Goal: Task Accomplishment & Management: Complete application form

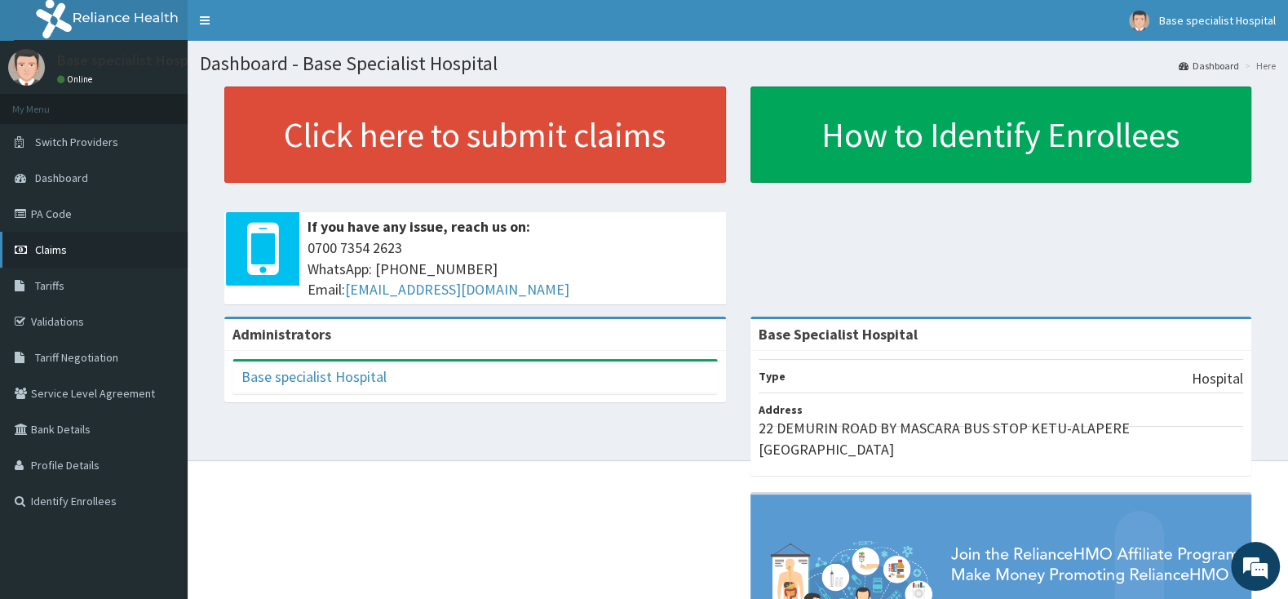
click at [81, 245] on link "Claims" at bounding box center [94, 250] width 188 height 36
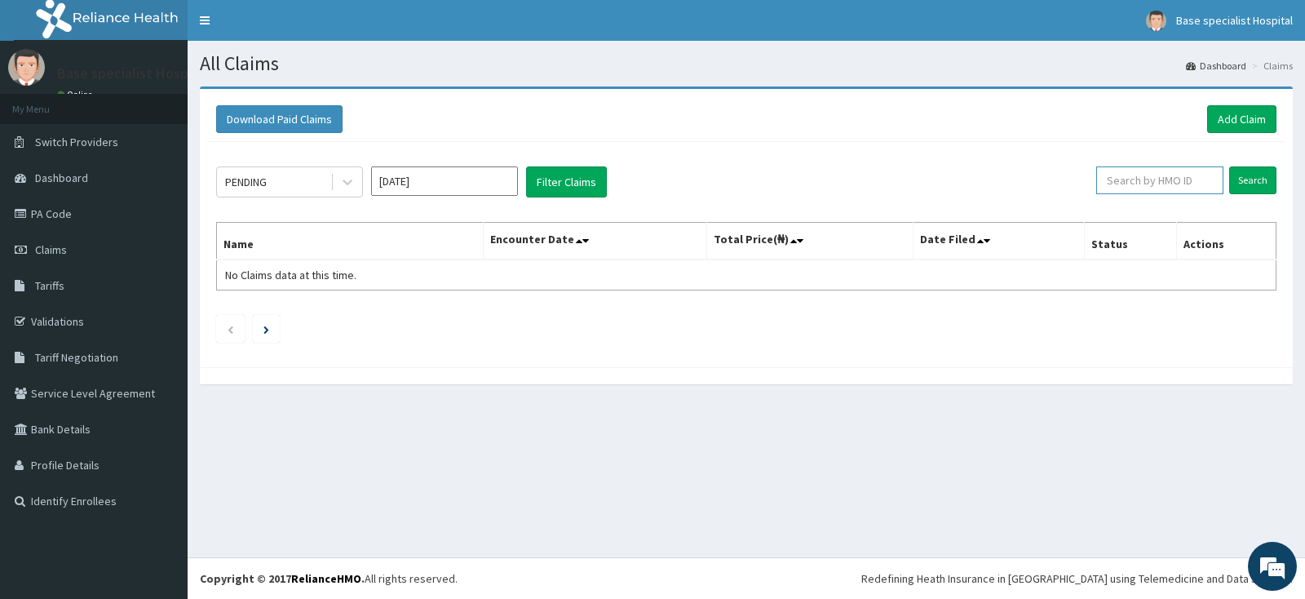
click at [1143, 180] on input "text" at bounding box center [1160, 180] width 128 height 28
paste input "RCC/10029/B"
type input "RCC/10029/B"
click at [1247, 180] on input "Search" at bounding box center [1252, 180] width 47 height 28
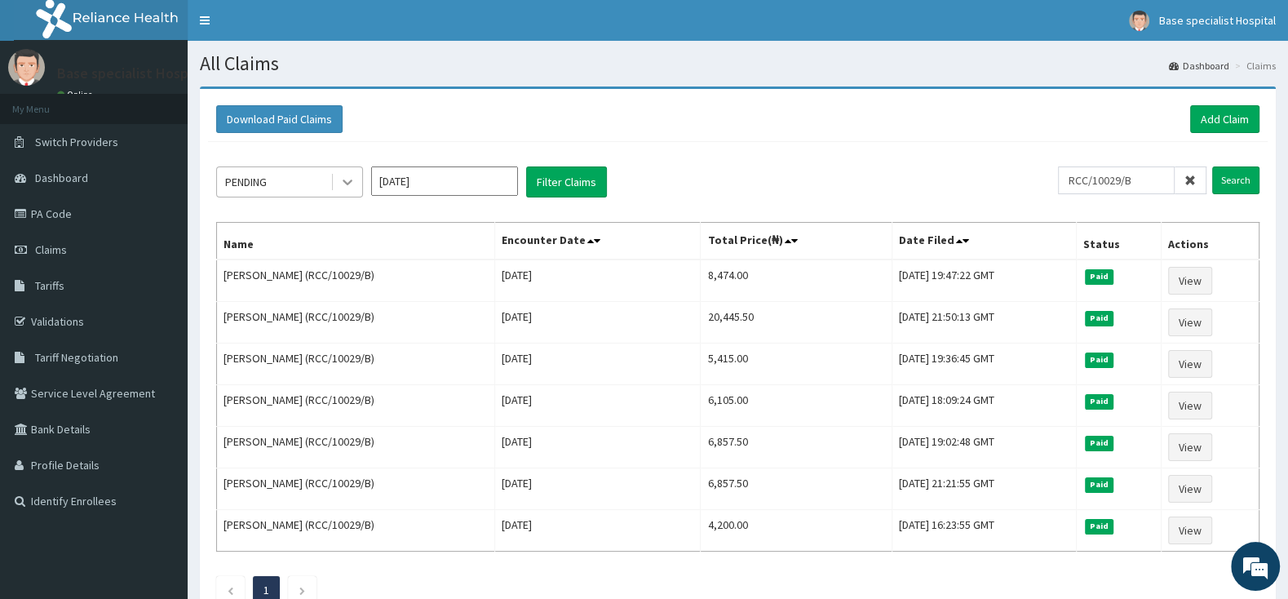
click at [347, 175] on div at bounding box center [347, 181] width 29 height 29
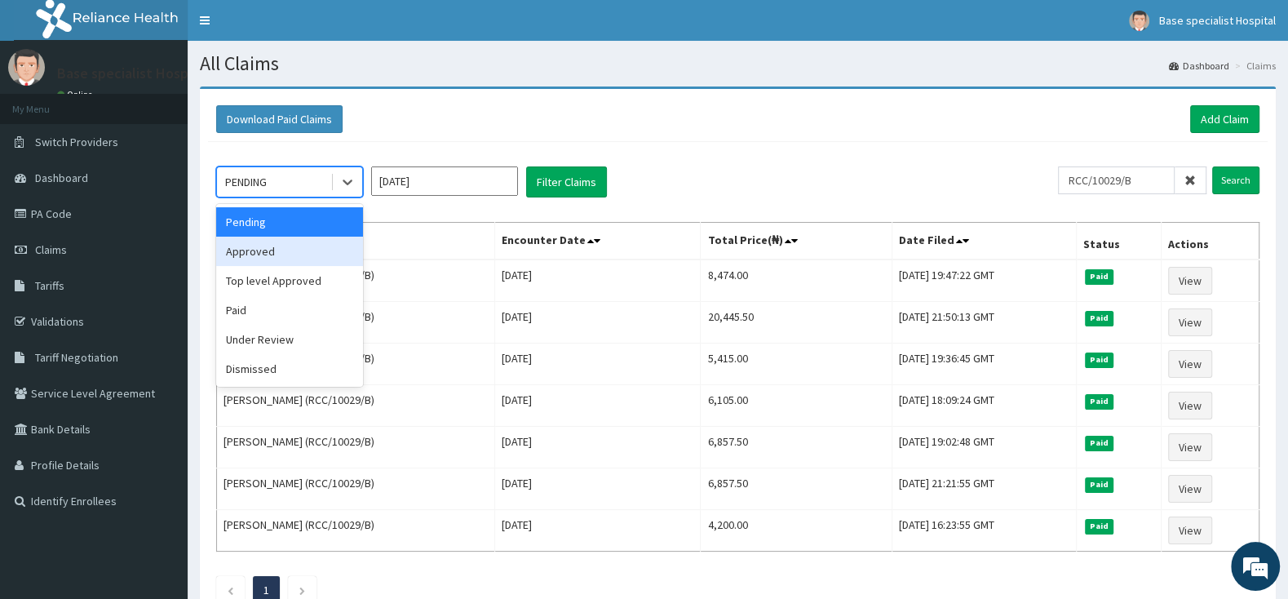
drag, startPoint x: 308, startPoint y: 249, endPoint x: 431, endPoint y: 253, distance: 122.4
click at [308, 250] on div "Approved" at bounding box center [289, 251] width 147 height 29
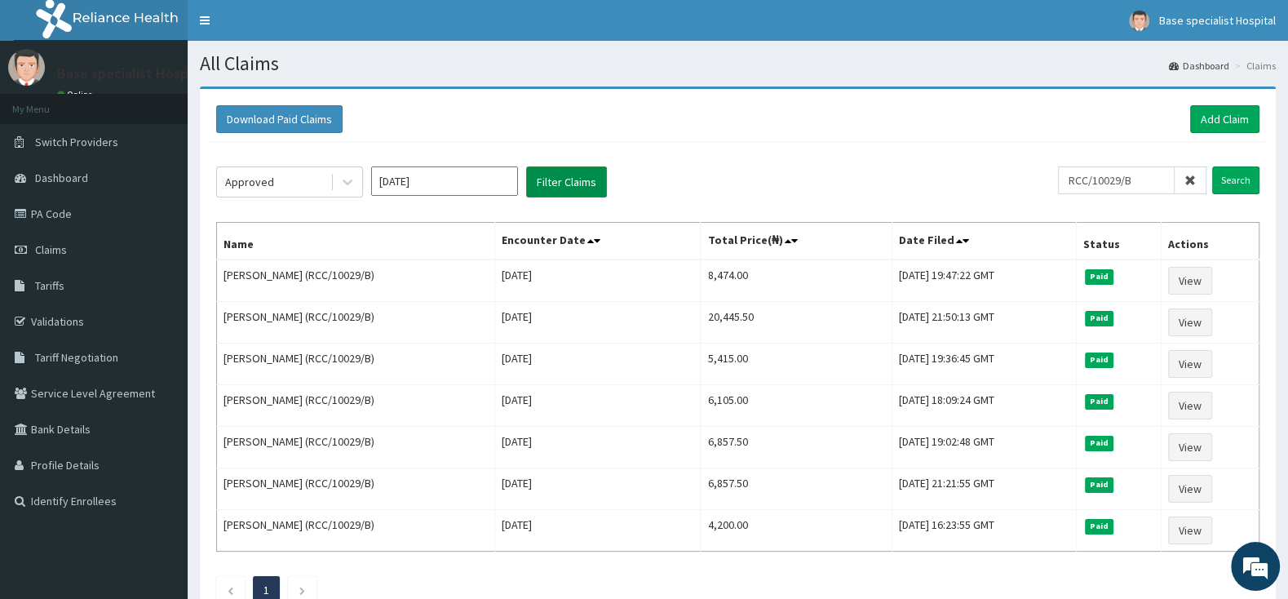
click at [599, 182] on button "Filter Claims" at bounding box center [566, 181] width 81 height 31
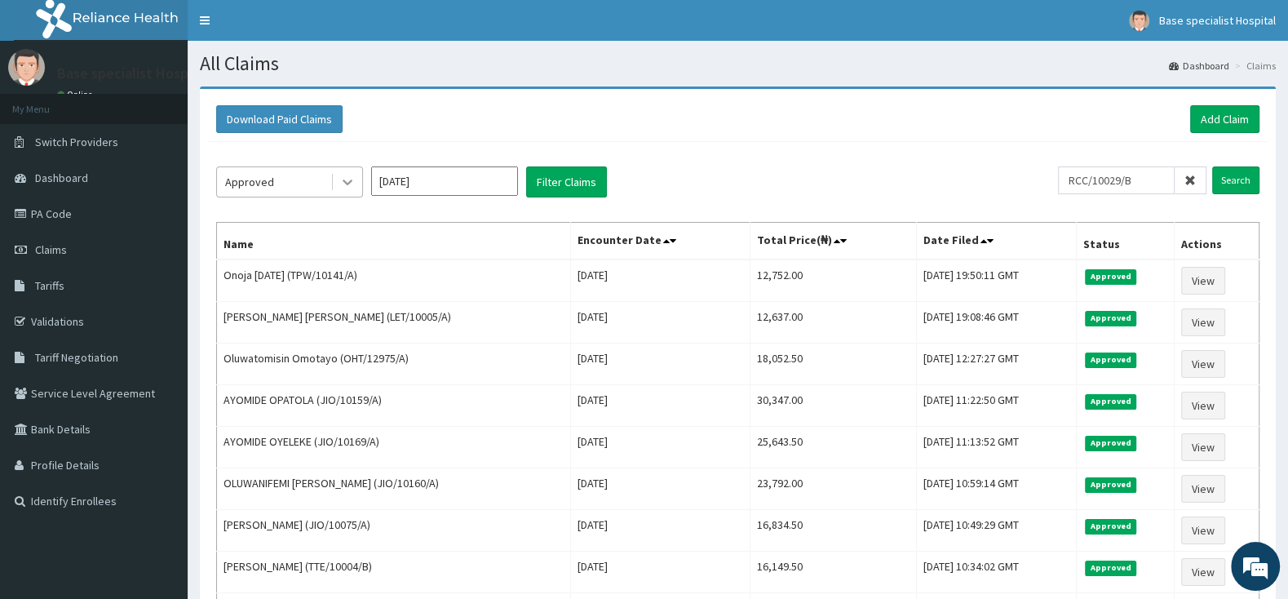
click at [347, 179] on icon at bounding box center [347, 182] width 16 height 16
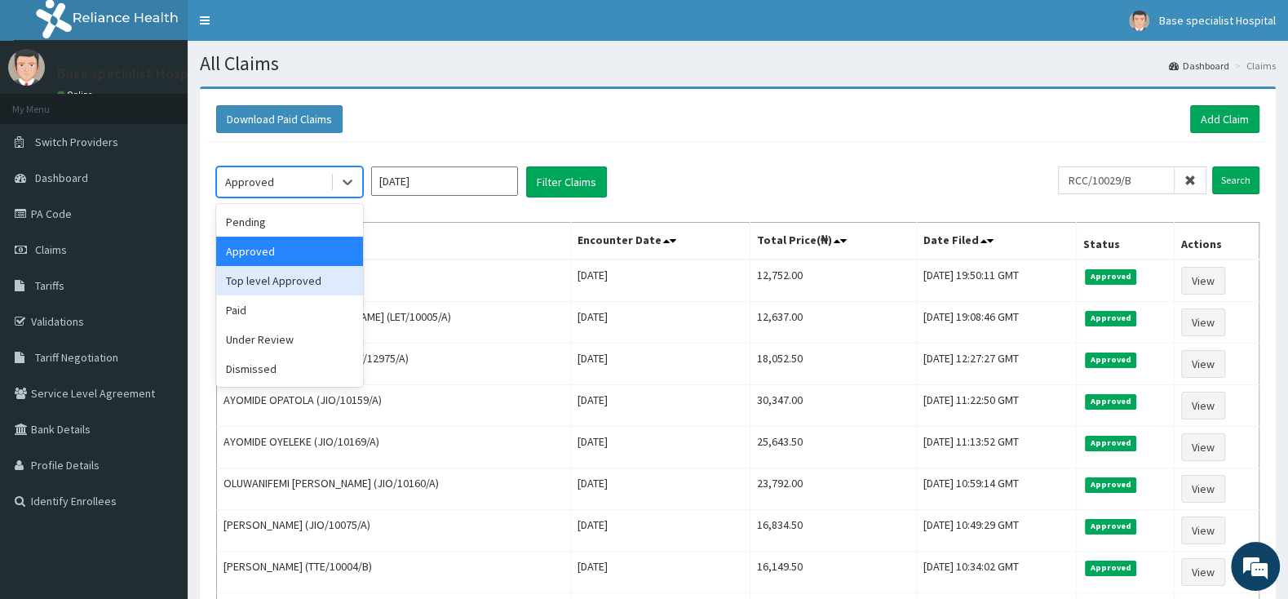
click at [302, 284] on div "Top level Approved" at bounding box center [289, 280] width 147 height 29
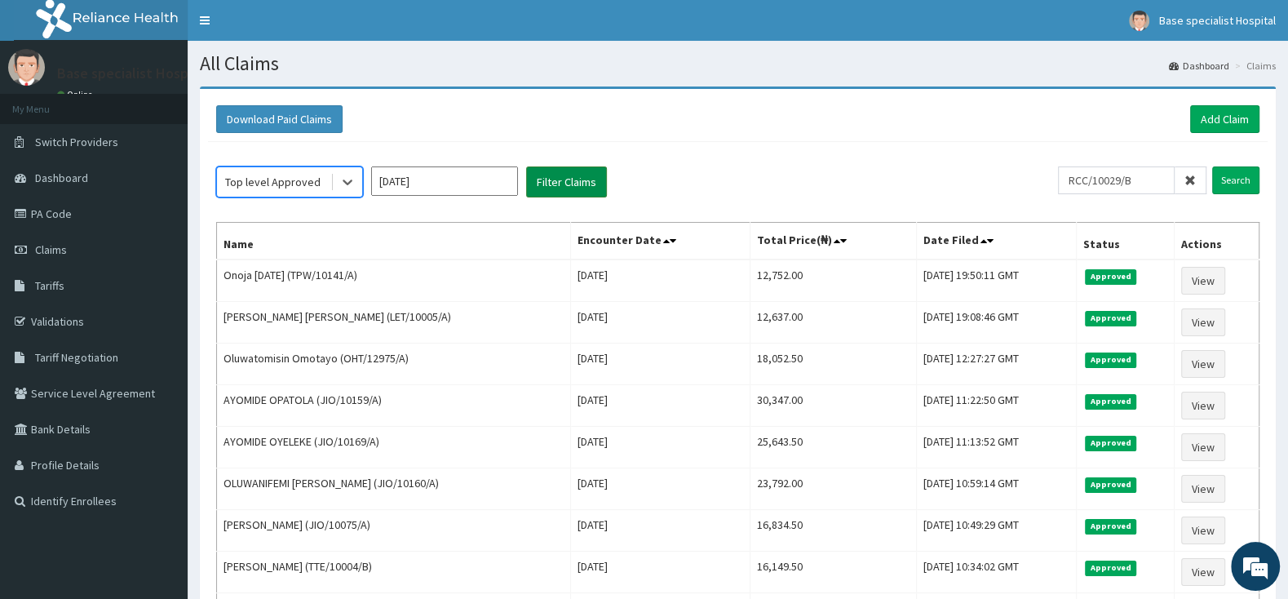
click at [573, 183] on button "Filter Claims" at bounding box center [566, 181] width 81 height 31
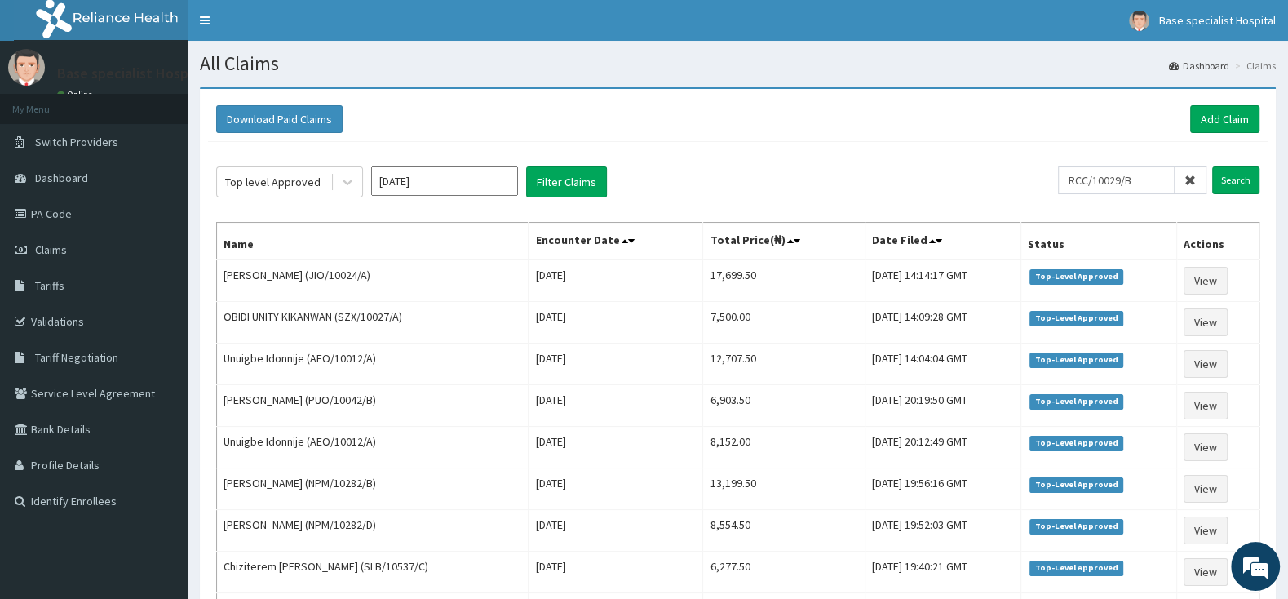
click at [901, 131] on div "Download Paid Claims Add Claim" at bounding box center [737, 119] width 1043 height 28
click at [1218, 123] on link "Add Claim" at bounding box center [1224, 119] width 69 height 28
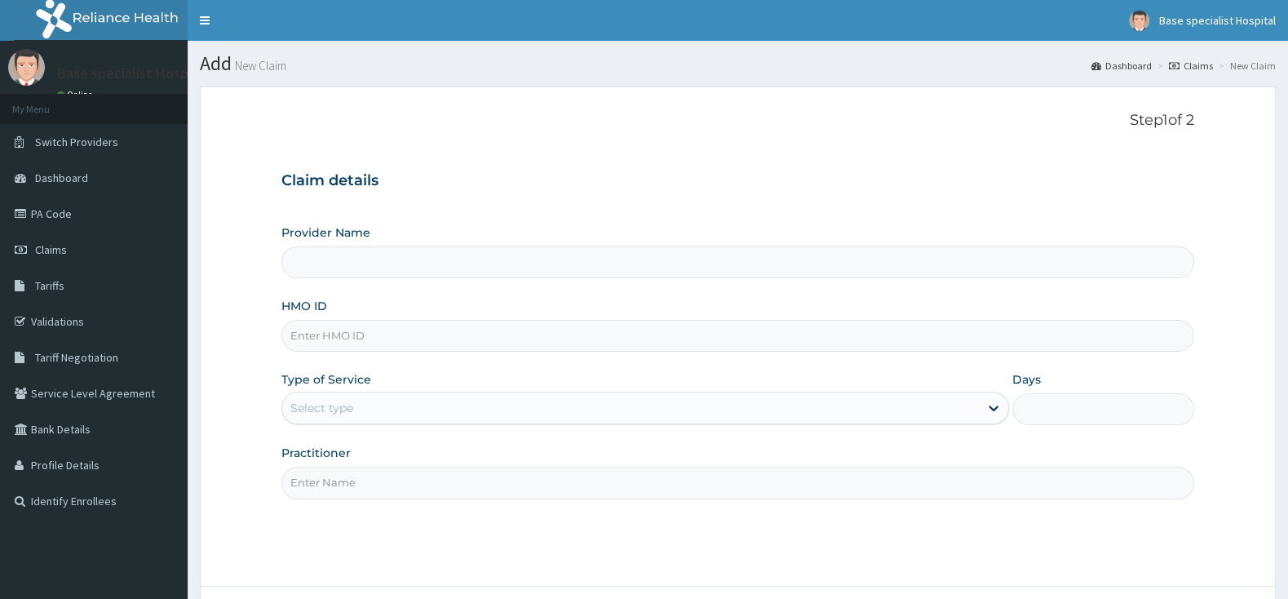
click at [313, 335] on input "HMO ID" at bounding box center [737, 336] width 913 height 32
drag, startPoint x: 0, startPoint y: 0, endPoint x: 314, endPoint y: 335, distance: 459.4
type input "Base Specialist Hospital"
paste input "RCC/10029/B"
type input "RCC/10029/B"
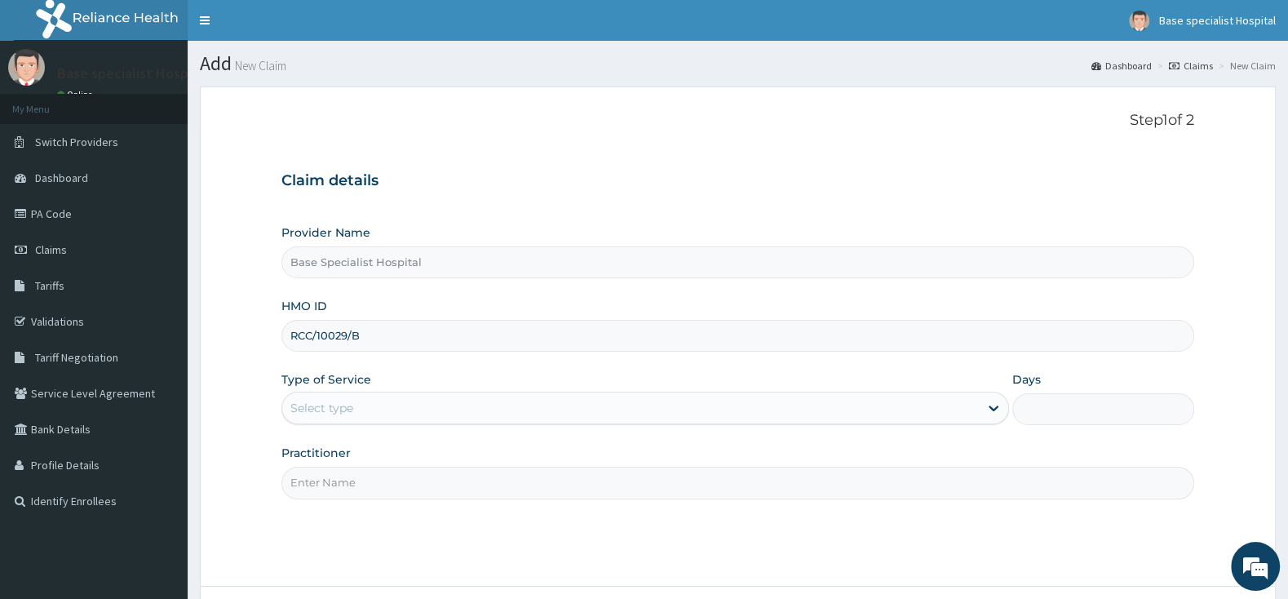
click at [370, 391] on div "Type of Service Select type" at bounding box center [645, 398] width 728 height 54
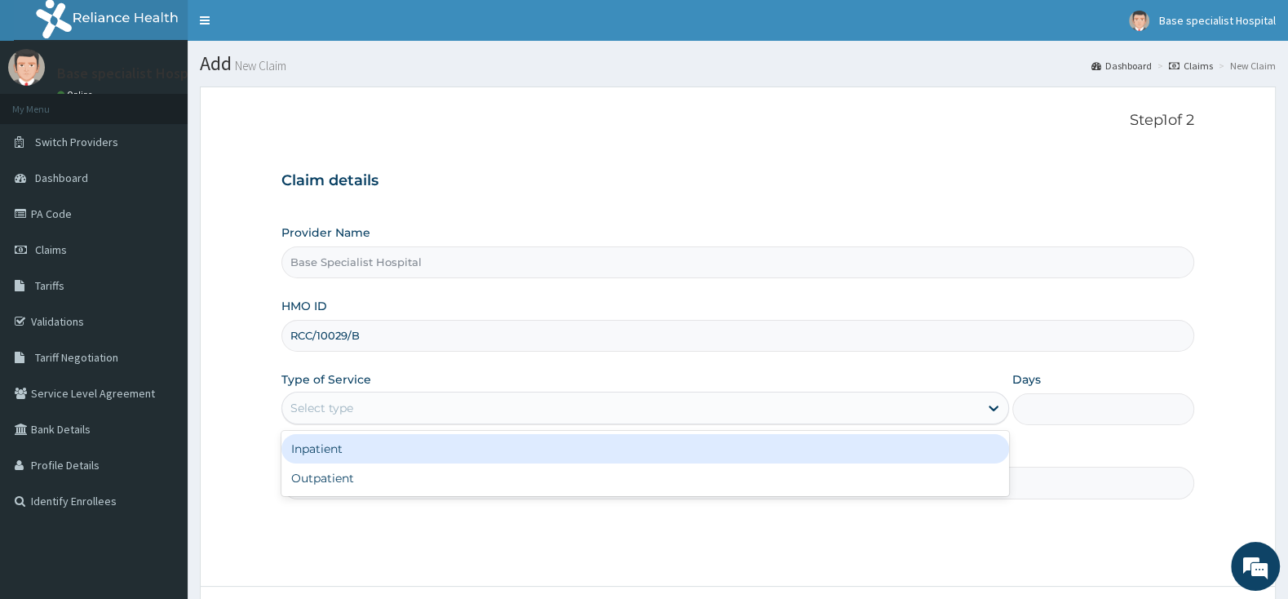
click at [368, 411] on div "Select type" at bounding box center [630, 408] width 697 height 26
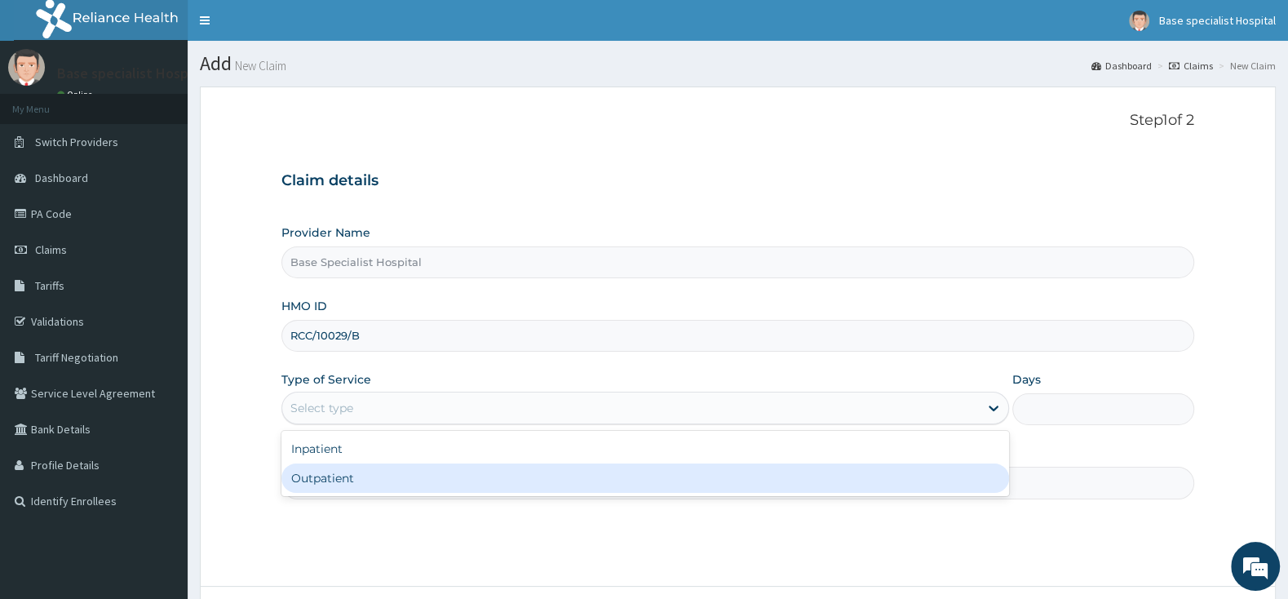
click at [358, 480] on div "Outpatient" at bounding box center [645, 477] width 728 height 29
type input "1"
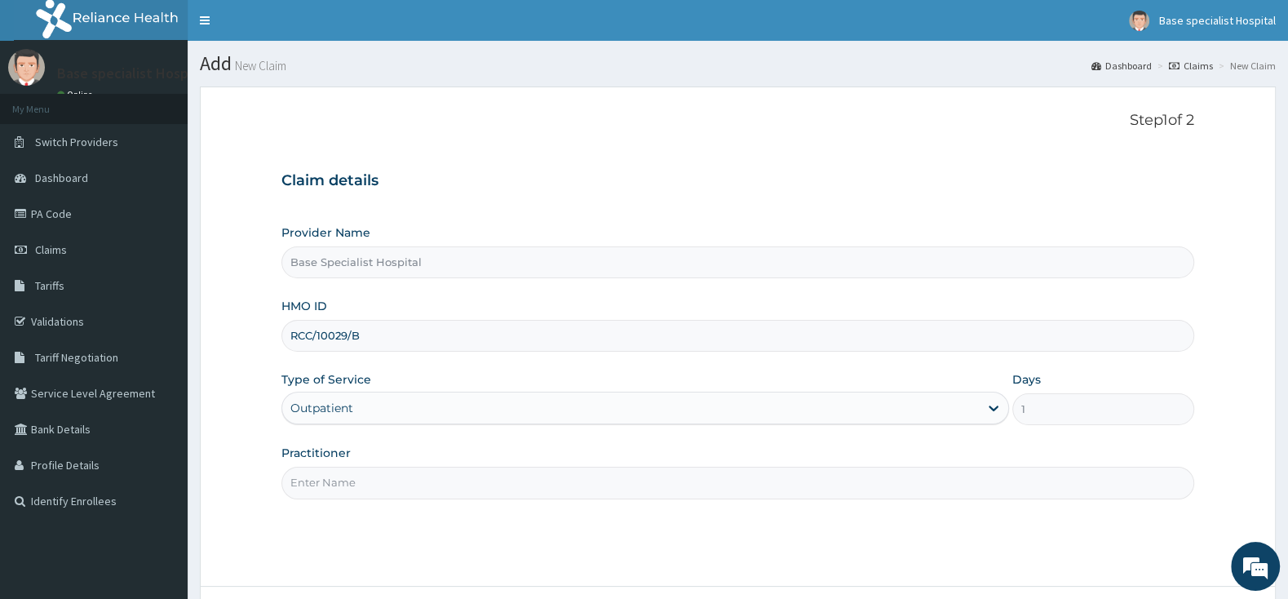
click at [358, 480] on input "Practitioner" at bounding box center [737, 483] width 913 height 32
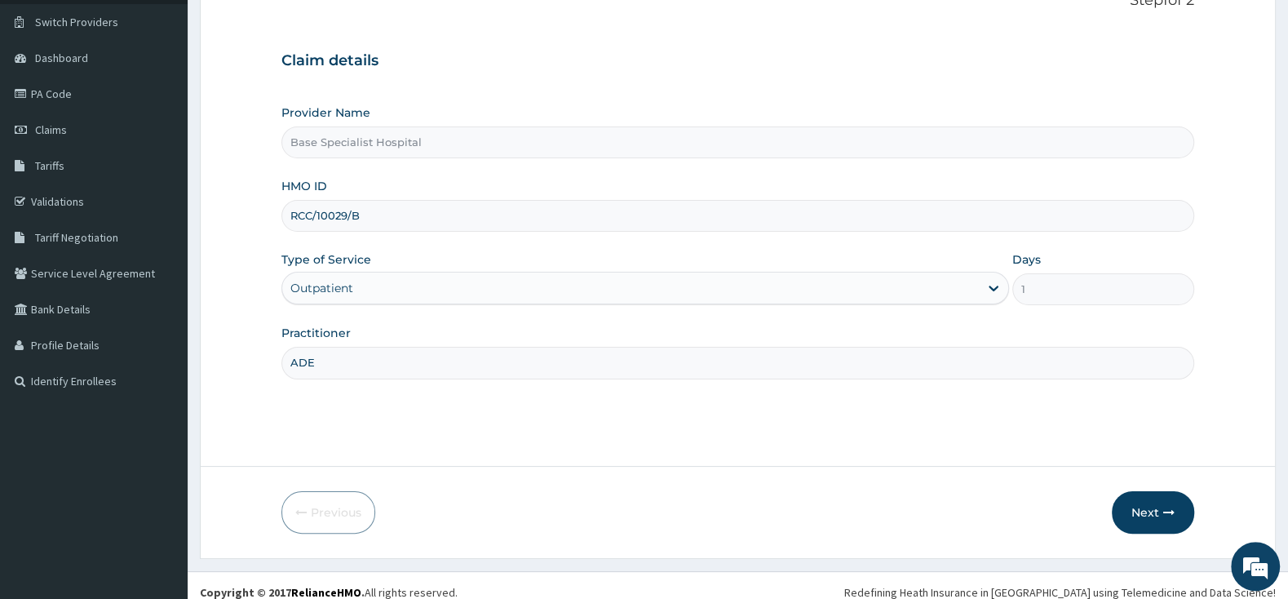
scroll to position [135, 0]
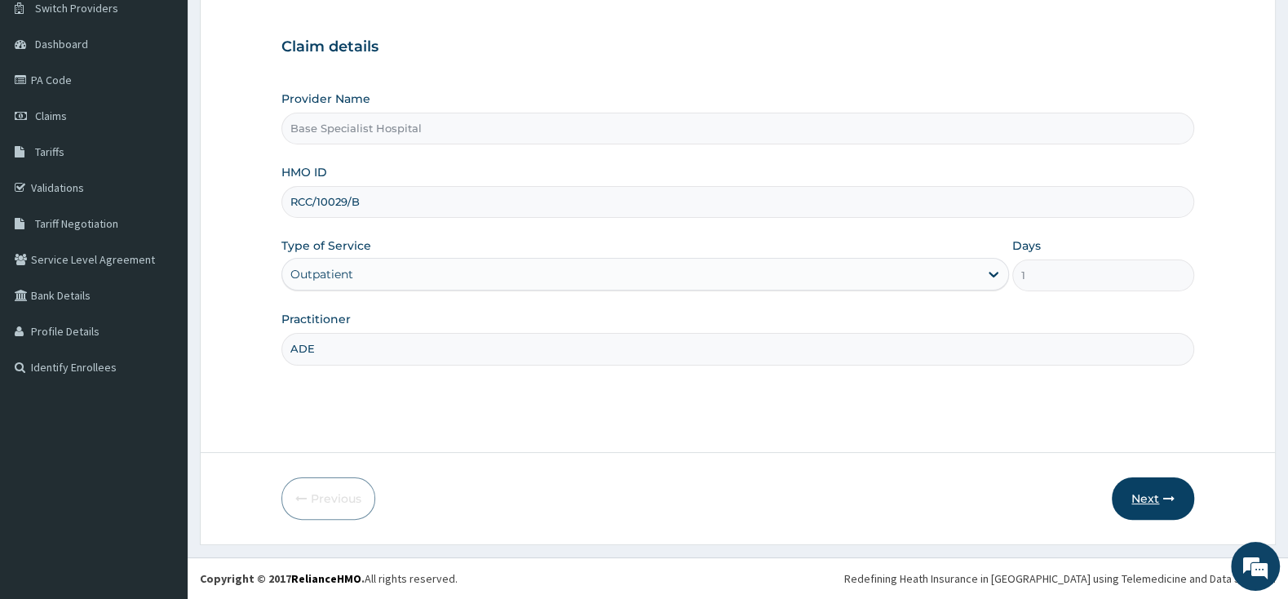
type input "ADE"
click at [1140, 498] on button "Next" at bounding box center [1153, 498] width 82 height 42
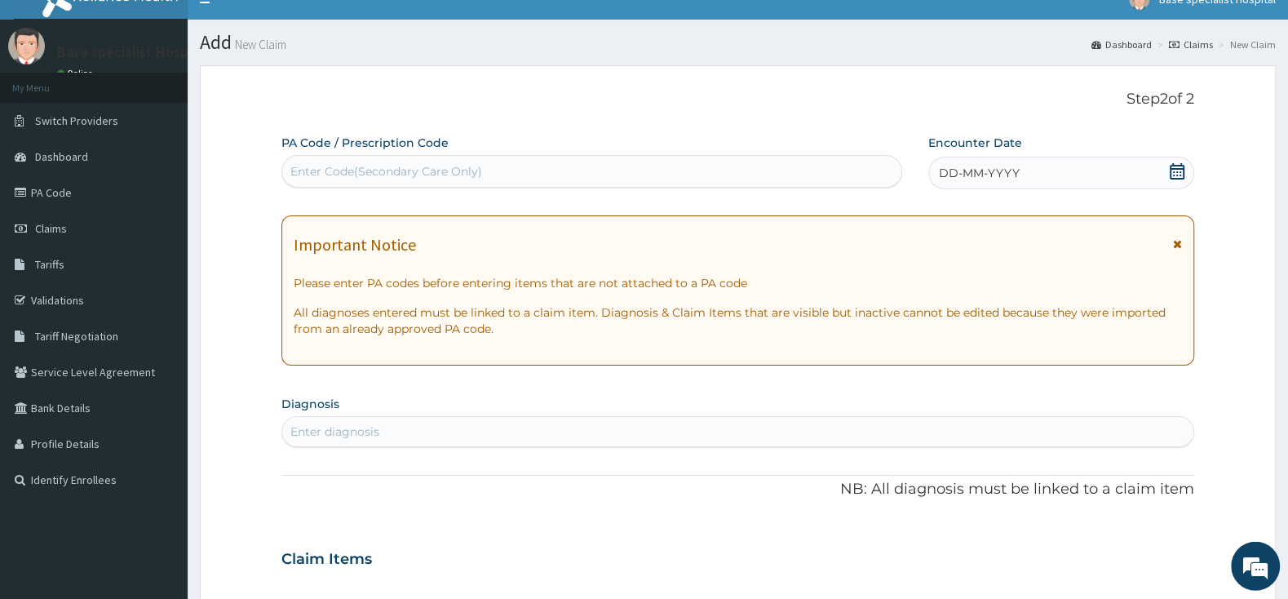
scroll to position [0, 0]
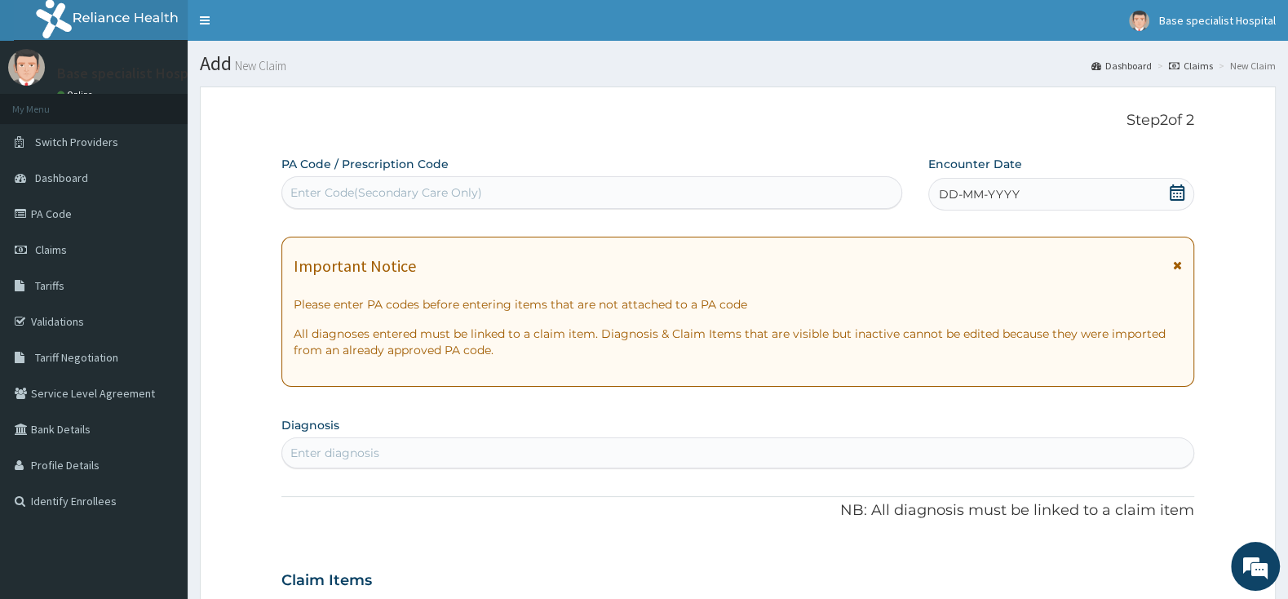
click at [1179, 194] on icon at bounding box center [1177, 192] width 15 height 16
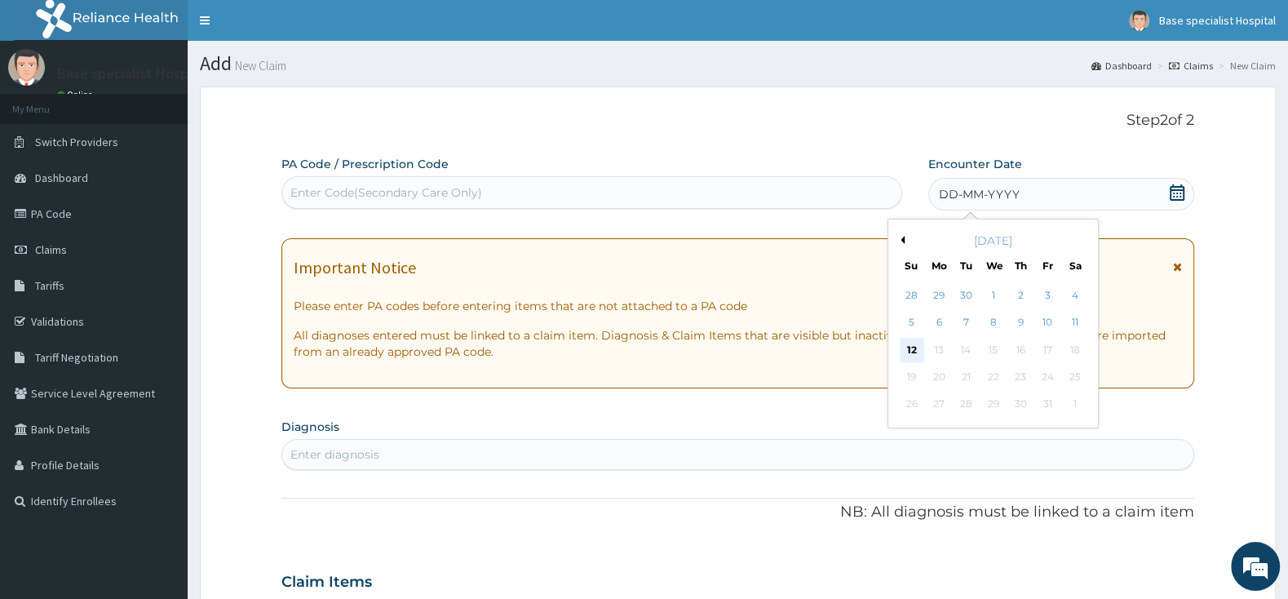
click at [909, 347] on div "12" at bounding box center [912, 350] width 24 height 24
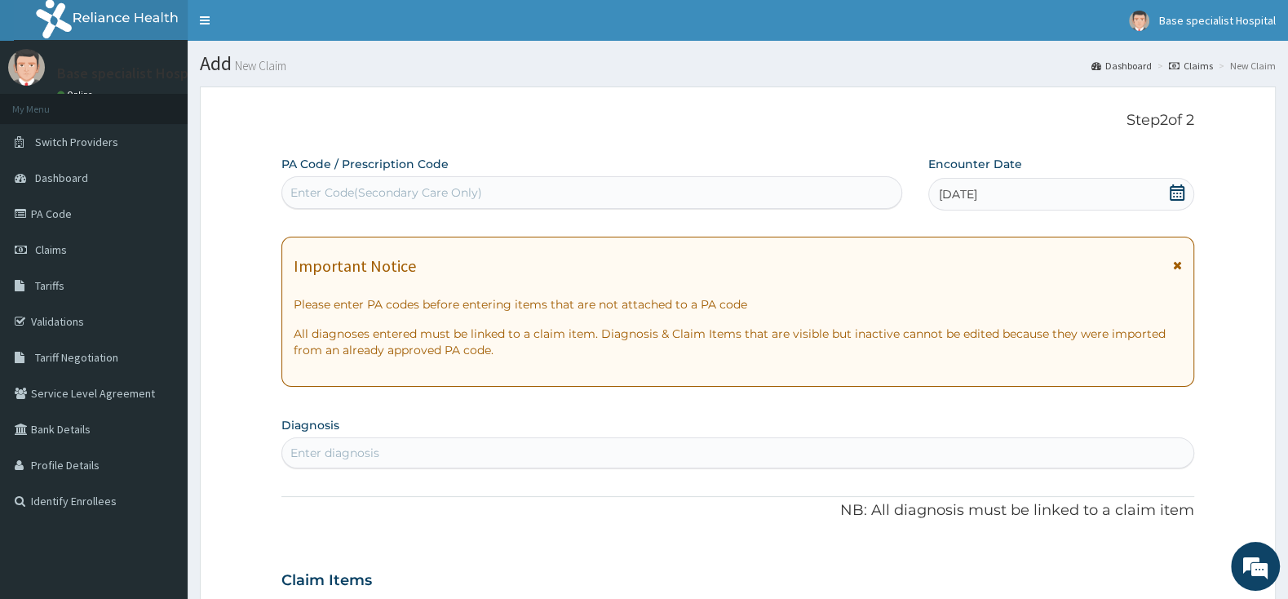
click at [706, 452] on div "Enter diagnosis" at bounding box center [737, 453] width 911 height 26
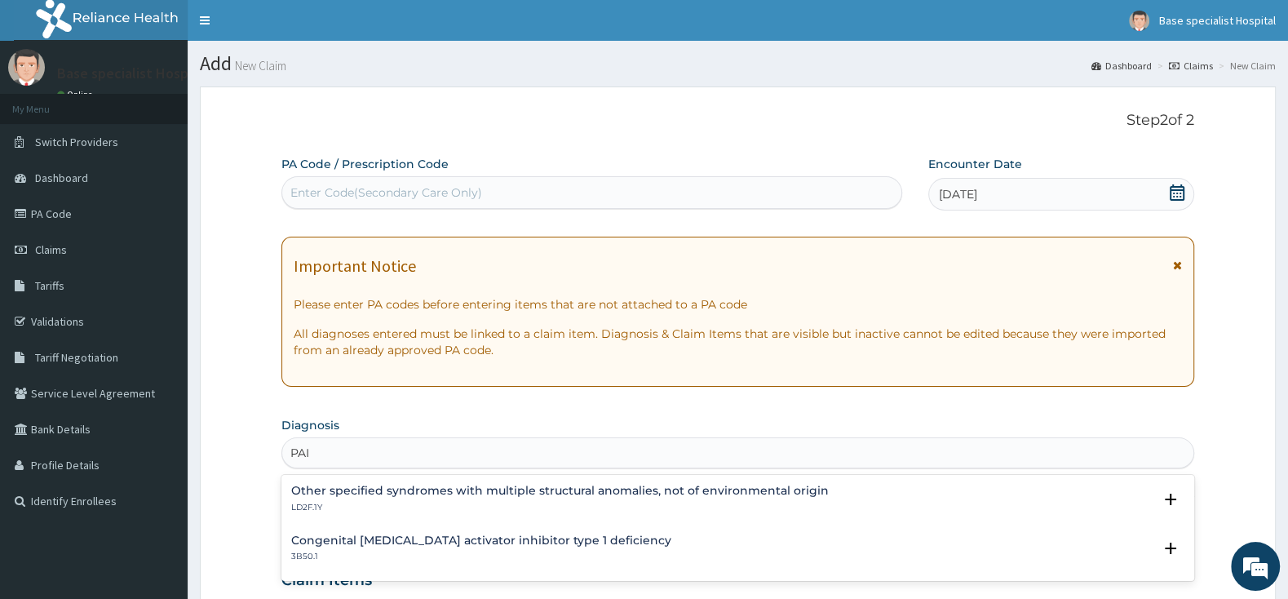
type input "PAIN"
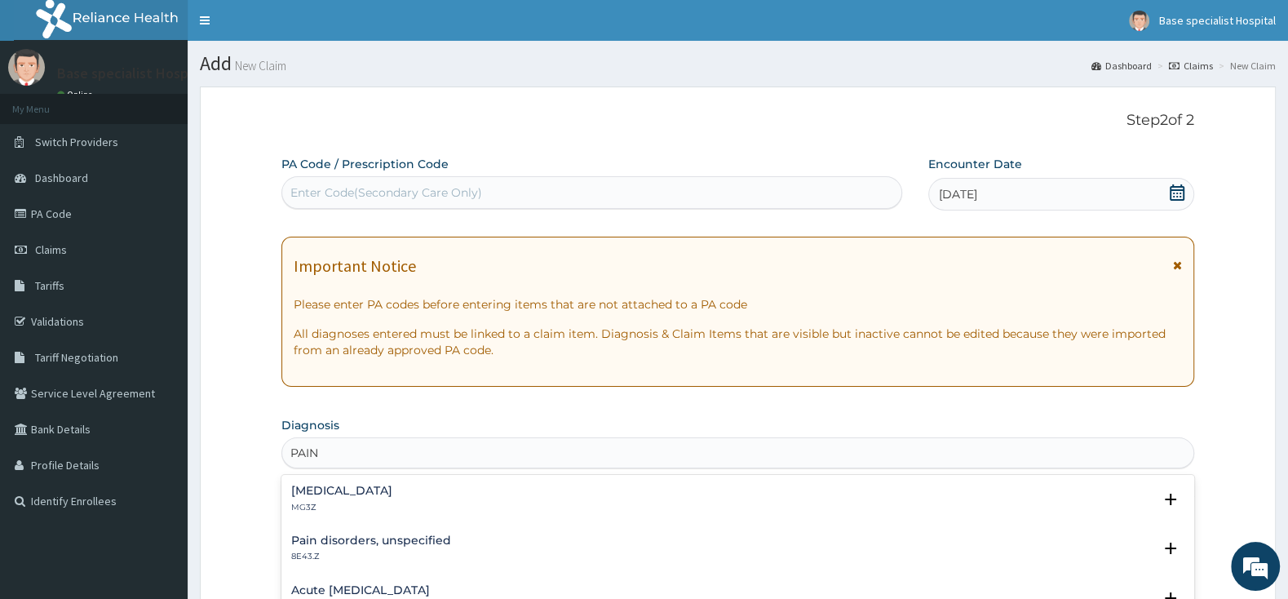
click at [480, 493] on div "Pain, unspecified MG3Z" at bounding box center [737, 499] width 893 height 29
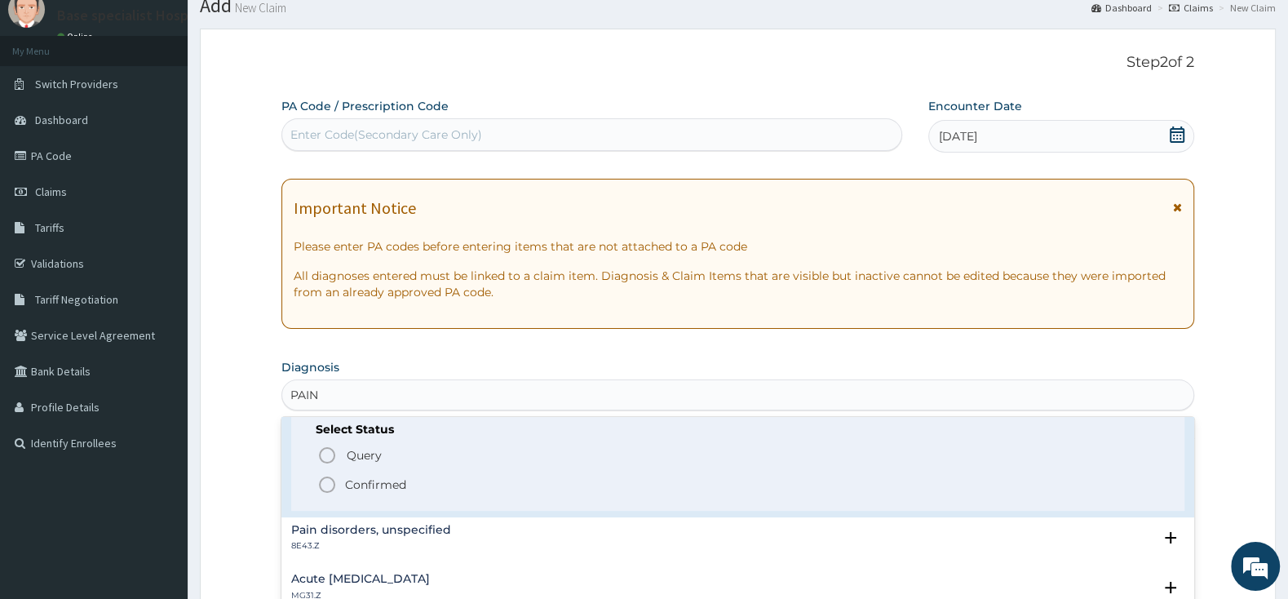
scroll to position [86, 0]
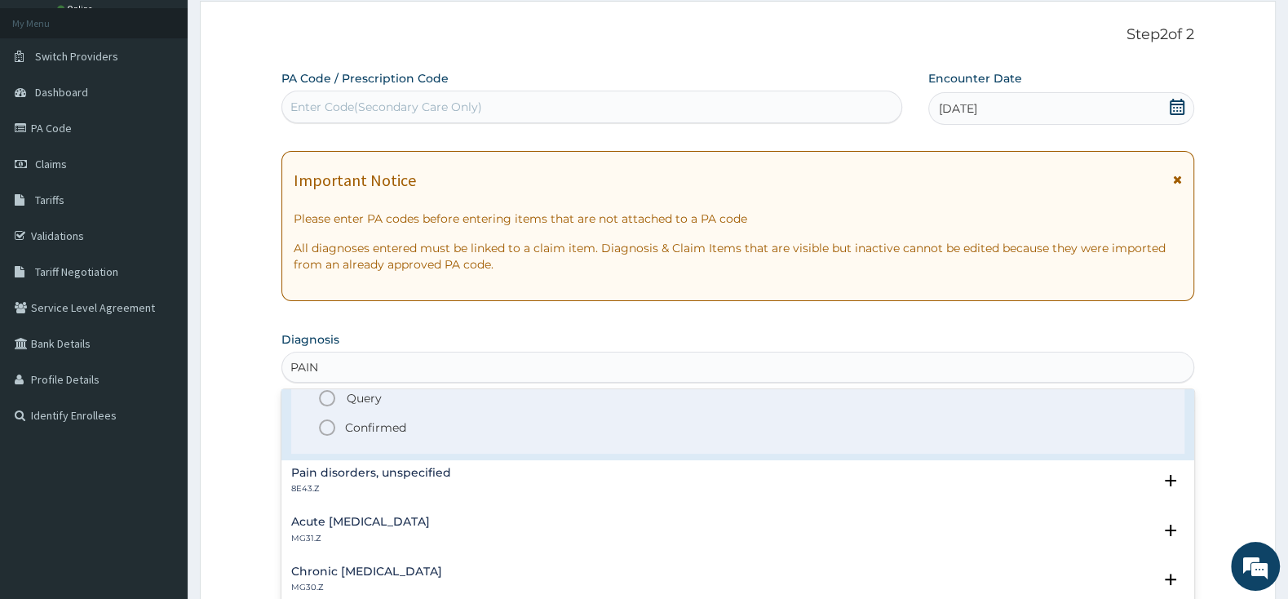
click at [331, 427] on icon "status option filled" at bounding box center [327, 428] width 20 height 20
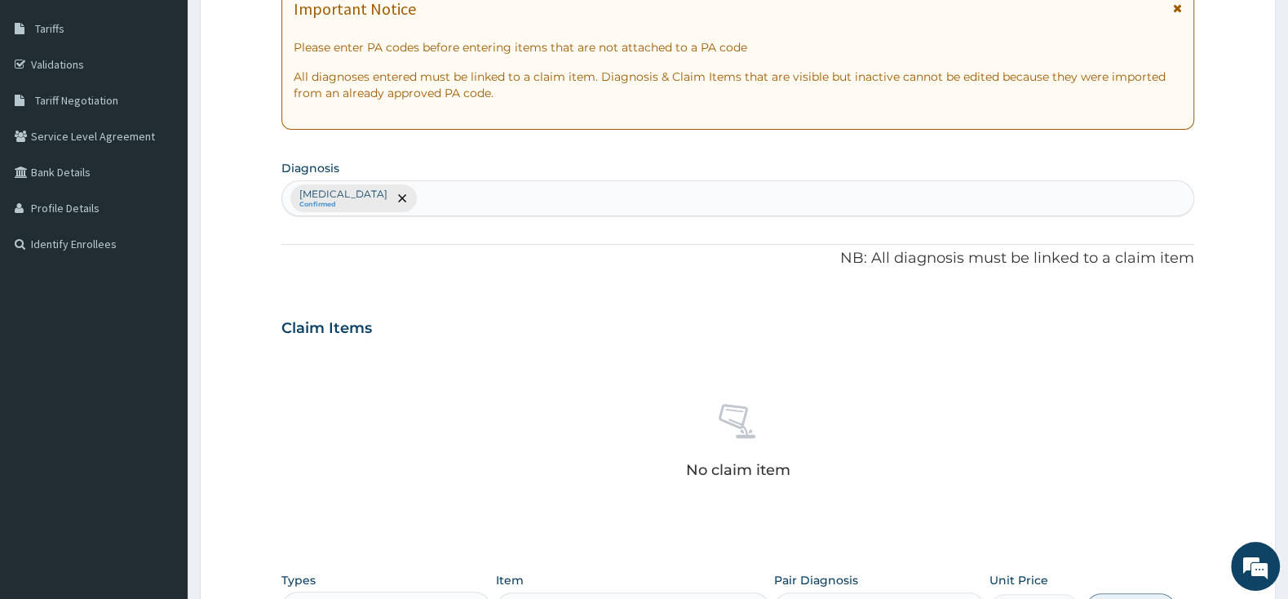
scroll to position [514, 0]
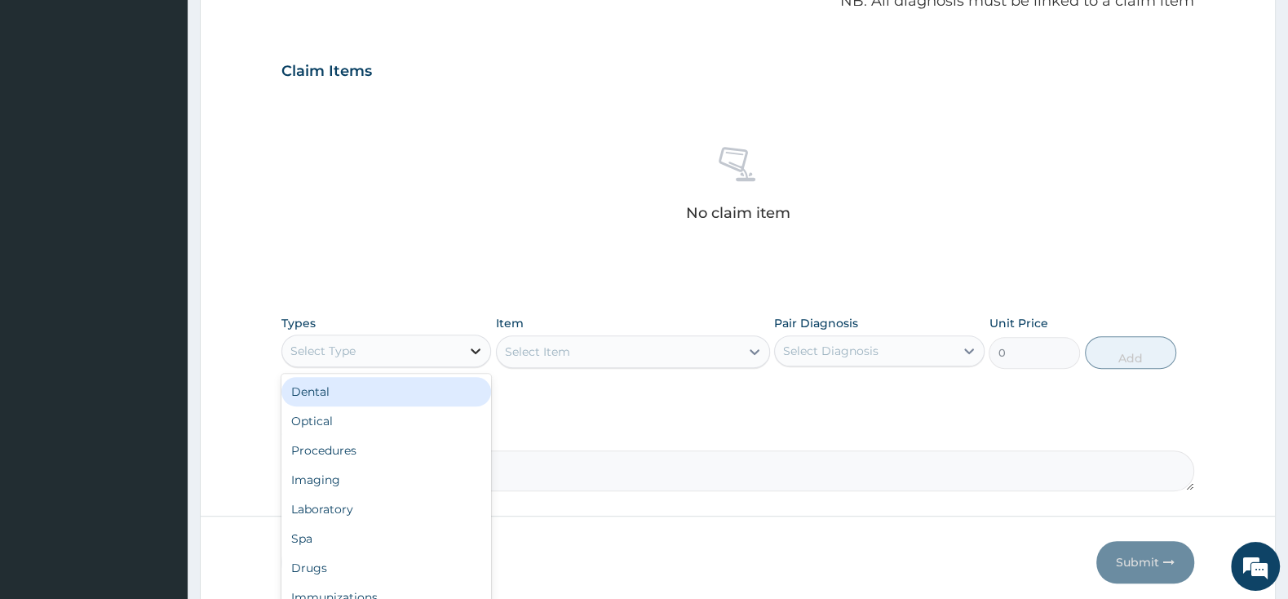
click at [469, 347] on icon at bounding box center [475, 351] width 16 height 16
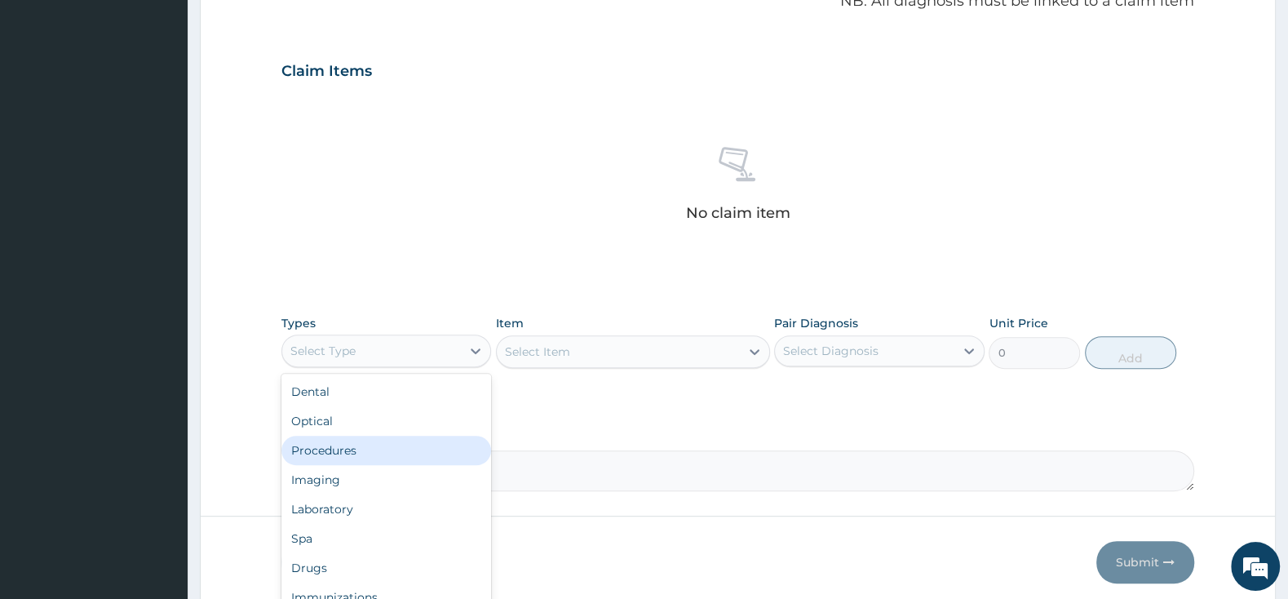
click at [396, 448] on div "Procedures" at bounding box center [386, 450] width 210 height 29
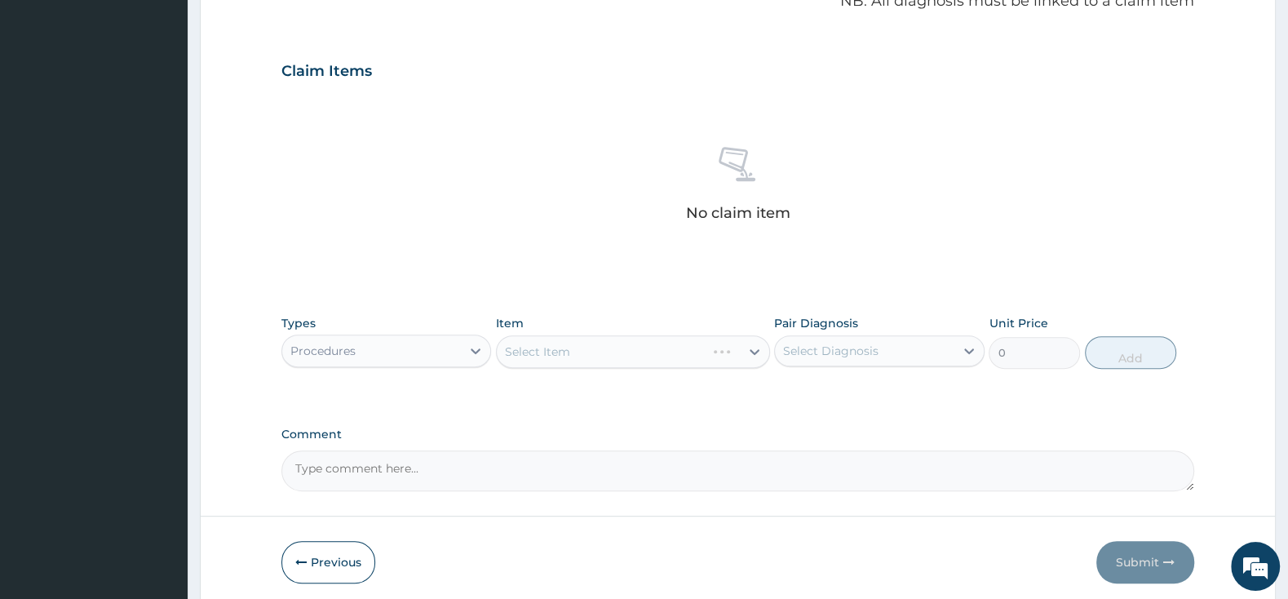
click at [645, 353] on div "Select Item" at bounding box center [633, 351] width 274 height 33
click at [604, 355] on div "Select Item" at bounding box center [633, 351] width 274 height 33
click at [742, 350] on div at bounding box center [754, 351] width 29 height 29
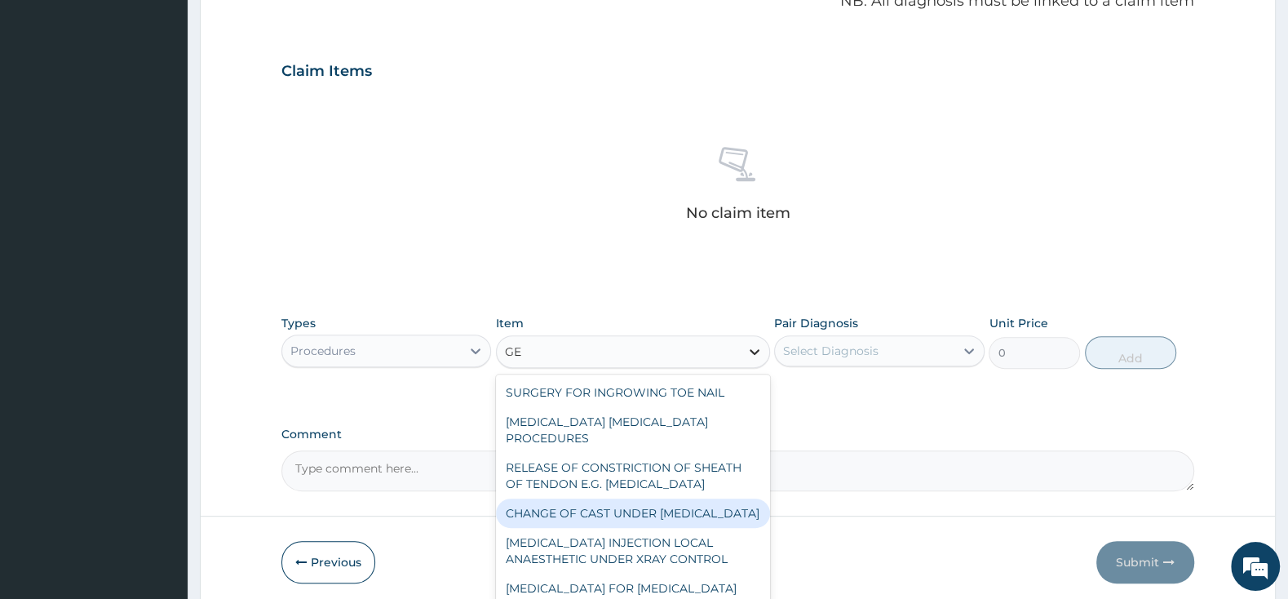
type input "G"
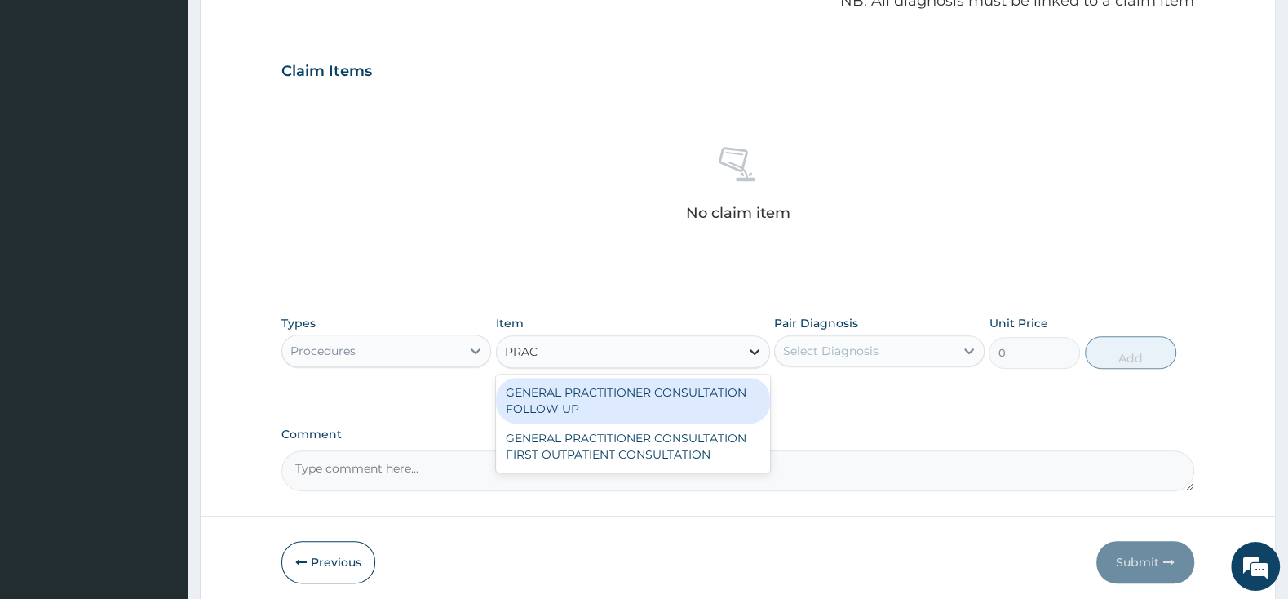
type input "PRACT"
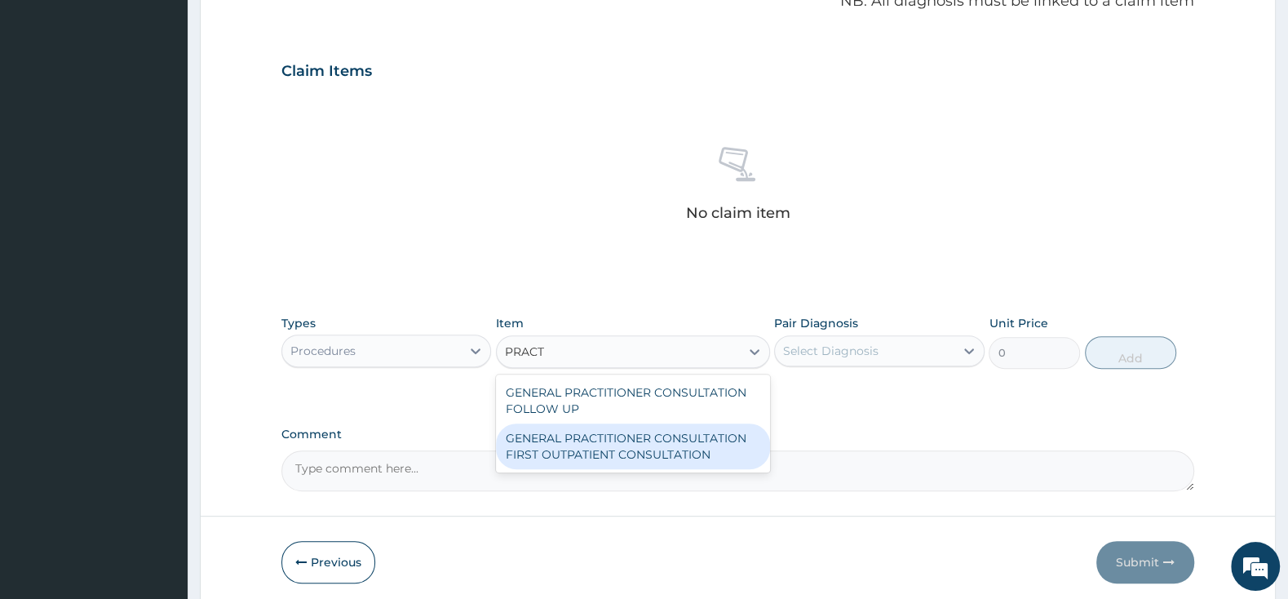
drag, startPoint x: 741, startPoint y: 447, endPoint x: 779, endPoint y: 417, distance: 48.8
click at [743, 447] on div "GENERAL PRACTITIONER CONSULTATION FIRST OUTPATIENT CONSULTATION" at bounding box center [633, 446] width 274 height 46
type input "3000"
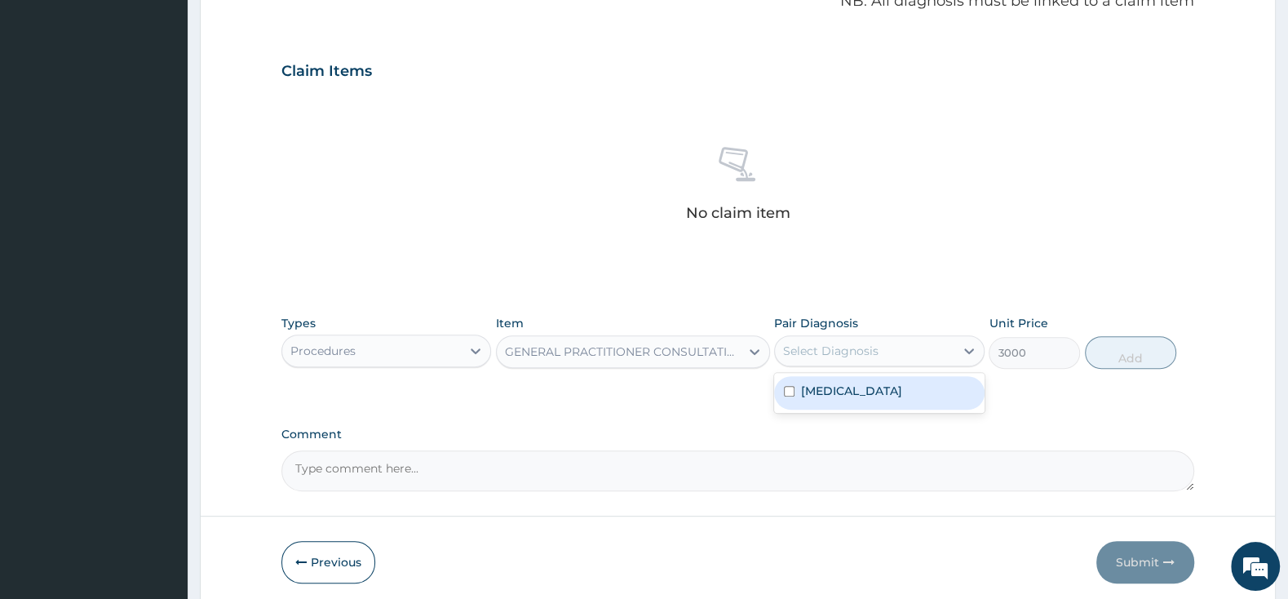
click at [852, 347] on div "Select Diagnosis" at bounding box center [830, 351] width 95 height 16
drag, startPoint x: 794, startPoint y: 391, endPoint x: 912, endPoint y: 387, distance: 118.3
click at [799, 391] on div "Pain, unspecified" at bounding box center [879, 392] width 210 height 33
checkbox input "true"
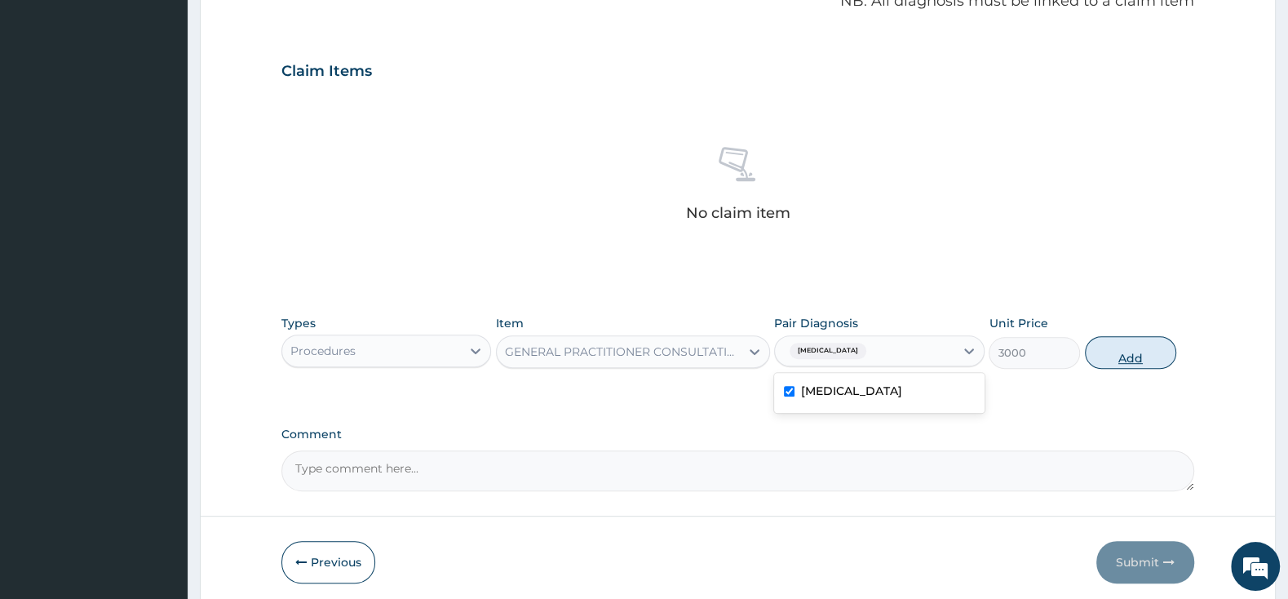
click at [1149, 351] on button "Add" at bounding box center [1130, 352] width 91 height 33
type input "0"
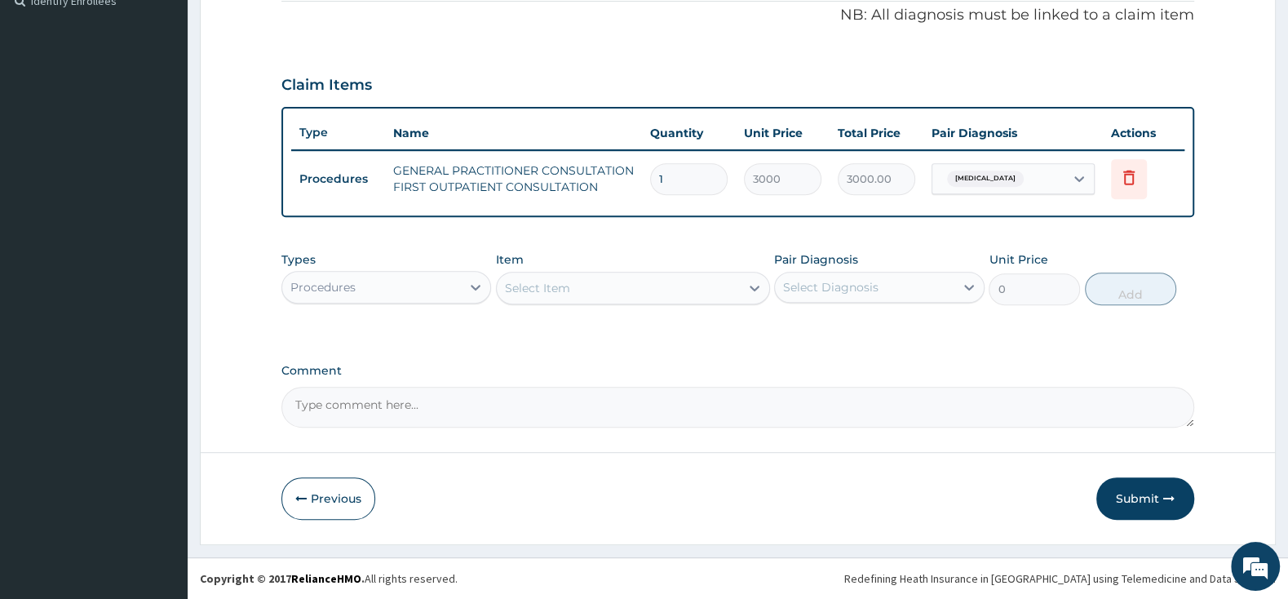
scroll to position [499, 0]
click at [1141, 500] on button "Submit" at bounding box center [1145, 499] width 98 height 42
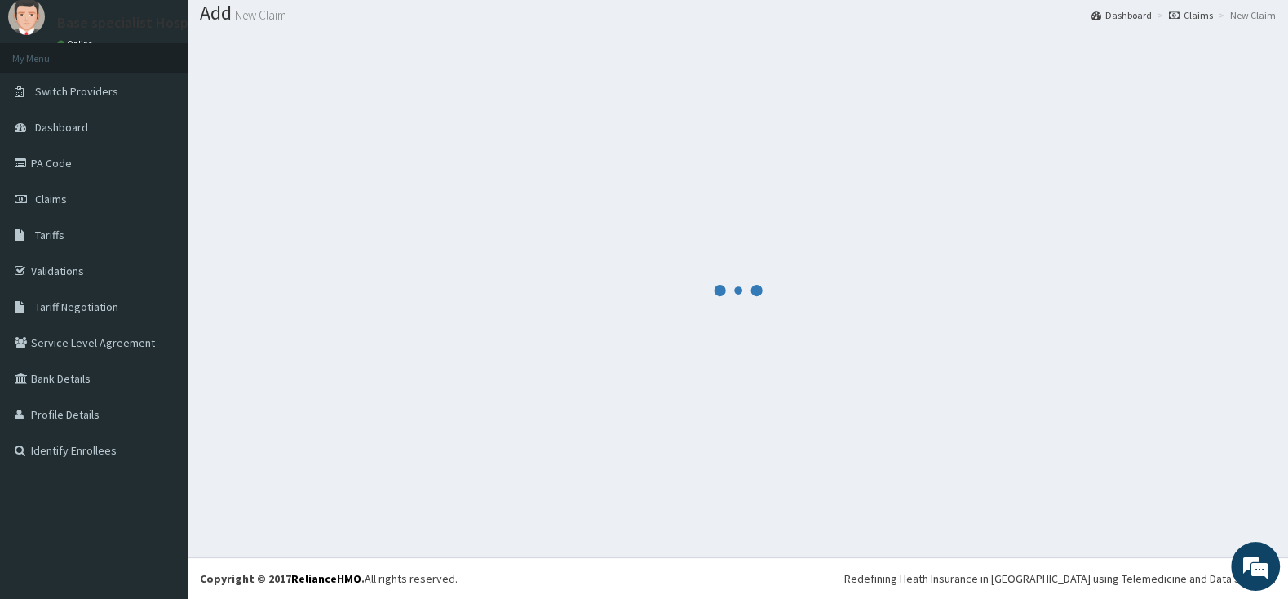
scroll to position [51, 0]
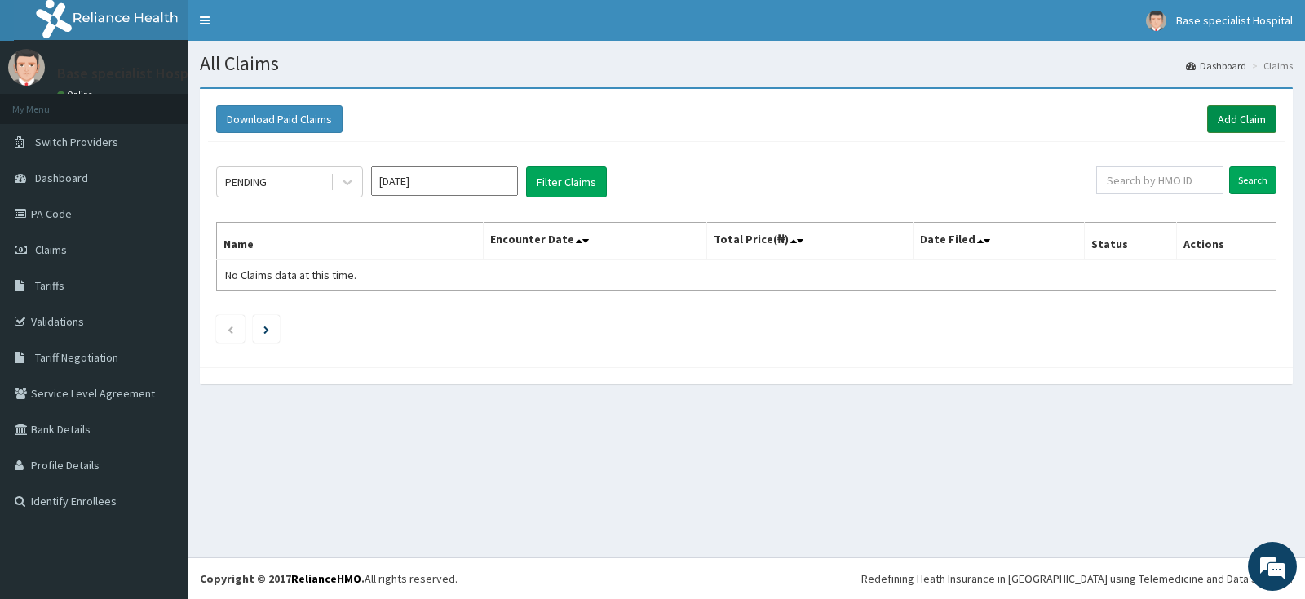
click at [1245, 122] on link "Add Claim" at bounding box center [1241, 119] width 69 height 28
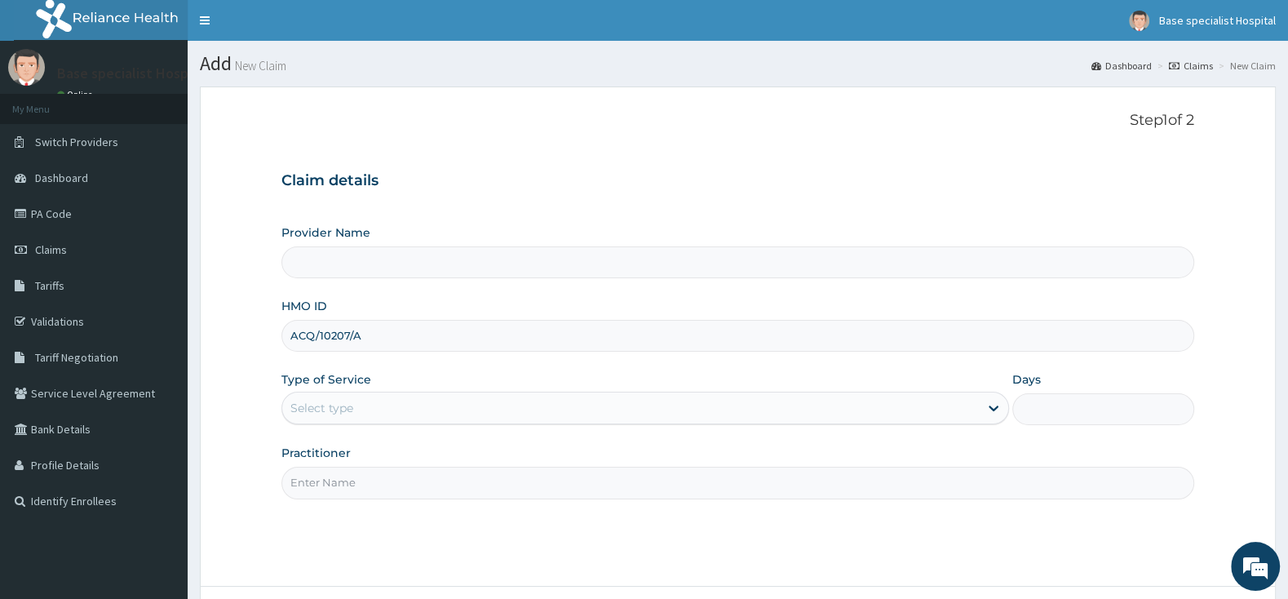
type input "ACQ/10207/A"
click at [384, 402] on div "Select type" at bounding box center [630, 408] width 697 height 26
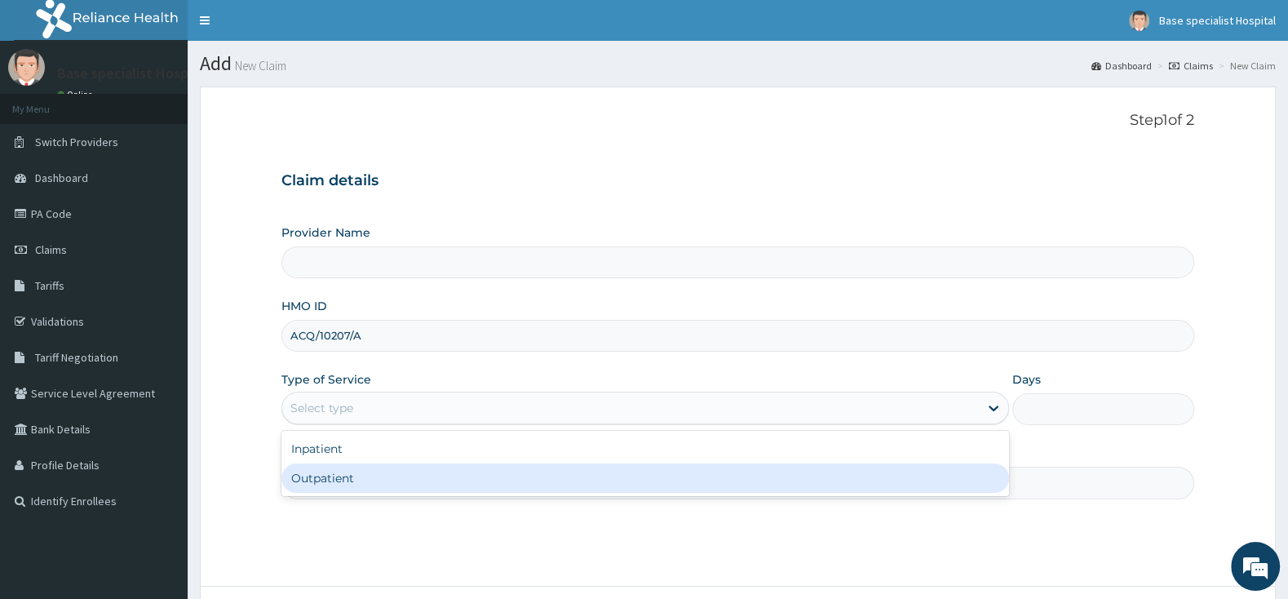
type input "Base Specialist Hospital"
click at [378, 476] on div "Outpatient" at bounding box center [645, 477] width 728 height 29
type input "1"
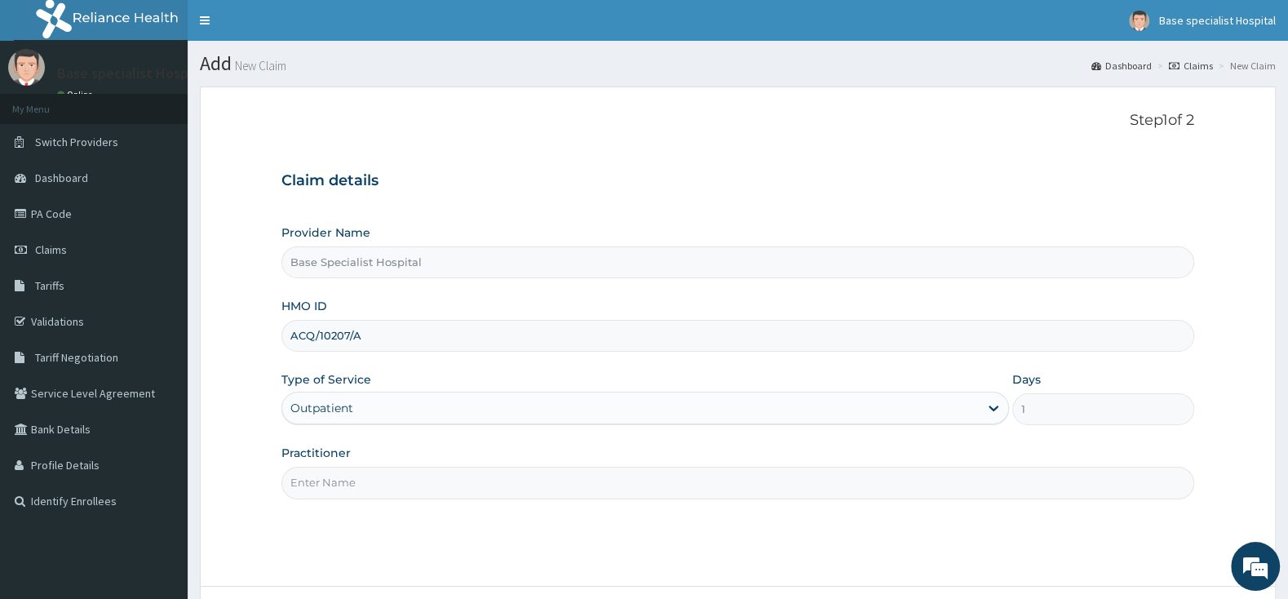
click at [379, 484] on input "Practitioner" at bounding box center [737, 483] width 913 height 32
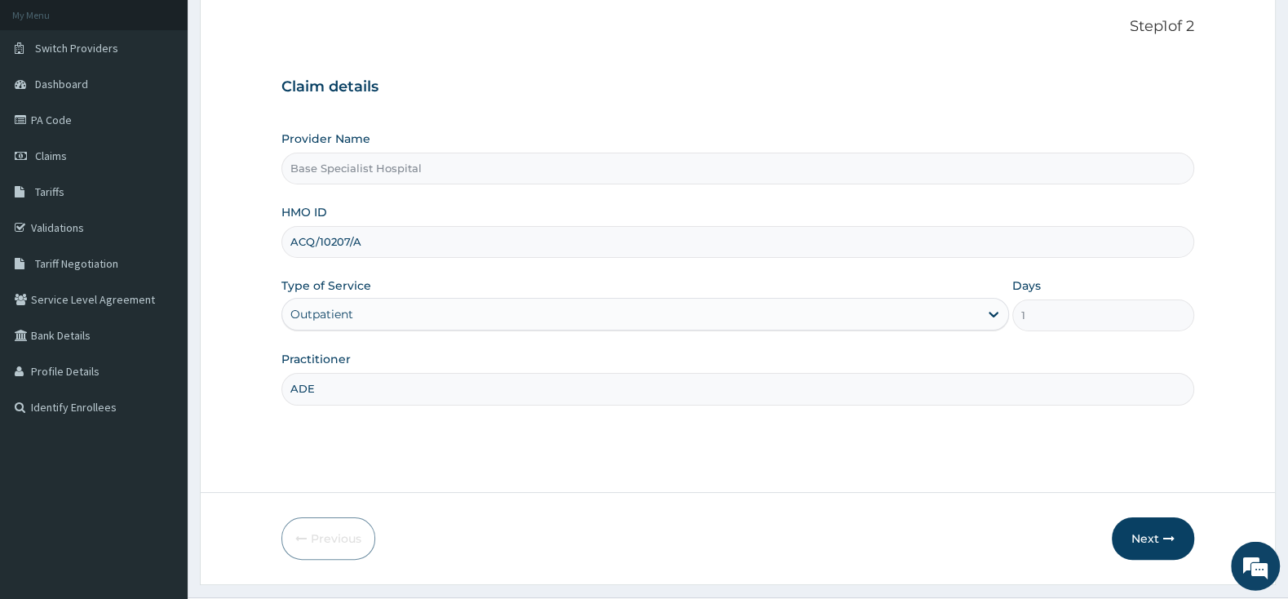
scroll to position [135, 0]
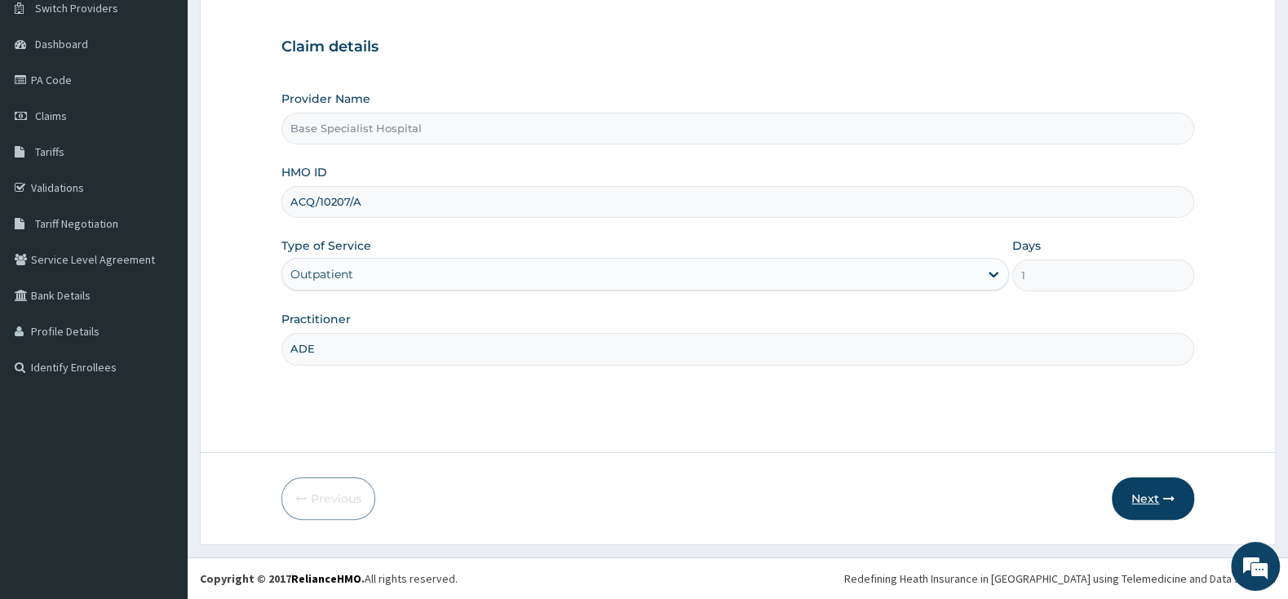
type input "ADE"
click at [1155, 490] on button "Next" at bounding box center [1153, 498] width 82 height 42
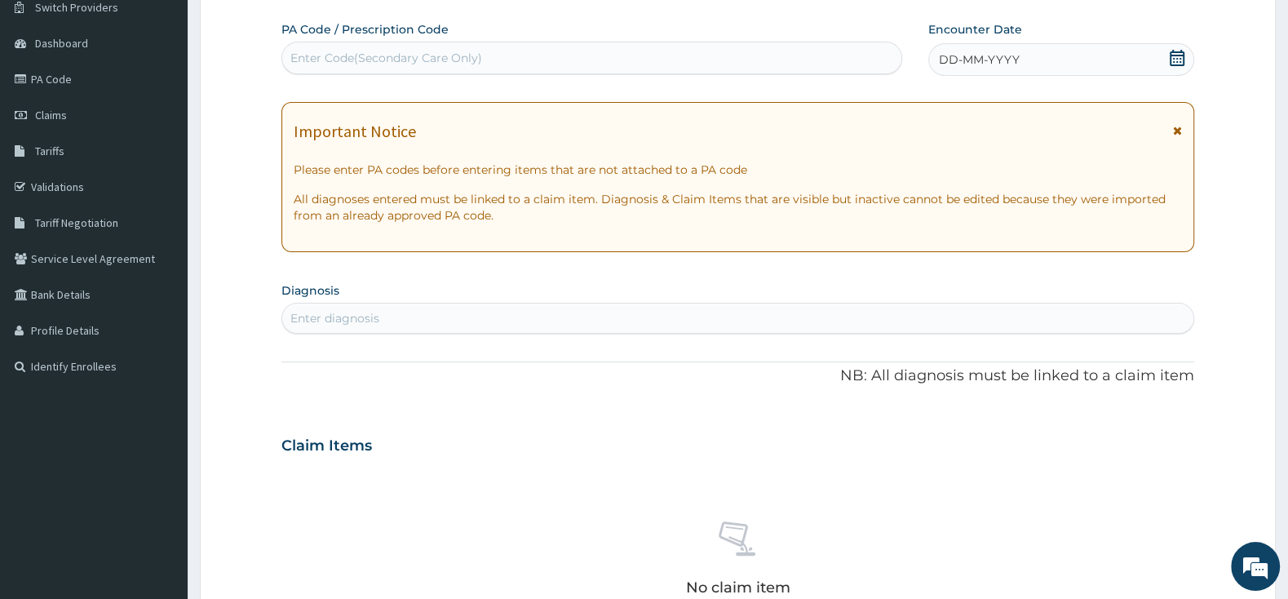
click at [1174, 60] on icon at bounding box center [1177, 58] width 15 height 16
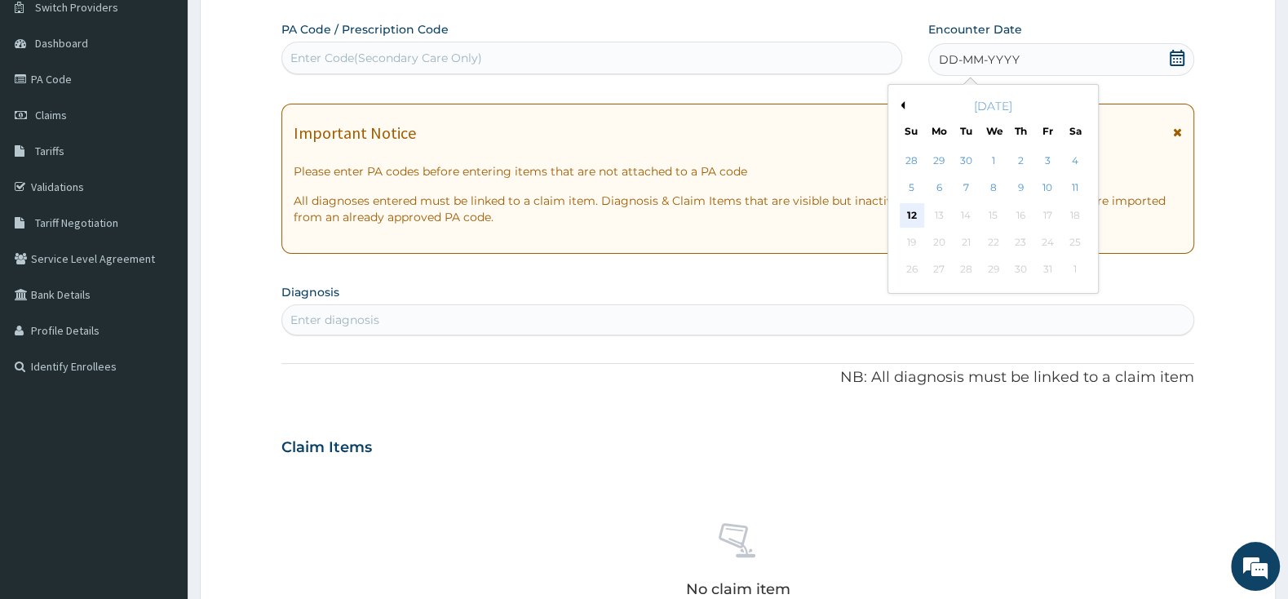
click at [906, 217] on div "12" at bounding box center [912, 215] width 24 height 24
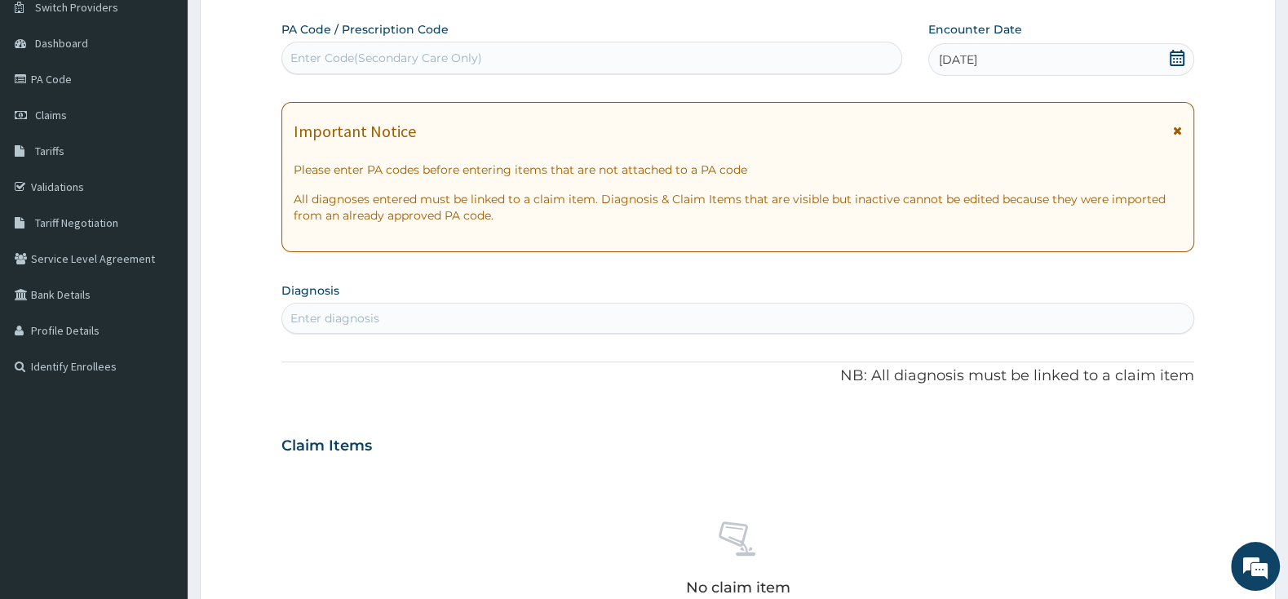
click at [690, 306] on div "Enter diagnosis" at bounding box center [737, 318] width 913 height 31
type input "INDIGEST"
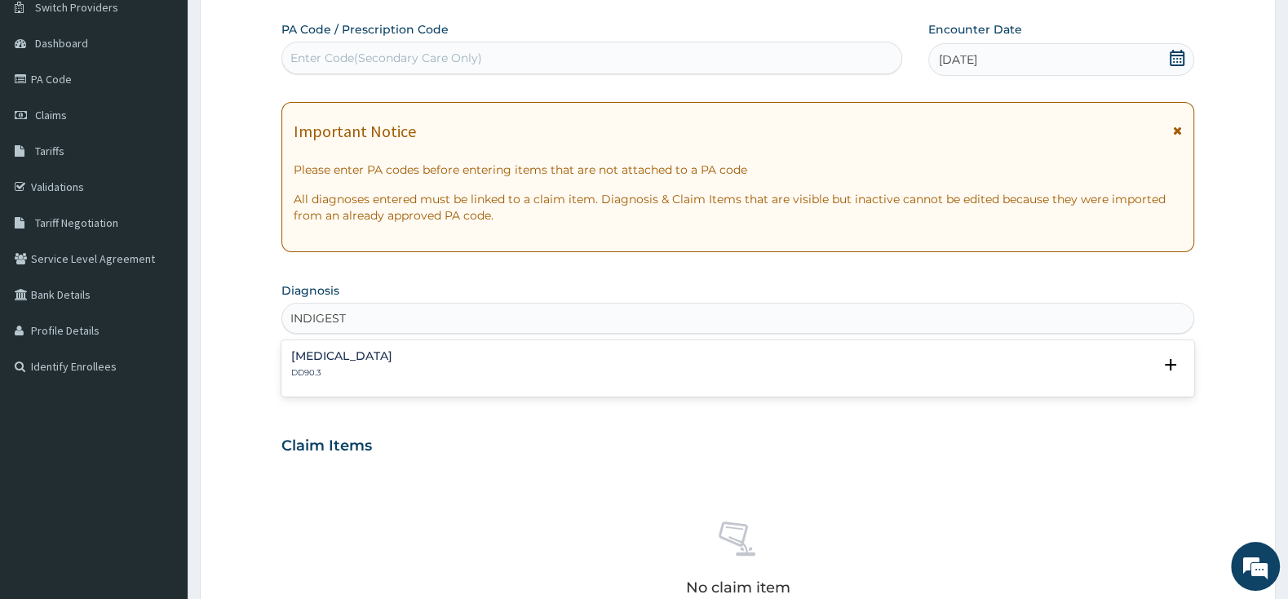
click at [474, 360] on div "Functional dyspepsia DD90.3" at bounding box center [737, 364] width 893 height 29
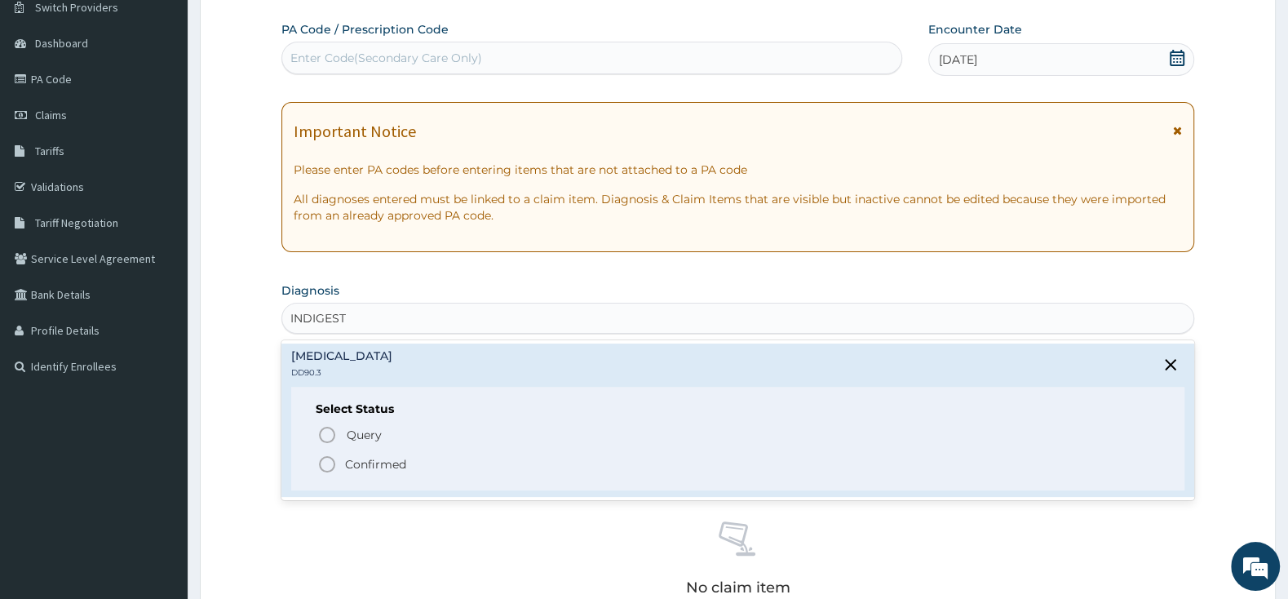
click at [323, 467] on icon "status option filled" at bounding box center [327, 464] width 20 height 20
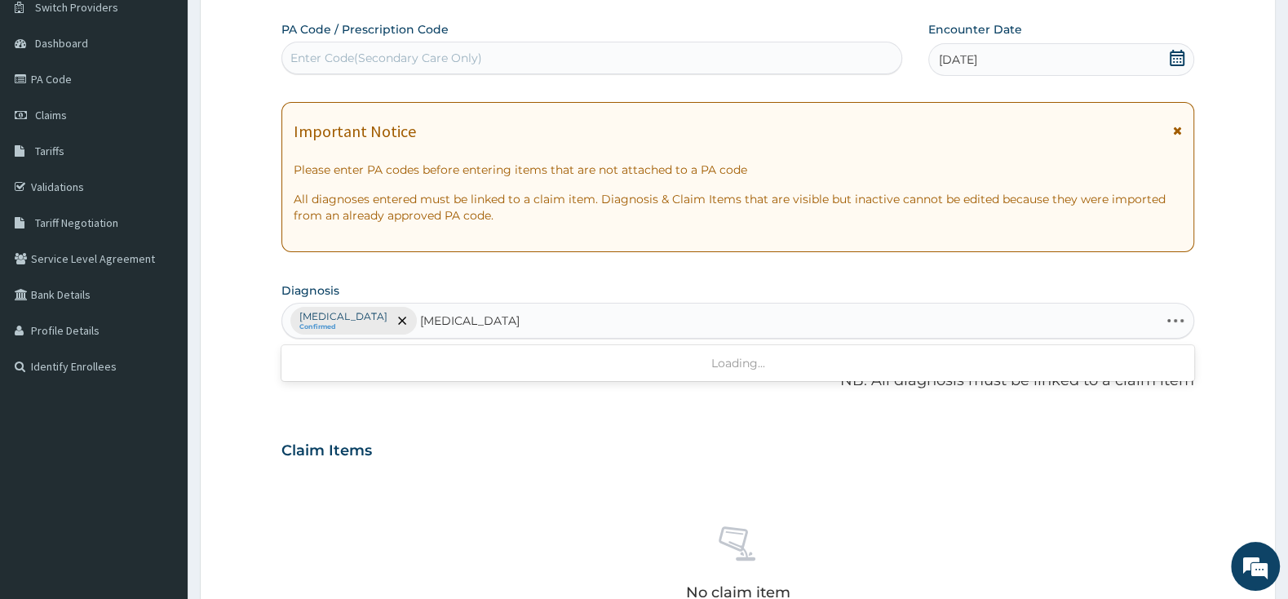
type input "GASTROENTERITIS"
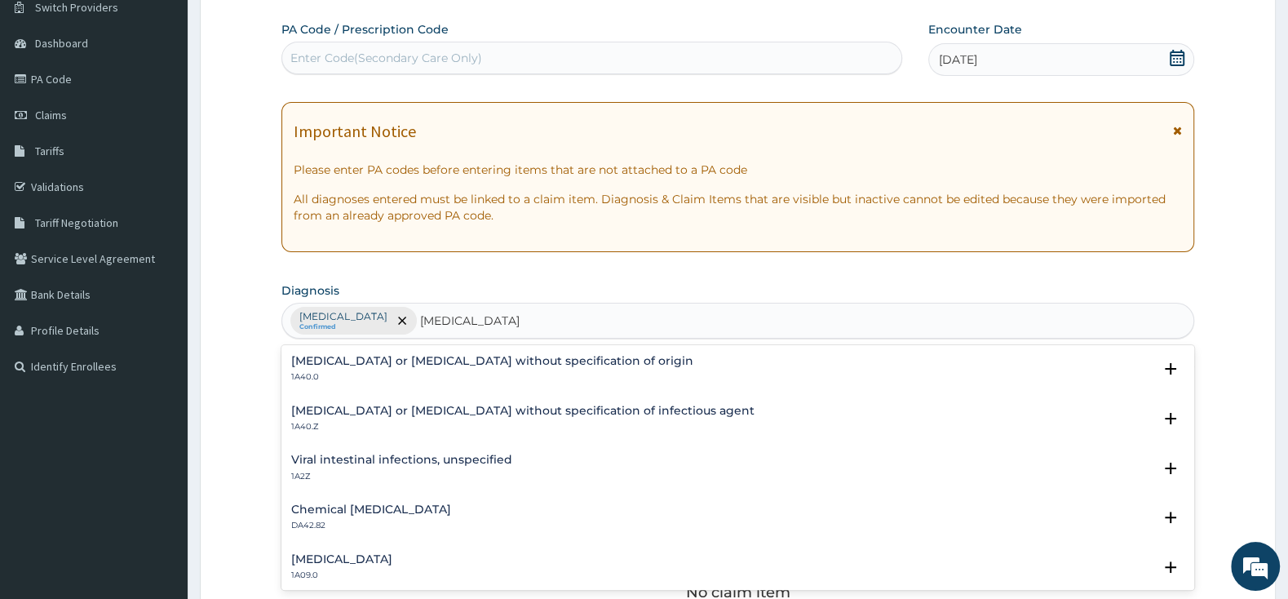
click at [374, 413] on h4 "Infectious gastroenteritis or colitis without specification of infectious agent" at bounding box center [522, 411] width 463 height 12
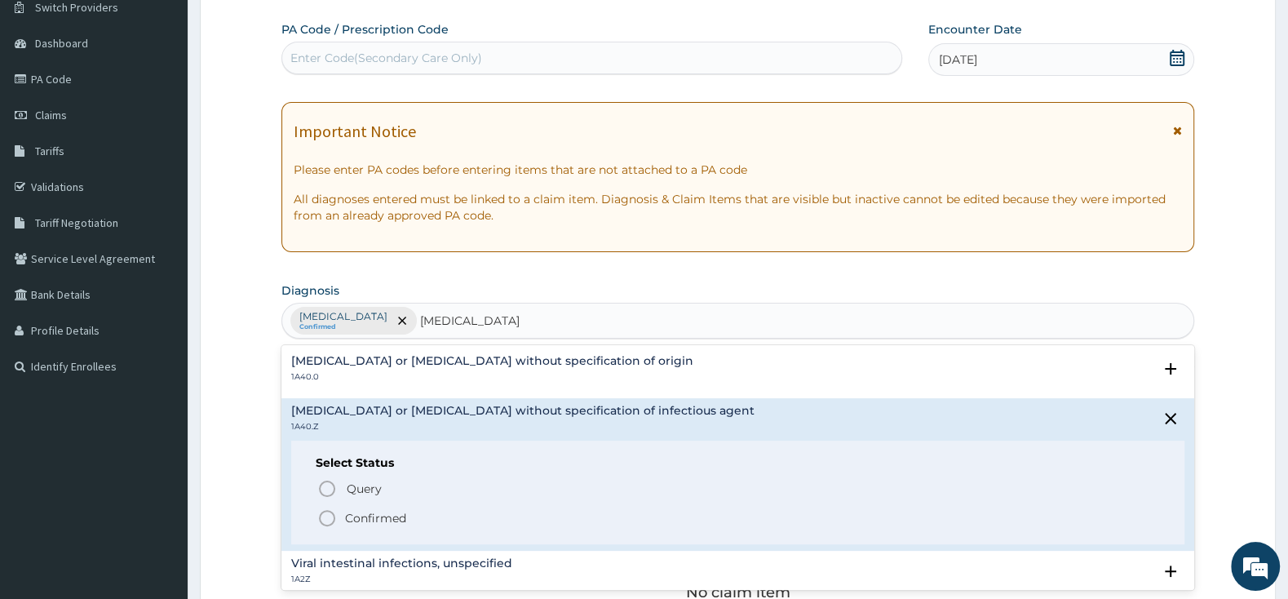
click at [330, 514] on icon "status option filled" at bounding box center [327, 518] width 20 height 20
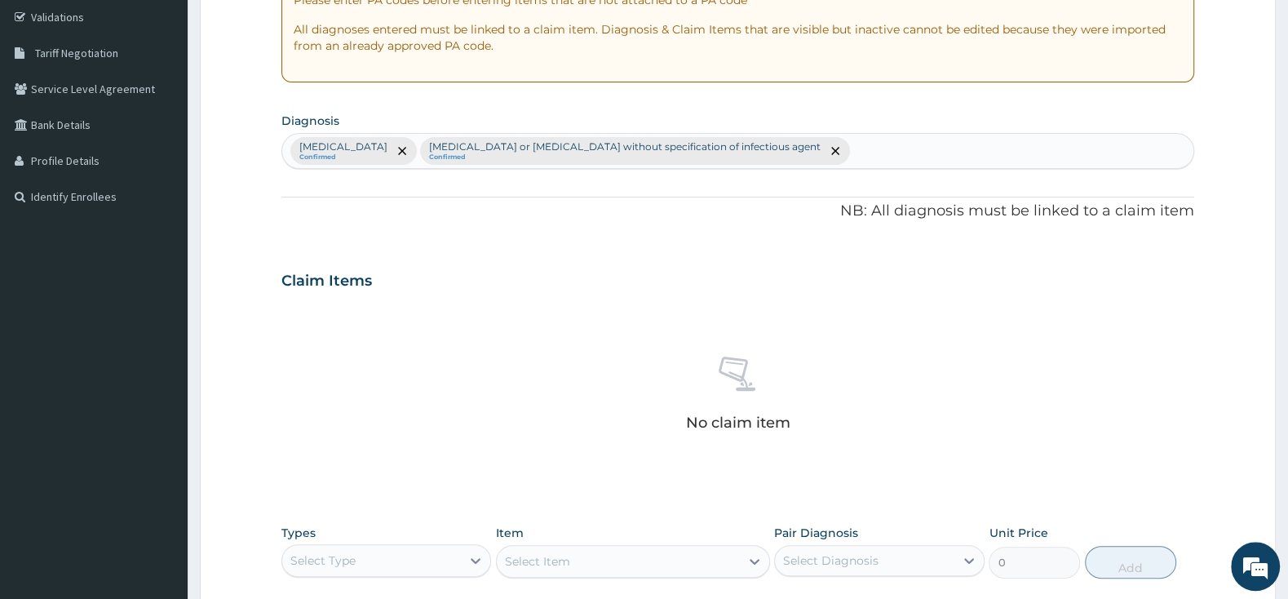
scroll to position [477, 0]
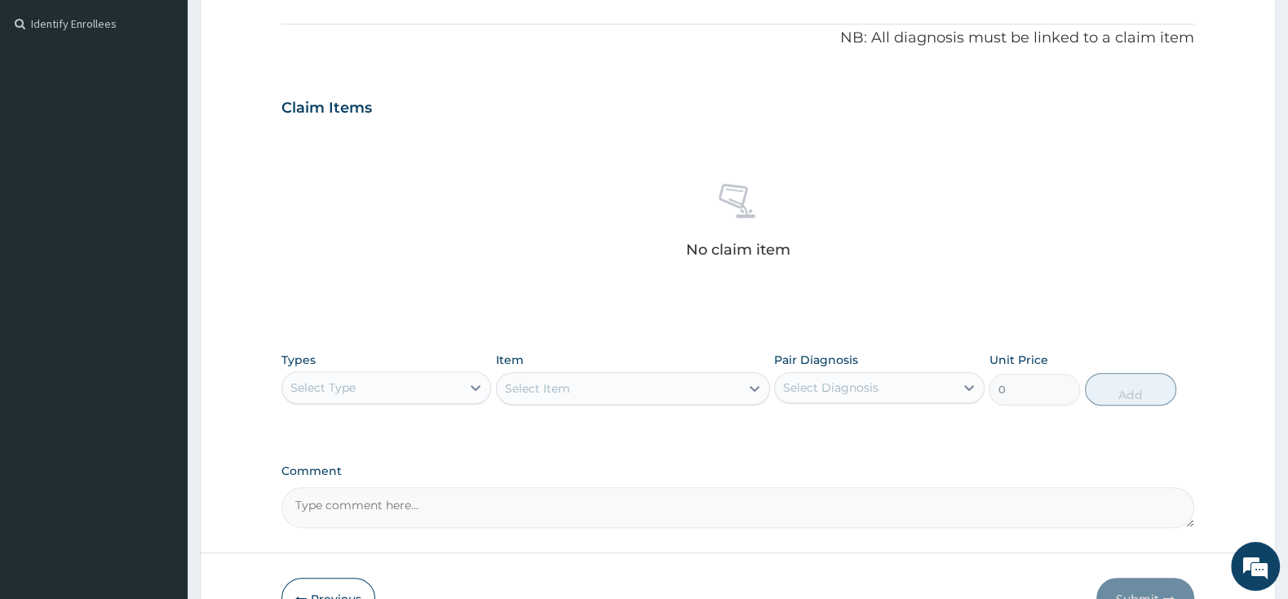
click at [421, 374] on div "Select Type" at bounding box center [386, 387] width 210 height 33
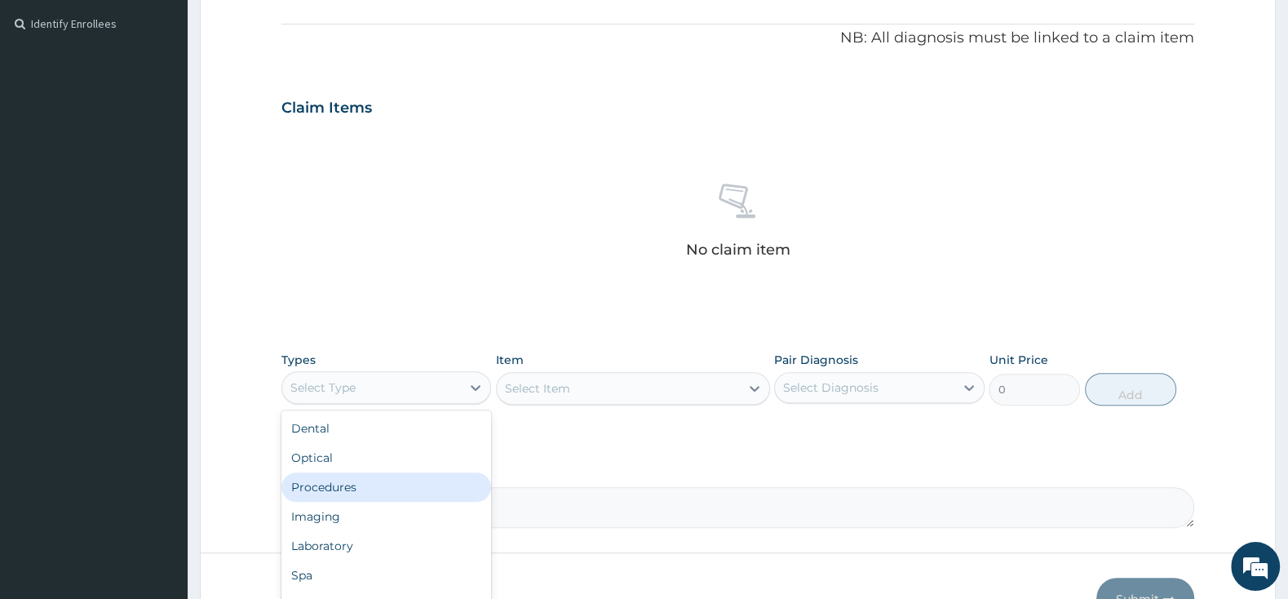
drag, startPoint x: 359, startPoint y: 489, endPoint x: 531, endPoint y: 470, distance: 173.2
click at [375, 488] on div "Procedures" at bounding box center [386, 486] width 210 height 29
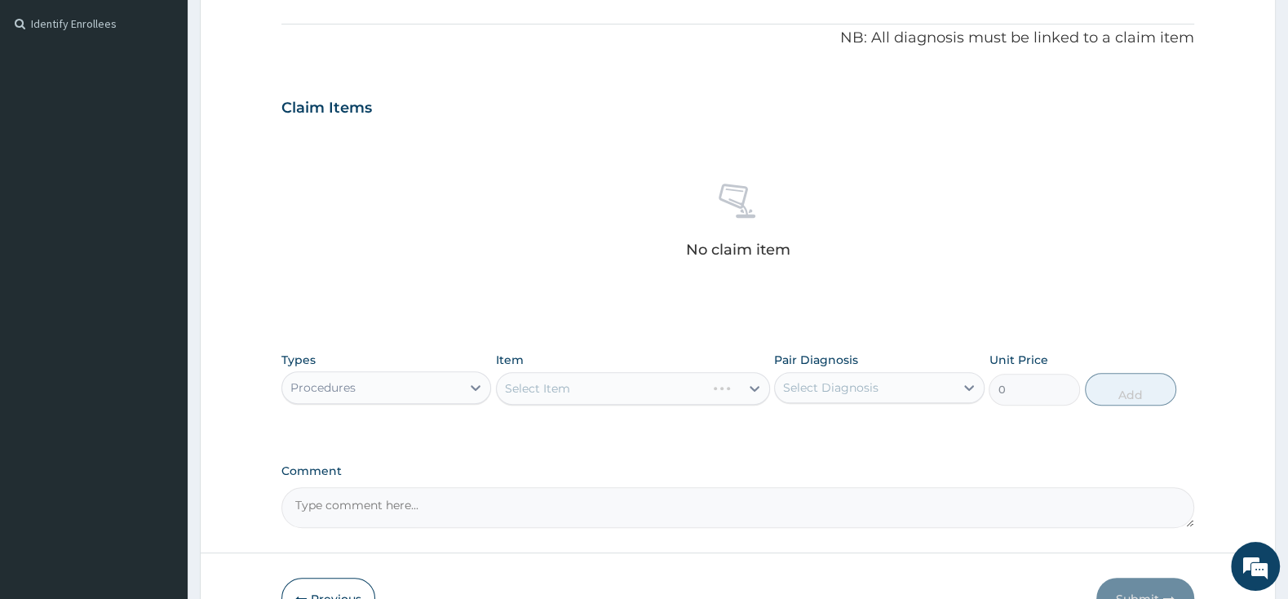
click at [626, 380] on div "Select Item" at bounding box center [633, 388] width 274 height 33
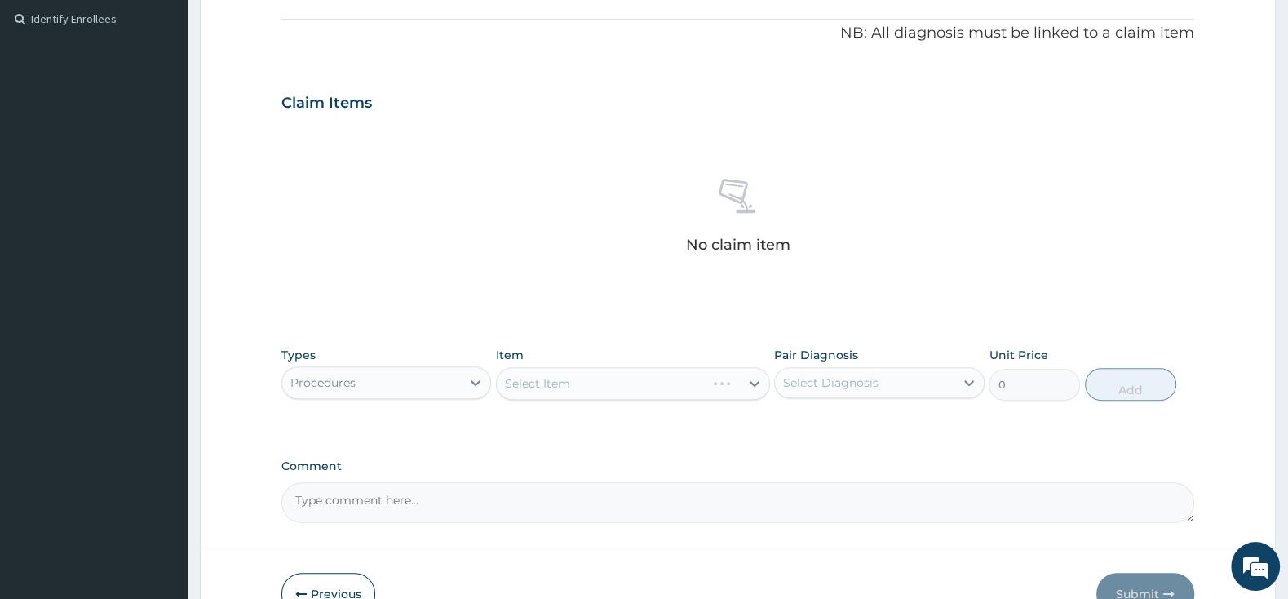
scroll to position [579, 0]
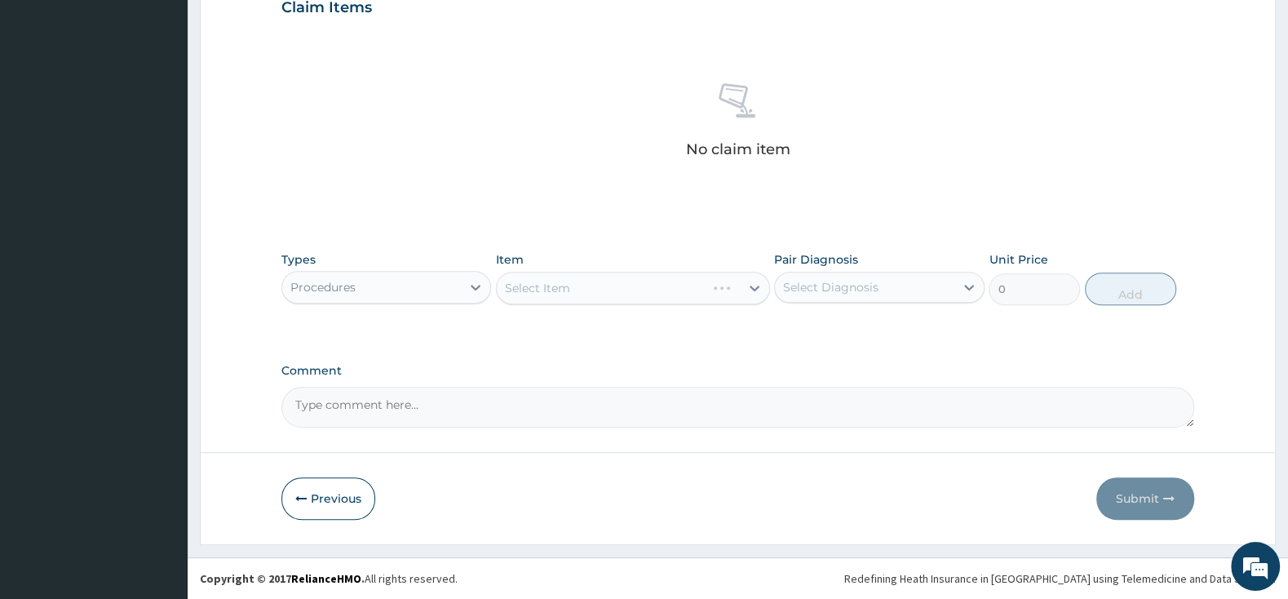
click at [727, 294] on div "Select Item" at bounding box center [633, 288] width 274 height 33
click at [730, 284] on div "Select Item" at bounding box center [633, 288] width 274 height 33
click at [463, 281] on div at bounding box center [475, 286] width 29 height 29
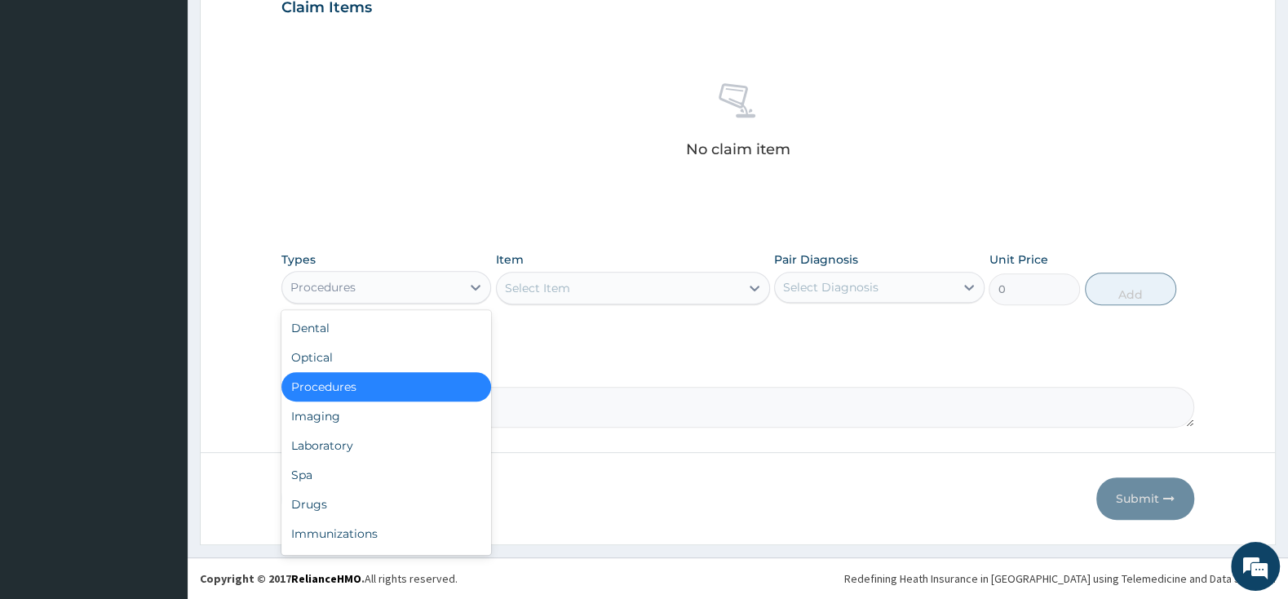
click at [554, 290] on div "Select Item" at bounding box center [537, 288] width 65 height 16
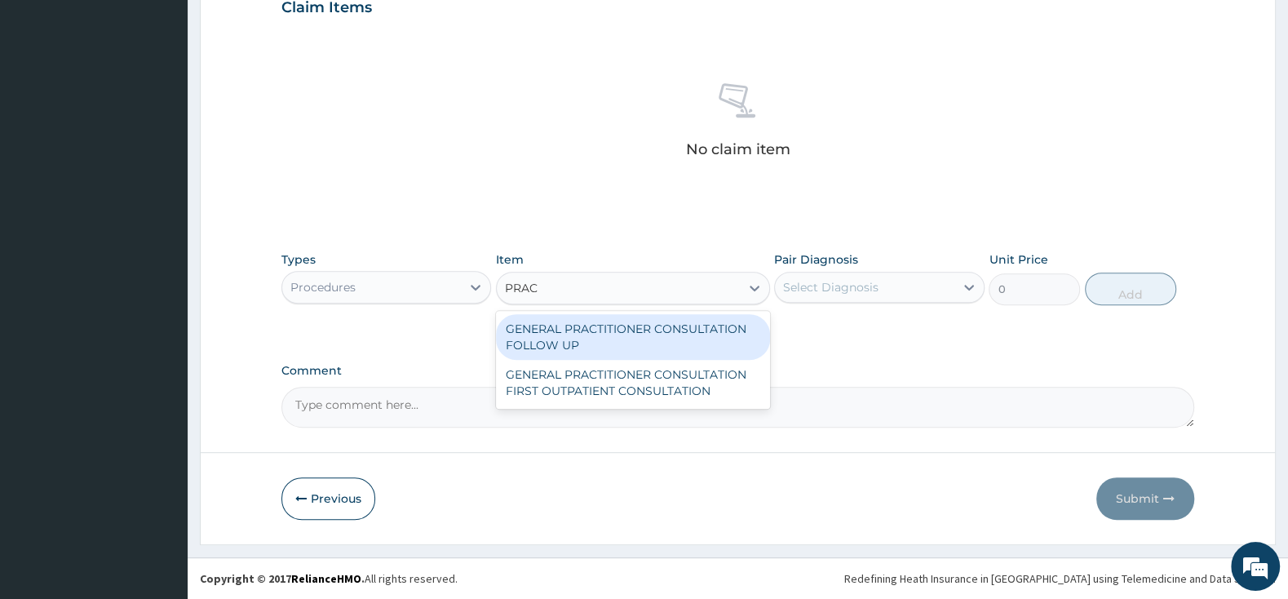
type input "PRACT"
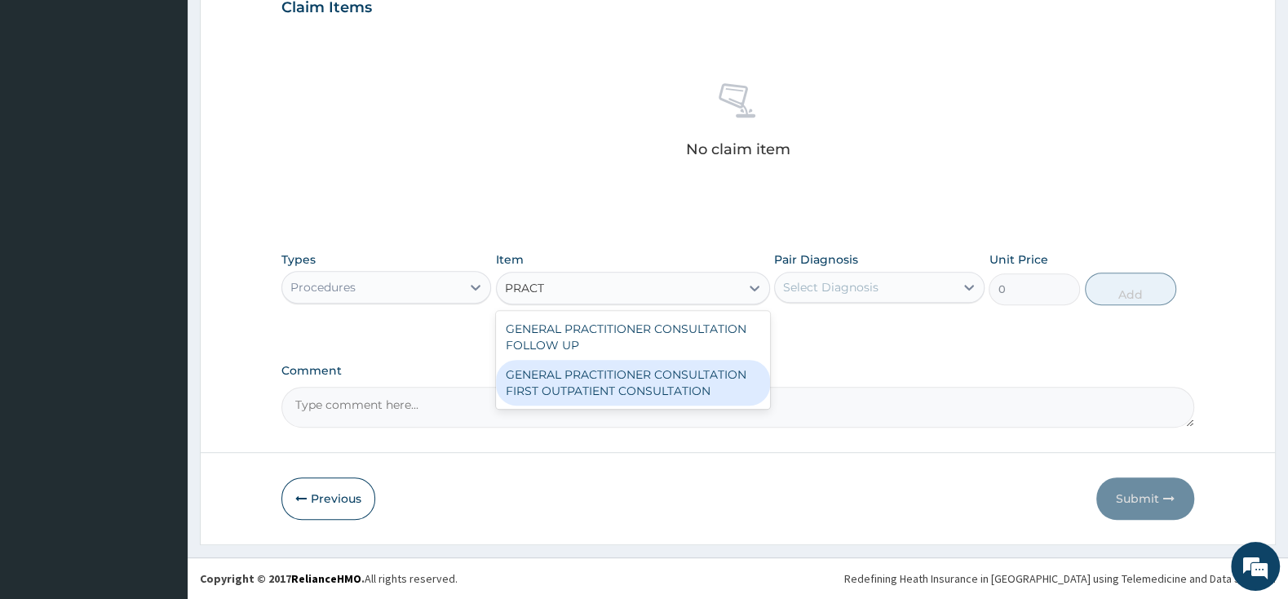
click at [750, 372] on div "GENERAL PRACTITIONER CONSULTATION FIRST OUTPATIENT CONSULTATION" at bounding box center [633, 383] width 274 height 46
type input "3000"
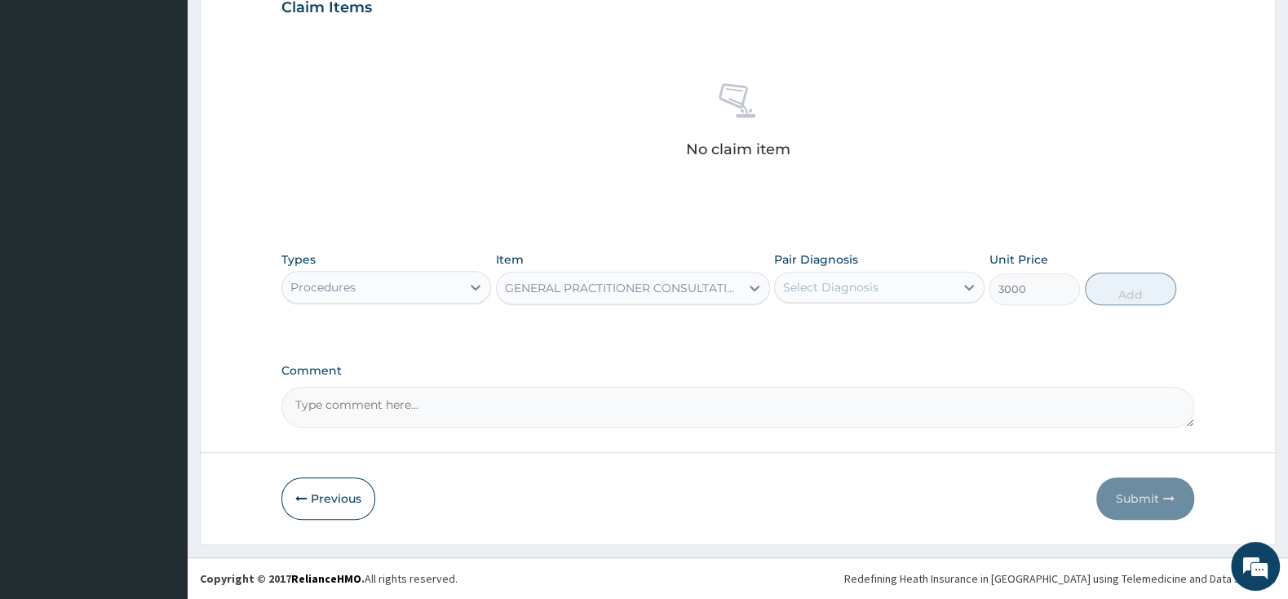
click at [814, 281] on div "Select Diagnosis" at bounding box center [830, 287] width 95 height 16
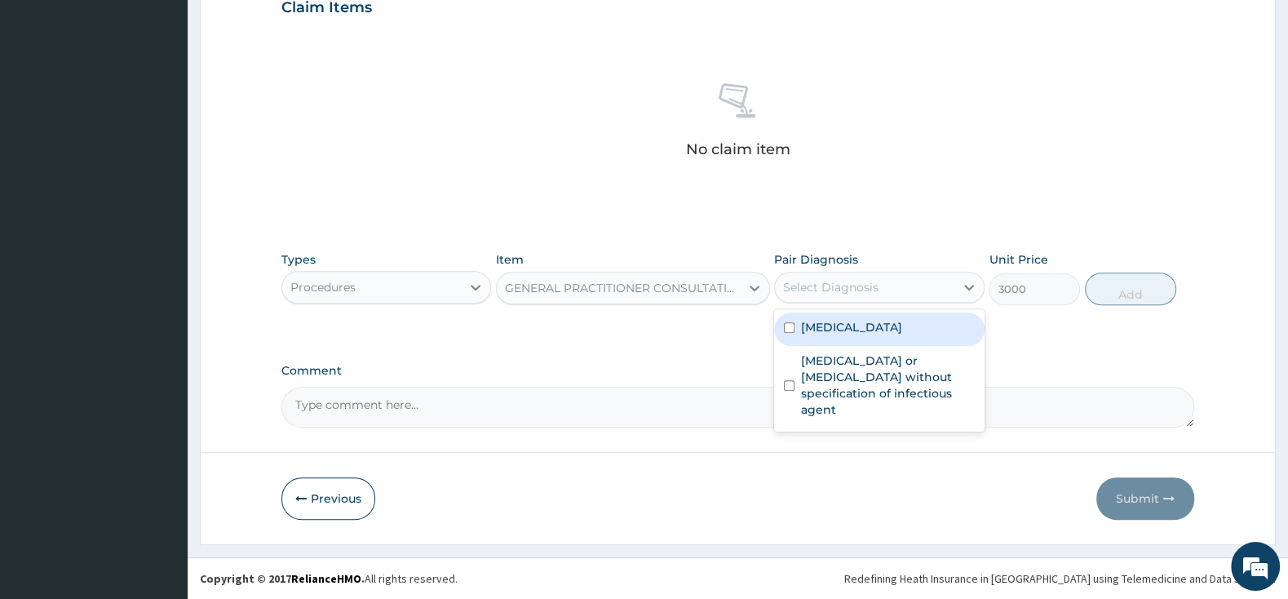
click at [794, 325] on input "checkbox" at bounding box center [789, 327] width 11 height 11
checkbox input "true"
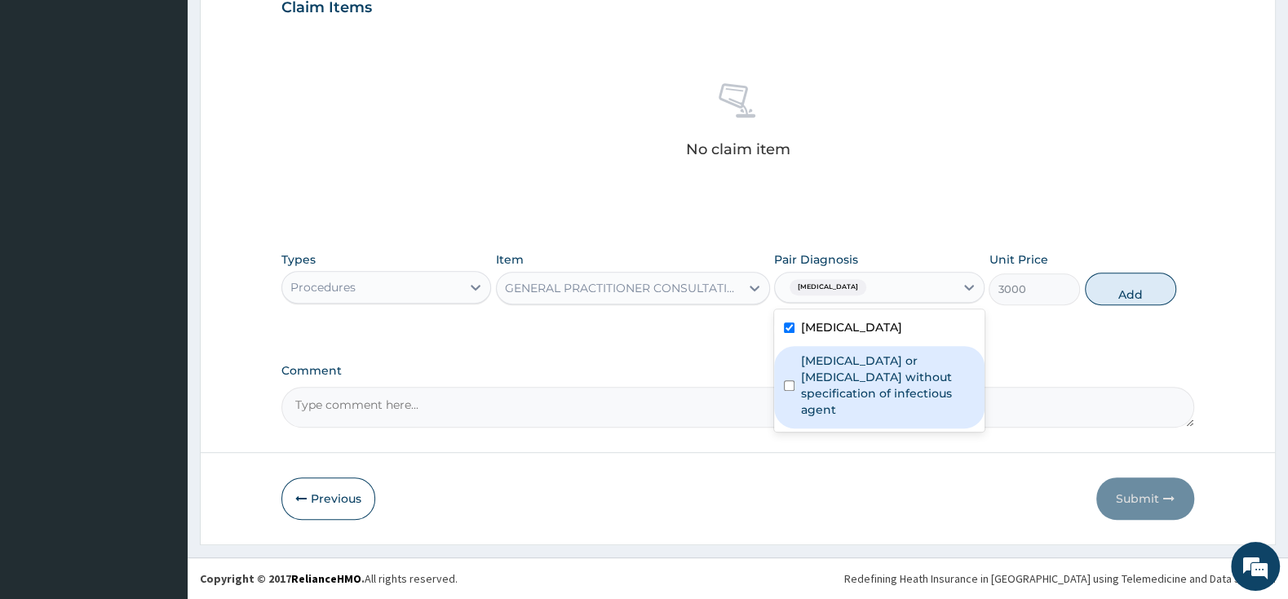
click at [792, 387] on div "Infectious gastroenteritis or colitis without specification of infectious agent" at bounding box center [879, 387] width 210 height 82
checkbox input "true"
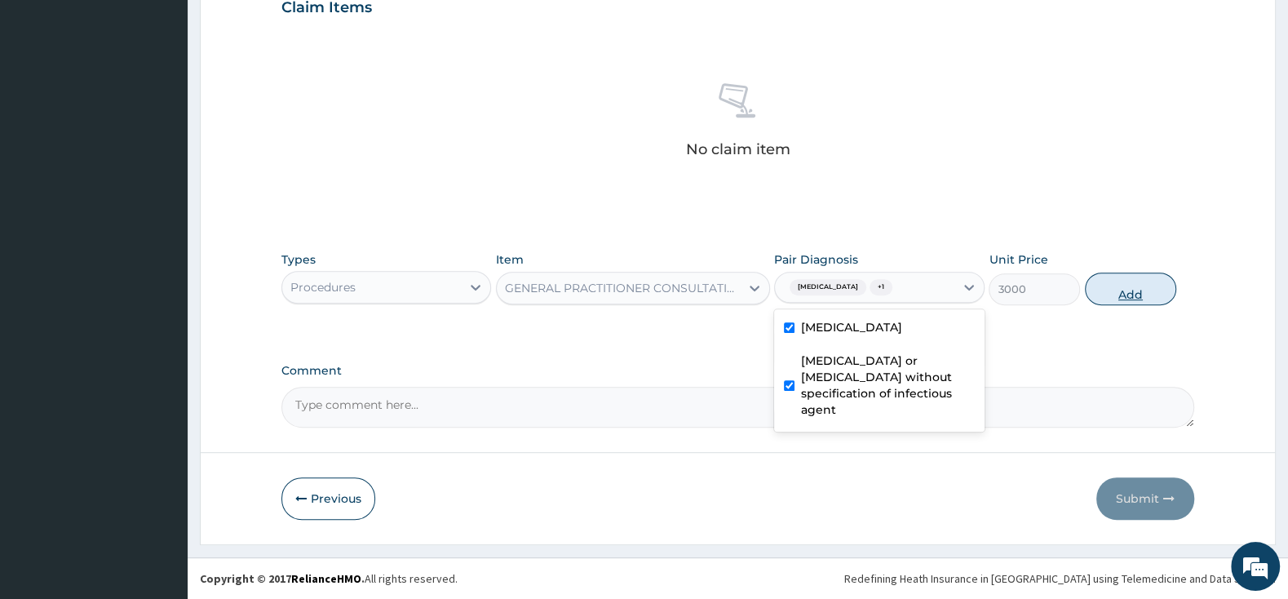
click at [1146, 281] on button "Add" at bounding box center [1130, 288] width 91 height 33
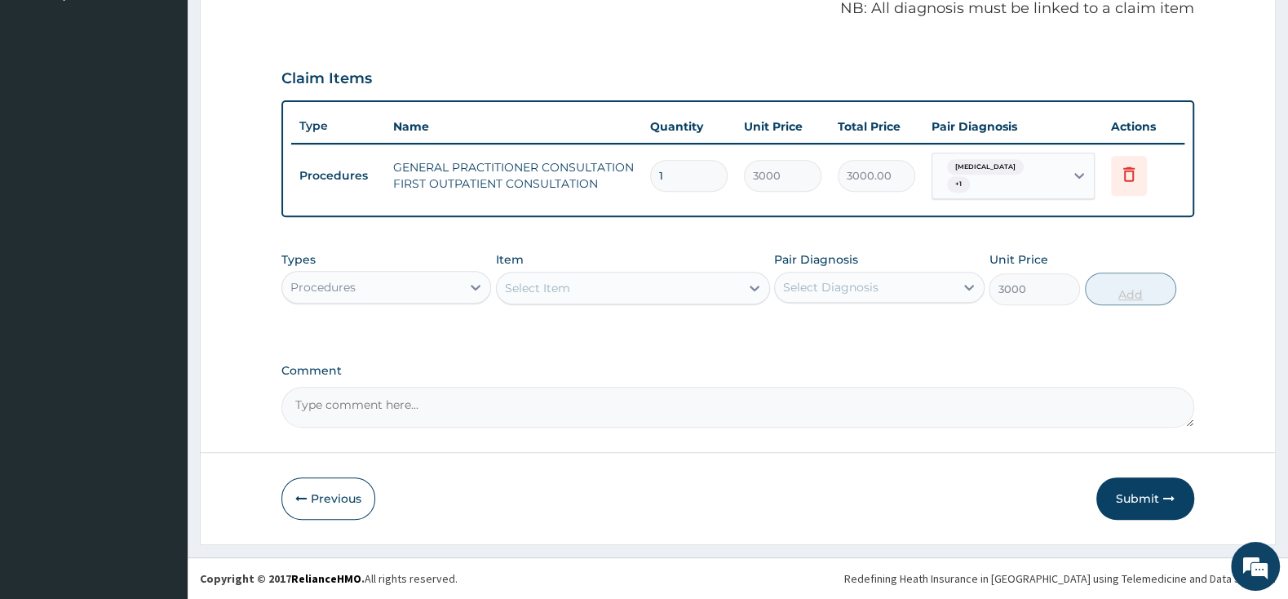
type input "0"
click at [461, 280] on div "Procedures" at bounding box center [371, 287] width 179 height 26
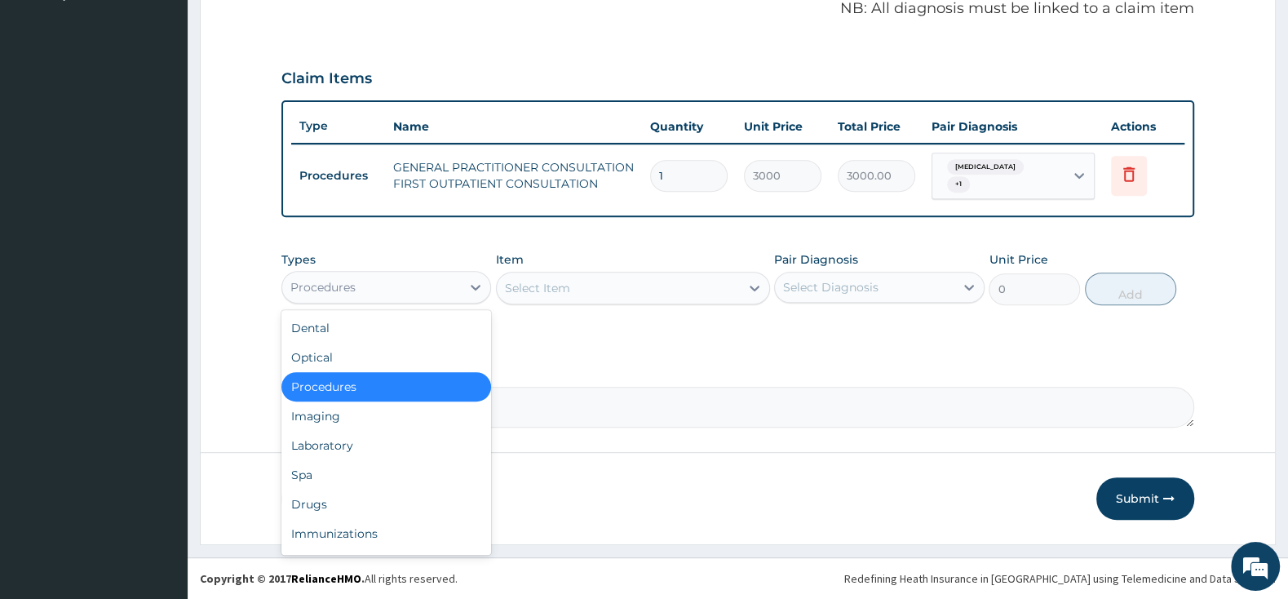
scroll to position [56, 0]
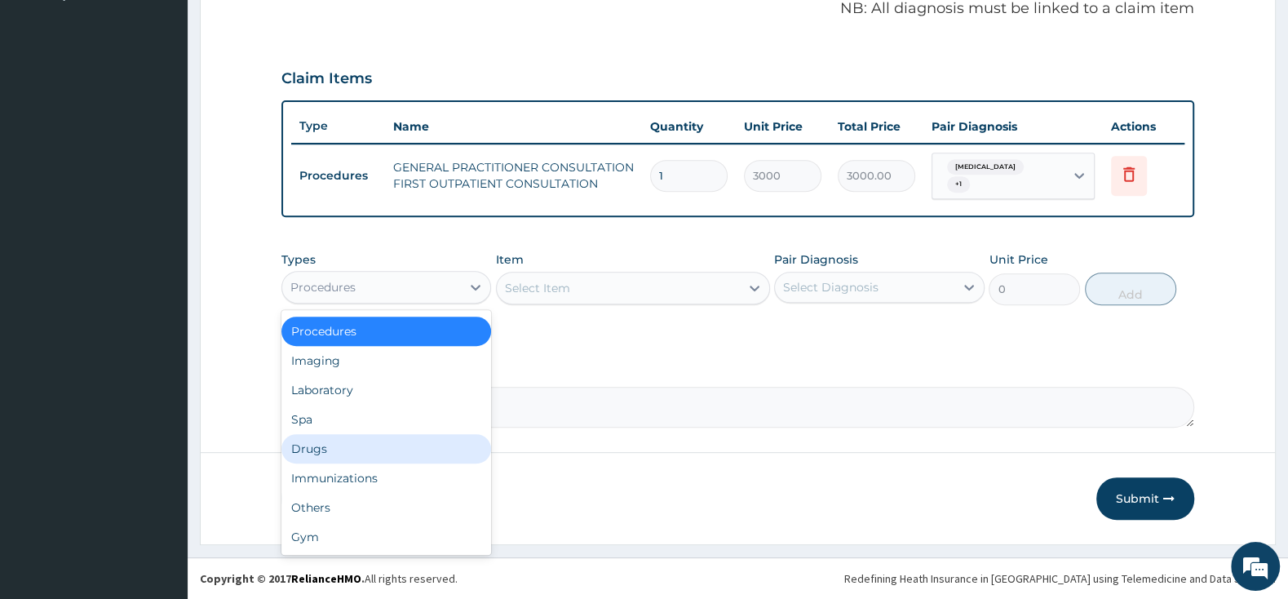
drag, startPoint x: 342, startPoint y: 447, endPoint x: 486, endPoint y: 360, distance: 168.7
click at [343, 445] on div "Drugs" at bounding box center [386, 448] width 210 height 29
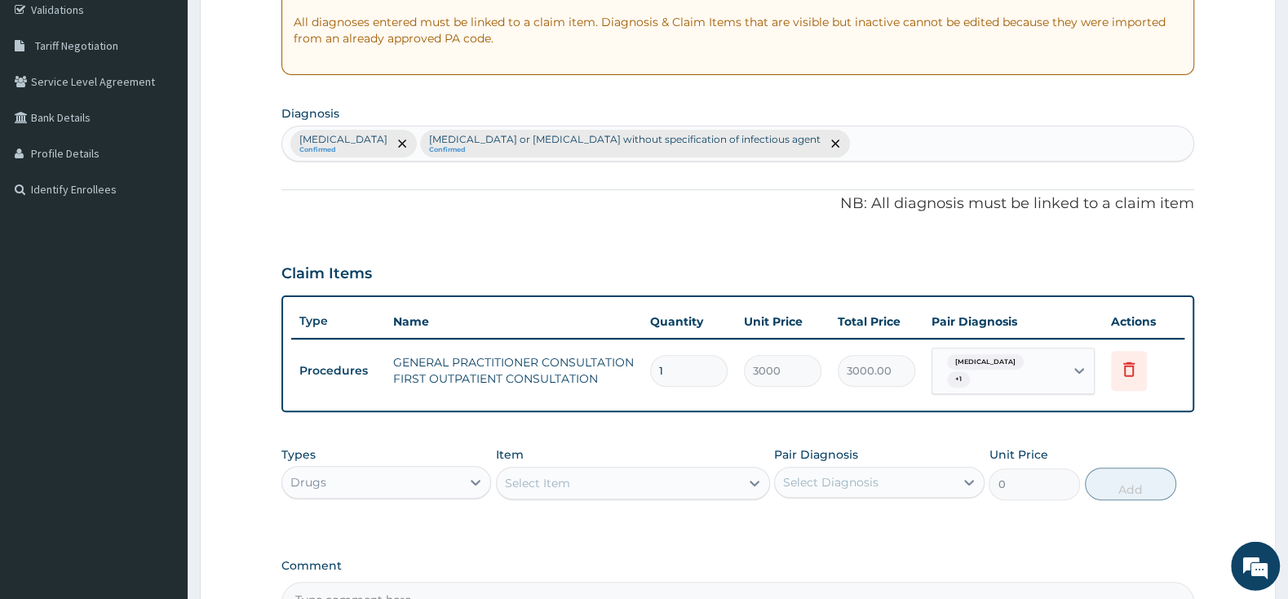
scroll to position [422, 0]
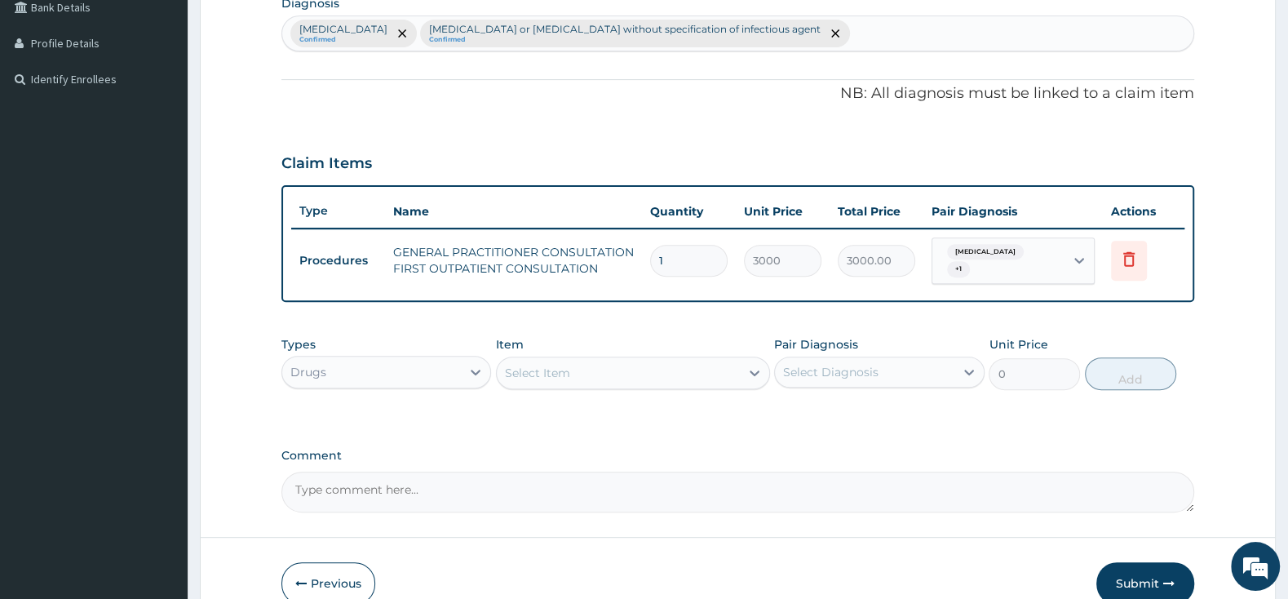
click at [627, 374] on div "Select Item" at bounding box center [618, 373] width 243 height 26
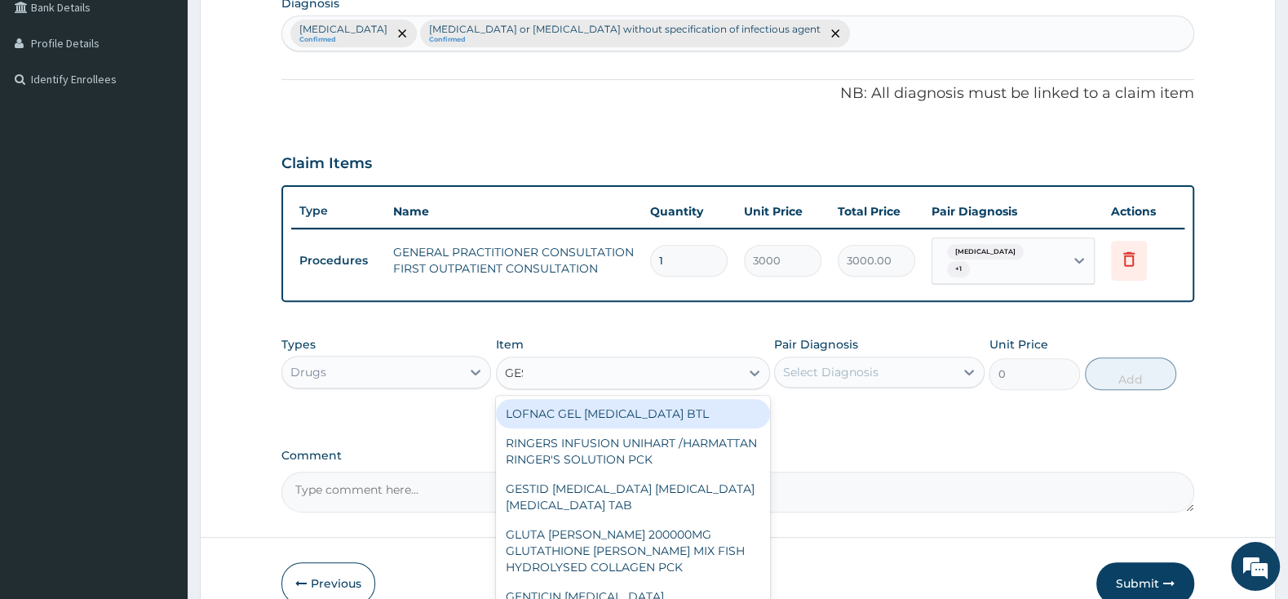
type input "GEST"
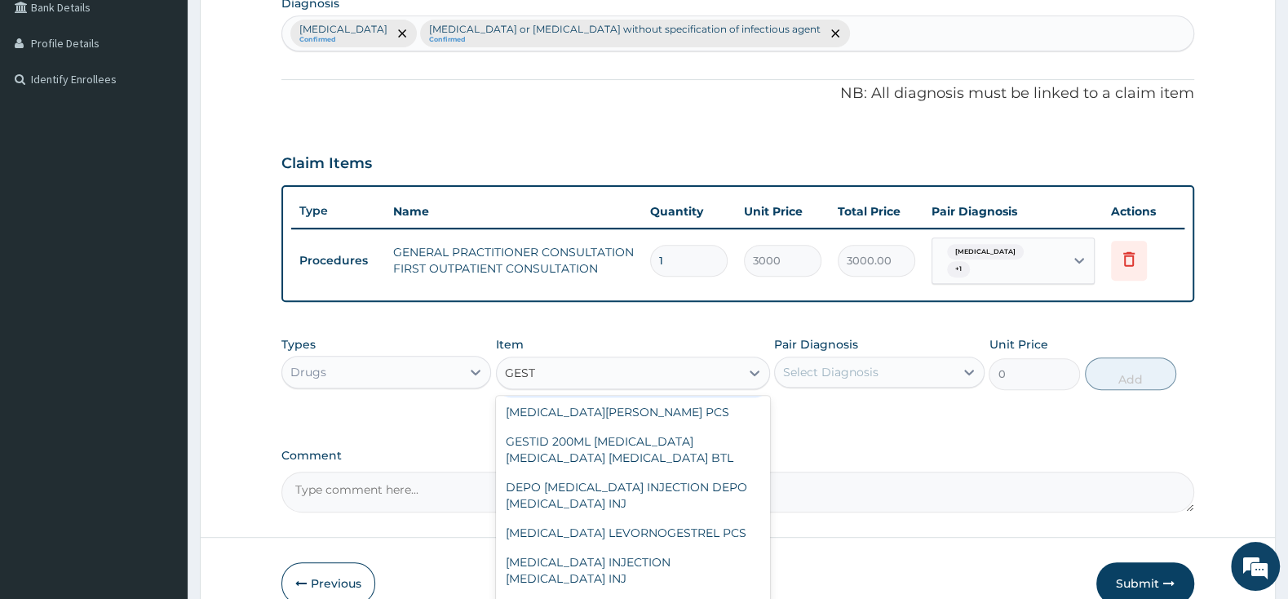
scroll to position [86, 0]
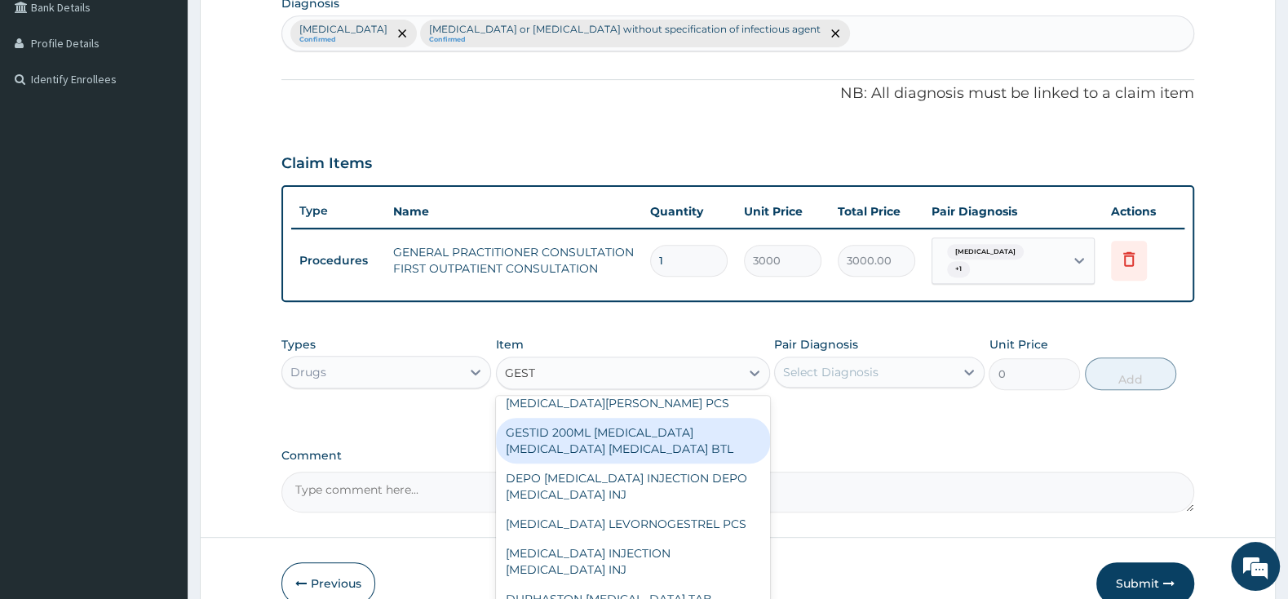
click at [705, 463] on div "GESTID 200ML ALUMINUM HYDROXIDE MAGNESIUM HYDROXIDE SIMETHICONE BTL" at bounding box center [633, 441] width 274 height 46
type input "920"
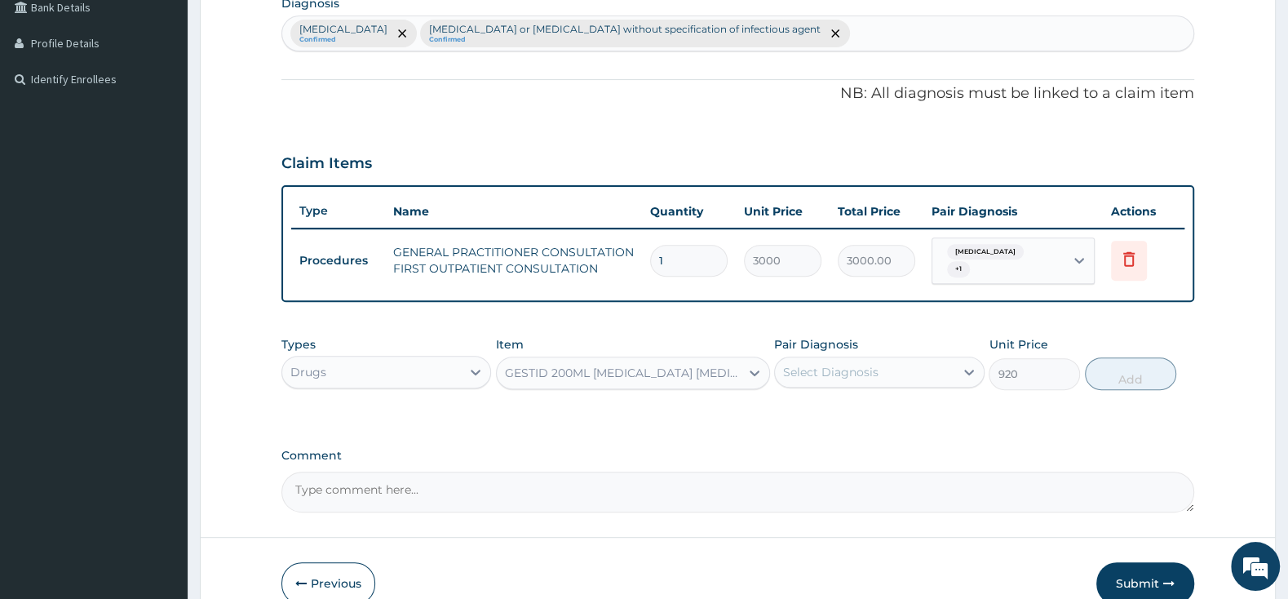
click at [796, 370] on div "Select Diagnosis" at bounding box center [830, 372] width 95 height 16
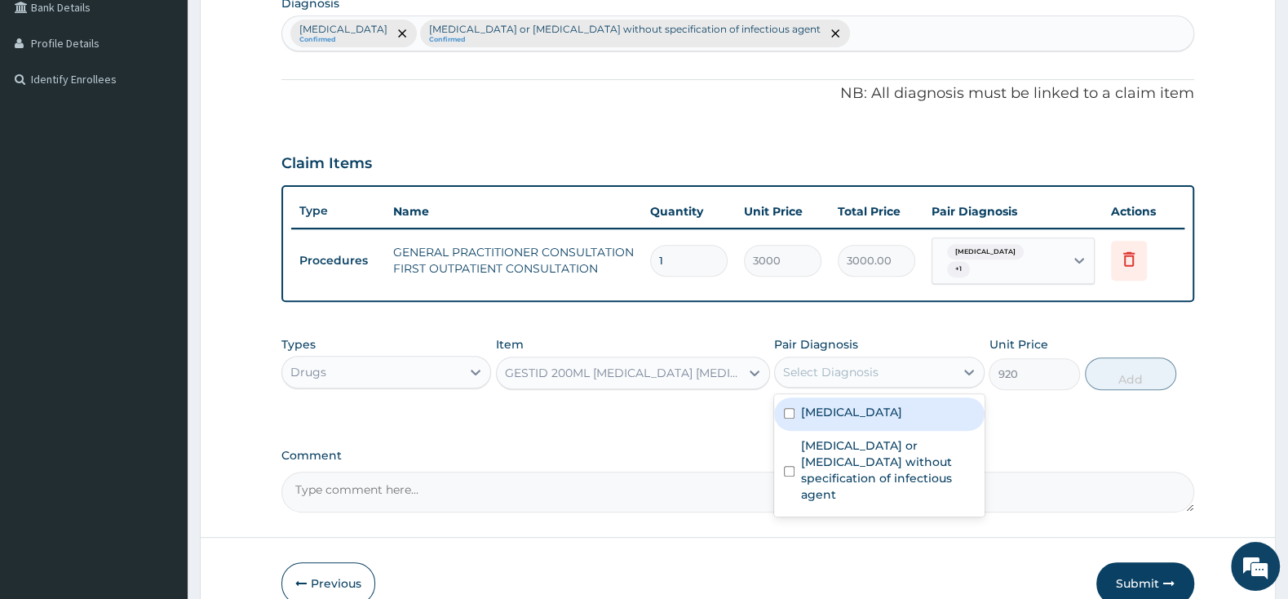
click at [786, 409] on input "checkbox" at bounding box center [789, 413] width 11 height 11
checkbox input "true"
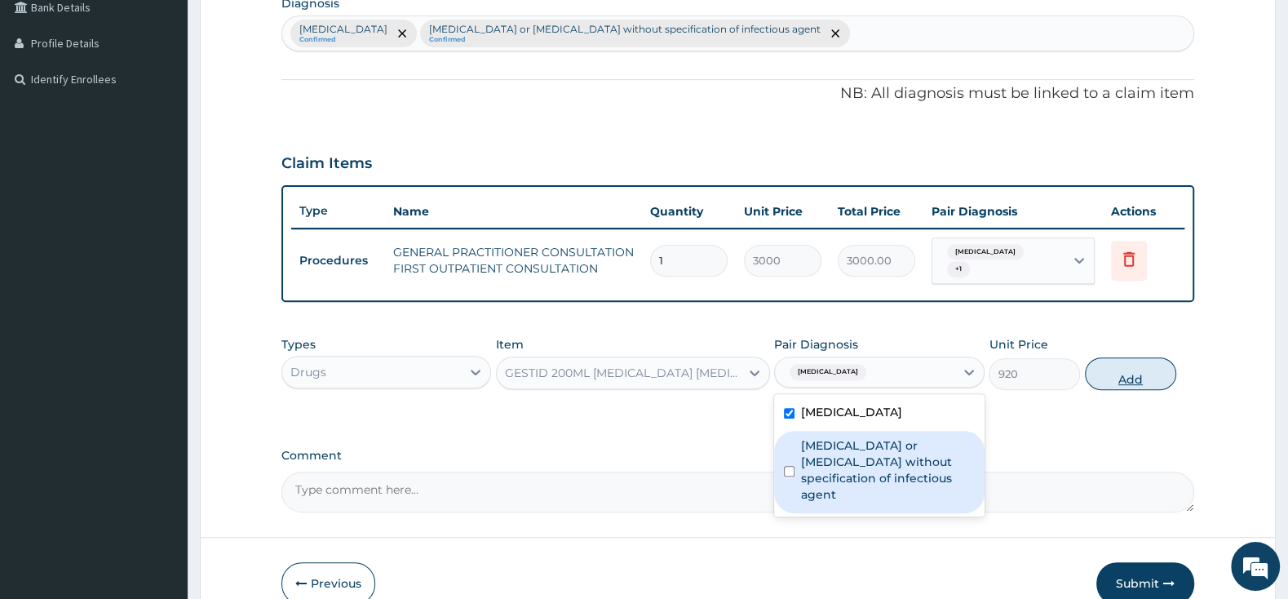
click at [1113, 371] on button "Add" at bounding box center [1130, 373] width 91 height 33
type input "0"
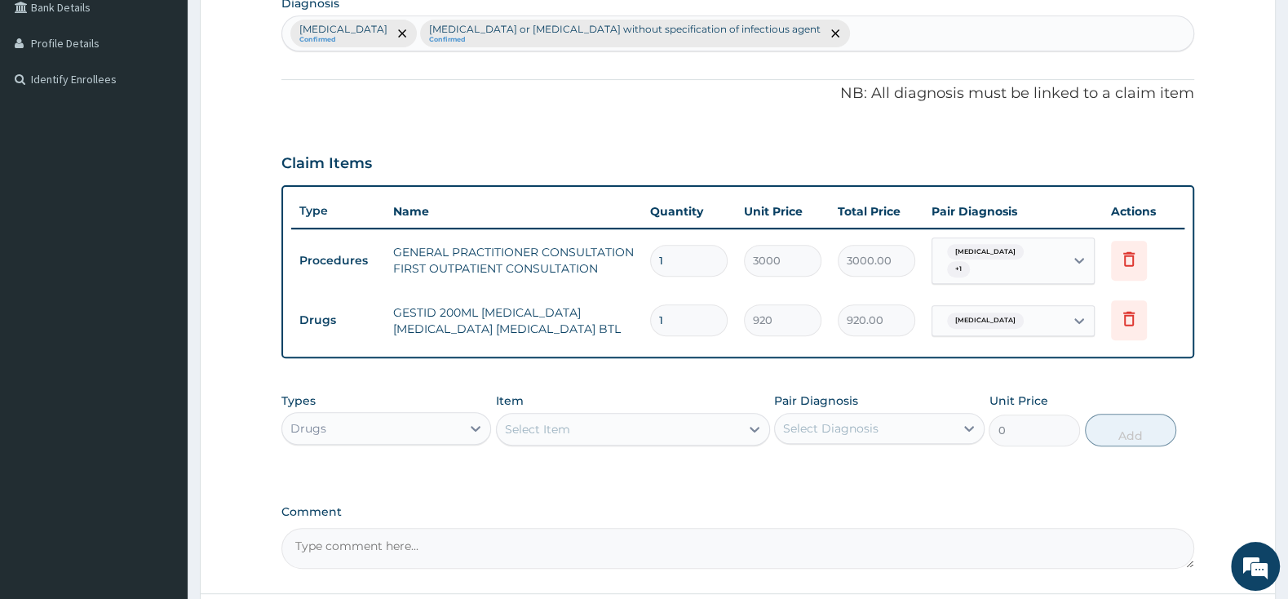
click at [613, 440] on div "Select Item" at bounding box center [618, 429] width 243 height 26
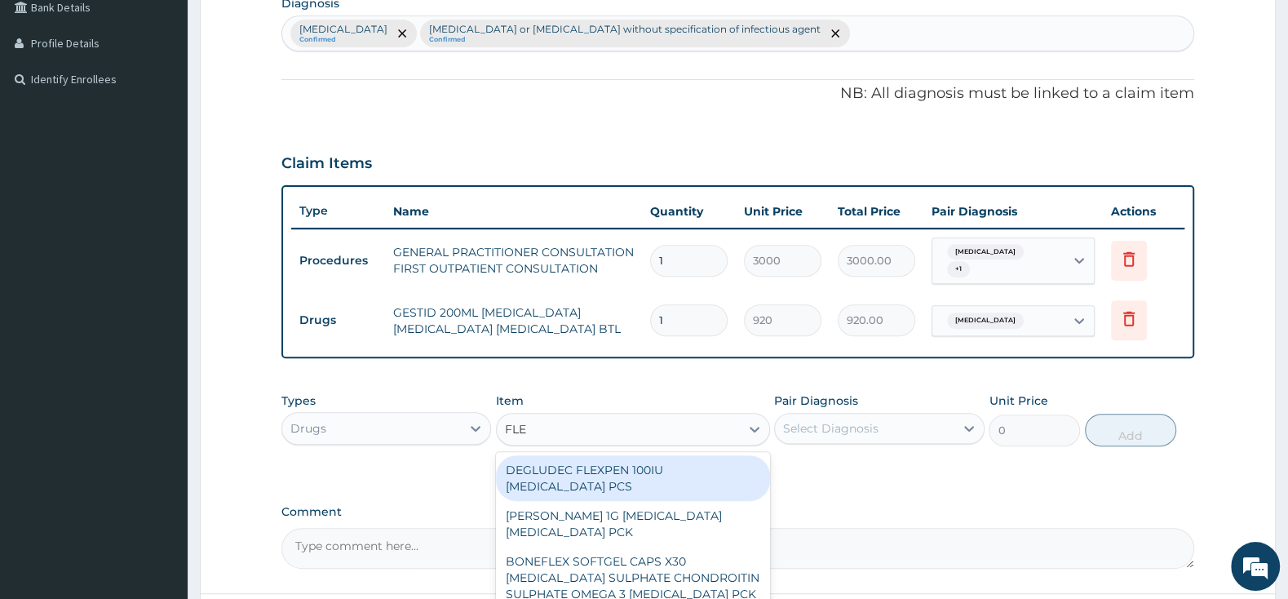
type input "FLEM"
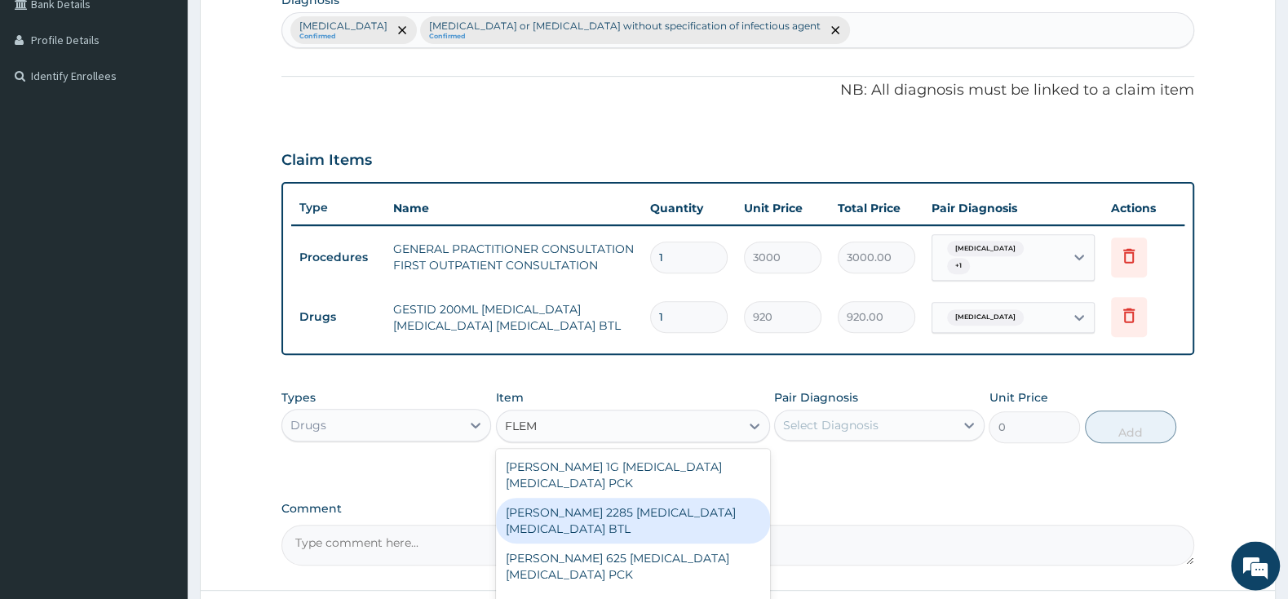
scroll to position [573, 0]
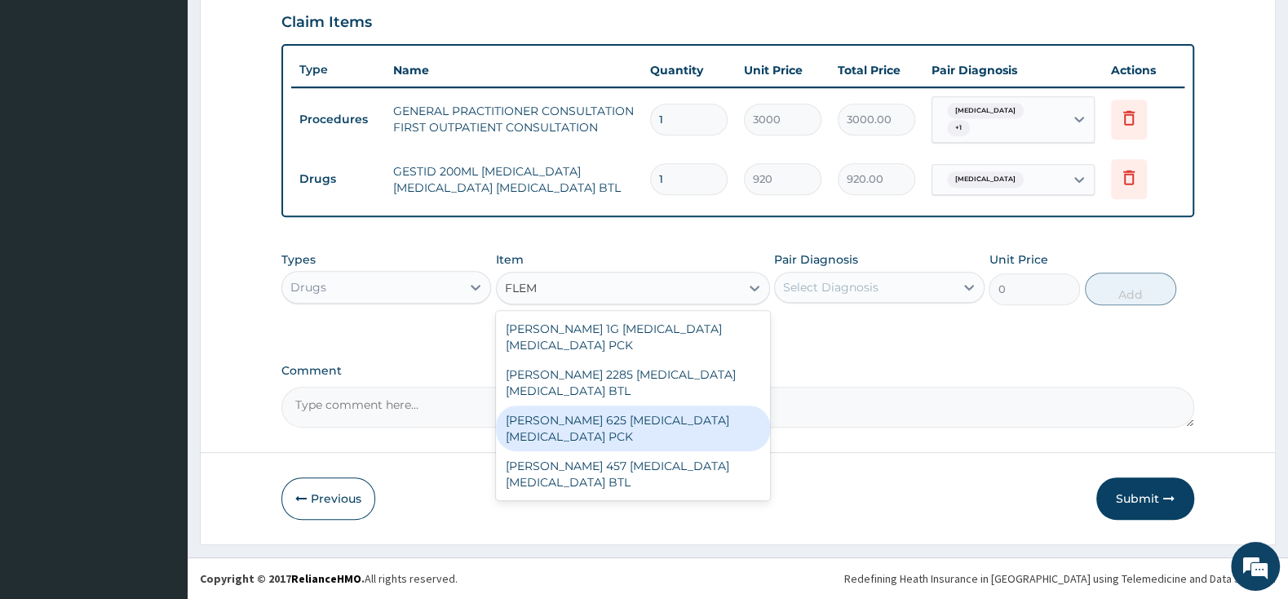
click at [724, 427] on div "[PERSON_NAME] 625 [MEDICAL_DATA] [MEDICAL_DATA] PCK" at bounding box center [633, 428] width 274 height 46
type input "2300"
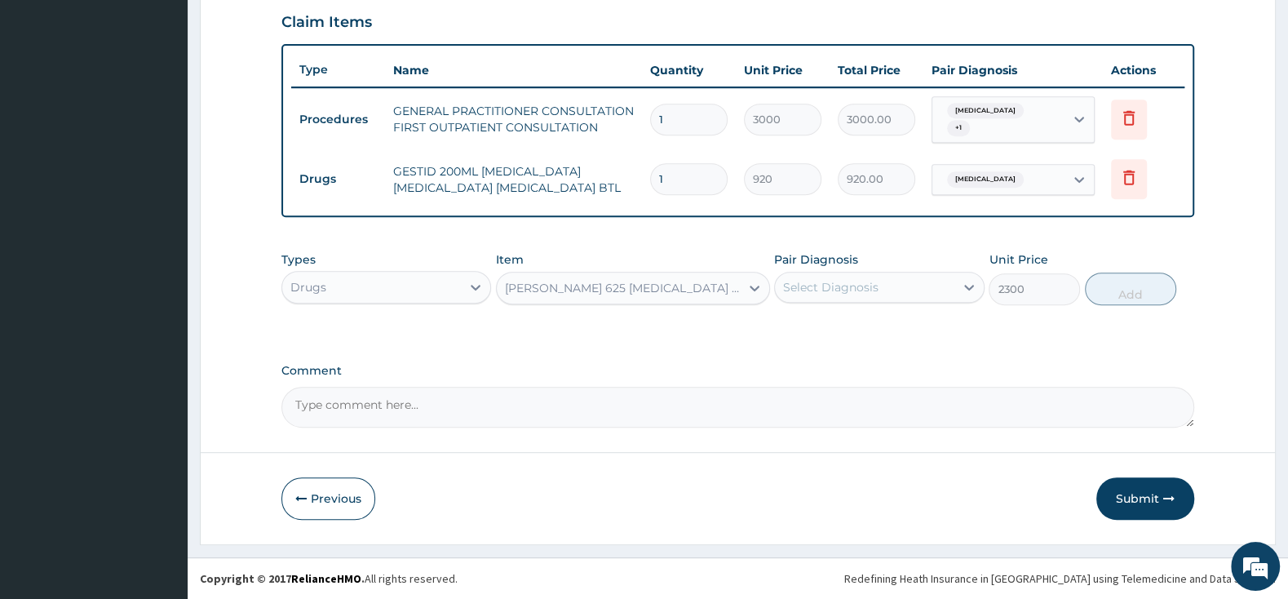
click at [819, 281] on div "Select Diagnosis" at bounding box center [830, 287] width 95 height 16
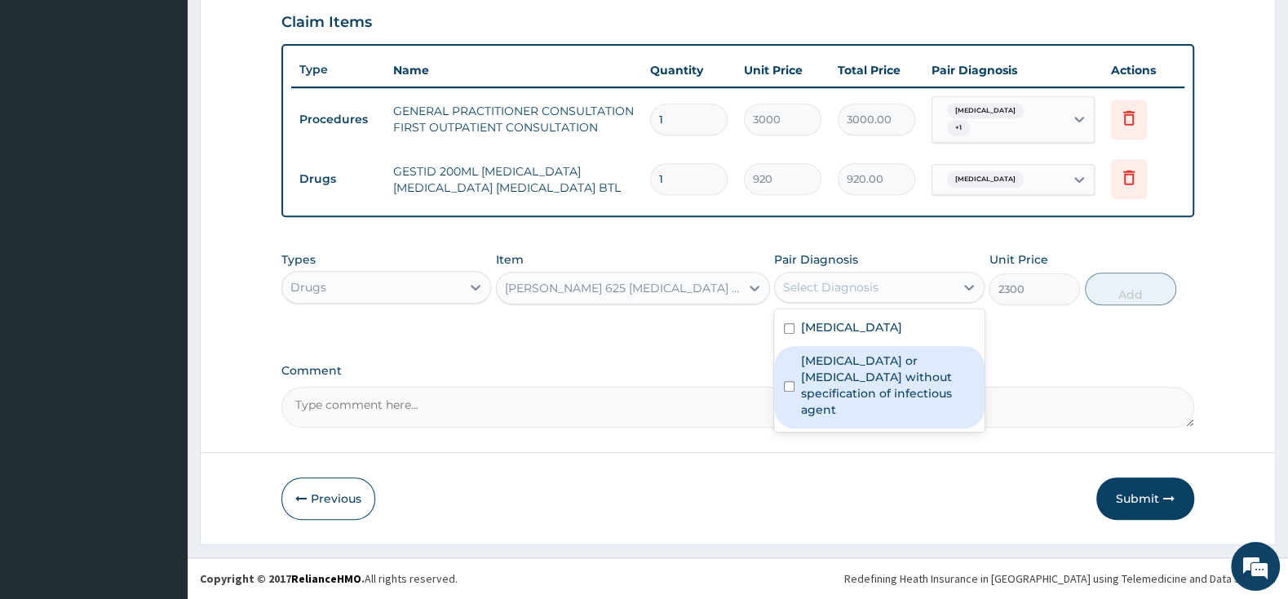
click at [780, 378] on div "Infectious gastroenteritis or colitis without specification of infectious agent" at bounding box center [879, 387] width 210 height 82
checkbox input "true"
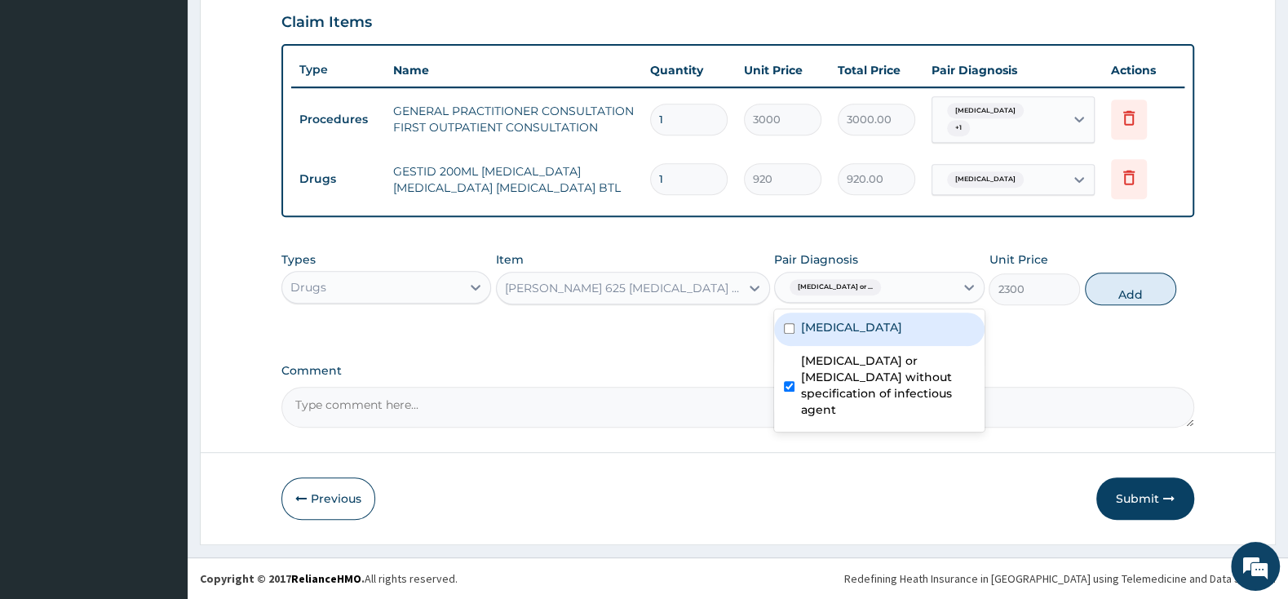
drag, startPoint x: 778, startPoint y: 321, endPoint x: 807, endPoint y: 325, distance: 28.8
click at [784, 321] on div "Functional dyspepsia" at bounding box center [879, 328] width 210 height 33
checkbox input "true"
drag, startPoint x: 1122, startPoint y: 292, endPoint x: 814, endPoint y: 361, distance: 316.0
click at [1122, 294] on button "Add" at bounding box center [1130, 288] width 91 height 33
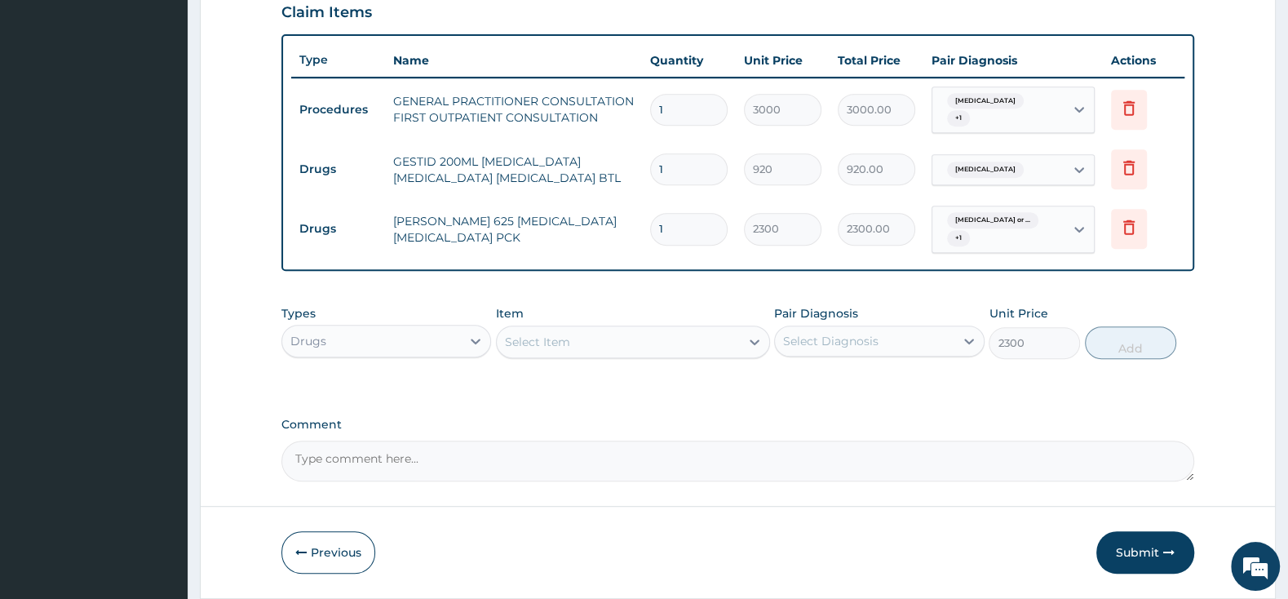
type input "0"
click at [564, 341] on div "Select Item" at bounding box center [618, 342] width 243 height 26
click at [563, 347] on div "Select Item" at bounding box center [537, 342] width 65 height 16
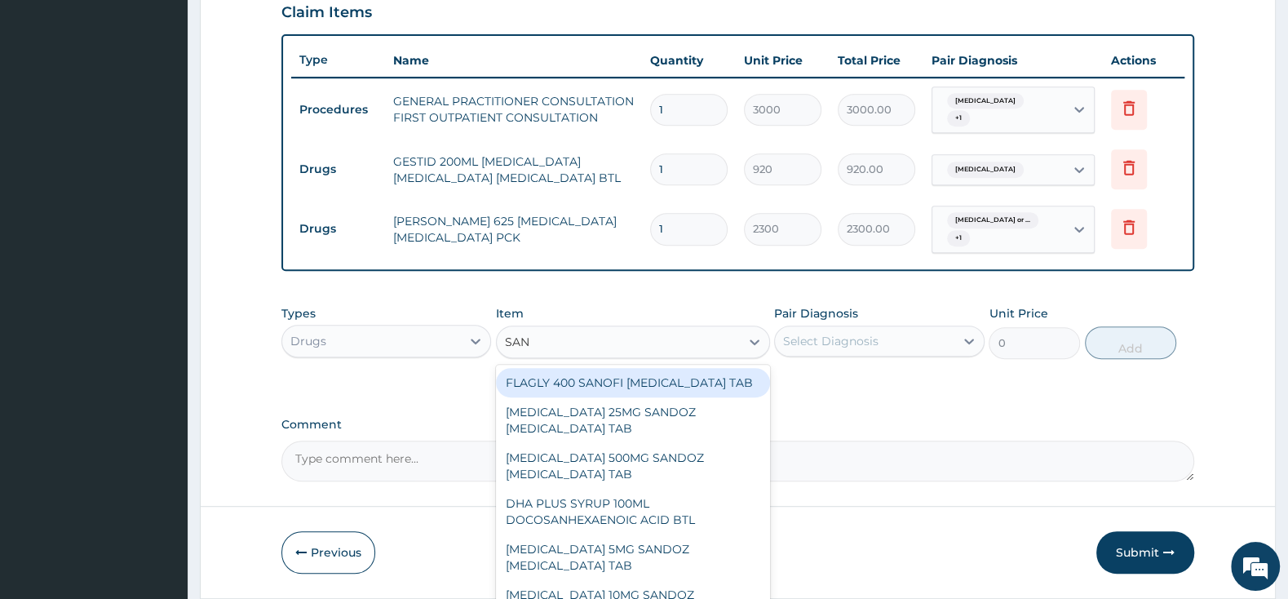
type input "SANO"
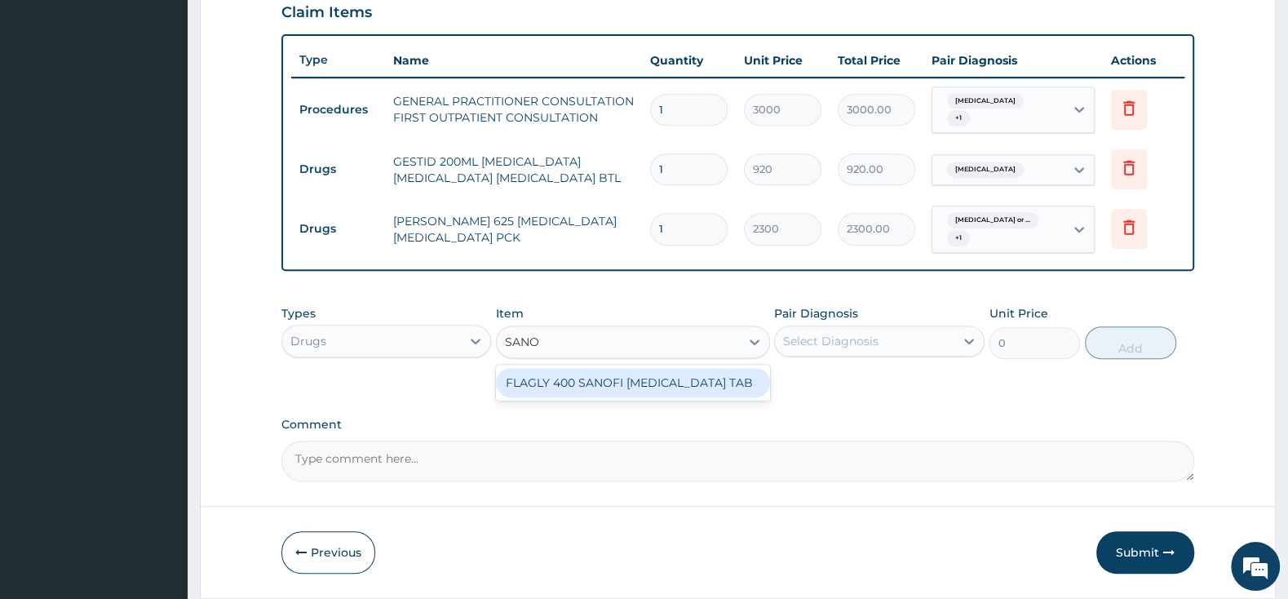
drag, startPoint x: 583, startPoint y: 394, endPoint x: 816, endPoint y: 387, distance: 232.6
click at [595, 392] on div "FLAGLY 400 SANOFI [MEDICAL_DATA] TAB" at bounding box center [633, 382] width 274 height 29
type input "241.5"
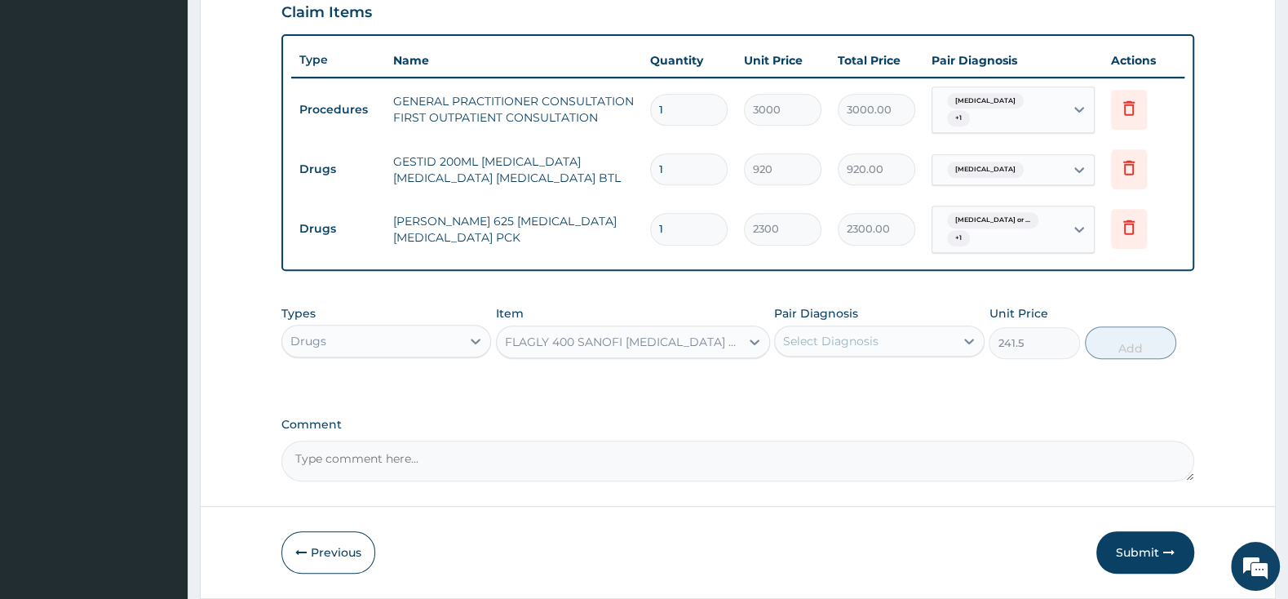
click at [848, 349] on div "Select Diagnosis" at bounding box center [830, 341] width 95 height 16
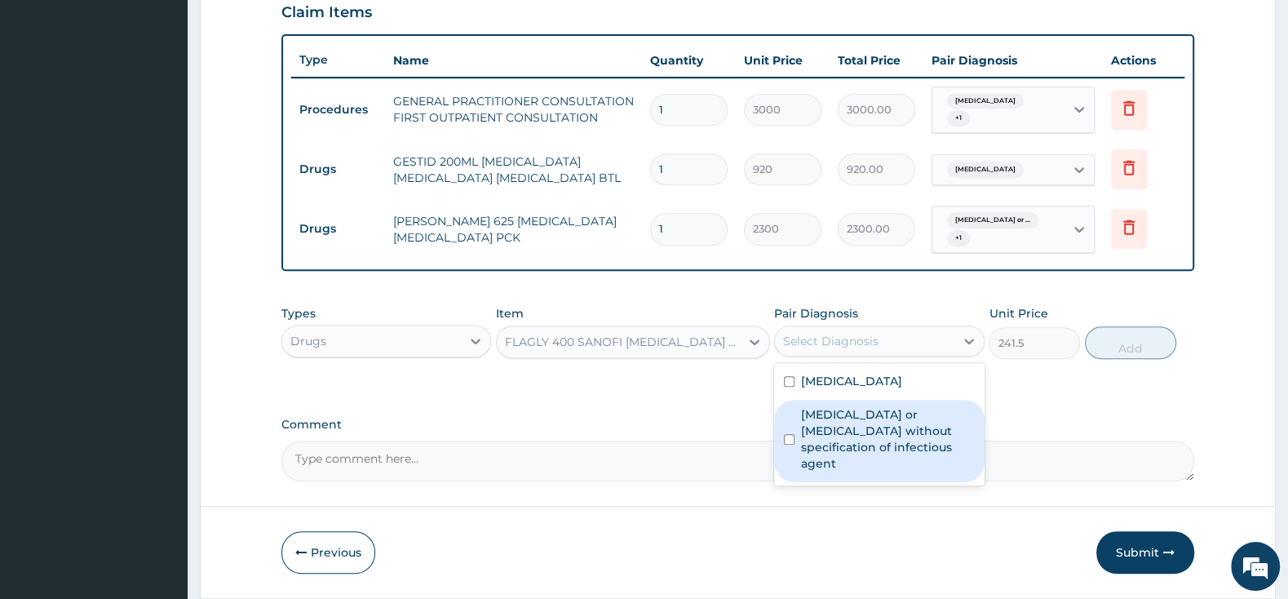
drag, startPoint x: 786, startPoint y: 431, endPoint x: 847, endPoint y: 467, distance: 71.3
click at [790, 432] on div "Infectious gastroenteritis or colitis without specification of infectious agent" at bounding box center [879, 441] width 210 height 82
checkbox input "true"
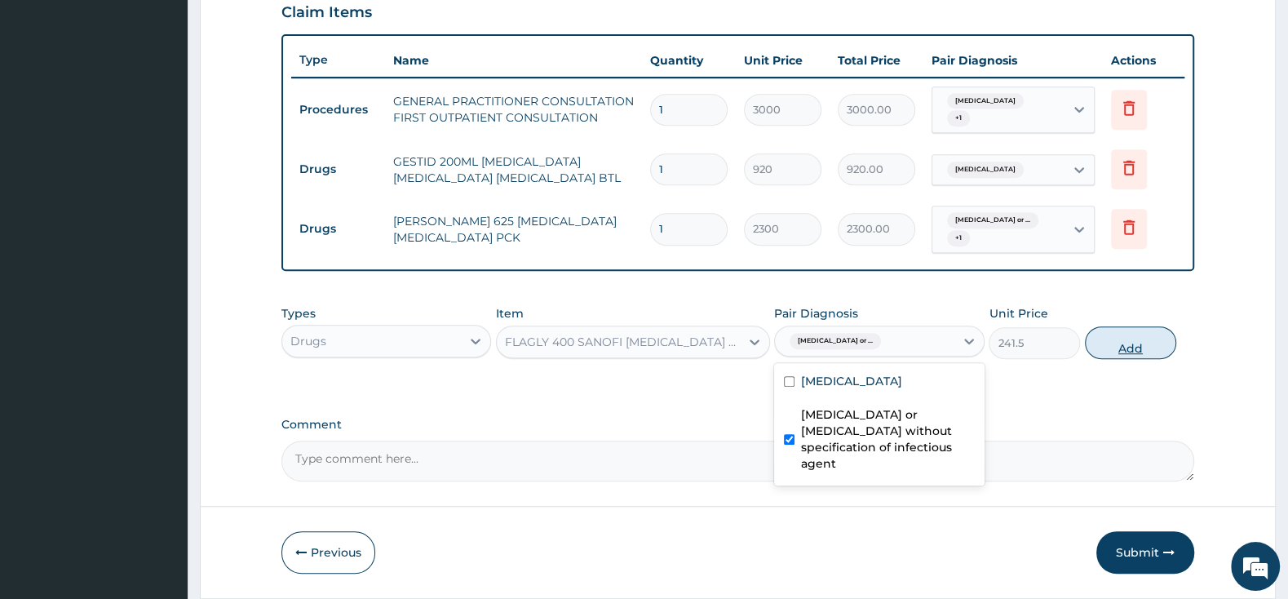
click at [1137, 357] on button "Add" at bounding box center [1130, 342] width 91 height 33
type input "0"
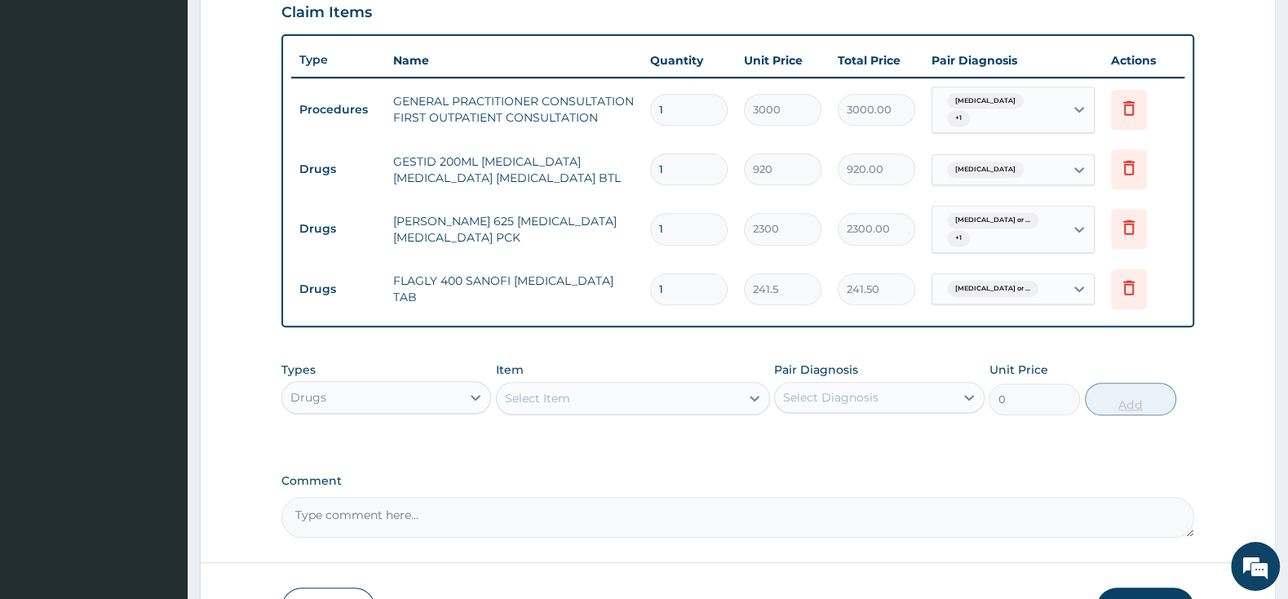
type input "15"
type input "3622.50"
type input "15"
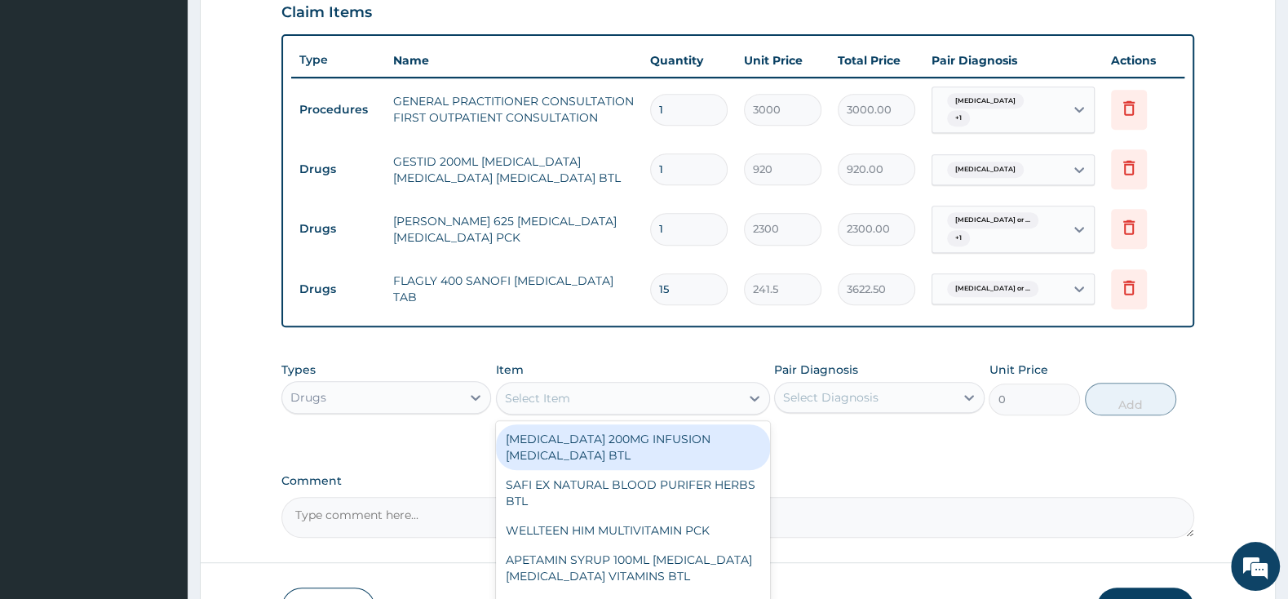
click at [578, 411] on div "Select Item" at bounding box center [618, 398] width 243 height 26
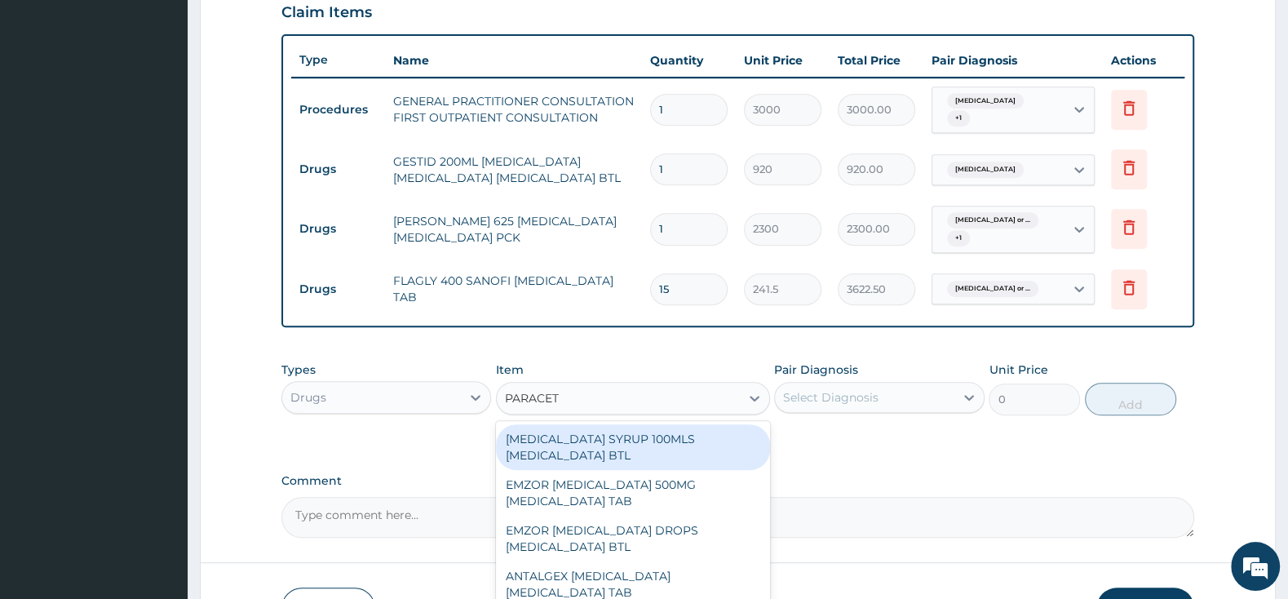
type input "PARACETA"
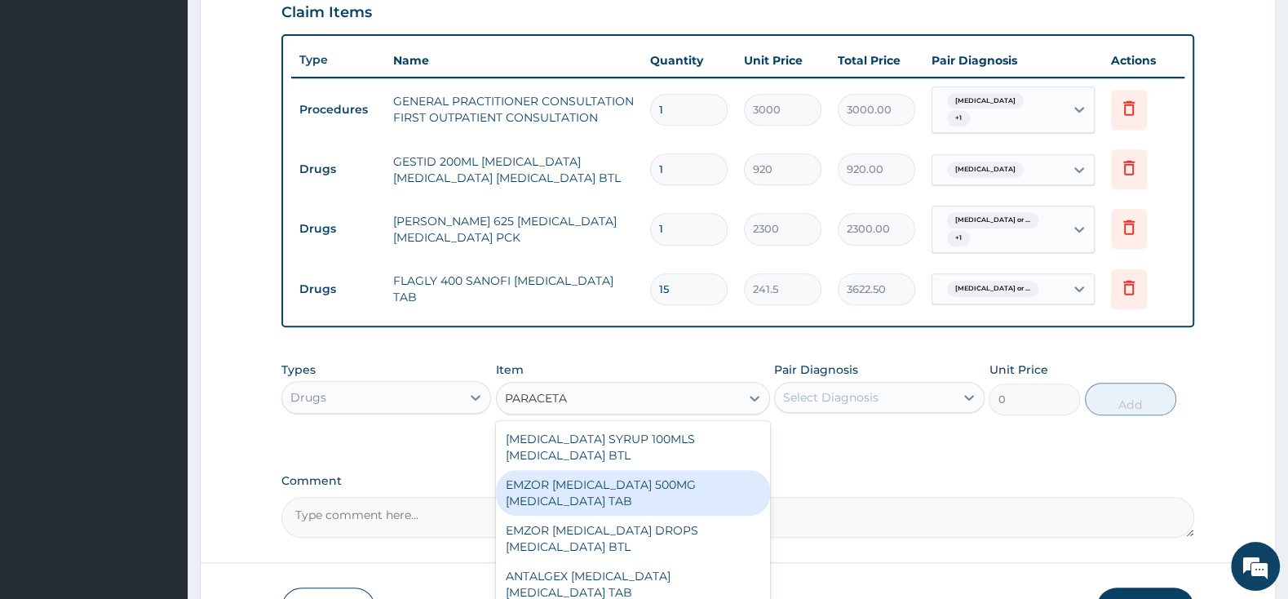
drag, startPoint x: 621, startPoint y: 508, endPoint x: 632, endPoint y: 504, distance: 12.1
click at [622, 507] on div "EMZOR PARACETAMOL 500MG ACETAMINOPHEN TAB" at bounding box center [633, 493] width 274 height 46
type input "11.5"
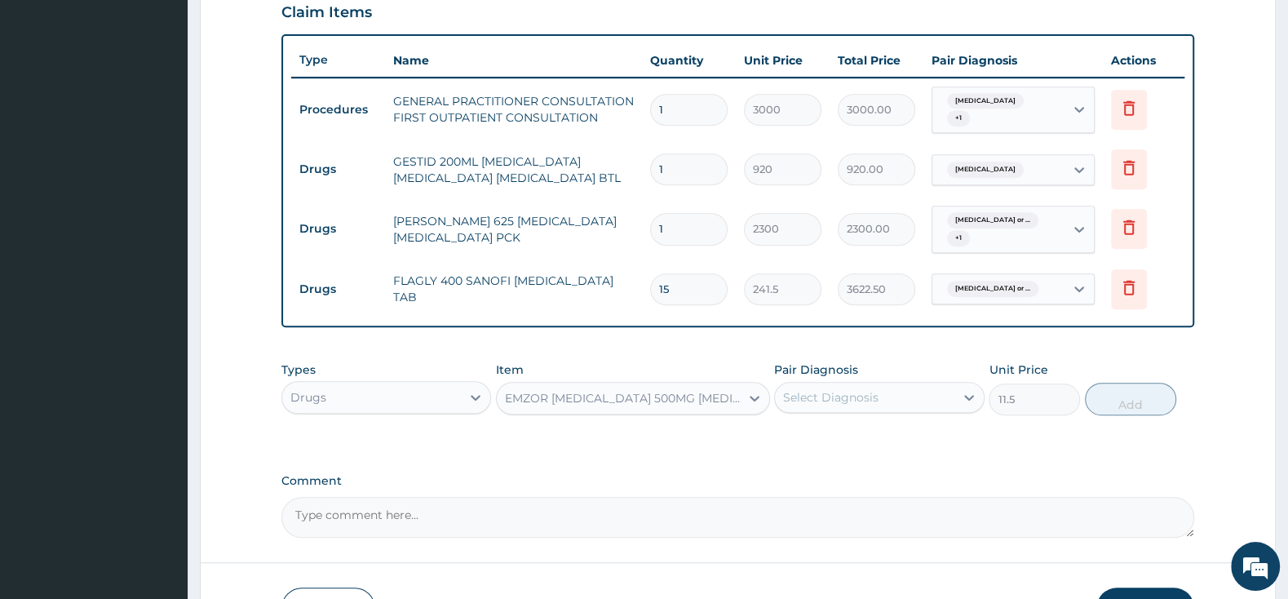
click at [811, 405] on div "Select Diagnosis" at bounding box center [830, 397] width 95 height 16
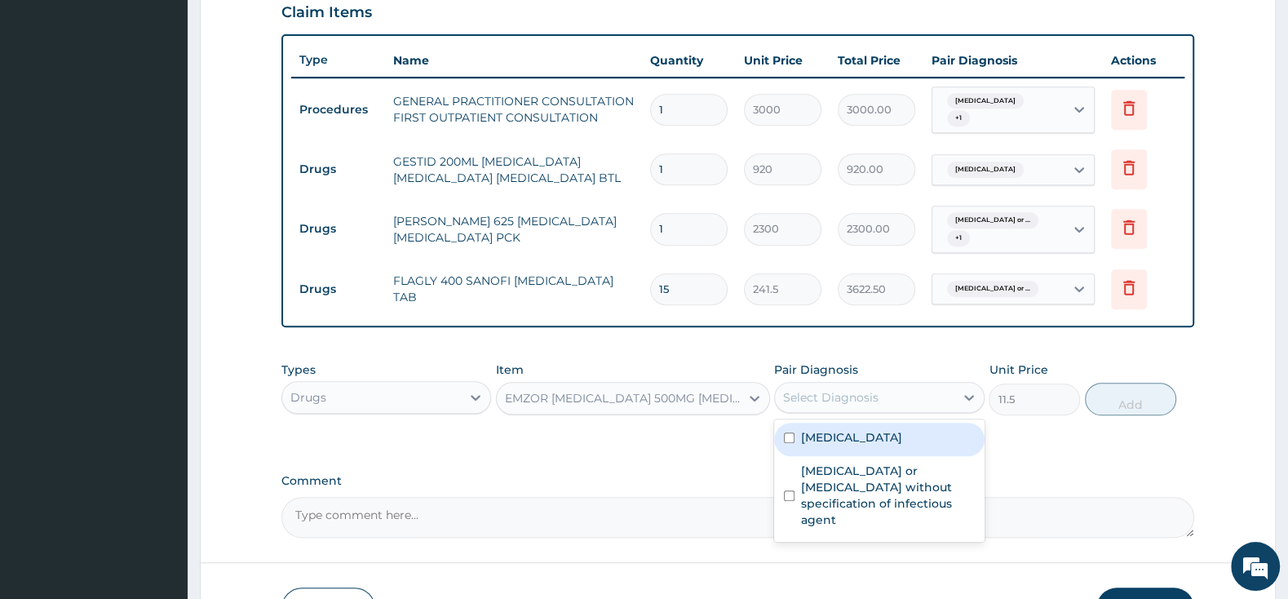
click at [786, 443] on input "checkbox" at bounding box center [789, 437] width 11 height 11
checkbox input "true"
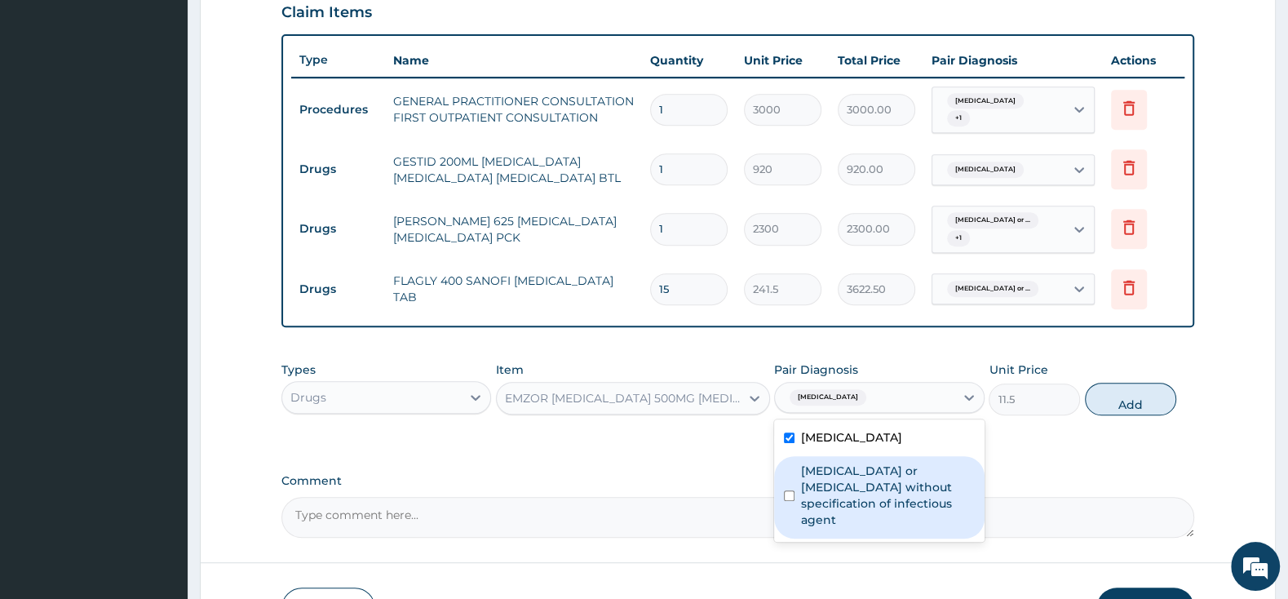
click at [786, 512] on div "Infectious gastroenteritis or colitis without specification of infectious agent" at bounding box center [879, 497] width 210 height 82
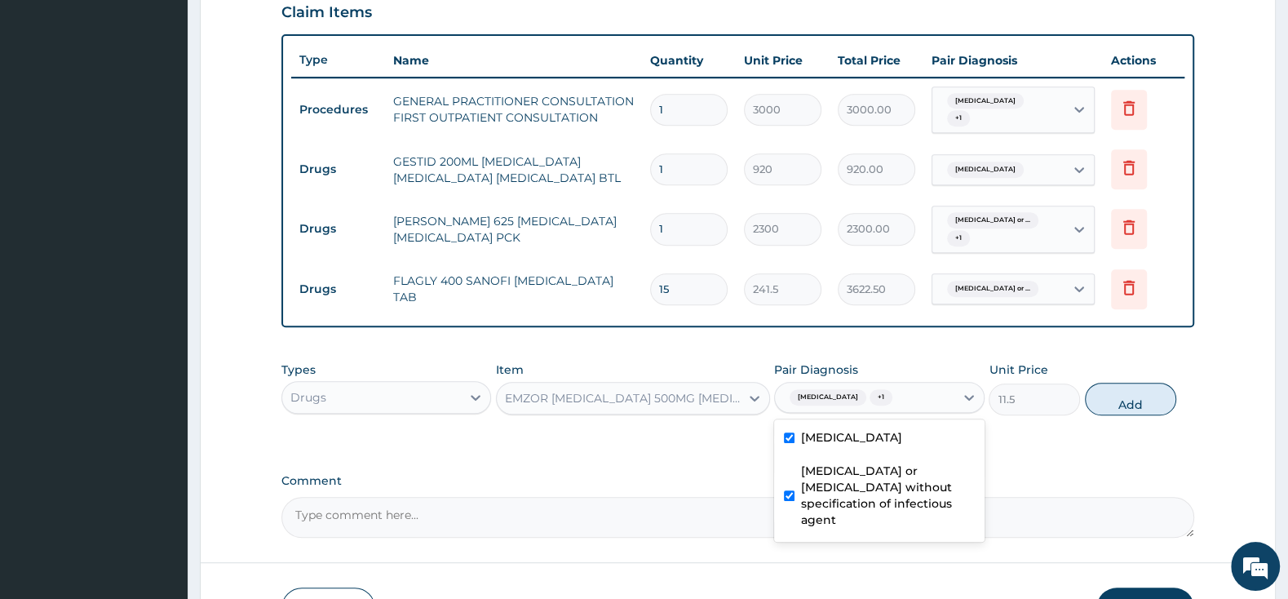
checkbox input "true"
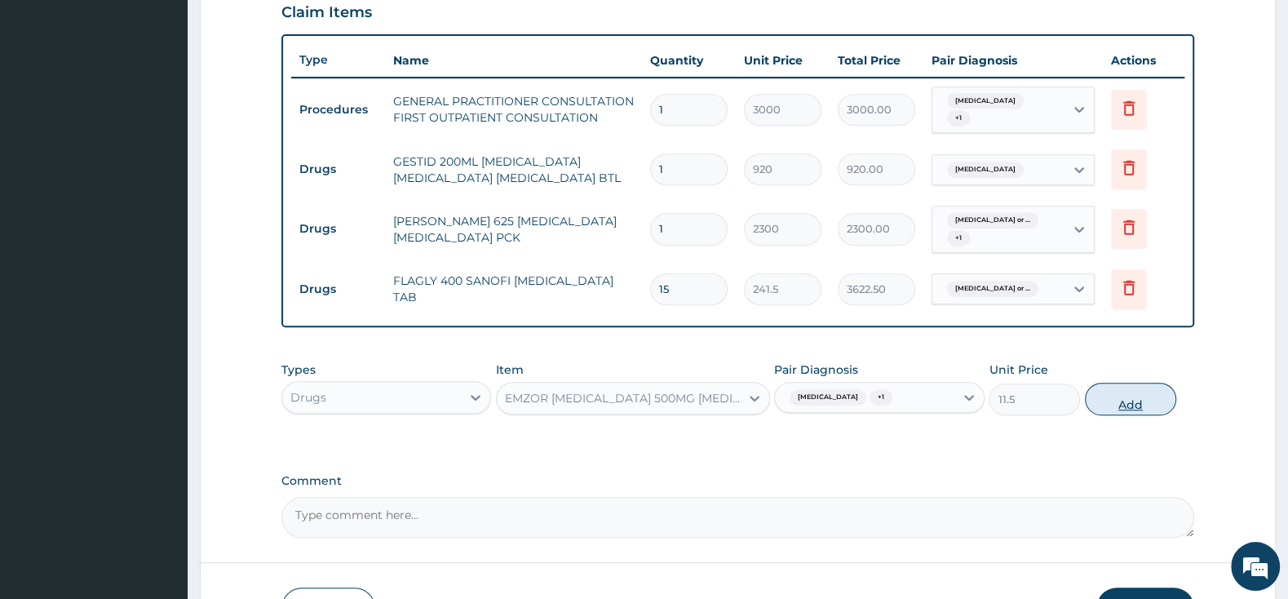
click at [1141, 410] on button "Add" at bounding box center [1130, 399] width 91 height 33
type input "0"
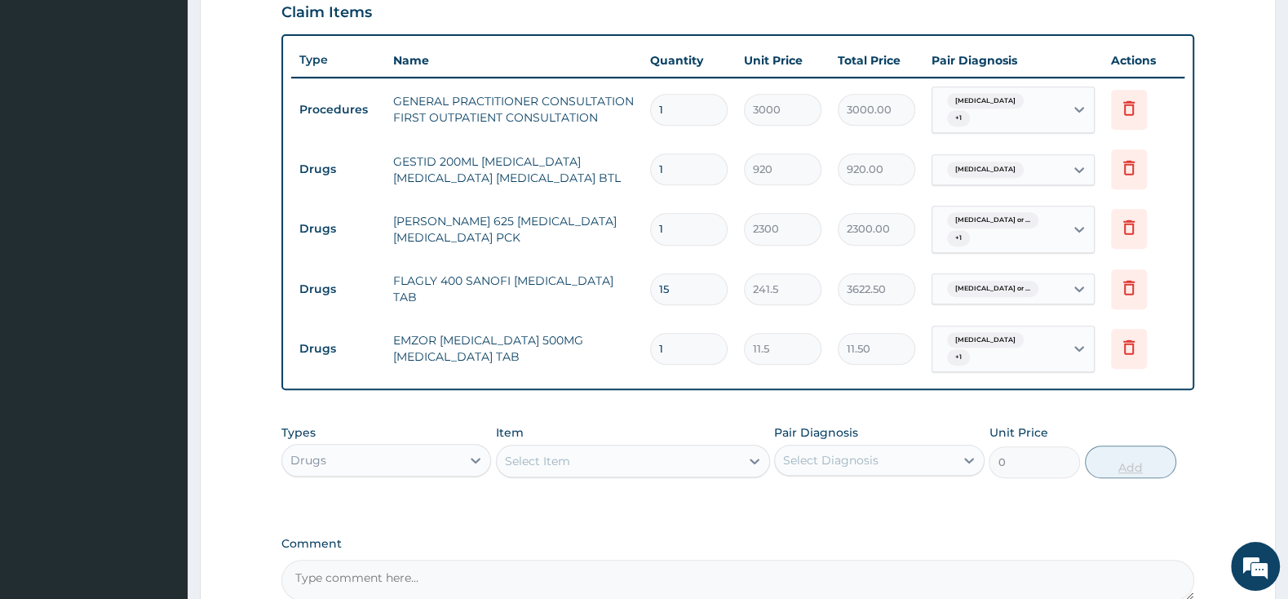
type input "0.00"
type input "2"
type input "23.00"
type input "20"
type input "230.00"
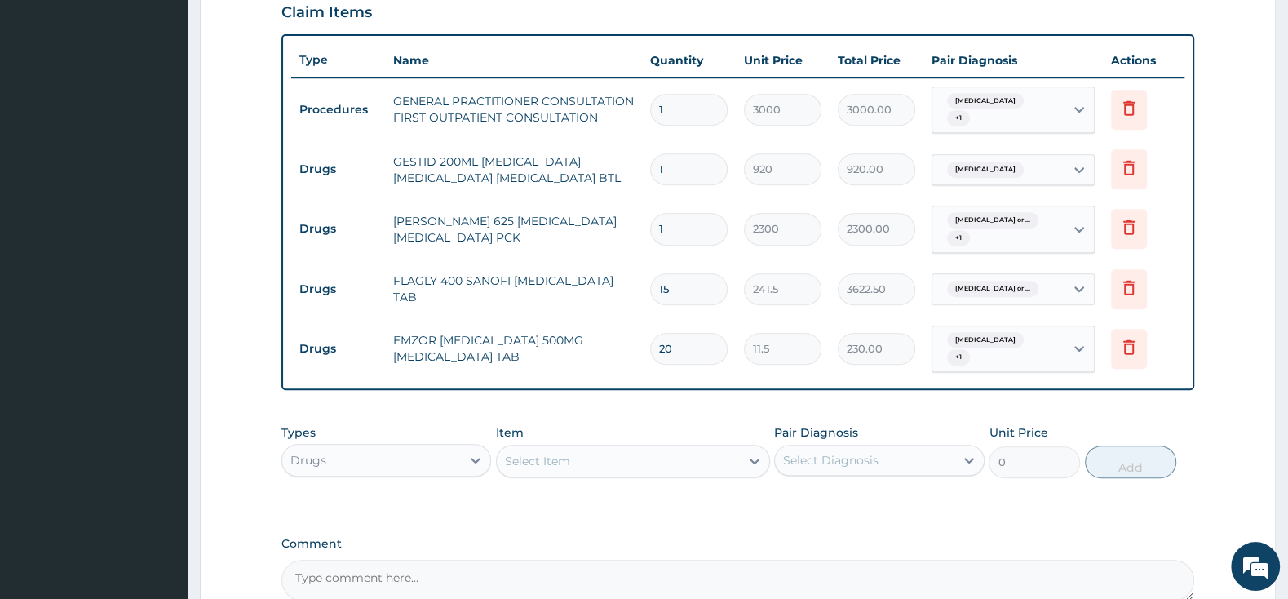
type input "20"
click at [633, 465] on div "Select Item" at bounding box center [618, 461] width 243 height 26
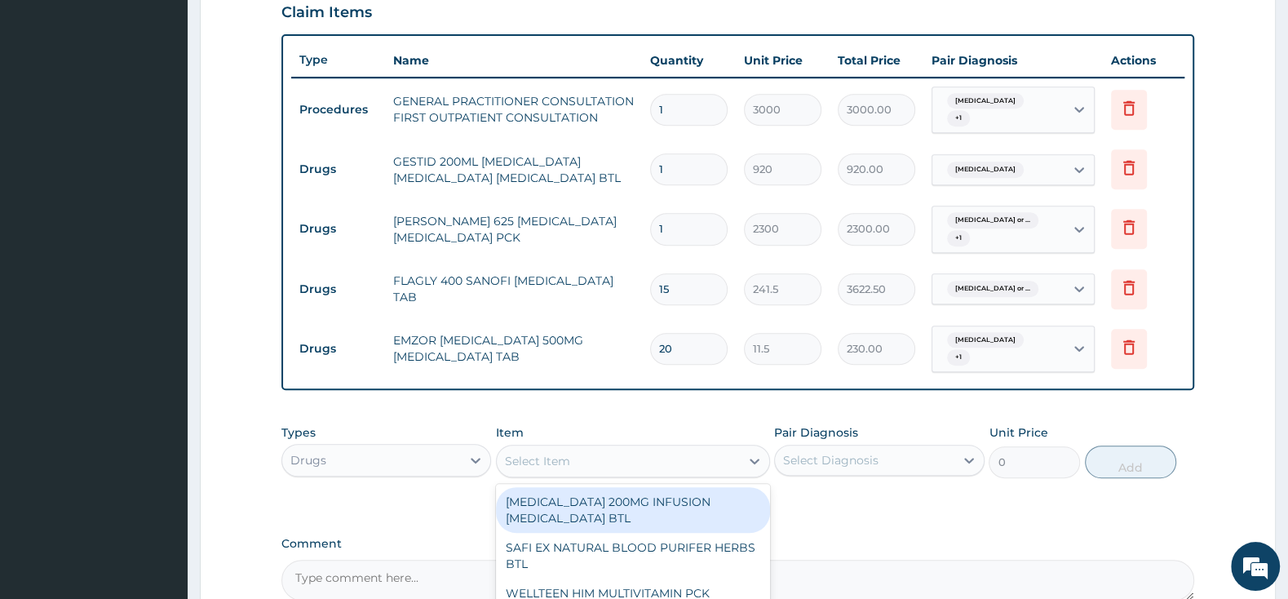
type input "X"
type input "ZINC"
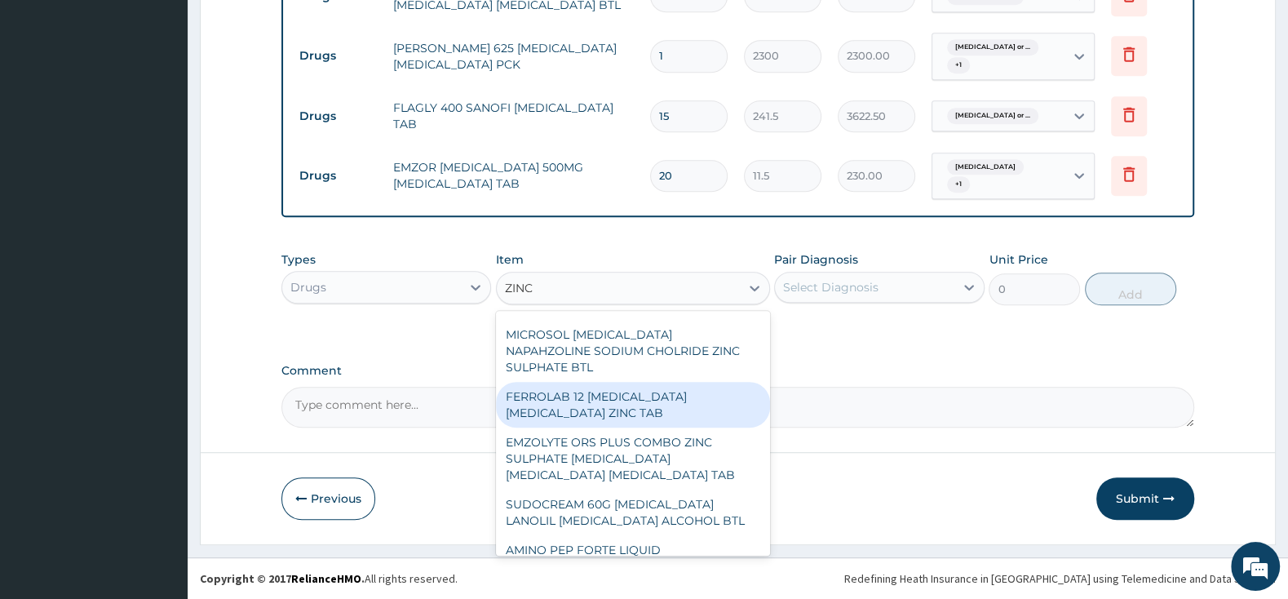
scroll to position [0, 0]
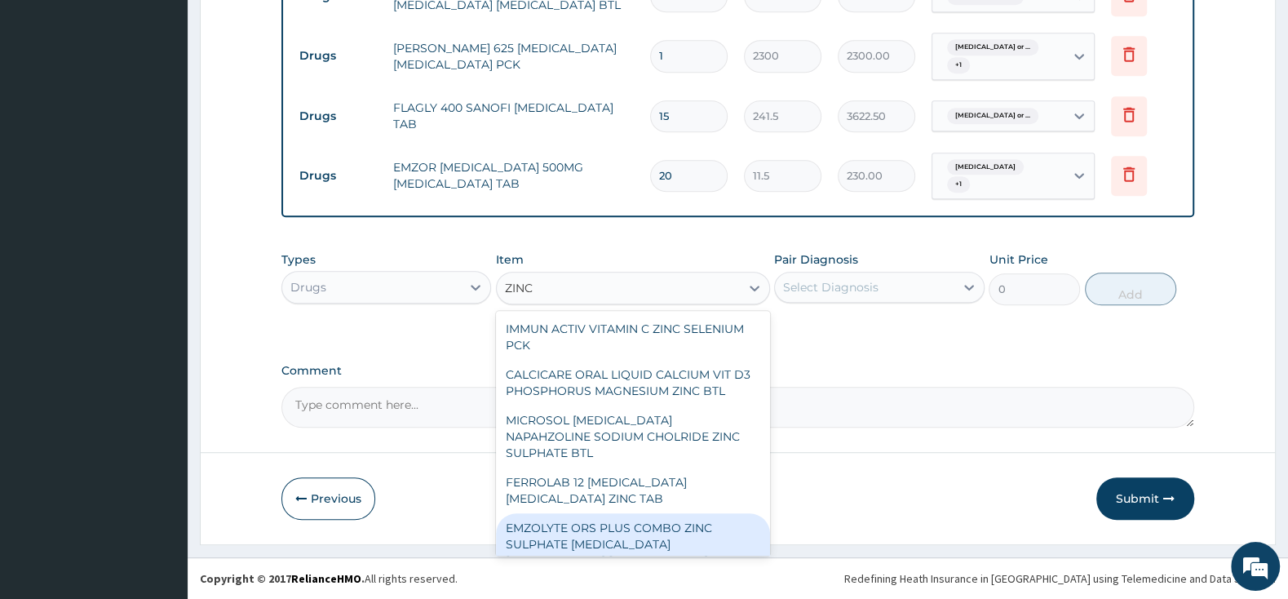
click at [700, 550] on div "EMZOLYTE ORS PLUS COMBO ZINC SULPHATE [MEDICAL_DATA] [MEDICAL_DATA] [MEDICAL_DA…" at bounding box center [633, 544] width 274 height 62
type input "264.5"
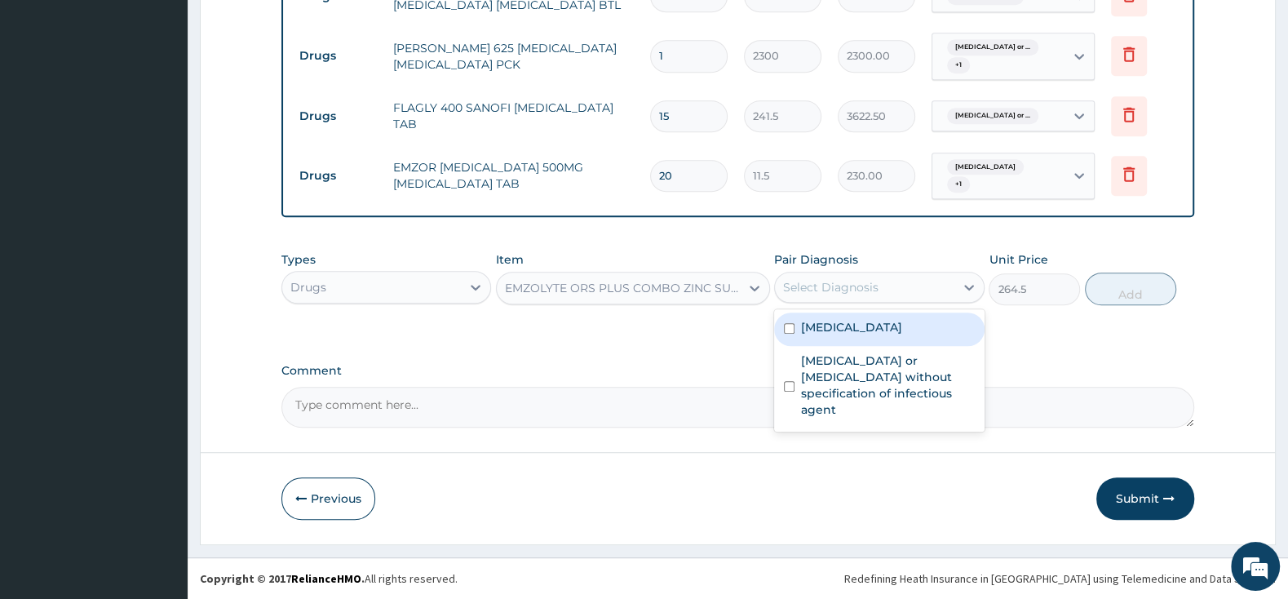
click at [816, 281] on div "Select Diagnosis" at bounding box center [830, 287] width 95 height 16
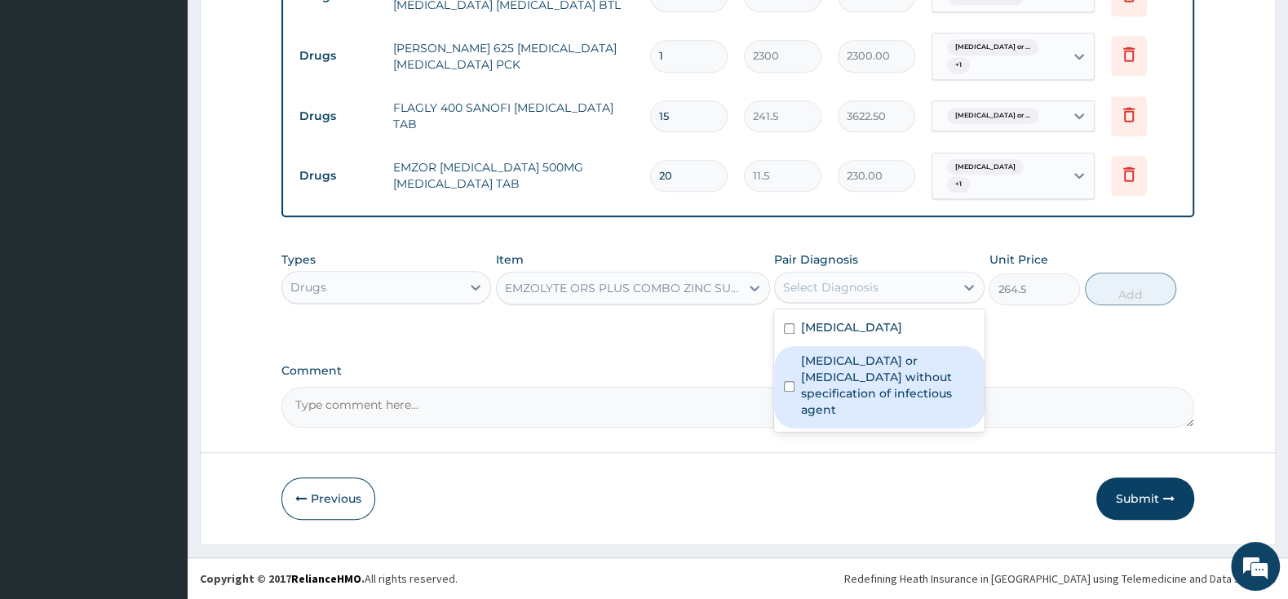
click at [788, 381] on input "checkbox" at bounding box center [789, 386] width 11 height 11
checkbox input "true"
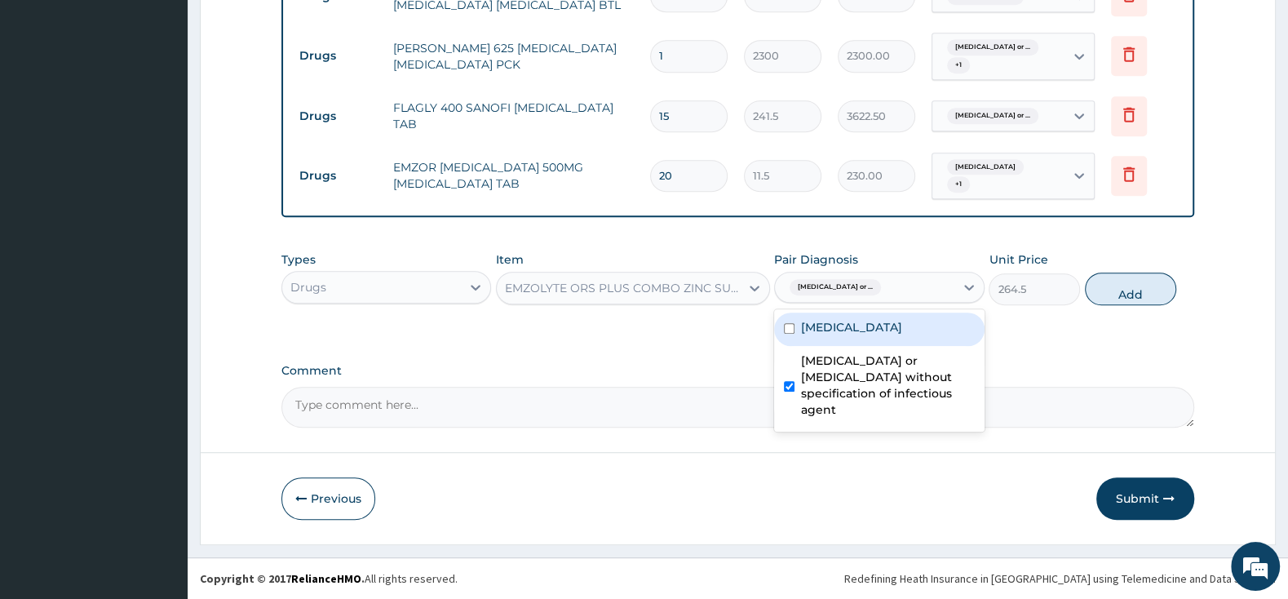
click at [788, 313] on div "Functional dyspepsia" at bounding box center [879, 328] width 210 height 33
checkbox input "true"
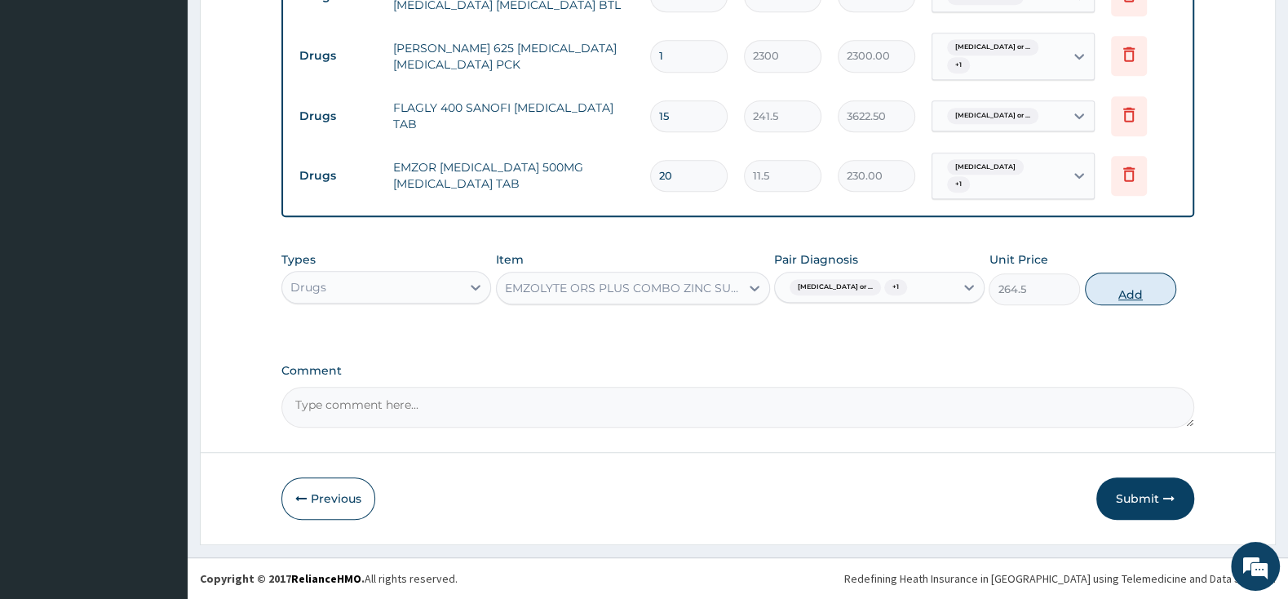
click at [1130, 281] on button "Add" at bounding box center [1130, 288] width 91 height 33
type input "0"
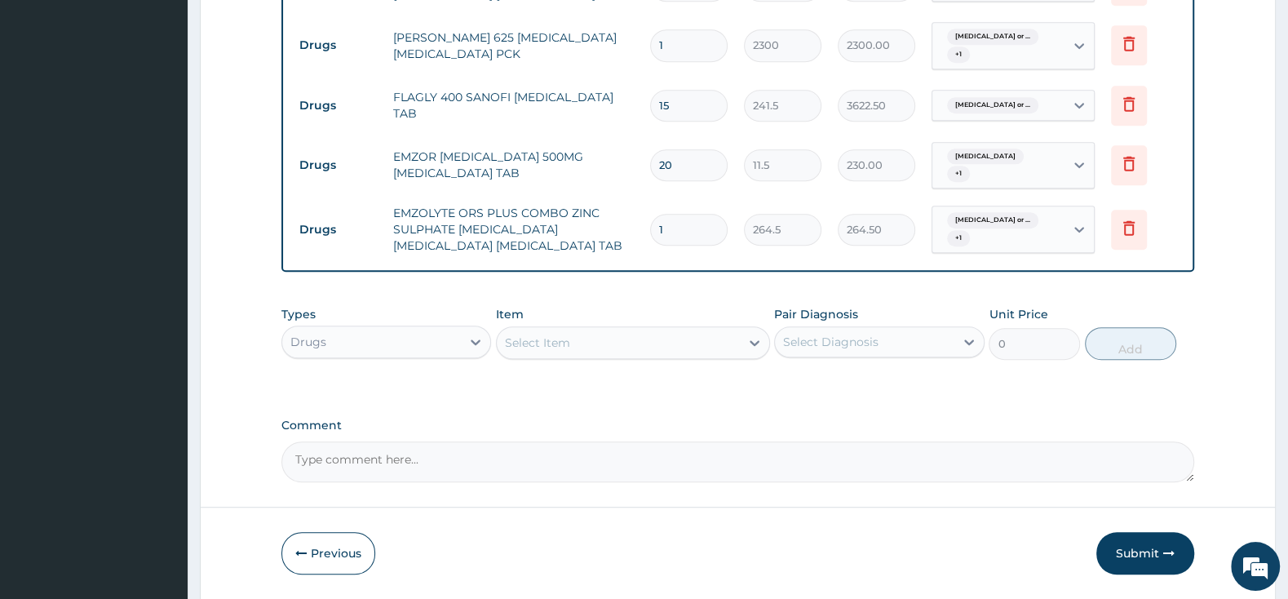
type input "0.00"
type input "5"
type input "1322.50"
type input "5"
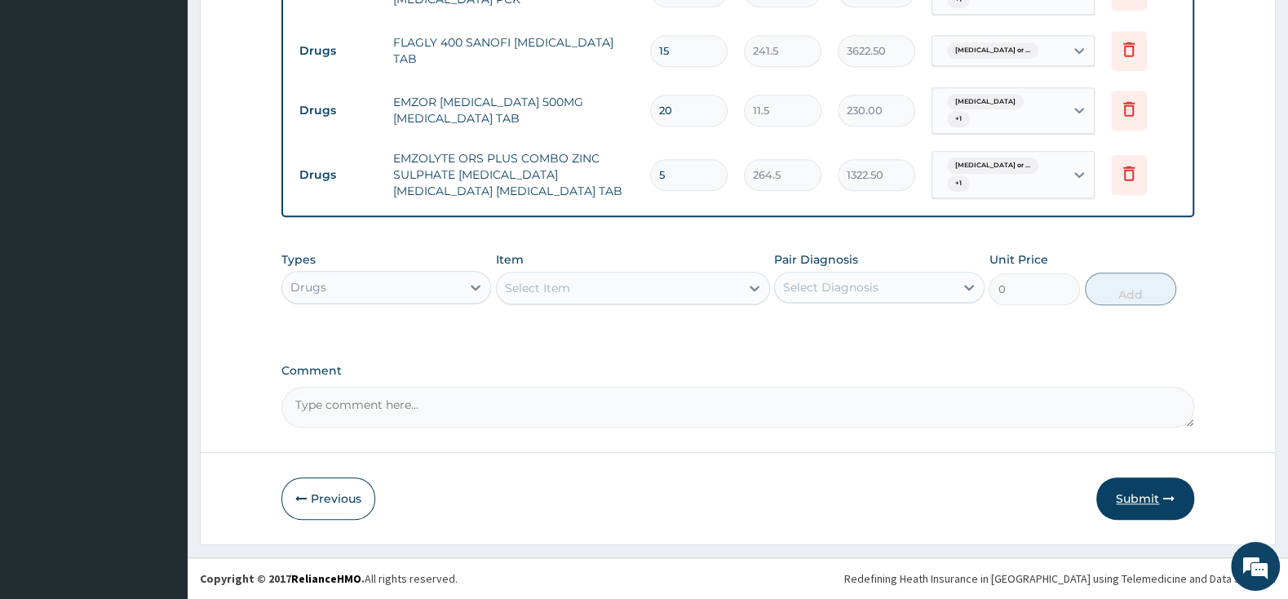
click at [1131, 498] on button "Submit" at bounding box center [1145, 498] width 98 height 42
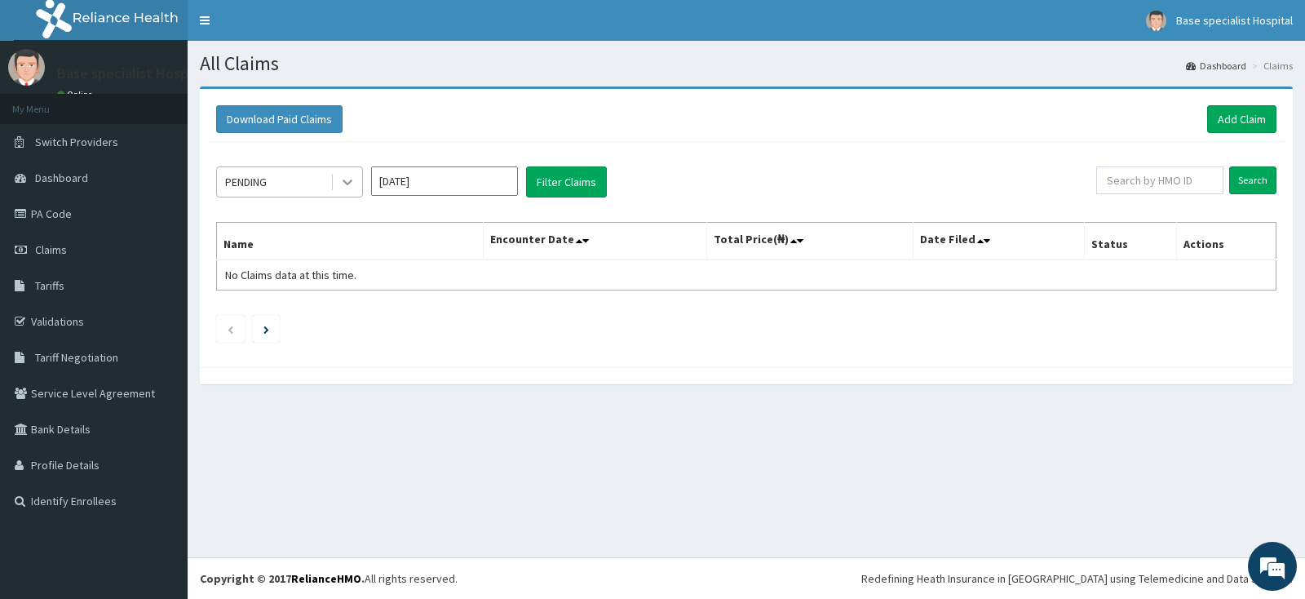
click at [346, 184] on icon at bounding box center [348, 183] width 10 height 6
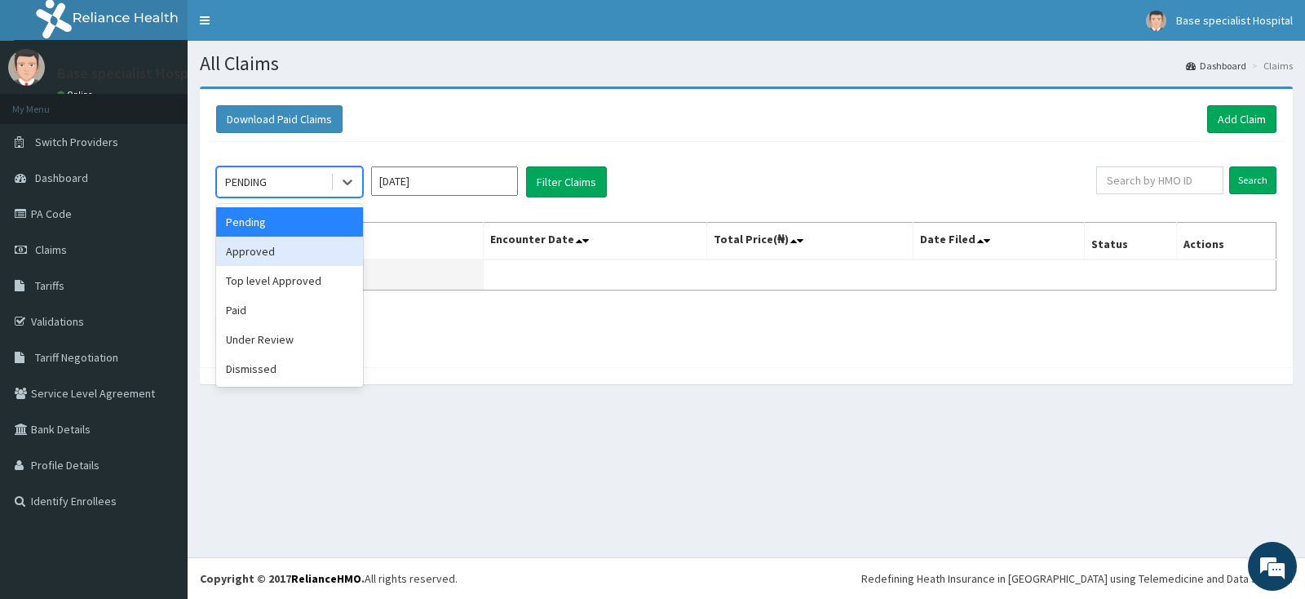
drag, startPoint x: 306, startPoint y: 262, endPoint x: 375, endPoint y: 261, distance: 69.3
click at [306, 261] on div "Approved" at bounding box center [289, 251] width 147 height 29
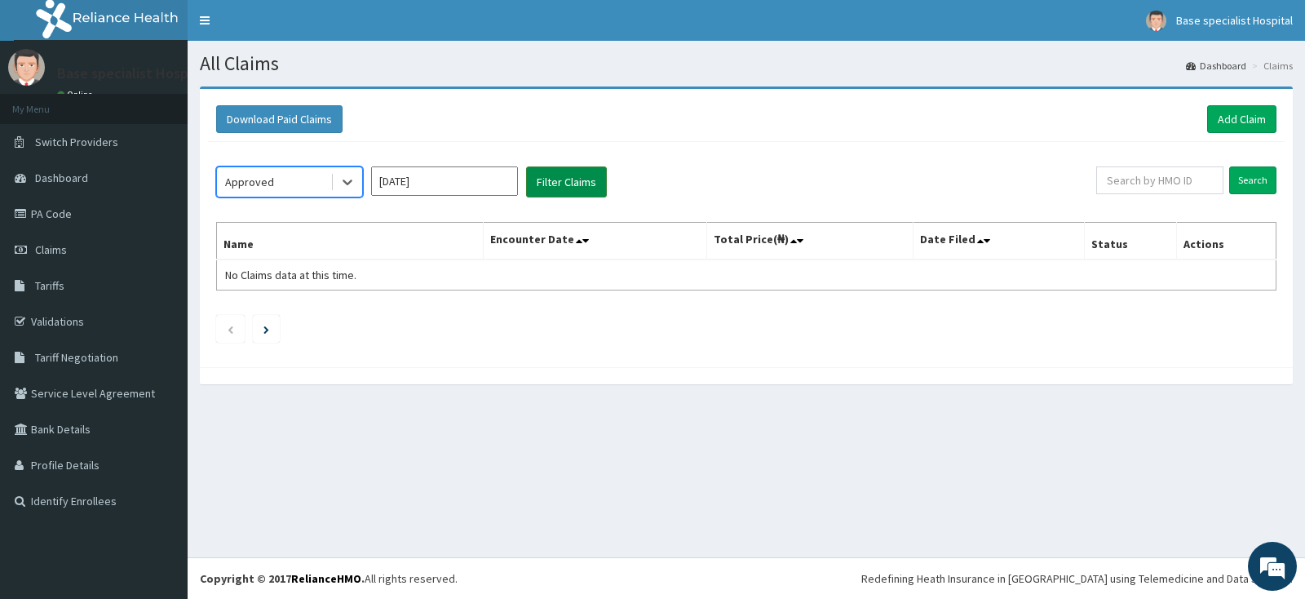
click at [575, 188] on button "Filter Claims" at bounding box center [566, 181] width 81 height 31
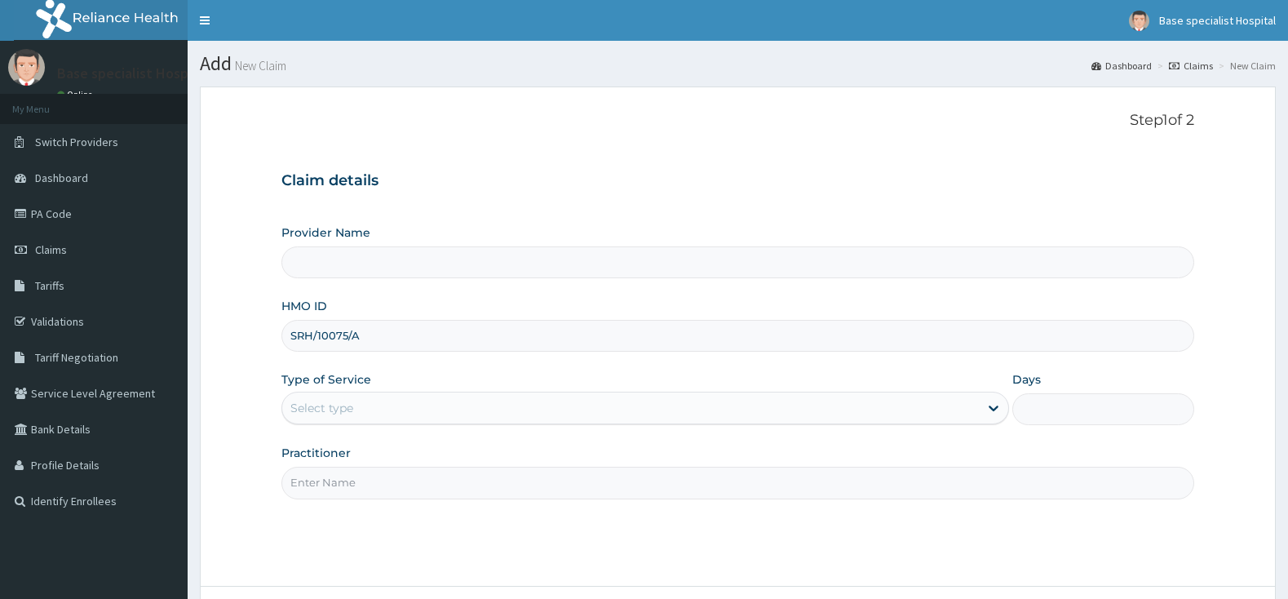
scroll to position [135, 0]
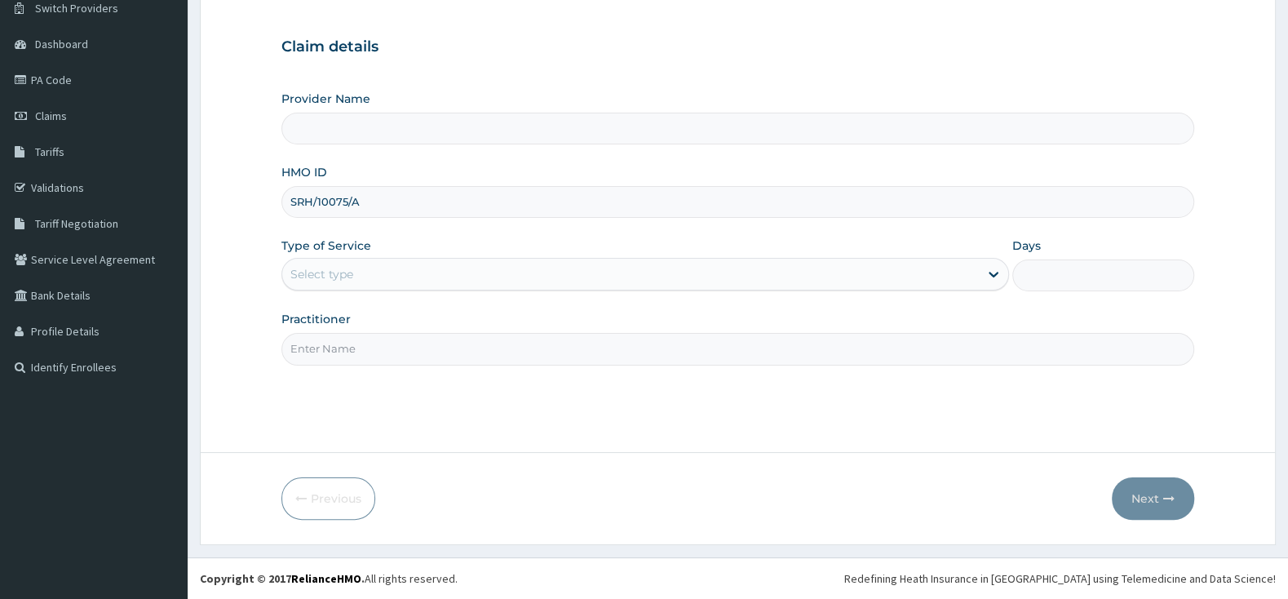
click at [823, 354] on input "Practitioner" at bounding box center [737, 349] width 913 height 32
type input "ADE"
click at [509, 262] on div "Select type" at bounding box center [630, 274] width 697 height 26
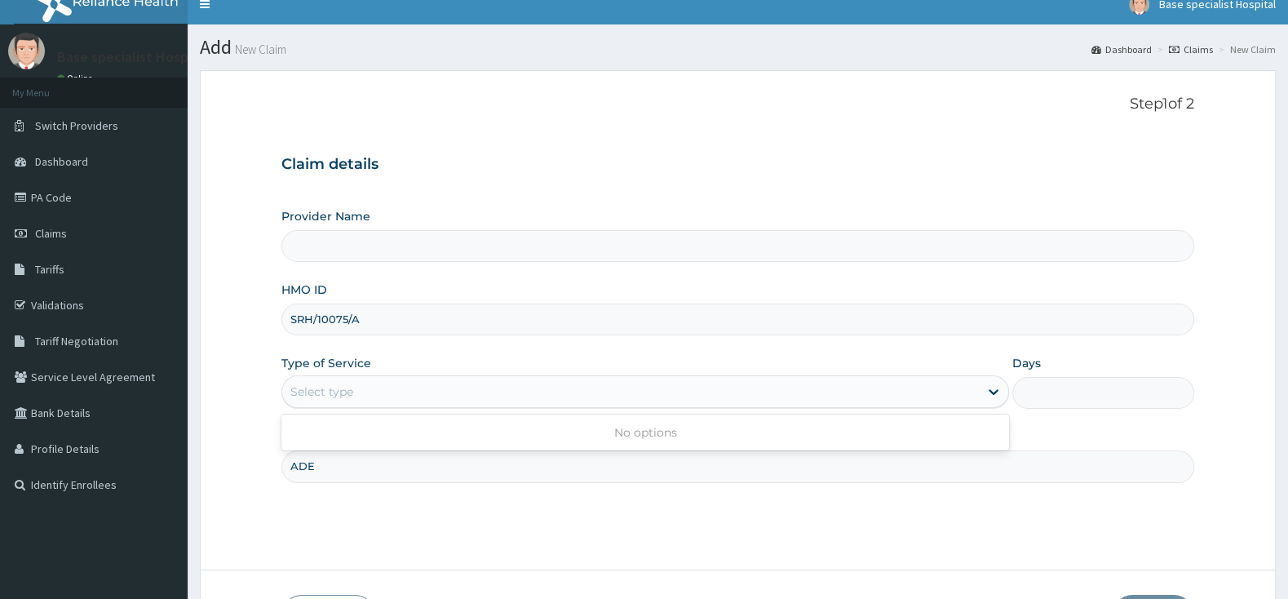
scroll to position [0, 0]
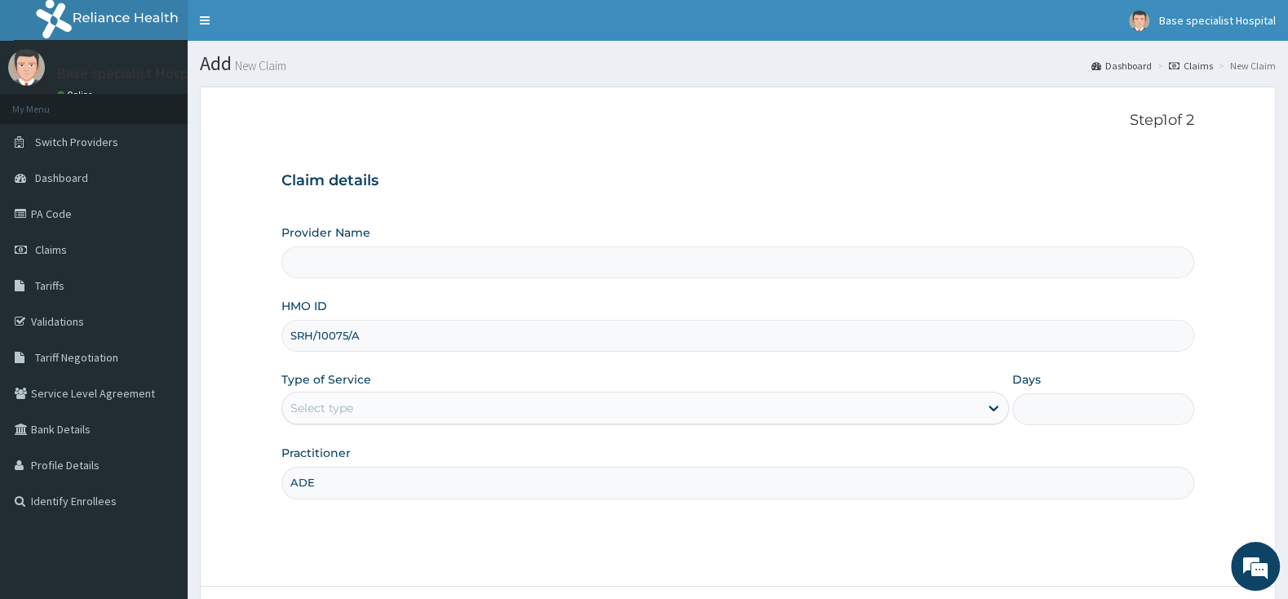
type input "Base Specialist Hospital"
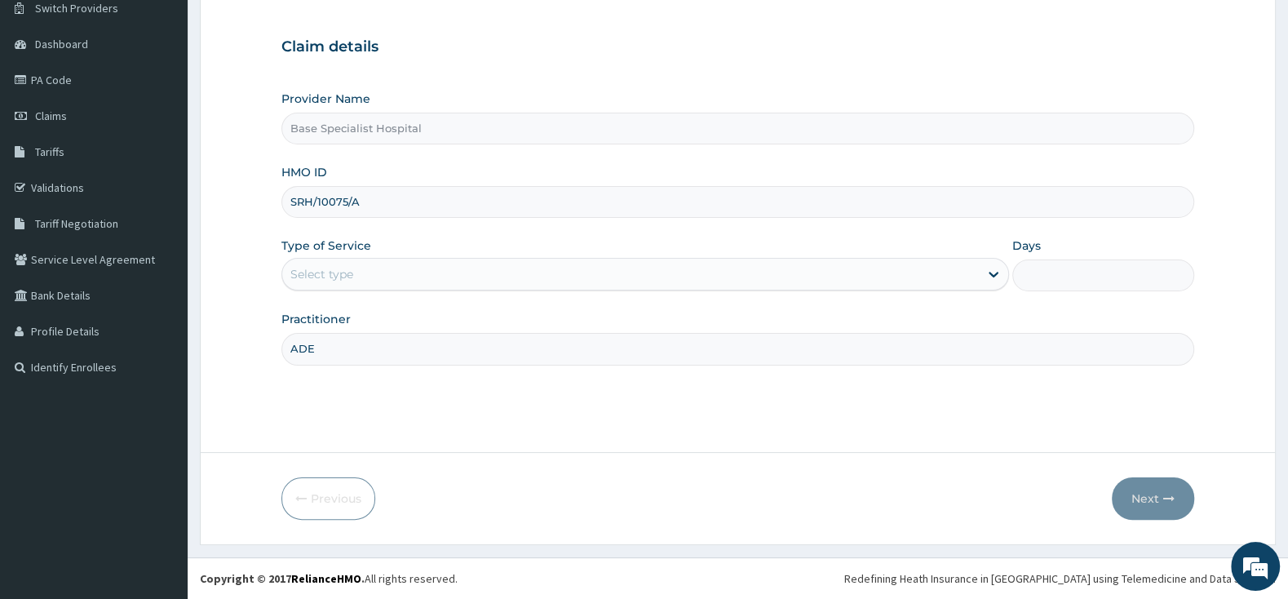
click at [542, 251] on div "Type of Service Select is focused ,type to refine list, press Down to open the …" at bounding box center [645, 264] width 728 height 54
click at [533, 265] on div "Select type" at bounding box center [630, 274] width 697 height 26
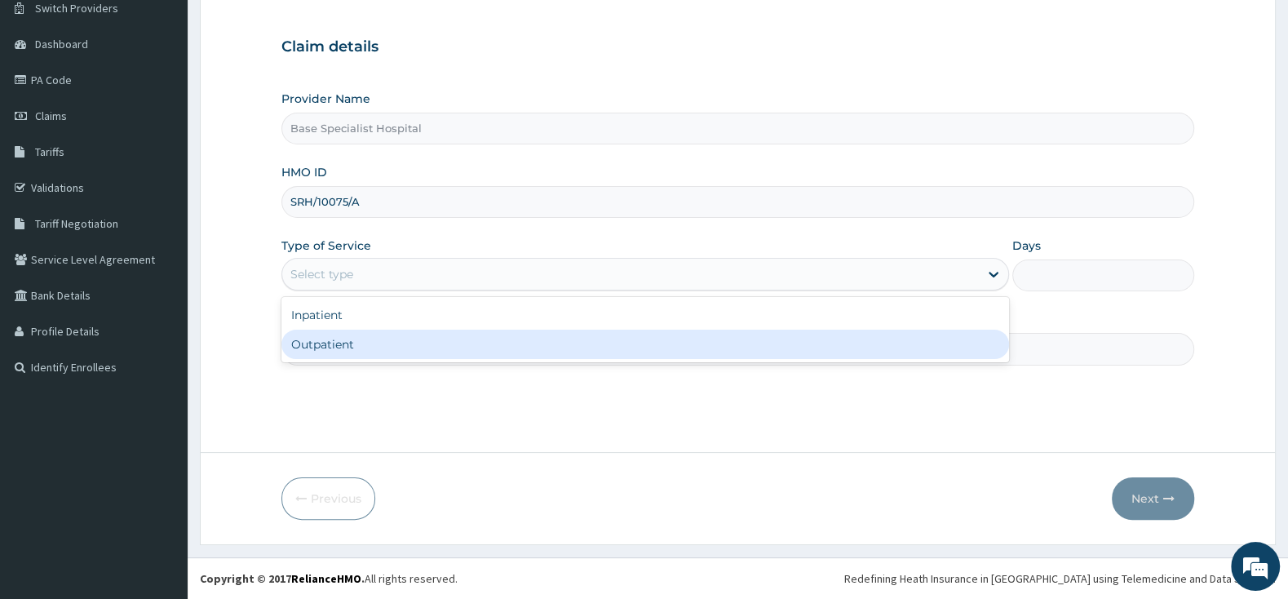
drag, startPoint x: 504, startPoint y: 339, endPoint x: 727, endPoint y: 395, distance: 229.7
click at [506, 339] on div "Outpatient" at bounding box center [645, 344] width 728 height 29
type input "1"
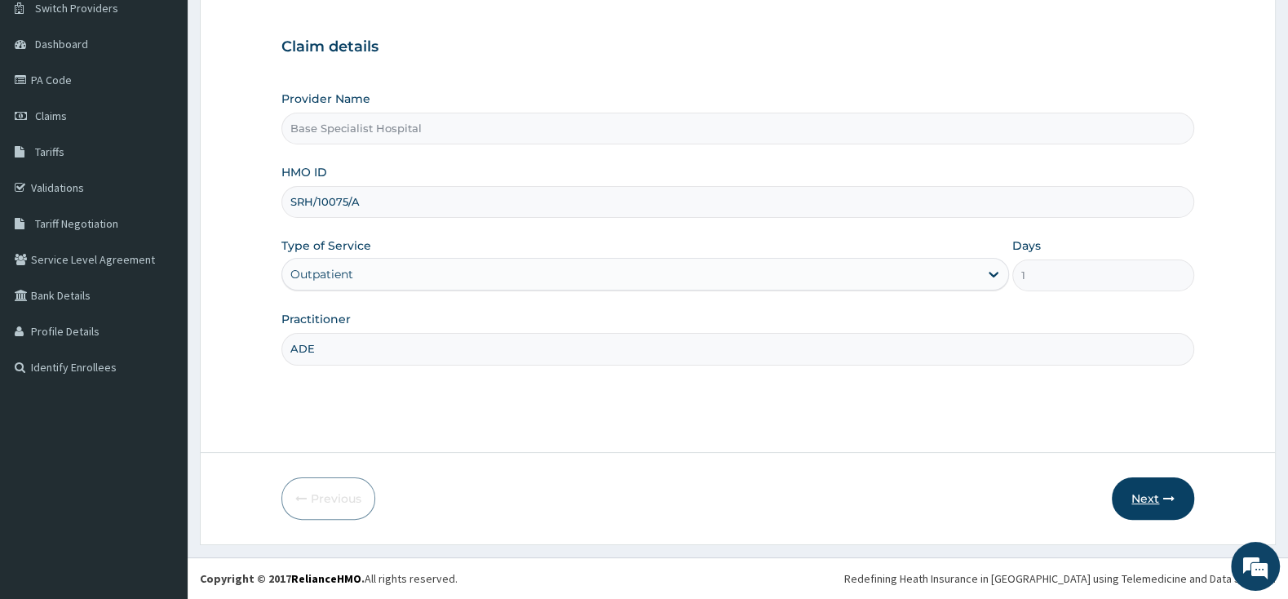
click at [1154, 497] on button "Next" at bounding box center [1153, 498] width 82 height 42
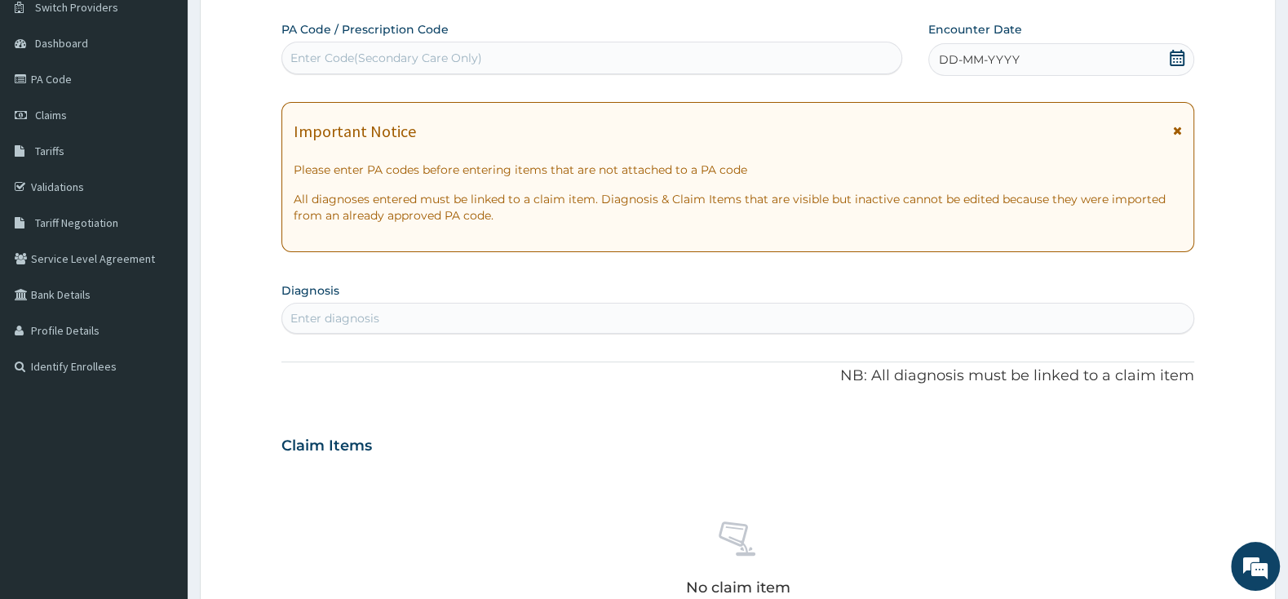
click at [1170, 56] on icon at bounding box center [1177, 58] width 15 height 16
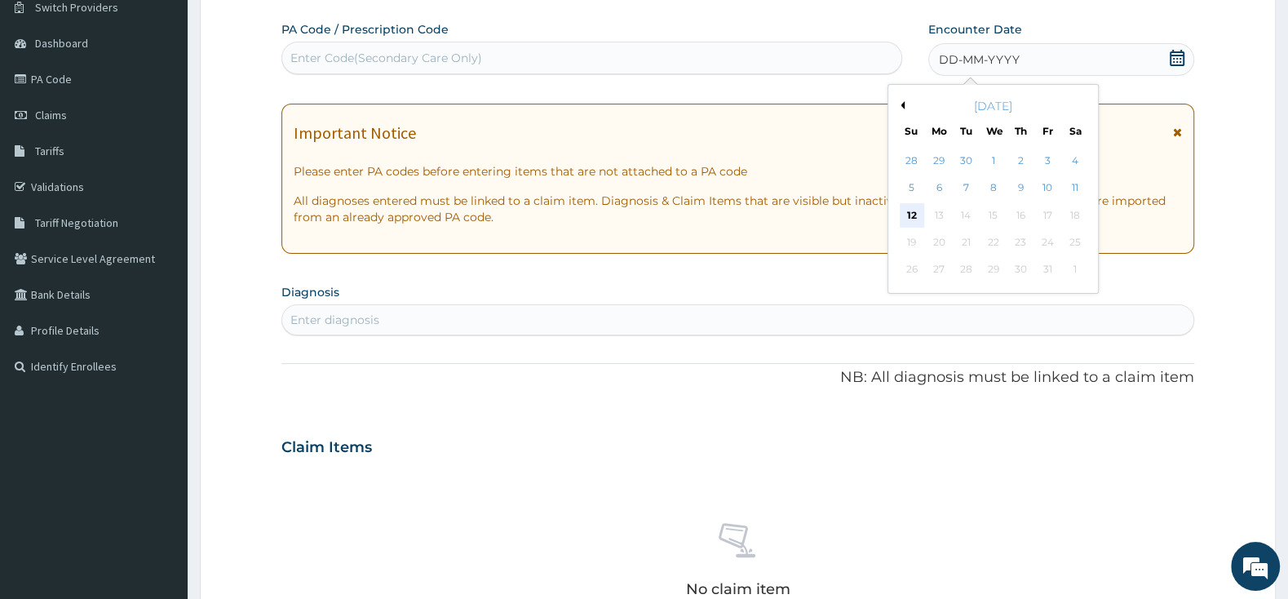
click at [904, 211] on div "12" at bounding box center [912, 215] width 24 height 24
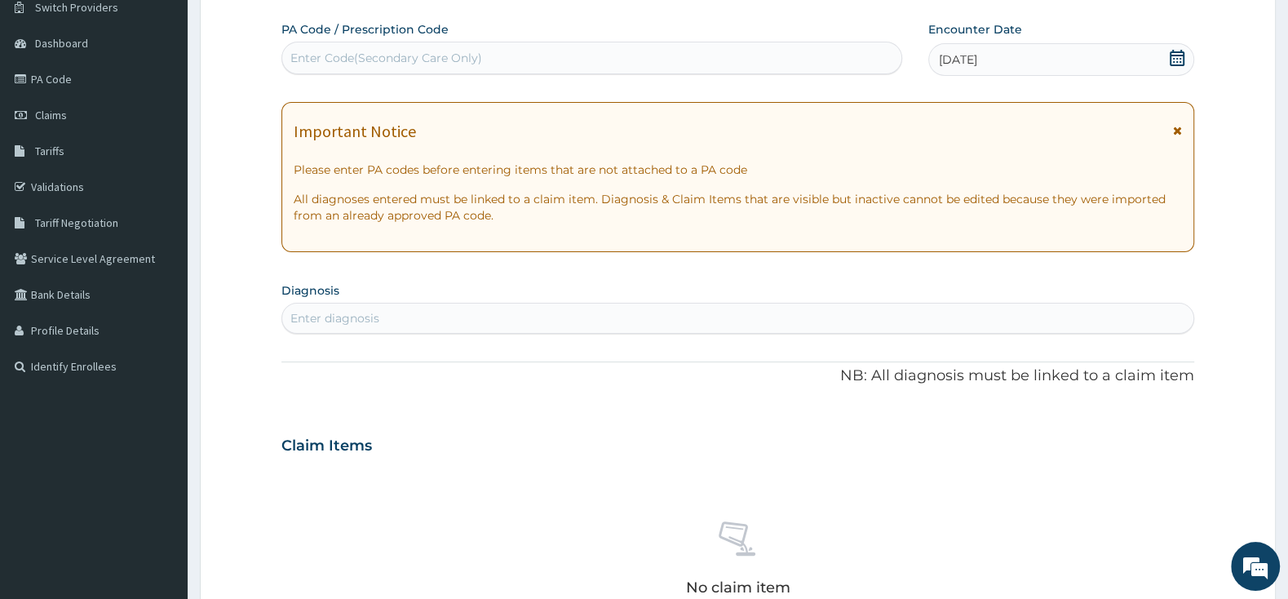
scroll to position [0, 0]
click at [763, 319] on div "Enter diagnosis" at bounding box center [737, 318] width 911 height 26
type input "MYALGIA"
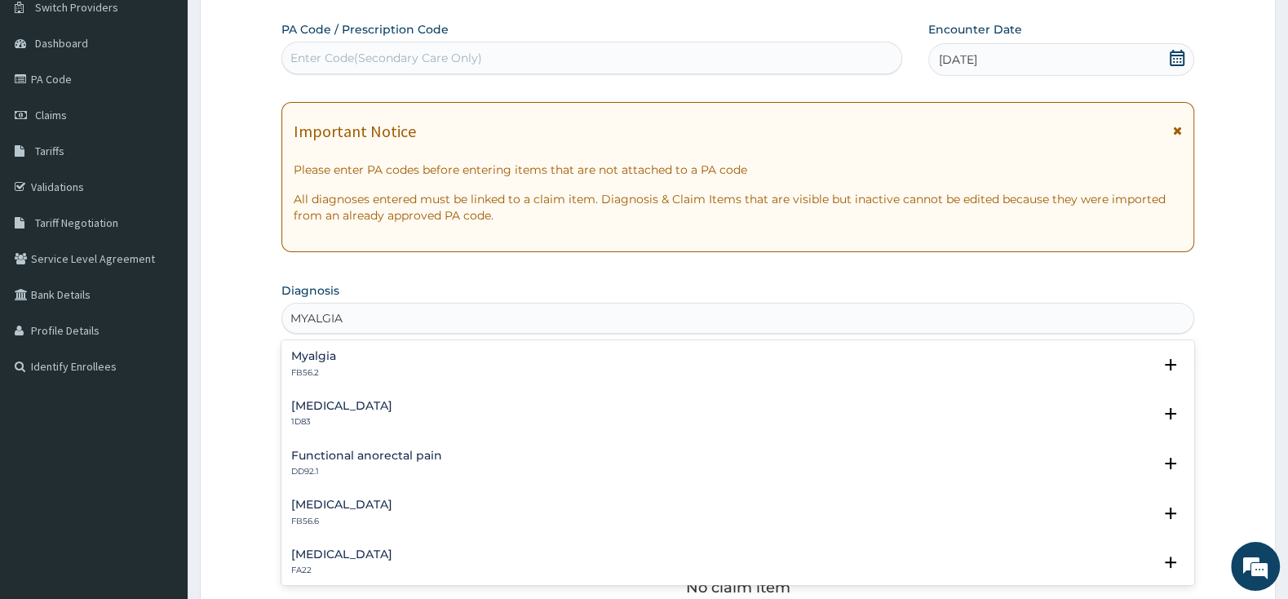
click at [309, 368] on p "FB56.2" at bounding box center [313, 372] width 45 height 11
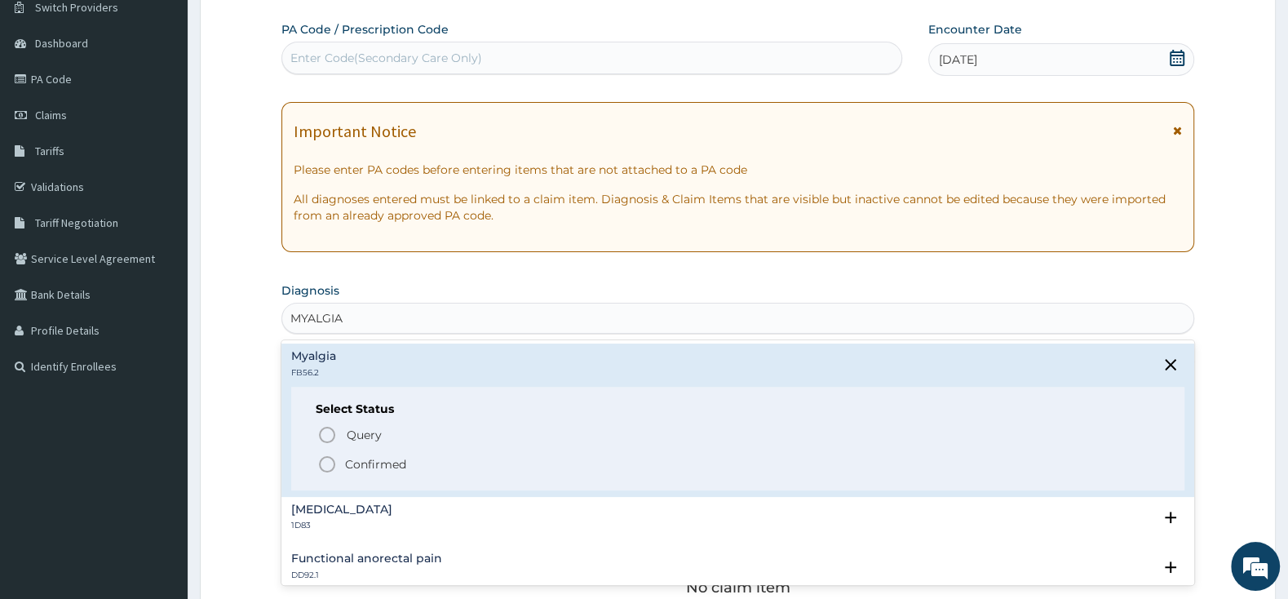
click at [325, 469] on icon "status option filled" at bounding box center [327, 464] width 20 height 20
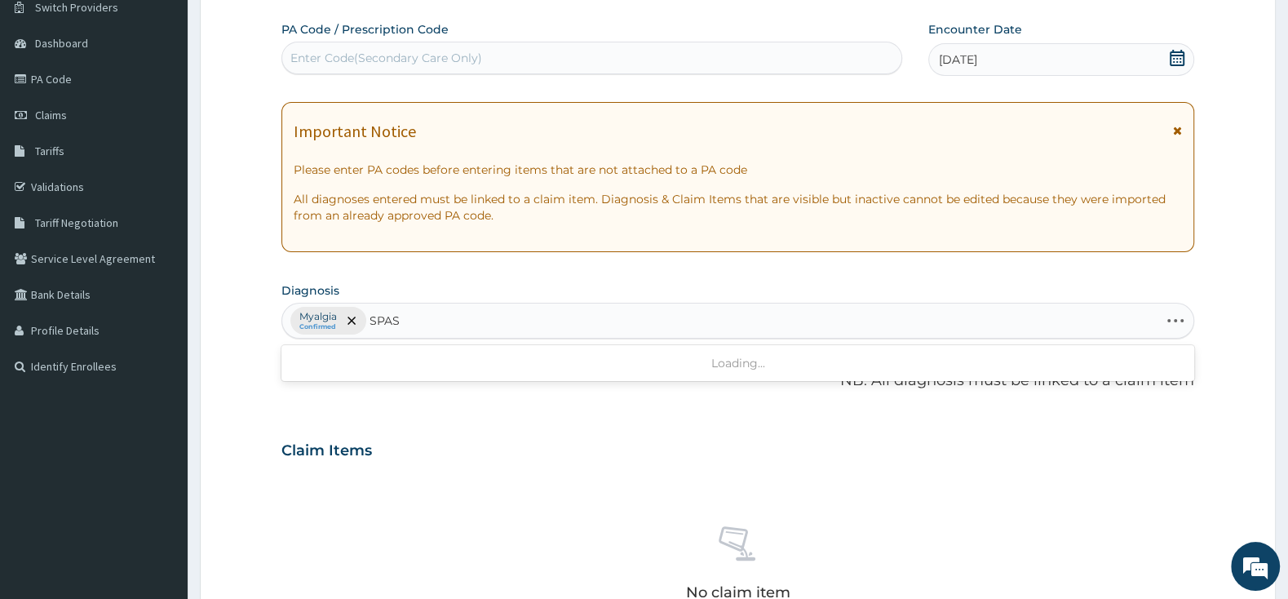
type input "[MEDICAL_DATA]"
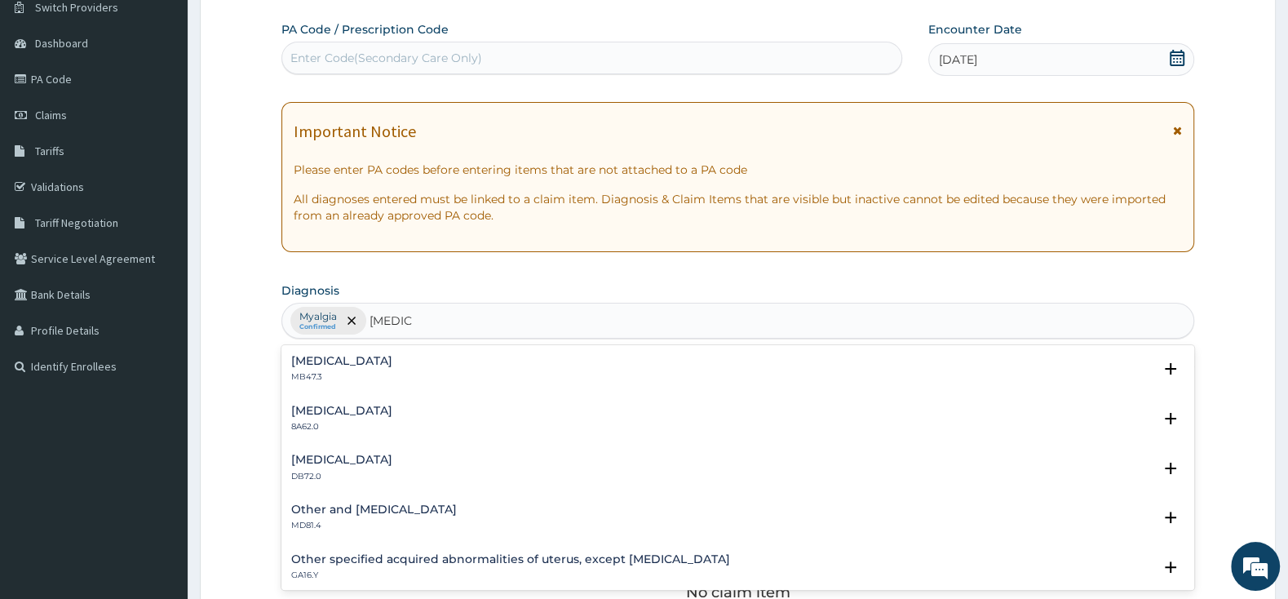
click at [323, 366] on h4 "[MEDICAL_DATA]" at bounding box center [341, 361] width 101 height 12
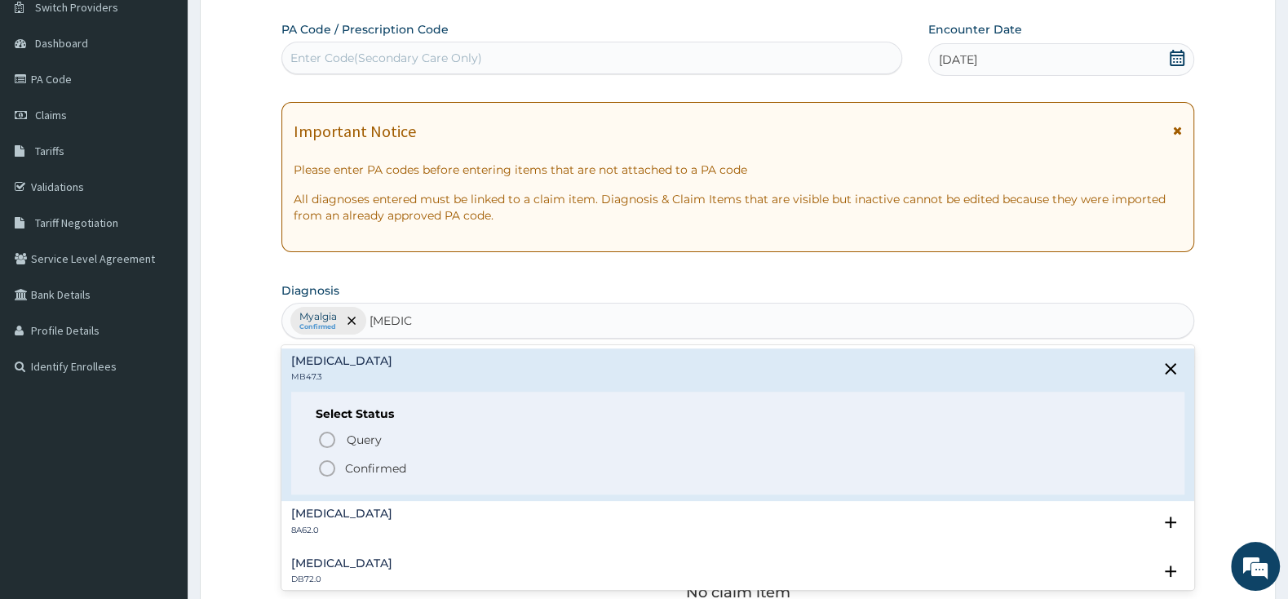
click at [323, 476] on circle "status option filled" at bounding box center [327, 468] width 15 height 15
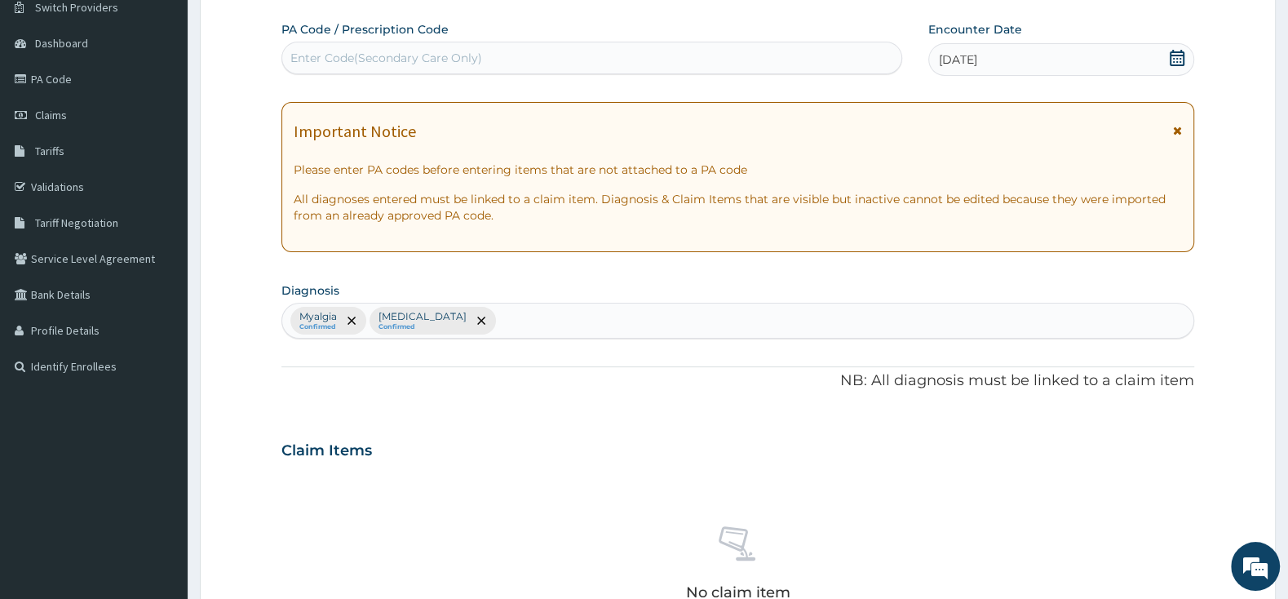
scroll to position [477, 0]
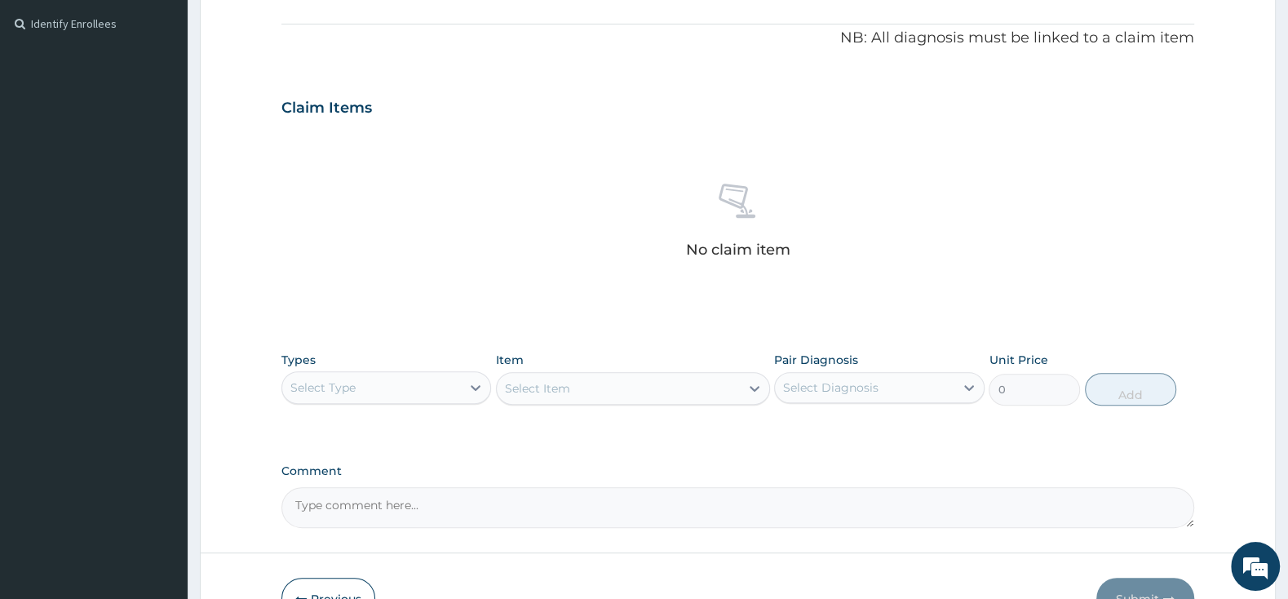
click at [409, 384] on div "Select Type" at bounding box center [371, 387] width 179 height 26
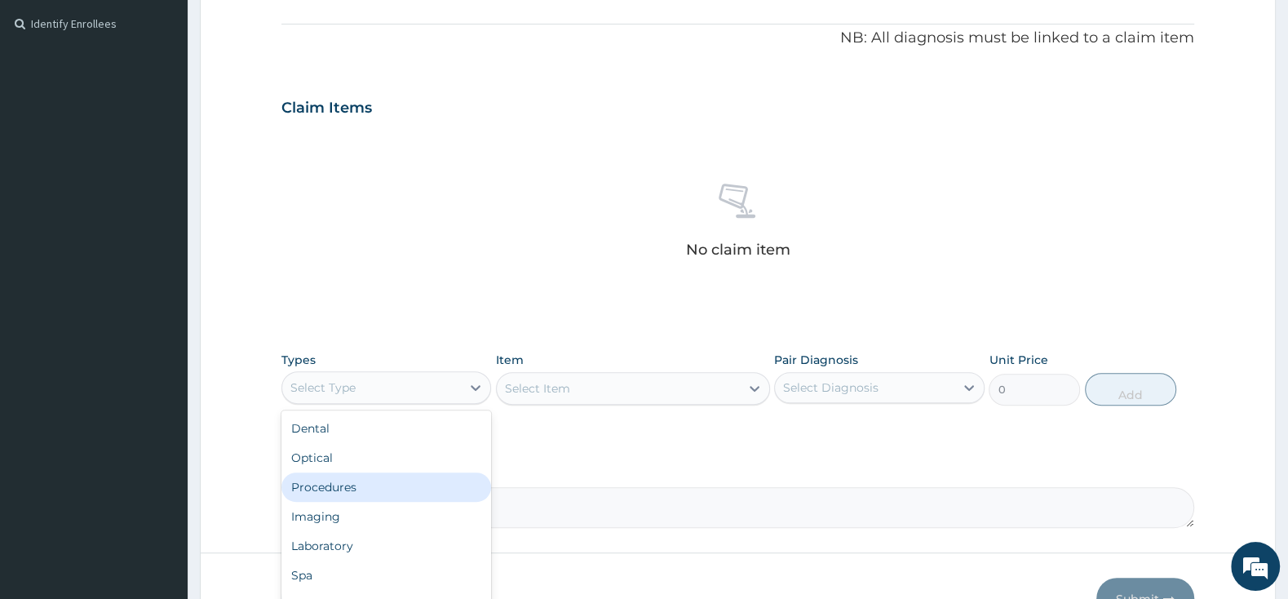
click at [388, 484] on div "Procedures" at bounding box center [386, 486] width 210 height 29
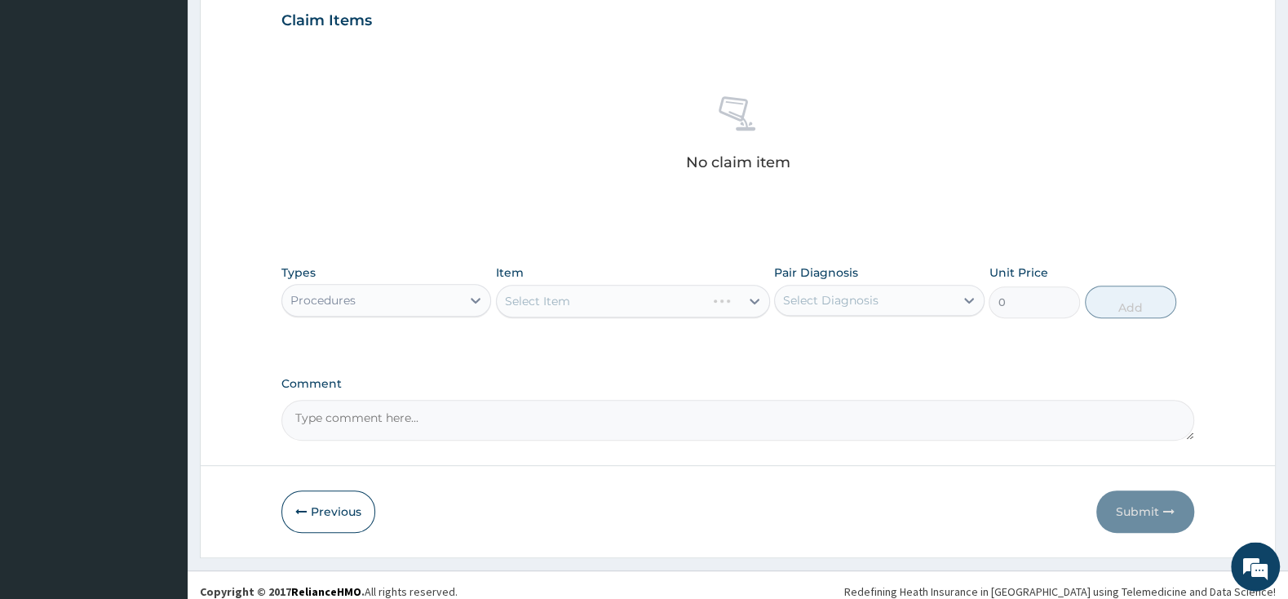
scroll to position [579, 0]
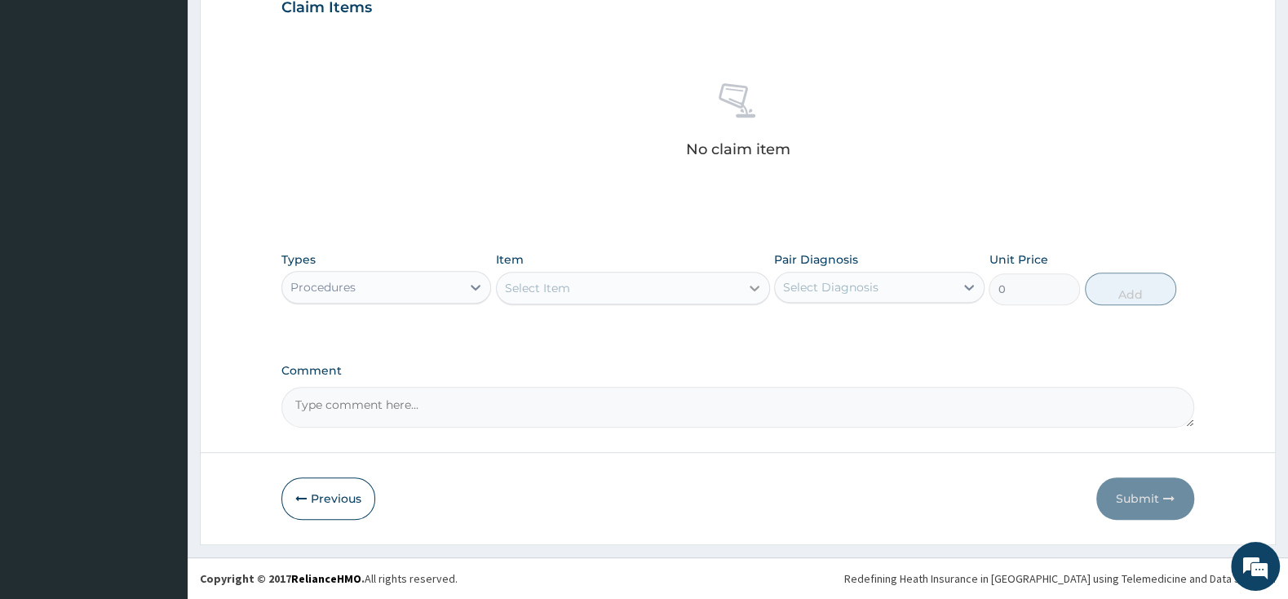
click at [755, 282] on icon at bounding box center [754, 288] width 16 height 16
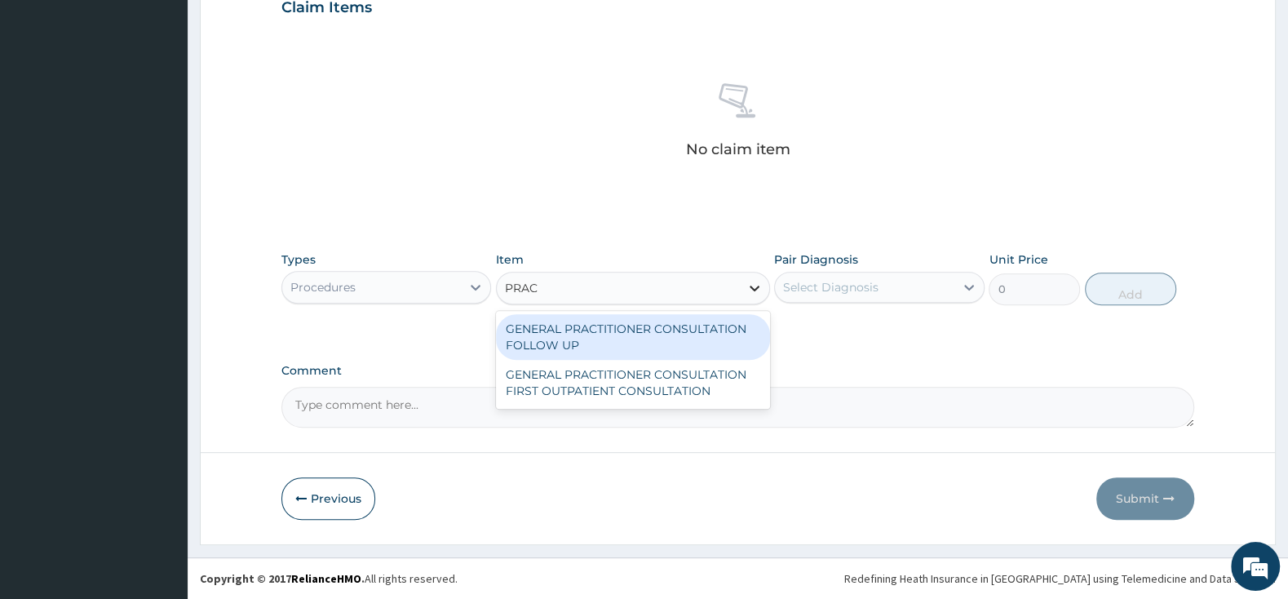
type input "PRACT"
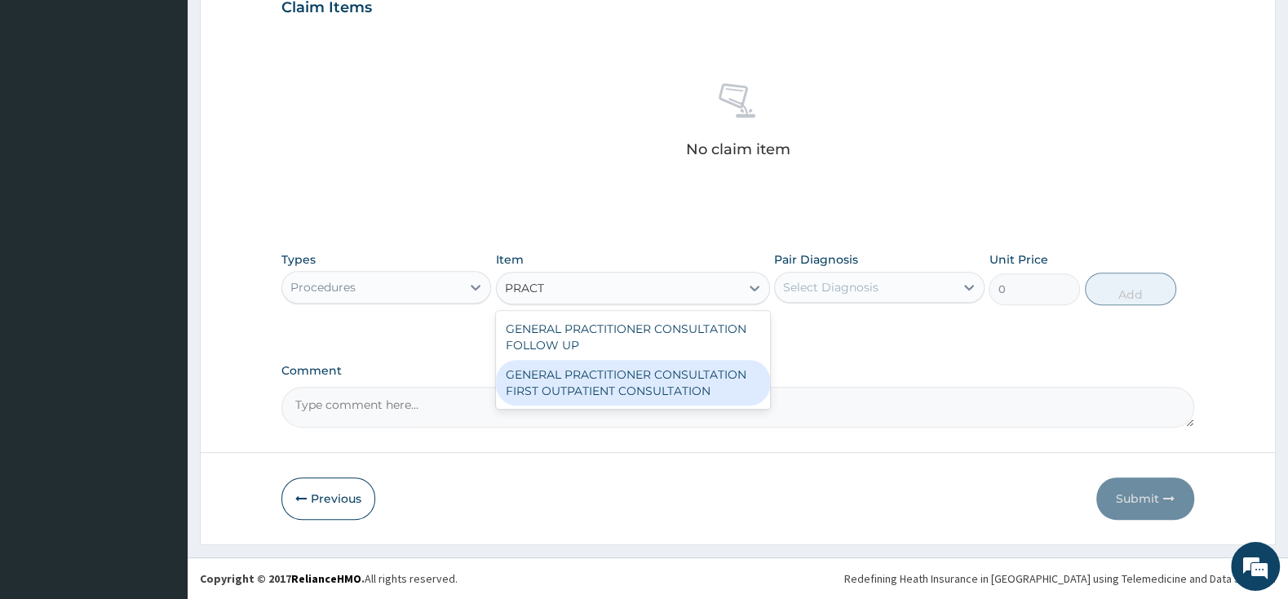
click at [732, 379] on div "GENERAL PRACTITIONER CONSULTATION FIRST OUTPATIENT CONSULTATION" at bounding box center [633, 383] width 274 height 46
type input "3000"
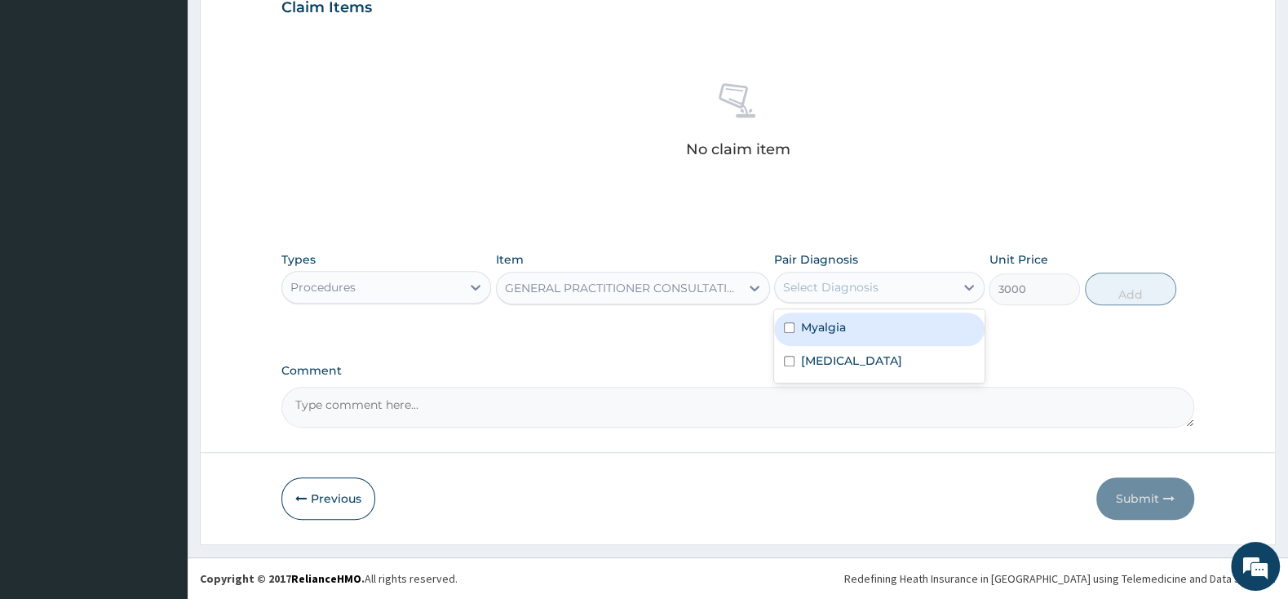
click at [839, 281] on div "Select Diagnosis" at bounding box center [830, 287] width 95 height 16
click at [790, 321] on div "Myalgia" at bounding box center [879, 328] width 210 height 33
checkbox input "true"
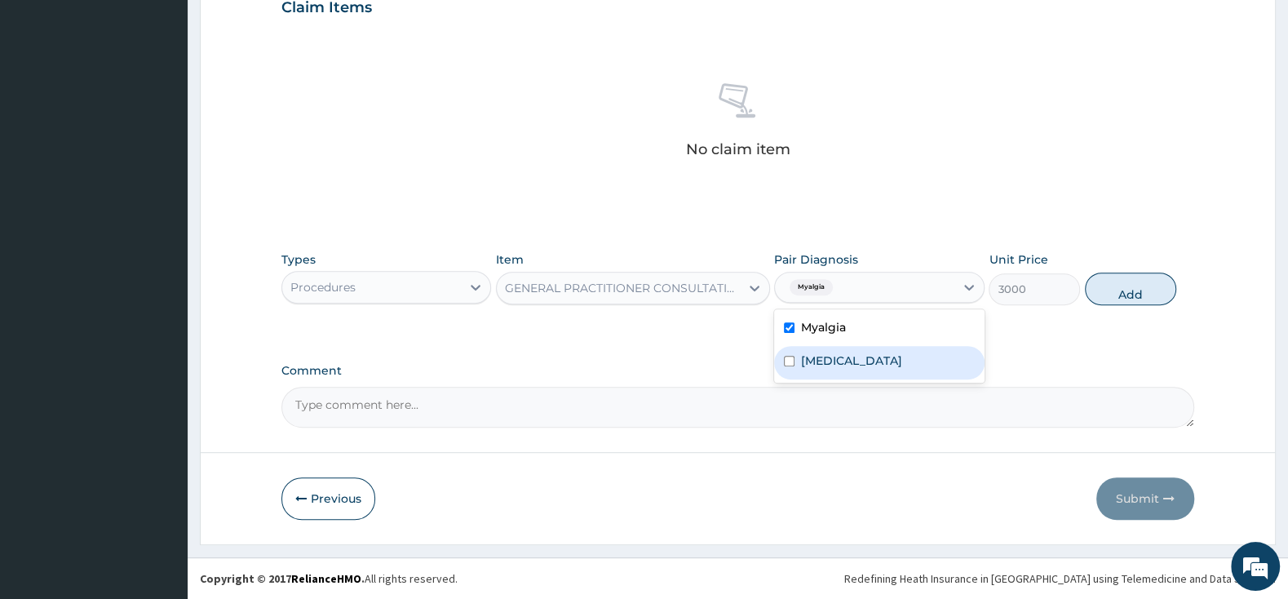
click at [787, 358] on input "checkbox" at bounding box center [789, 361] width 11 height 11
checkbox input "true"
click at [1126, 290] on button "Add" at bounding box center [1130, 288] width 91 height 33
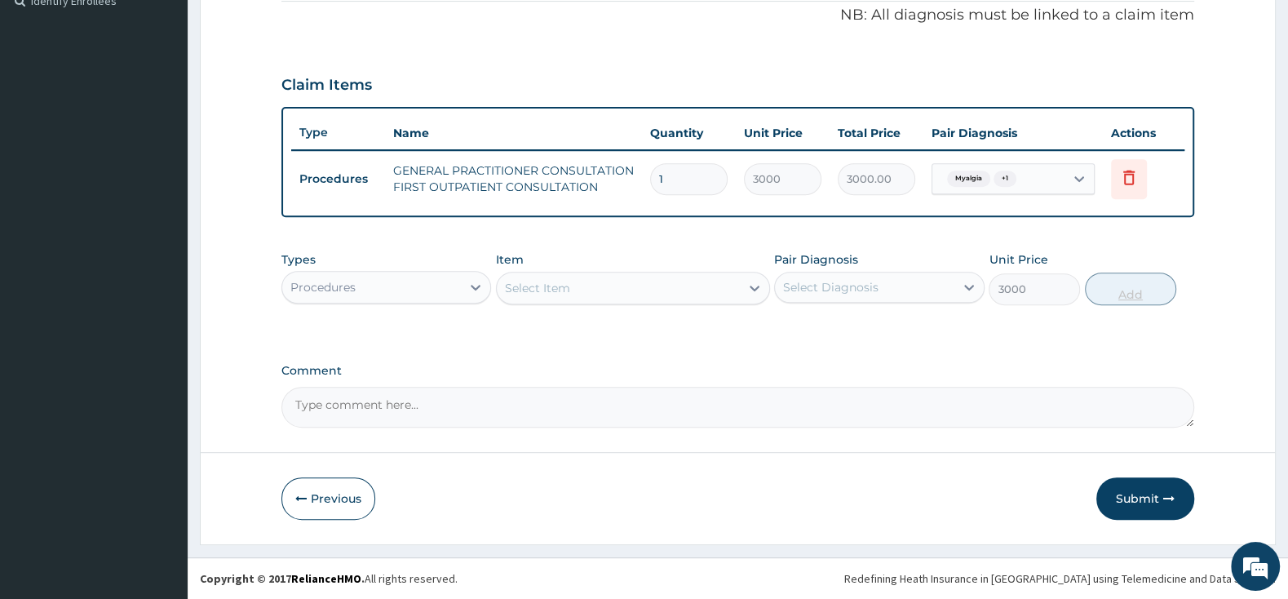
type input "0"
click at [360, 289] on div "Procedures" at bounding box center [371, 288] width 179 height 26
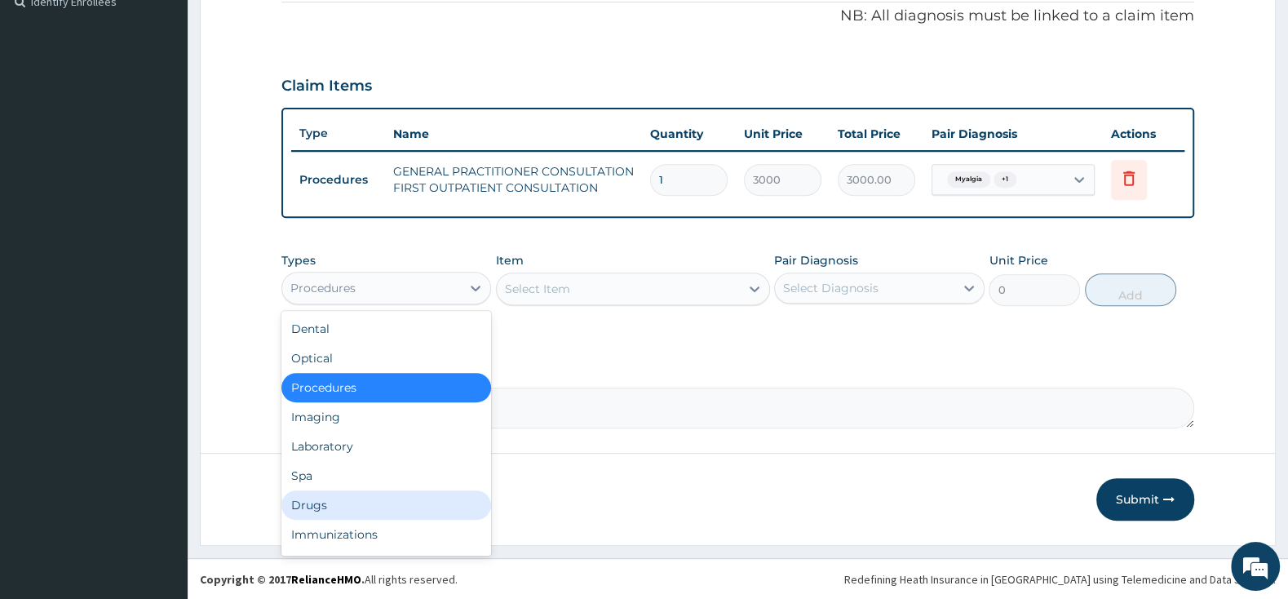
drag, startPoint x: 331, startPoint y: 506, endPoint x: 361, endPoint y: 500, distance: 30.7
click at [331, 505] on div "Drugs" at bounding box center [386, 504] width 210 height 29
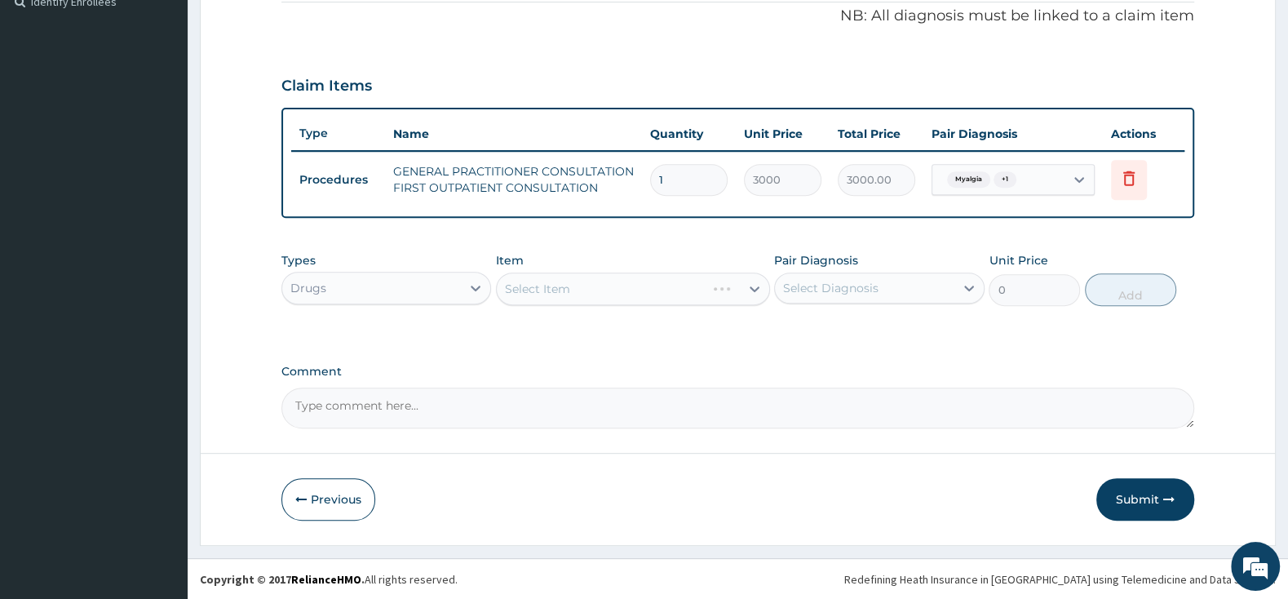
click at [582, 288] on div "Select Item" at bounding box center [633, 288] width 274 height 33
click at [595, 290] on div "Select Item" at bounding box center [633, 288] width 274 height 33
click at [661, 293] on div "Select Item" at bounding box center [618, 289] width 243 height 26
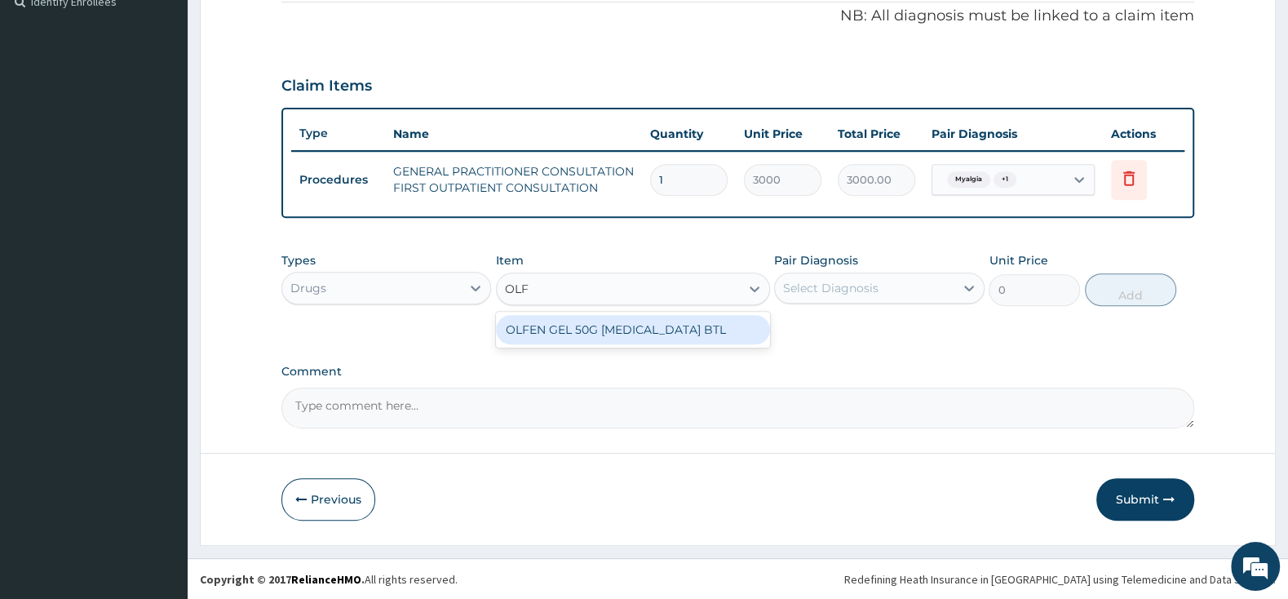
type input "OLFE"
click at [738, 325] on div "OLFEN GEL 50G [MEDICAL_DATA] BTL" at bounding box center [633, 329] width 274 height 29
type input "2587.5"
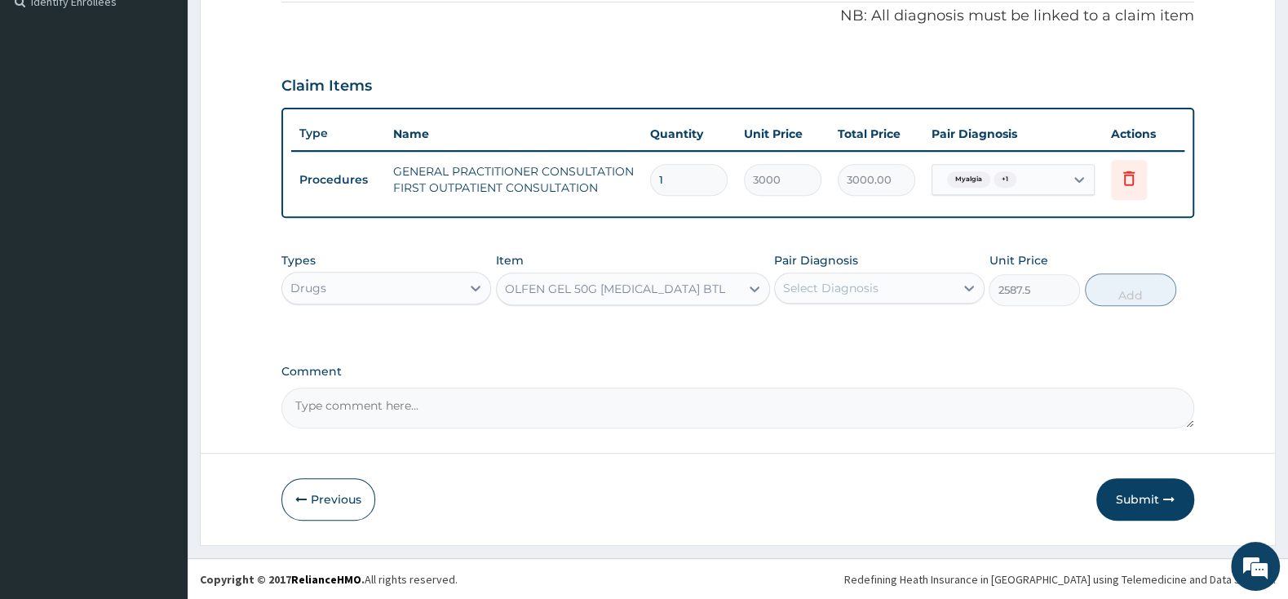
click at [812, 288] on div "Select Diagnosis" at bounding box center [830, 288] width 95 height 16
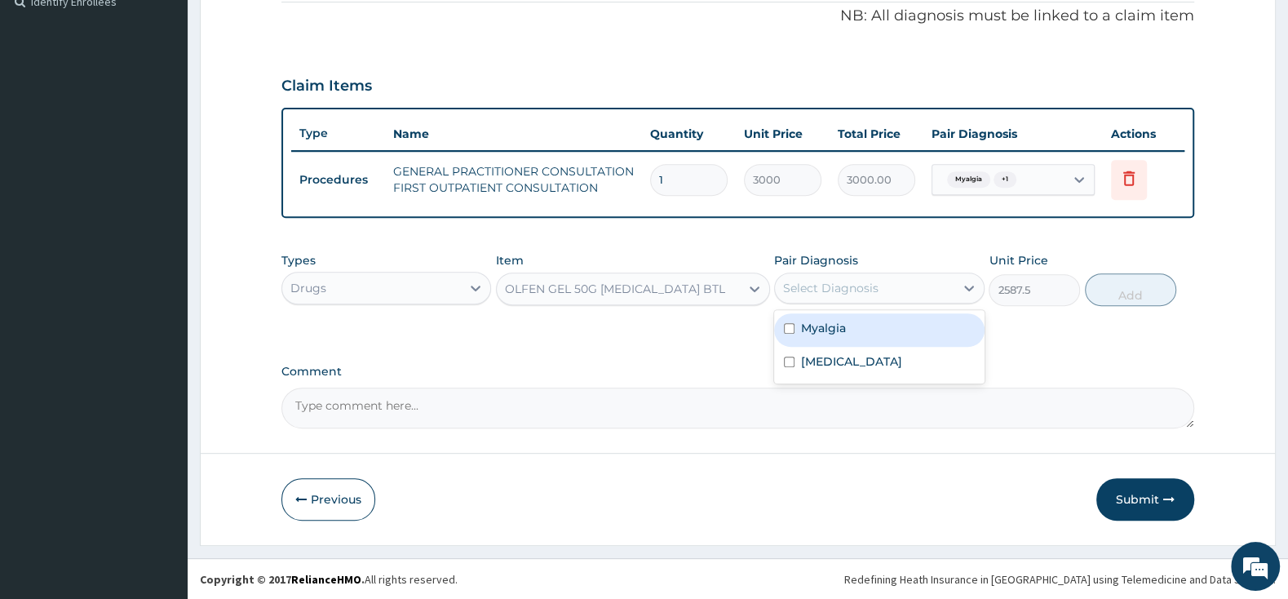
click at [790, 325] on input "checkbox" at bounding box center [789, 328] width 11 height 11
checkbox input "true"
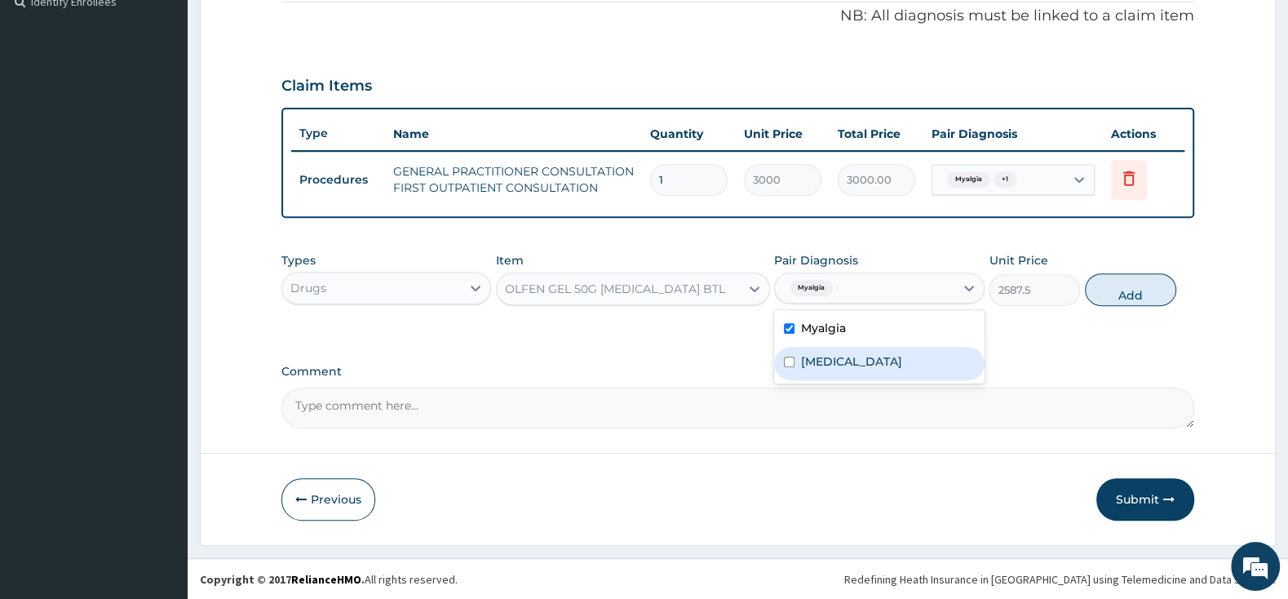
click at [786, 358] on input "checkbox" at bounding box center [789, 361] width 11 height 11
checkbox input "true"
drag, startPoint x: 1126, startPoint y: 281, endPoint x: 1117, endPoint y: 292, distance: 13.9
click at [1128, 281] on button "Add" at bounding box center [1130, 289] width 91 height 33
type input "0"
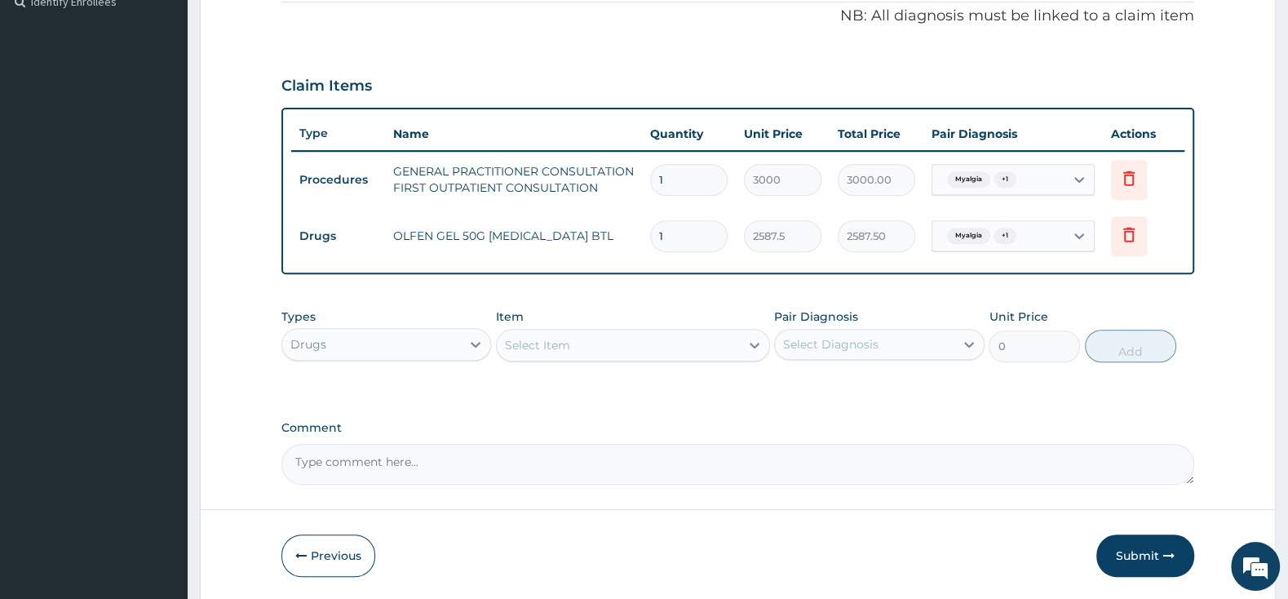
click at [578, 342] on div "Select Item" at bounding box center [618, 345] width 243 height 26
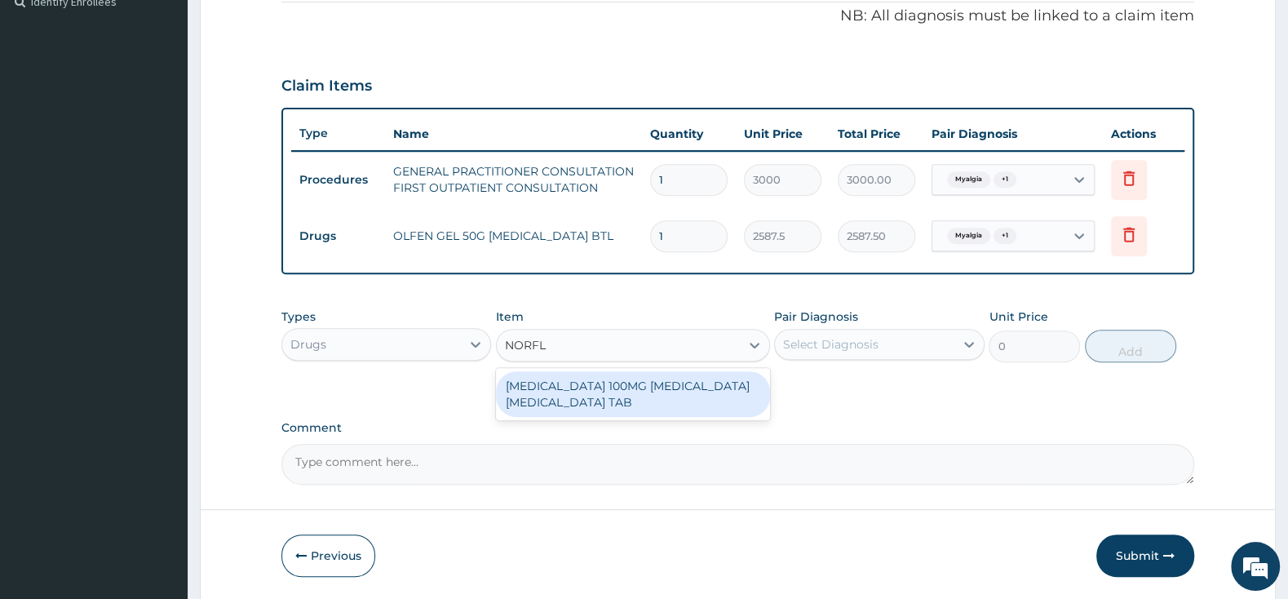
type input "NORFLE"
click at [600, 387] on div "[MEDICAL_DATA] 100MG [MEDICAL_DATA] [MEDICAL_DATA] TAB" at bounding box center [633, 394] width 274 height 46
type input "161"
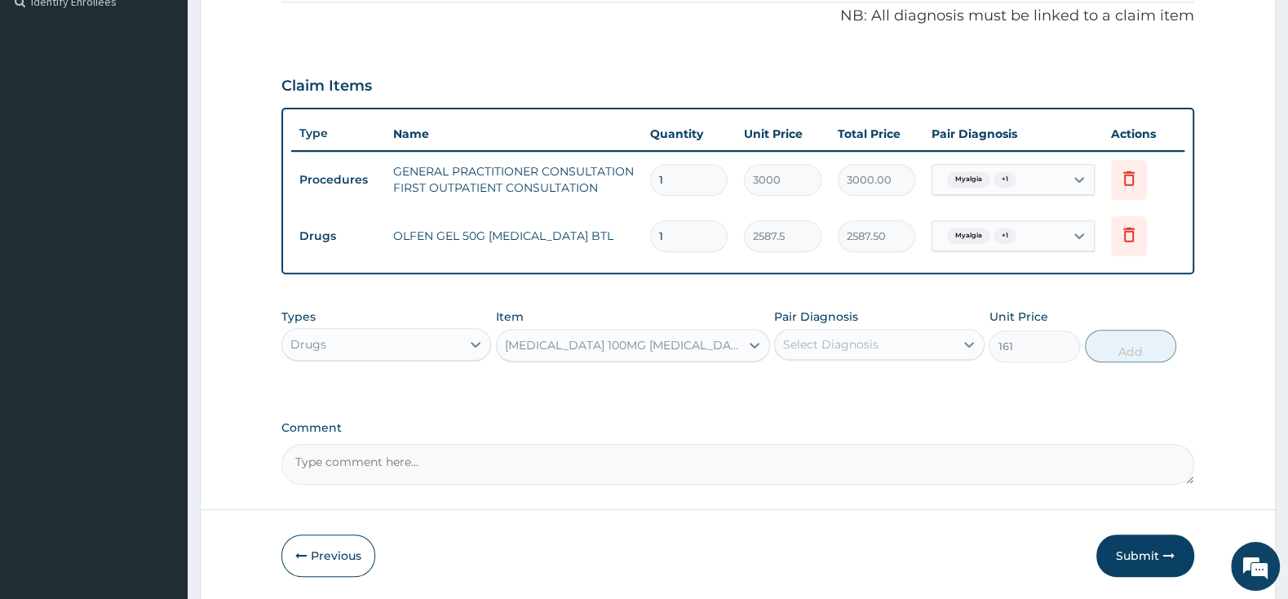
click at [822, 342] on div "Select Diagnosis" at bounding box center [830, 344] width 95 height 16
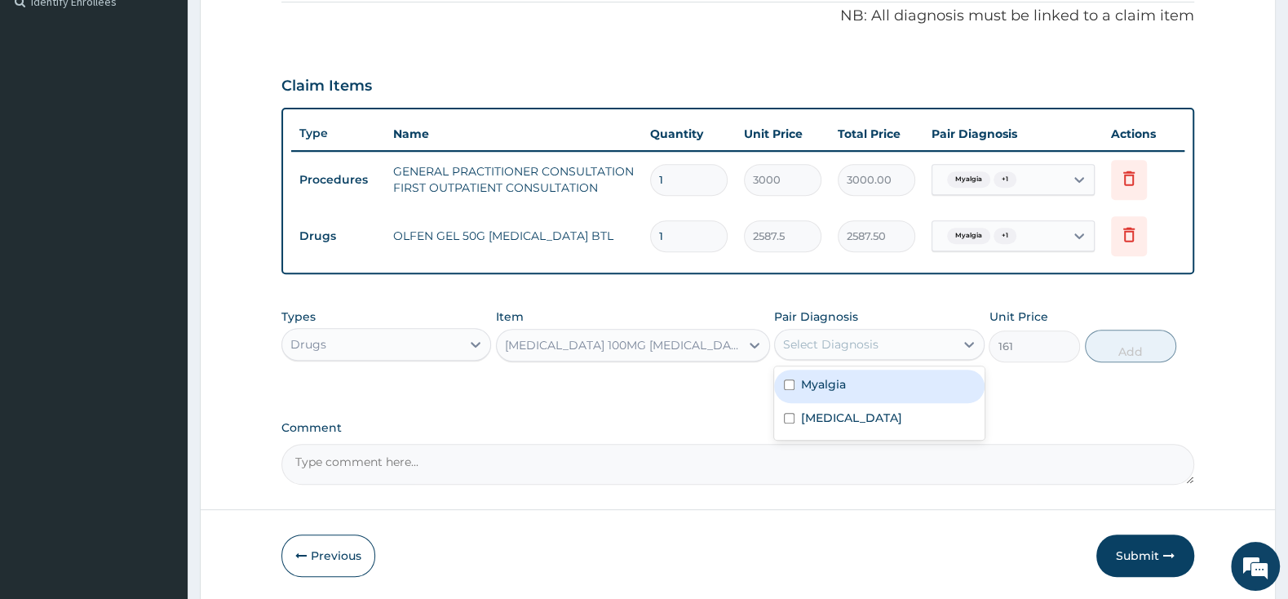
click at [790, 383] on input "checkbox" at bounding box center [789, 384] width 11 height 11
checkbox input "true"
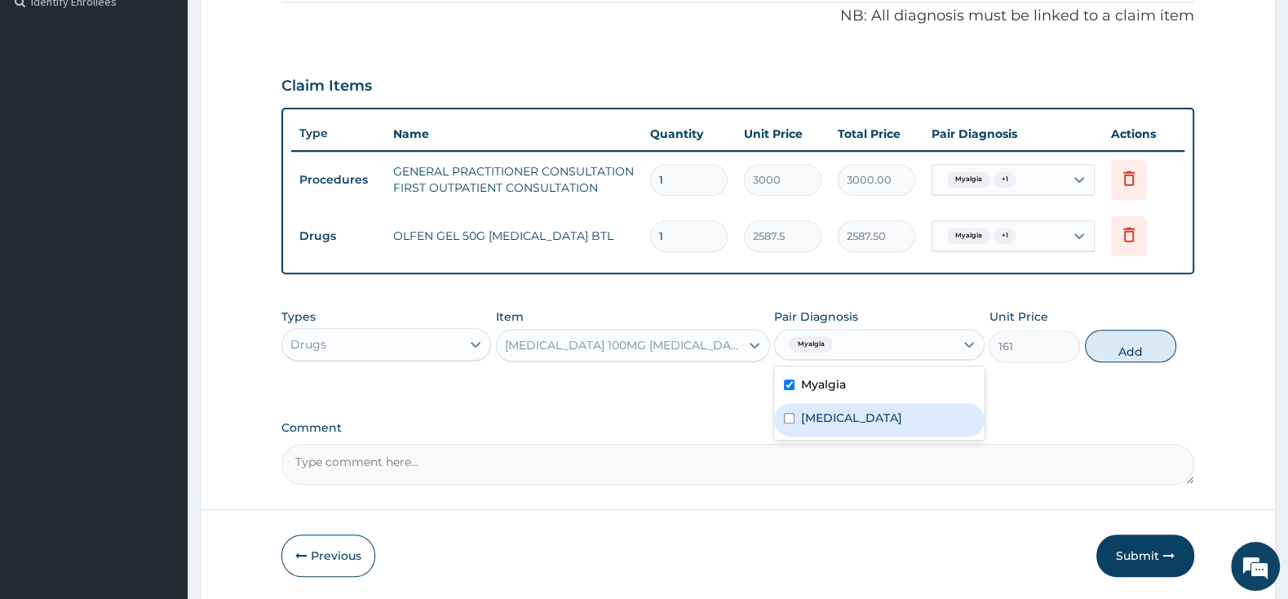
click at [790, 421] on input "checkbox" at bounding box center [789, 418] width 11 height 11
checkbox input "true"
click at [1126, 335] on button "Add" at bounding box center [1130, 346] width 91 height 33
type input "0"
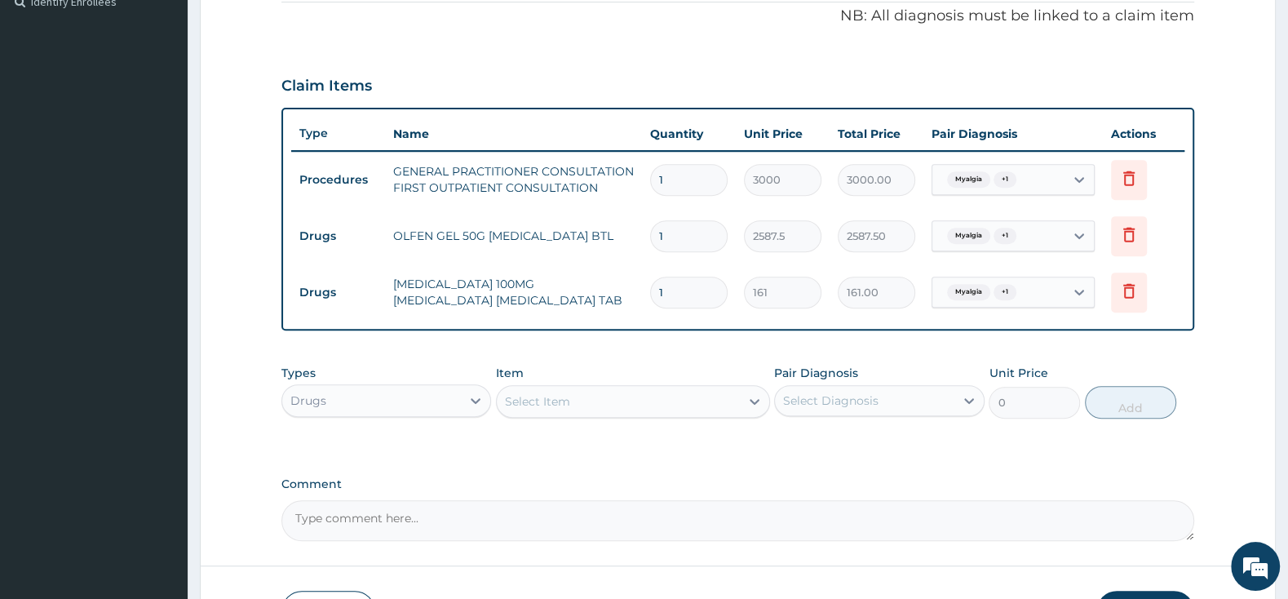
click at [578, 392] on div "Select Item" at bounding box center [618, 401] width 243 height 26
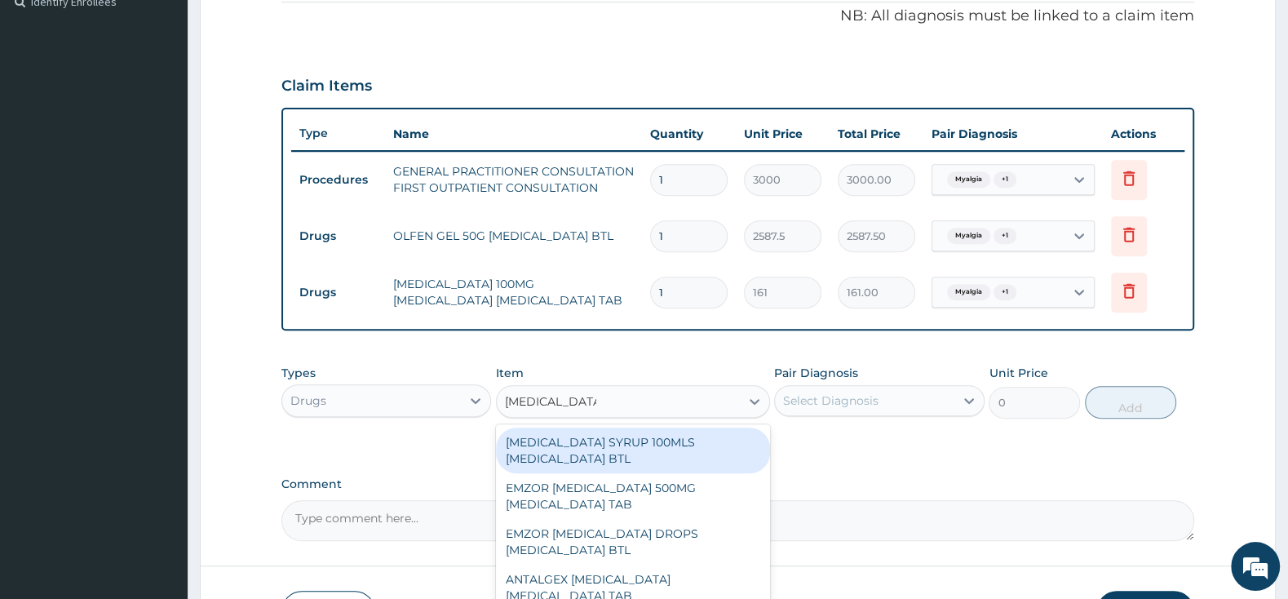
type input "PARACETAMOL"
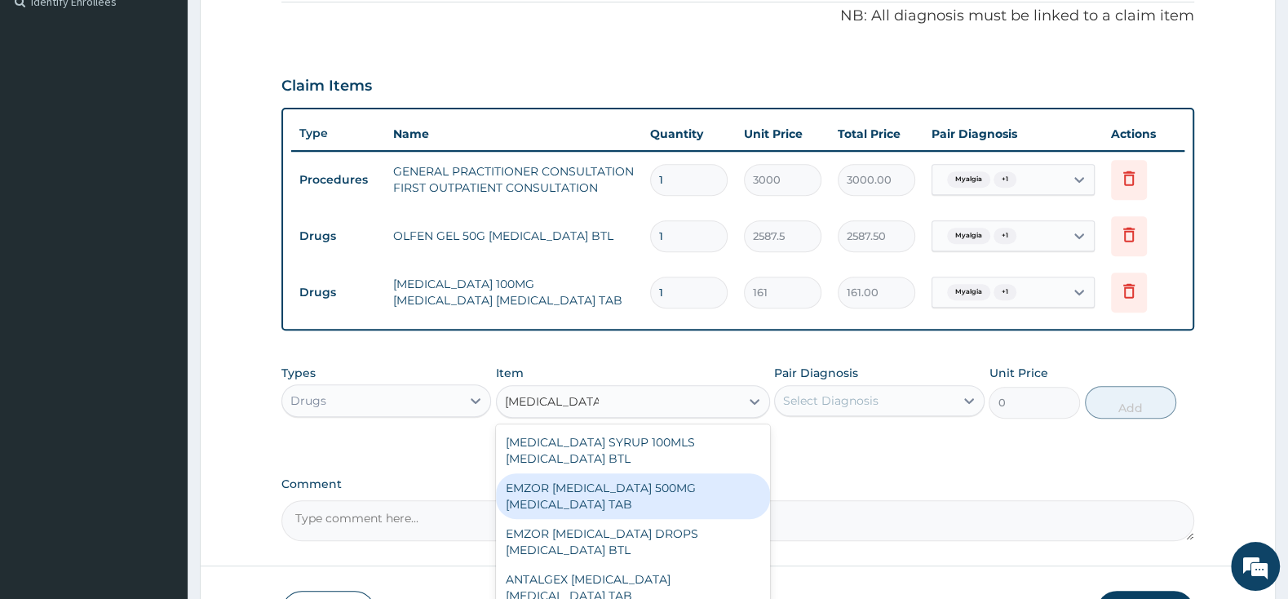
drag, startPoint x: 606, startPoint y: 488, endPoint x: 790, endPoint y: 447, distance: 188.8
click at [608, 488] on div "EMZOR [MEDICAL_DATA] 500MG [MEDICAL_DATA] TAB" at bounding box center [633, 496] width 274 height 46
type input "11.5"
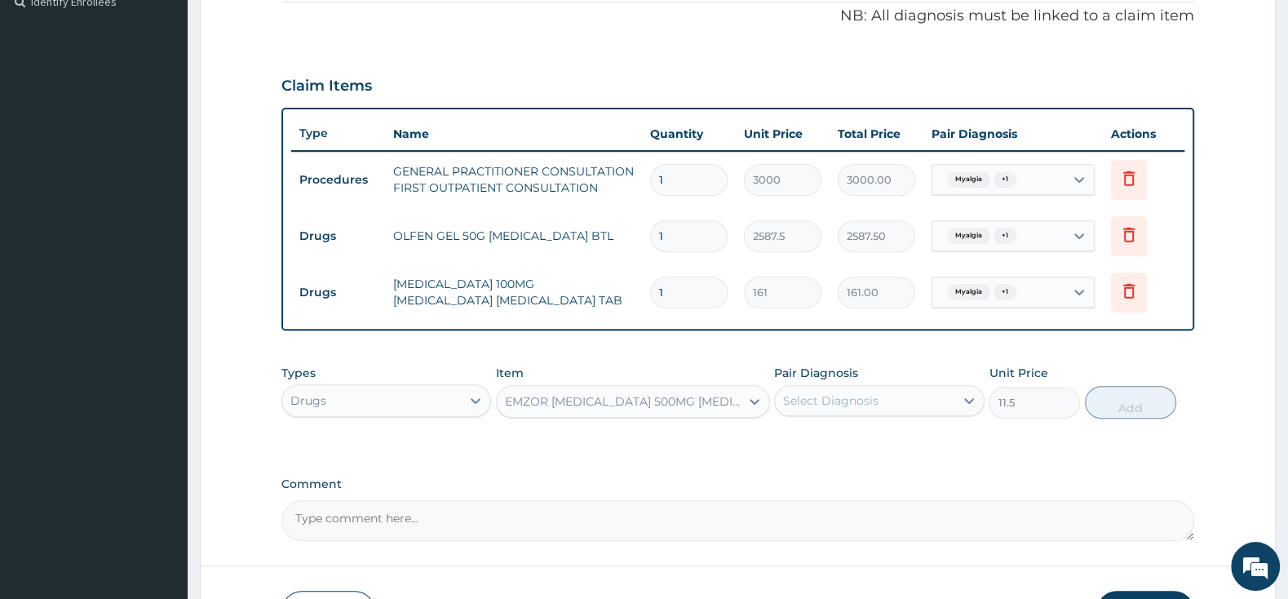
click at [841, 400] on div "Select Diagnosis" at bounding box center [830, 400] width 95 height 16
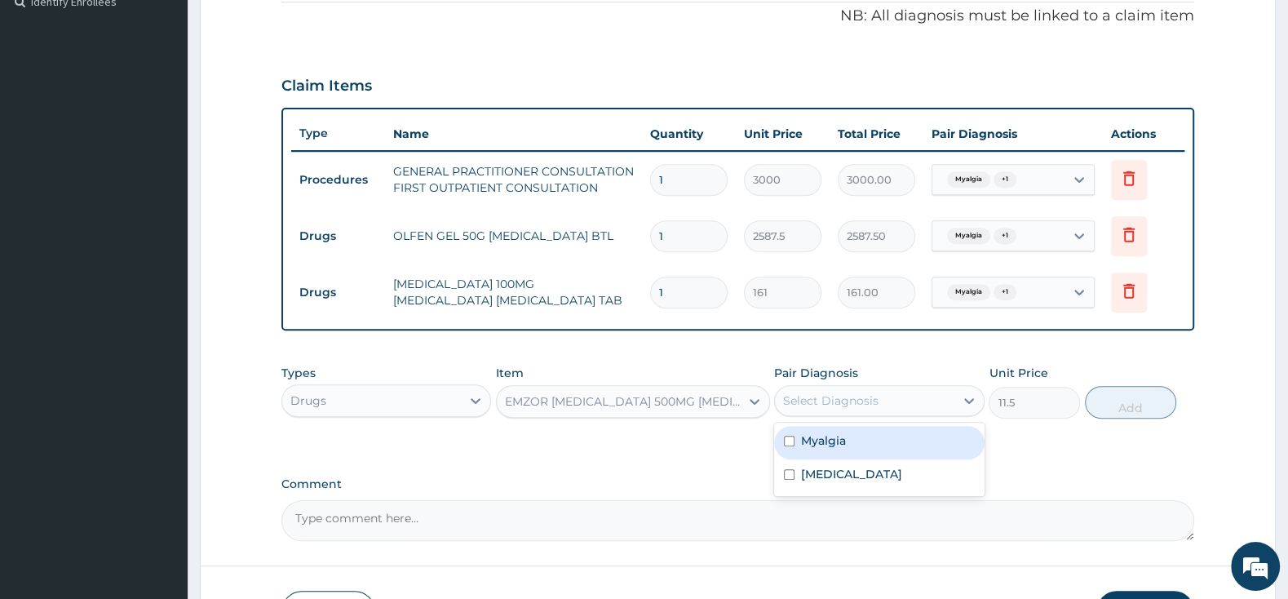
click at [791, 436] on input "checkbox" at bounding box center [789, 441] width 11 height 11
checkbox input "true"
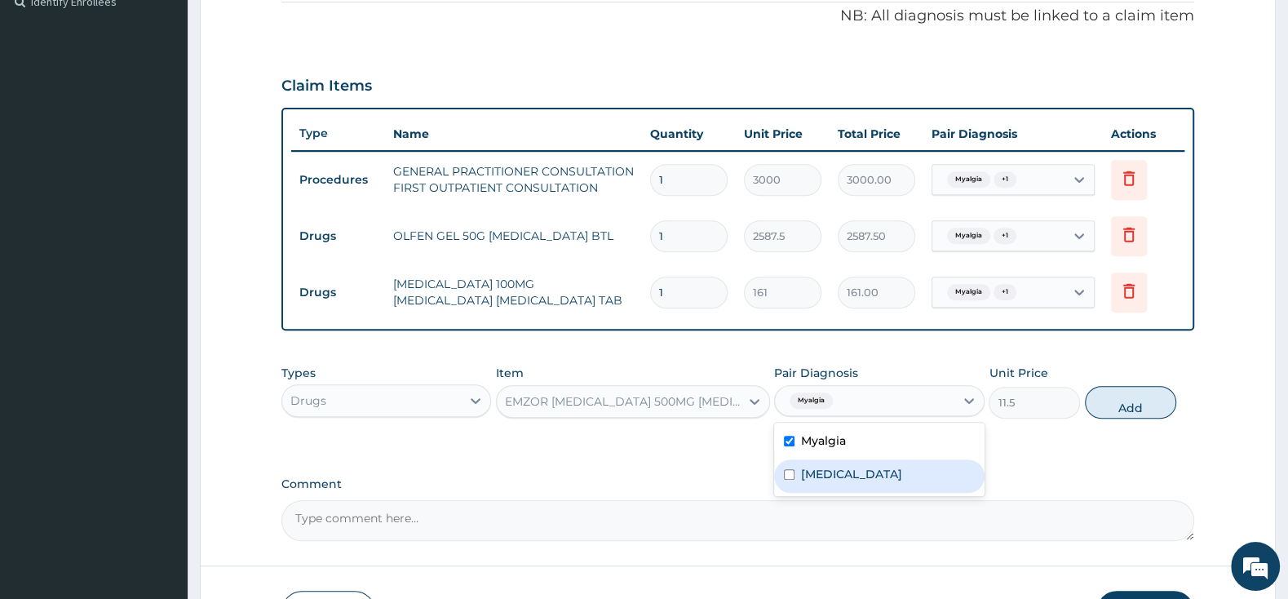
click at [792, 480] on input "checkbox" at bounding box center [789, 474] width 11 height 11
checkbox input "true"
click at [1124, 391] on button "Add" at bounding box center [1130, 402] width 91 height 33
type input "0"
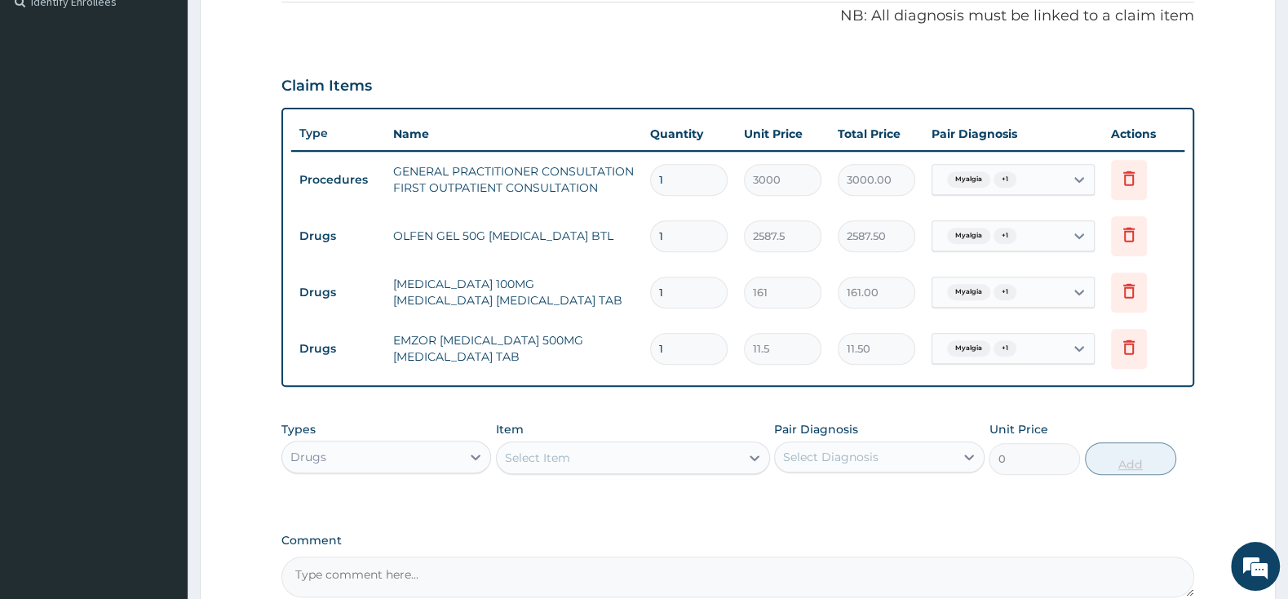
type input "0.00"
type input "2"
type input "23.00"
type input "20"
type input "230.00"
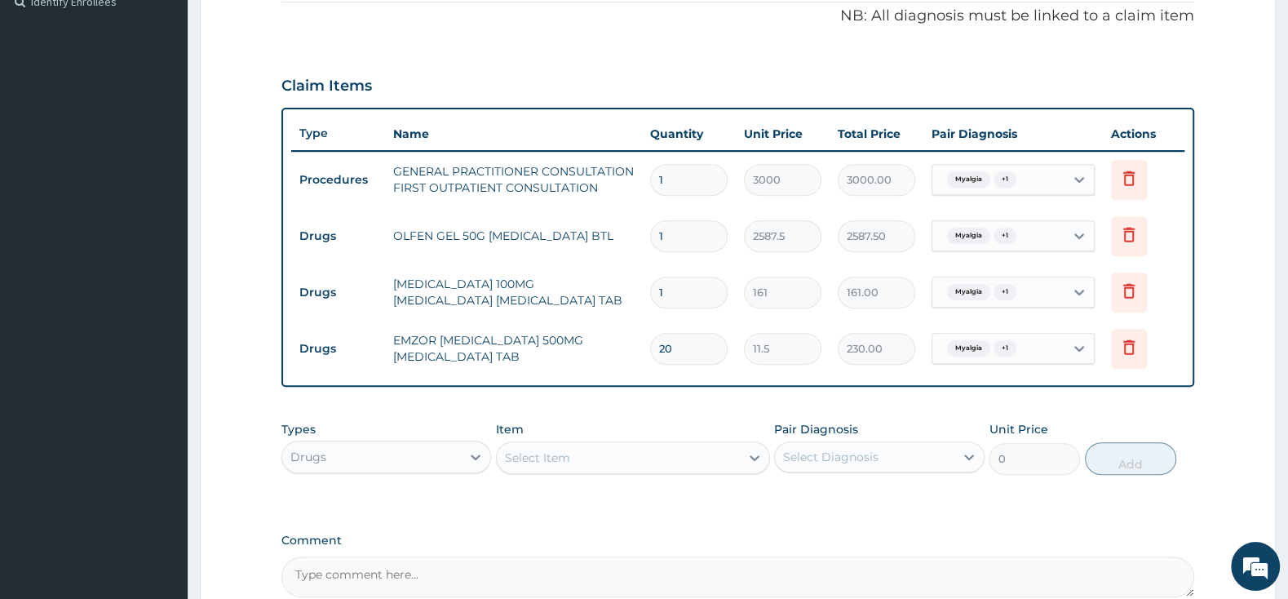
type input "20"
click at [688, 304] on input "1" at bounding box center [688, 293] width 77 height 32
type input "0.00"
type input "2"
type input "322.00"
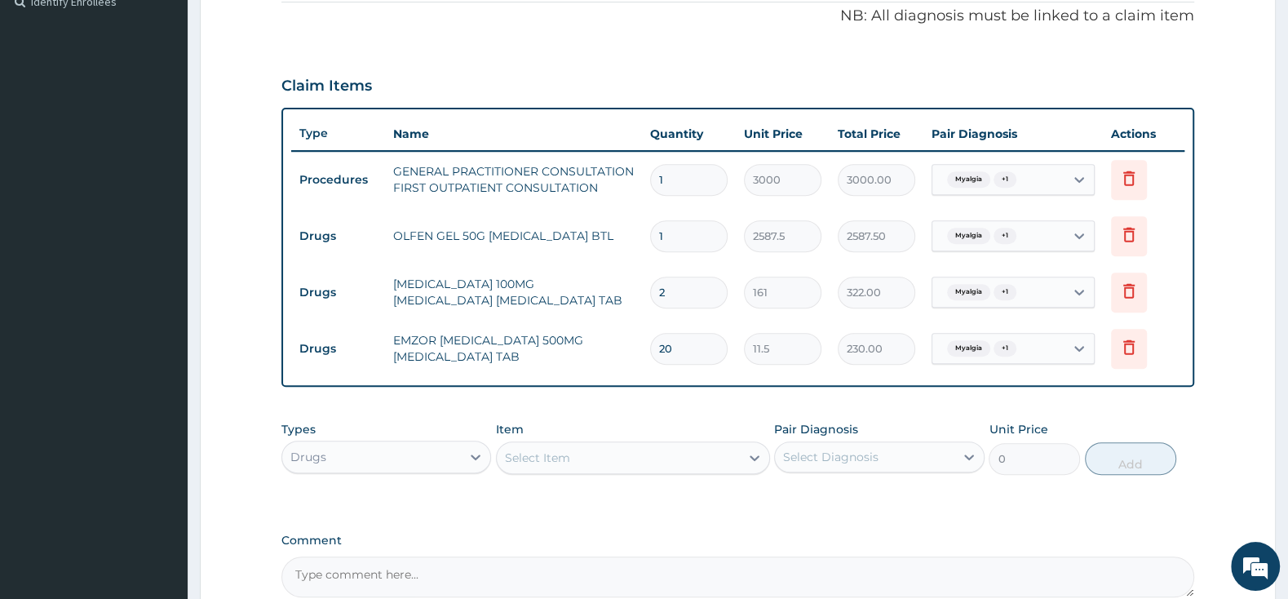
type input "20"
type input "3220.00"
type input "20"
click at [682, 510] on div "PA Code / Prescription Code Enter Code(Secondary Care Only) Encounter Date 12-1…" at bounding box center [737, 127] width 913 height 940
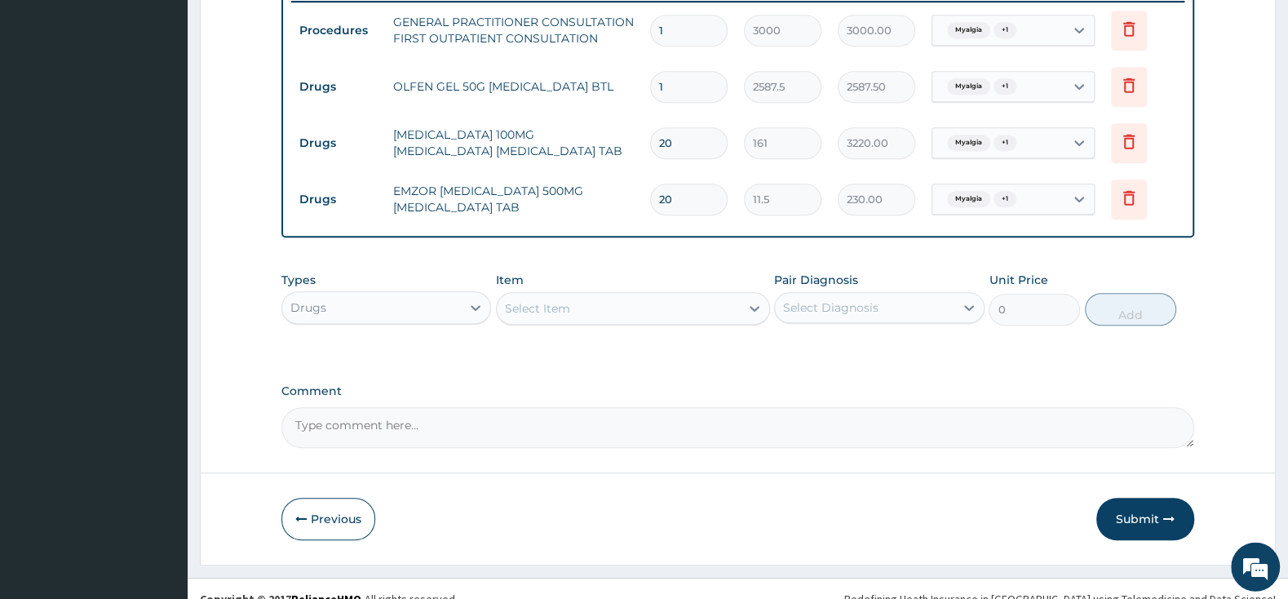
scroll to position [669, 0]
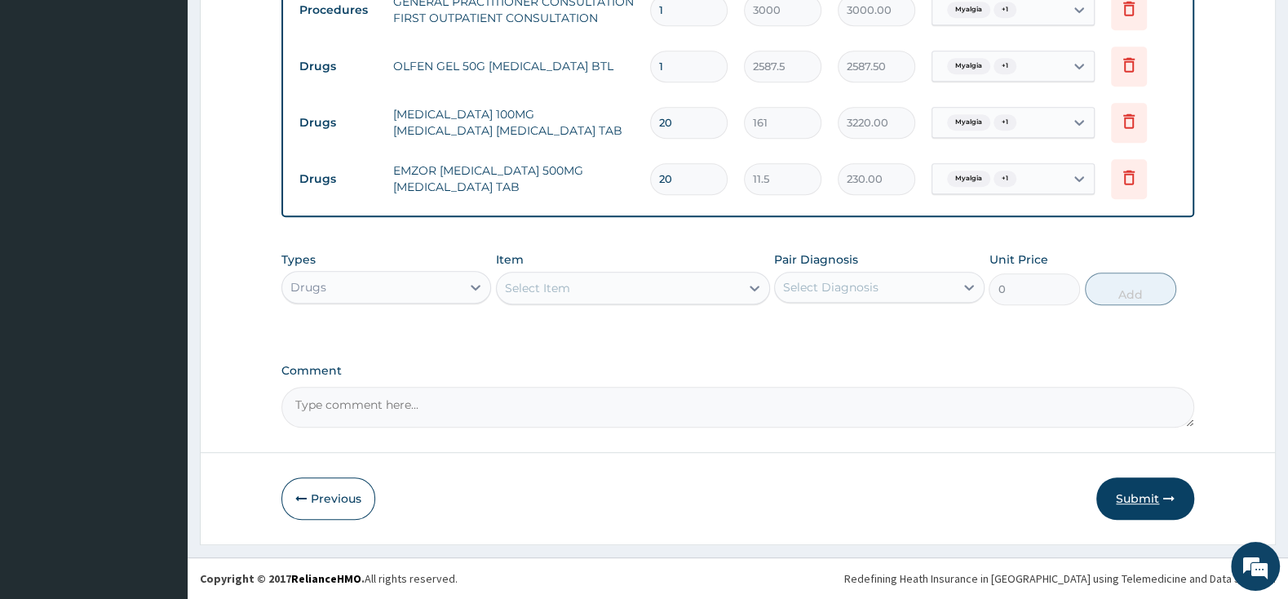
click at [1143, 493] on button "Submit" at bounding box center [1145, 498] width 98 height 42
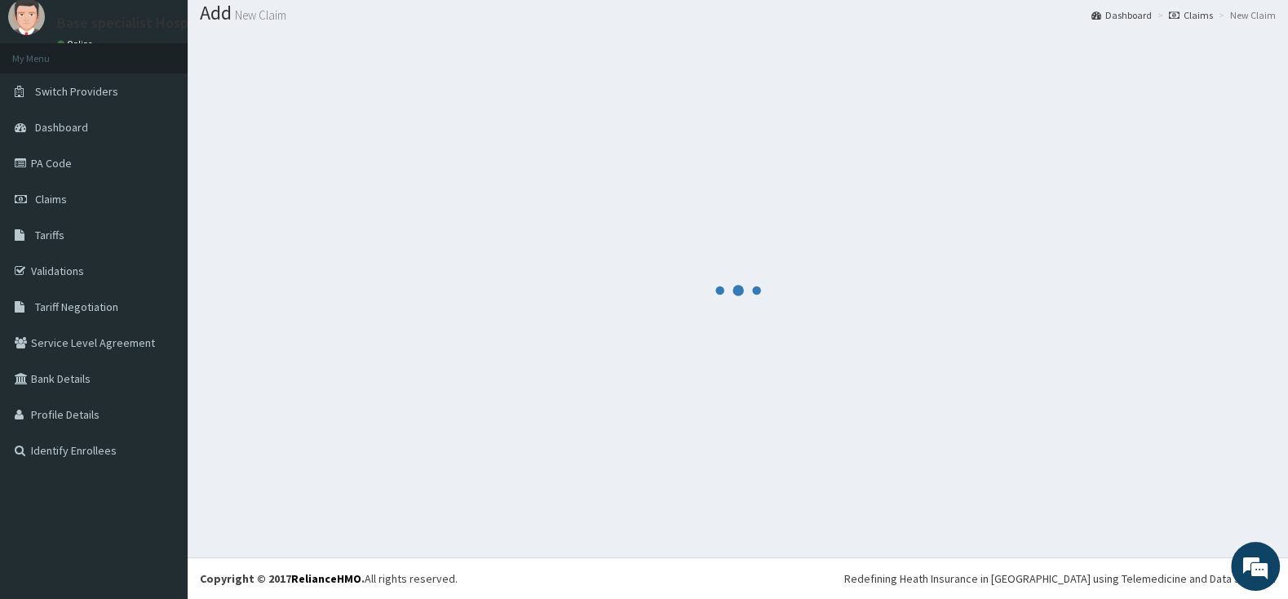
scroll to position [51, 0]
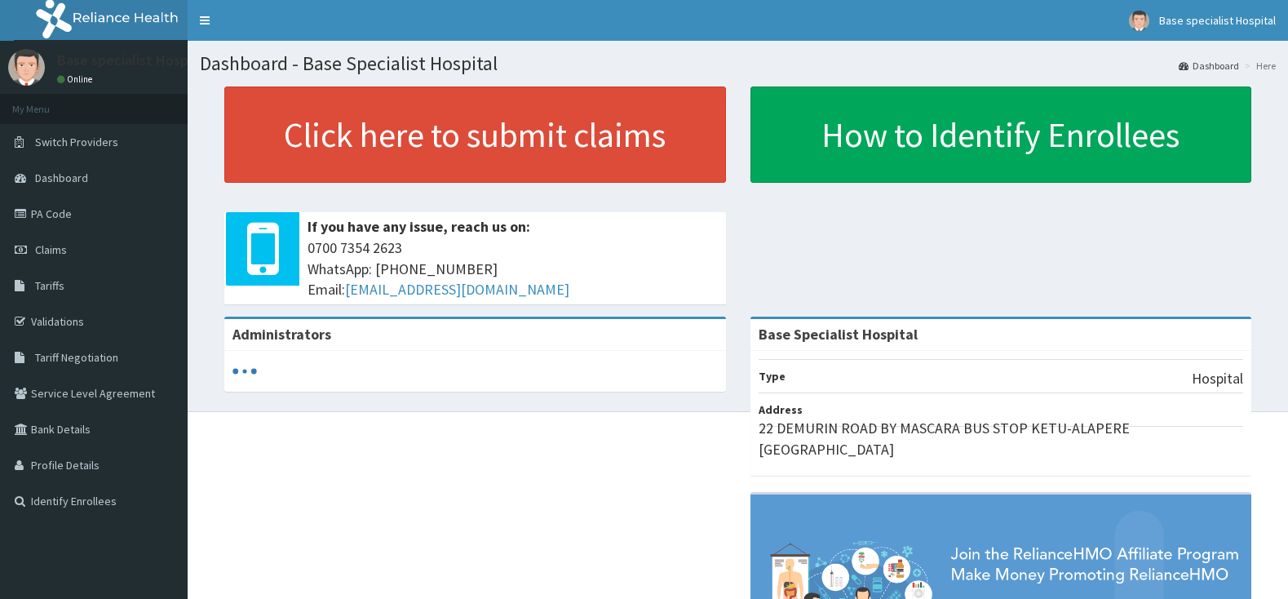
click at [443, 117] on link "Click here to submit claims" at bounding box center [475, 134] width 502 height 96
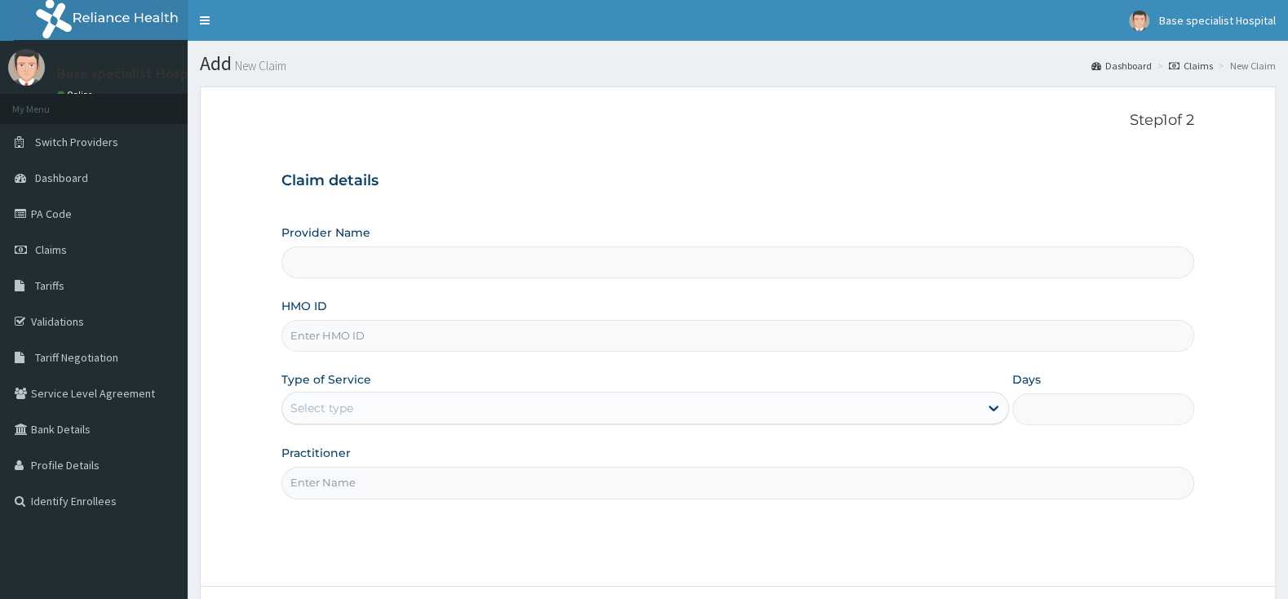
type input "AOM/10046/A"
type input "Base Specialist Hospital"
type input "AOM/10046/A"
click at [358, 407] on div "Select type" at bounding box center [630, 408] width 697 height 26
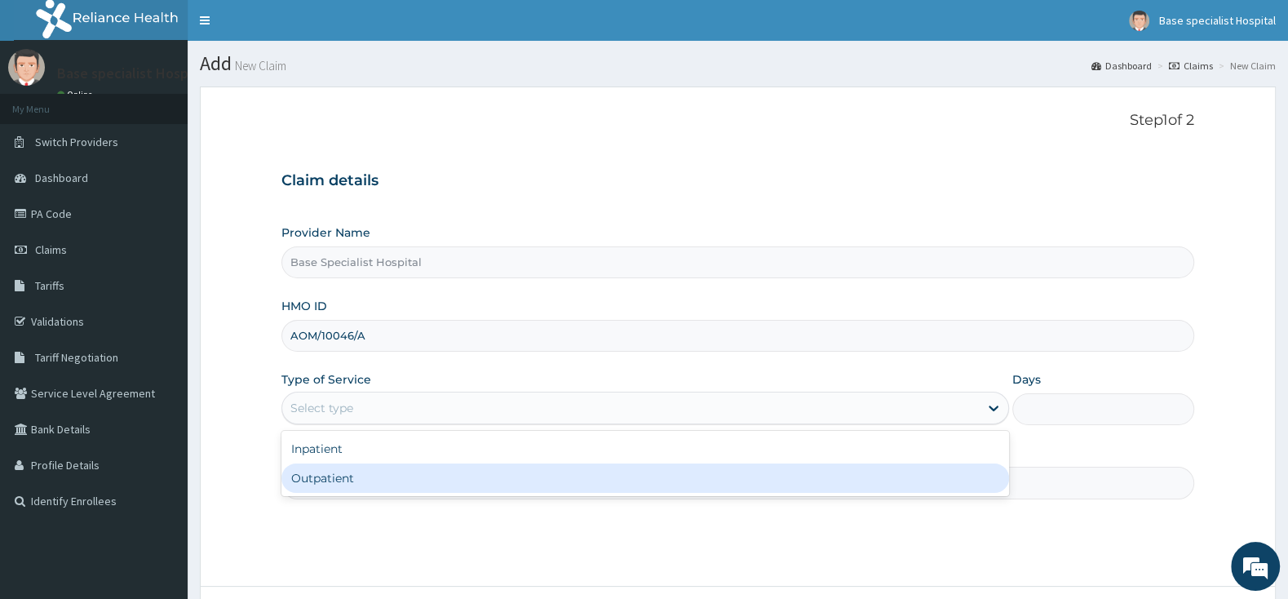
click at [325, 480] on div "Outpatient" at bounding box center [645, 477] width 728 height 29
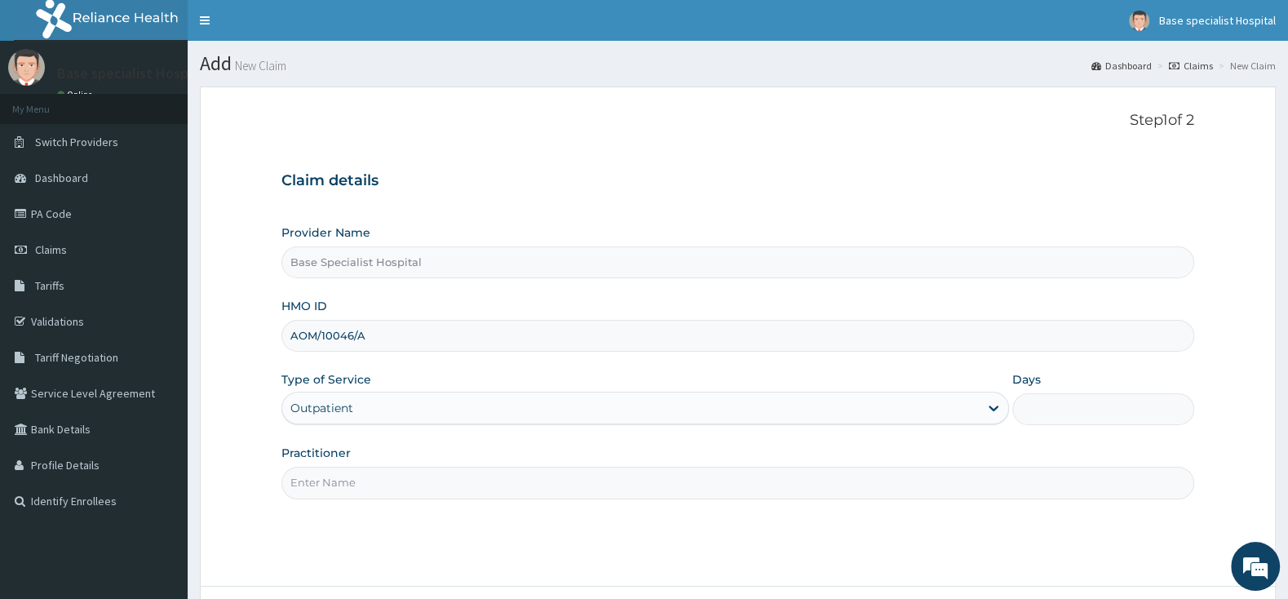
type input "1"
click at [325, 480] on input "Practitioner" at bounding box center [737, 483] width 913 height 32
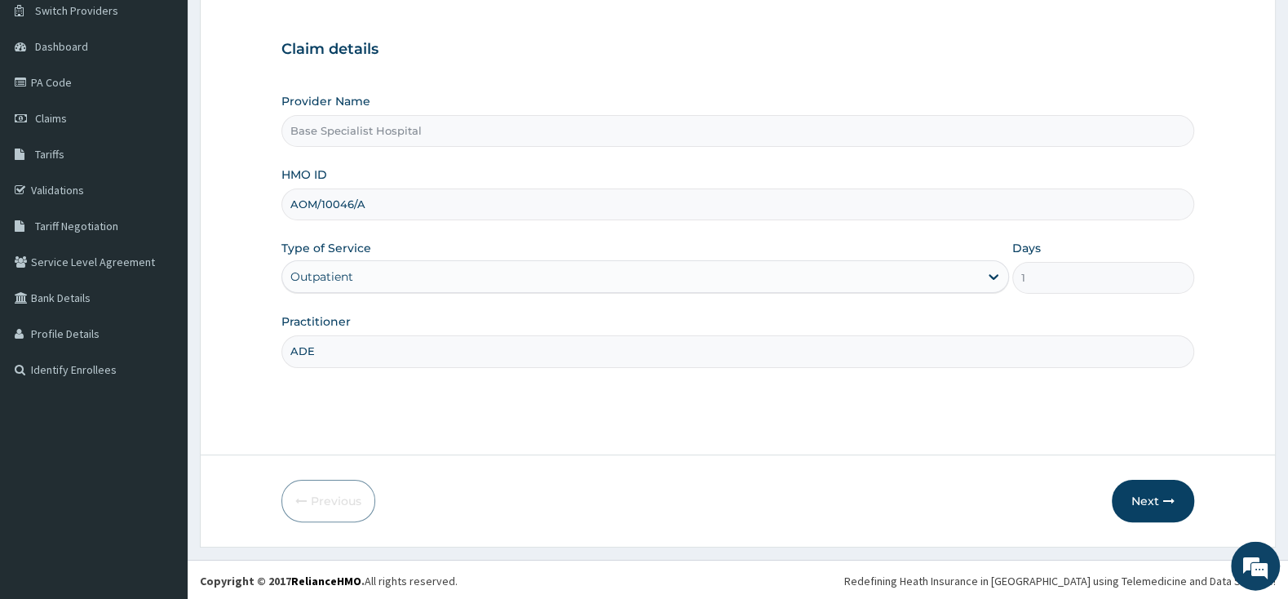
scroll to position [135, 0]
type input "ADE"
click at [1153, 501] on button "Next" at bounding box center [1153, 498] width 82 height 42
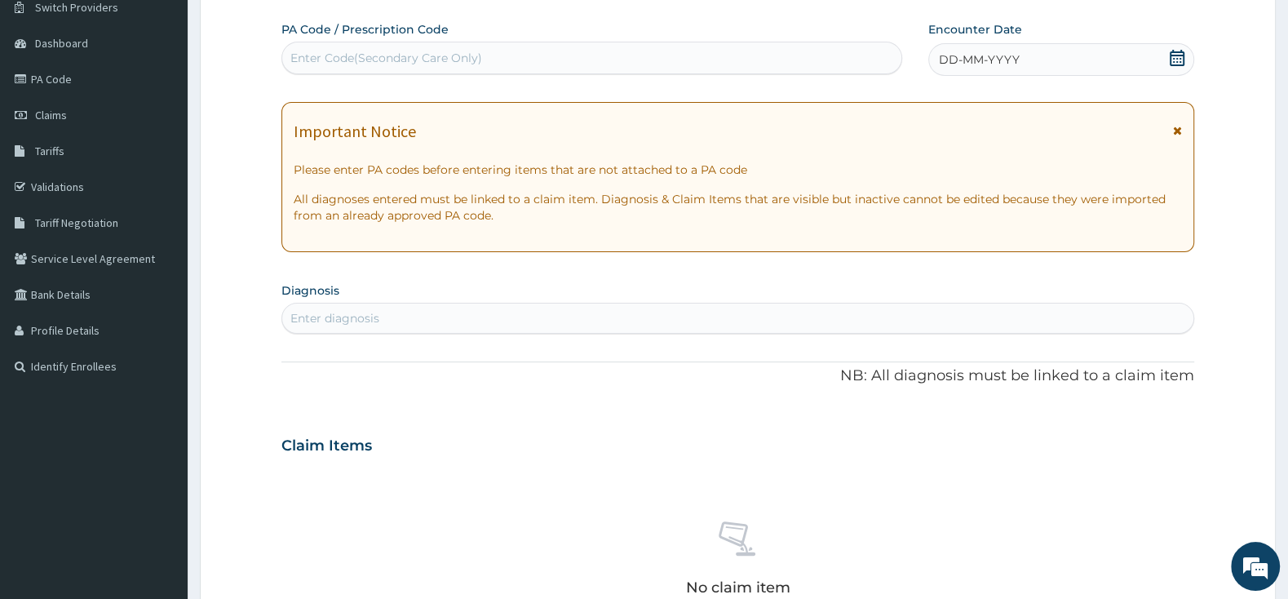
click at [1171, 58] on icon at bounding box center [1177, 58] width 16 height 16
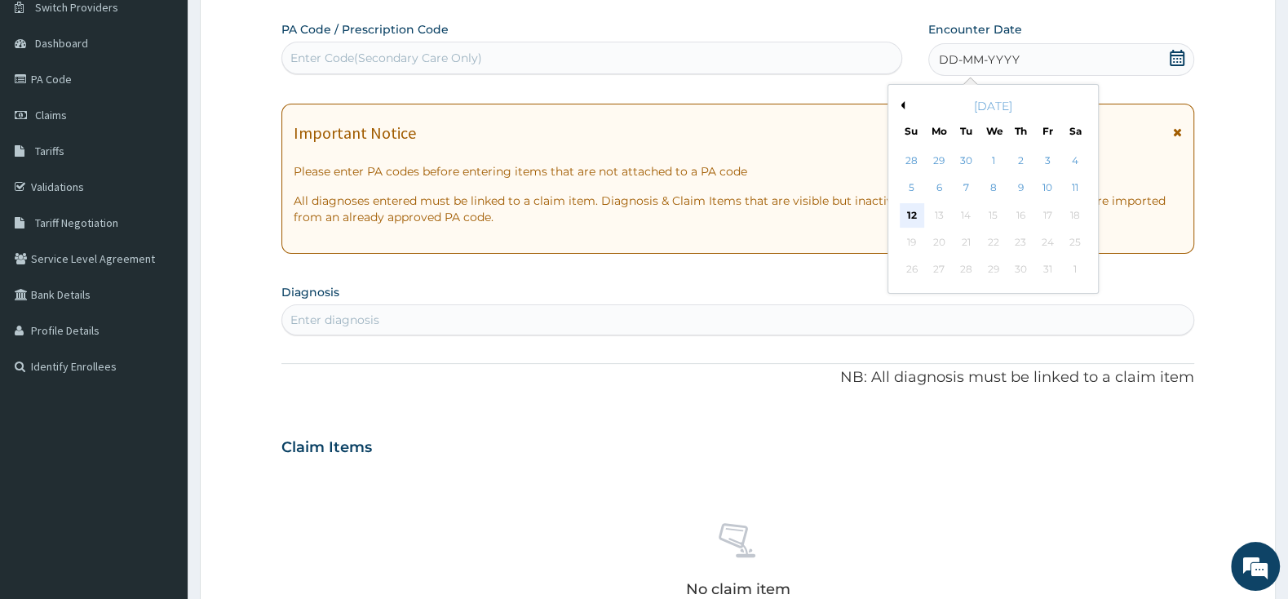
click at [905, 215] on div "12" at bounding box center [912, 215] width 24 height 24
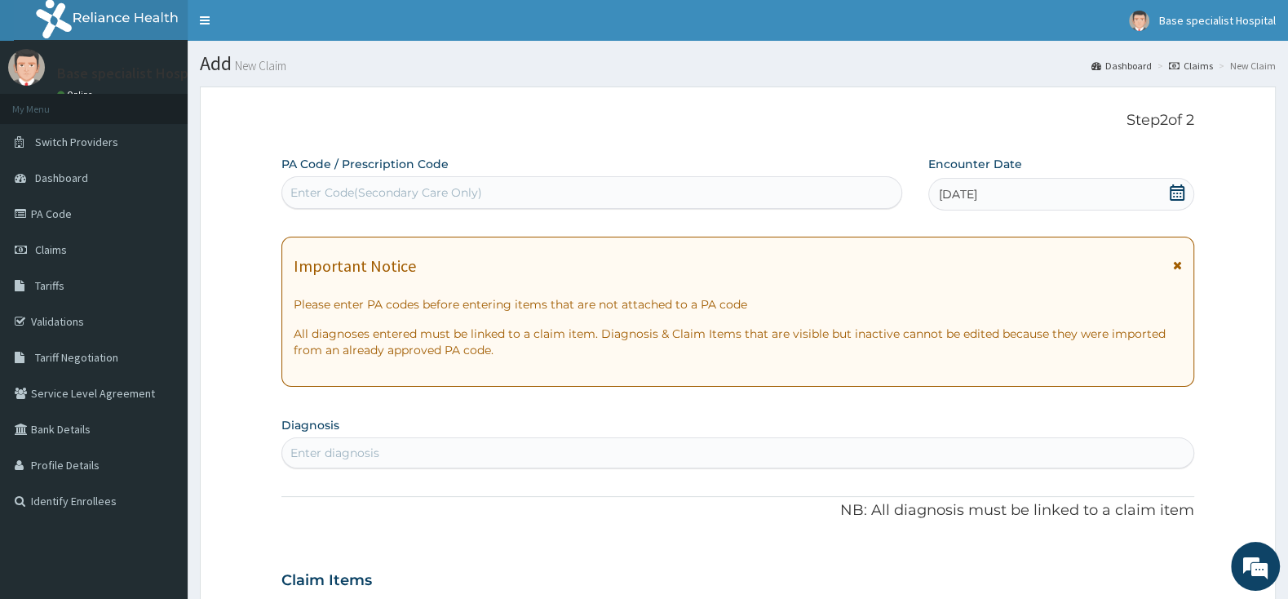
scroll to position [86, 0]
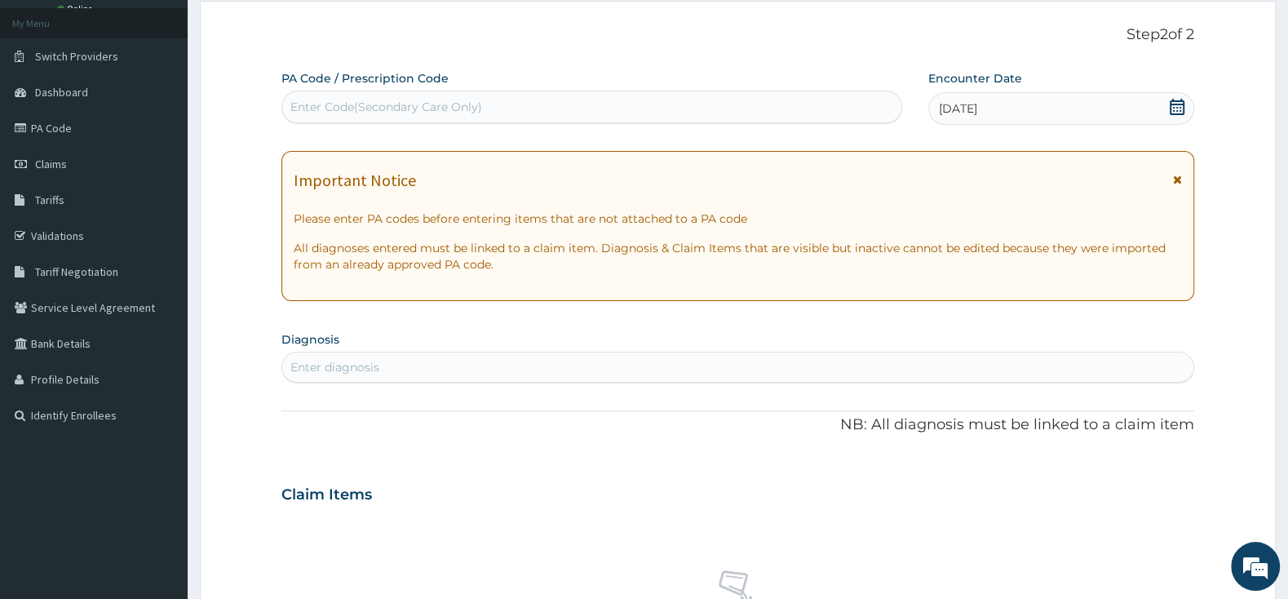
click at [758, 357] on div "Enter diagnosis" at bounding box center [737, 367] width 913 height 31
type input "M"
type input "[MEDICAL_DATA]"
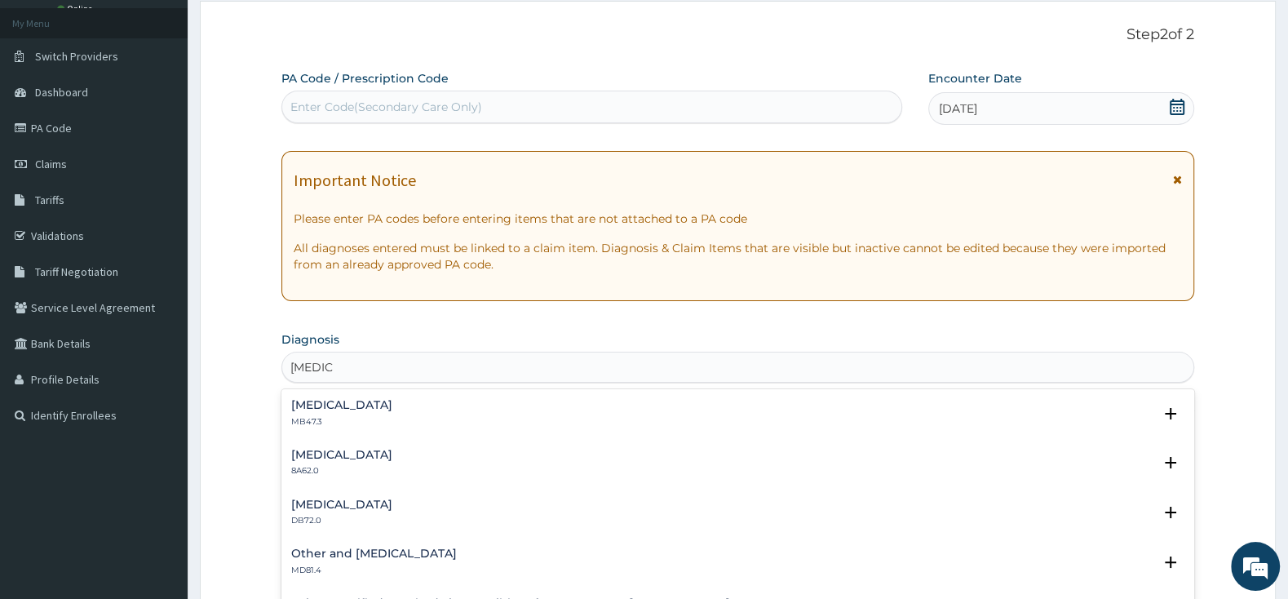
click at [345, 404] on h4 "[MEDICAL_DATA]" at bounding box center [341, 405] width 101 height 12
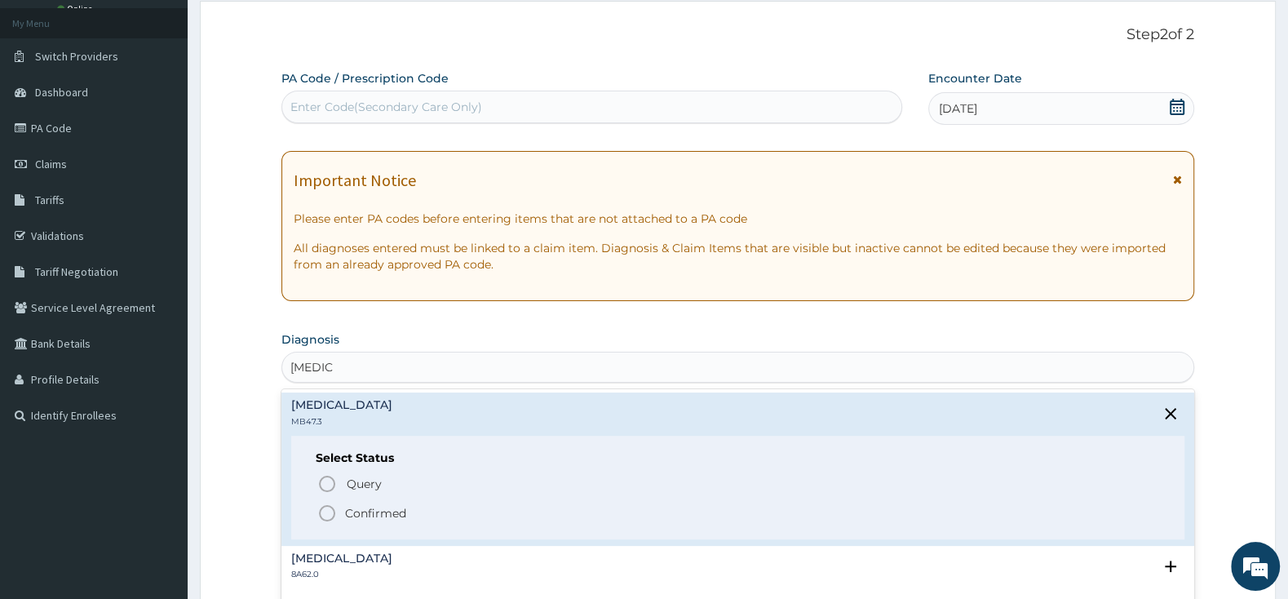
click at [322, 507] on icon "status option filled" at bounding box center [327, 513] width 20 height 20
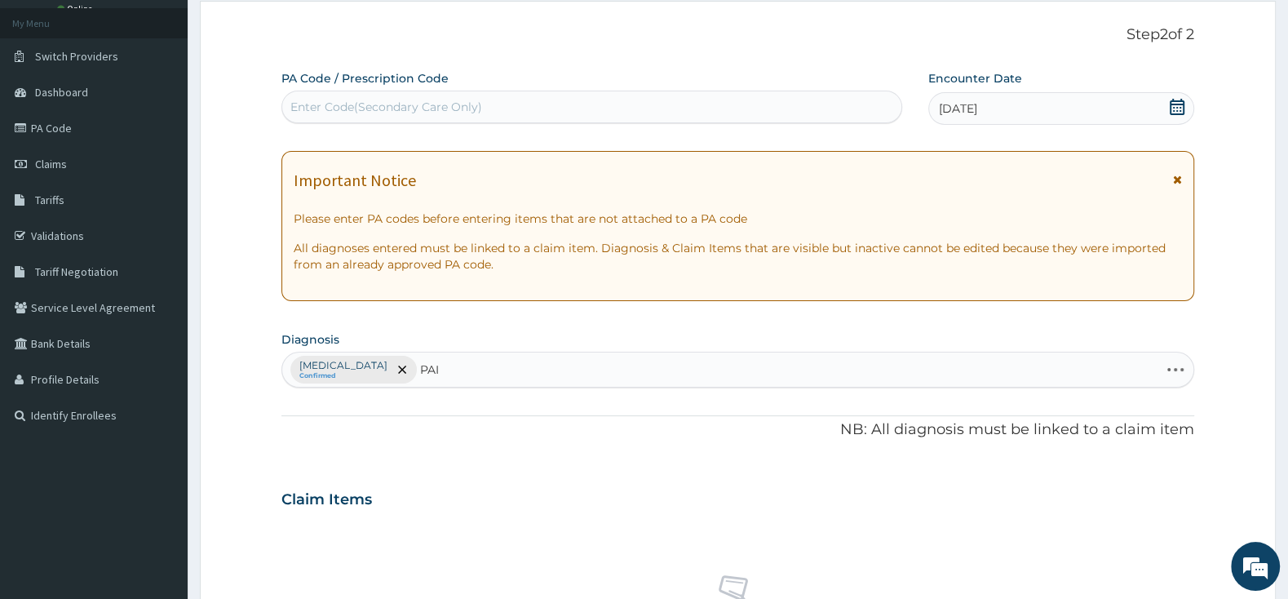
type input "PAIN"
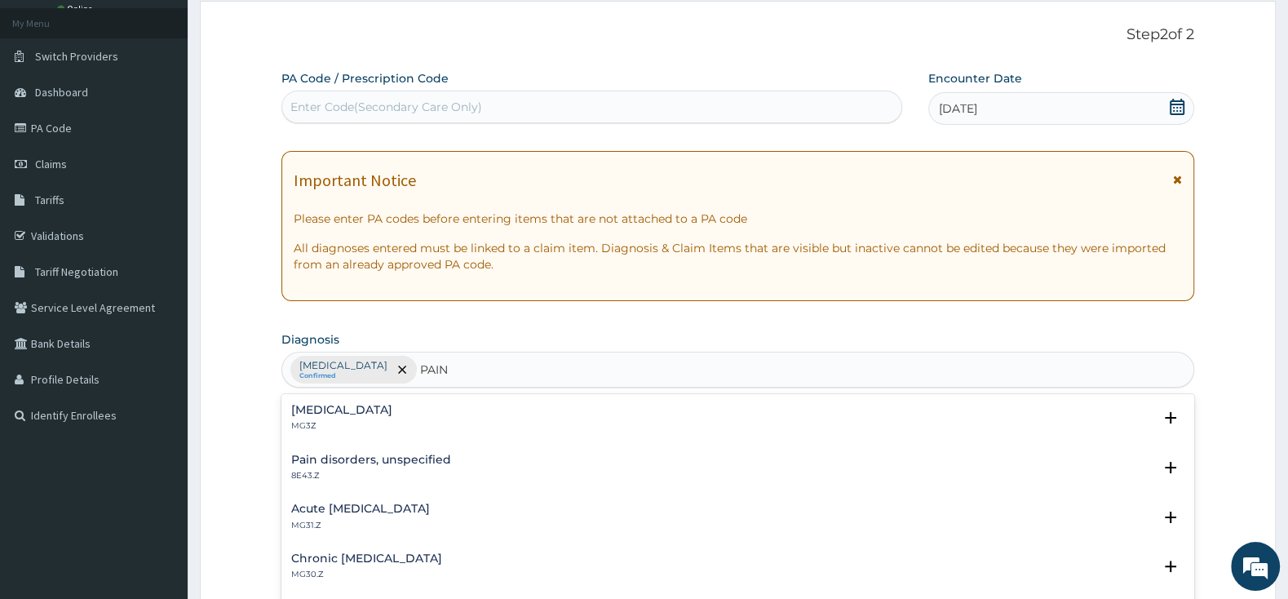
click at [325, 425] on p "MG3Z" at bounding box center [341, 425] width 101 height 11
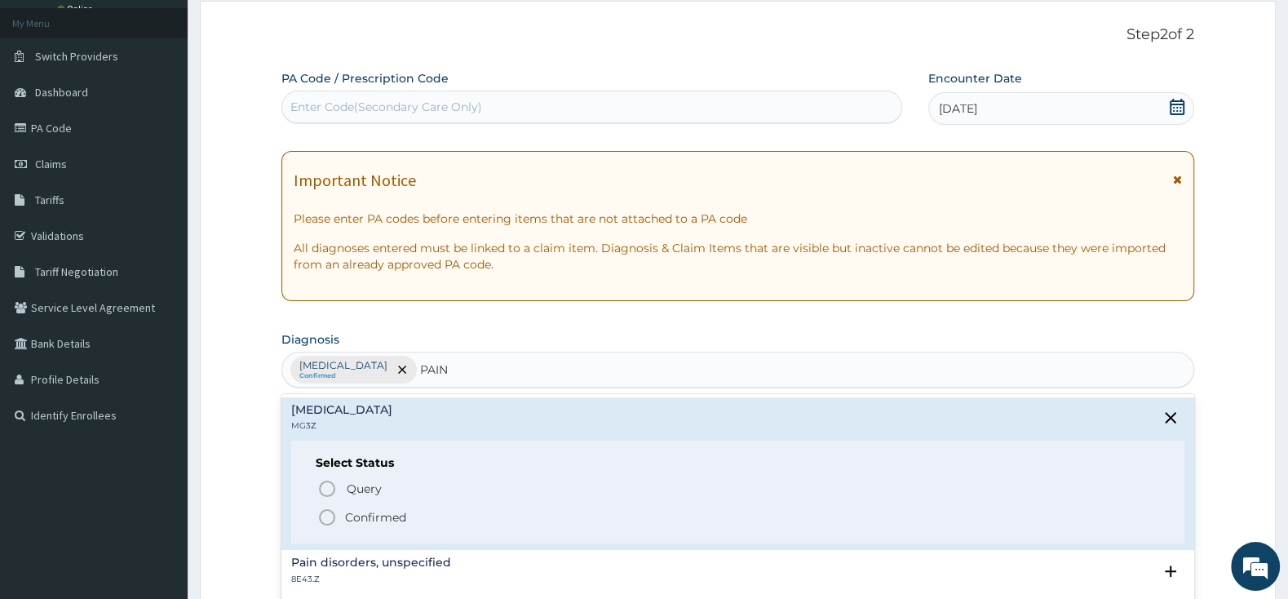
click at [327, 518] on icon "status option filled" at bounding box center [327, 517] width 20 height 20
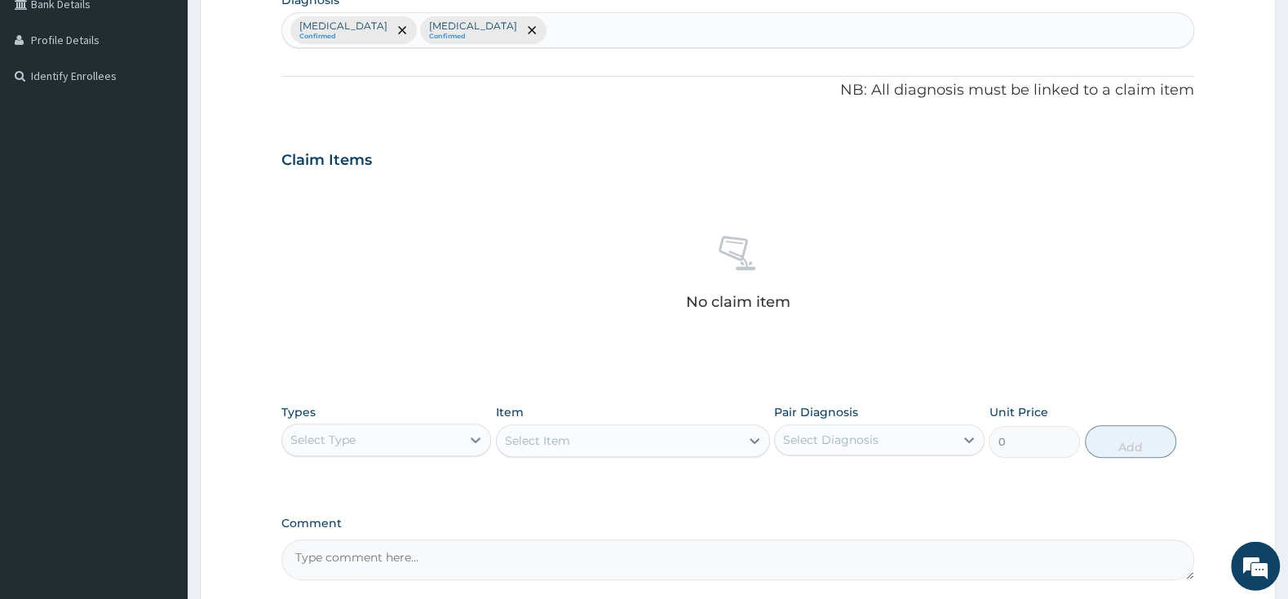
scroll to position [428, 0]
click at [431, 432] on div "Select Type" at bounding box center [371, 436] width 179 height 26
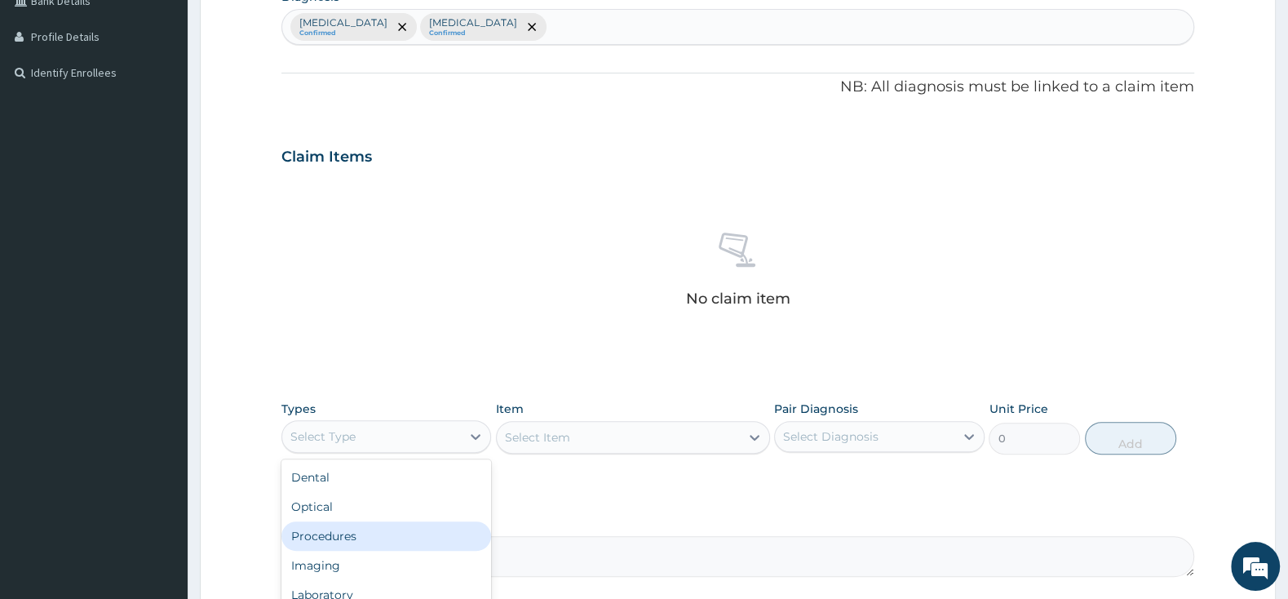
click at [380, 523] on div "Procedures" at bounding box center [386, 535] width 210 height 29
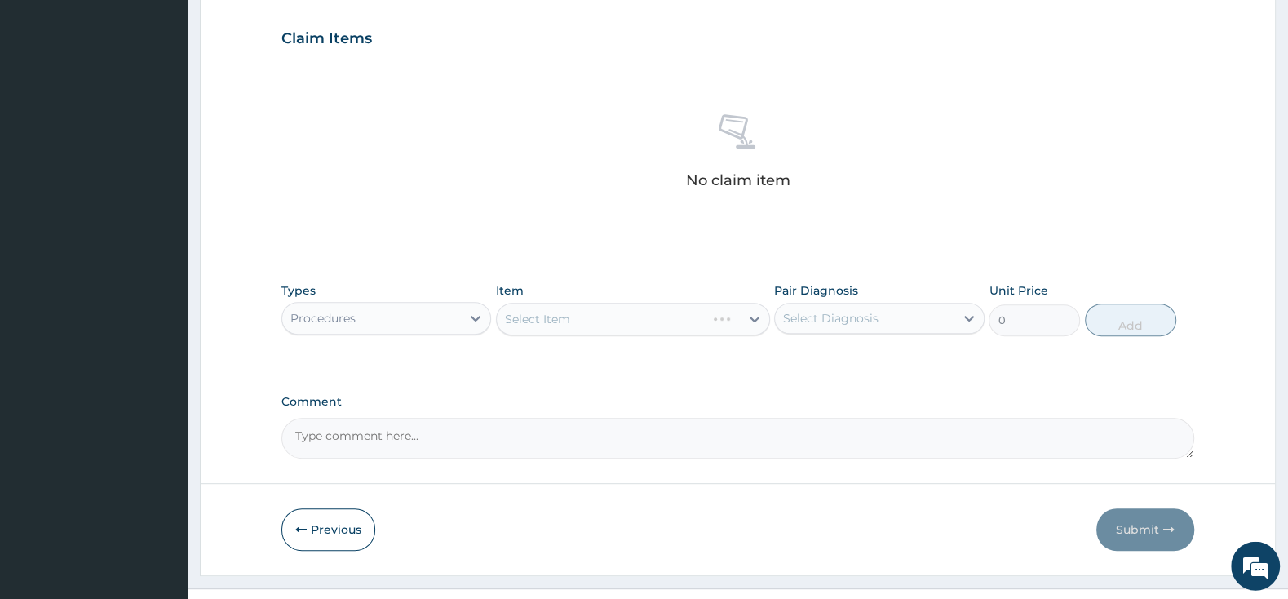
scroll to position [579, 0]
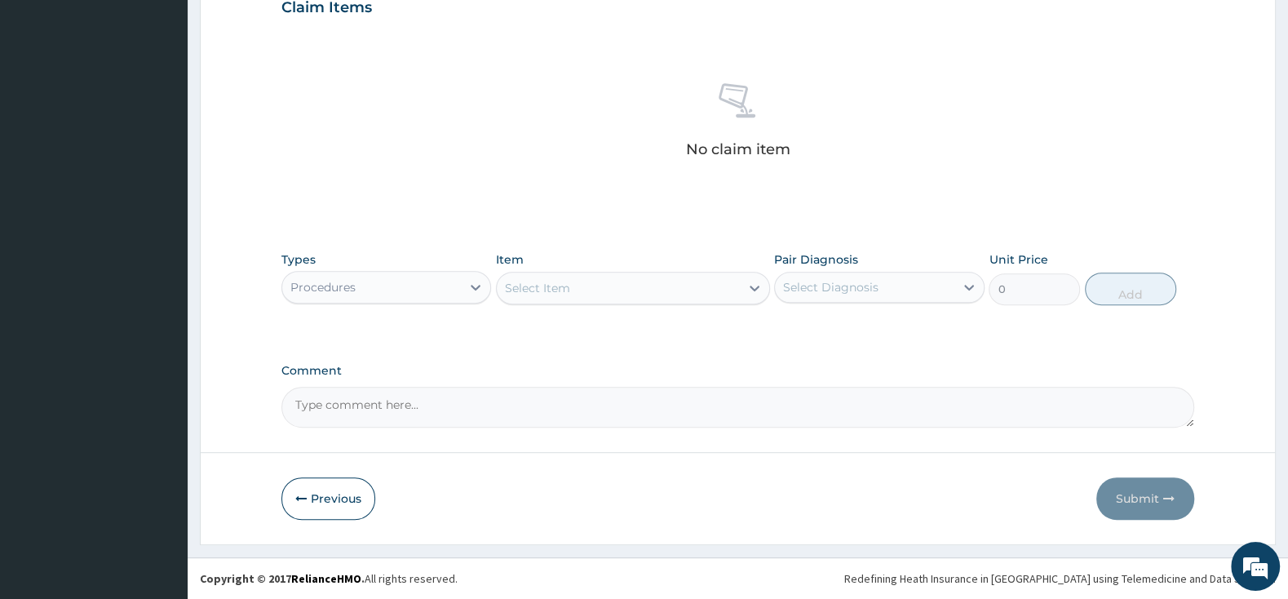
click at [671, 284] on div "Select Item" at bounding box center [618, 288] width 243 height 26
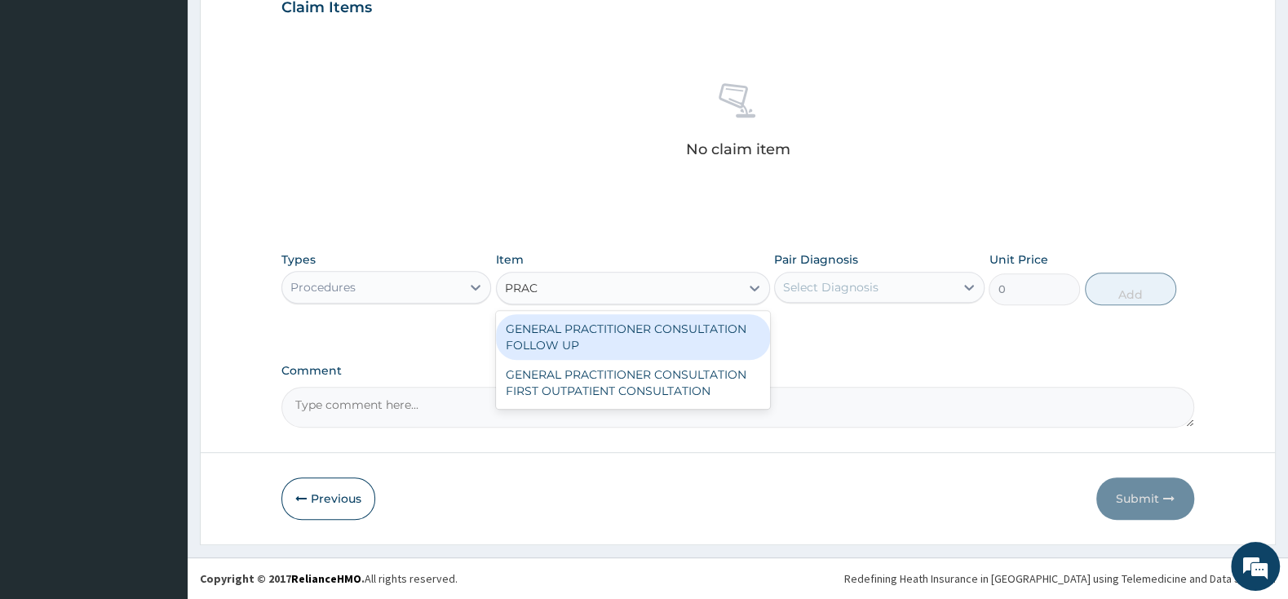
type input "PRACT"
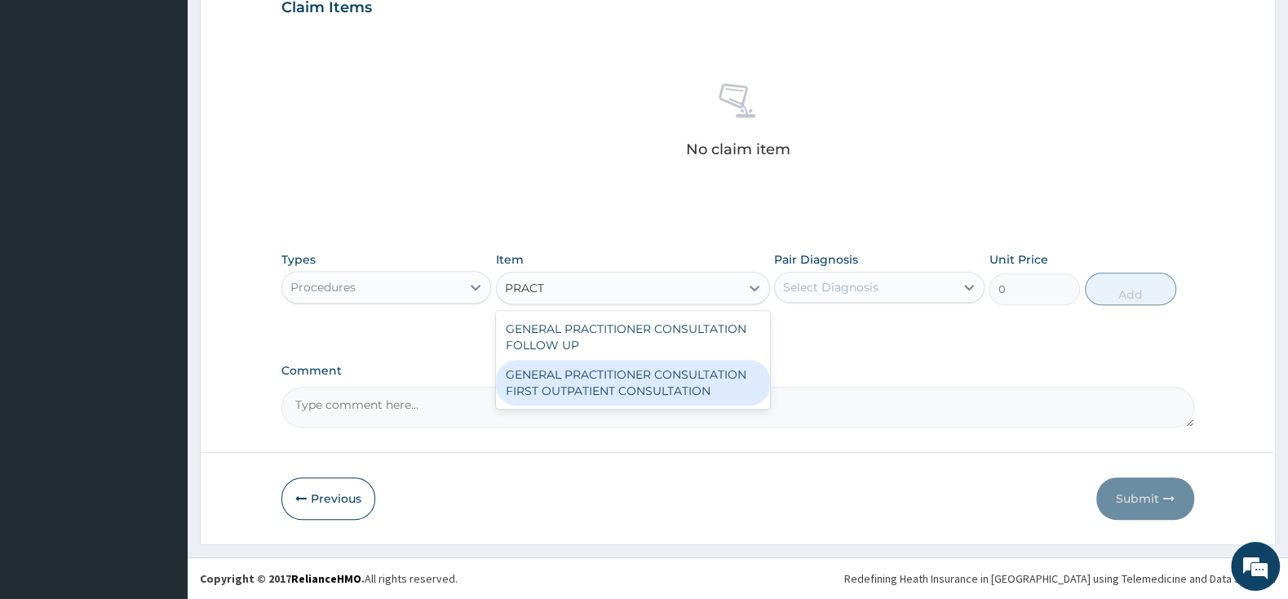
click at [653, 391] on div "GENERAL PRACTITIONER CONSULTATION FIRST OUTPATIENT CONSULTATION" at bounding box center [633, 383] width 274 height 46
type input "3000"
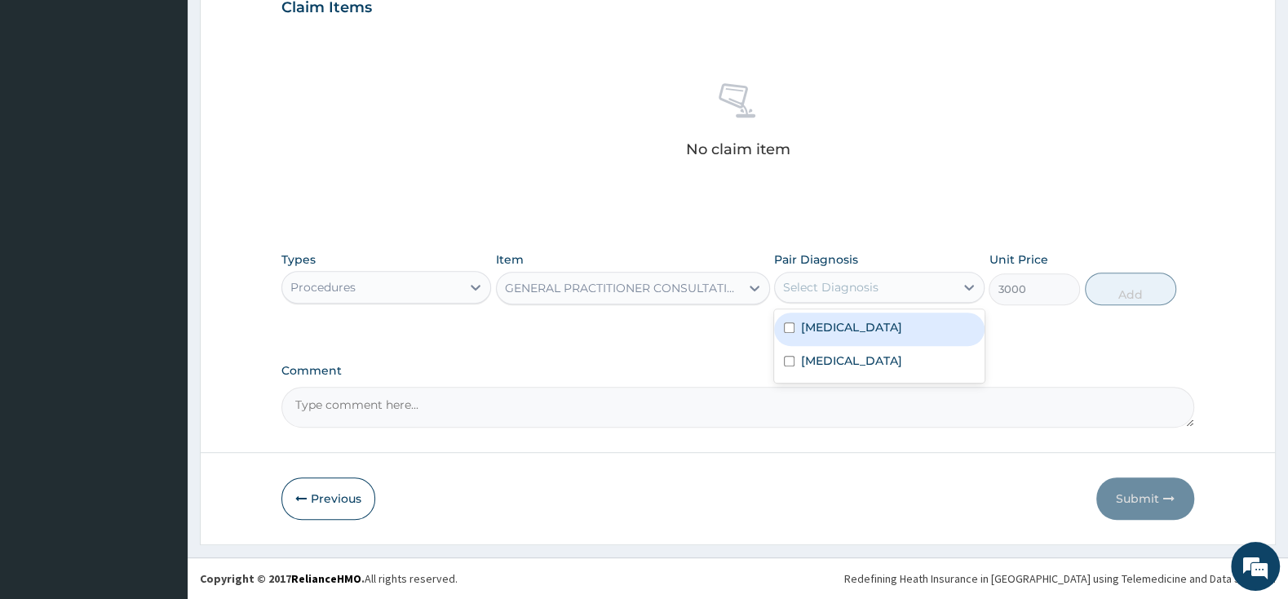
click at [803, 281] on div "Select Diagnosis" at bounding box center [830, 287] width 95 height 16
click at [783, 330] on div "[MEDICAL_DATA]" at bounding box center [879, 328] width 210 height 33
checkbox input "true"
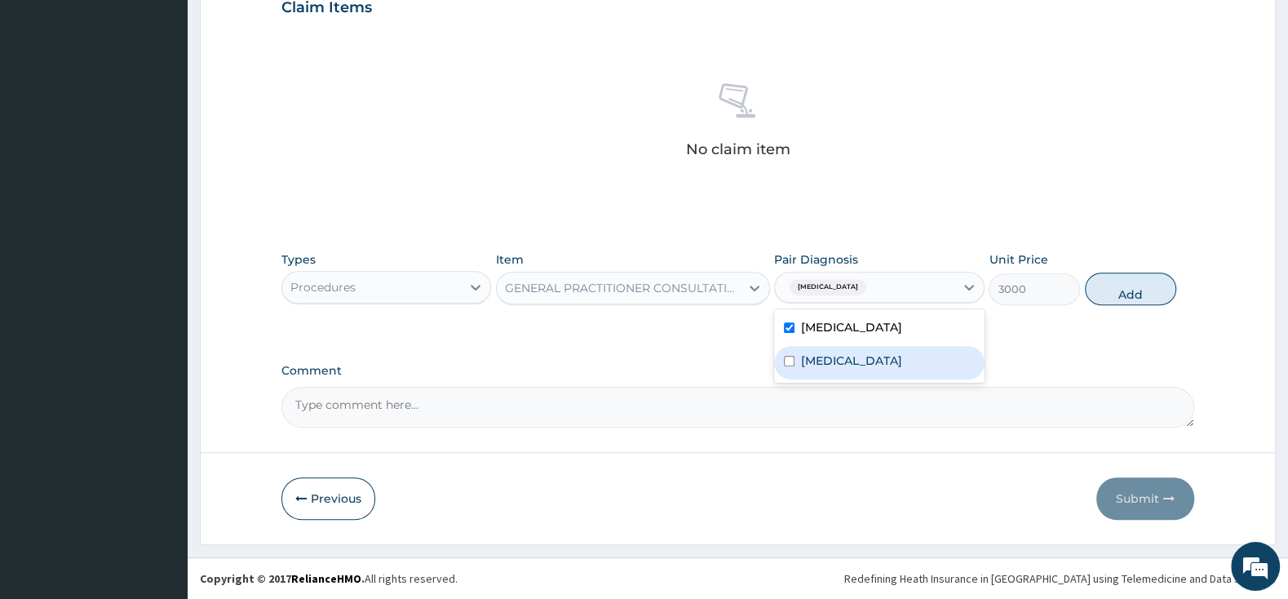
drag, startPoint x: 790, startPoint y: 349, endPoint x: 879, endPoint y: 338, distance: 90.4
click at [788, 350] on div "[MEDICAL_DATA]" at bounding box center [879, 362] width 210 height 33
checkbox input "true"
click at [1131, 288] on button "Add" at bounding box center [1130, 288] width 91 height 33
type input "0"
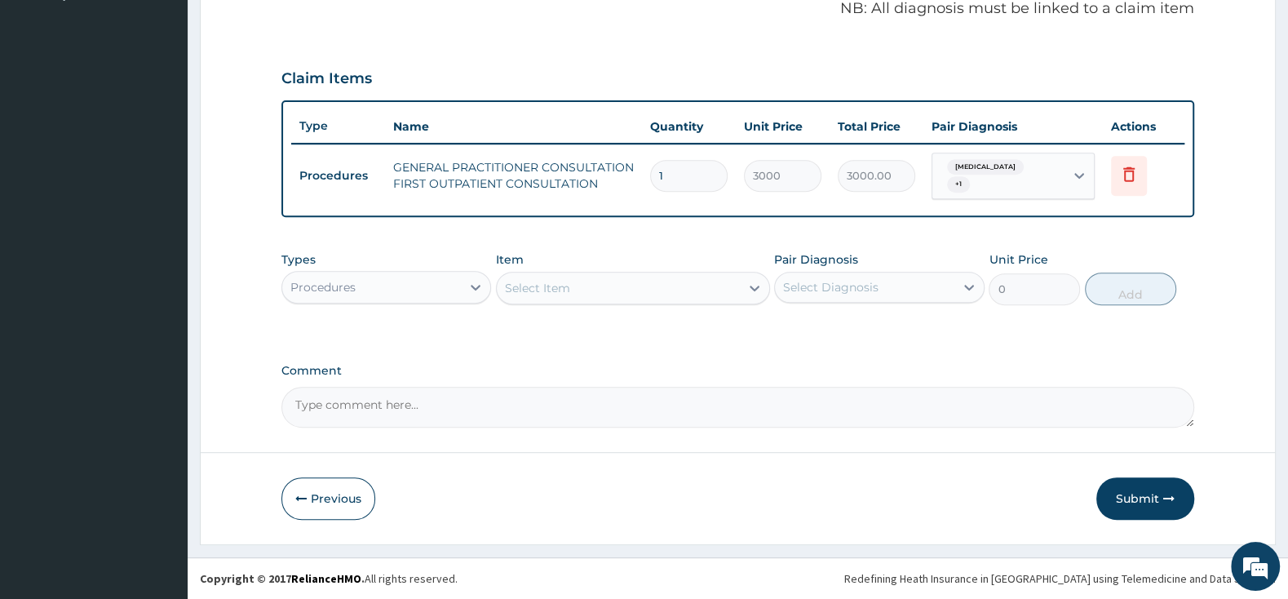
scroll to position [499, 0]
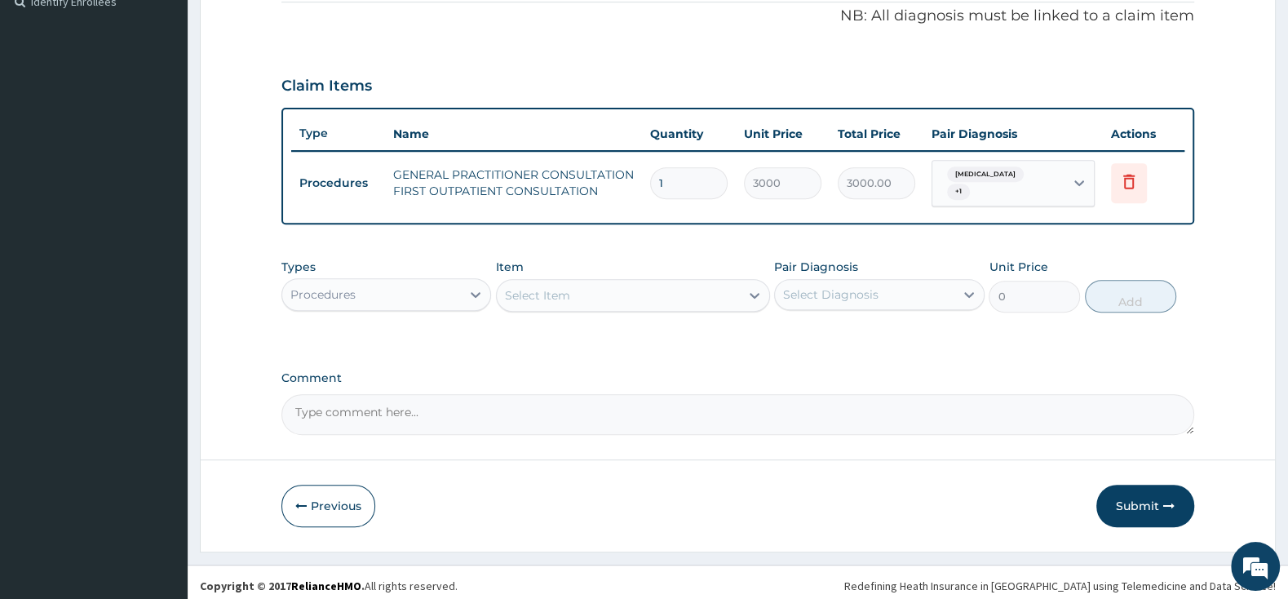
drag, startPoint x: 313, startPoint y: 285, endPoint x: 322, endPoint y: 308, distance: 24.5
click at [313, 286] on div "Procedures" at bounding box center [322, 294] width 65 height 16
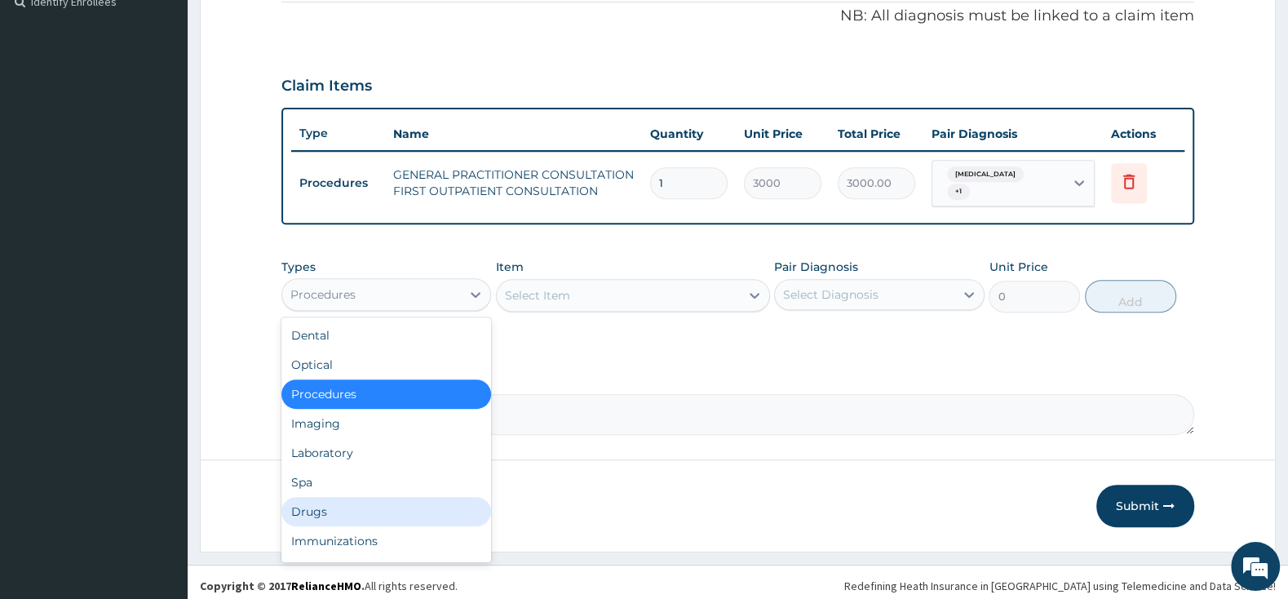
click at [330, 497] on div "Drugs" at bounding box center [386, 511] width 210 height 29
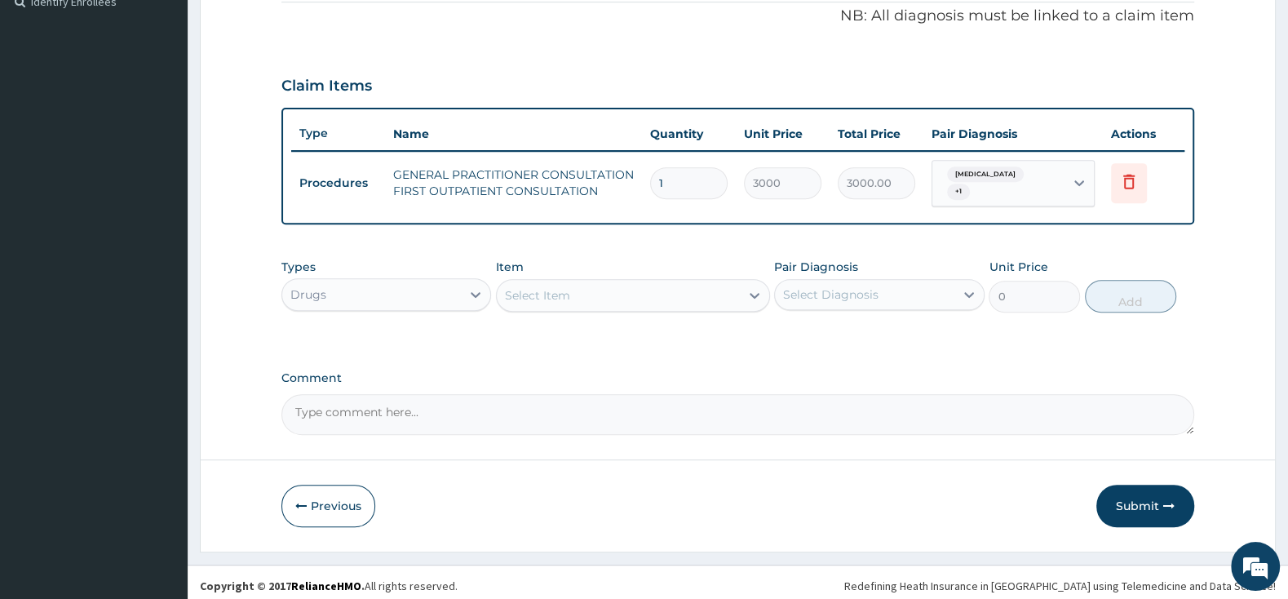
click at [620, 282] on div "Select Item" at bounding box center [618, 295] width 243 height 26
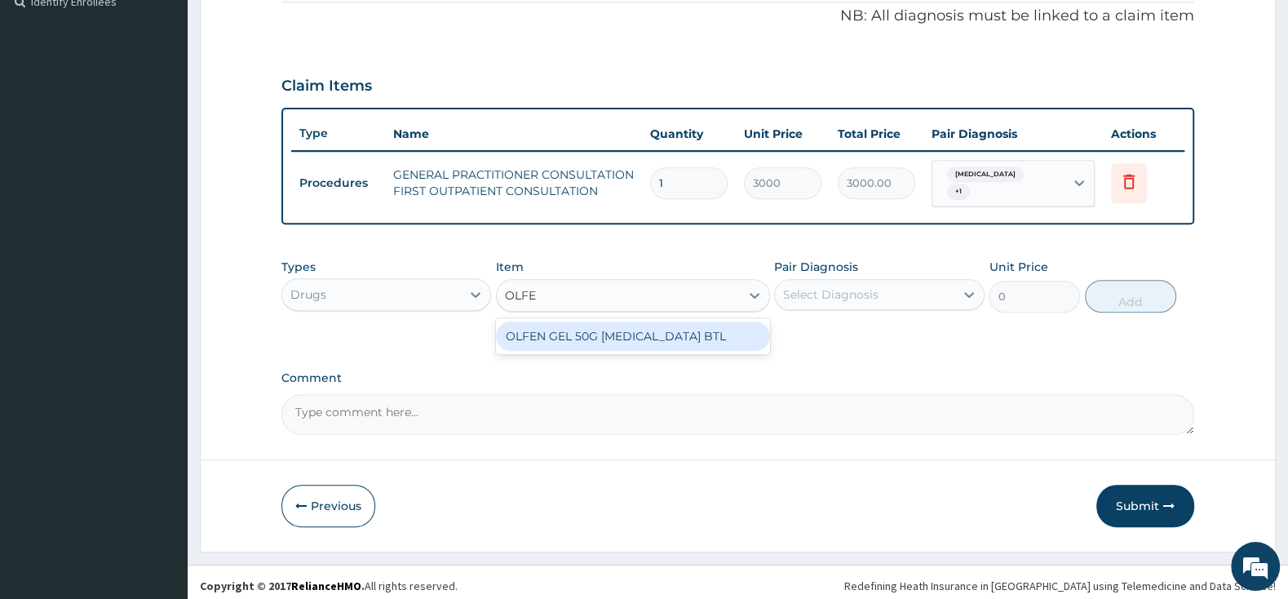
type input "OLFEN"
click at [714, 335] on div "OLFEN GEL 50G [MEDICAL_DATA] BTL" at bounding box center [633, 335] width 274 height 29
type input "2587.5"
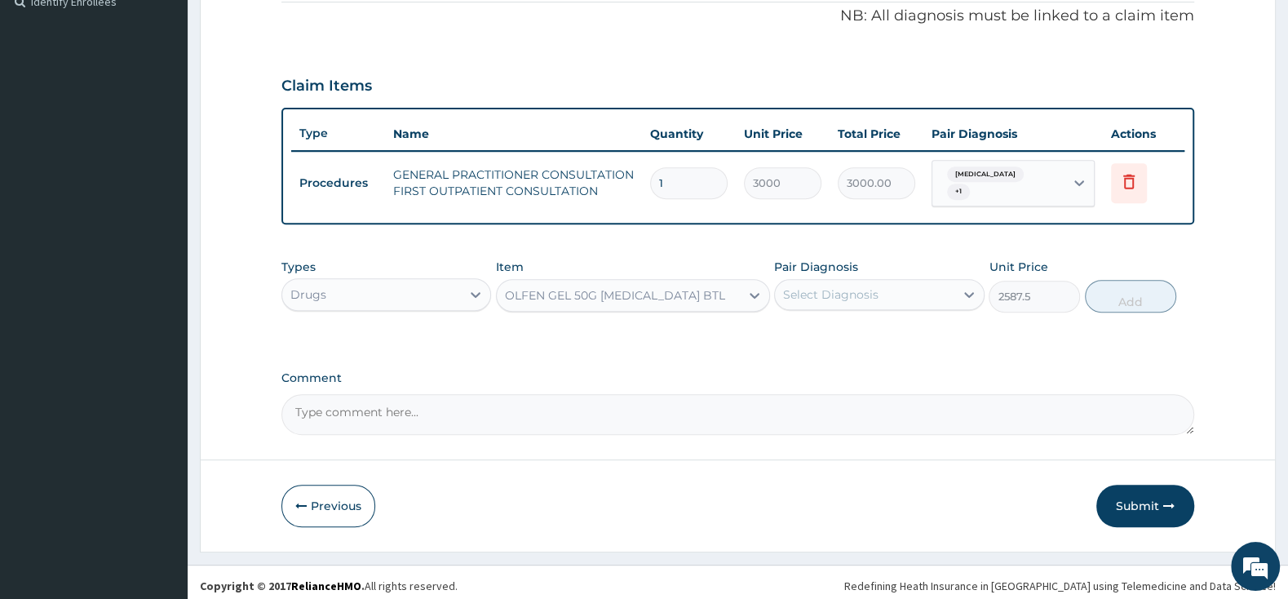
drag, startPoint x: 892, startPoint y: 284, endPoint x: 883, endPoint y: 285, distance: 9.1
click at [892, 281] on div "Select Diagnosis" at bounding box center [864, 294] width 179 height 26
click at [796, 327] on div "[MEDICAL_DATA]" at bounding box center [879, 336] width 210 height 33
checkbox input "true"
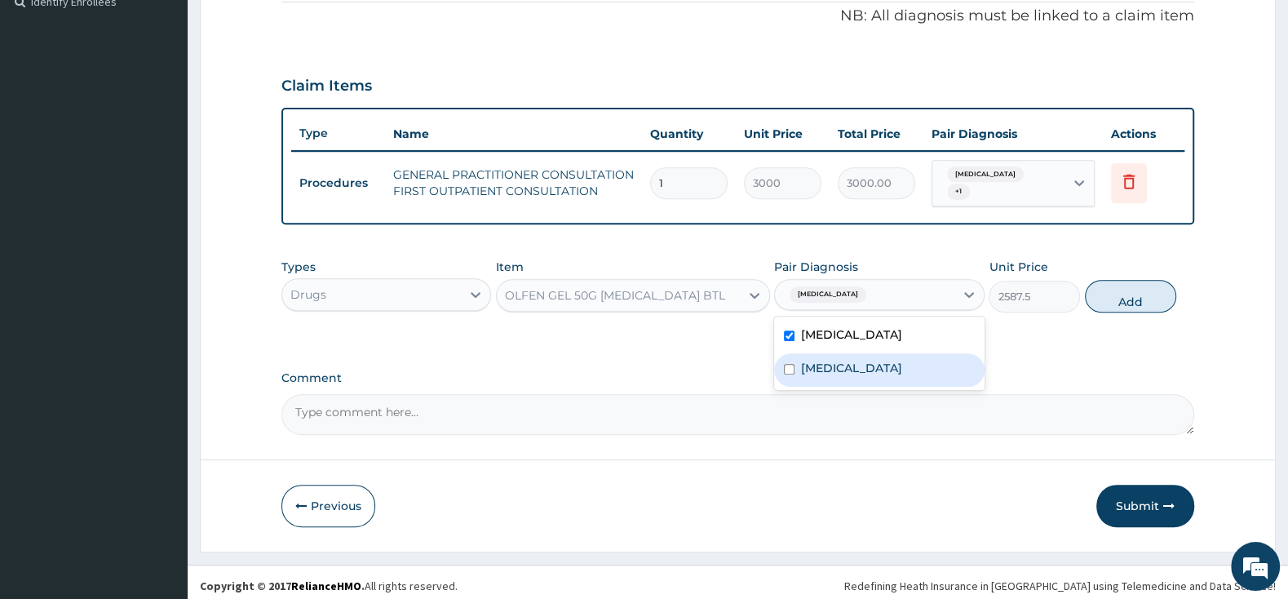
drag, startPoint x: 788, startPoint y: 366, endPoint x: 799, endPoint y: 364, distance: 11.7
click at [788, 364] on input "checkbox" at bounding box center [789, 369] width 11 height 11
checkbox input "true"
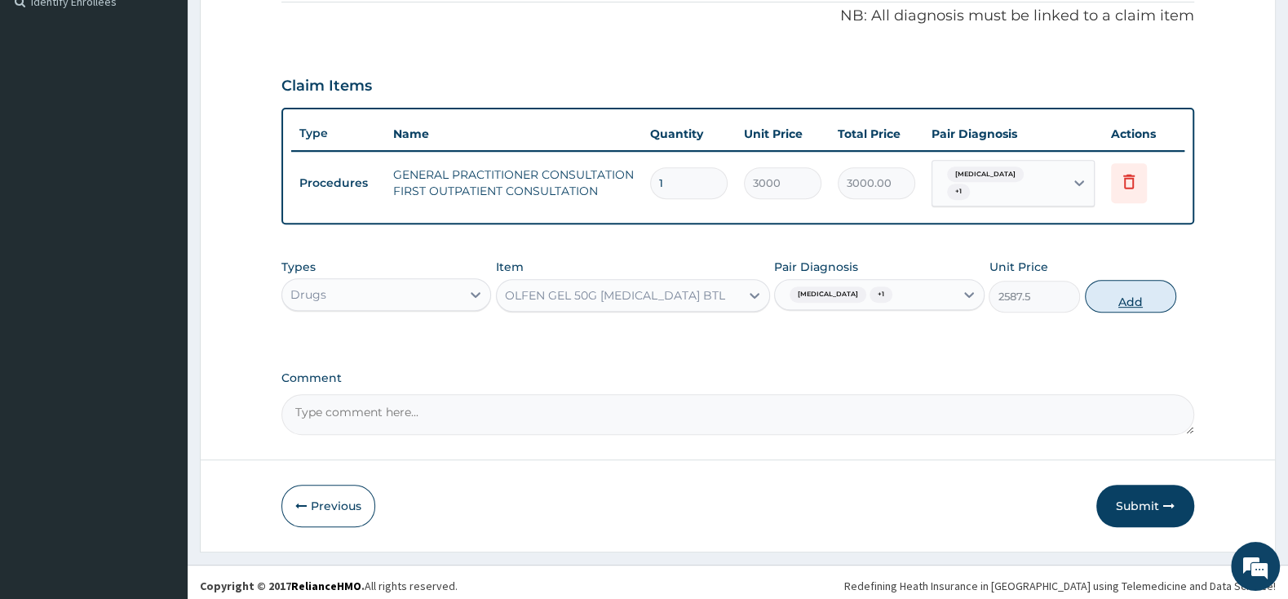
click at [1121, 292] on button "Add" at bounding box center [1130, 296] width 91 height 33
type input "0"
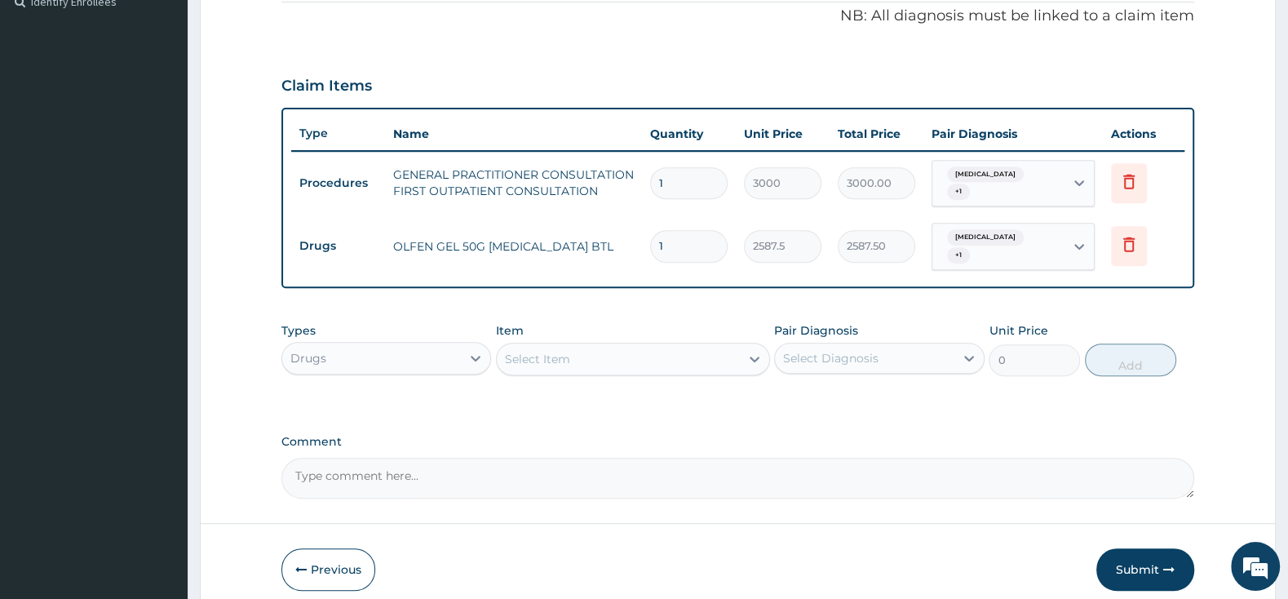
click at [706, 346] on div "Select Item" at bounding box center [618, 359] width 243 height 26
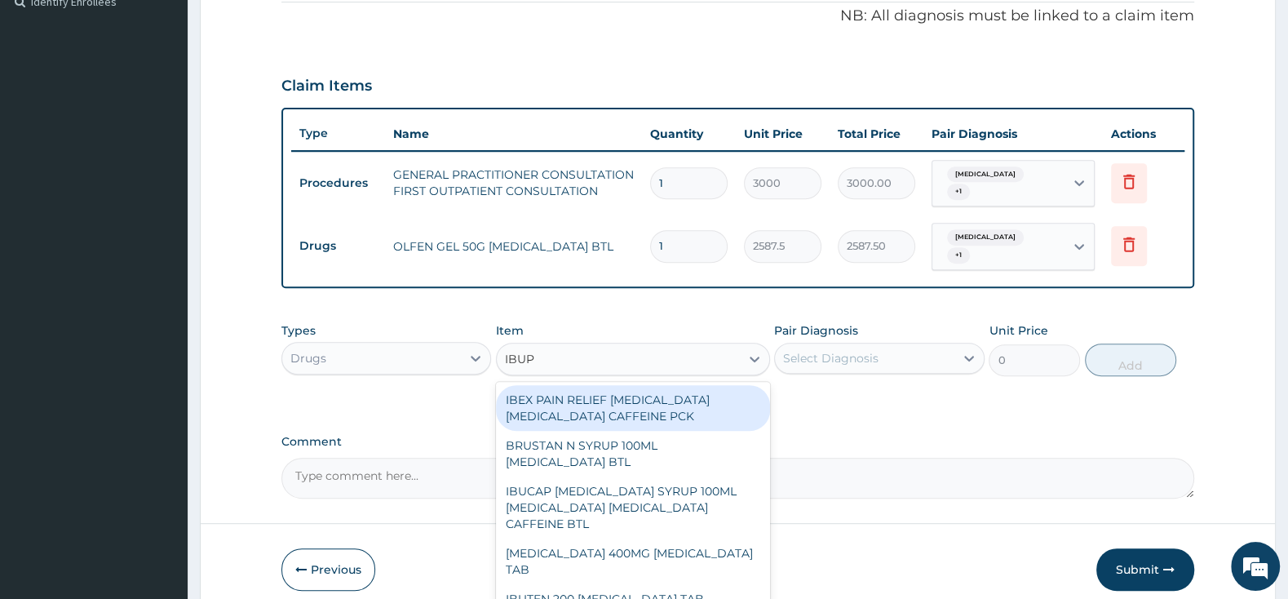
type input "IBUPR"
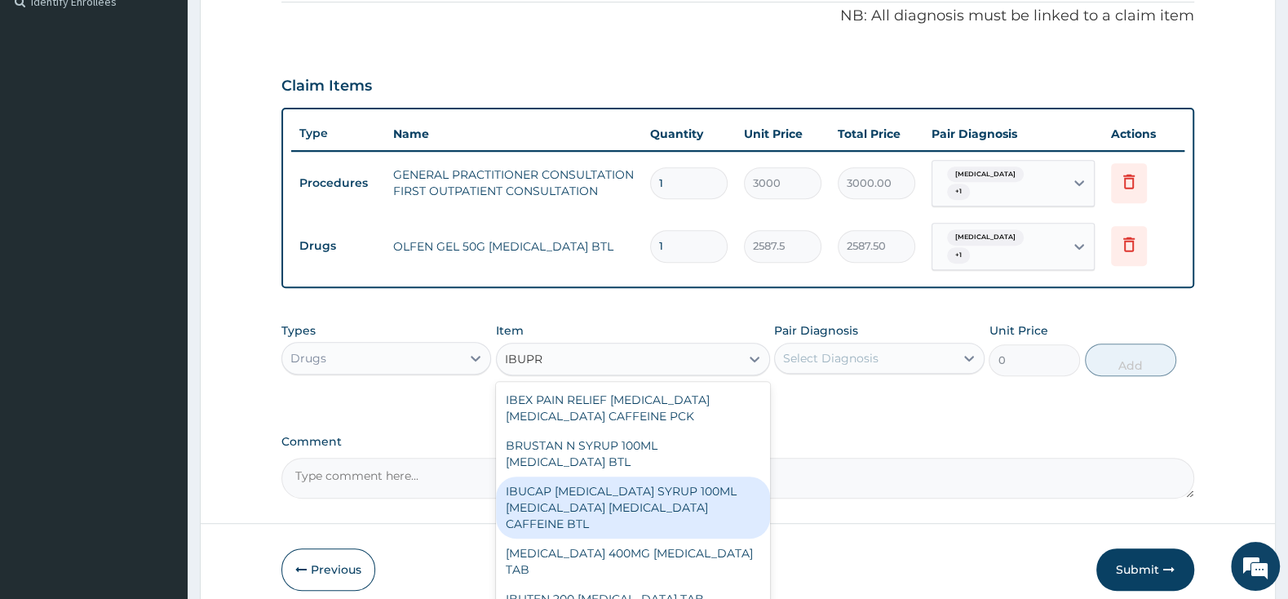
scroll to position [86, 0]
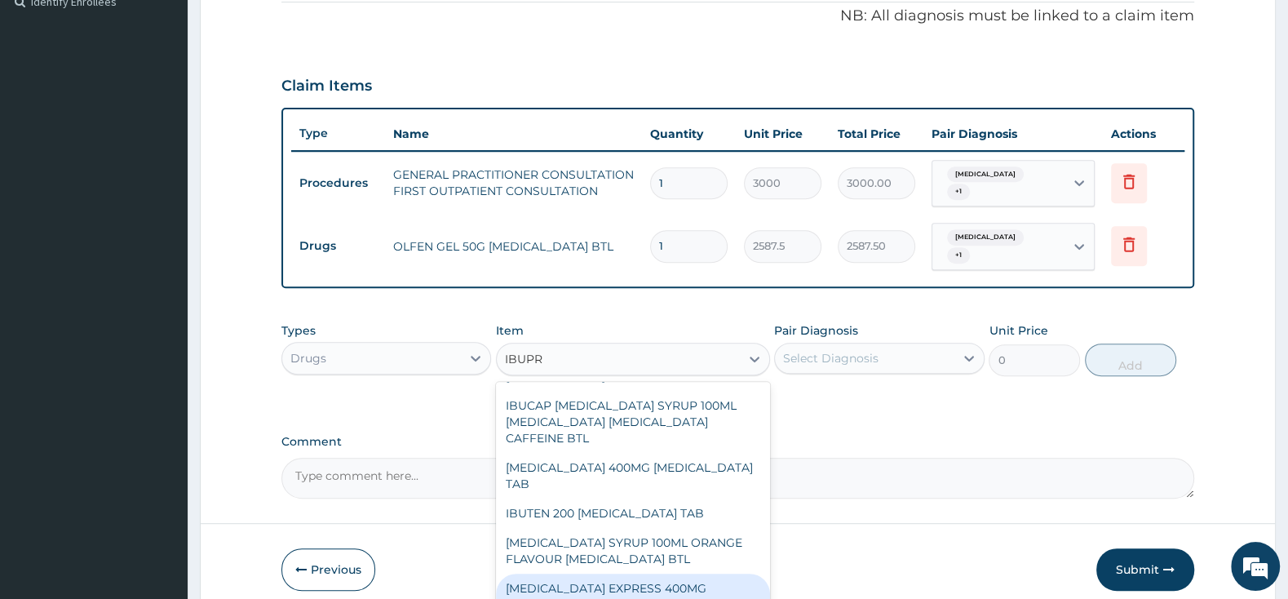
click at [673, 573] on div "[MEDICAL_DATA] EXPRESS 400MG [MEDICAL_DATA] PCK" at bounding box center [633, 596] width 274 height 46
type input "2875"
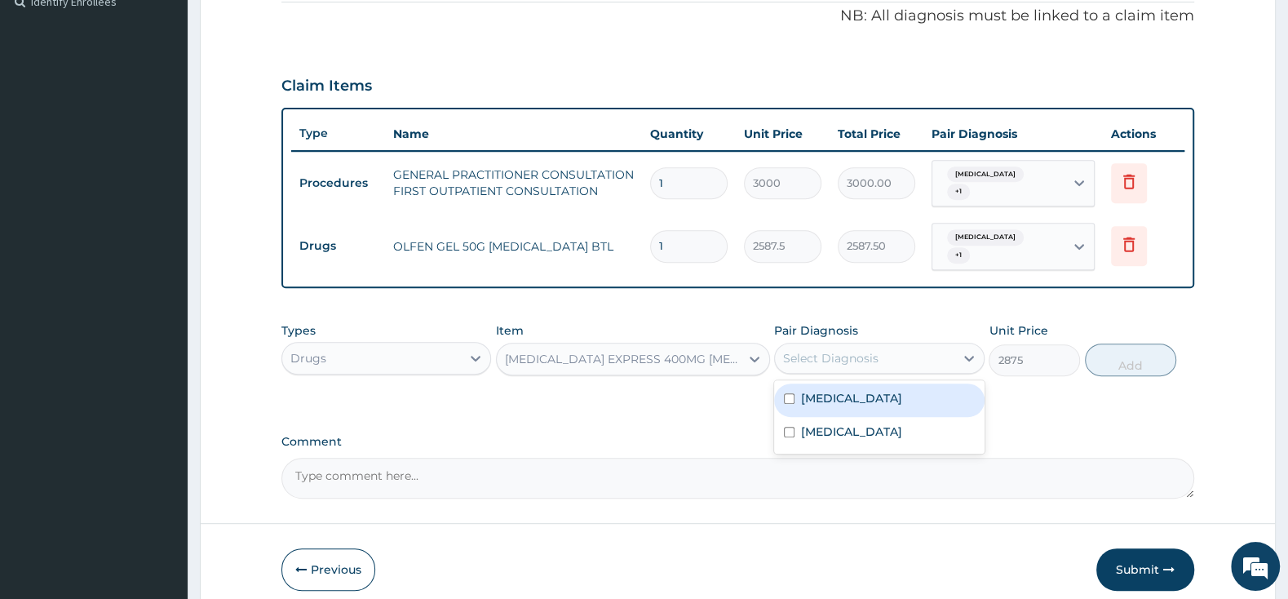
click at [810, 350] on div "Select Diagnosis" at bounding box center [830, 358] width 95 height 16
click at [787, 393] on input "checkbox" at bounding box center [789, 398] width 11 height 11
checkbox input "true"
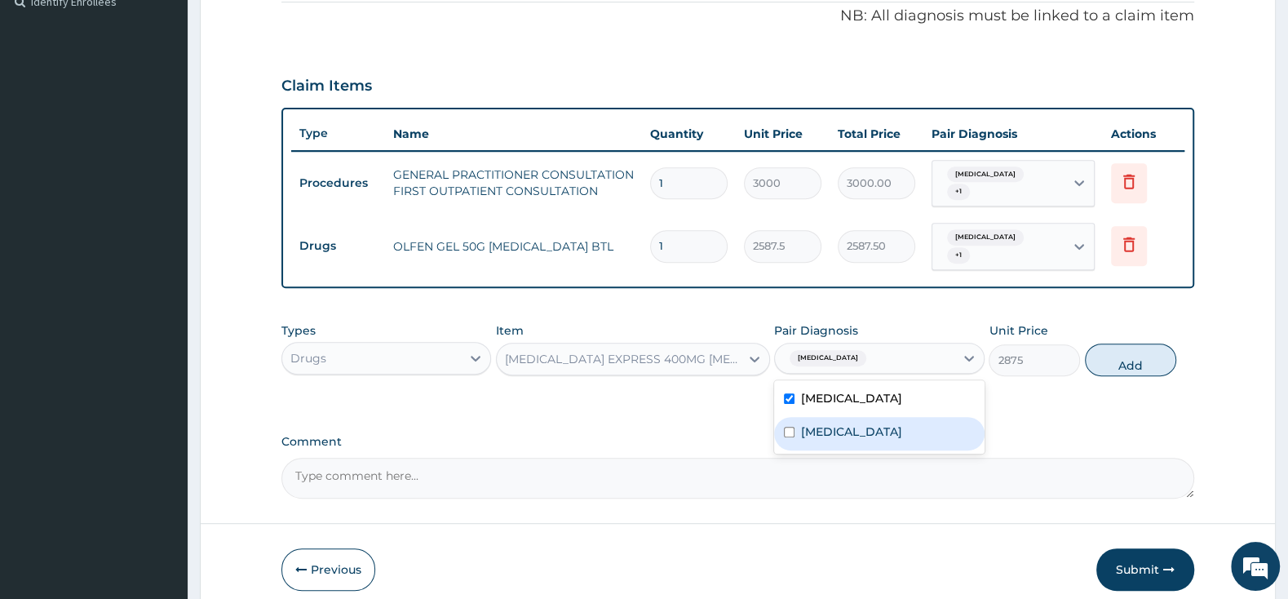
click at [791, 417] on div "[MEDICAL_DATA]" at bounding box center [879, 433] width 210 height 33
checkbox input "true"
click at [1124, 351] on button "Add" at bounding box center [1130, 359] width 91 height 33
type input "0"
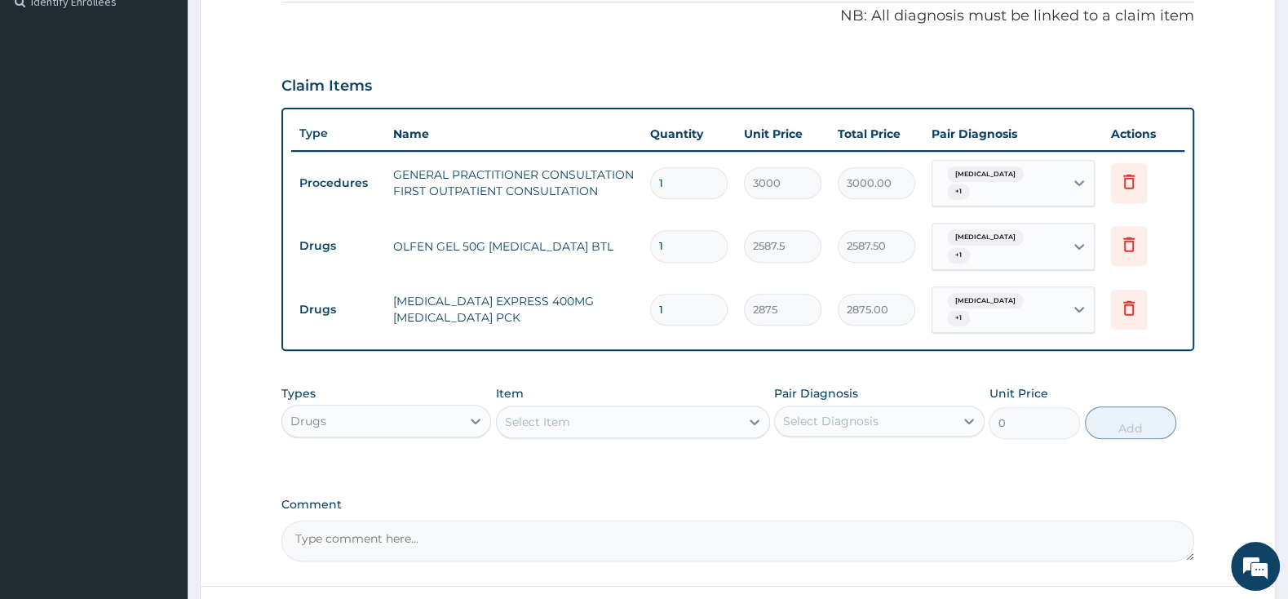
click at [631, 409] on div "Select Item" at bounding box center [618, 422] width 243 height 26
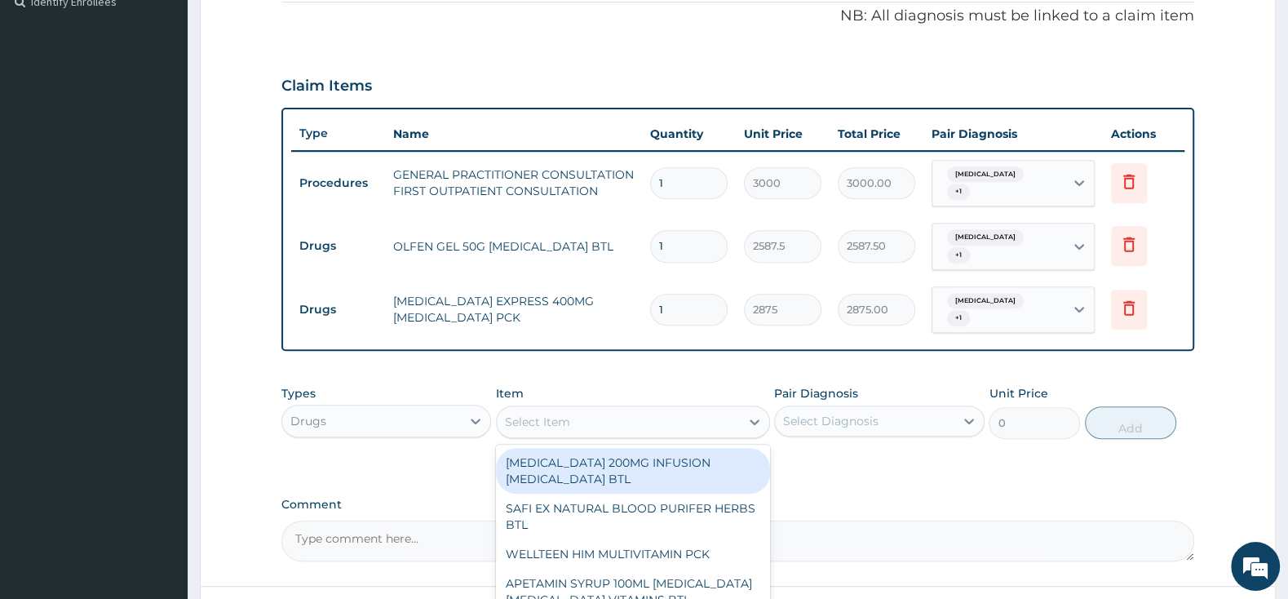
type input "B"
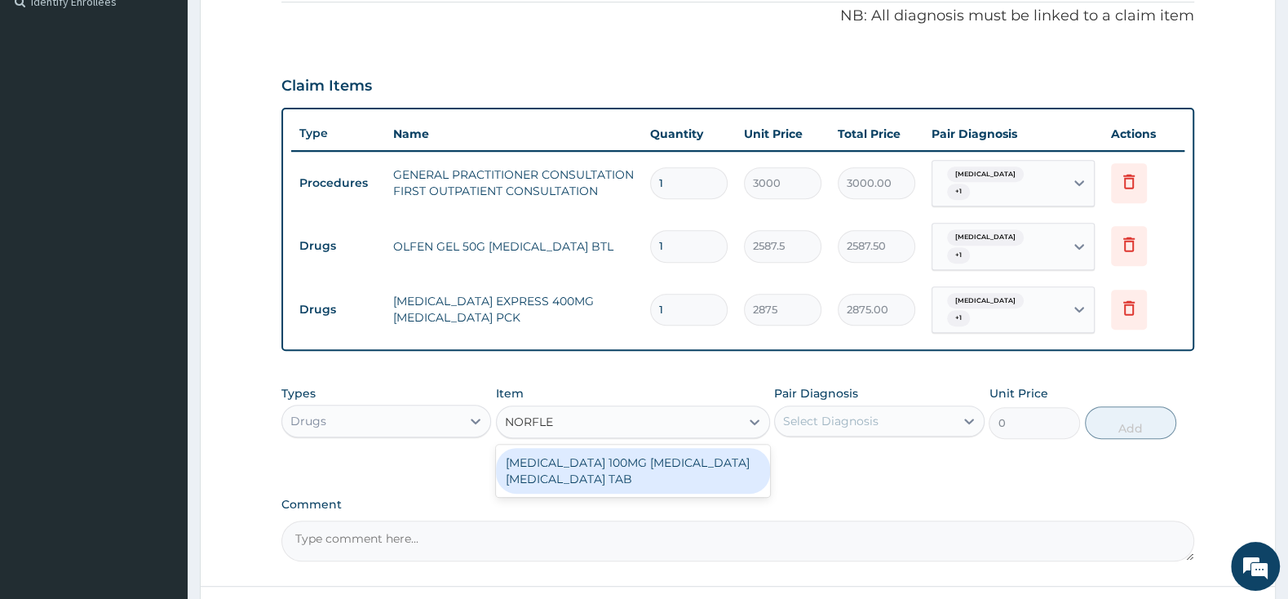
type input "[MEDICAL_DATA]"
click at [641, 449] on div "[MEDICAL_DATA] 100MG [MEDICAL_DATA] [MEDICAL_DATA] TAB" at bounding box center [633, 471] width 274 height 46
type input "161"
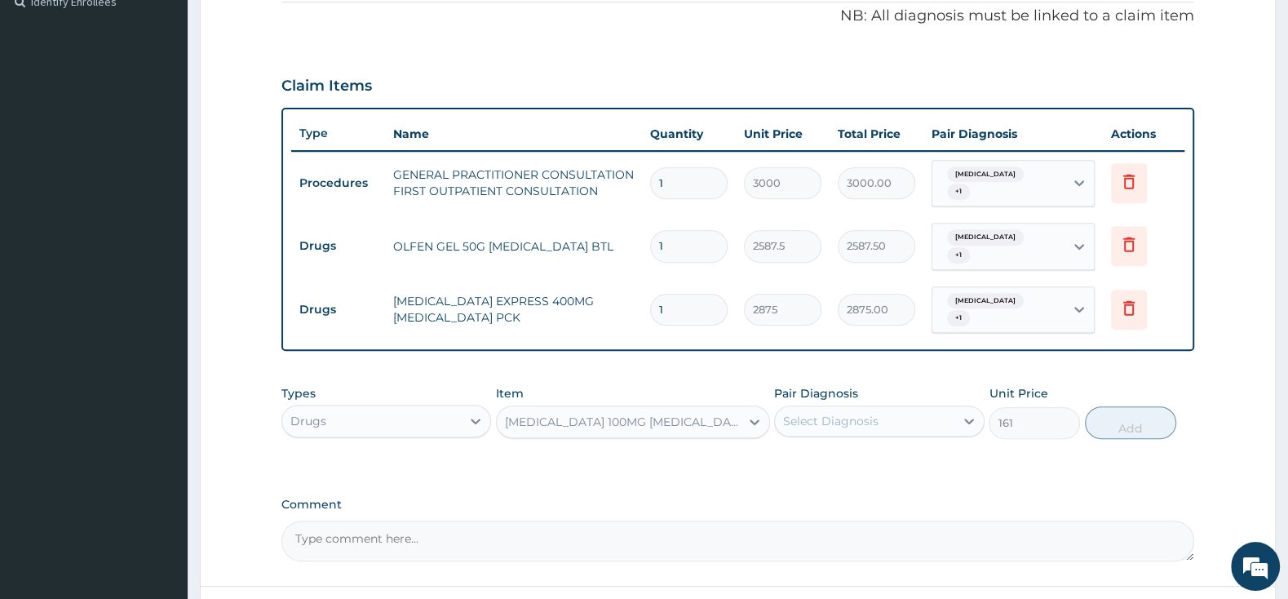
click at [884, 408] on div "Select Diagnosis" at bounding box center [864, 421] width 179 height 26
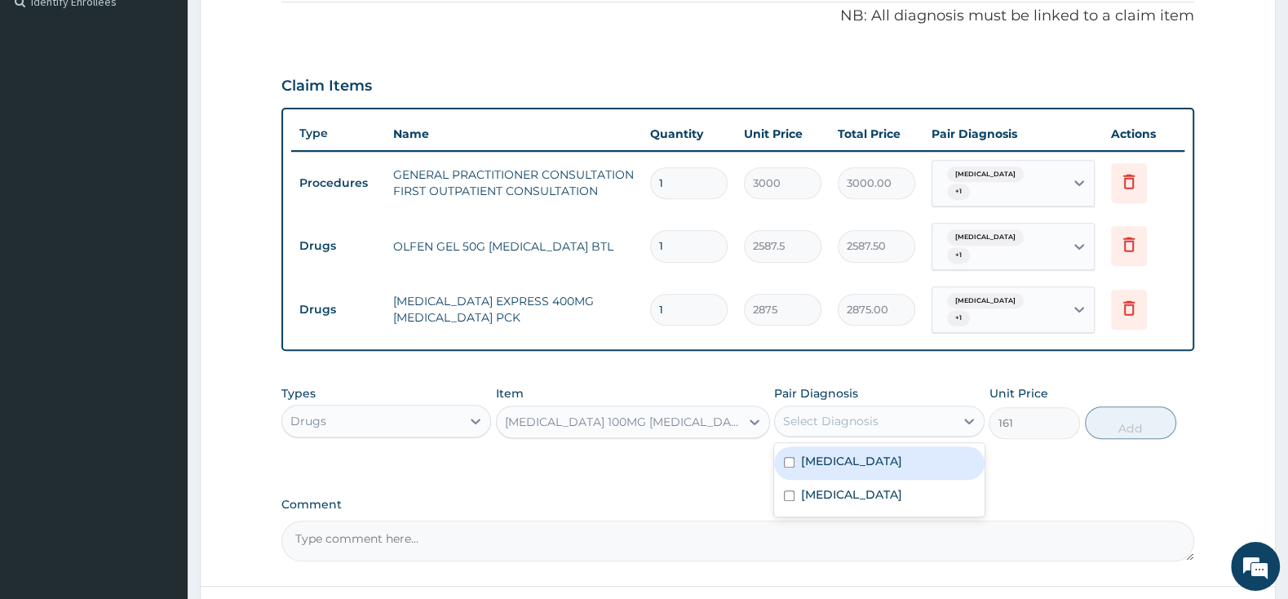
click at [788, 457] on input "checkbox" at bounding box center [789, 462] width 11 height 11
checkbox input "true"
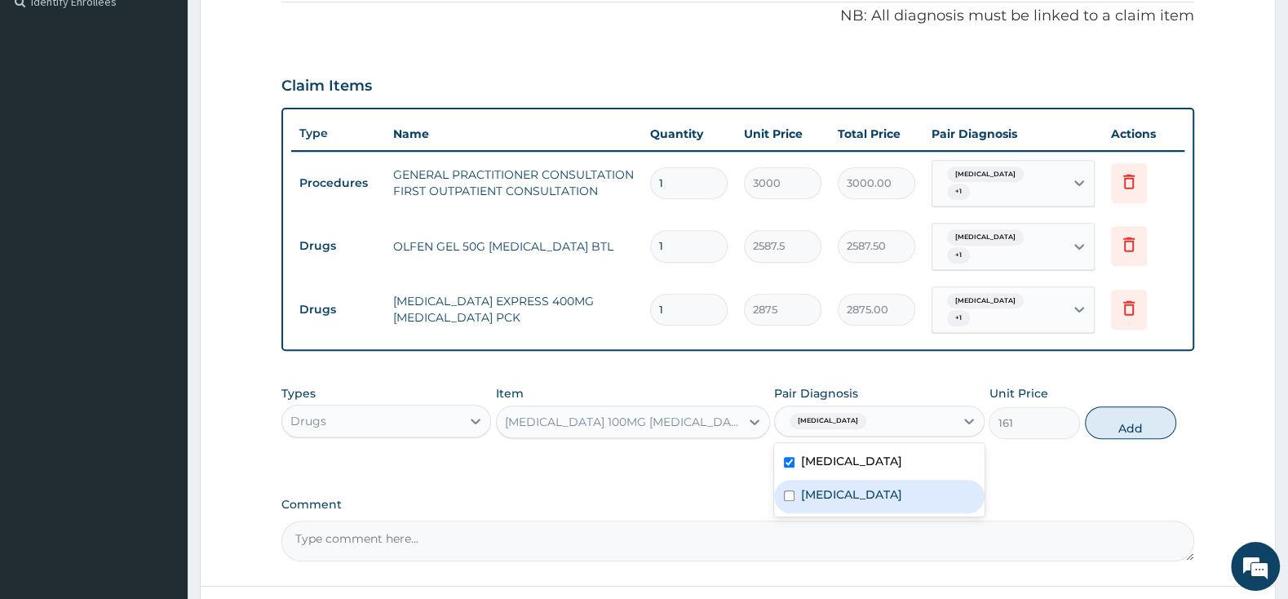
click at [790, 480] on div "[MEDICAL_DATA]" at bounding box center [879, 496] width 210 height 33
checkbox input "true"
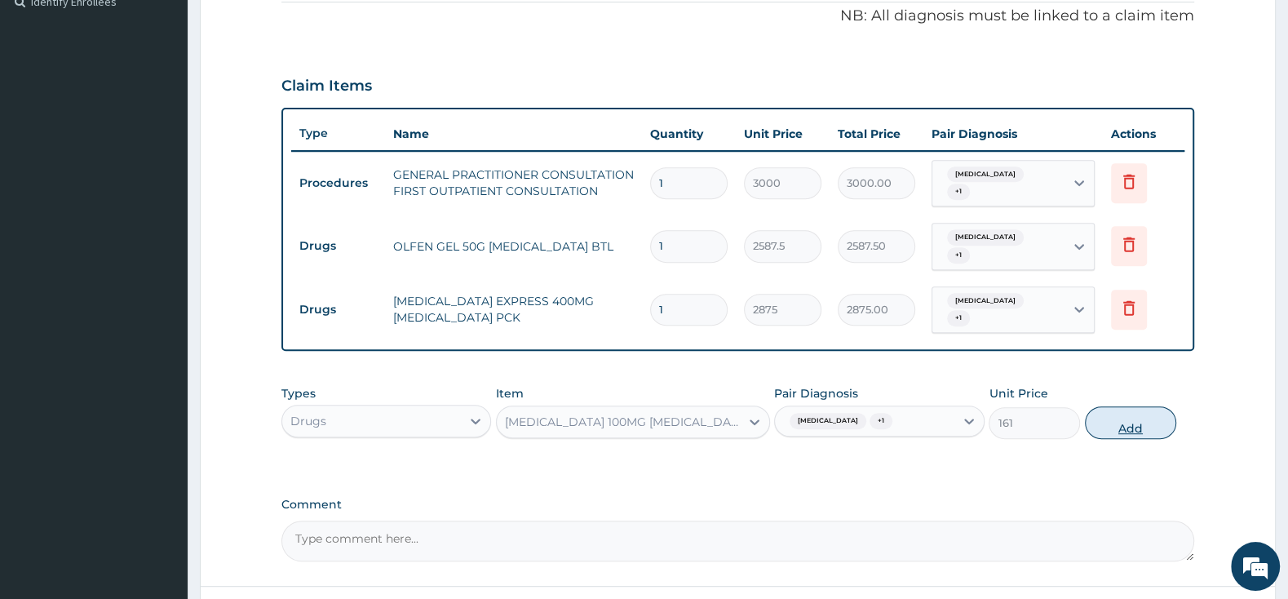
click at [1129, 406] on button "Add" at bounding box center [1130, 422] width 91 height 33
type input "0"
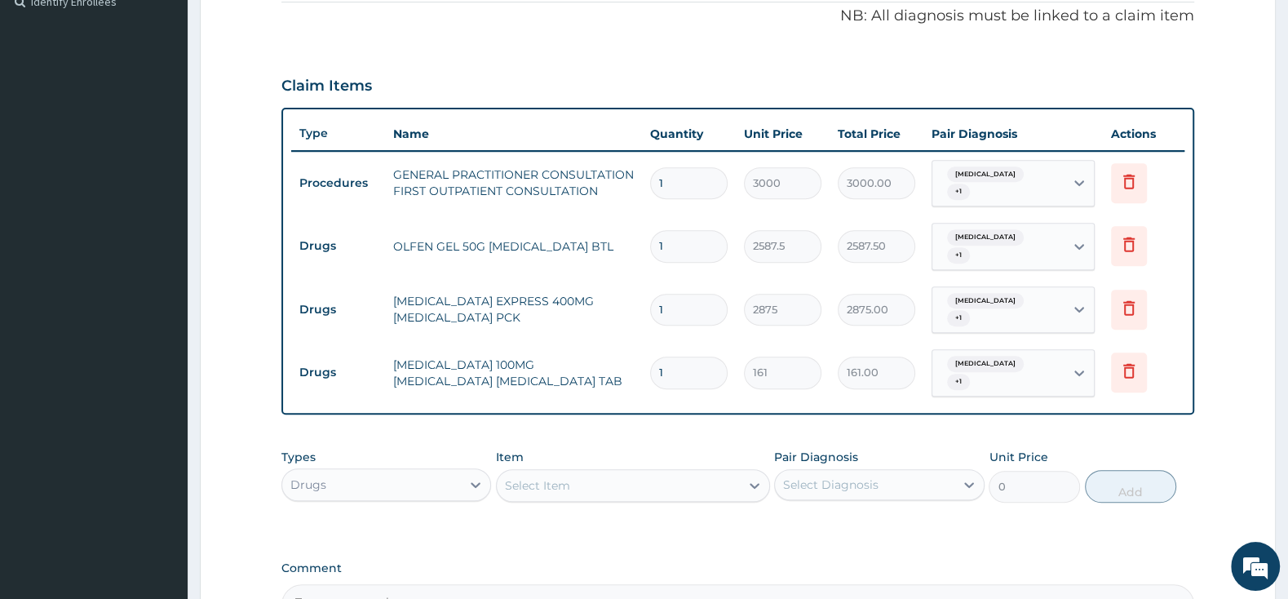
type input "0.00"
type input "2"
type input "322.00"
type input "20"
type input "3220.00"
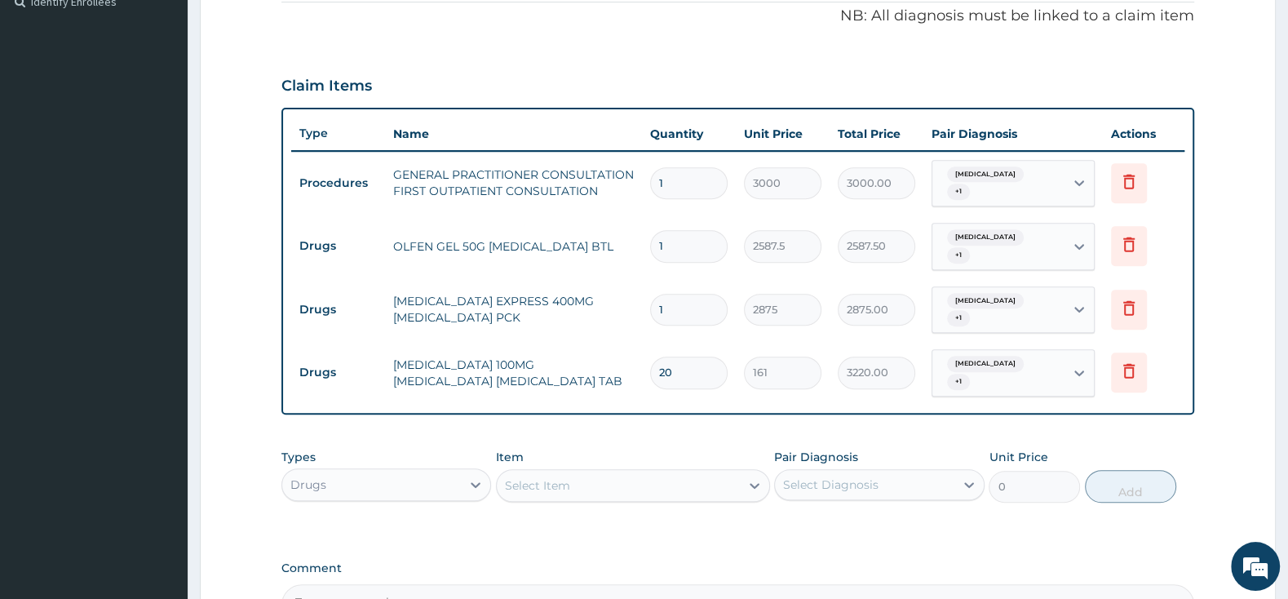
type input "20"
click at [659, 504] on div "Types Drugs Item Select Item Pair Diagnosis Select Diagnosis Unit Price 0 Add" at bounding box center [737, 487] width 913 height 95
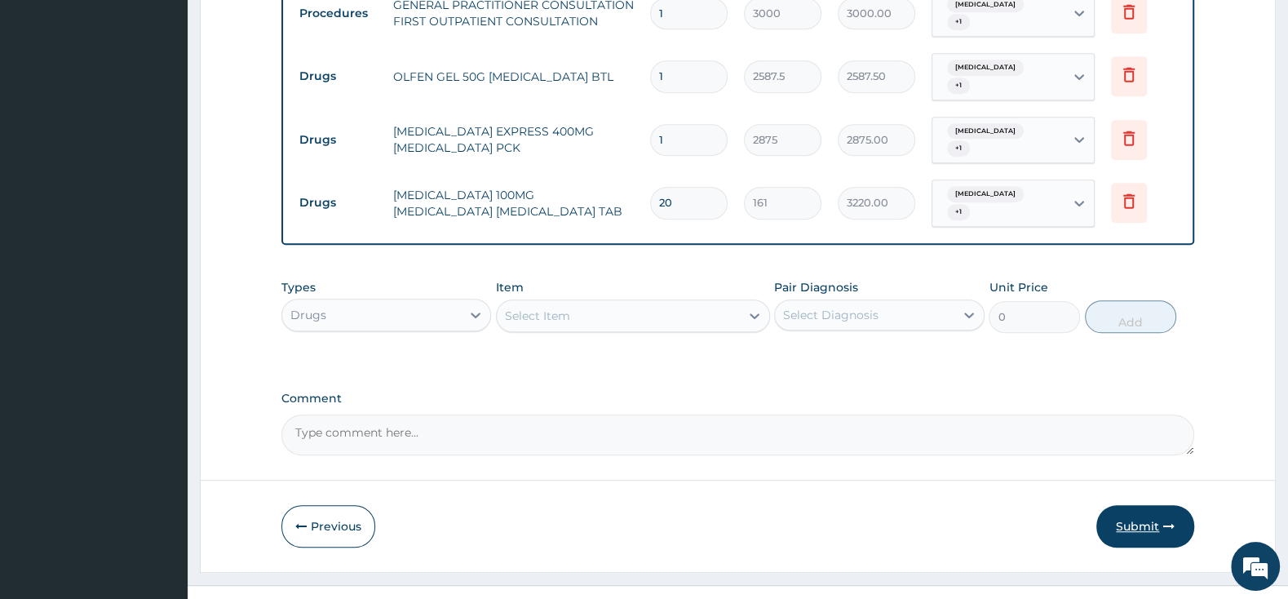
click at [1124, 505] on button "Submit" at bounding box center [1145, 526] width 98 height 42
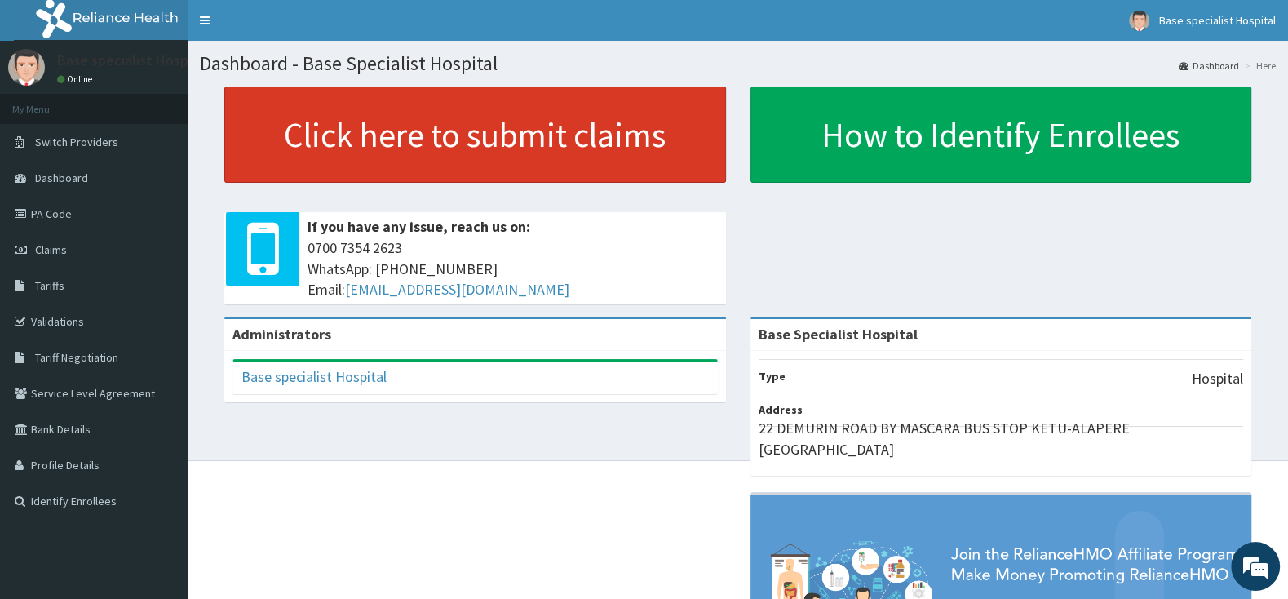
click at [511, 127] on link "Click here to submit claims" at bounding box center [475, 134] width 502 height 96
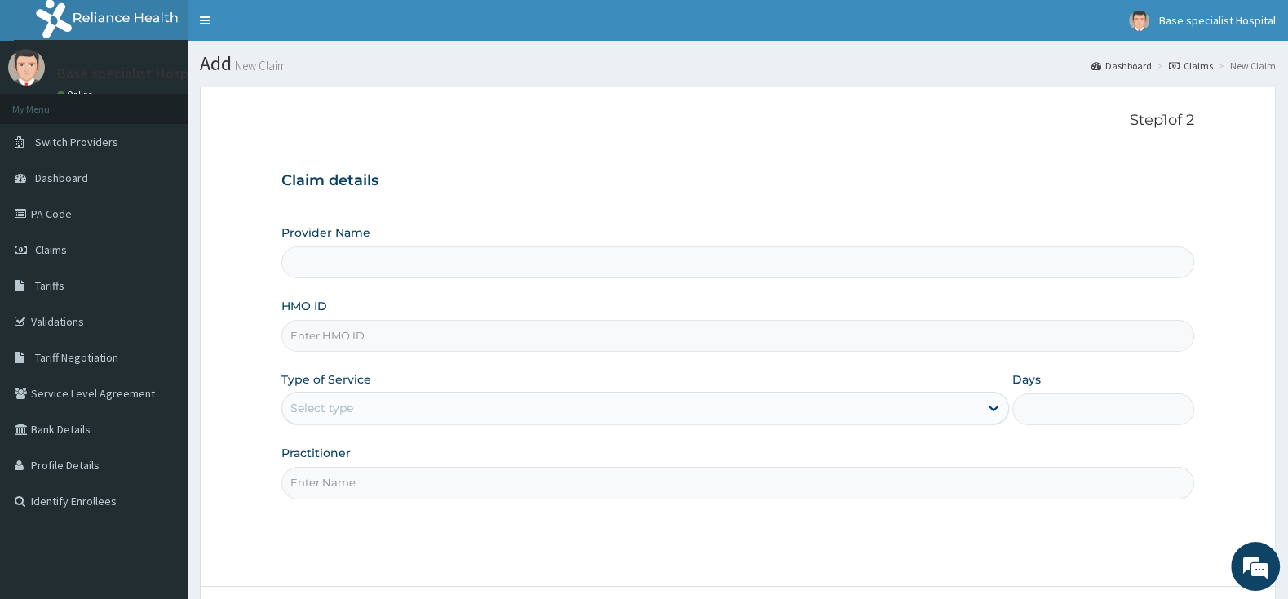
click at [390, 325] on input "HMO ID" at bounding box center [737, 336] width 913 height 32
type input "Base Specialist Hospital"
click at [357, 338] on input "HMO ID" at bounding box center [737, 336] width 913 height 32
paste input "HLP/10115/A"
type input "HLP/10115/A"
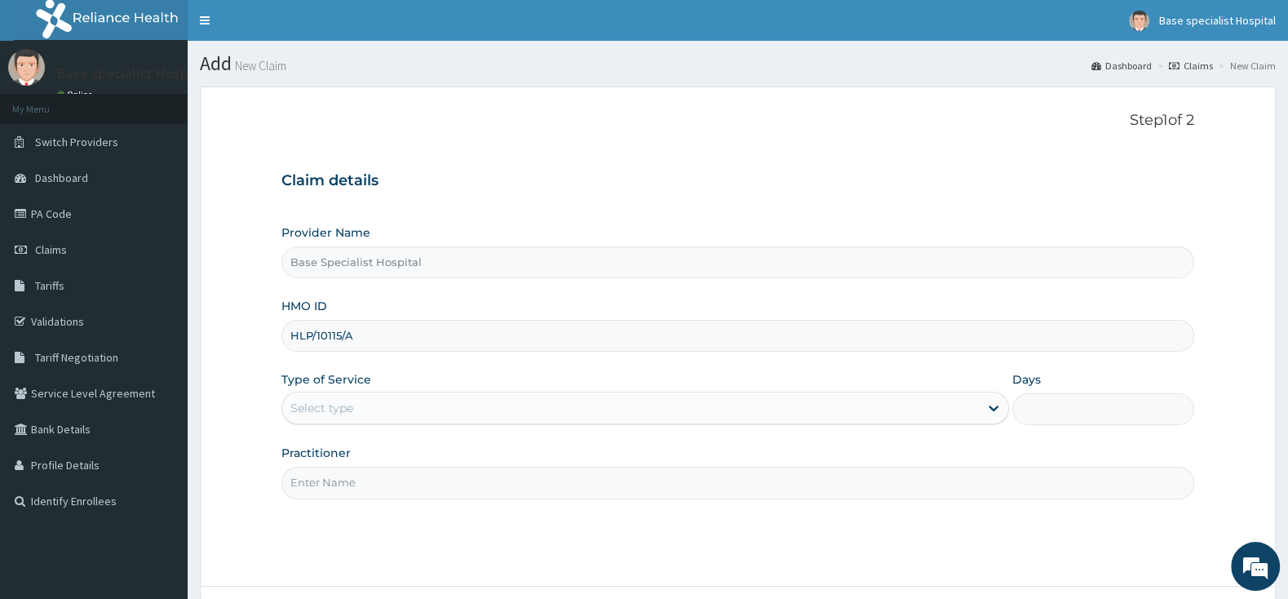
click at [454, 408] on div "Select type" at bounding box center [630, 408] width 697 height 26
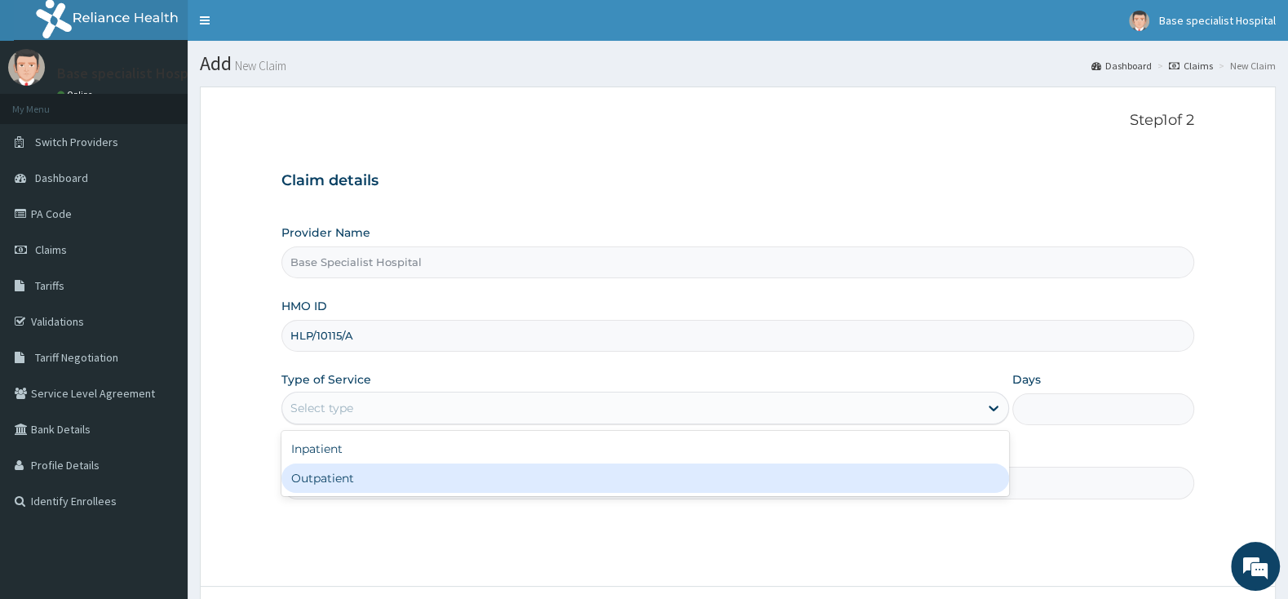
click at [421, 485] on div "Outpatient" at bounding box center [645, 477] width 728 height 29
type input "1"
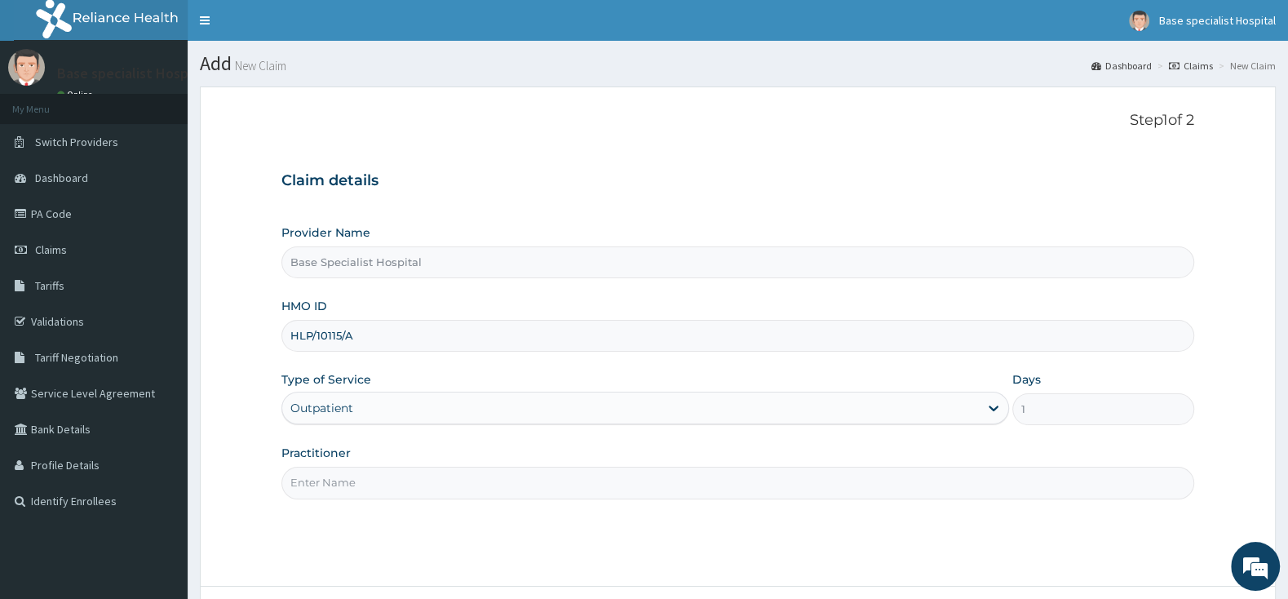
click at [419, 477] on input "Practitioner" at bounding box center [737, 483] width 913 height 32
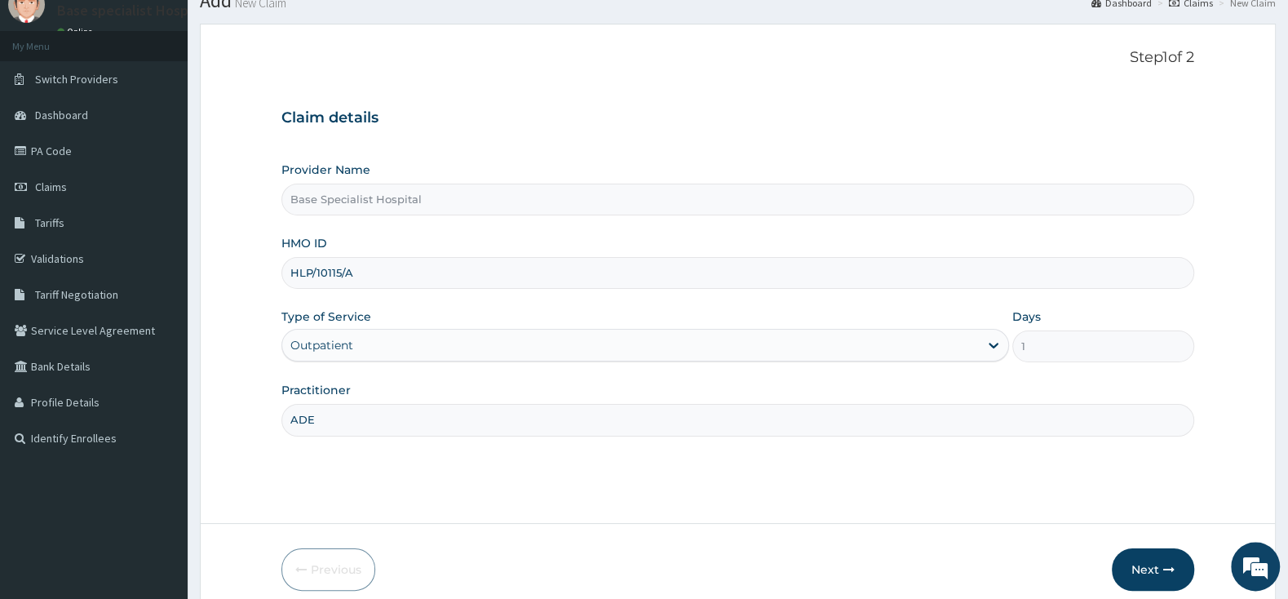
scroll to position [135, 0]
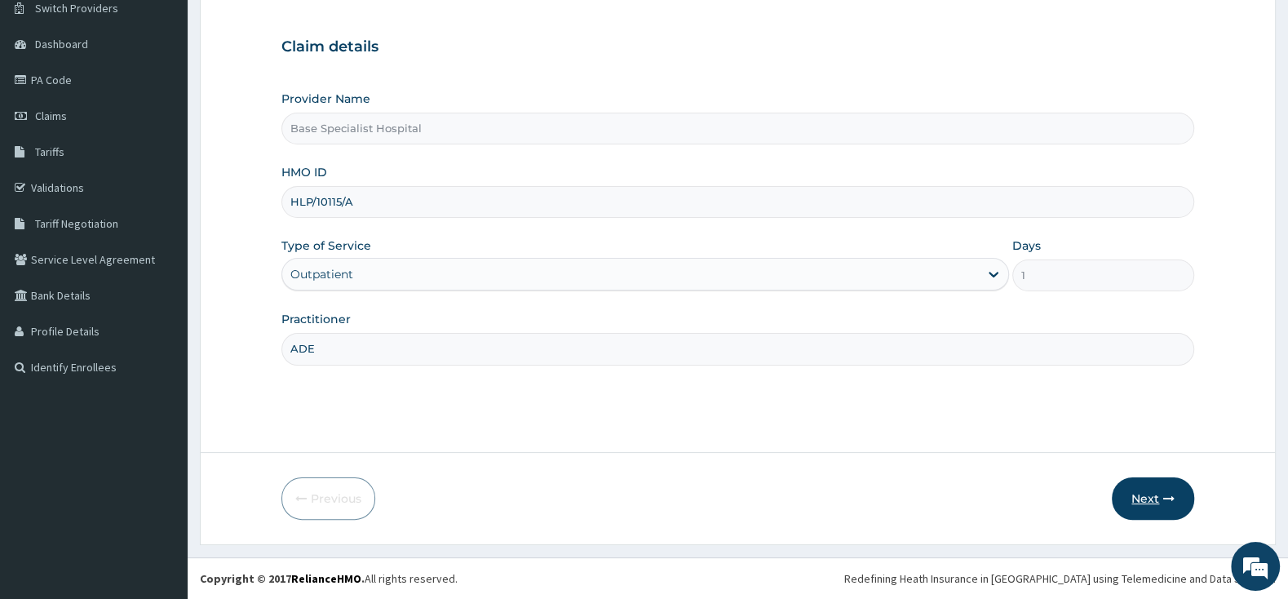
type input "ADE"
click at [1143, 485] on button "Next" at bounding box center [1153, 498] width 82 height 42
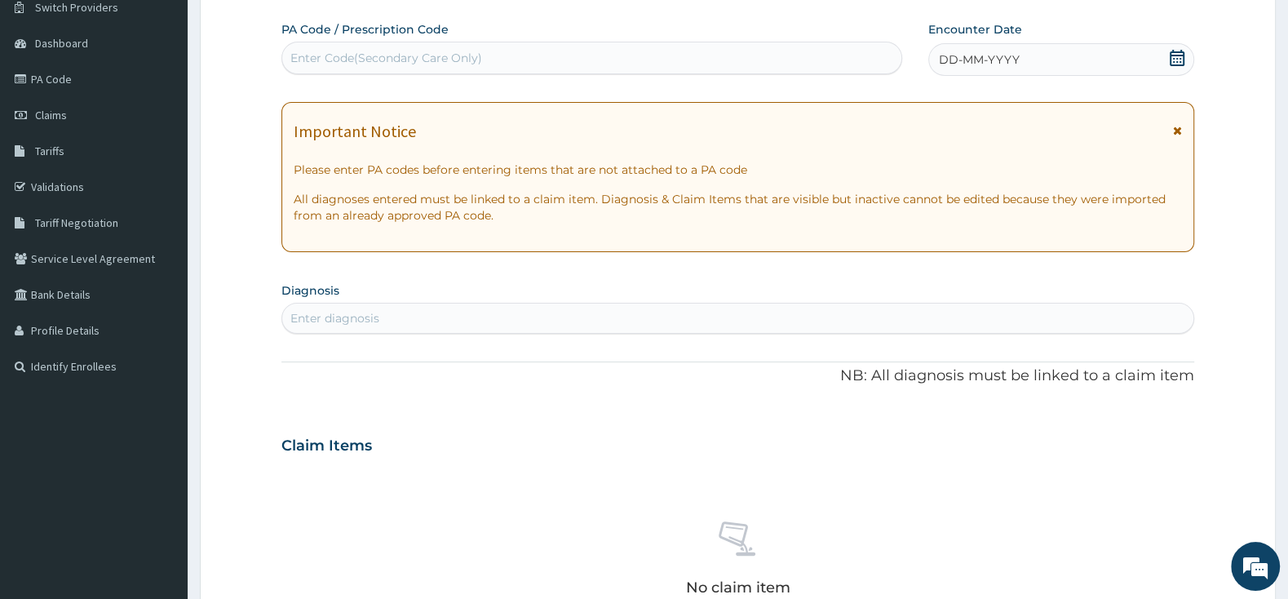
scroll to position [0, 0]
click at [458, 327] on div "Enter diagnosis" at bounding box center [737, 318] width 911 height 26
click at [1177, 51] on icon at bounding box center [1177, 58] width 16 height 16
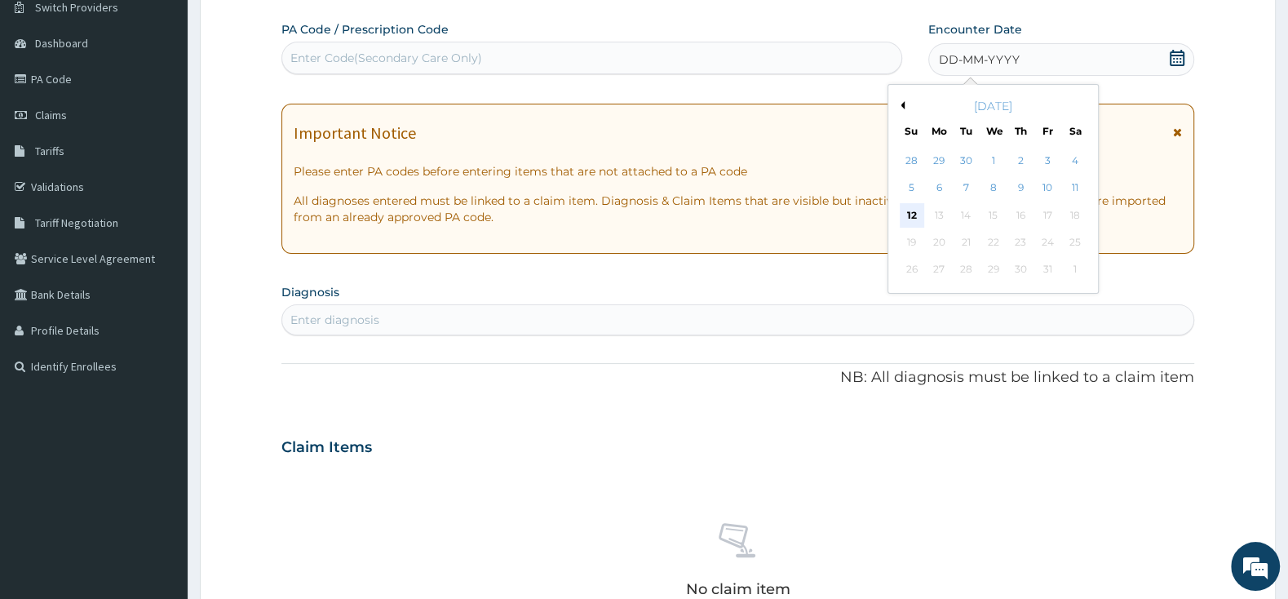
click at [913, 213] on div "12" at bounding box center [912, 215] width 24 height 24
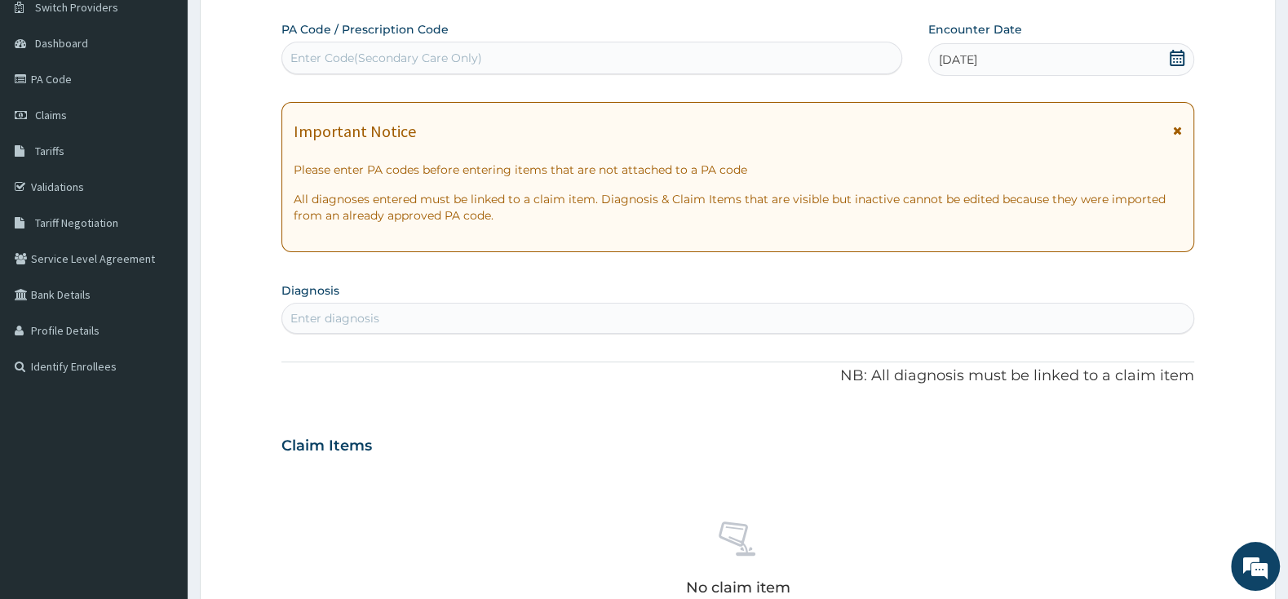
click at [812, 321] on div "Enter diagnosis" at bounding box center [737, 318] width 911 height 26
type input "[MEDICAL_DATA]"
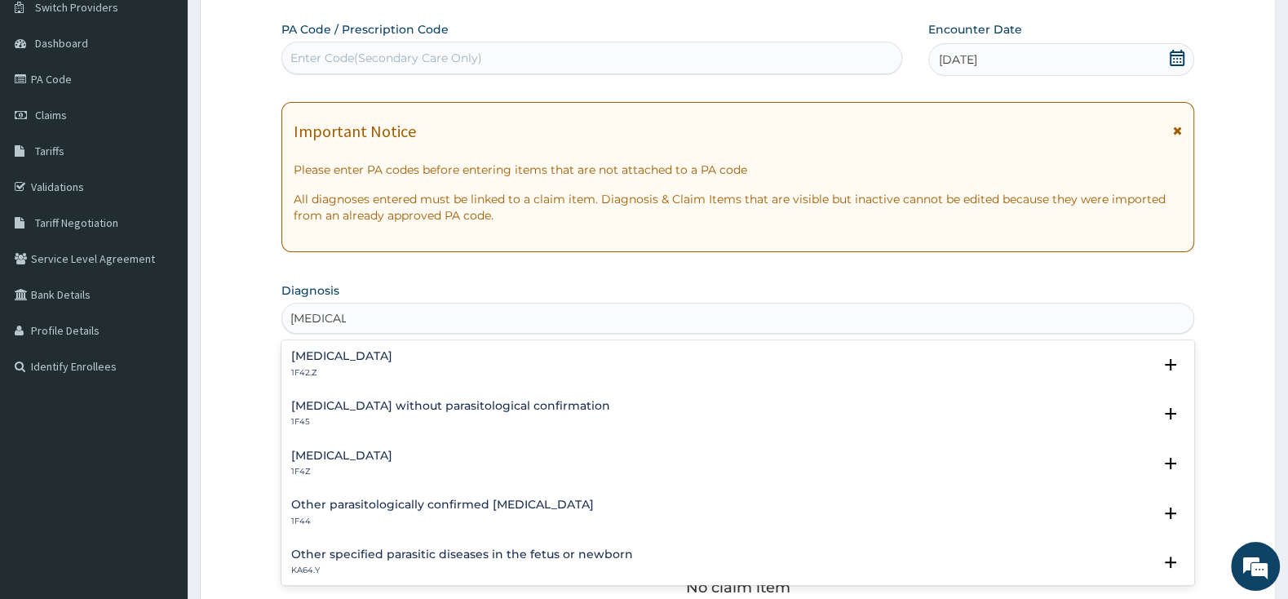
click at [392, 360] on h4 "[MEDICAL_DATA]" at bounding box center [341, 356] width 101 height 12
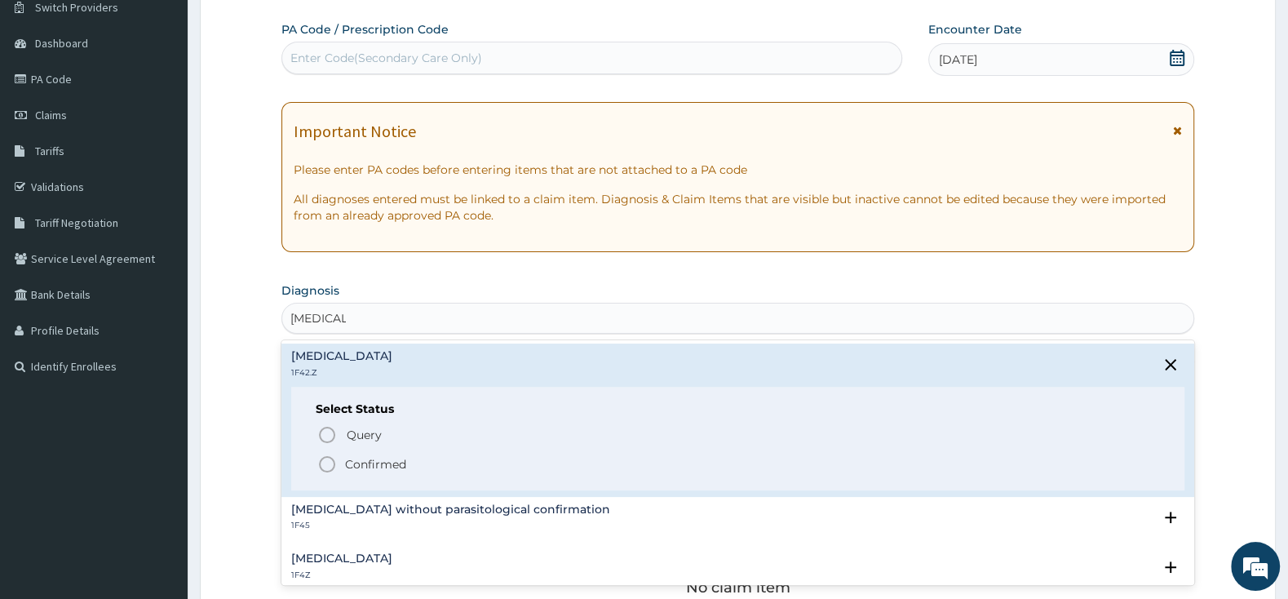
click at [327, 459] on icon "status option filled" at bounding box center [327, 464] width 20 height 20
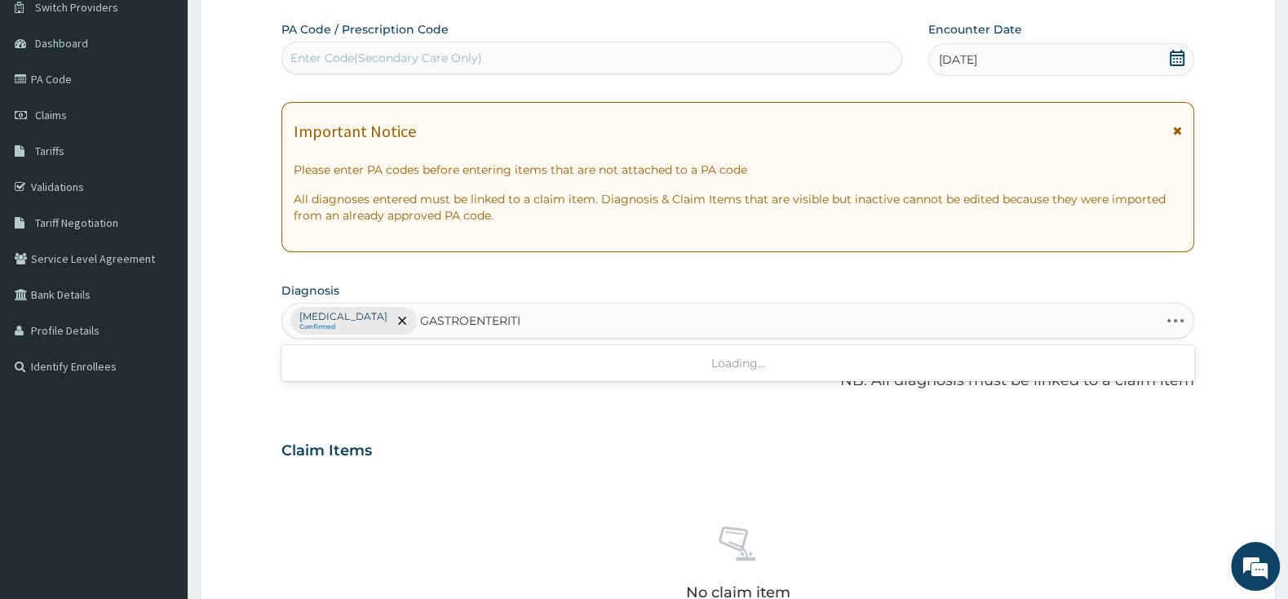
type input "GASTROENTERITIS"
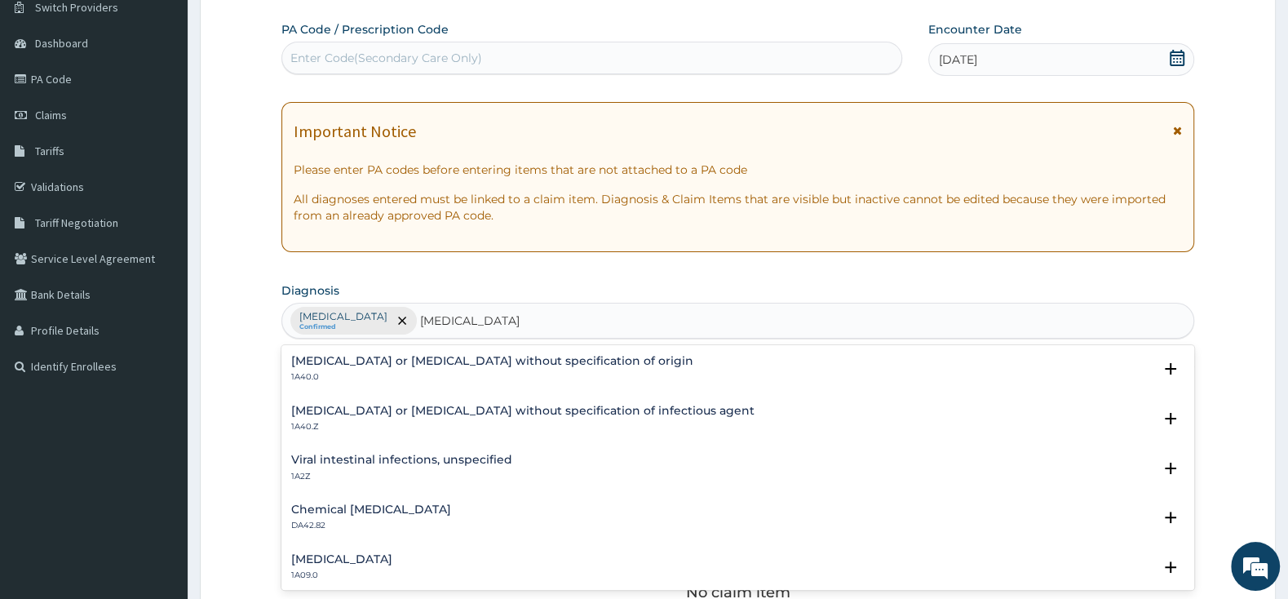
click at [423, 423] on p "1A40.Z" at bounding box center [522, 426] width 463 height 11
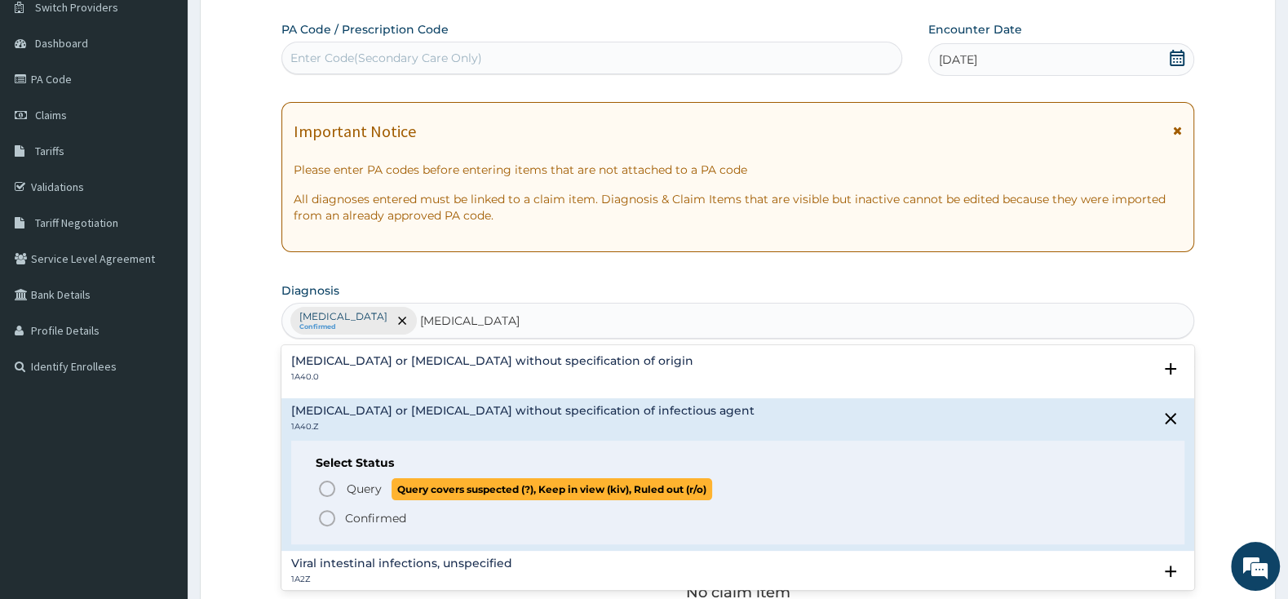
click at [321, 480] on span "Query Query covers suspected (?), Keep in view (kiv), Ruled out (r/o)" at bounding box center [738, 489] width 843 height 22
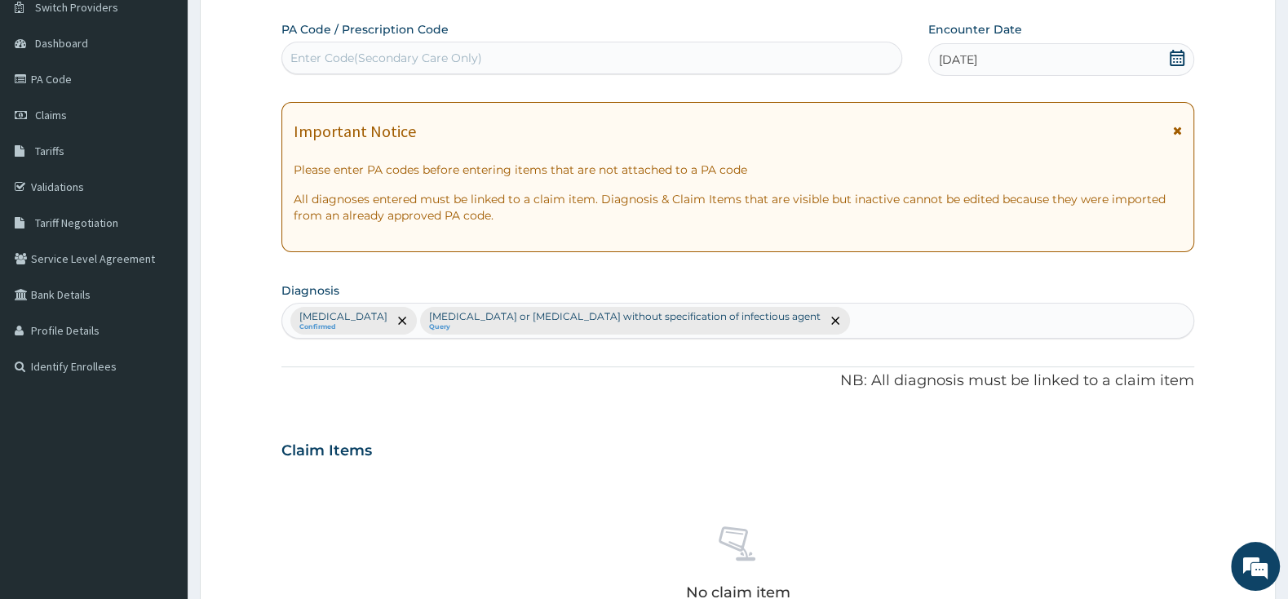
scroll to position [392, 0]
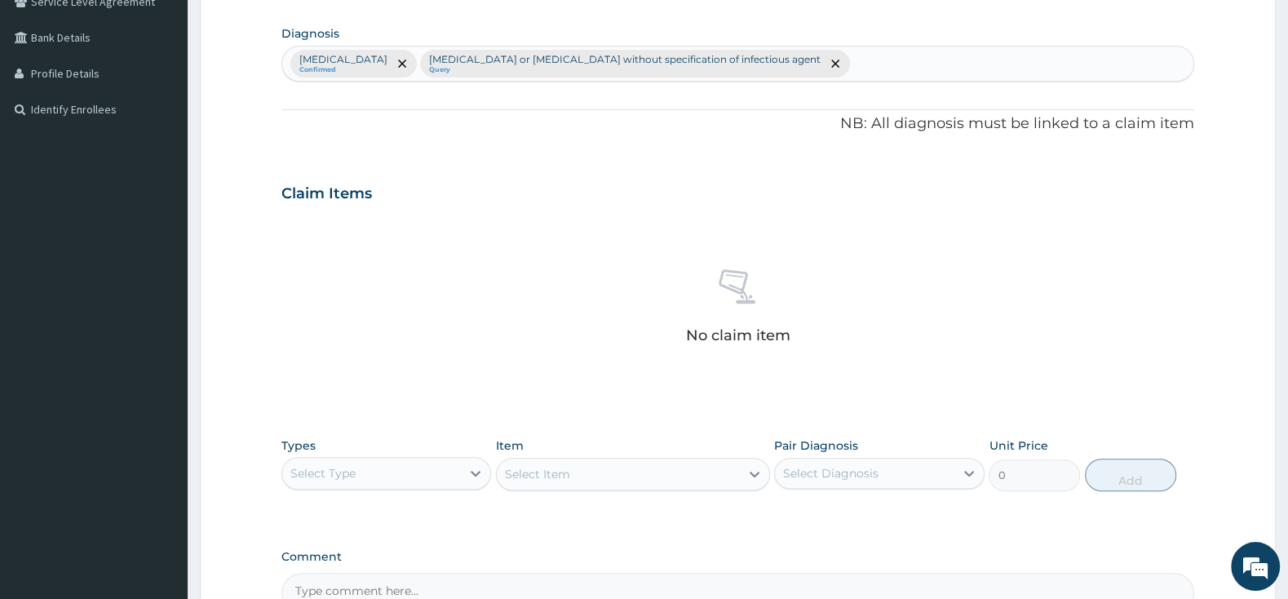
click at [418, 470] on div "Select Type" at bounding box center [371, 473] width 179 height 26
click at [396, 562] on div "Procedures" at bounding box center [386, 572] width 210 height 29
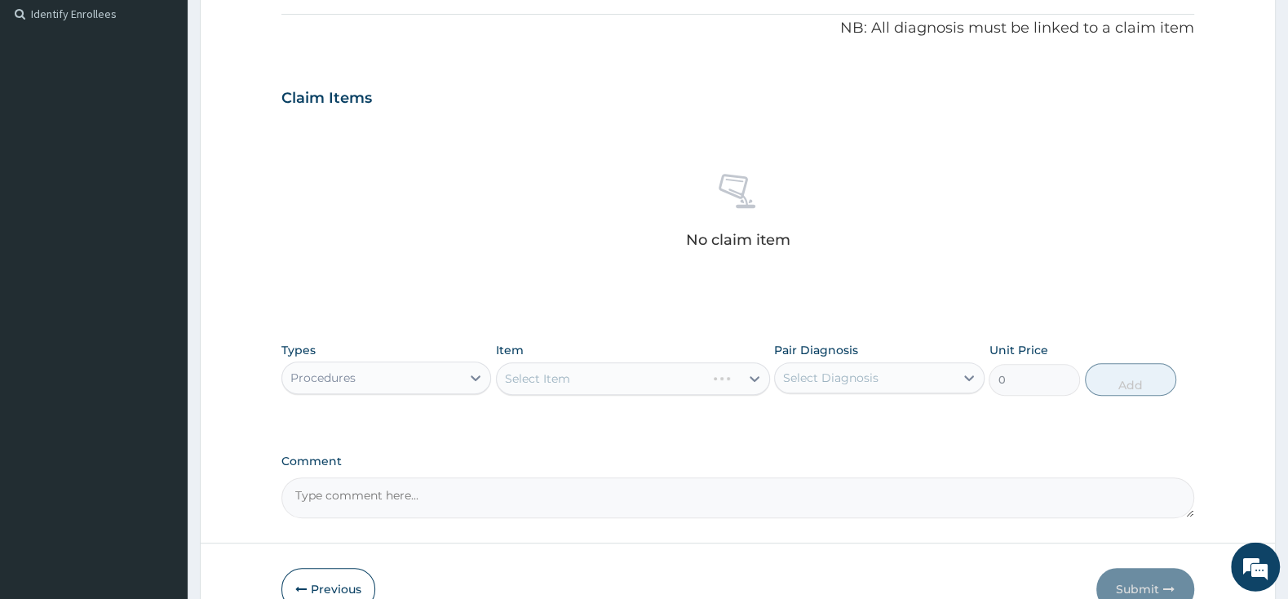
scroll to position [563, 0]
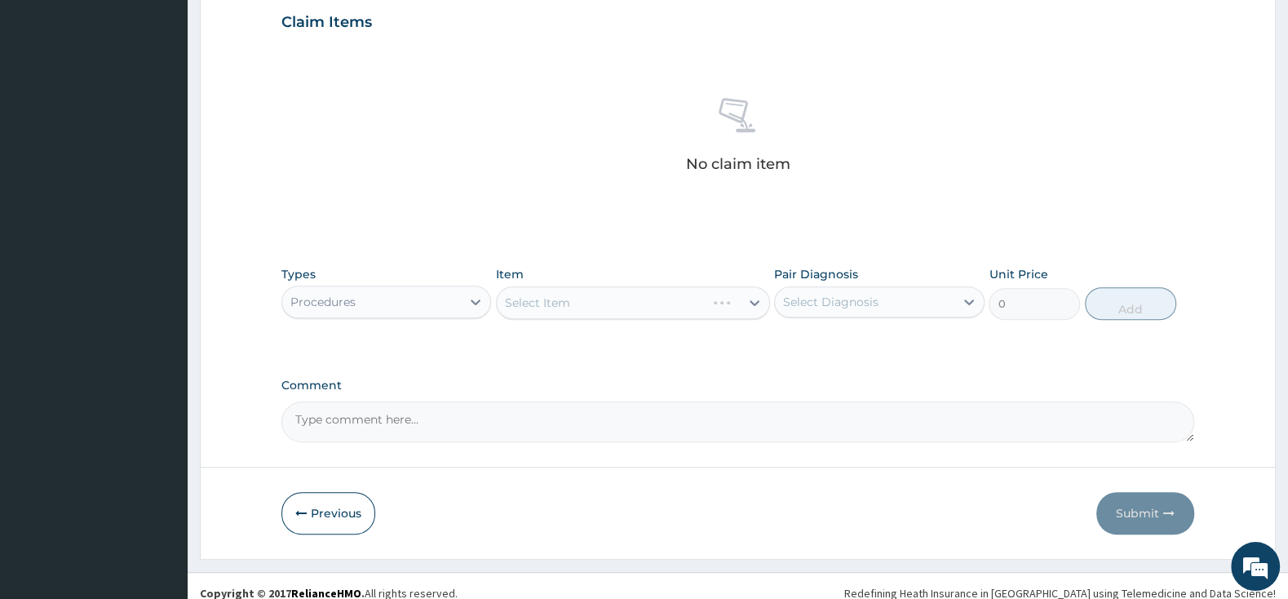
click at [613, 300] on div "Select Item" at bounding box center [633, 302] width 274 height 33
click at [622, 299] on div "Select Item" at bounding box center [618, 303] width 243 height 26
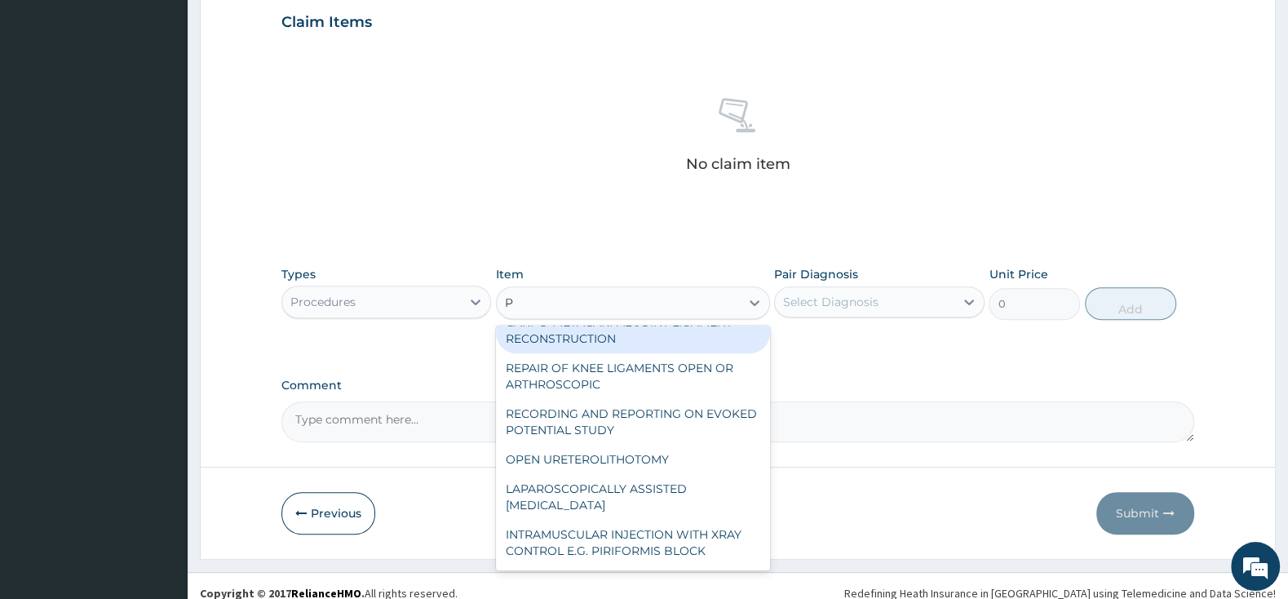
scroll to position [67, 0]
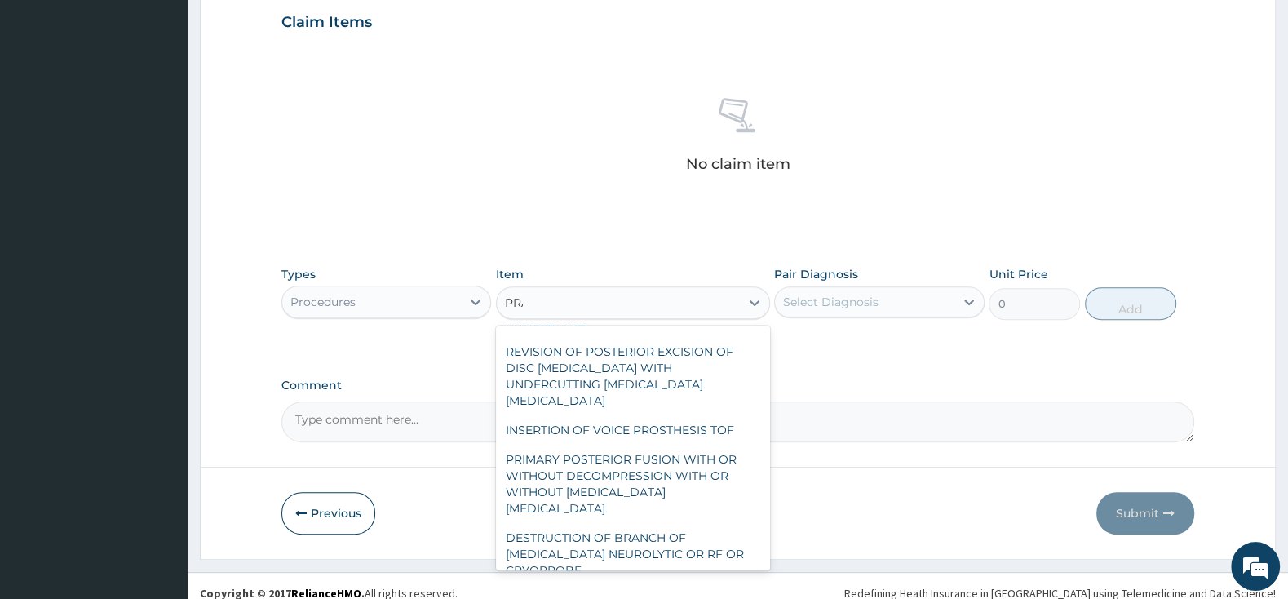
type input "PRAC"
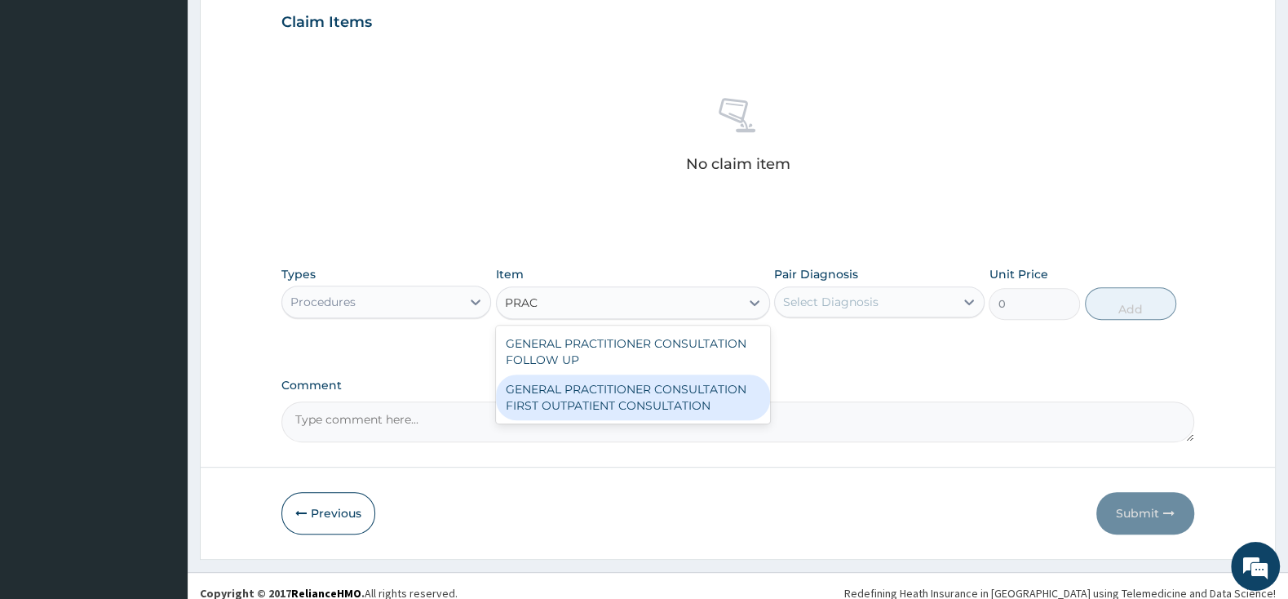
drag, startPoint x: 735, startPoint y: 390, endPoint x: 811, endPoint y: 366, distance: 79.5
click at [734, 388] on div "GENERAL PRACTITIONER CONSULTATION FIRST OUTPATIENT CONSULTATION" at bounding box center [633, 397] width 274 height 46
type input "3000"
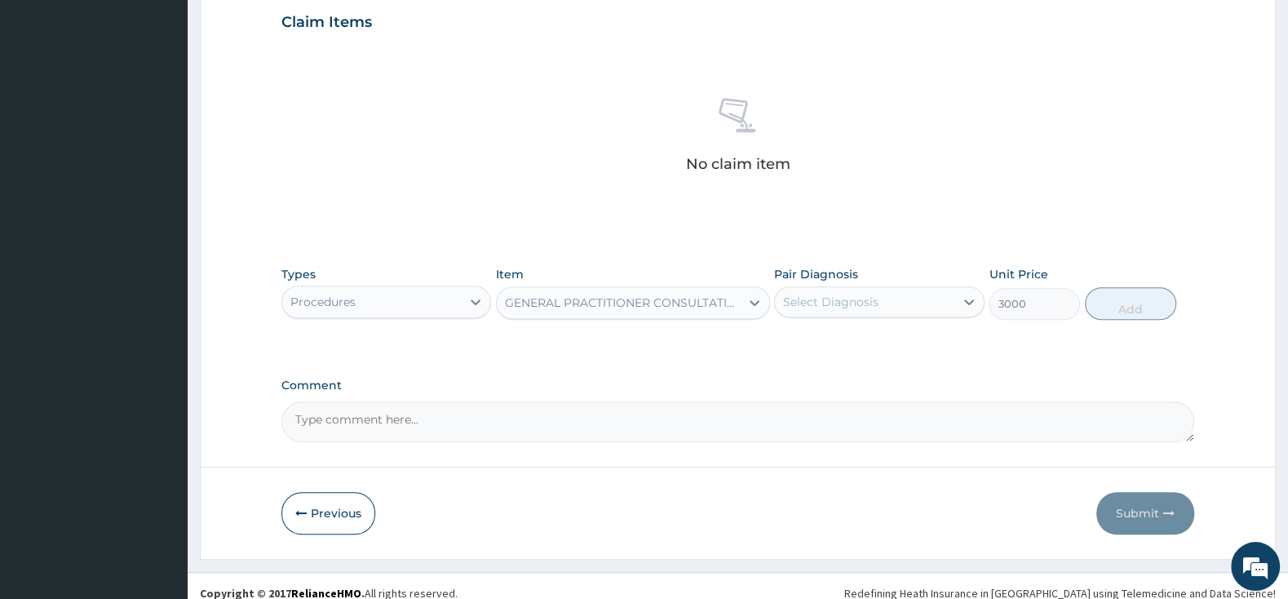
click at [852, 301] on div "Select Diagnosis" at bounding box center [830, 302] width 95 height 16
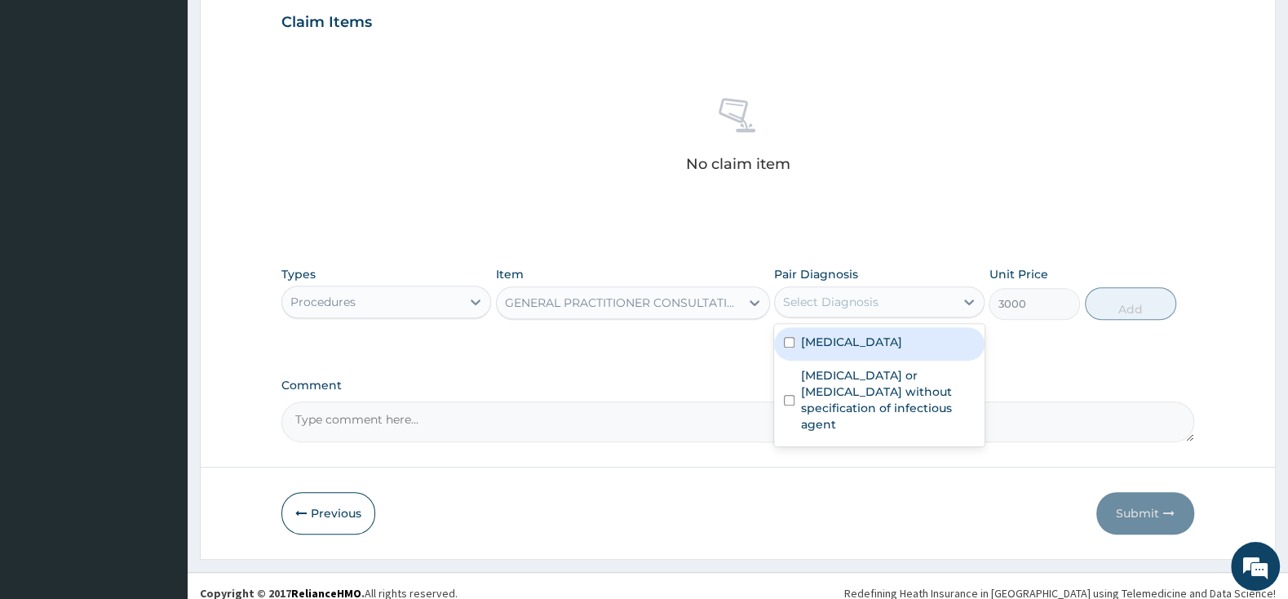
click at [787, 346] on div "[MEDICAL_DATA]" at bounding box center [879, 343] width 210 height 33
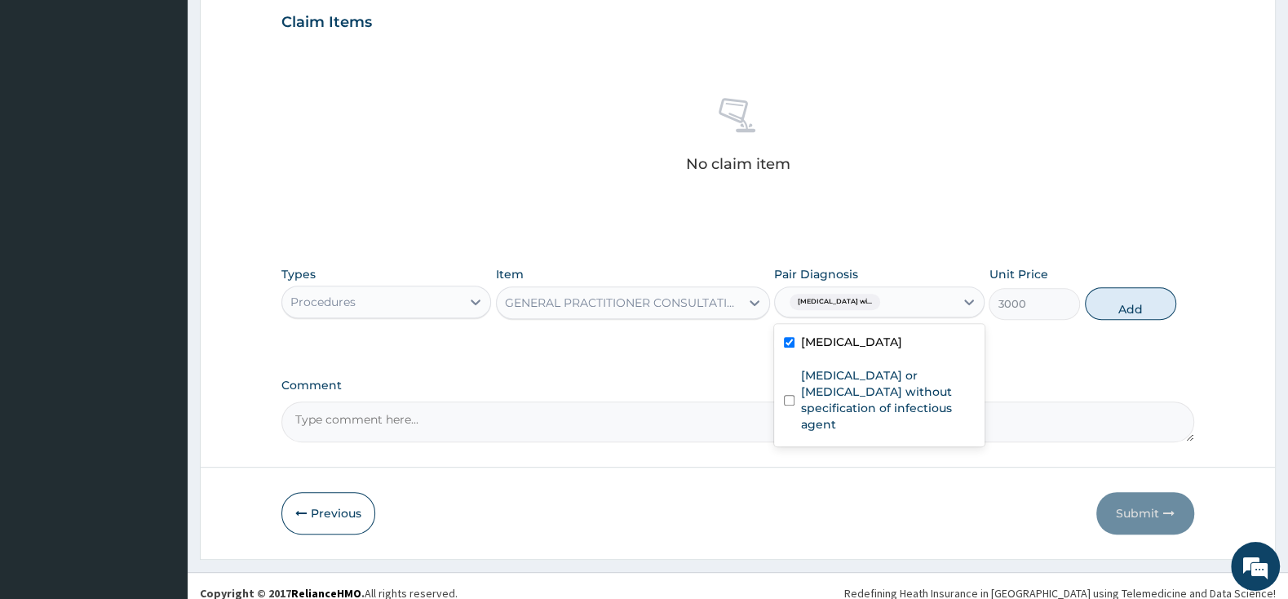
checkbox input "true"
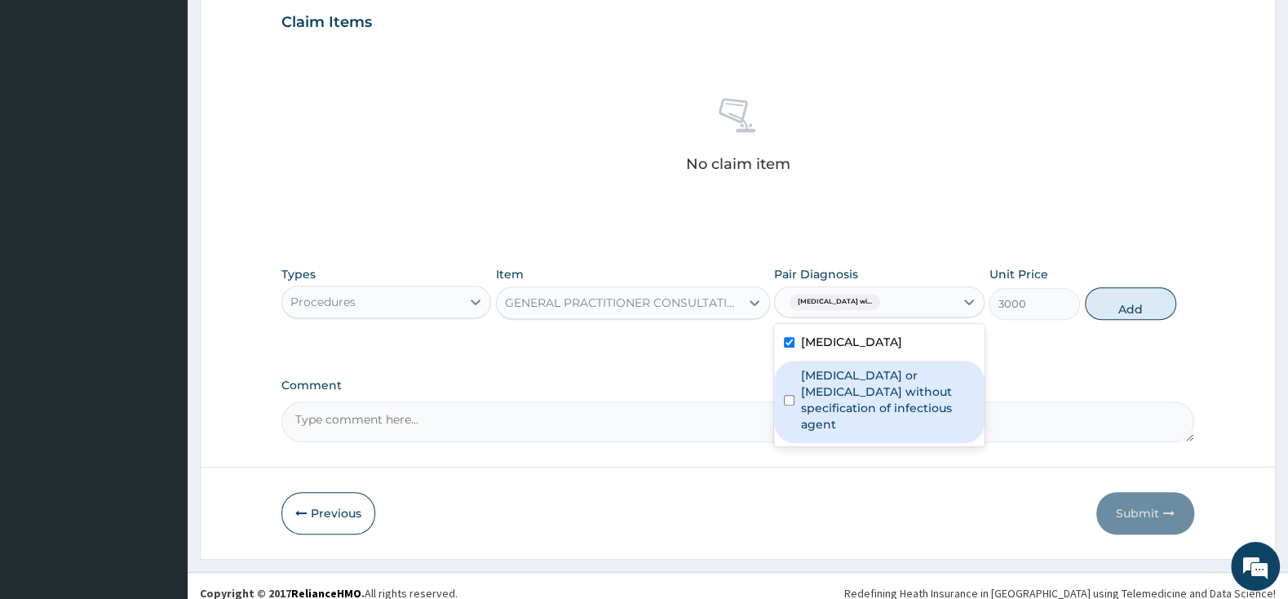
click at [781, 413] on div "Infectious gastroenteritis or colitis without specification of infectious agent" at bounding box center [879, 402] width 210 height 82
checkbox input "true"
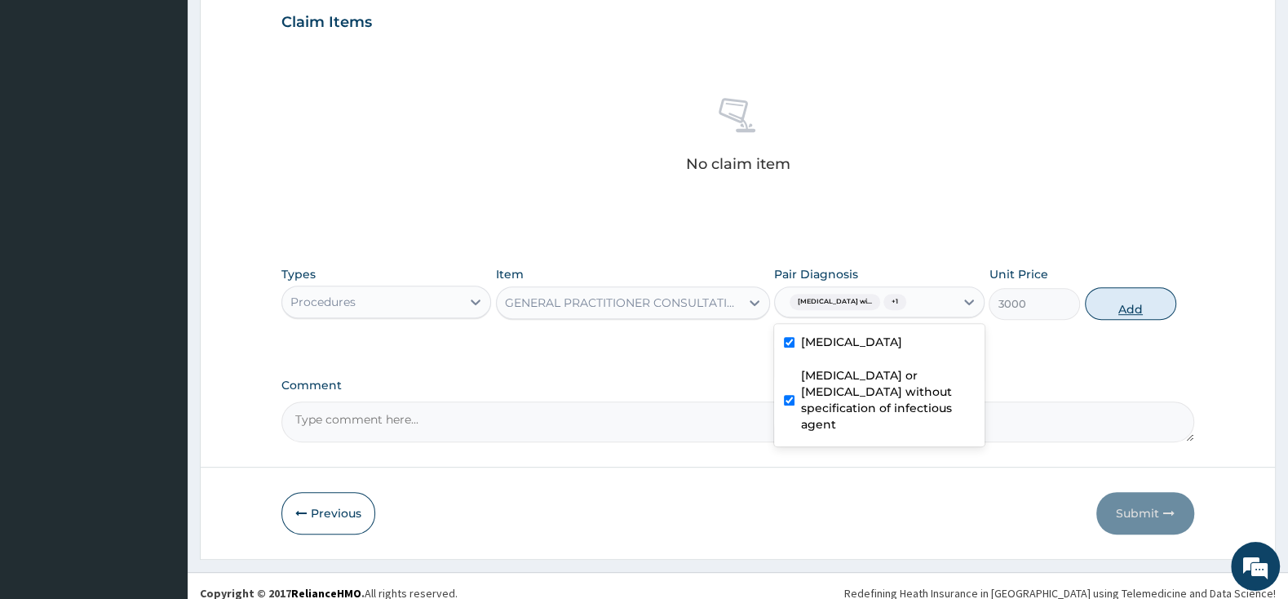
click at [1143, 310] on button "Add" at bounding box center [1130, 303] width 91 height 33
type input "0"
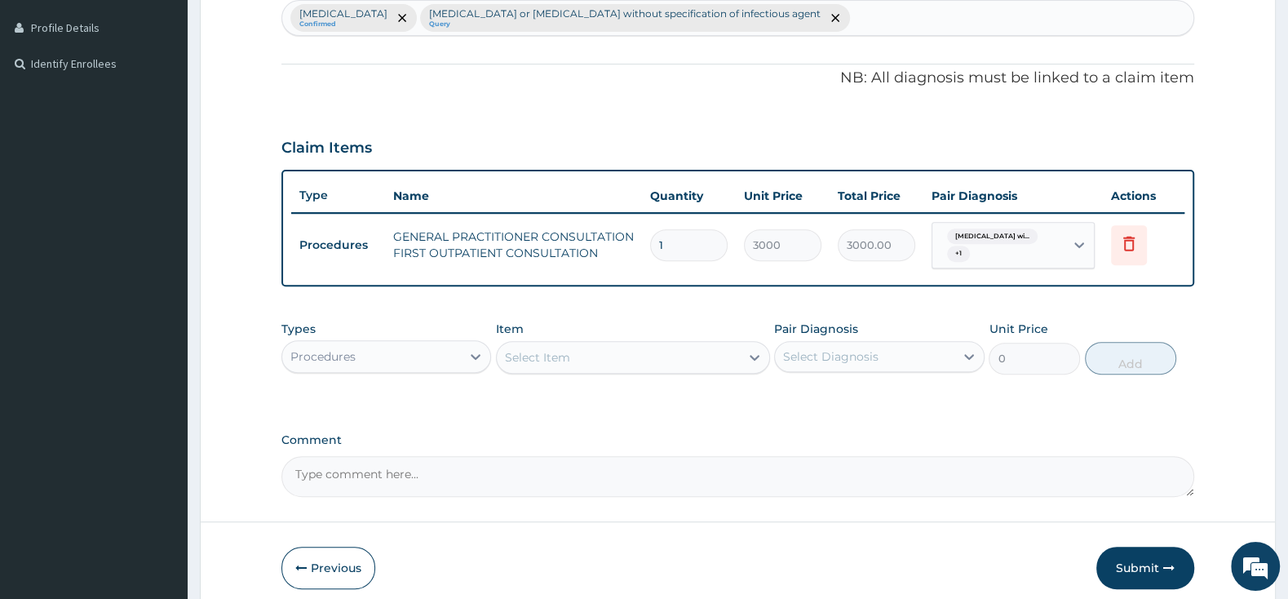
scroll to position [422, 0]
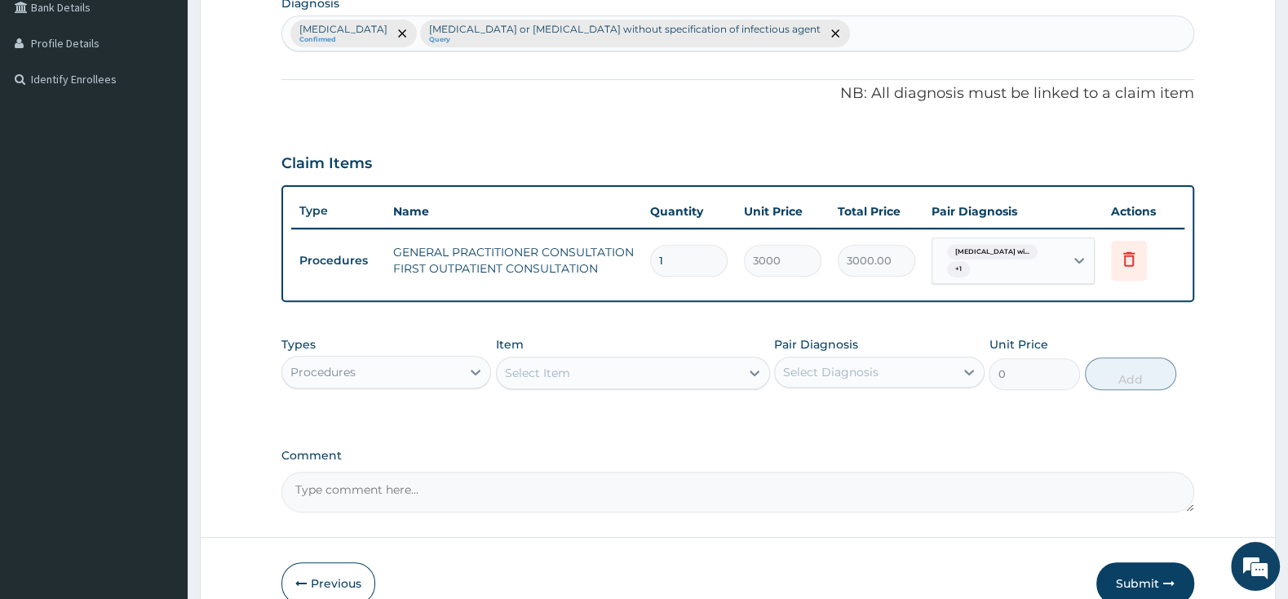
click at [584, 367] on div "Select Item" at bounding box center [618, 373] width 243 height 26
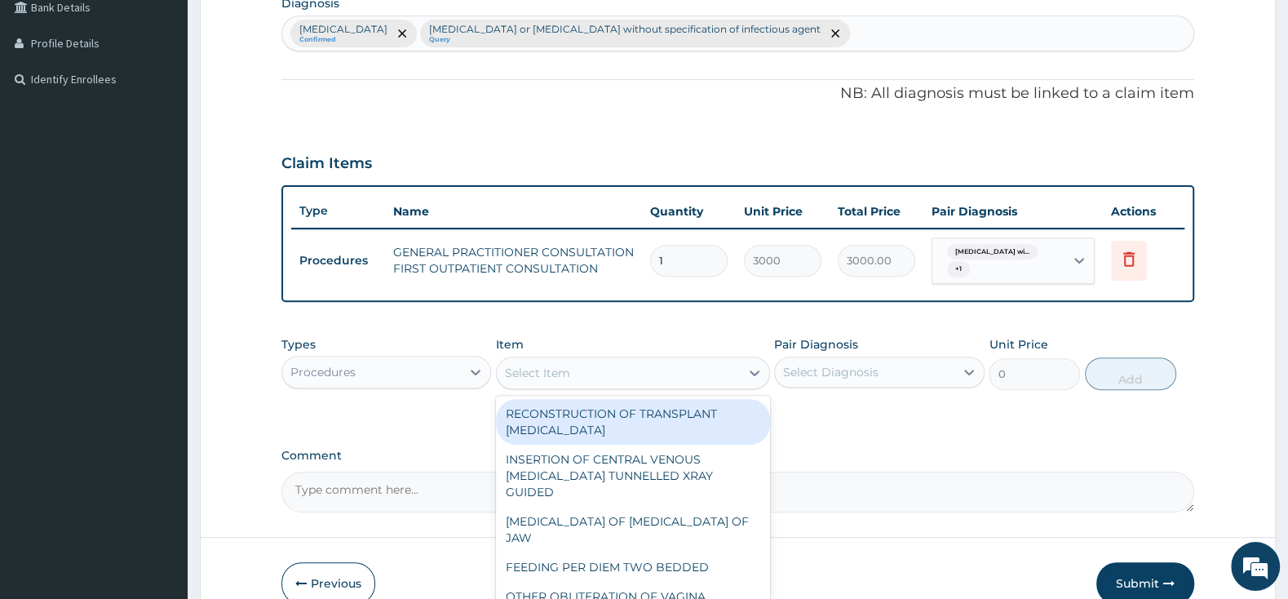
drag, startPoint x: 435, startPoint y: 361, endPoint x: 437, endPoint y: 394, distance: 32.7
click at [437, 361] on div "Procedures" at bounding box center [371, 372] width 179 height 26
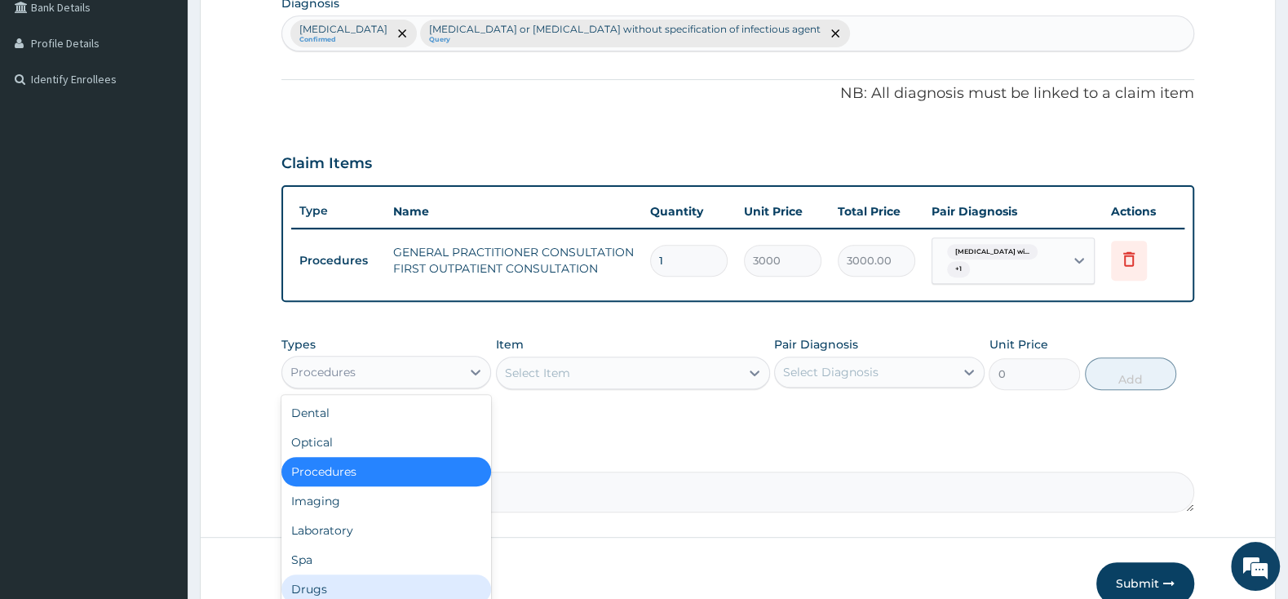
drag, startPoint x: 370, startPoint y: 578, endPoint x: 437, endPoint y: 555, distance: 70.4
click at [370, 576] on div "Drugs" at bounding box center [386, 588] width 210 height 29
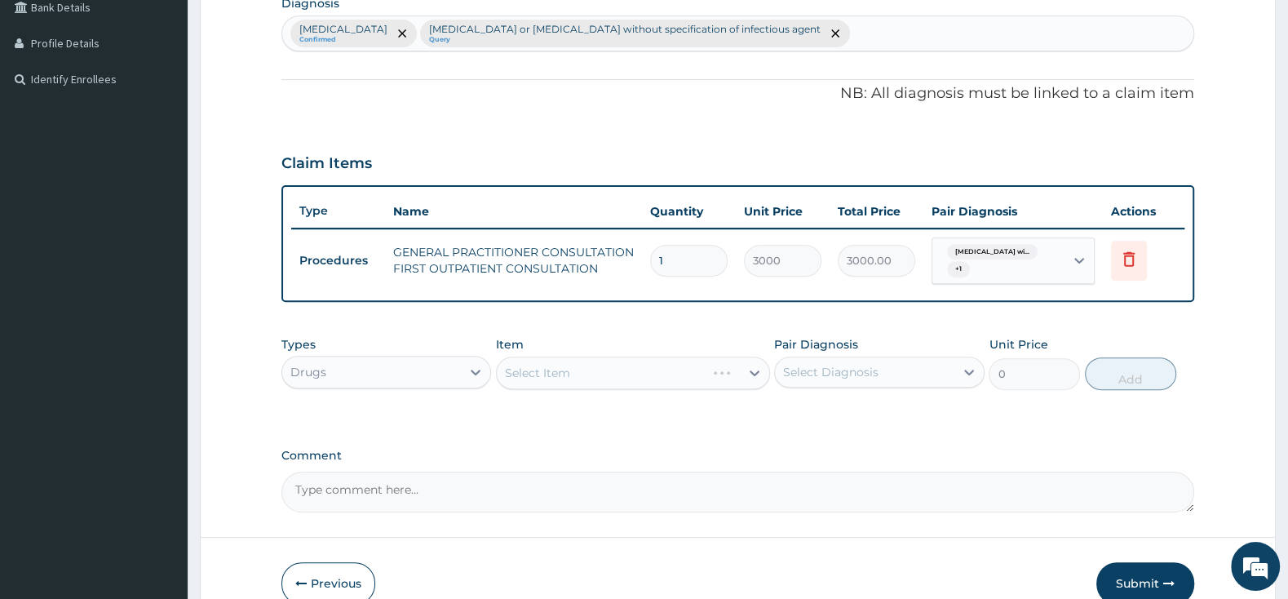
click at [613, 363] on div "Select Item" at bounding box center [633, 372] width 274 height 33
click at [617, 372] on div "Select Item" at bounding box center [633, 372] width 274 height 33
click at [742, 370] on div "Select Item" at bounding box center [633, 372] width 274 height 33
click at [673, 360] on div "Select Item" at bounding box center [618, 373] width 243 height 26
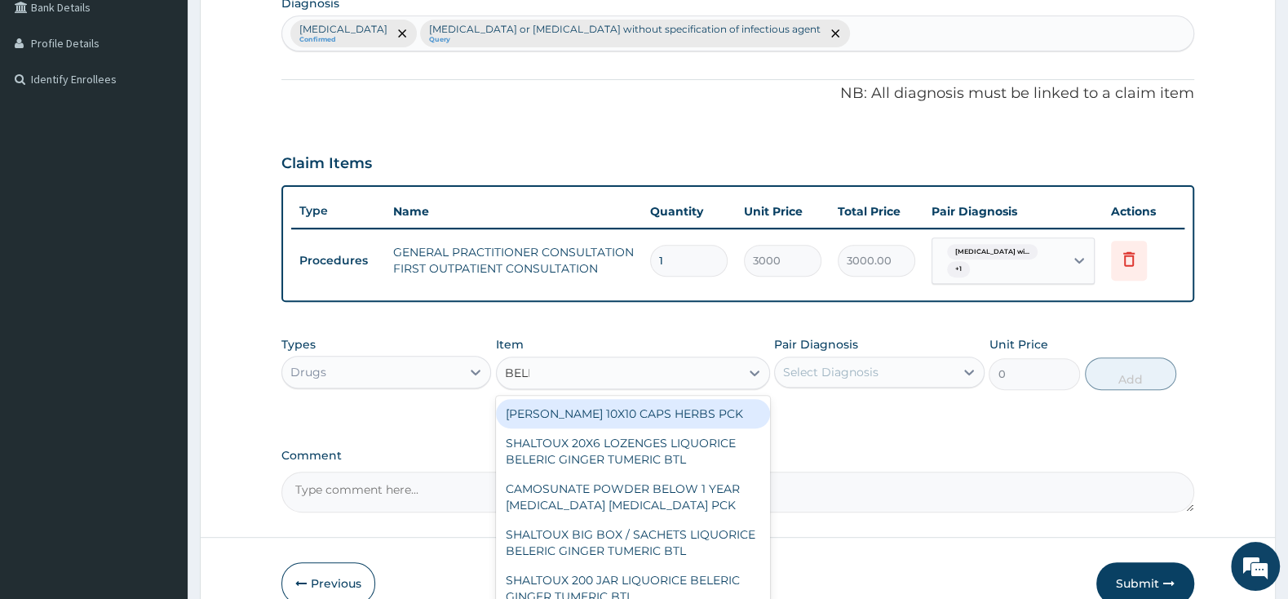
type input "BELLA"
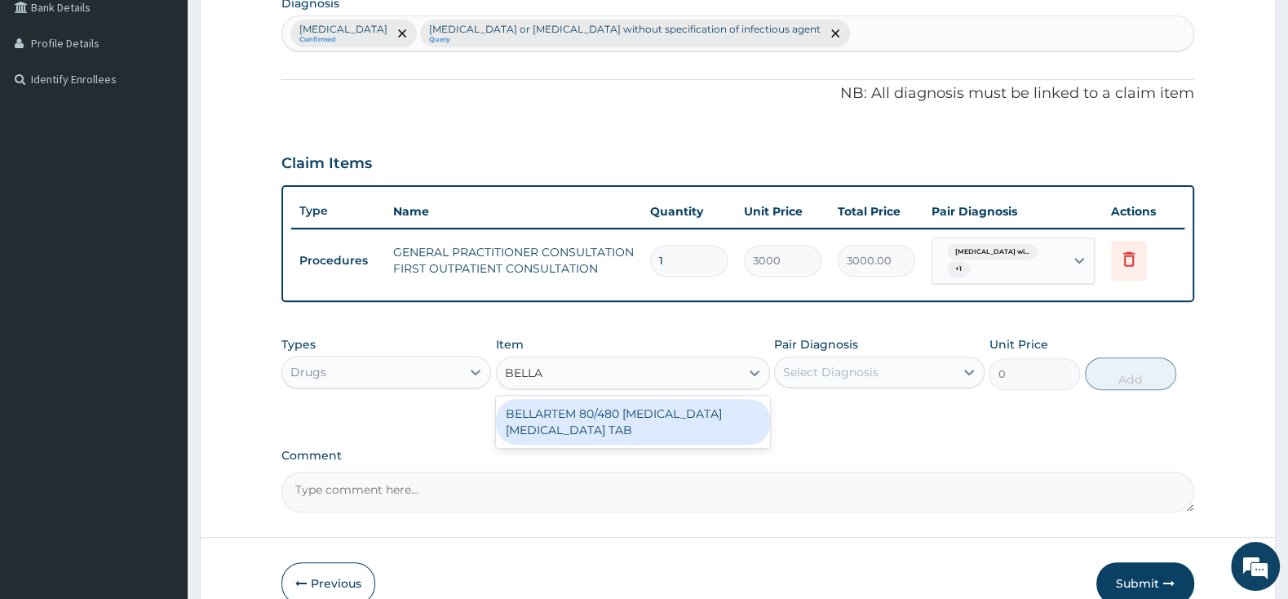
click at [721, 410] on div "BELLARTEM 80/480 ARTEMETHER LUMEFANTRINE TAB" at bounding box center [633, 422] width 274 height 46
type input "379.5"
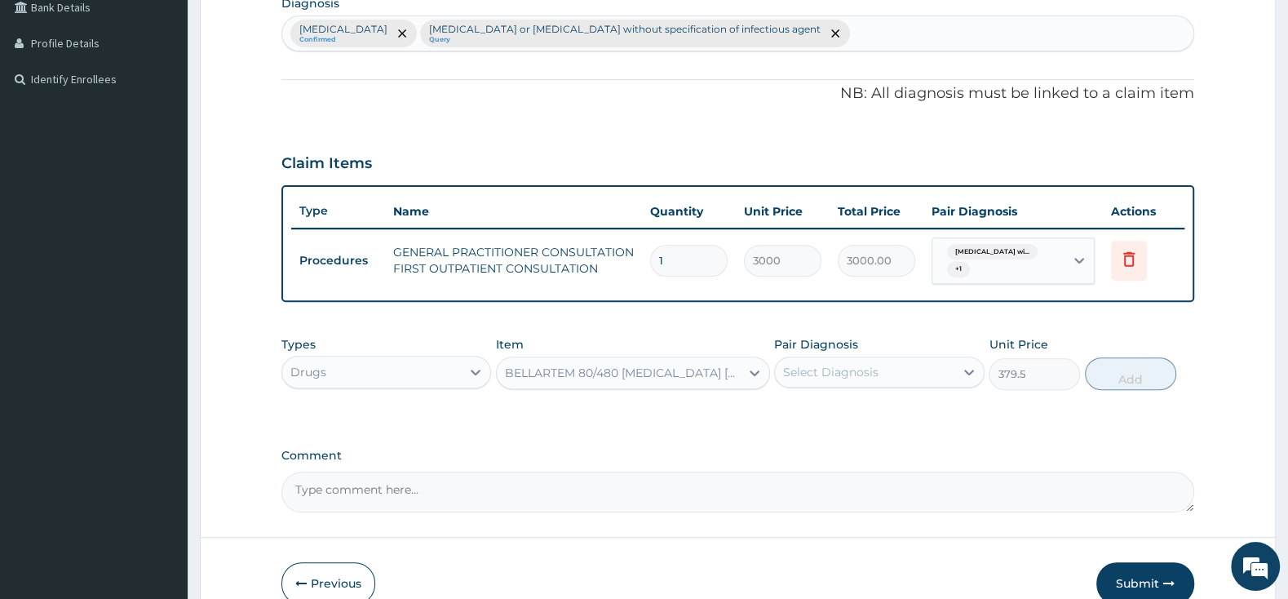
click at [826, 372] on div "Select Diagnosis" at bounding box center [830, 372] width 95 height 16
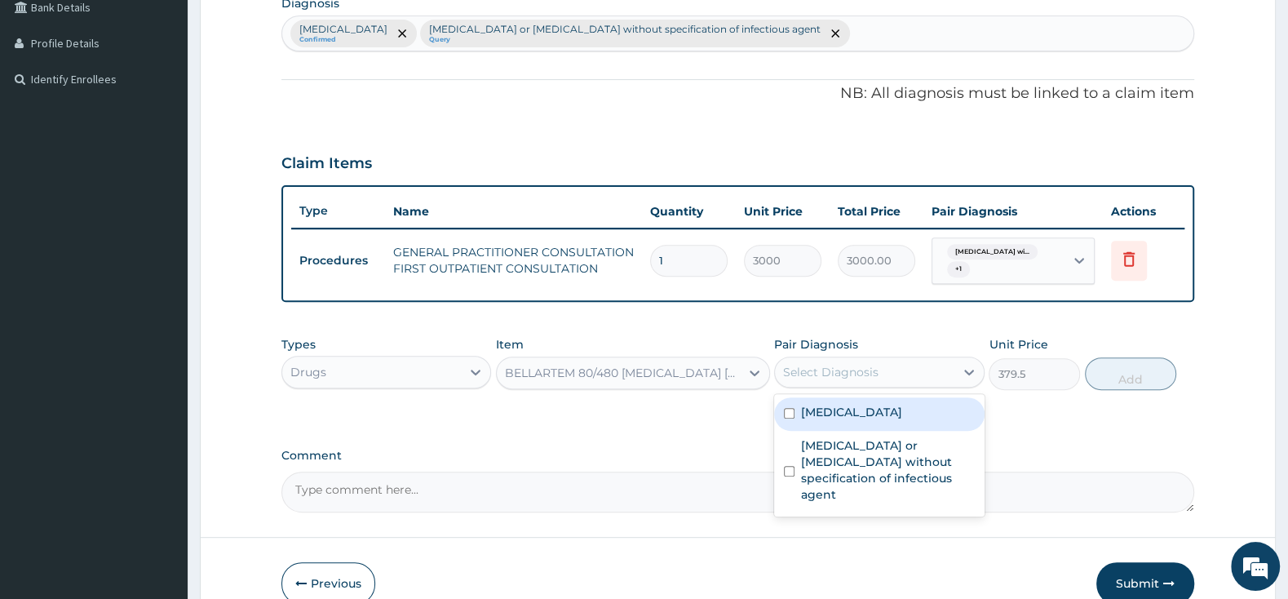
drag, startPoint x: 794, startPoint y: 416, endPoint x: 784, endPoint y: 453, distance: 38.0
click at [791, 416] on input "checkbox" at bounding box center [789, 413] width 11 height 11
checkbox input "true"
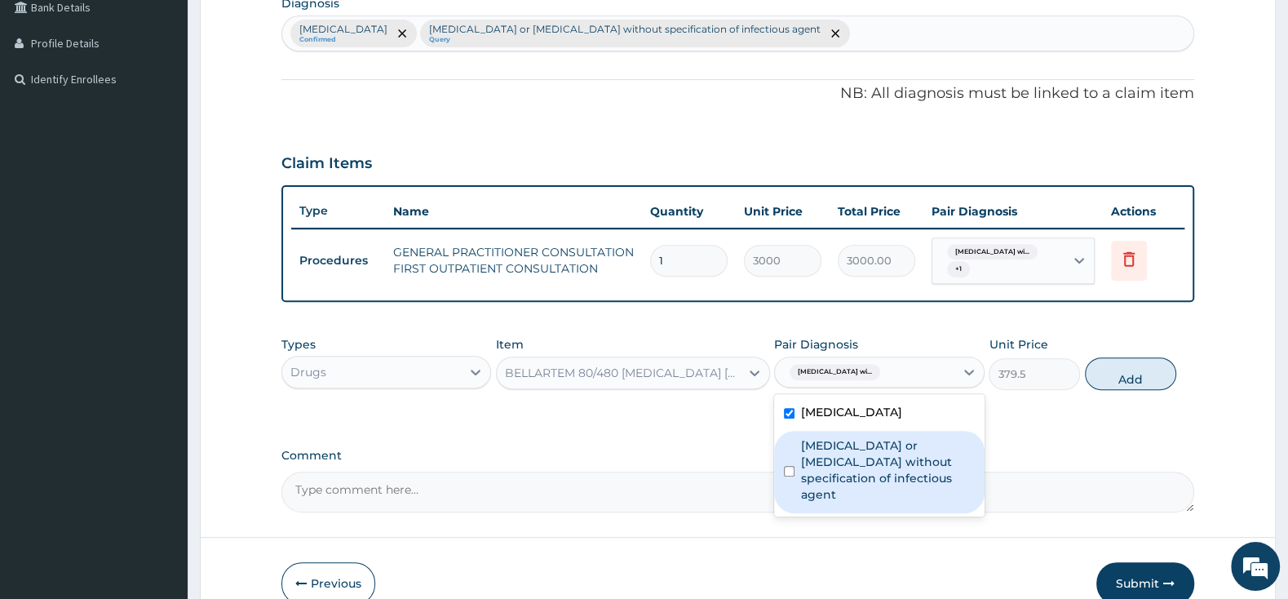
click at [791, 485] on div "Infectious gastroenteritis or colitis without specification of infectious agent" at bounding box center [879, 472] width 210 height 82
checkbox input "true"
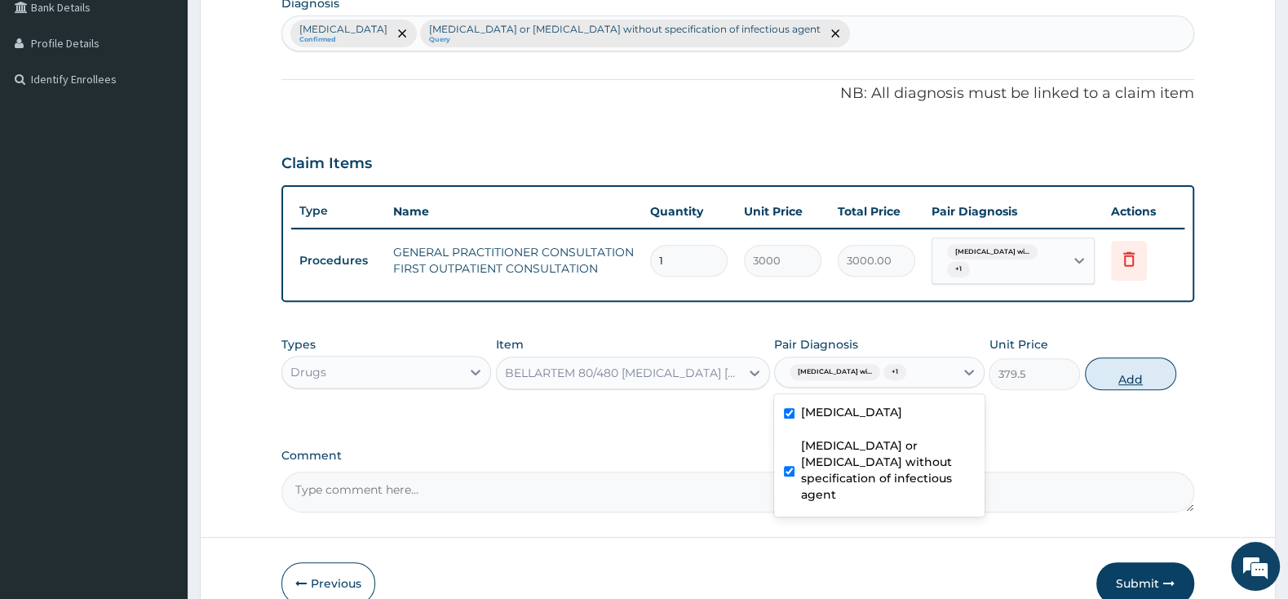
click at [1125, 390] on button "Add" at bounding box center [1130, 373] width 91 height 33
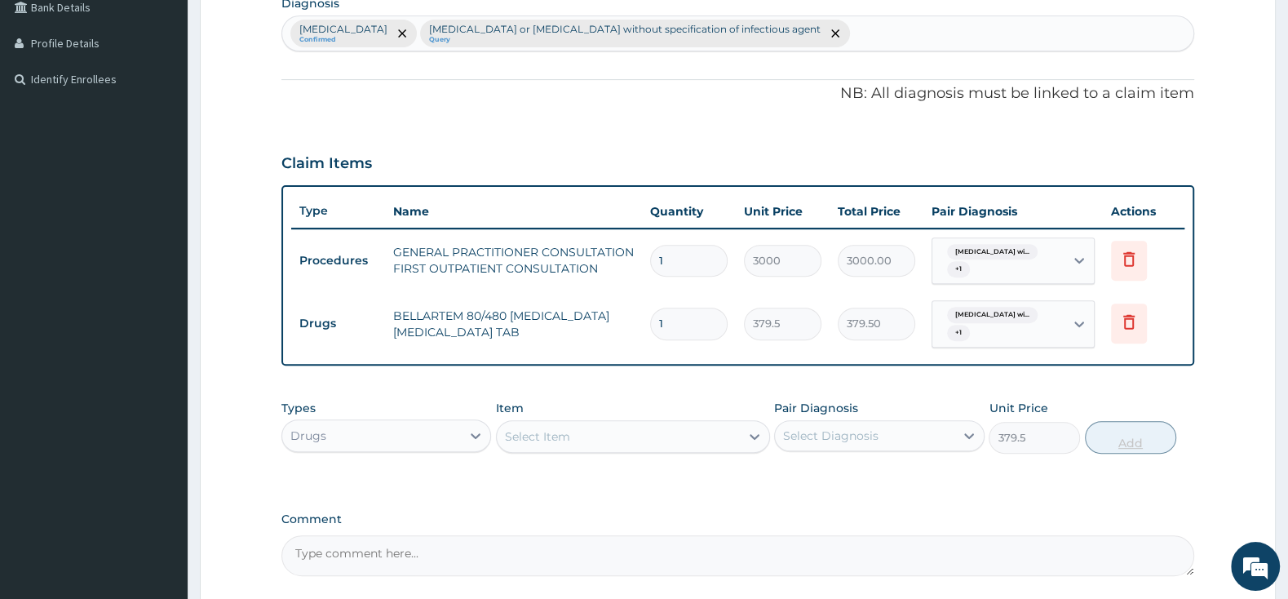
type input "0"
type input "0.00"
type input "6"
type input "2277.00"
type input "6"
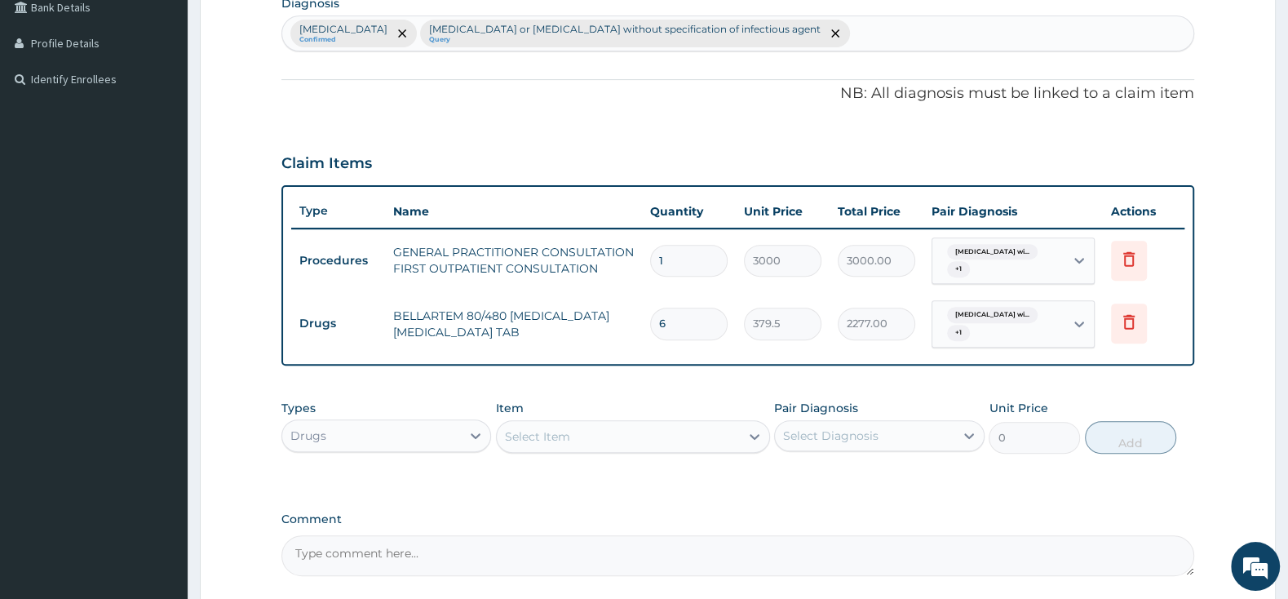
click at [657, 433] on div "Select Item" at bounding box center [618, 436] width 243 height 26
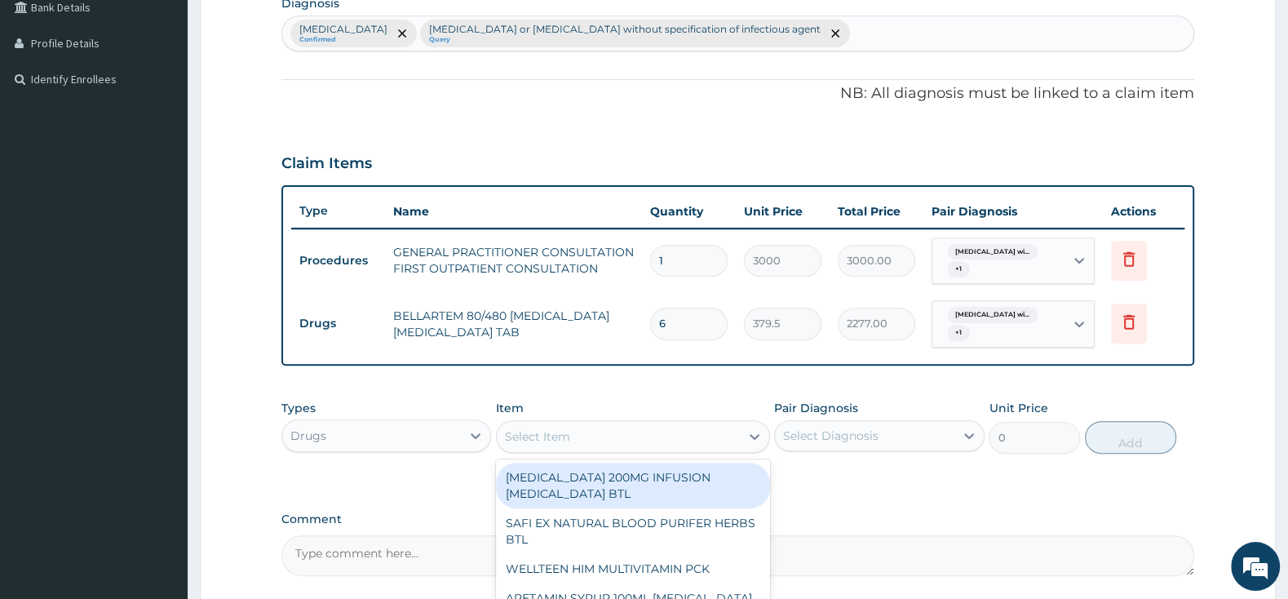
click at [657, 433] on div "Select Item" at bounding box center [618, 436] width 243 height 26
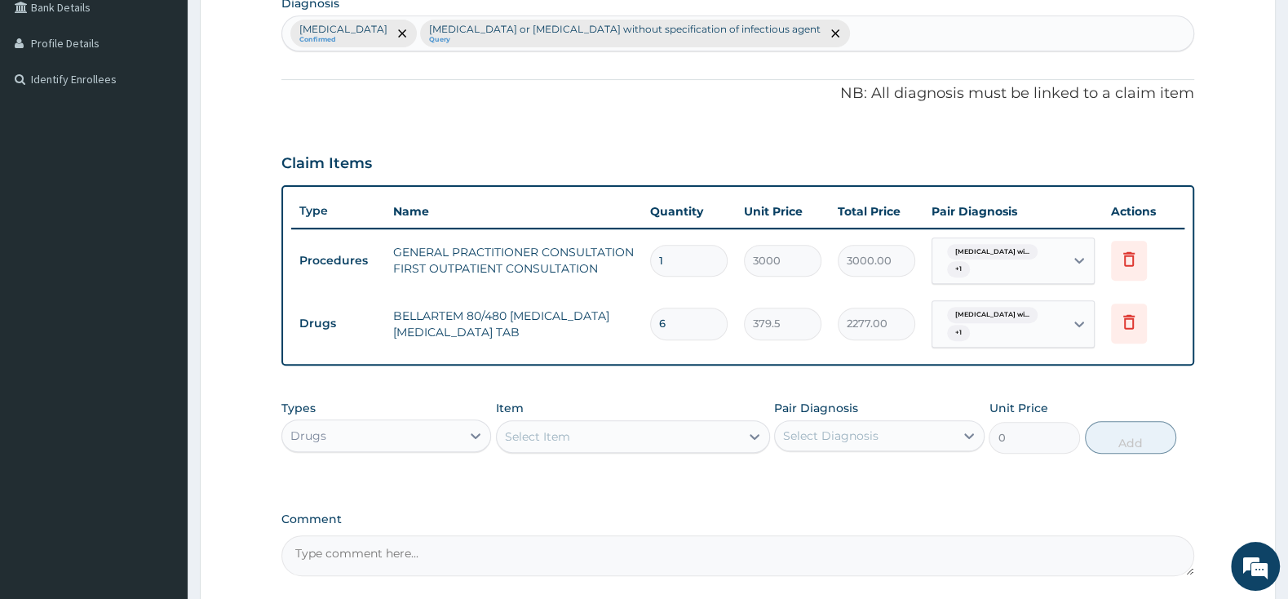
click at [657, 433] on div "Select Item" at bounding box center [618, 436] width 243 height 26
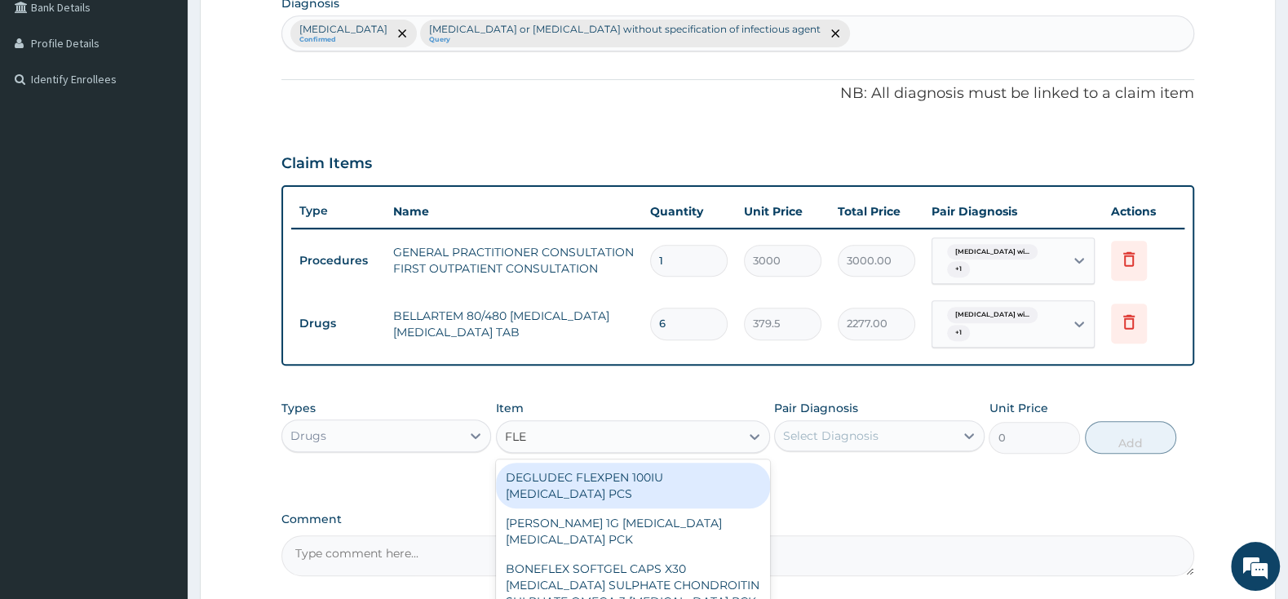
type input "FLEM"
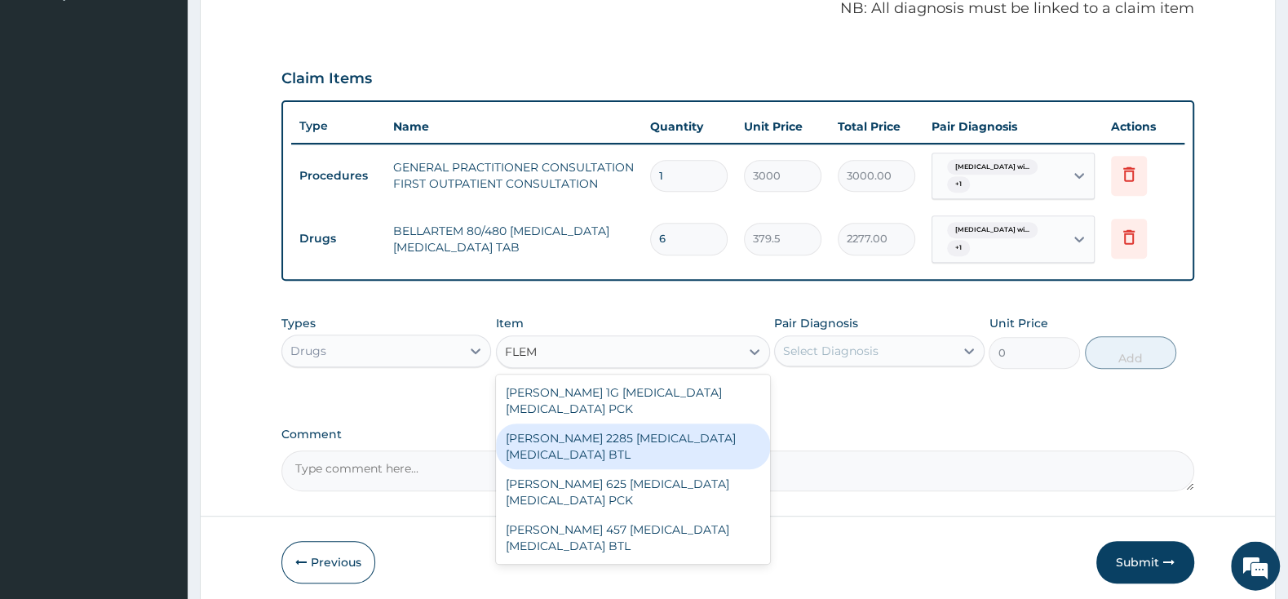
scroll to position [507, 0]
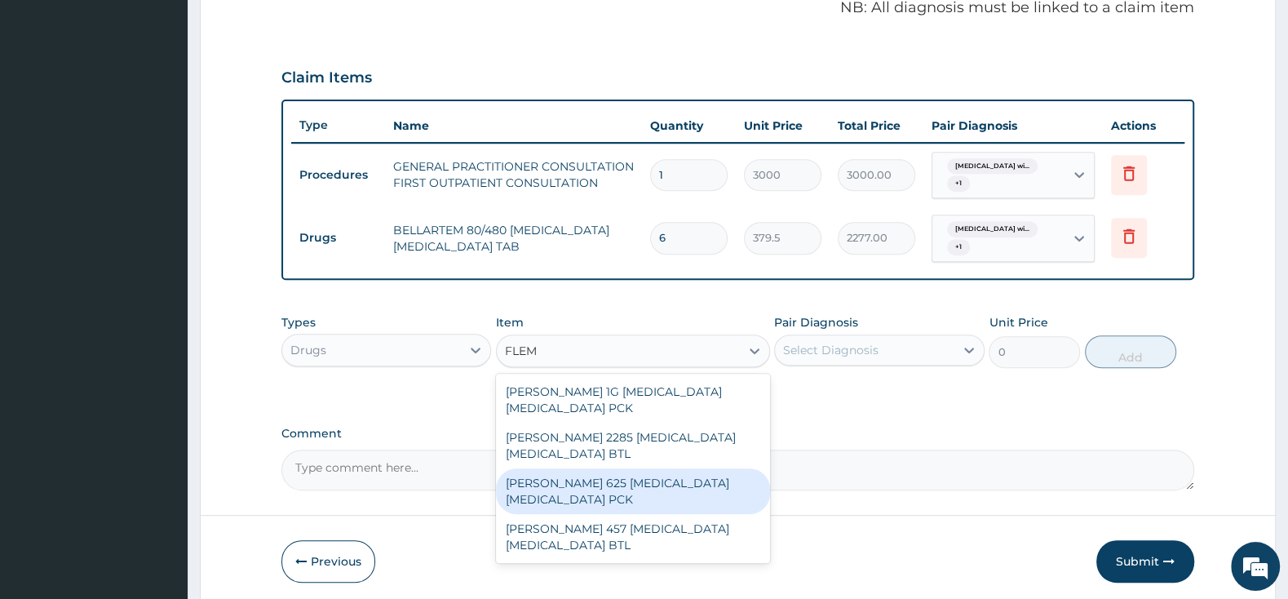
click at [623, 494] on div "FLEMING 625 AMOXICILLIN CLAVULANIC ACID PCK" at bounding box center [633, 491] width 274 height 46
type input "2300"
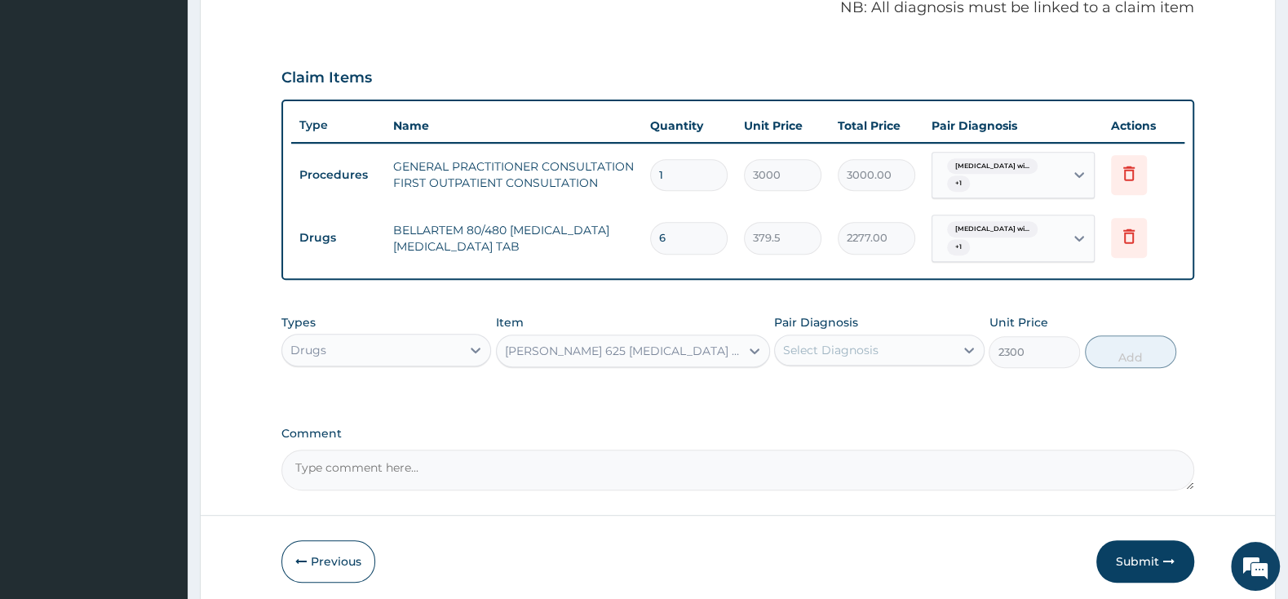
click at [794, 347] on div "Select Diagnosis" at bounding box center [830, 350] width 95 height 16
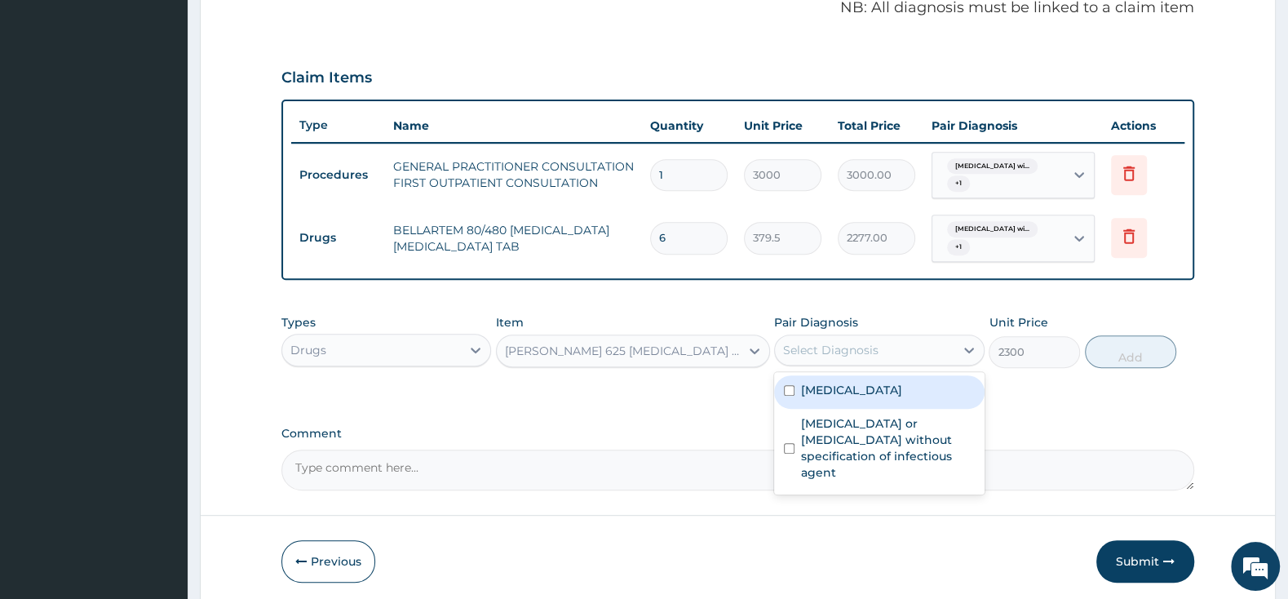
click at [790, 394] on input "checkbox" at bounding box center [789, 390] width 11 height 11
checkbox input "true"
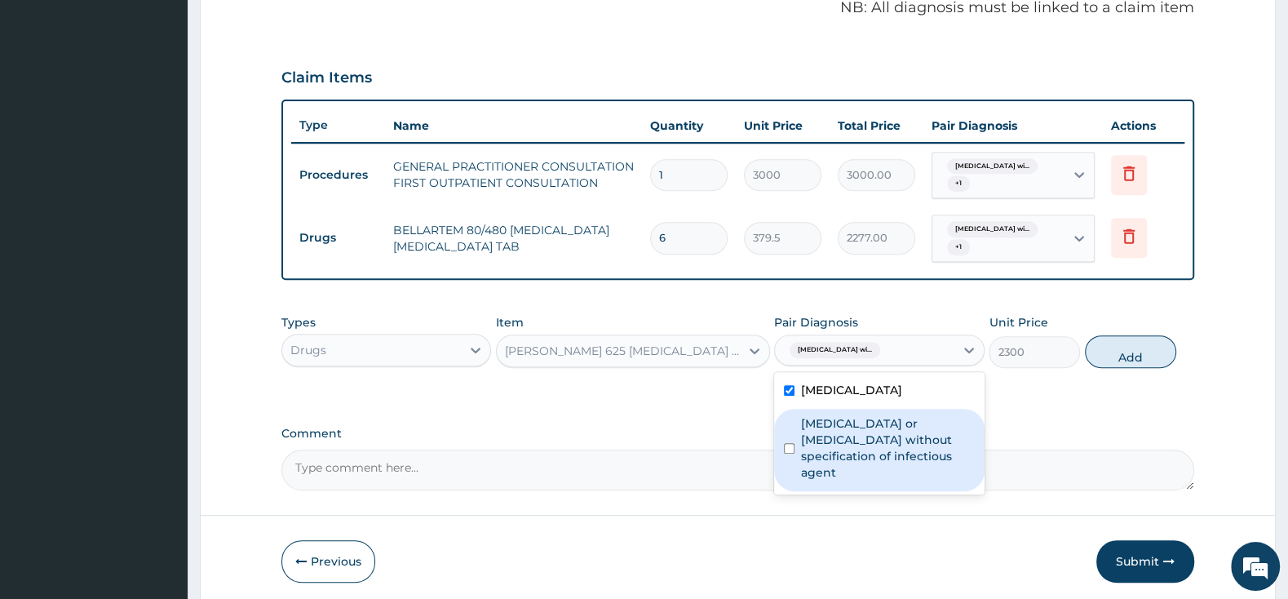
click at [794, 454] on input "checkbox" at bounding box center [789, 448] width 11 height 11
checkbox input "true"
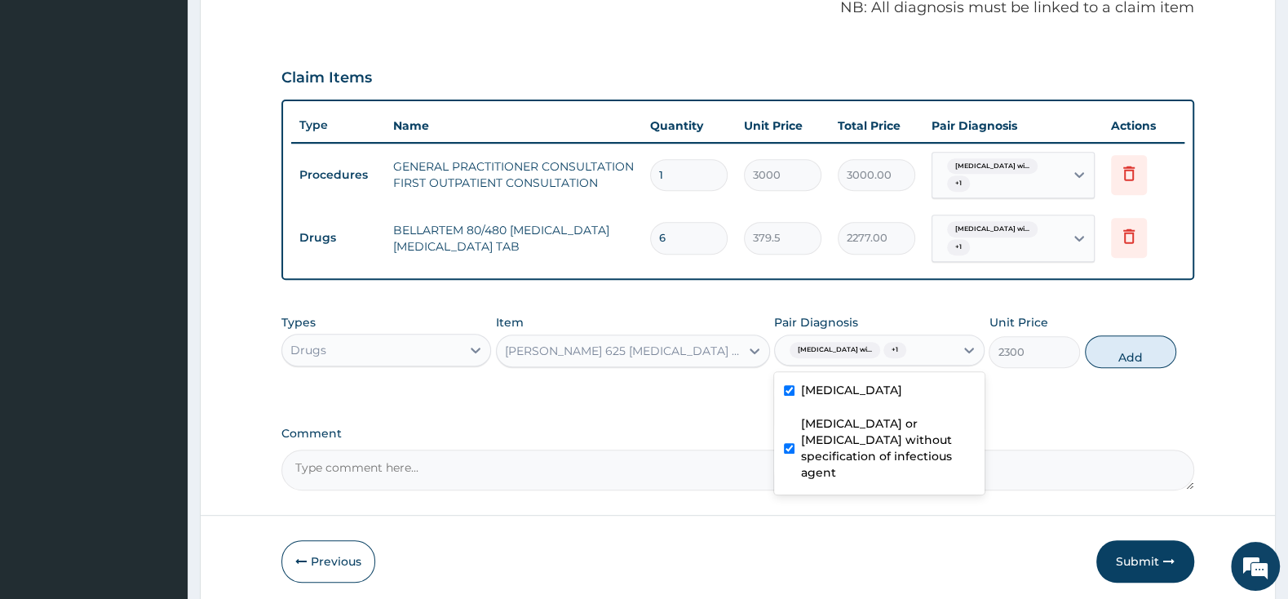
click at [790, 396] on input "checkbox" at bounding box center [789, 390] width 11 height 11
checkbox input "false"
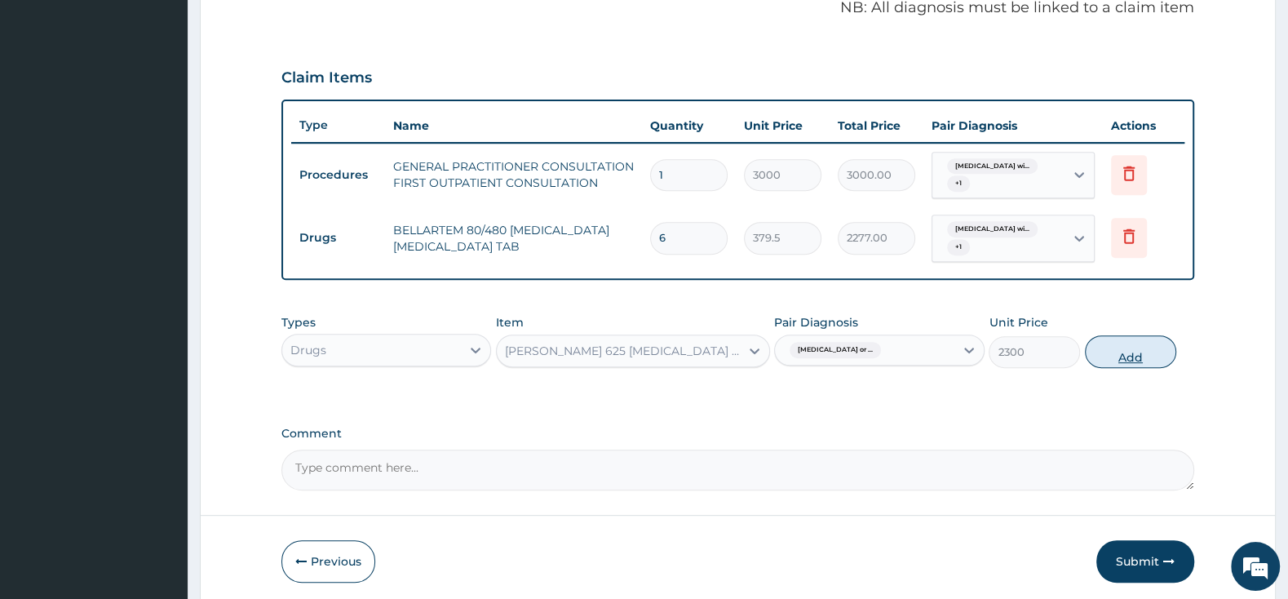
click at [1131, 347] on button "Add" at bounding box center [1130, 351] width 91 height 33
type input "0"
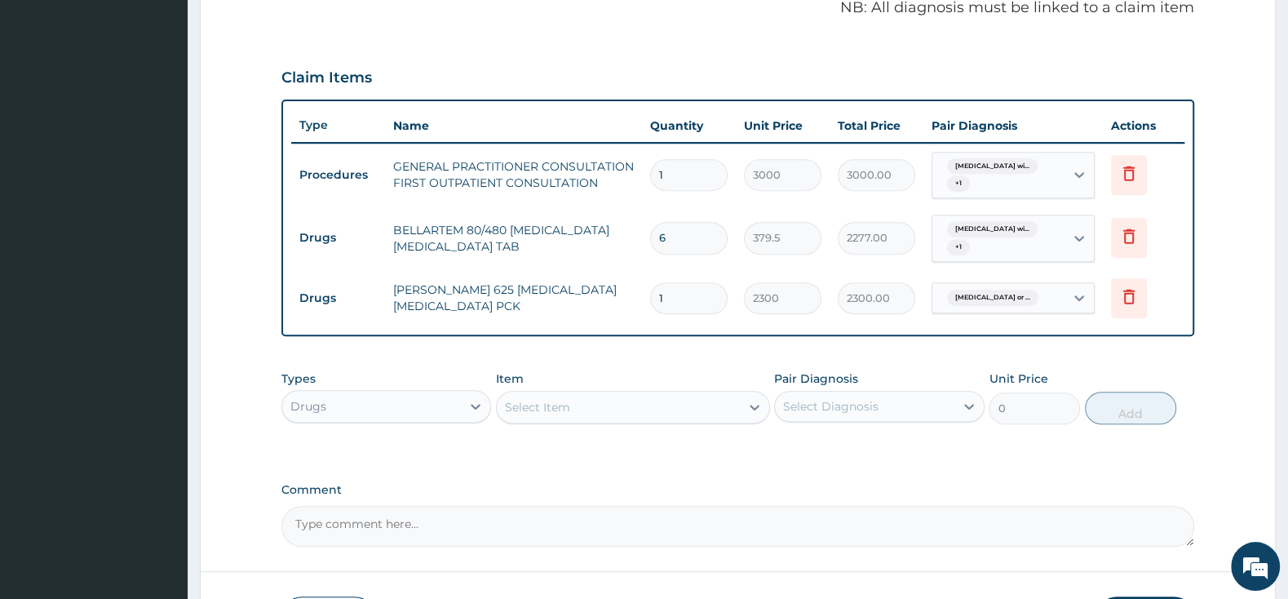
click at [669, 406] on div "Select Item" at bounding box center [618, 407] width 243 height 26
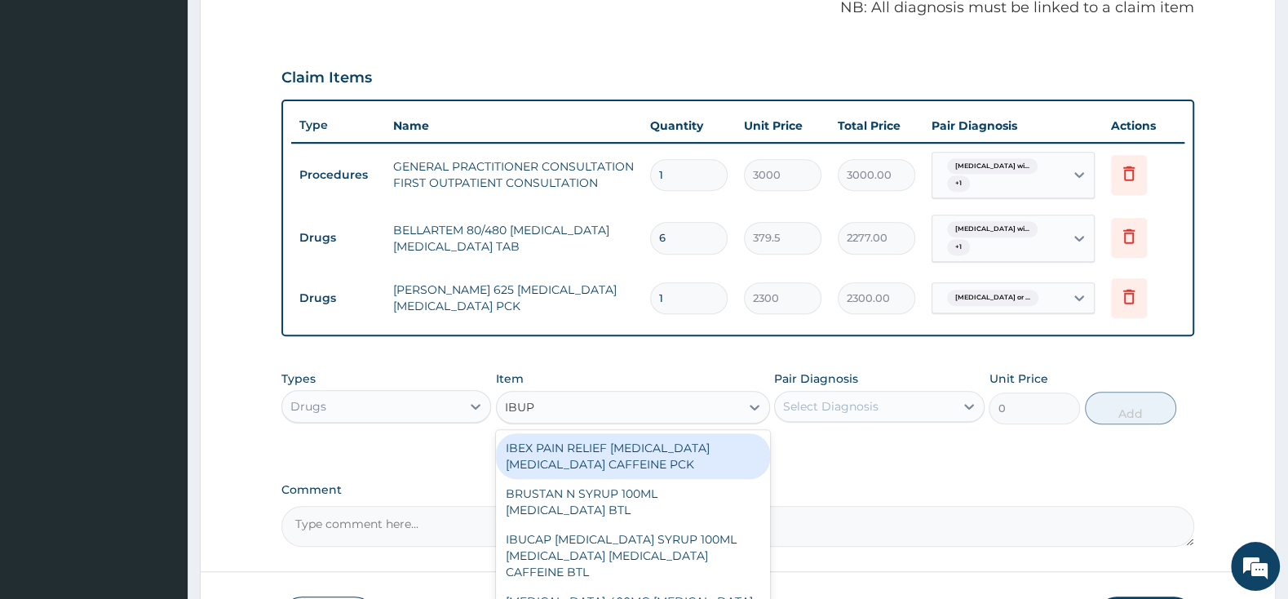
type input "IBUPR"
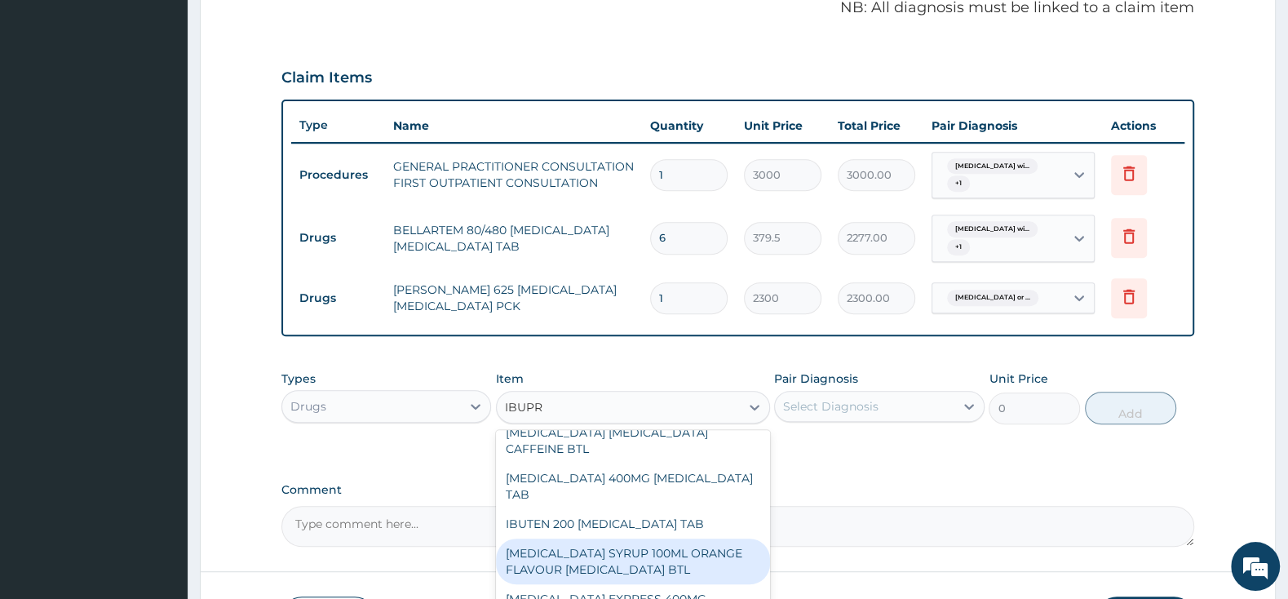
scroll to position [171, 0]
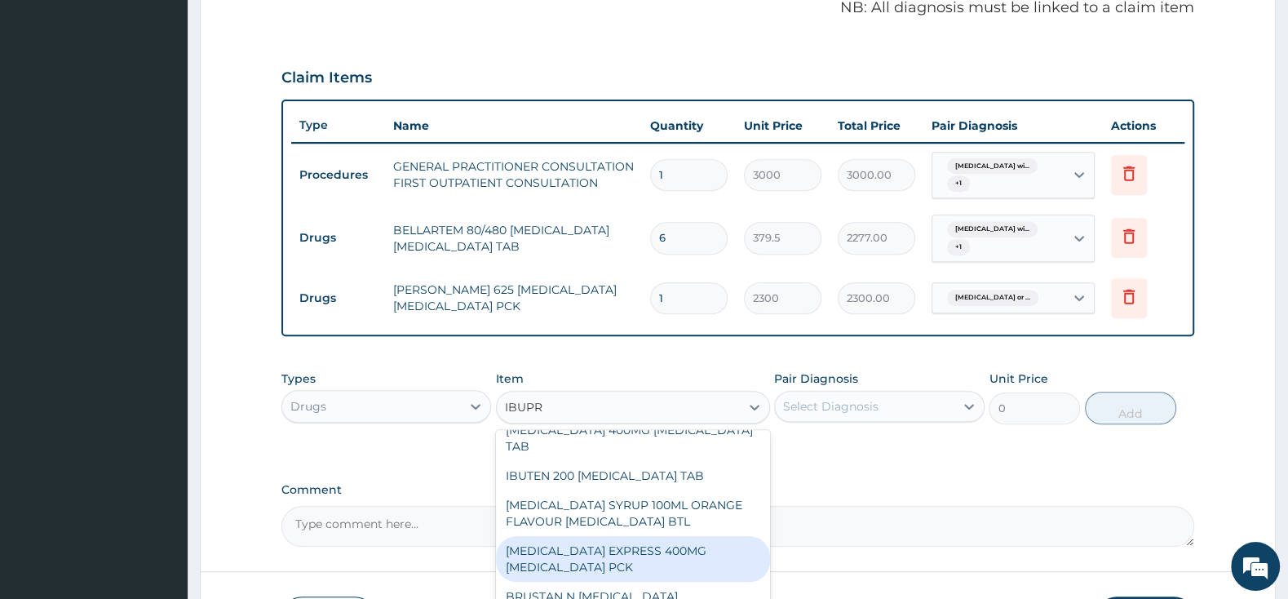
click at [644, 537] on div "NUROFEN EXPRESS 400MG IBUPROFEN PCK" at bounding box center [633, 559] width 274 height 46
type input "2875"
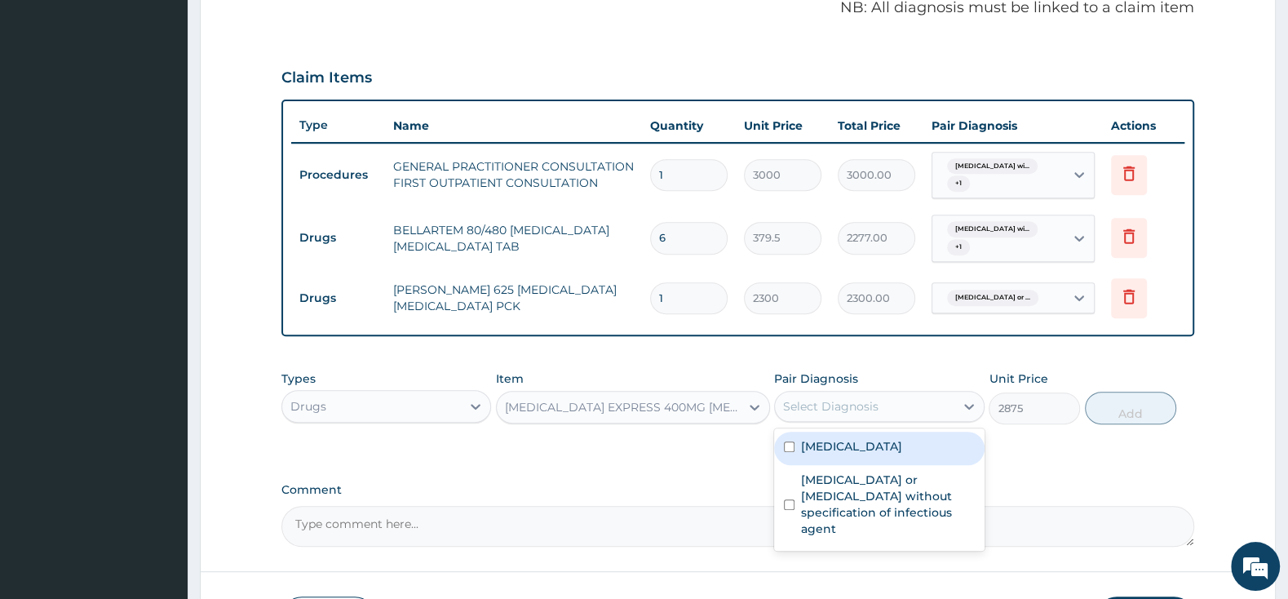
click at [808, 410] on div "Select Diagnosis" at bounding box center [830, 406] width 95 height 16
click at [784, 452] on input "checkbox" at bounding box center [789, 446] width 11 height 11
checkbox input "true"
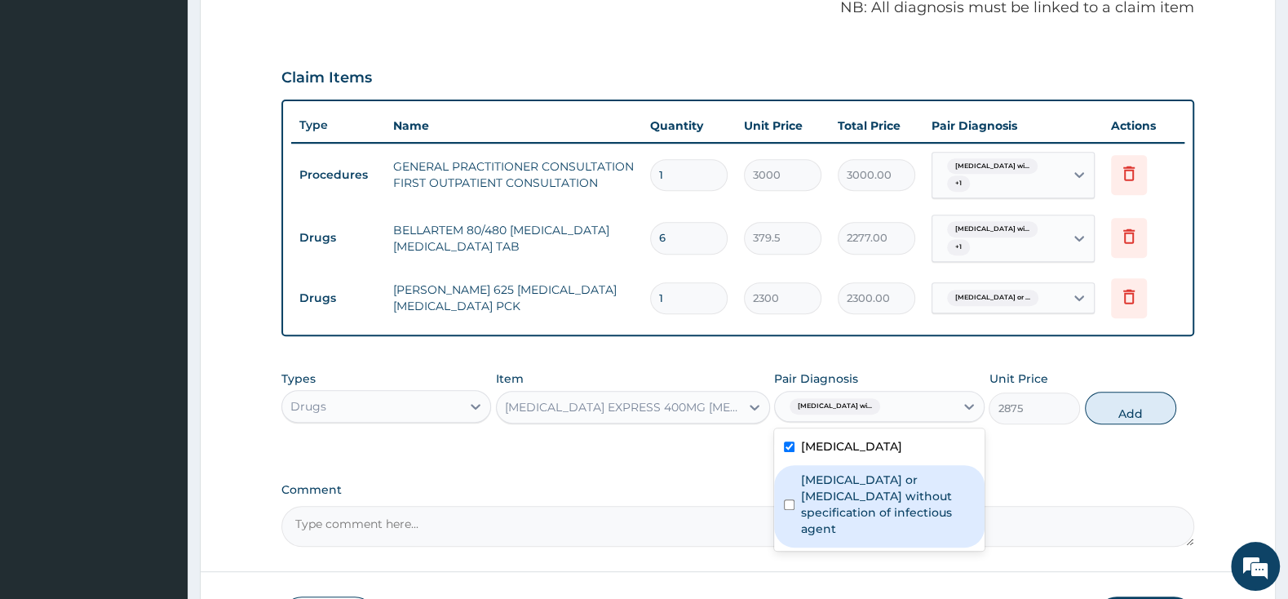
click at [787, 509] on input "checkbox" at bounding box center [789, 504] width 11 height 11
checkbox input "true"
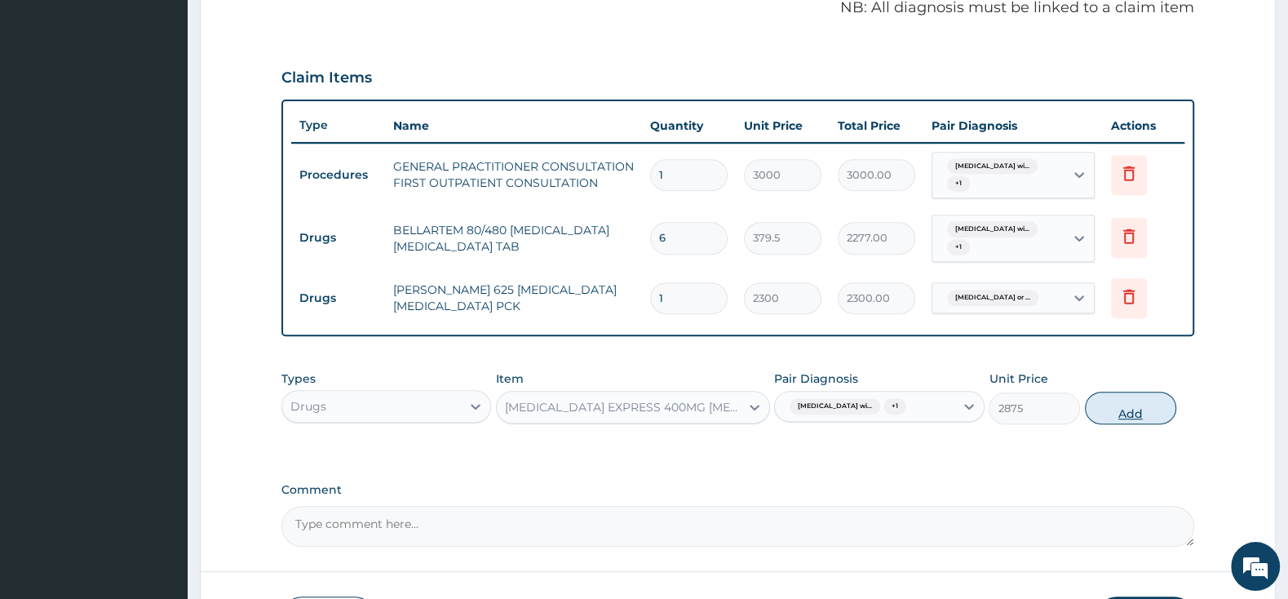
click at [1150, 420] on button "Add" at bounding box center [1130, 408] width 91 height 33
type input "0"
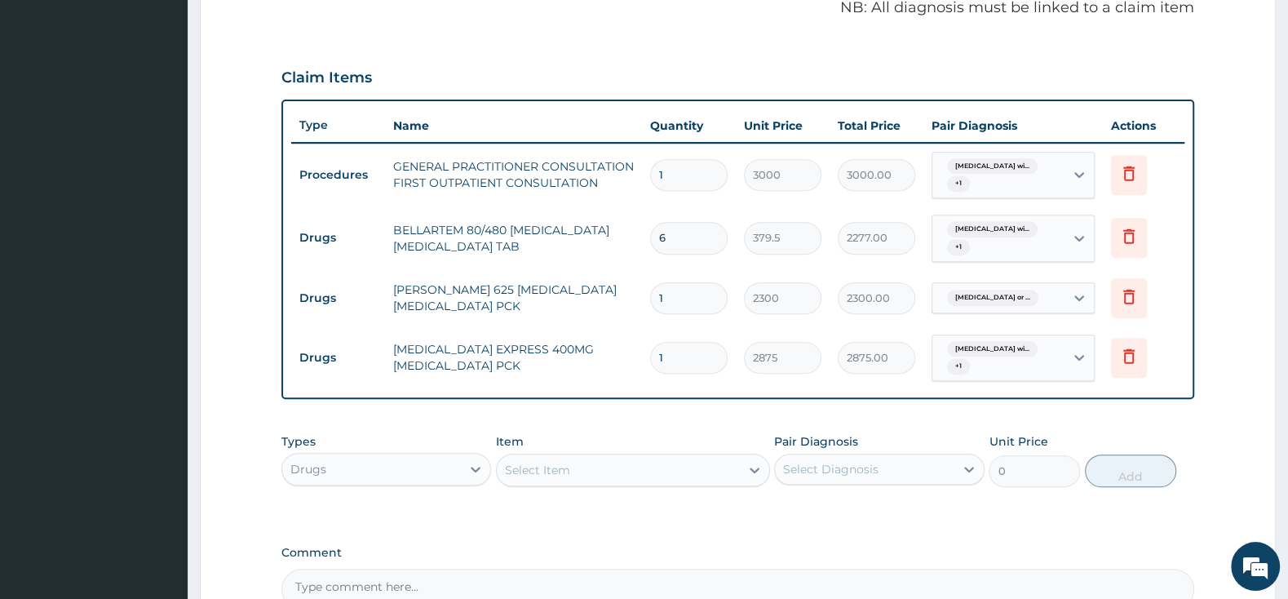
click at [669, 461] on div "Select Item" at bounding box center [618, 470] width 243 height 26
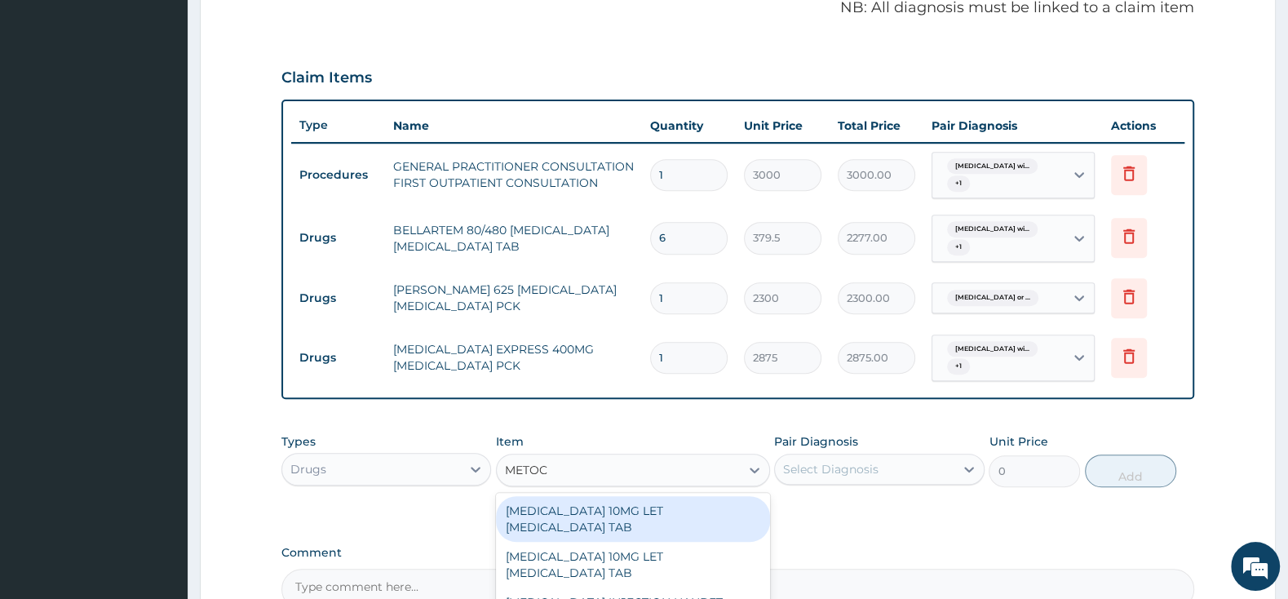
type input "METOCL"
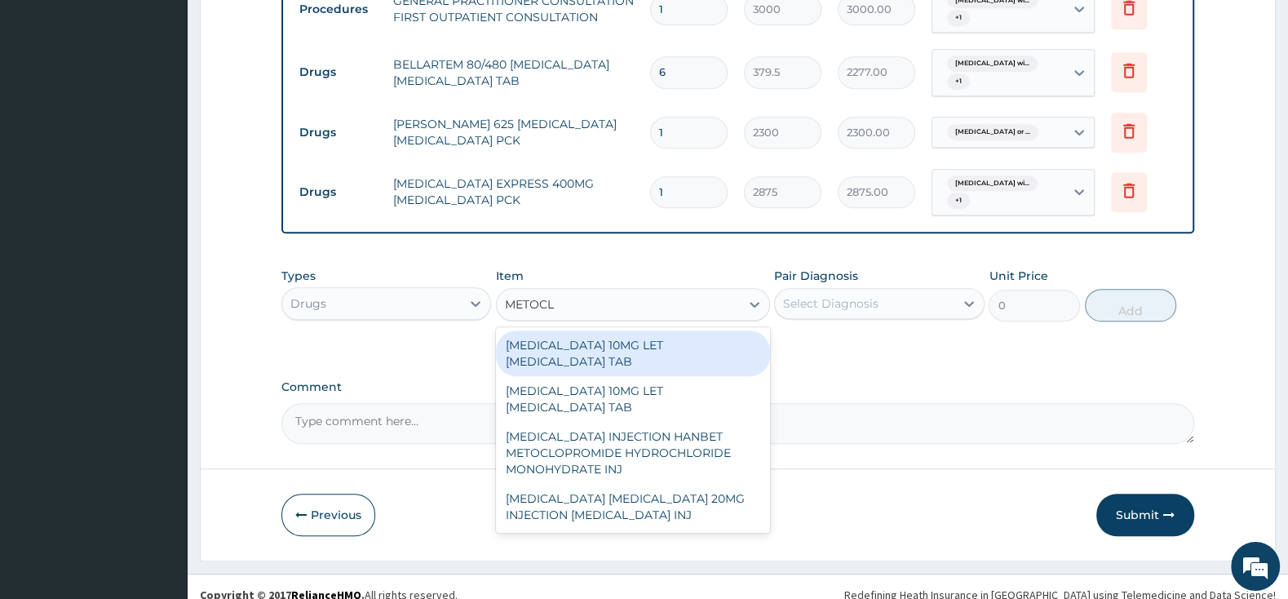
scroll to position [691, 0]
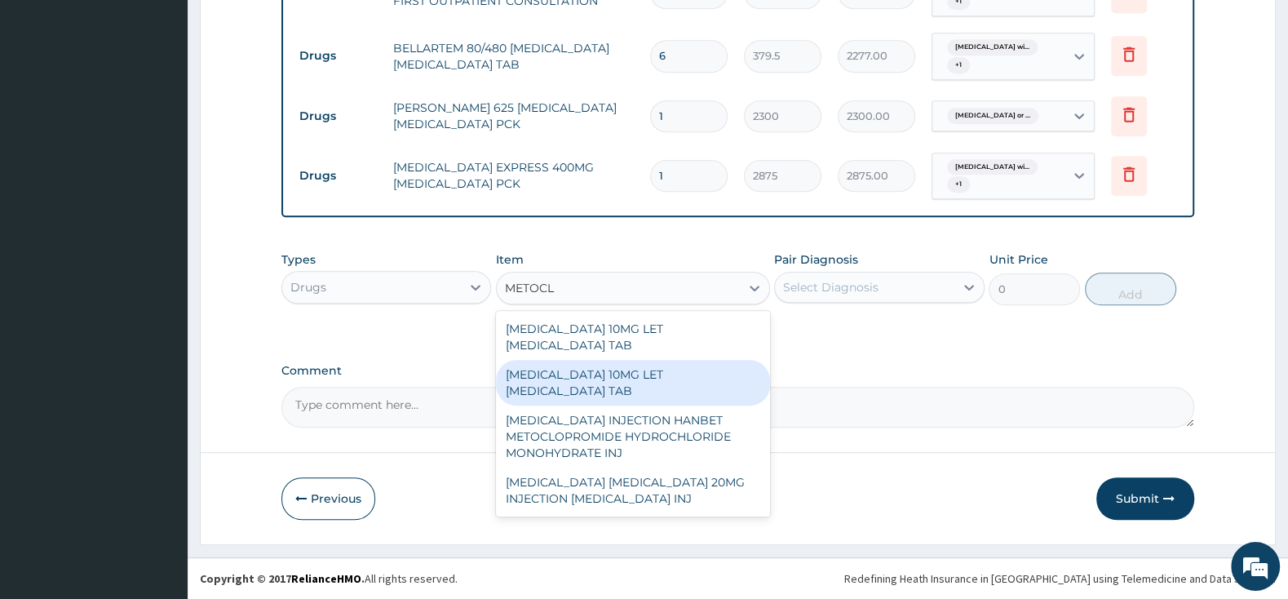
click at [680, 380] on div "MAXOLON 10MG LET METOCLOPRAMIDE TAB" at bounding box center [633, 383] width 274 height 46
type input "2185"
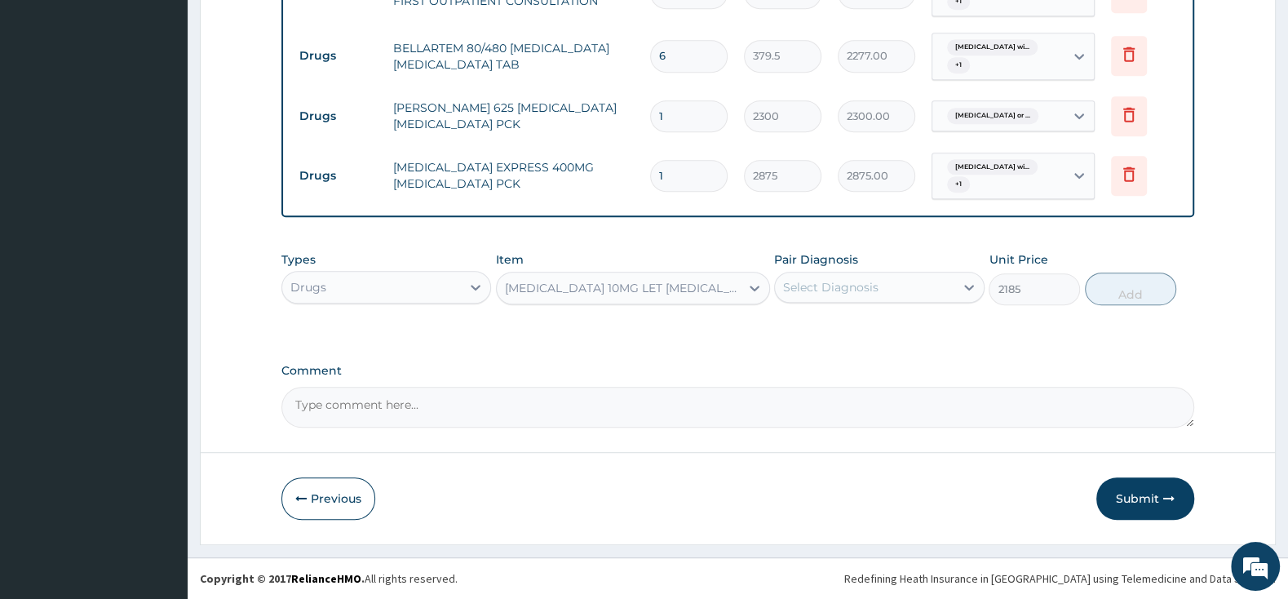
click at [835, 266] on div "Pair Diagnosis Select Diagnosis" at bounding box center [879, 278] width 210 height 54
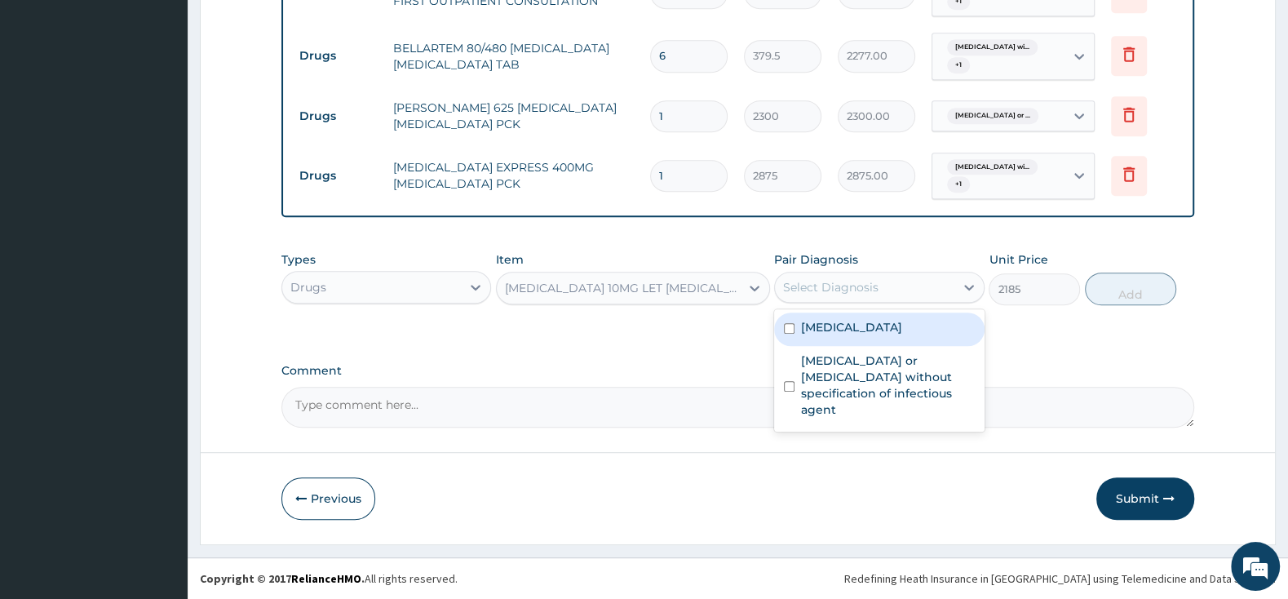
click at [835, 279] on div "Select Diagnosis" at bounding box center [830, 287] width 95 height 16
click at [786, 330] on div "Plasmodium malariae malaria without complication" at bounding box center [879, 328] width 210 height 33
checkbox input "true"
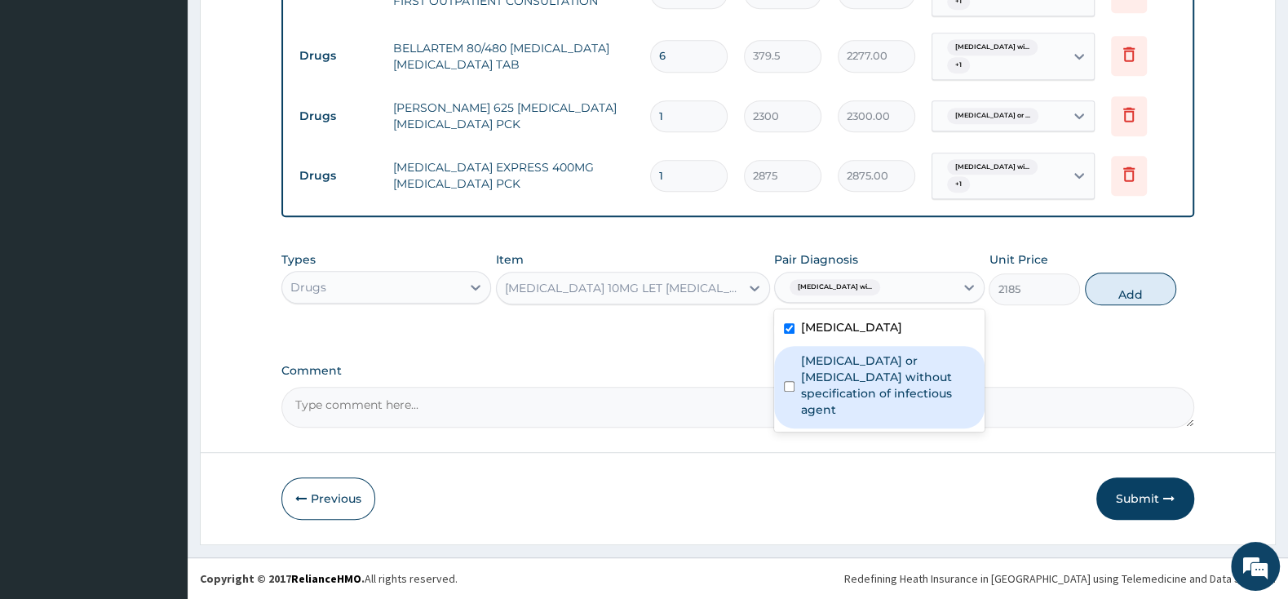
click at [791, 387] on div "Infectious gastroenteritis or colitis without specification of infectious agent" at bounding box center [879, 387] width 210 height 82
checkbox input "true"
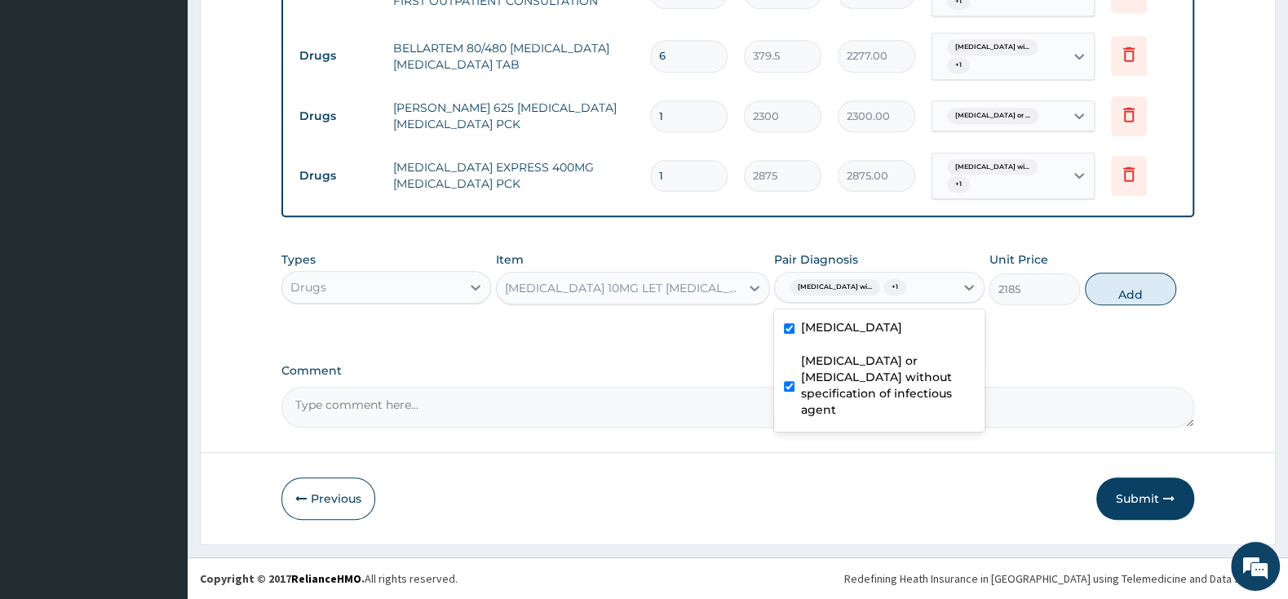
click at [1154, 282] on div "Types Drugs Item MAXOLON 10MG LET METOCLOPRAMIDE TAB Pair Diagnosis option Infe…" at bounding box center [737, 278] width 913 height 70
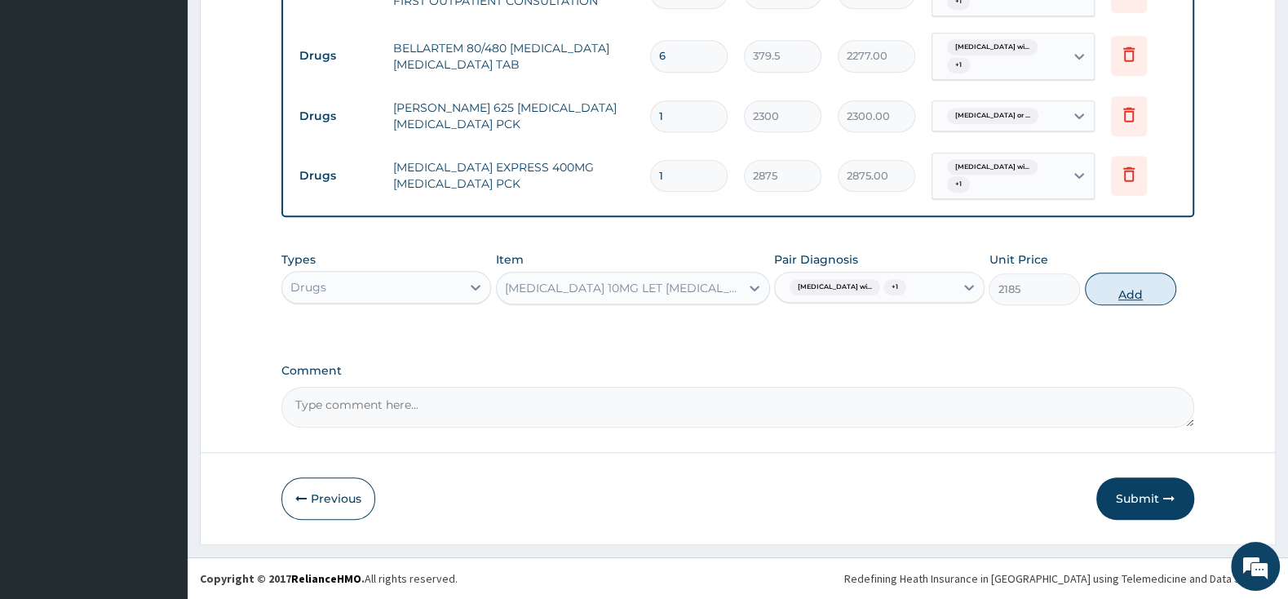
click at [1153, 299] on button "Add" at bounding box center [1130, 288] width 91 height 33
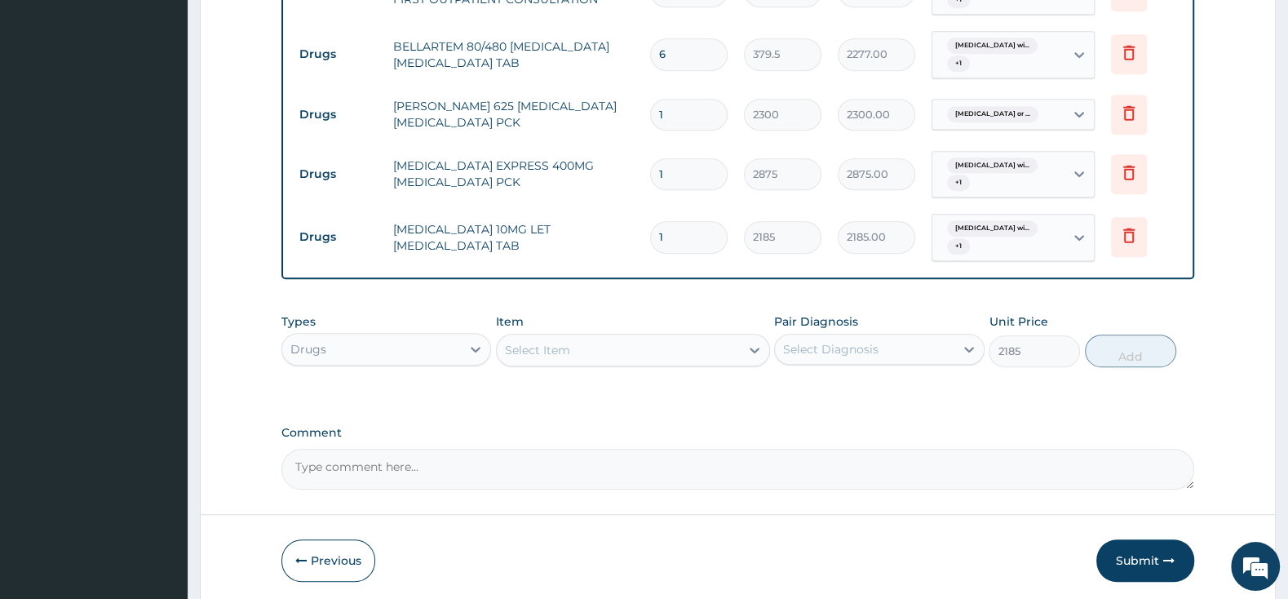
type input "0"
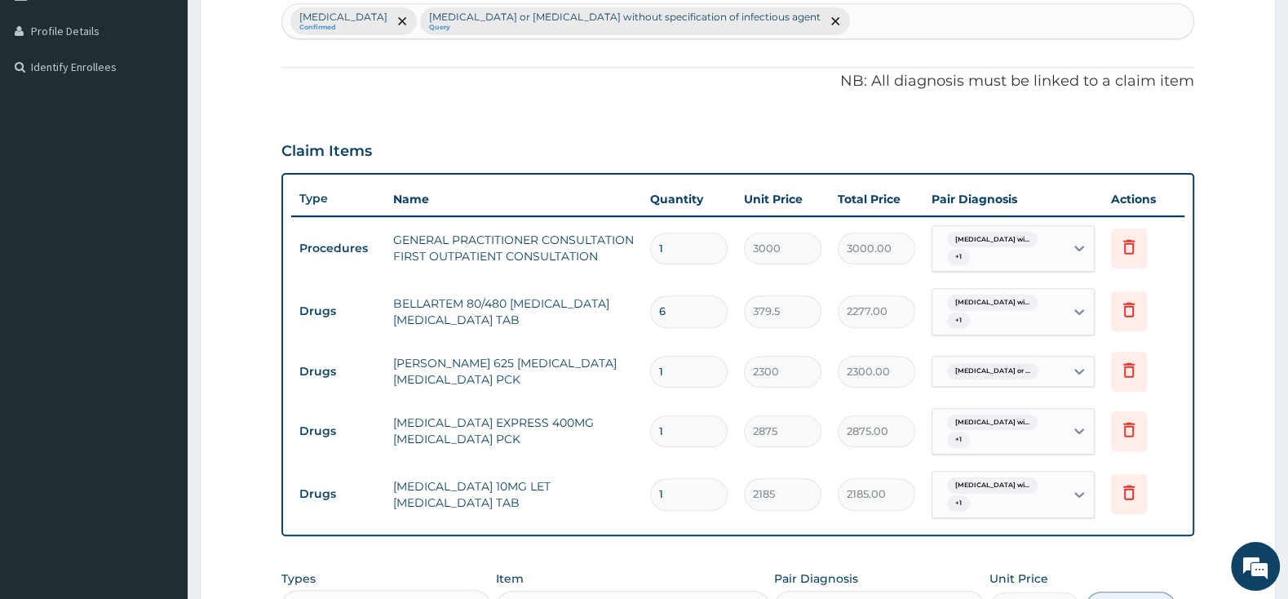
scroll to position [755, 0]
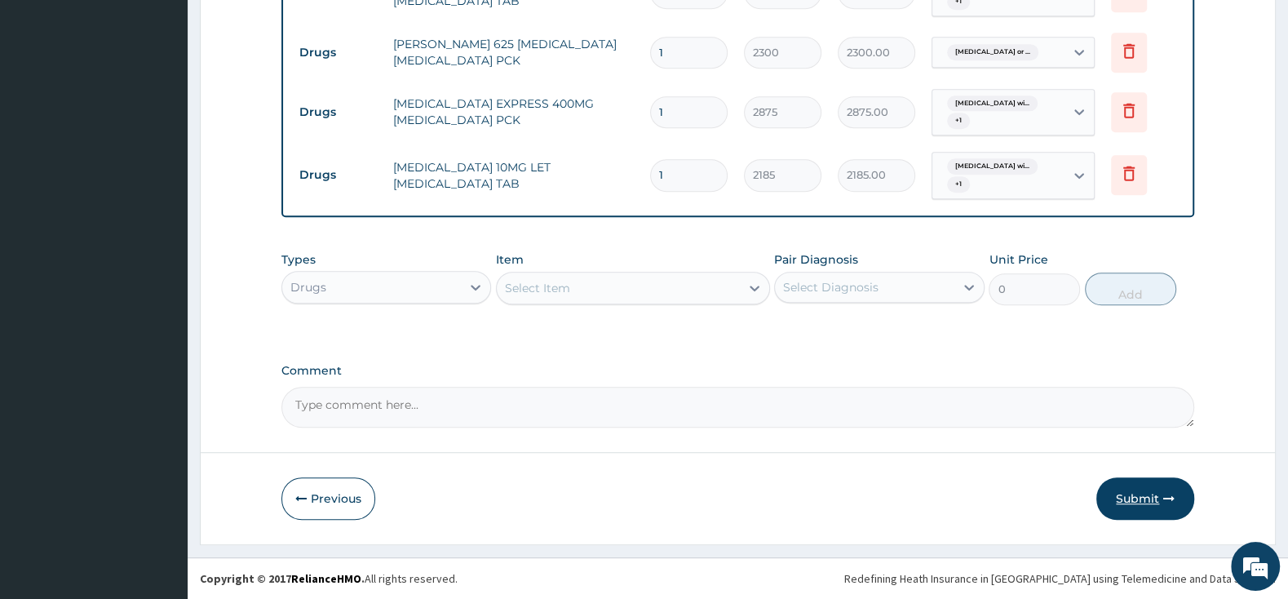
click at [1155, 484] on button "Submit" at bounding box center [1145, 498] width 98 height 42
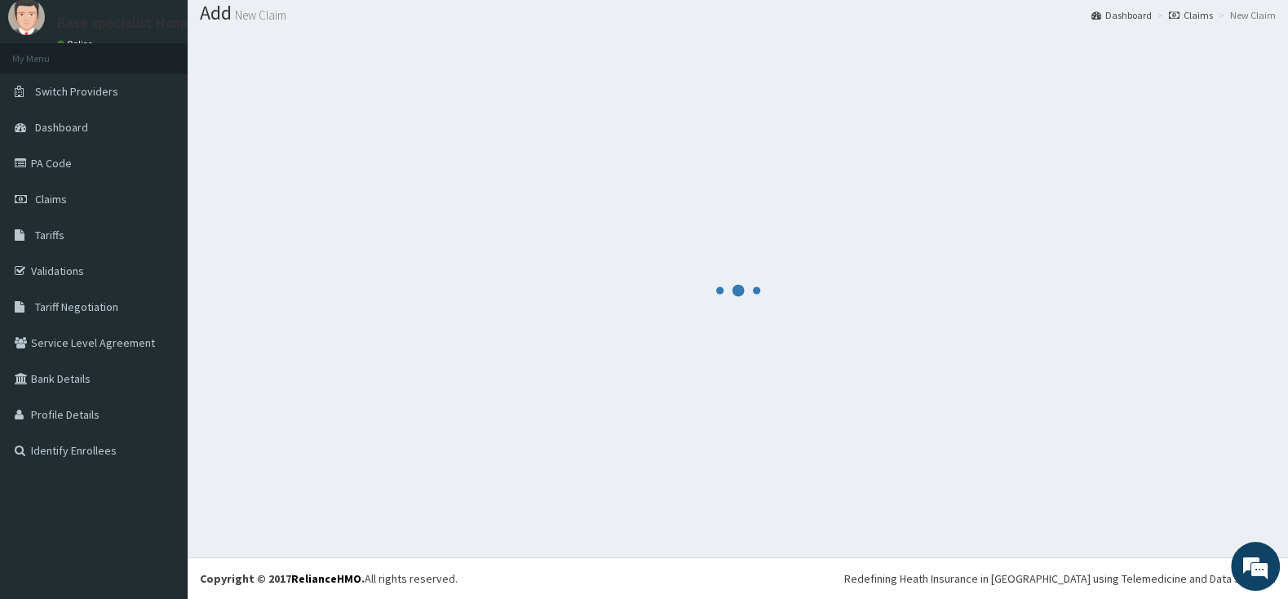
scroll to position [51, 0]
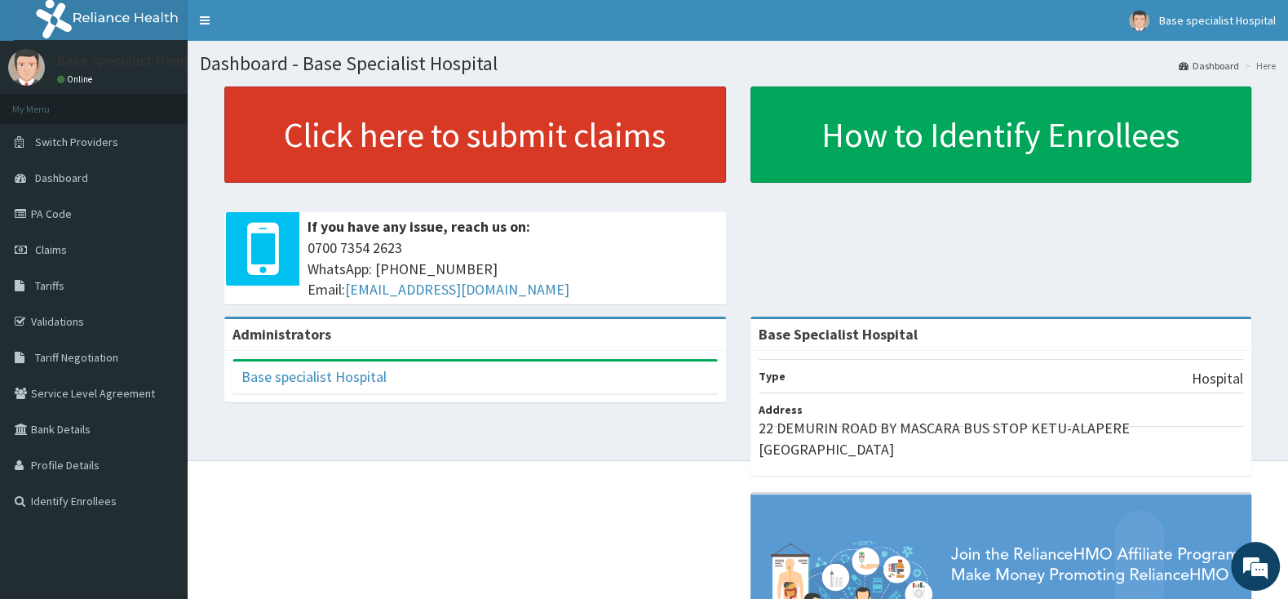
click at [413, 121] on link "Click here to submit claims" at bounding box center [475, 134] width 502 height 96
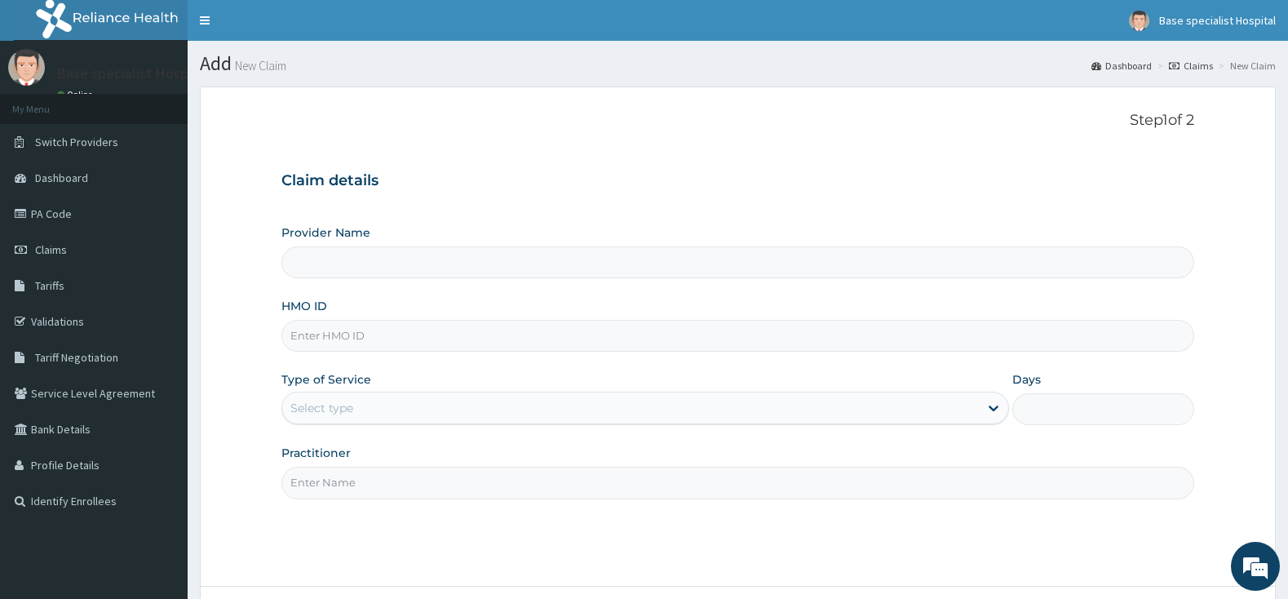
click at [325, 347] on input "HMO ID" at bounding box center [737, 336] width 913 height 32
type input "Base Specialist Hospital"
click at [314, 342] on input "SWF/10418/A" at bounding box center [737, 336] width 913 height 32
type input "SWF/10418/A"
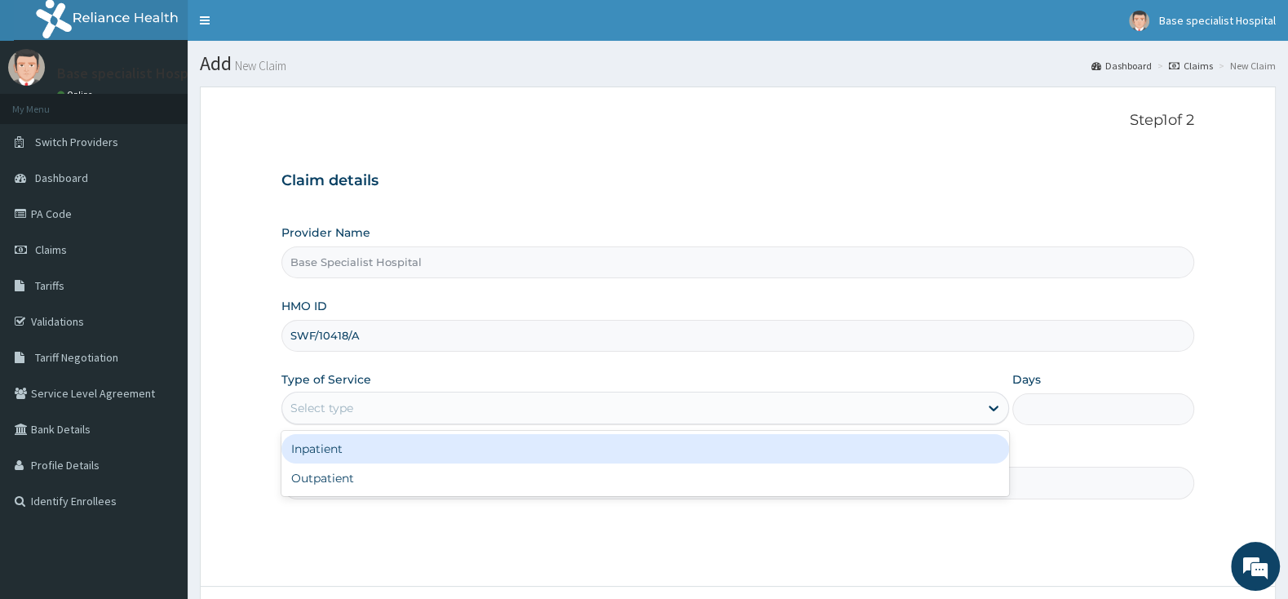
click at [443, 412] on div "Select type" at bounding box center [630, 408] width 697 height 26
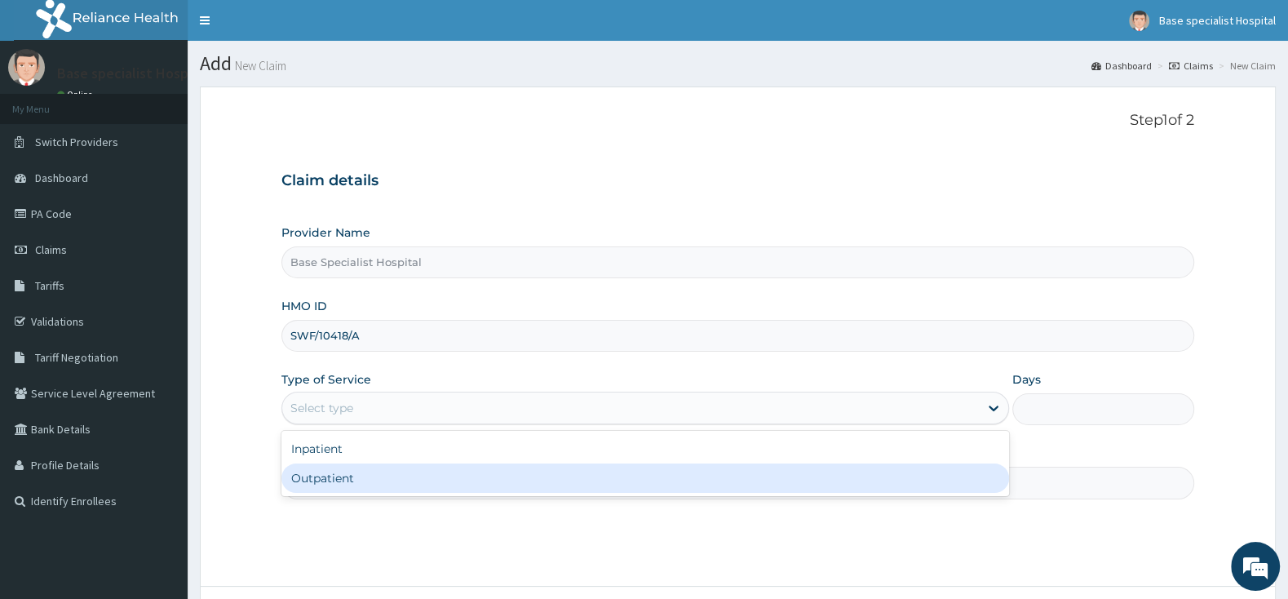
click at [437, 467] on div "Outpatient" at bounding box center [645, 477] width 728 height 29
type input "1"
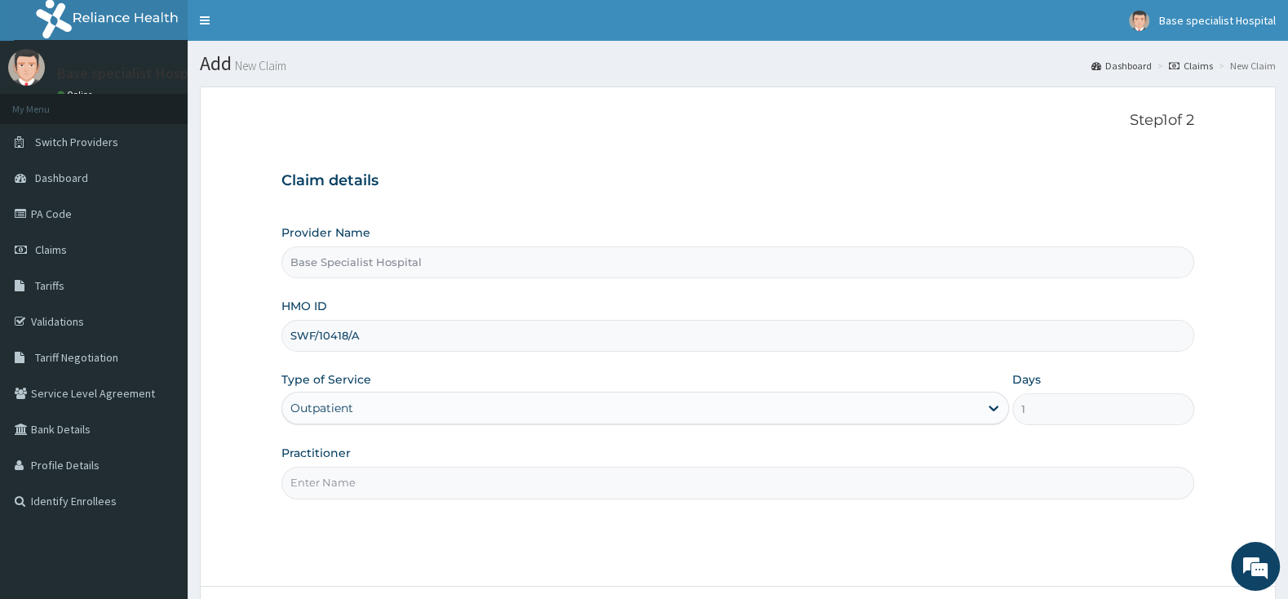
click at [439, 468] on div "Practitioner" at bounding box center [737, 472] width 913 height 54
click at [436, 480] on input "Practitioner" at bounding box center [737, 483] width 913 height 32
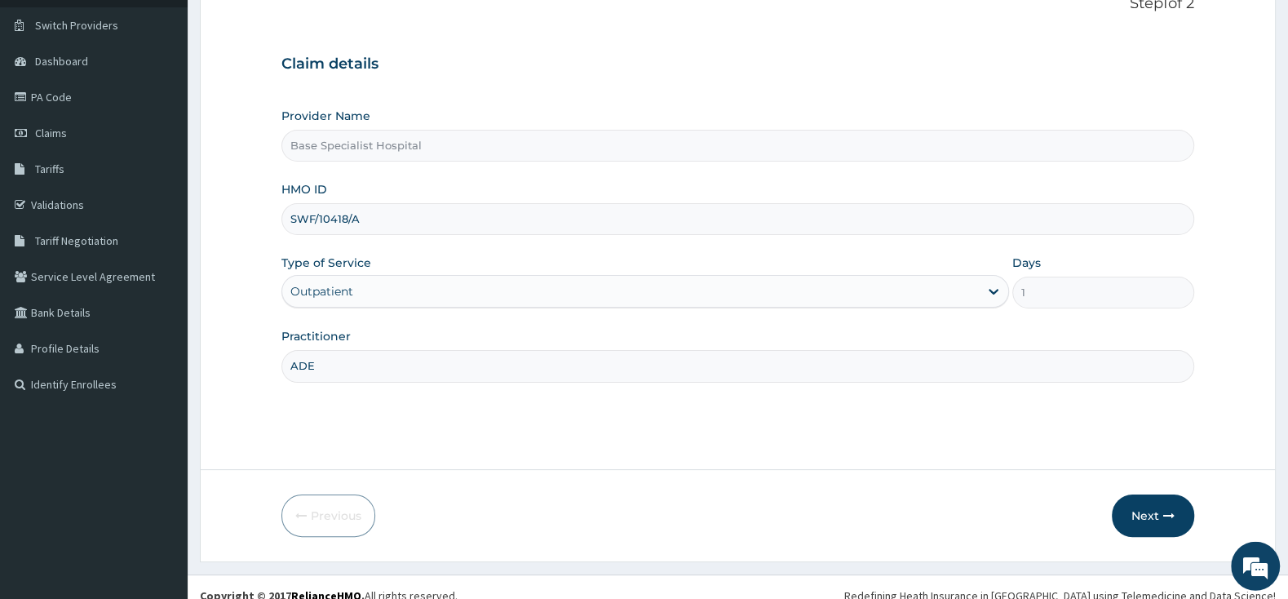
scroll to position [135, 0]
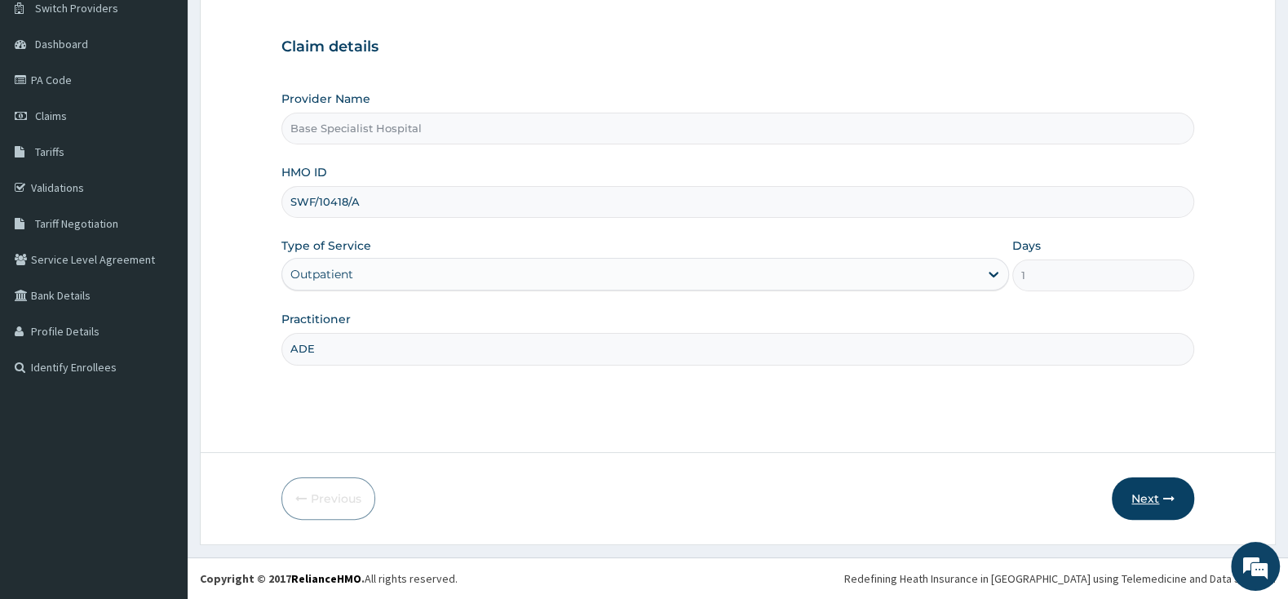
type input "ADE"
click at [1166, 496] on icon "button" at bounding box center [1168, 498] width 11 height 11
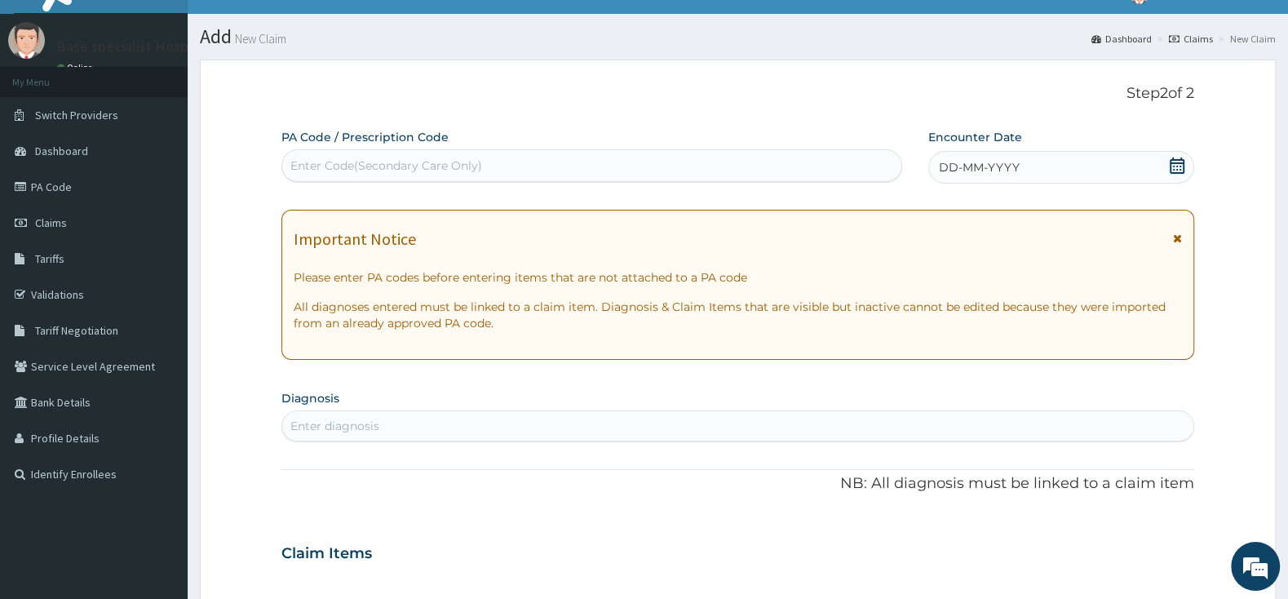
scroll to position [0, 0]
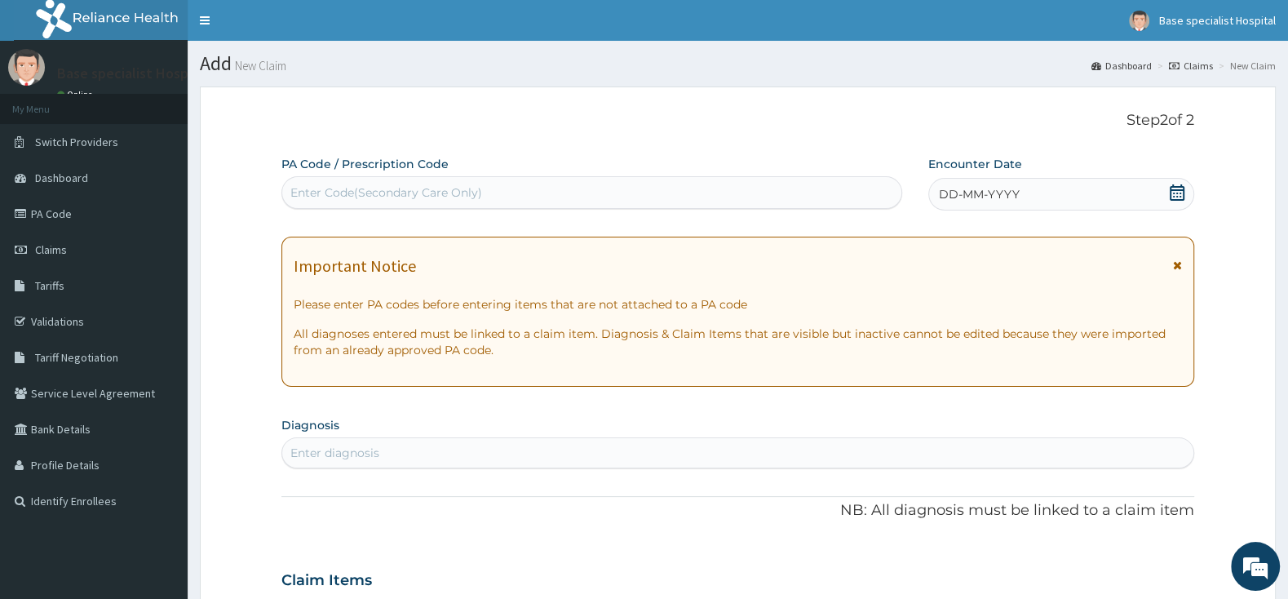
click at [1177, 190] on icon at bounding box center [1177, 192] width 15 height 16
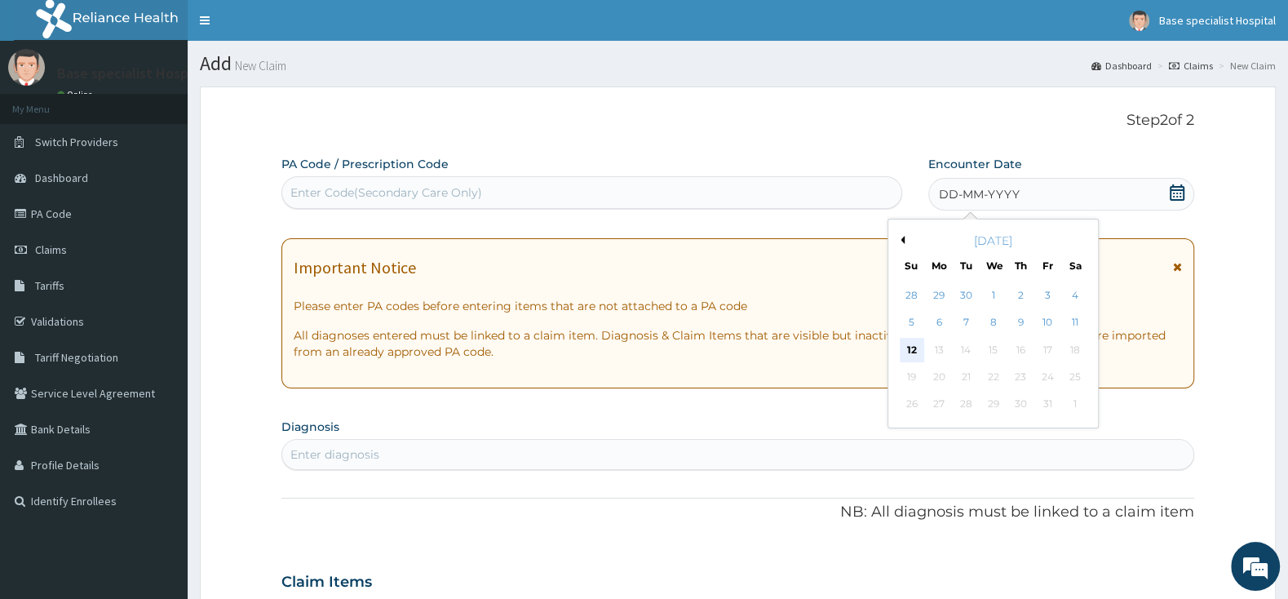
click at [909, 339] on div "12" at bounding box center [912, 350] width 24 height 24
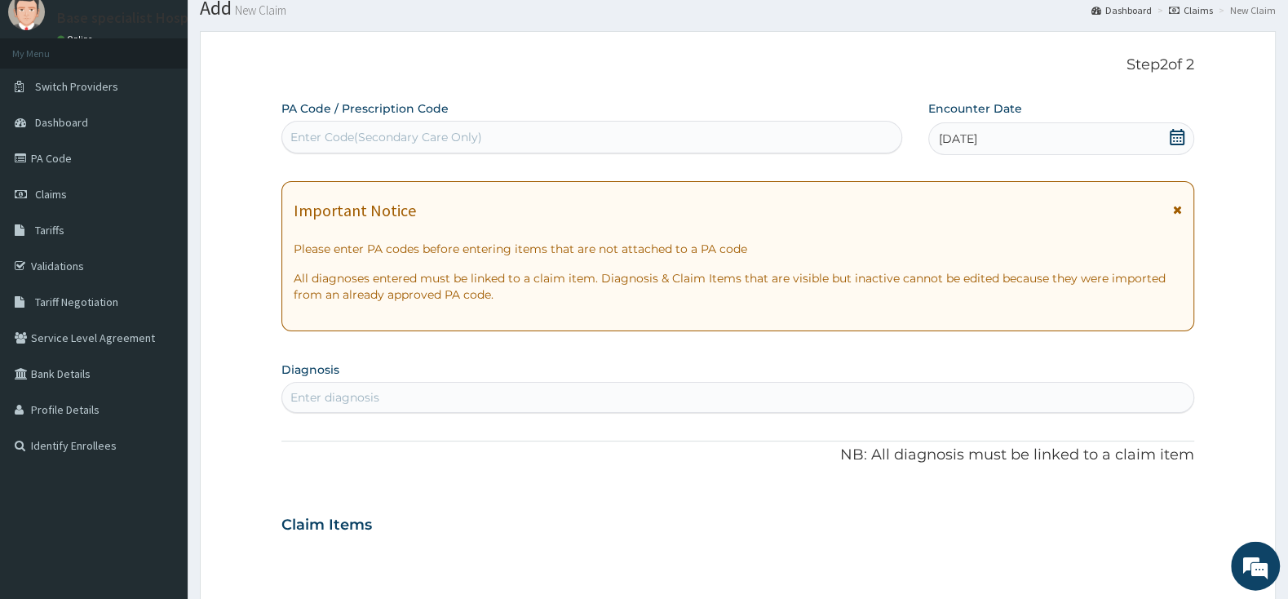
scroll to position [86, 0]
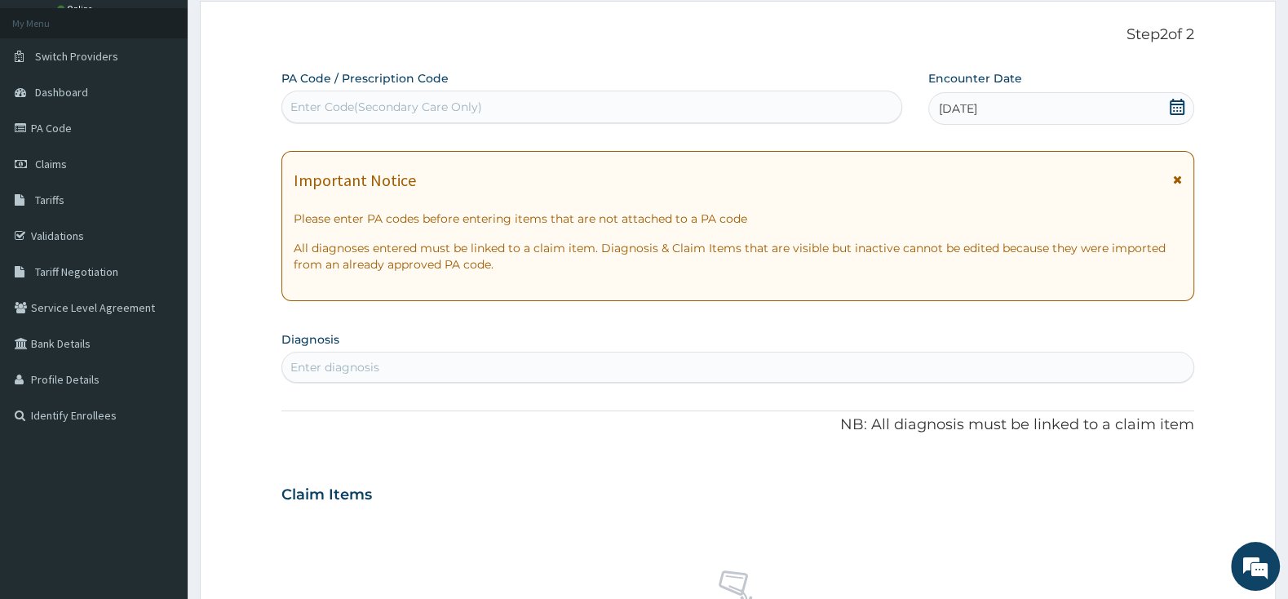
click at [662, 366] on div "Enter diagnosis" at bounding box center [737, 367] width 911 height 26
type input "[MEDICAL_DATA]"
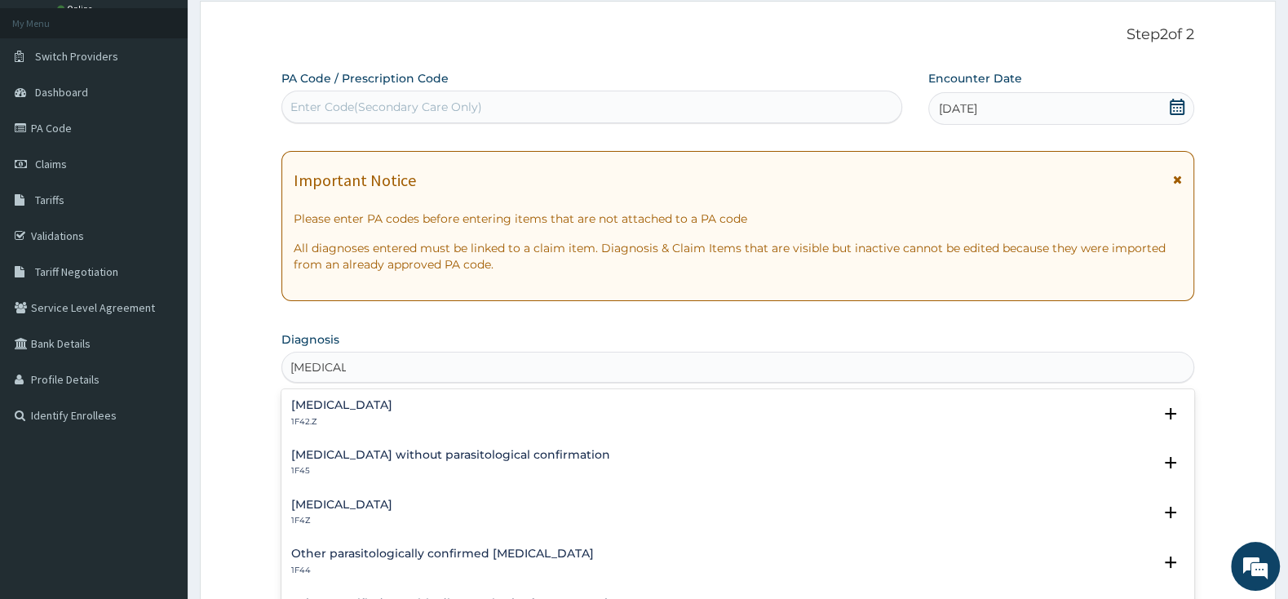
click at [374, 411] on h4 "[MEDICAL_DATA]" at bounding box center [341, 405] width 101 height 12
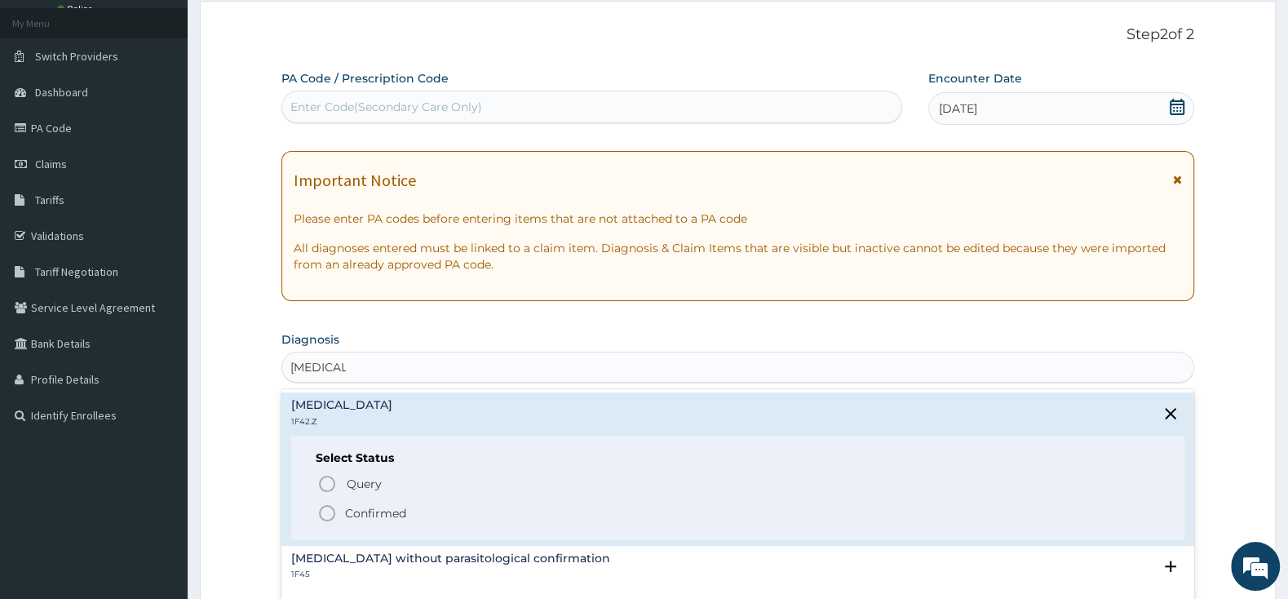
click at [322, 515] on icon "status option filled" at bounding box center [327, 513] width 20 height 20
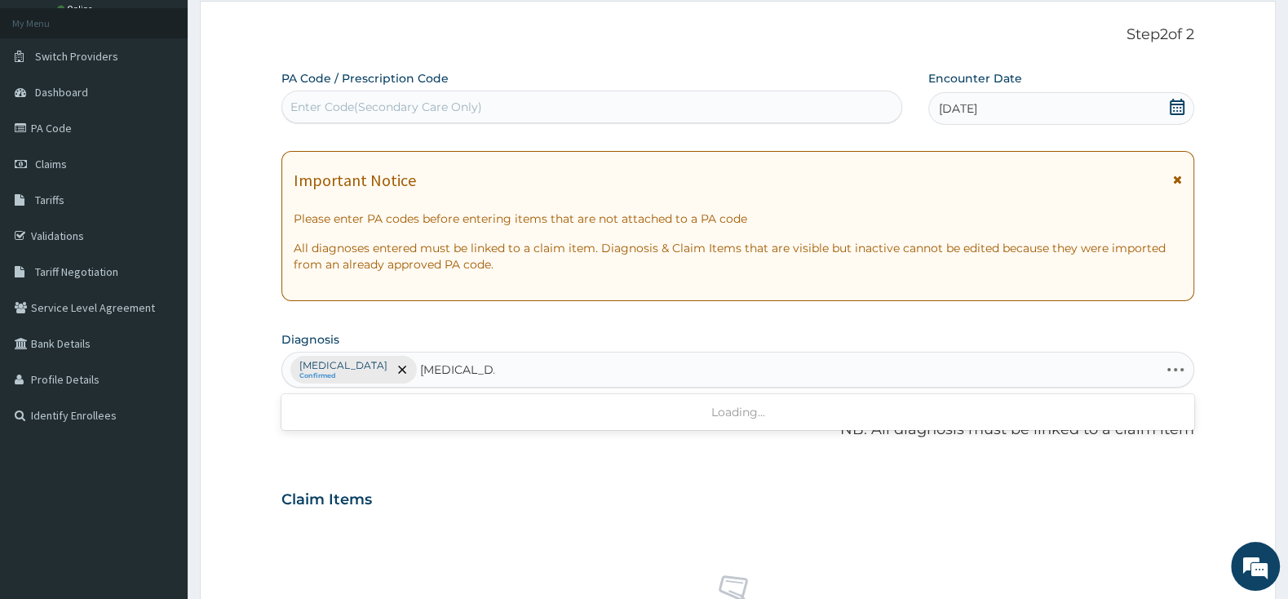
type input "[MEDICAL_DATA]"
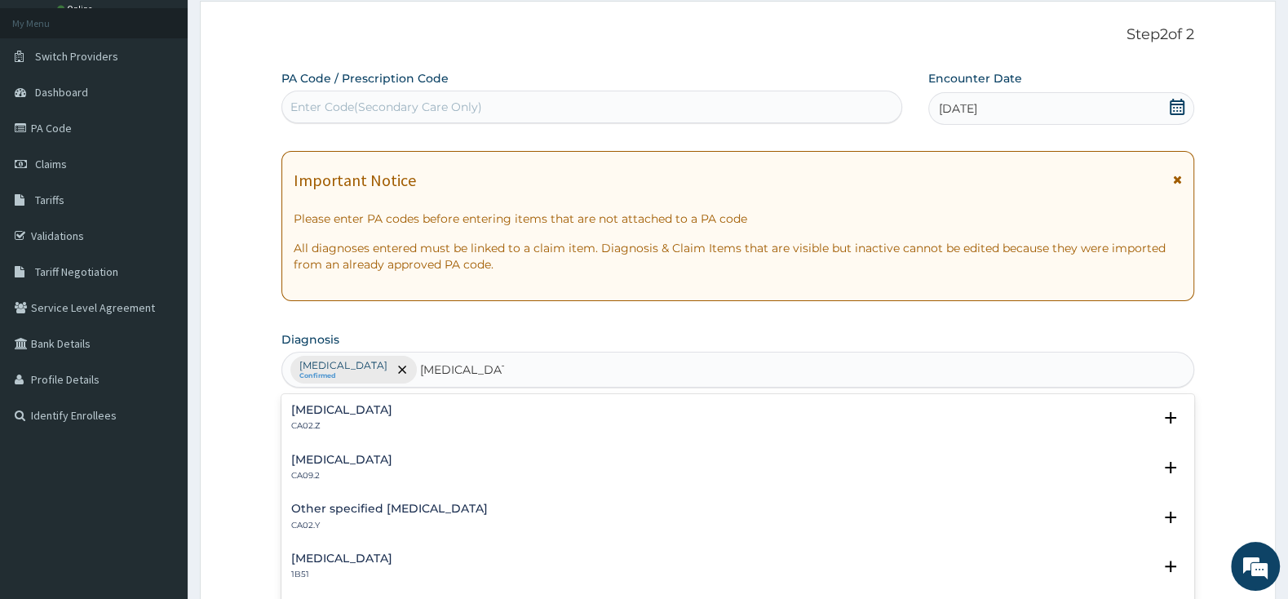
click at [392, 424] on p "CA02.Z" at bounding box center [341, 425] width 101 height 11
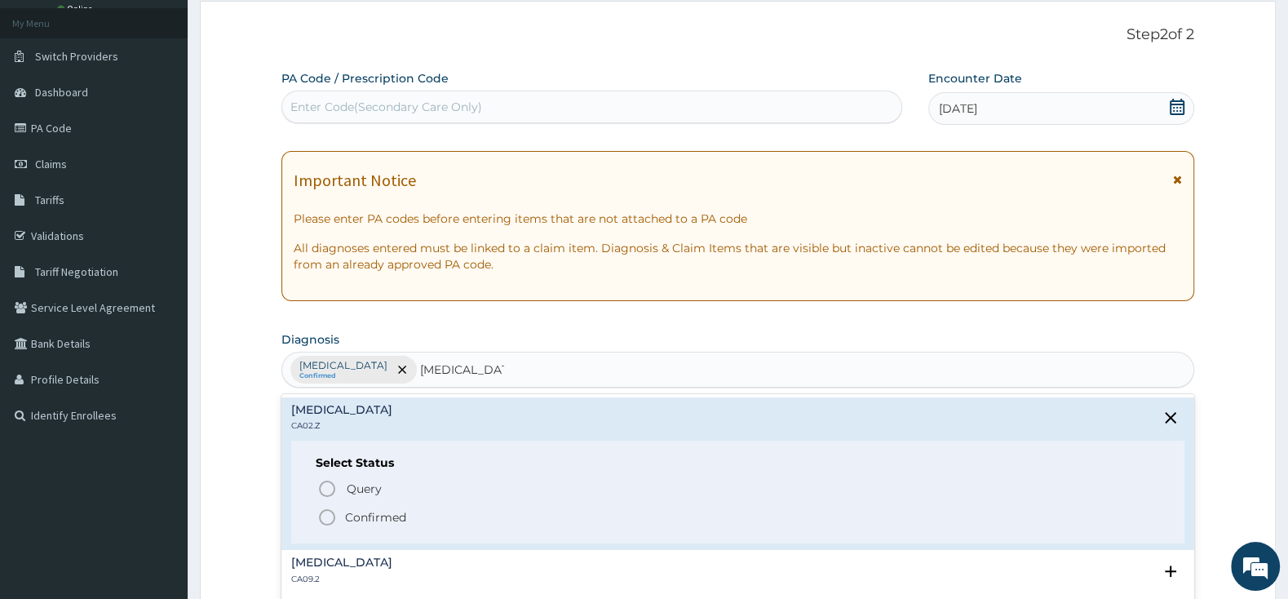
drag, startPoint x: 319, startPoint y: 519, endPoint x: 457, endPoint y: 579, distance: 150.5
click at [329, 519] on icon "status option filled" at bounding box center [327, 517] width 20 height 20
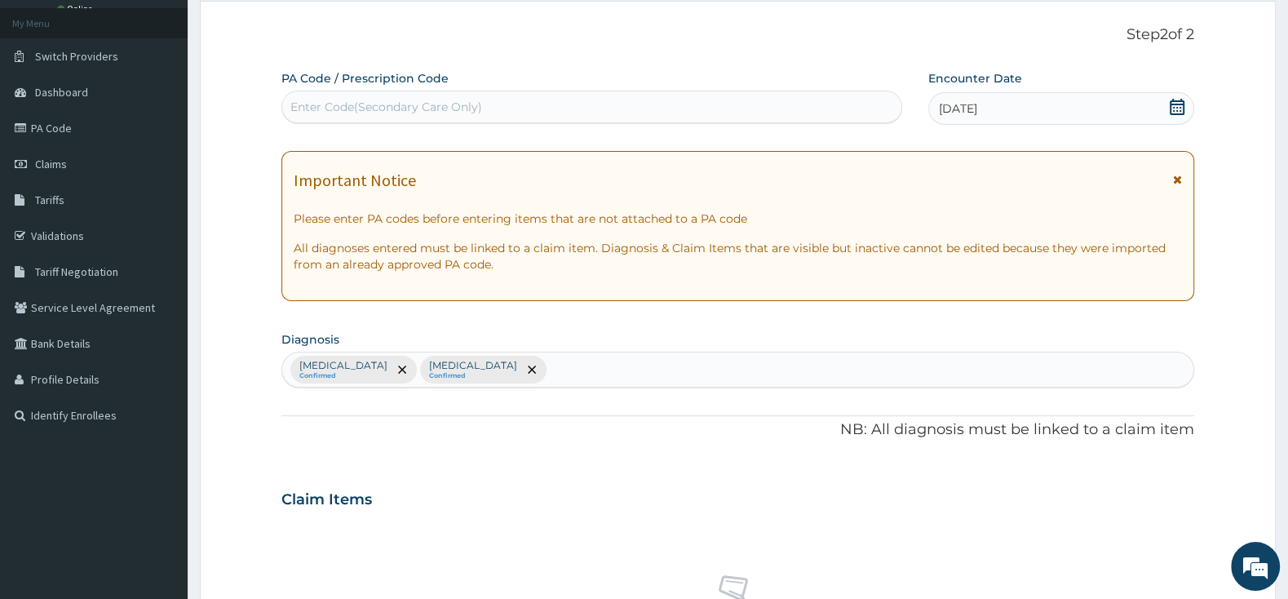
scroll to position [428, 0]
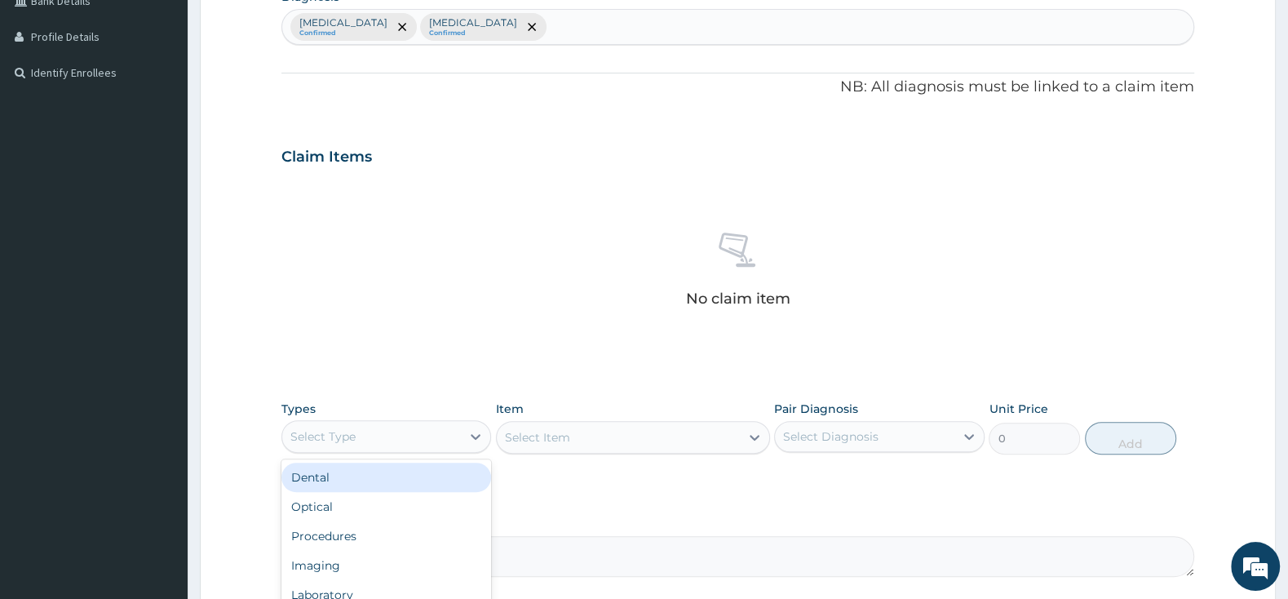
click at [443, 439] on div "Select Type" at bounding box center [371, 436] width 179 height 26
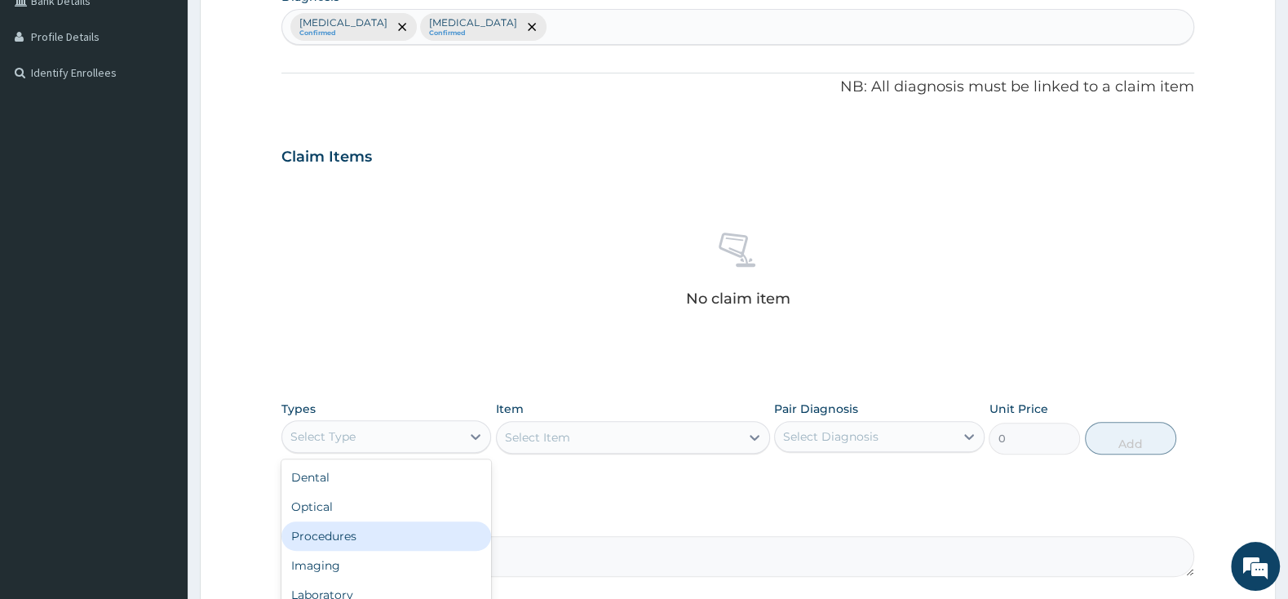
drag, startPoint x: 403, startPoint y: 533, endPoint x: 510, endPoint y: 494, distance: 113.5
click at [406, 533] on div "Procedures" at bounding box center [386, 535] width 210 height 29
drag, startPoint x: 598, startPoint y: 429, endPoint x: 690, endPoint y: 423, distance: 92.3
click at [600, 429] on div "Select Item" at bounding box center [633, 437] width 274 height 33
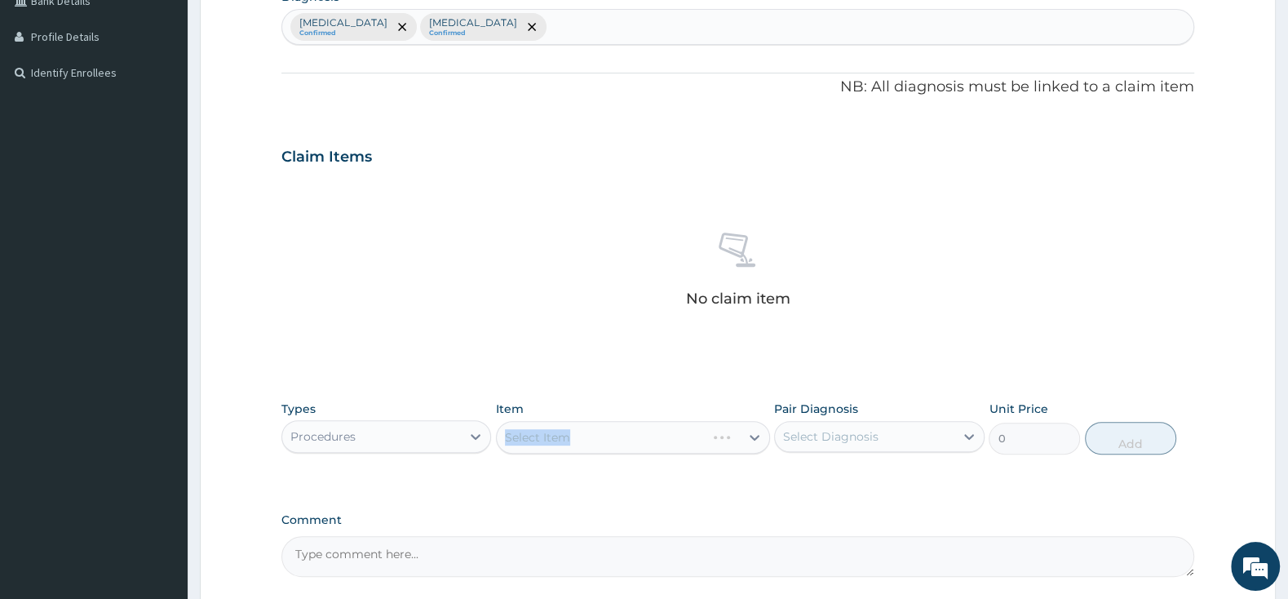
scroll to position [579, 0]
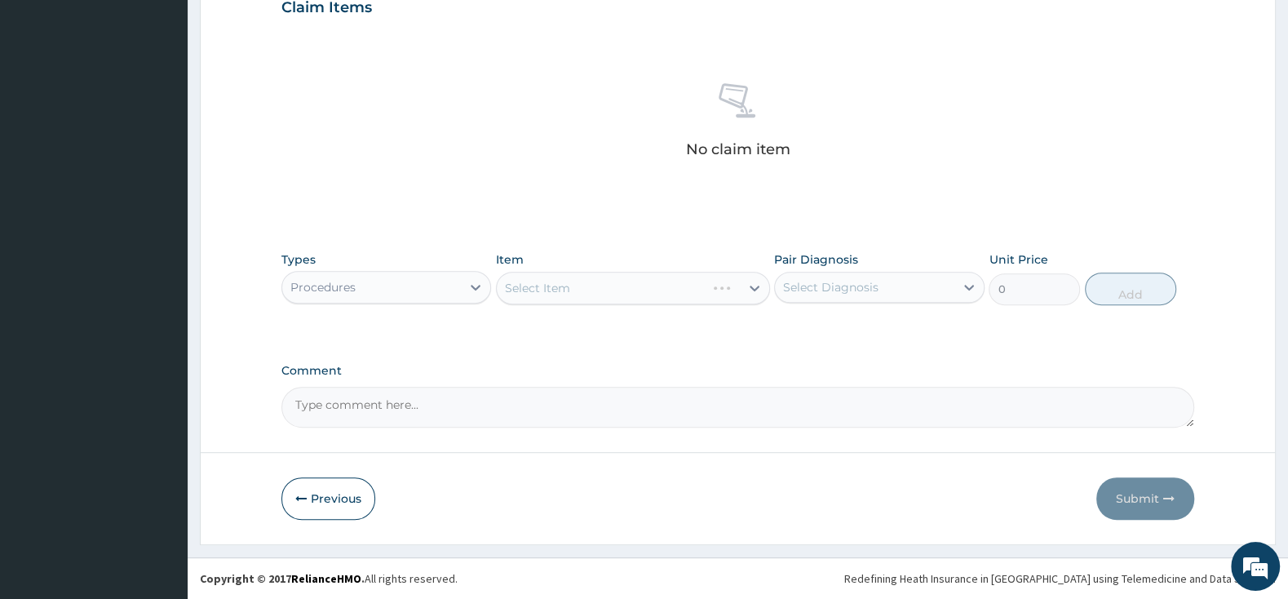
click at [741, 347] on div "PA Code / Prescription Code Enter Code(Secondary Care Only) Encounter Date [DAT…" at bounding box center [737, 2] width 913 height 849
click at [746, 281] on div at bounding box center [754, 287] width 29 height 29
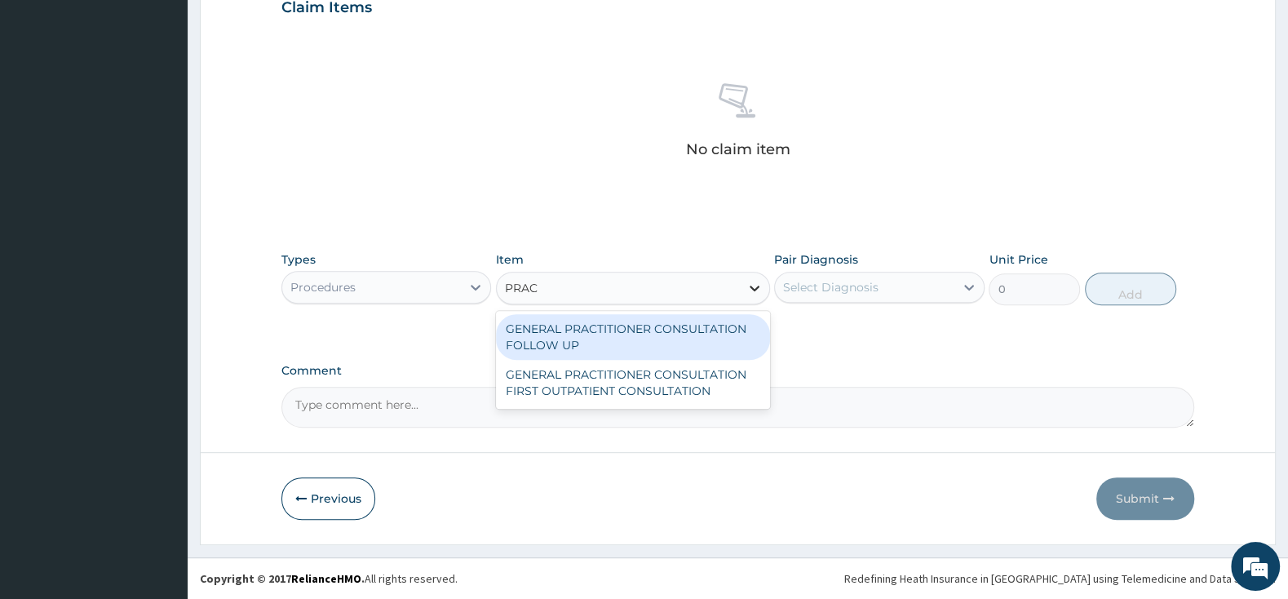
type input "PRACT"
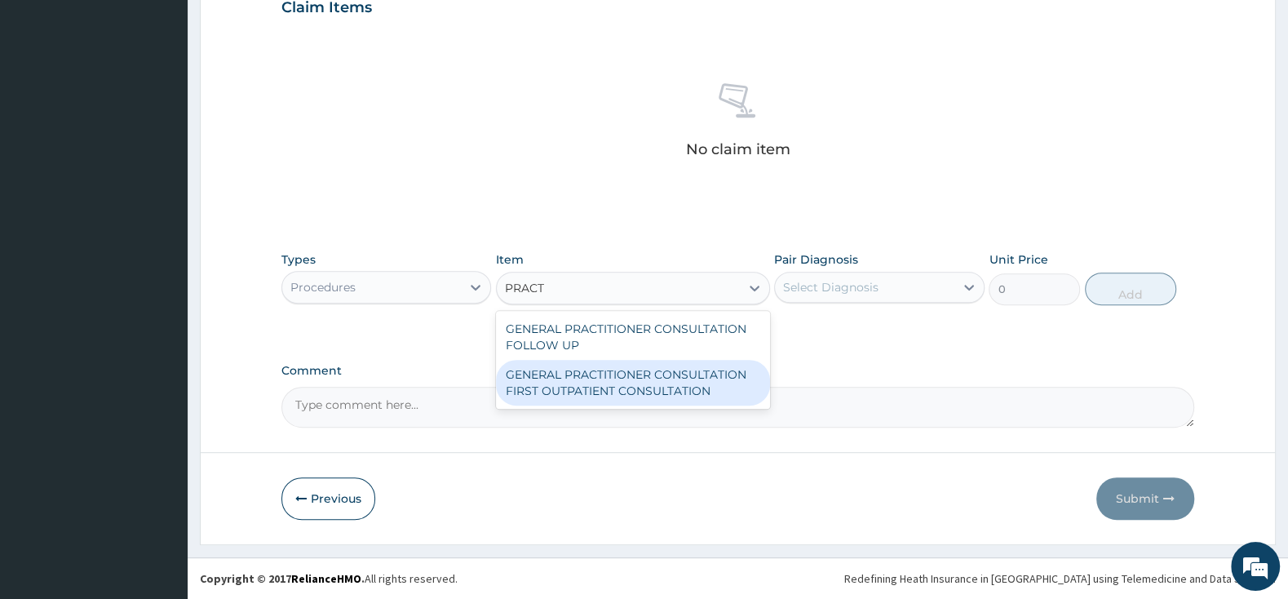
click at [728, 366] on div "GENERAL PRACTITIONER CONSULTATION FIRST OUTPATIENT CONSULTATION" at bounding box center [633, 383] width 274 height 46
type input "3000"
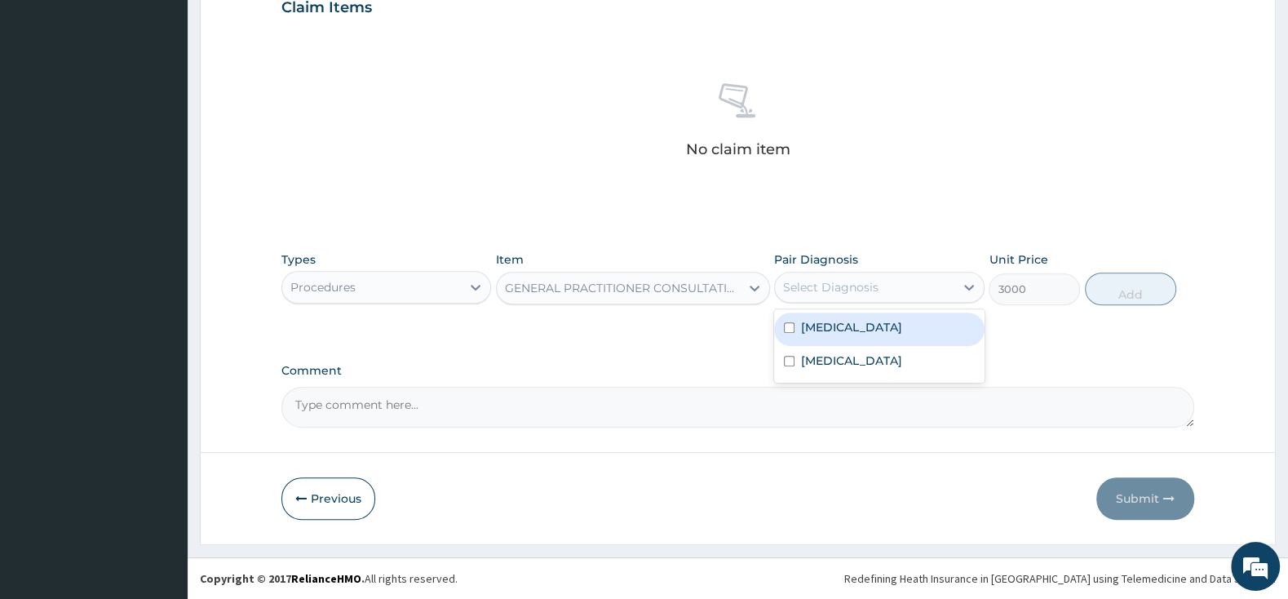
click at [782, 296] on div "Select Diagnosis" at bounding box center [864, 287] width 179 height 26
click at [781, 338] on div "[MEDICAL_DATA]" at bounding box center [879, 328] width 210 height 33
checkbox input "true"
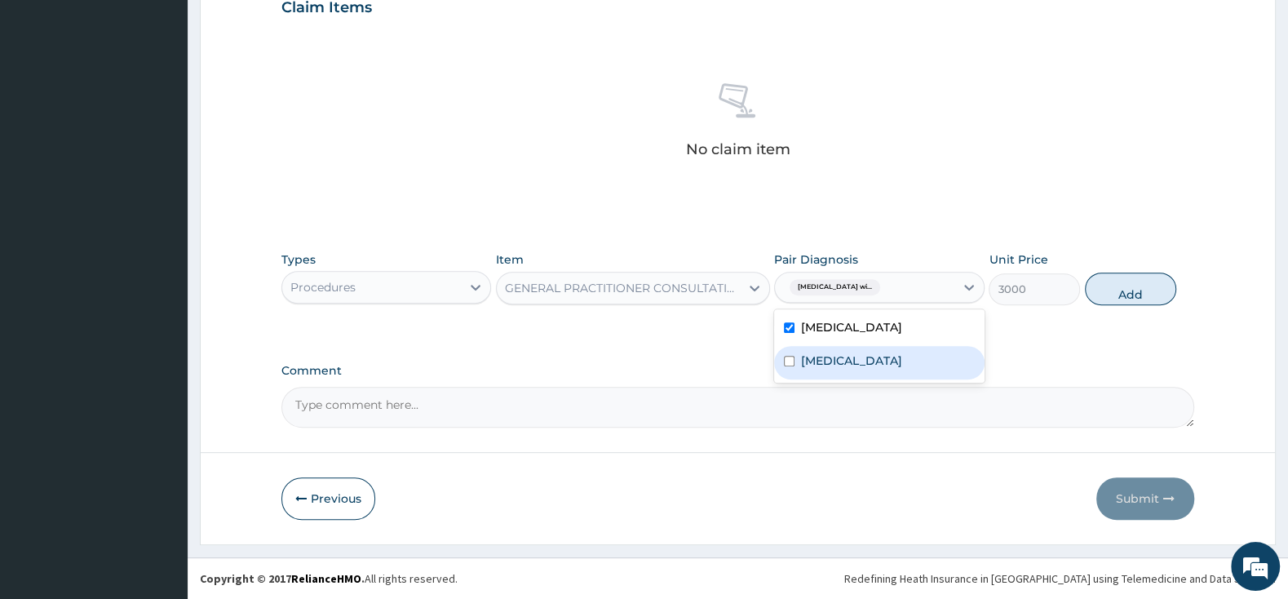
click at [790, 366] on input "checkbox" at bounding box center [789, 361] width 11 height 11
checkbox input "true"
drag, startPoint x: 1102, startPoint y: 314, endPoint x: 1126, endPoint y: 299, distance: 29.0
click at [1113, 305] on button "Add" at bounding box center [1130, 288] width 91 height 33
type input "0"
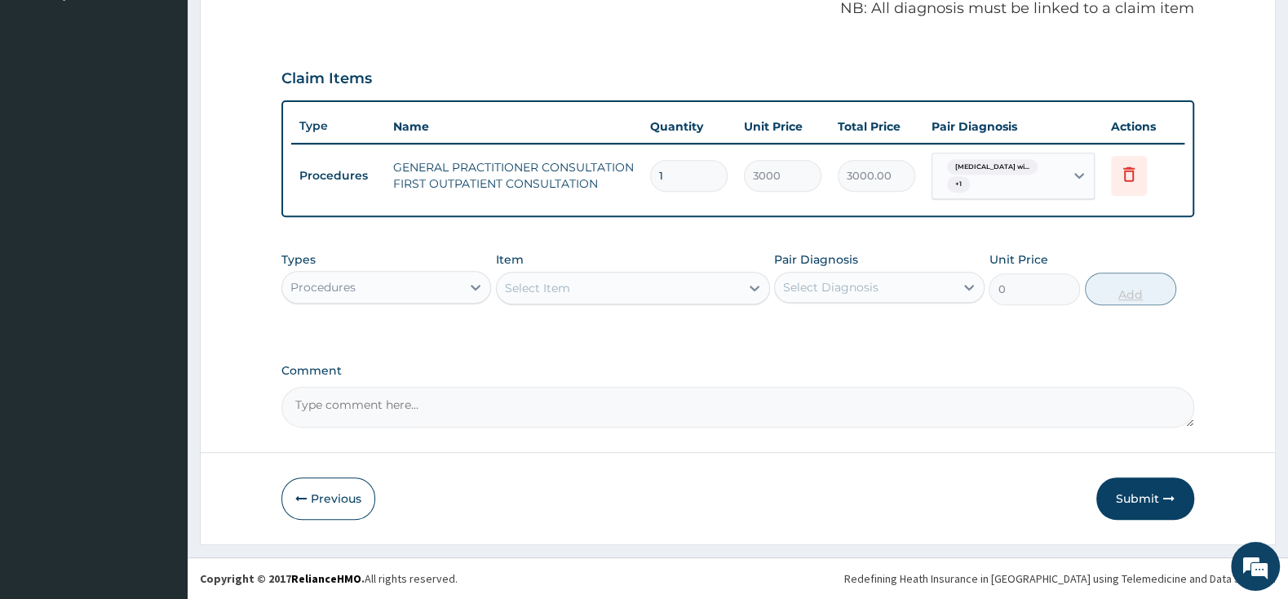
scroll to position [507, 0]
click at [432, 281] on div "Procedures" at bounding box center [371, 287] width 179 height 26
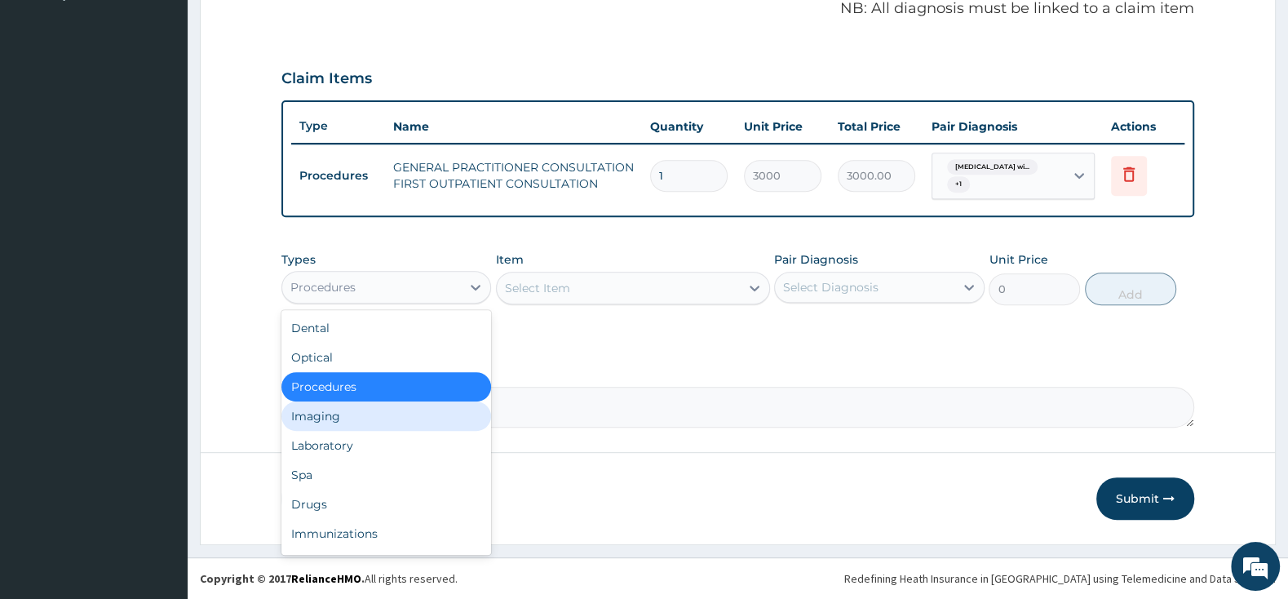
scroll to position [56, 0]
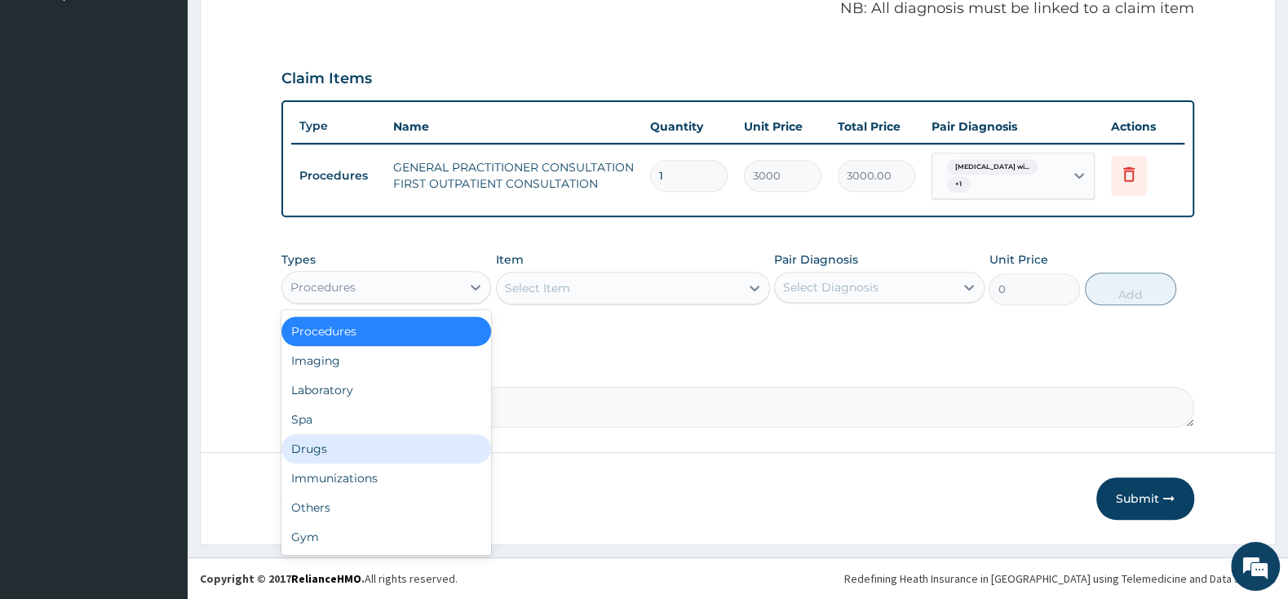
drag, startPoint x: 359, startPoint y: 448, endPoint x: 538, endPoint y: 333, distance: 213.1
click at [366, 440] on div "Drugs" at bounding box center [386, 448] width 210 height 29
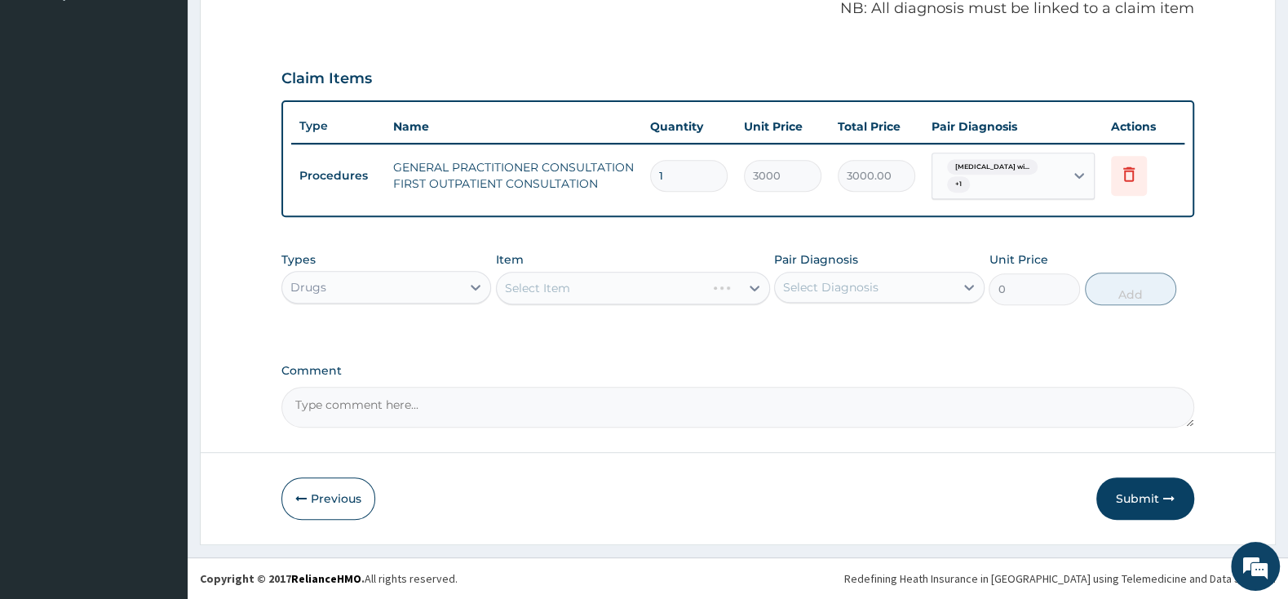
click at [560, 290] on div "Select Item" at bounding box center [633, 288] width 274 height 33
click at [560, 289] on div "Select Item" at bounding box center [537, 288] width 65 height 16
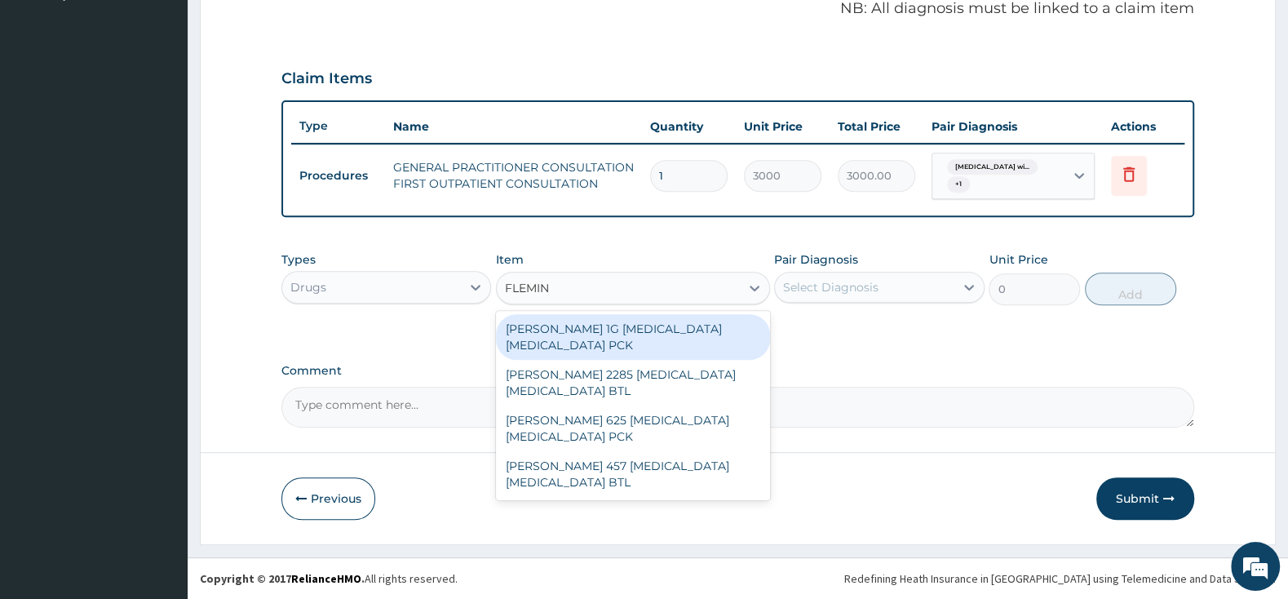
type input "[PERSON_NAME]"
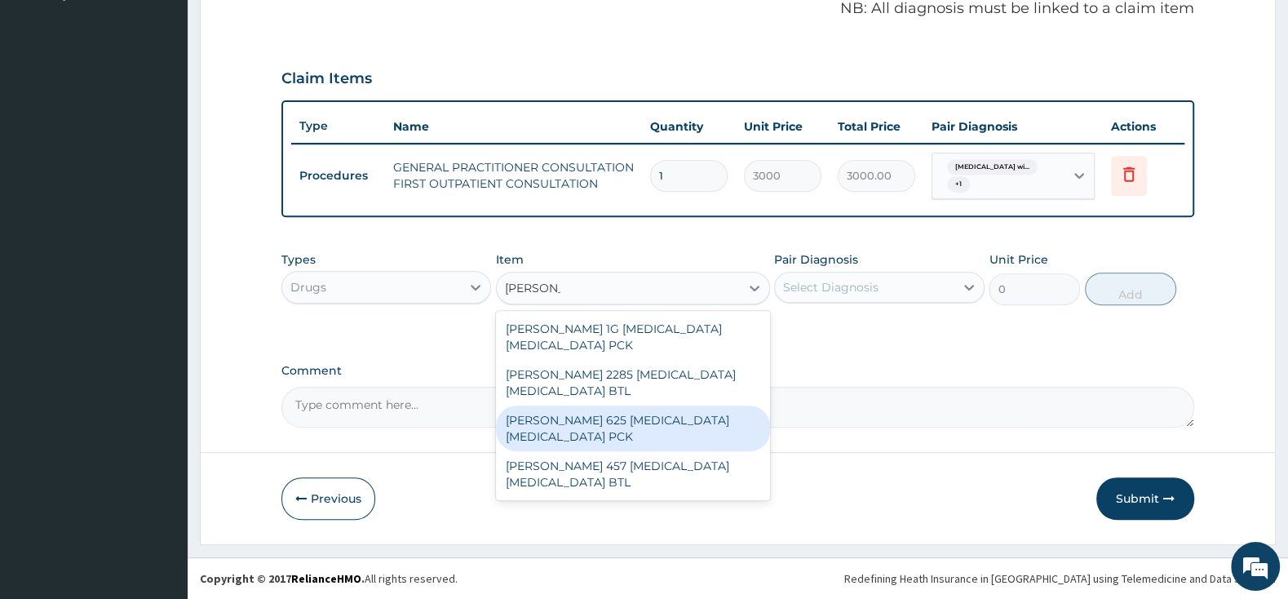
click at [610, 423] on div "[PERSON_NAME] 625 [MEDICAL_DATA] [MEDICAL_DATA] PCK" at bounding box center [633, 428] width 274 height 46
type input "2300"
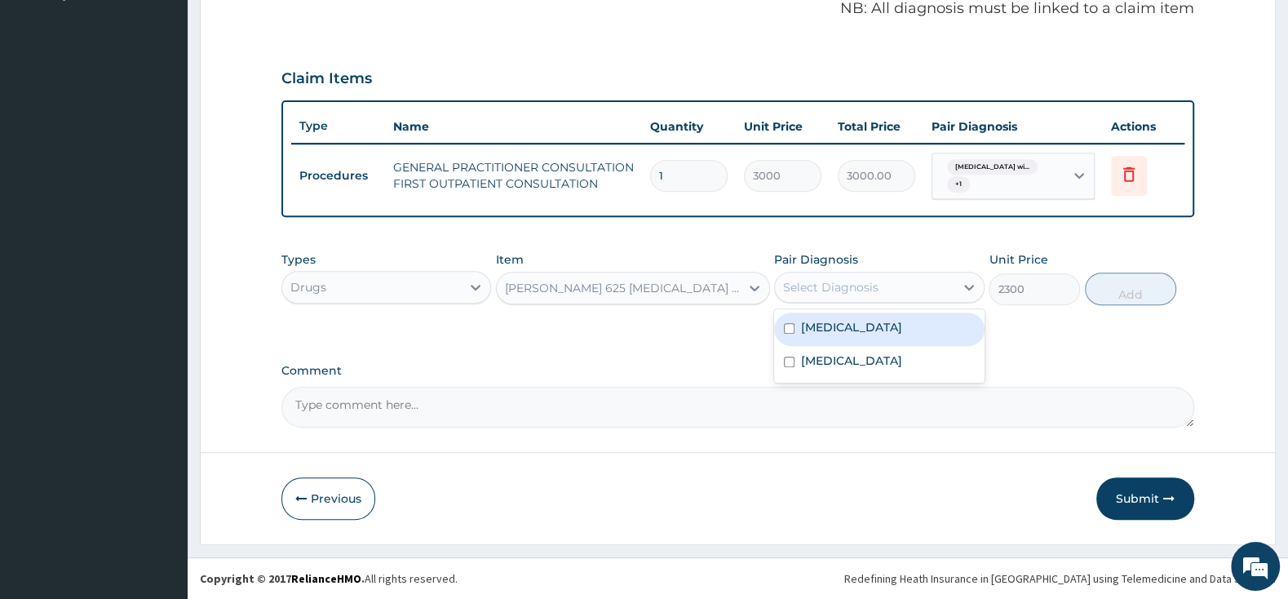
click at [832, 281] on div "Select Diagnosis" at bounding box center [830, 287] width 95 height 16
drag, startPoint x: 777, startPoint y: 331, endPoint x: 790, endPoint y: 349, distance: 22.2
click at [779, 331] on div "[MEDICAL_DATA]" at bounding box center [879, 328] width 210 height 33
checkbox input "true"
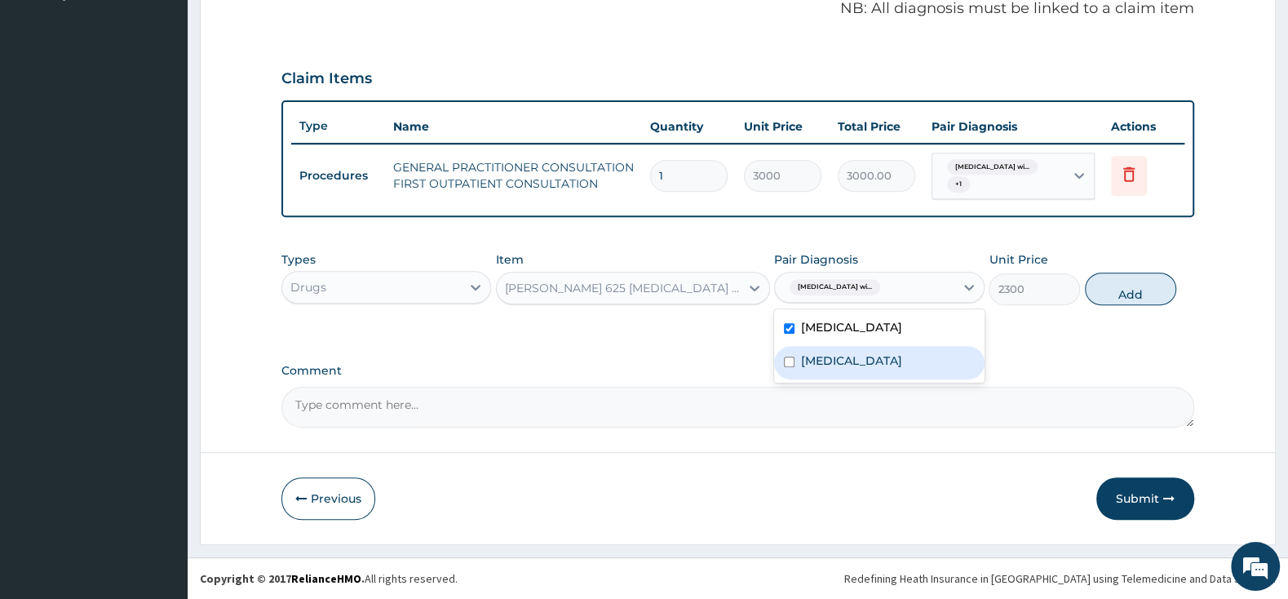
drag, startPoint x: 790, startPoint y: 380, endPoint x: 794, endPoint y: 349, distance: 31.3
click at [790, 378] on div "[MEDICAL_DATA]" at bounding box center [879, 362] width 210 height 33
checkbox input "true"
click at [794, 342] on div "[MEDICAL_DATA]" at bounding box center [879, 328] width 210 height 33
checkbox input "false"
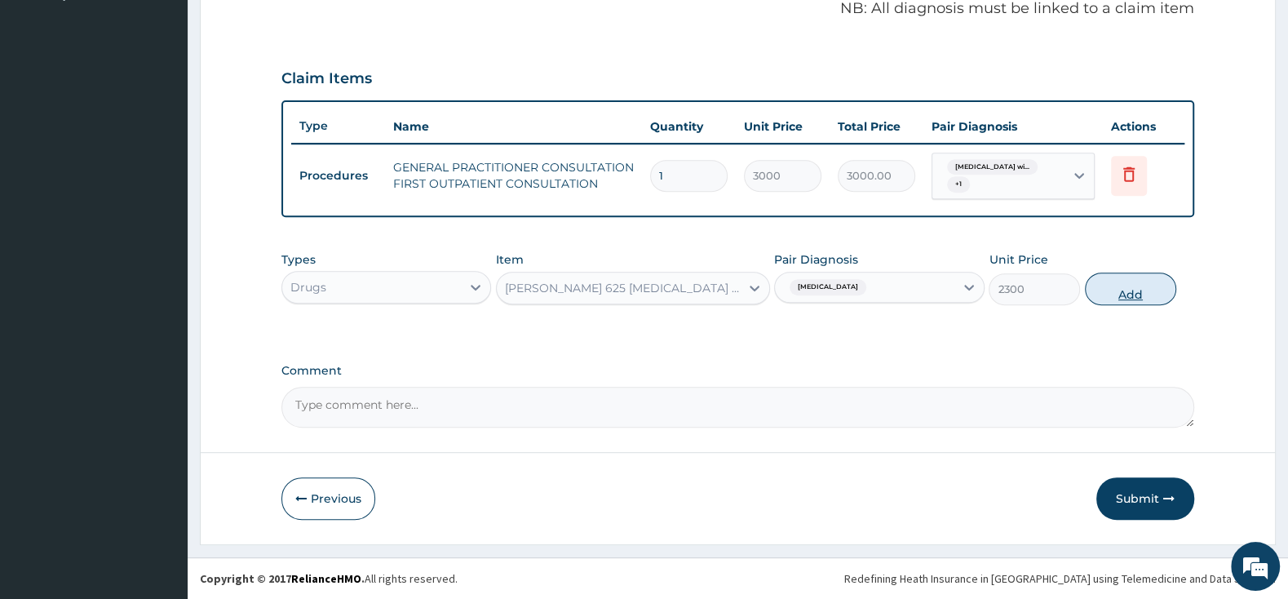
click at [1121, 276] on button "Add" at bounding box center [1130, 288] width 91 height 33
type input "0"
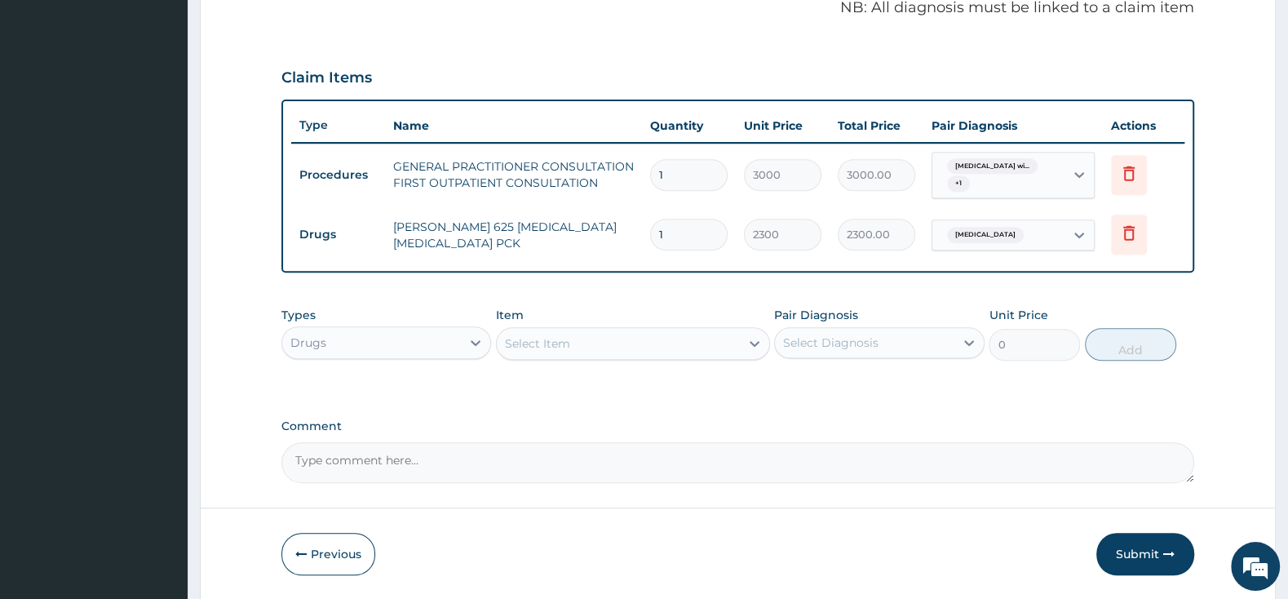
click at [535, 334] on div "Select Item" at bounding box center [618, 343] width 243 height 26
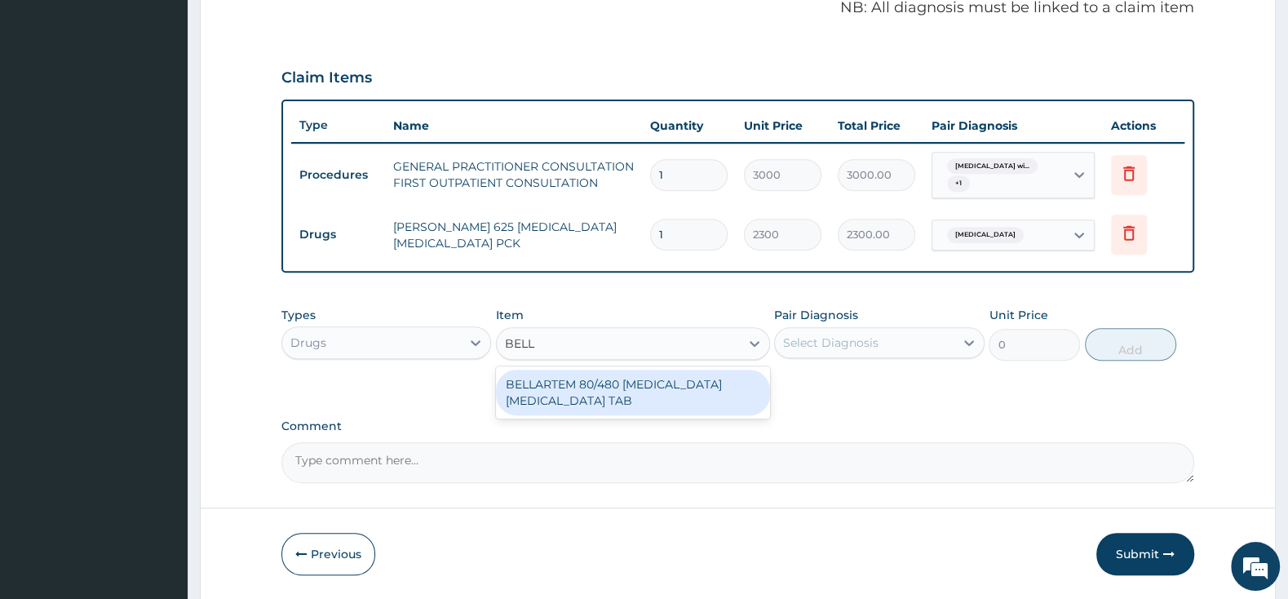
type input "BELLA"
click at [592, 383] on div "BELLARTEM 80/480 [MEDICAL_DATA] [MEDICAL_DATA] TAB" at bounding box center [633, 393] width 274 height 46
type input "379.5"
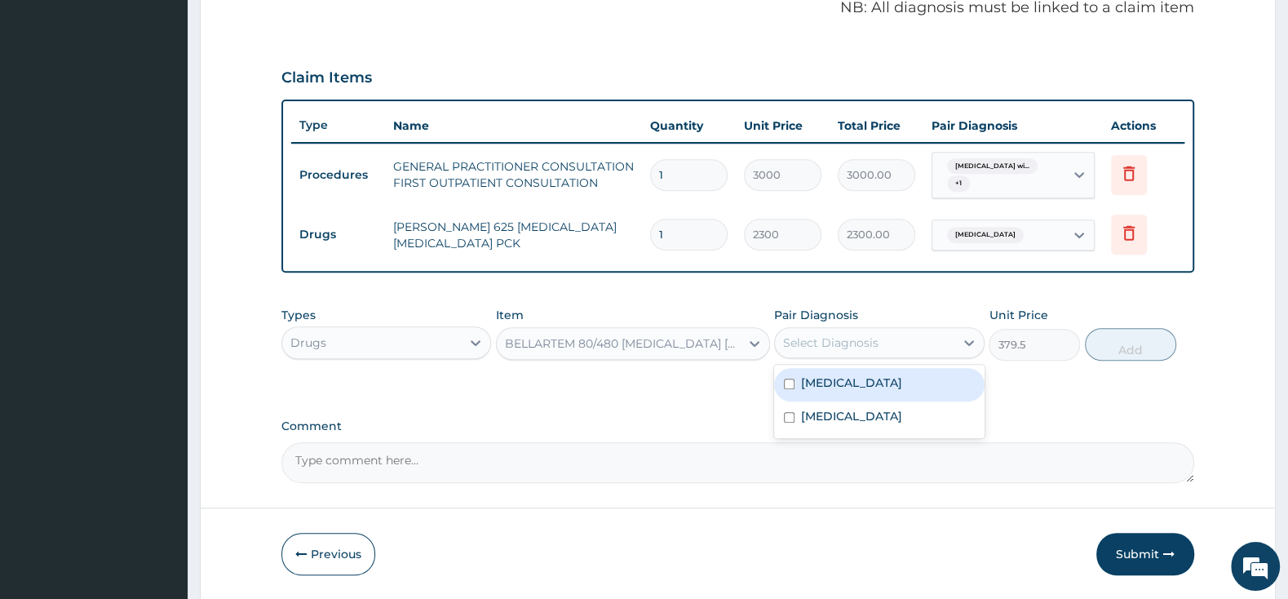
click at [803, 338] on div "Select Diagnosis" at bounding box center [830, 342] width 95 height 16
click at [787, 389] on input "checkbox" at bounding box center [789, 383] width 11 height 11
checkbox input "true"
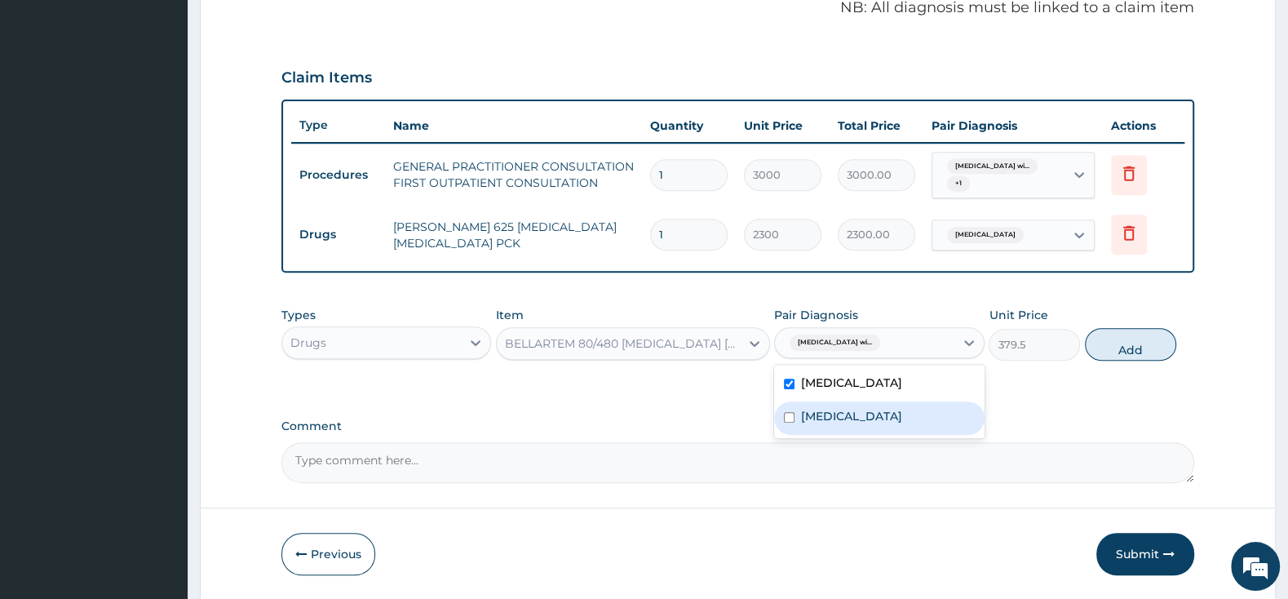
click at [786, 435] on div "[MEDICAL_DATA]" at bounding box center [879, 417] width 210 height 33
checkbox input "true"
click at [1141, 359] on button "Add" at bounding box center [1130, 344] width 91 height 33
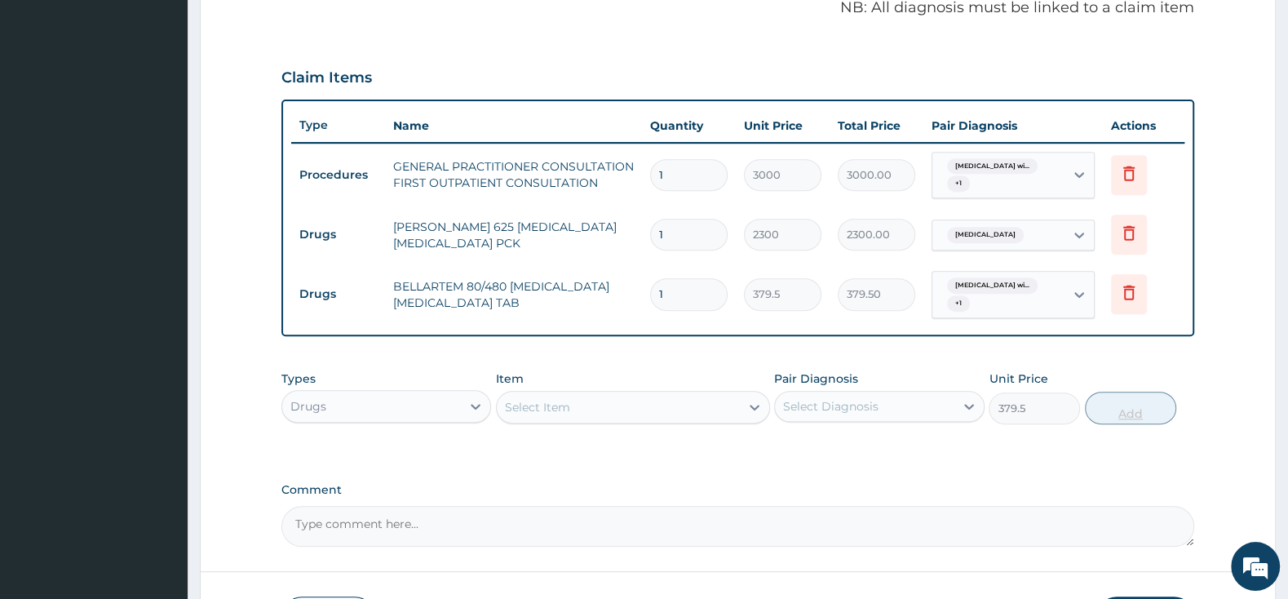
type input "0"
click at [671, 400] on div "Select Item" at bounding box center [618, 407] width 243 height 26
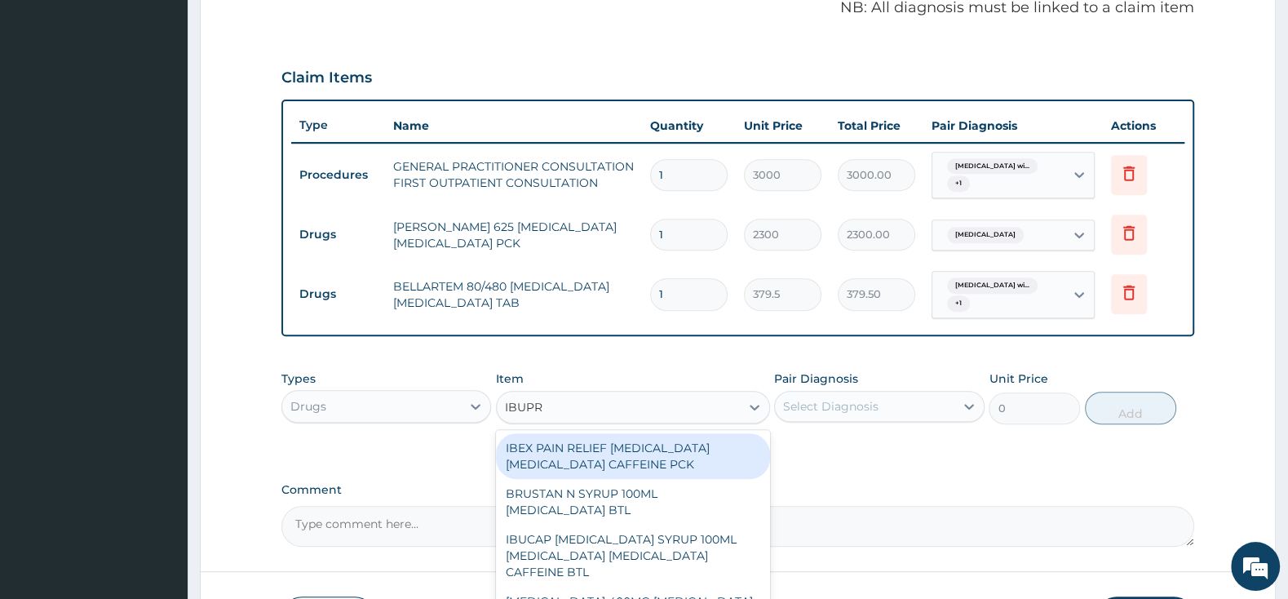
type input "IBUPRO"
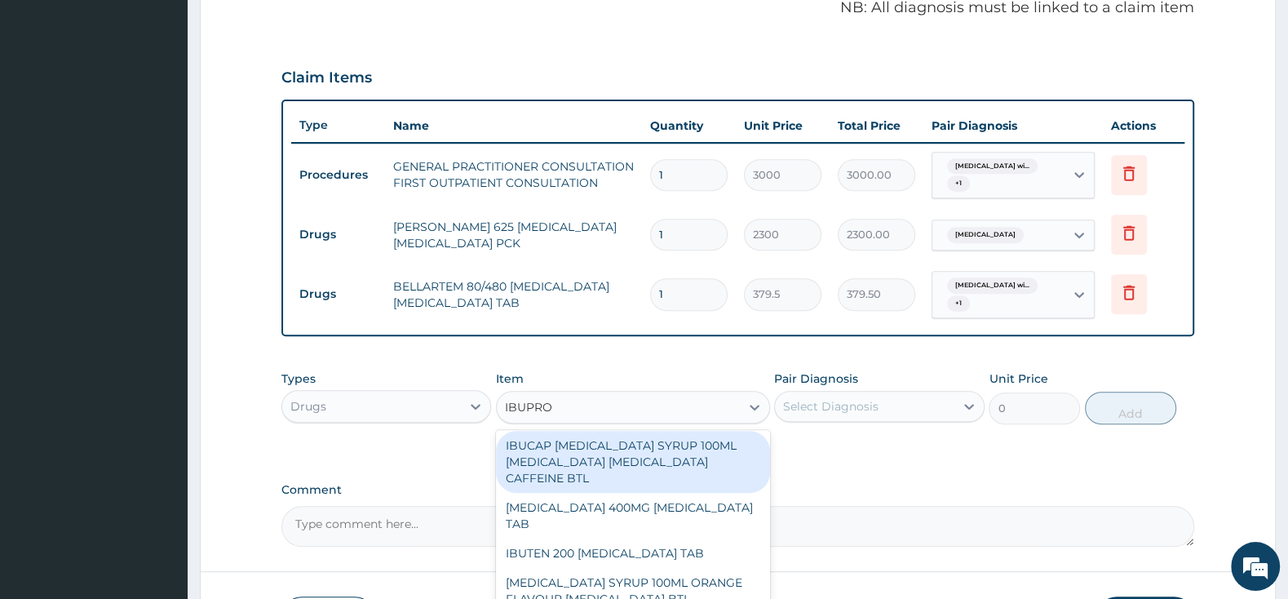
scroll to position [171, 0]
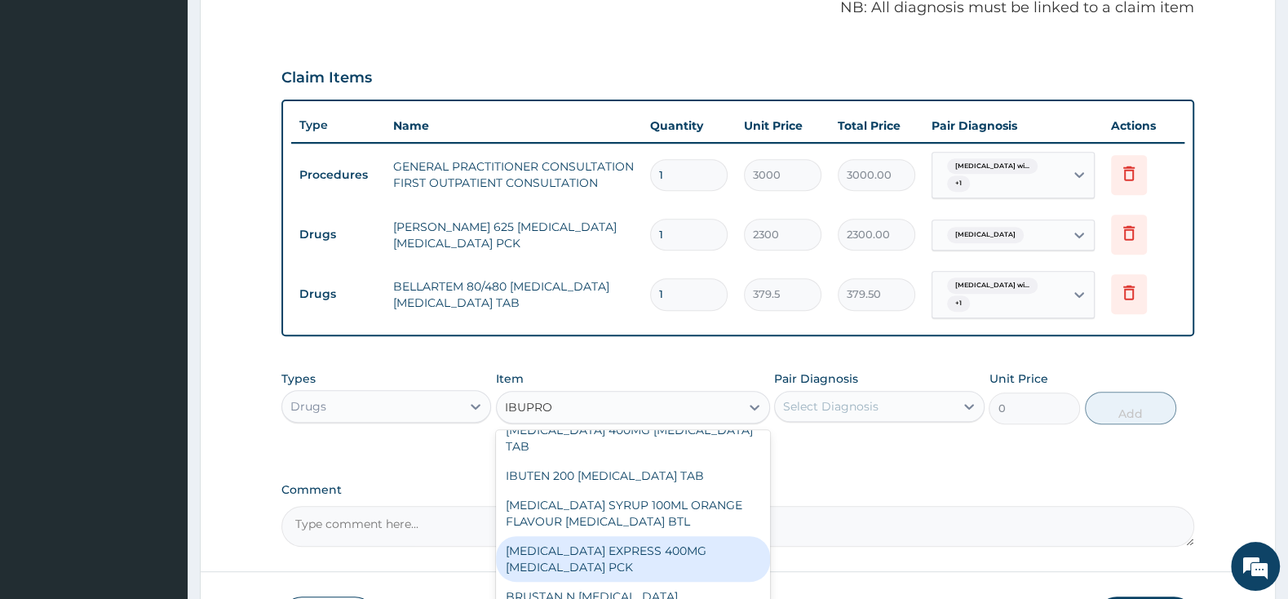
click at [645, 536] on div "[MEDICAL_DATA] EXPRESS 400MG [MEDICAL_DATA] PCK" at bounding box center [633, 559] width 274 height 46
type input "2875"
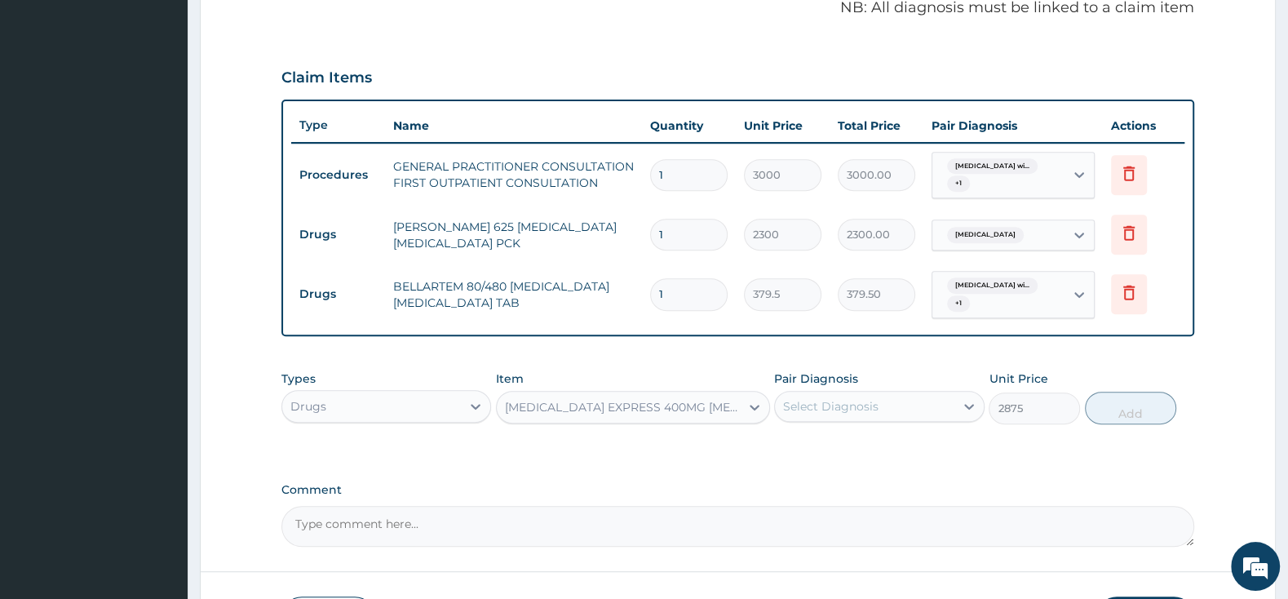
click at [833, 407] on div "Select Diagnosis" at bounding box center [830, 406] width 95 height 16
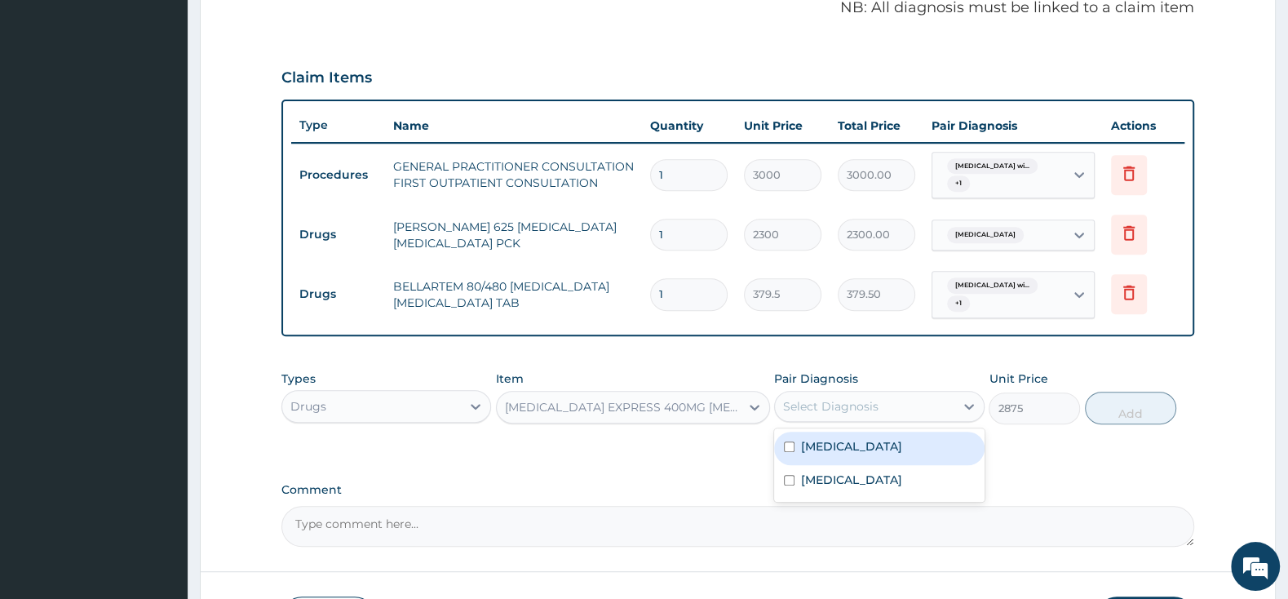
click at [786, 451] on input "checkbox" at bounding box center [789, 446] width 11 height 11
checkbox input "true"
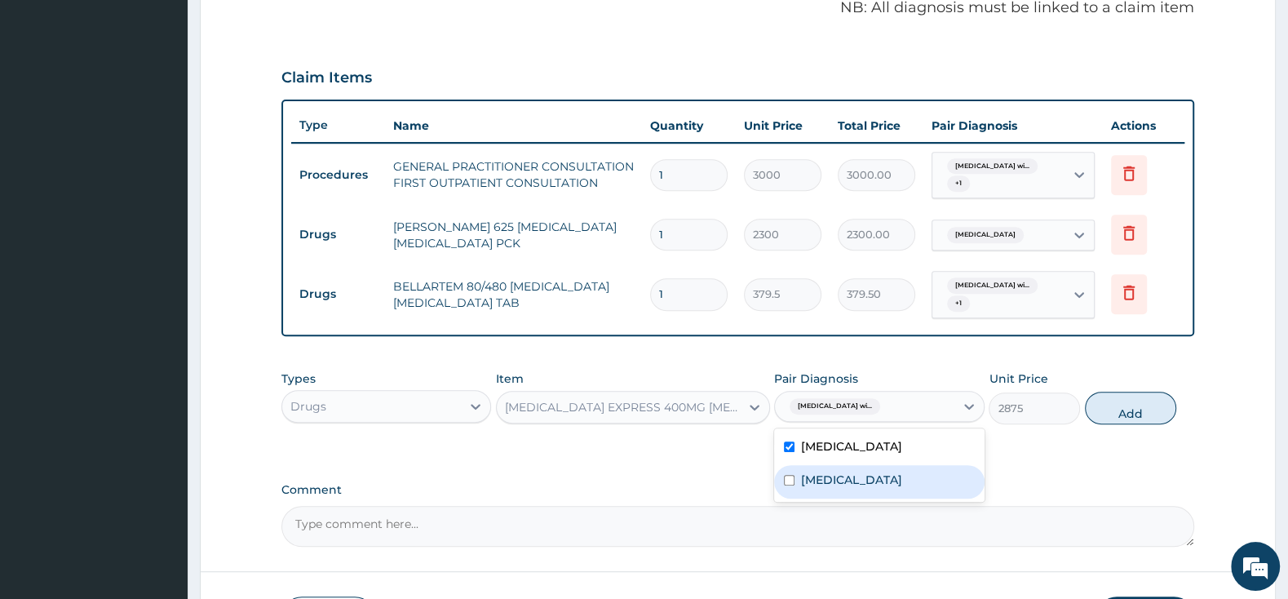
click at [781, 498] on div "[MEDICAL_DATA]" at bounding box center [879, 481] width 210 height 33
checkbox input "true"
click at [1126, 416] on button "Add" at bounding box center [1130, 408] width 91 height 33
type input "0"
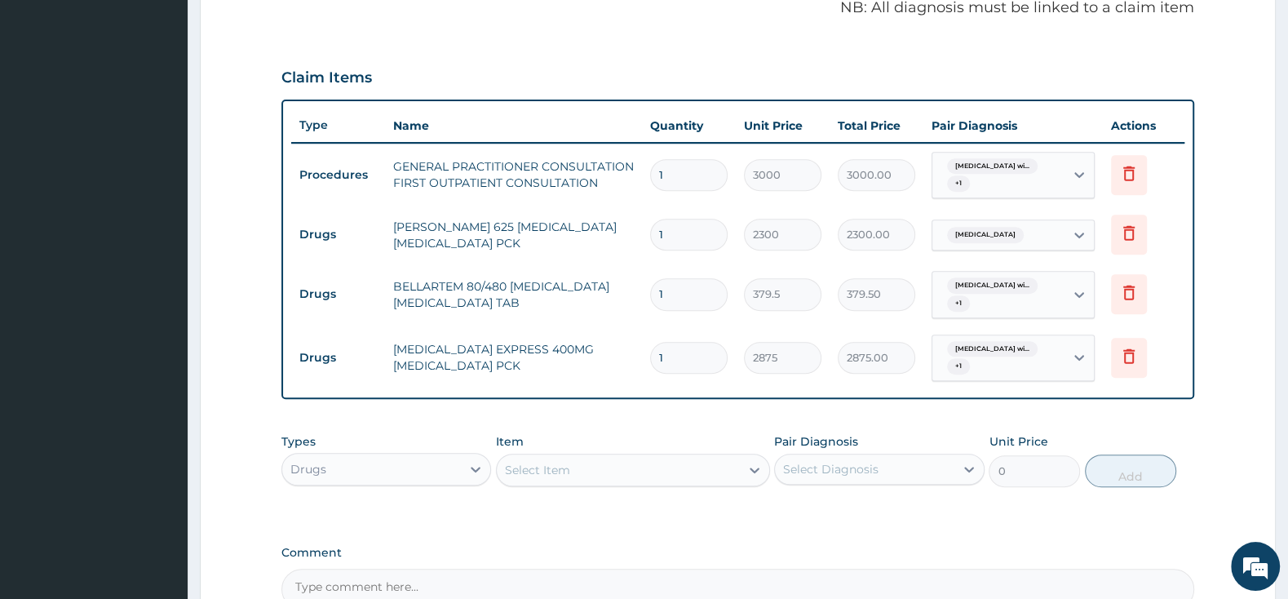
click at [675, 463] on div "Select Item" at bounding box center [618, 470] width 243 height 26
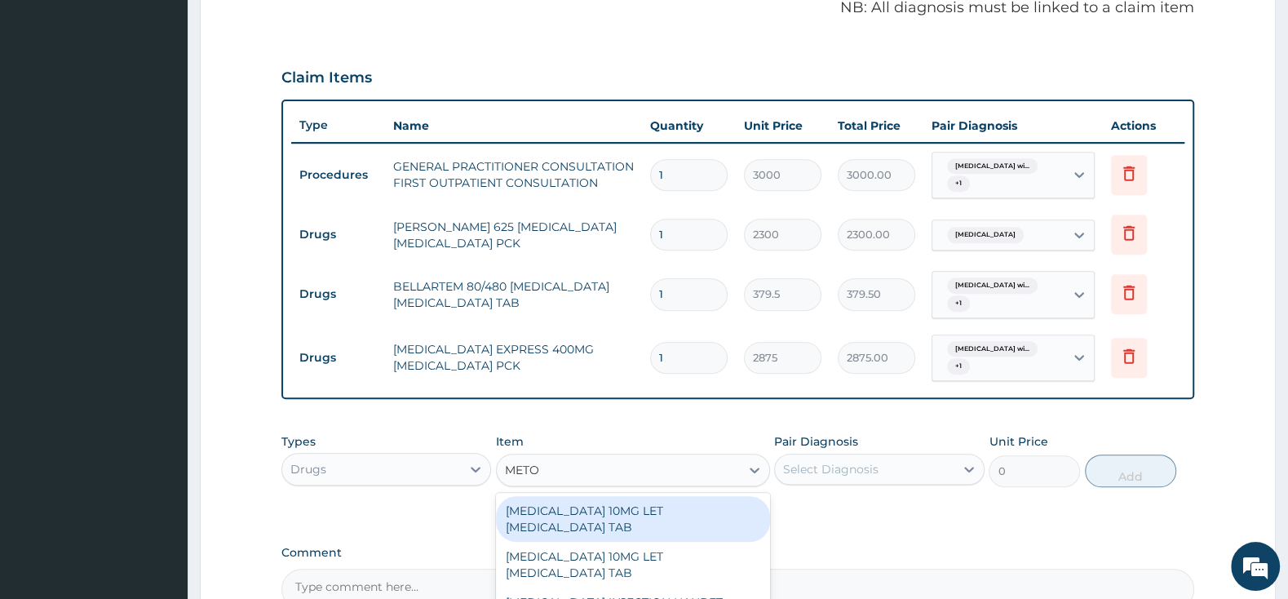
type input "METOC"
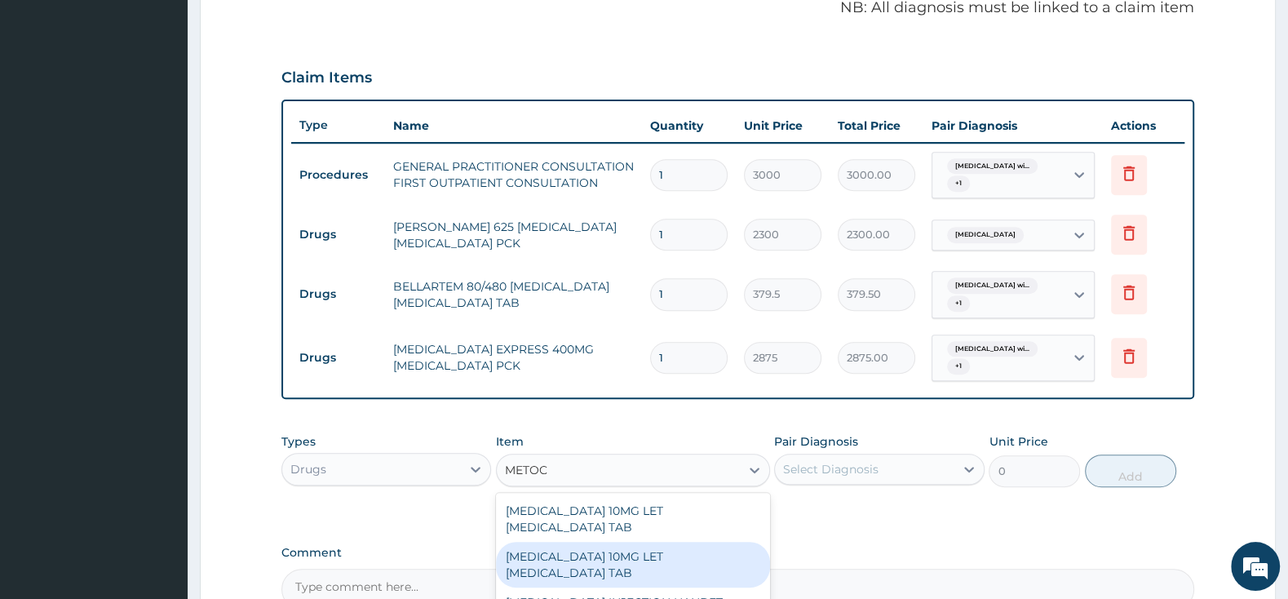
click at [716, 553] on div "[MEDICAL_DATA] 10MG LET [MEDICAL_DATA] TAB" at bounding box center [633, 565] width 274 height 46
type input "2185"
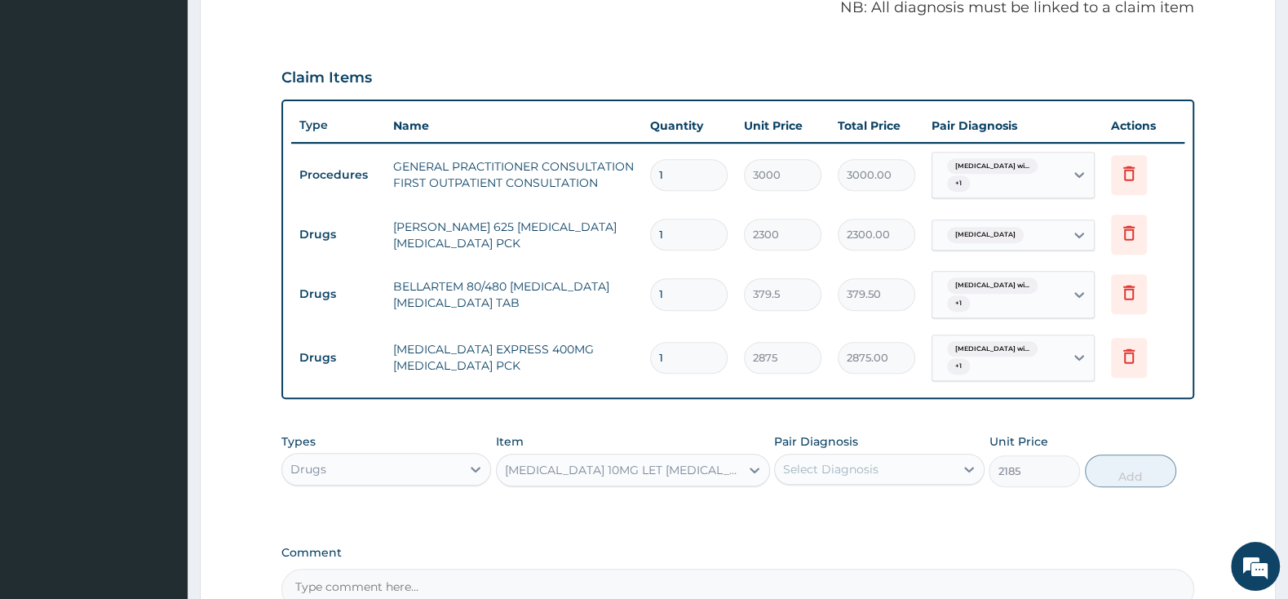
click at [812, 472] on div "Select Diagnosis" at bounding box center [830, 469] width 95 height 16
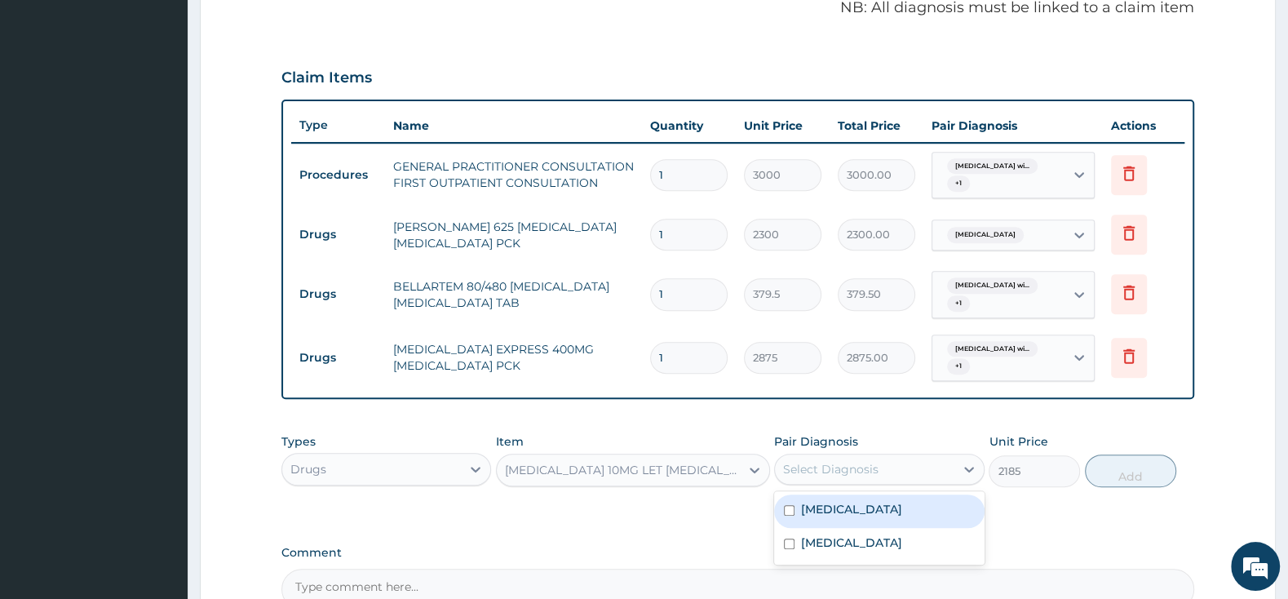
click at [790, 511] on div "[MEDICAL_DATA]" at bounding box center [879, 510] width 210 height 33
checkbox input "true"
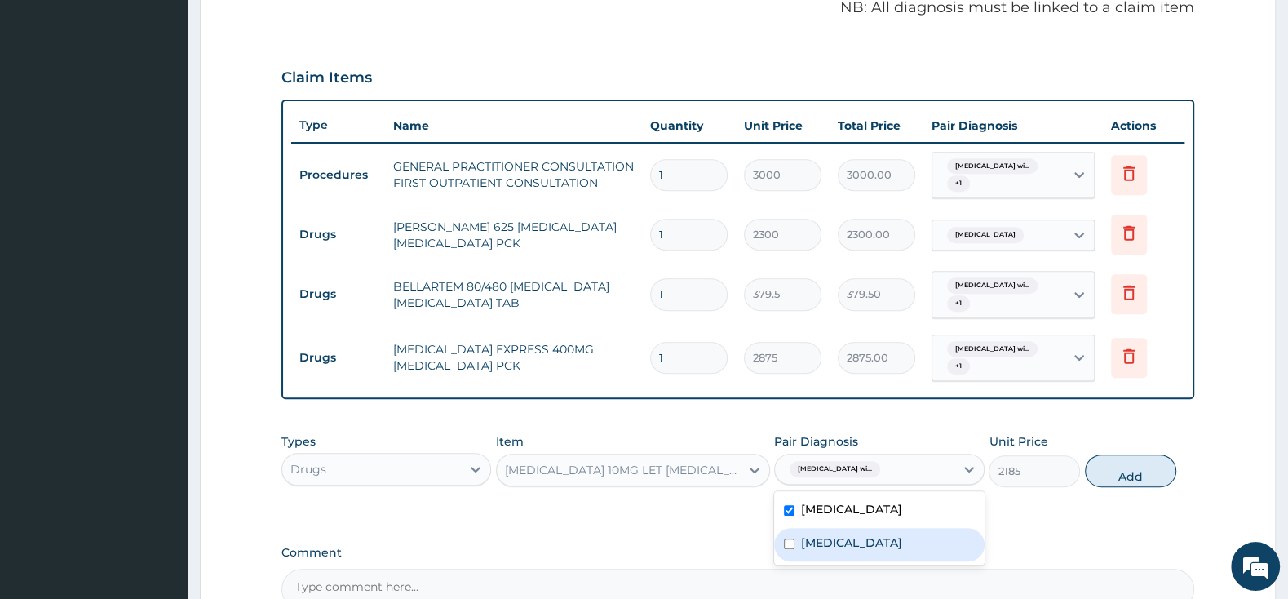
drag, startPoint x: 783, startPoint y: 569, endPoint x: 955, endPoint y: 537, distance: 175.2
click at [783, 561] on div "[MEDICAL_DATA]" at bounding box center [879, 544] width 210 height 33
checkbox input "true"
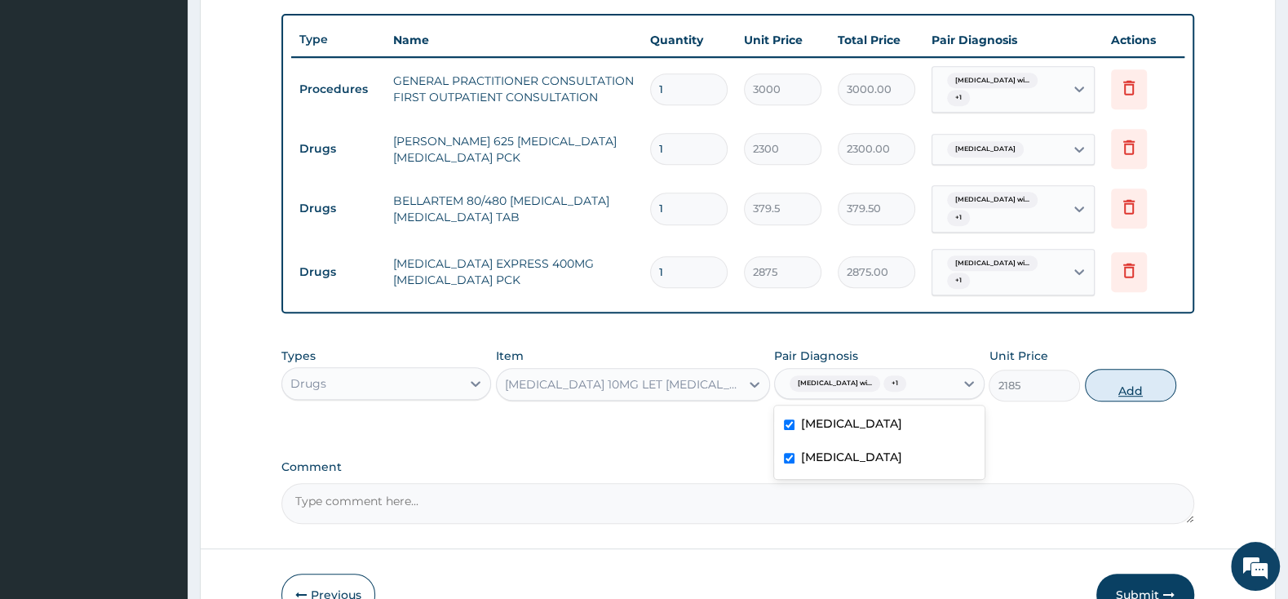
click at [1130, 396] on button "Add" at bounding box center [1130, 385] width 91 height 33
type input "0"
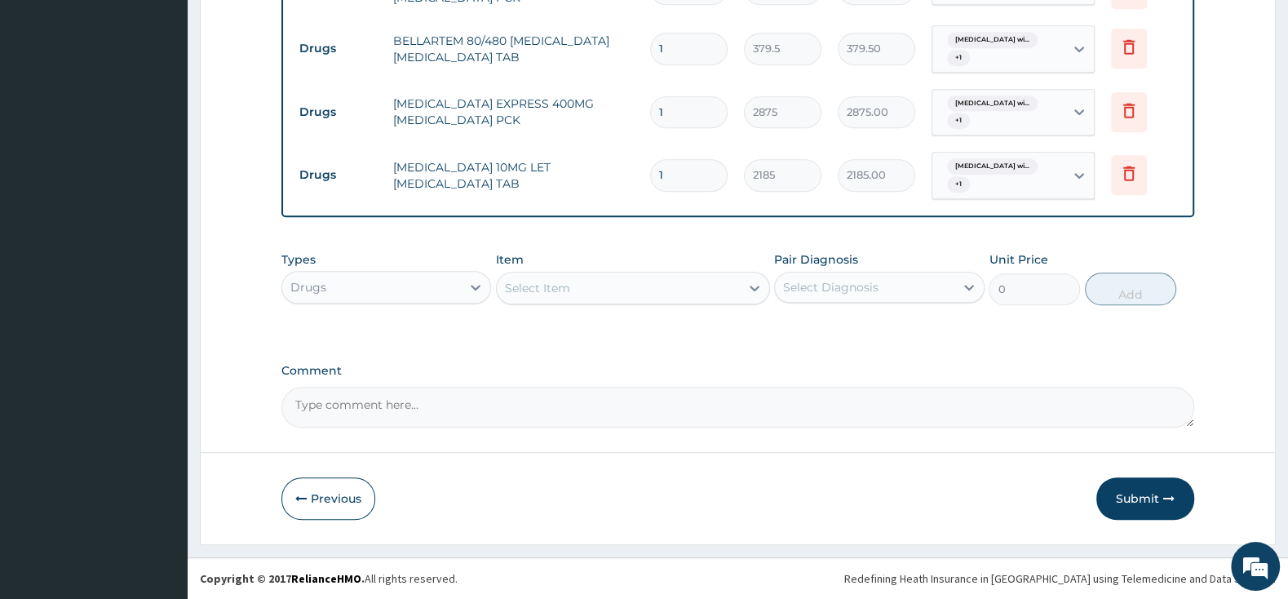
scroll to position [583, 0]
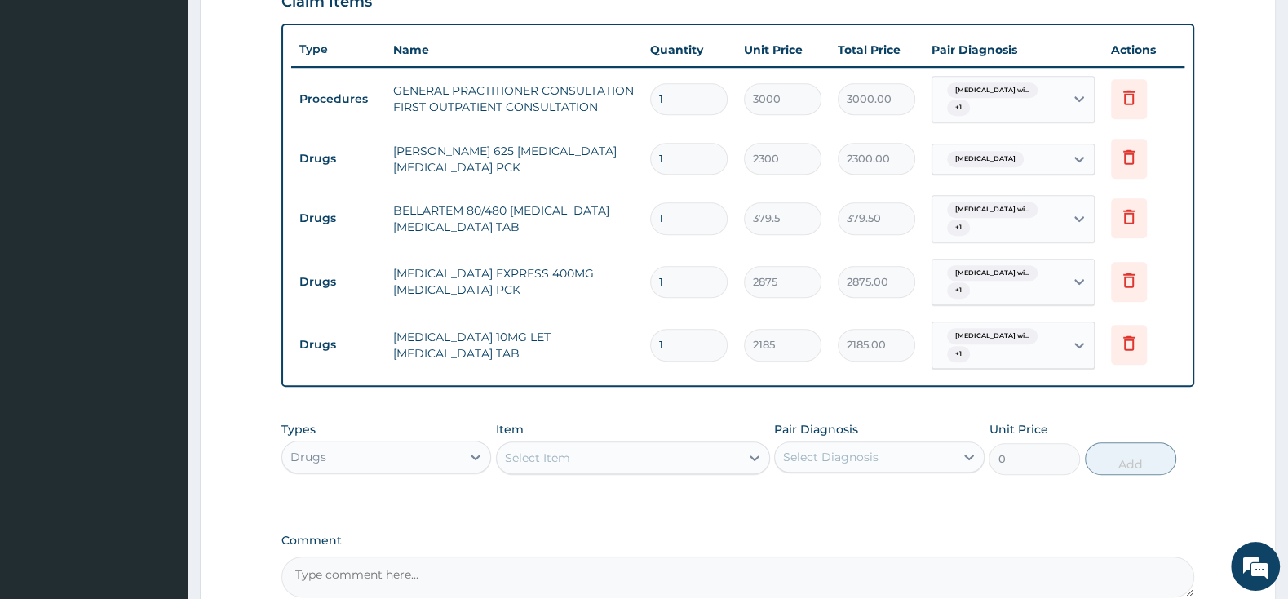
click at [698, 207] on input "1" at bounding box center [688, 218] width 77 height 32
type input "0.00"
type input "6"
type input "2277.00"
type input "6"
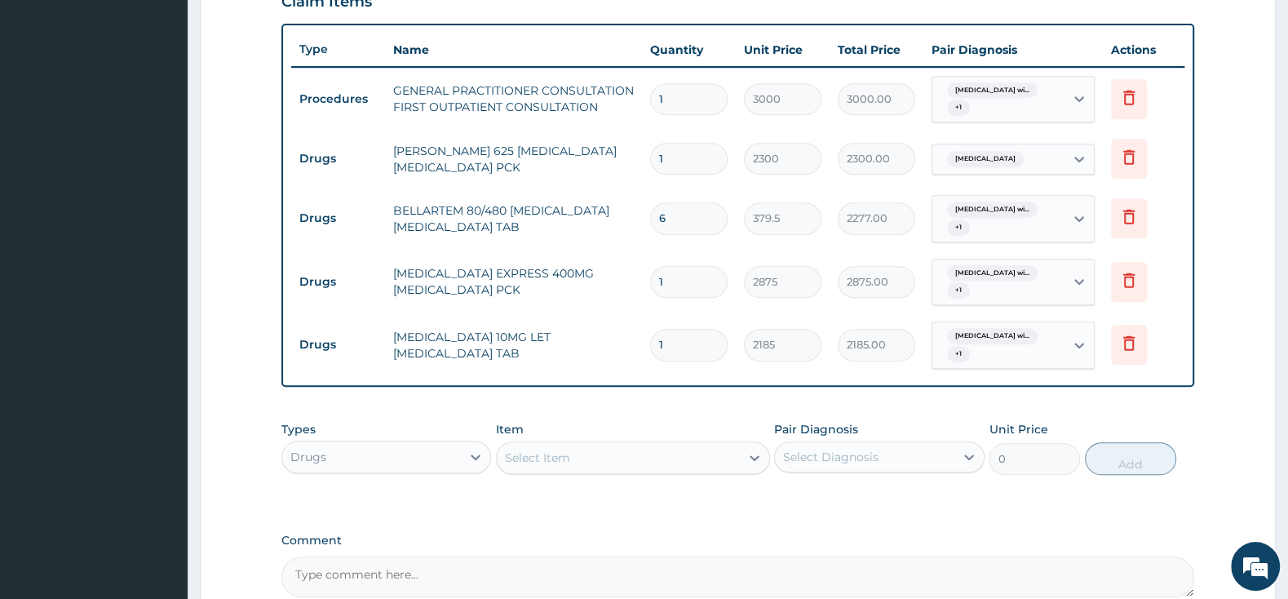
drag, startPoint x: 1215, startPoint y: 408, endPoint x: 1228, endPoint y: 405, distance: 13.5
click at [1215, 405] on form "Step 2 of 2 PA Code / Prescription Code Enter Code(Secondary Care Only) Encount…" at bounding box center [738, 108] width 1076 height 1210
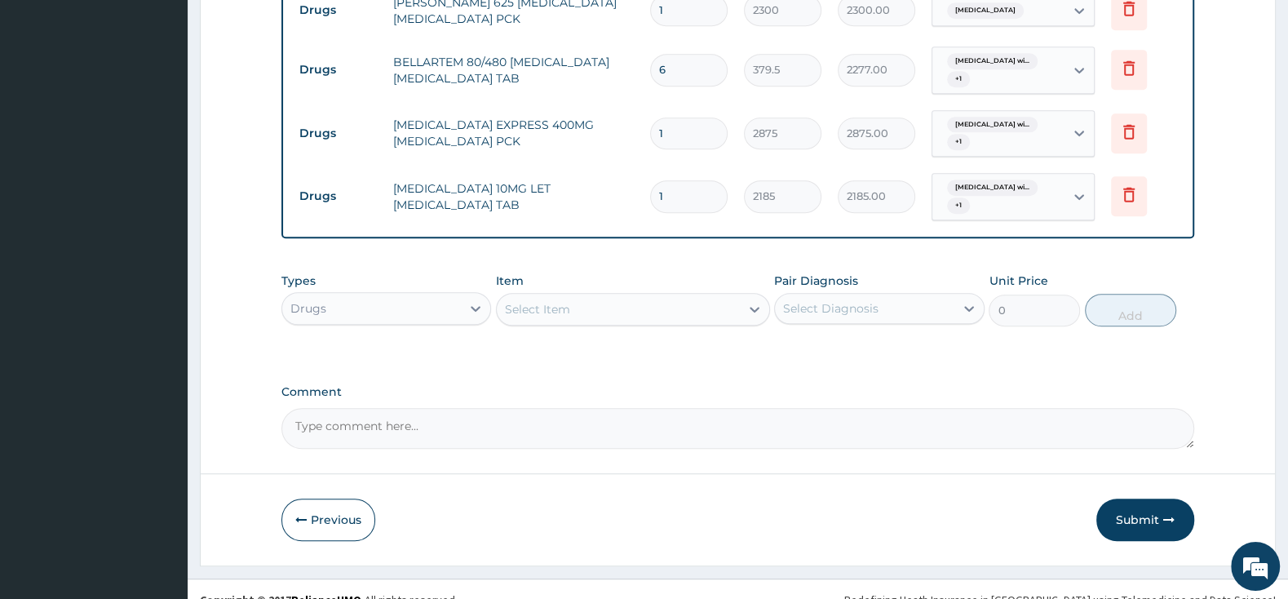
scroll to position [755, 0]
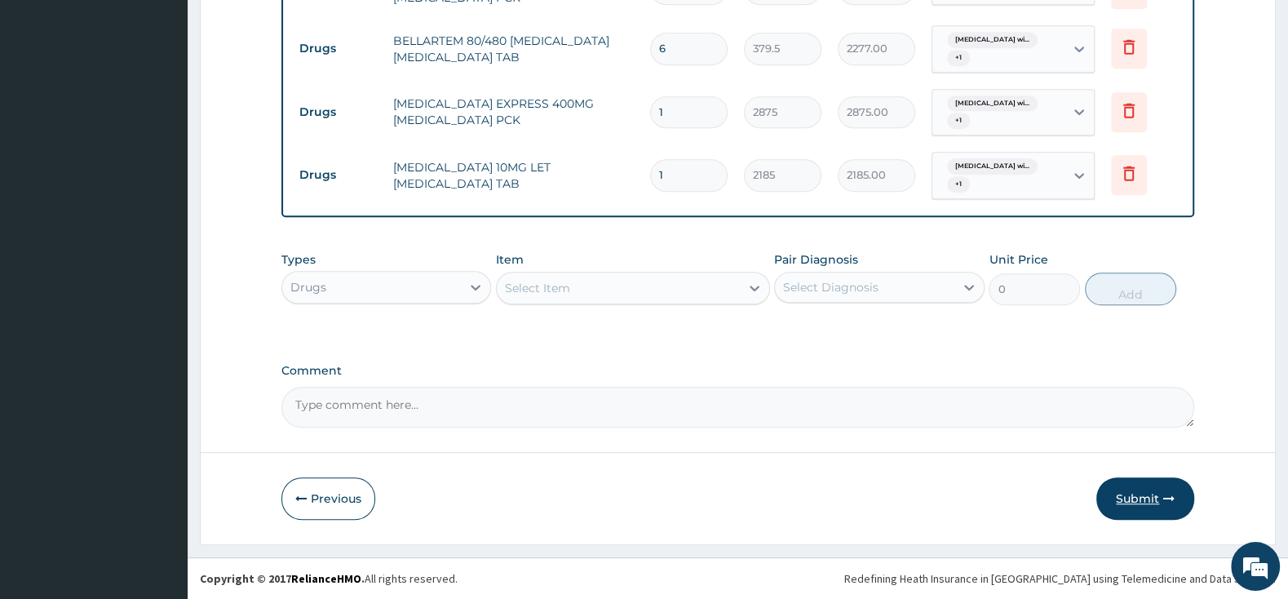
click at [1154, 492] on button "Submit" at bounding box center [1145, 498] width 98 height 42
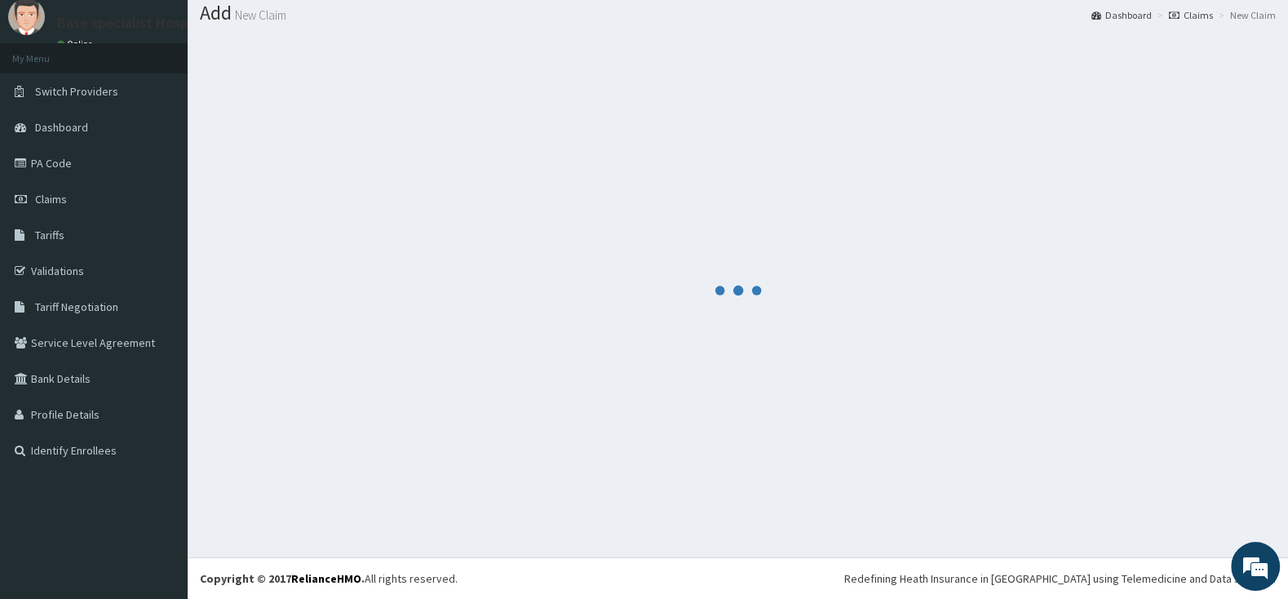
scroll to position [51, 0]
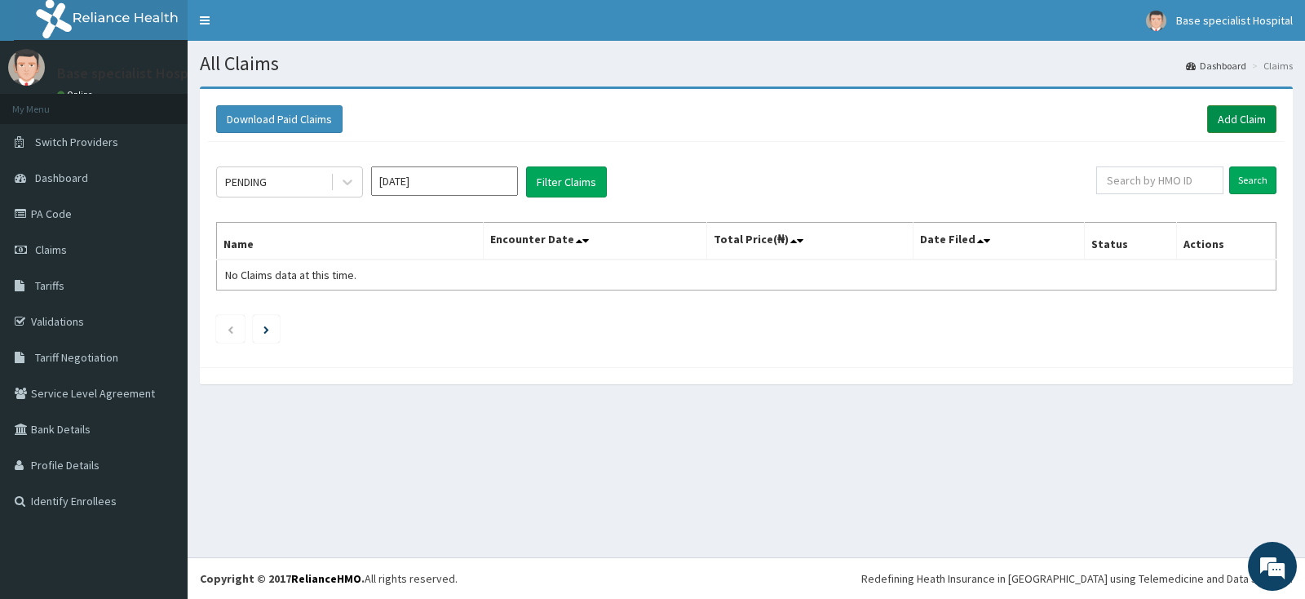
click at [1245, 110] on link "Add Claim" at bounding box center [1241, 119] width 69 height 28
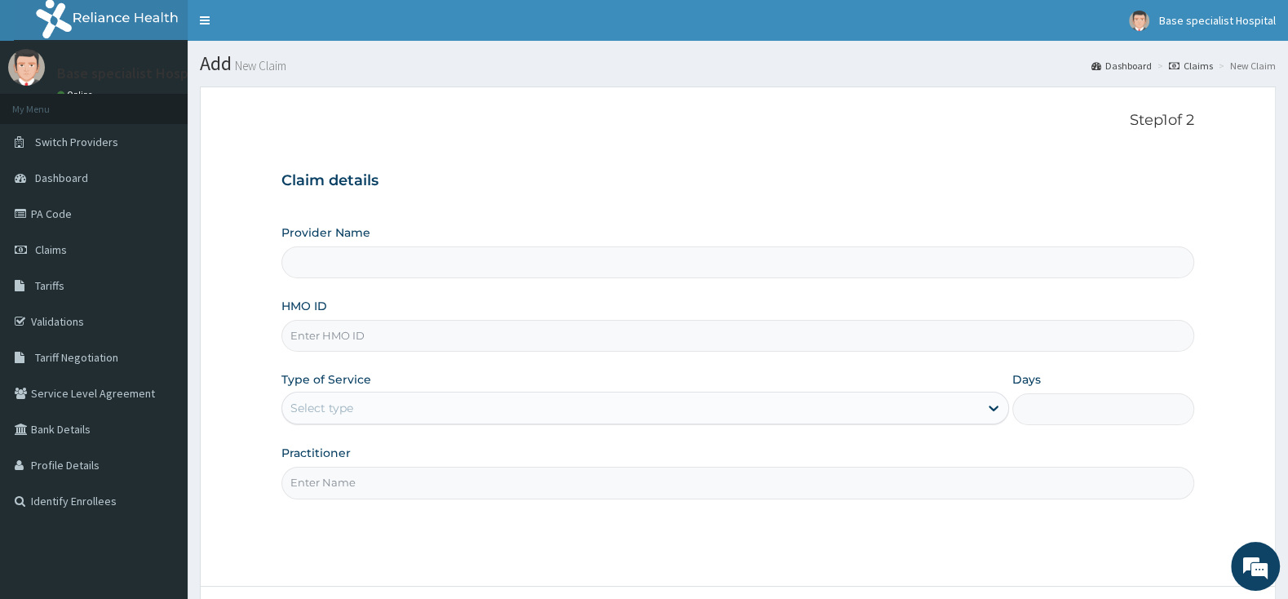
drag, startPoint x: 0, startPoint y: 0, endPoint x: 335, endPoint y: 330, distance: 470.7
type input "Base Specialist Hospital"
type input "ARZ/10065/A"
click at [388, 407] on div "Select type" at bounding box center [630, 408] width 697 height 26
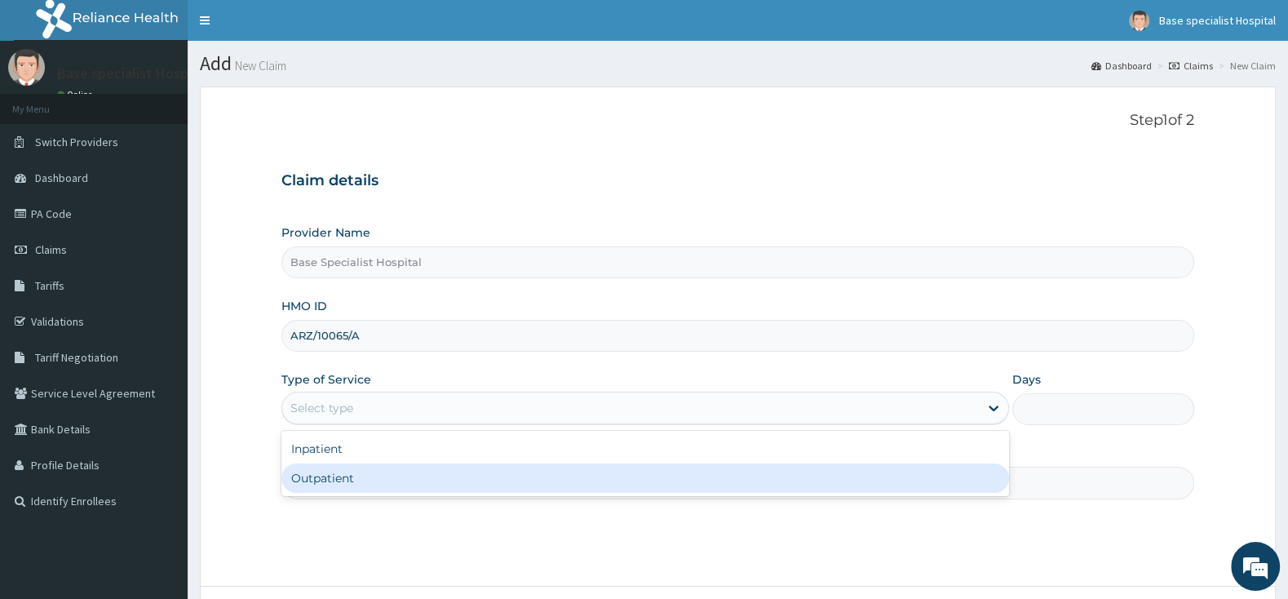
click at [383, 474] on div "Outpatient" at bounding box center [645, 477] width 728 height 29
type input "1"
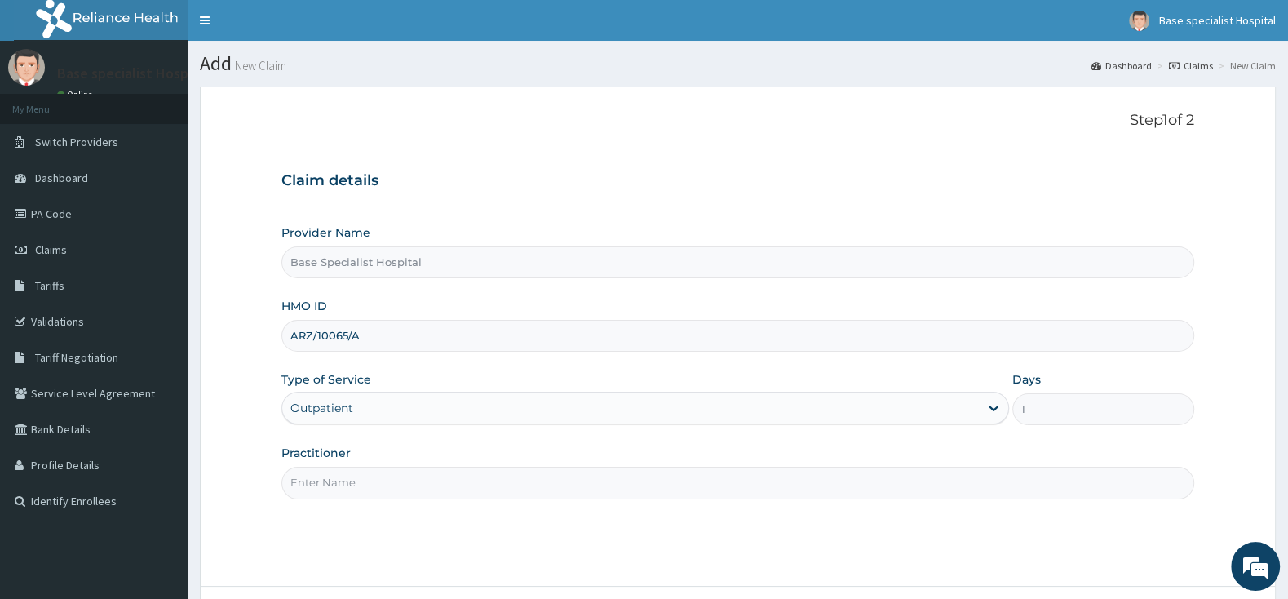
click at [383, 485] on input "Practitioner" at bounding box center [737, 483] width 913 height 32
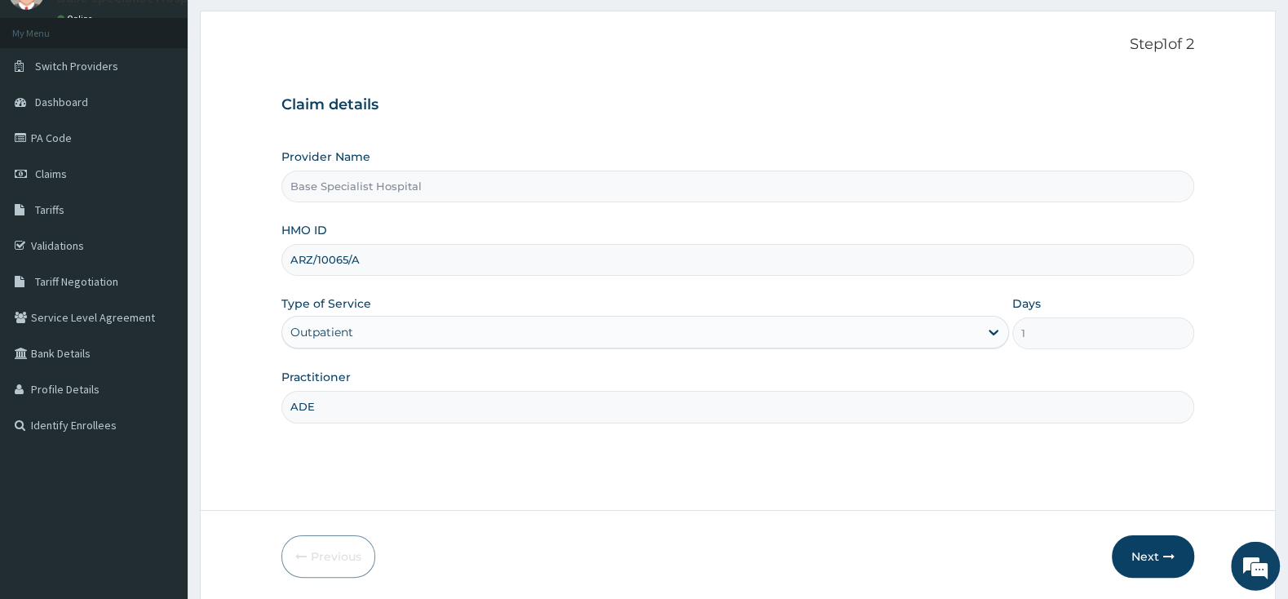
scroll to position [135, 0]
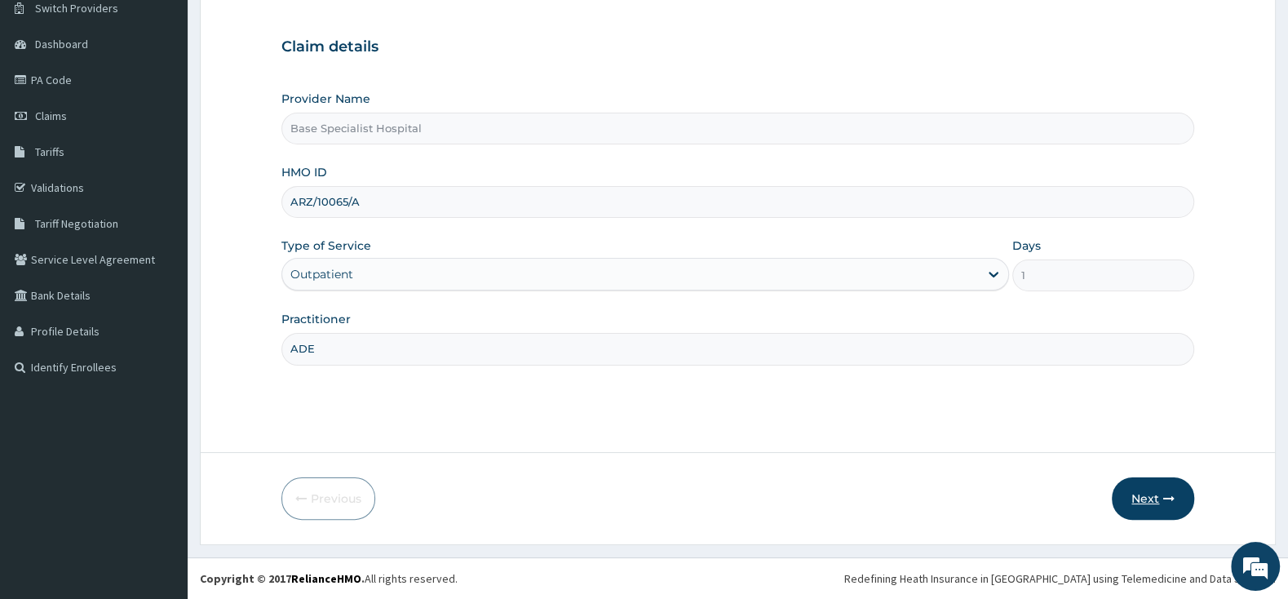
type input "ADE"
click at [1154, 502] on button "Next" at bounding box center [1153, 498] width 82 height 42
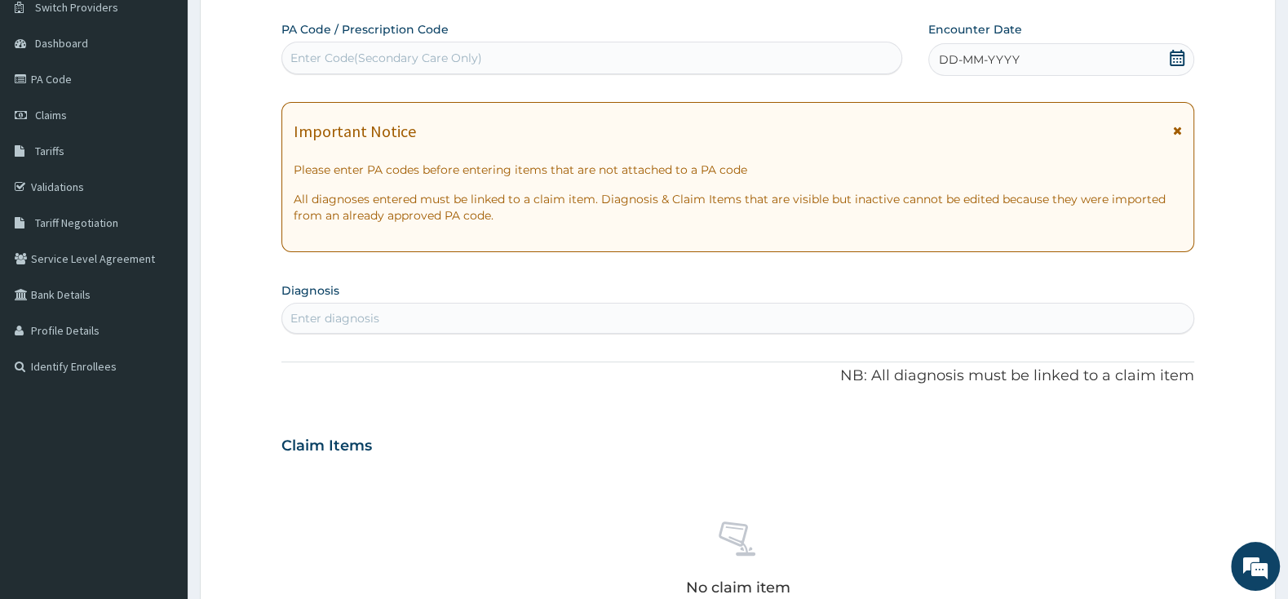
click at [1174, 55] on icon at bounding box center [1177, 58] width 15 height 16
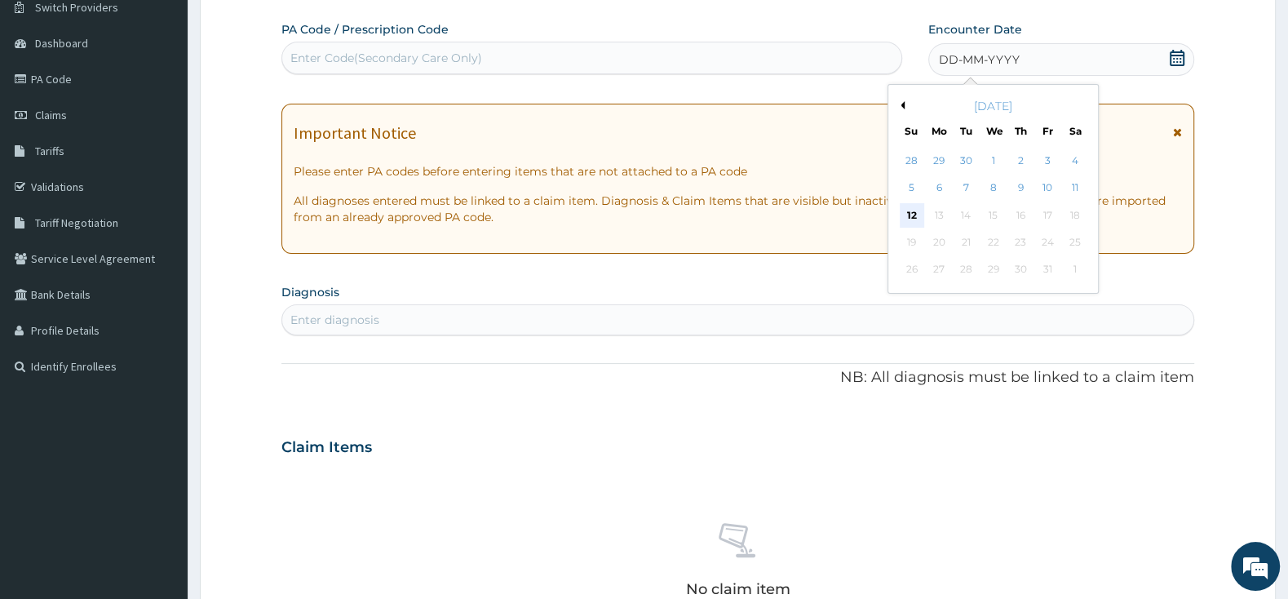
click at [905, 216] on div "12" at bounding box center [912, 215] width 24 height 24
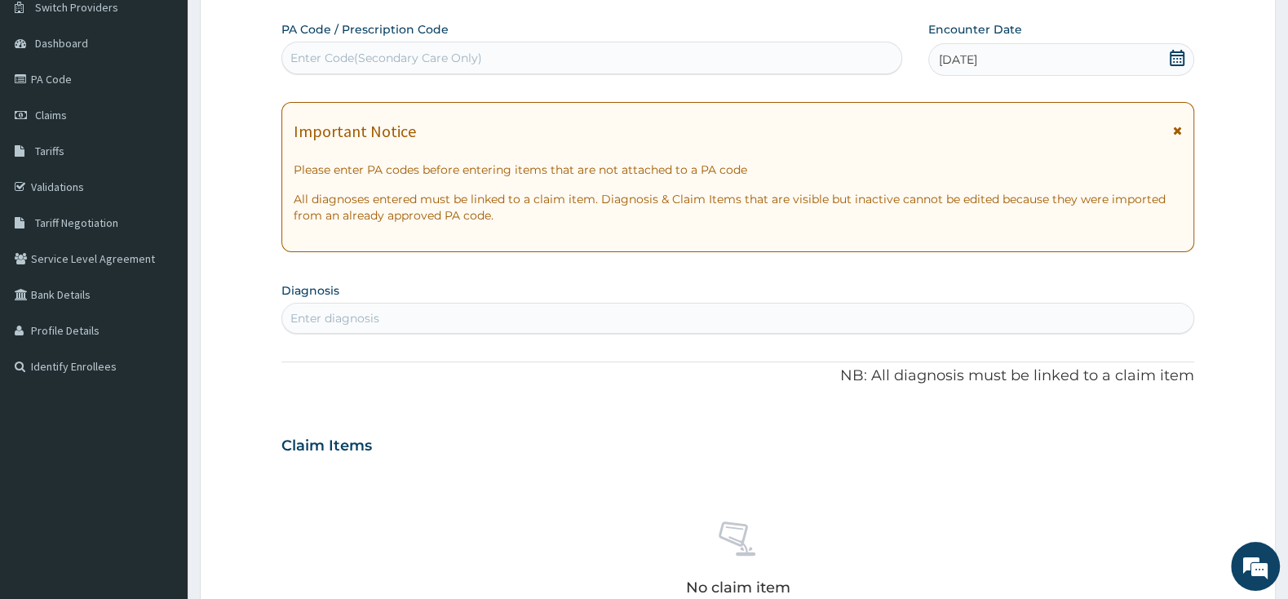
scroll to position [0, 0]
click at [518, 307] on div "Enter diagnosis" at bounding box center [737, 318] width 911 height 26
type input "[MEDICAL_DATA]"
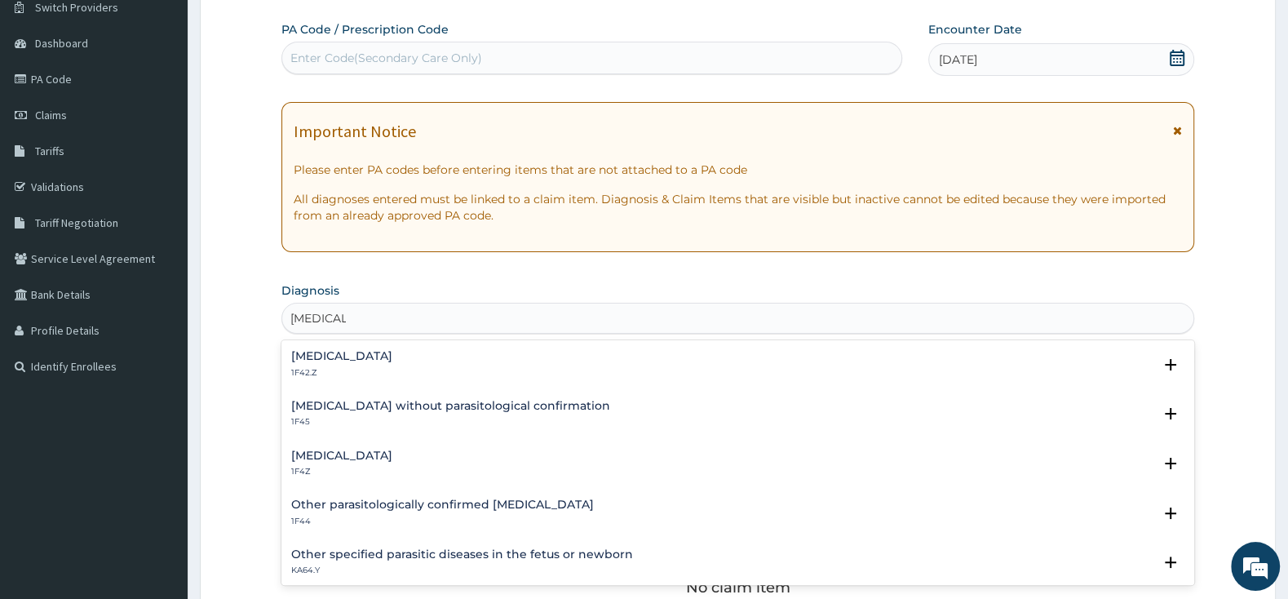
click at [392, 367] on div "[MEDICAL_DATA] 1F42.Z" at bounding box center [341, 364] width 101 height 29
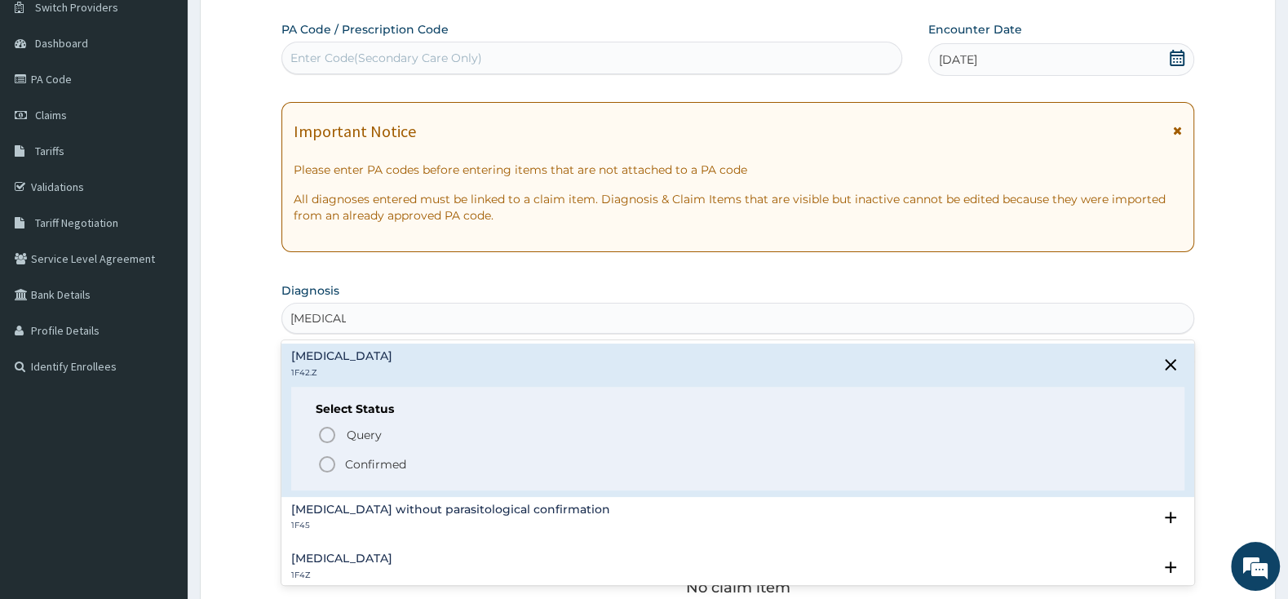
click at [330, 464] on icon "status option filled" at bounding box center [327, 464] width 20 height 20
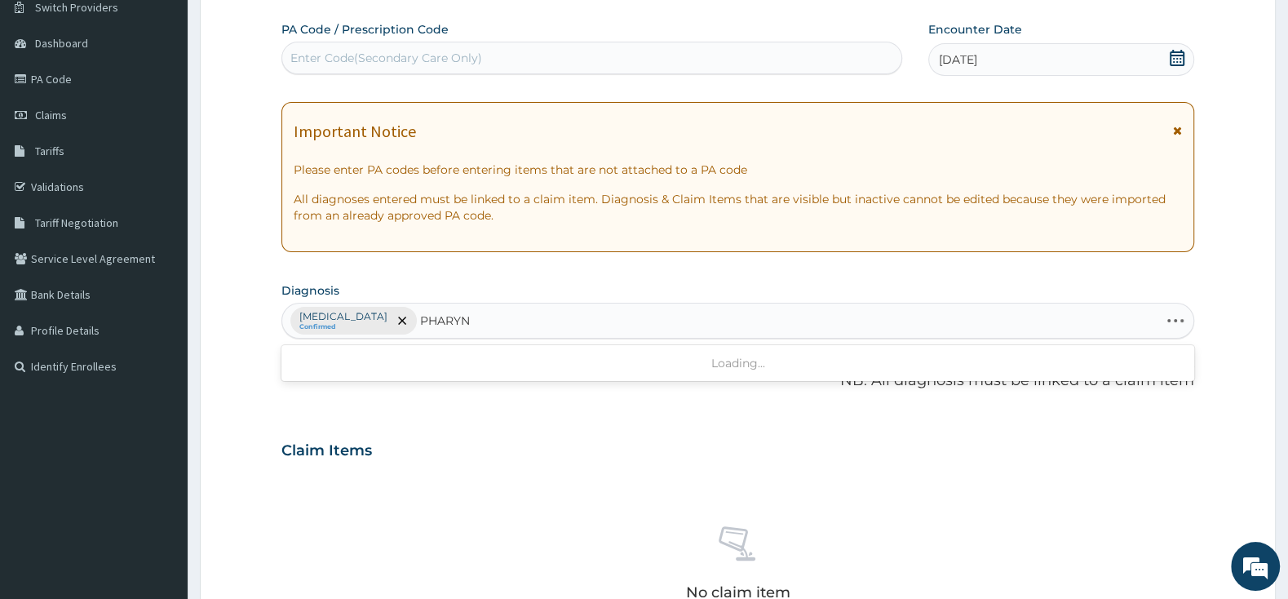
type input "PHARYNG"
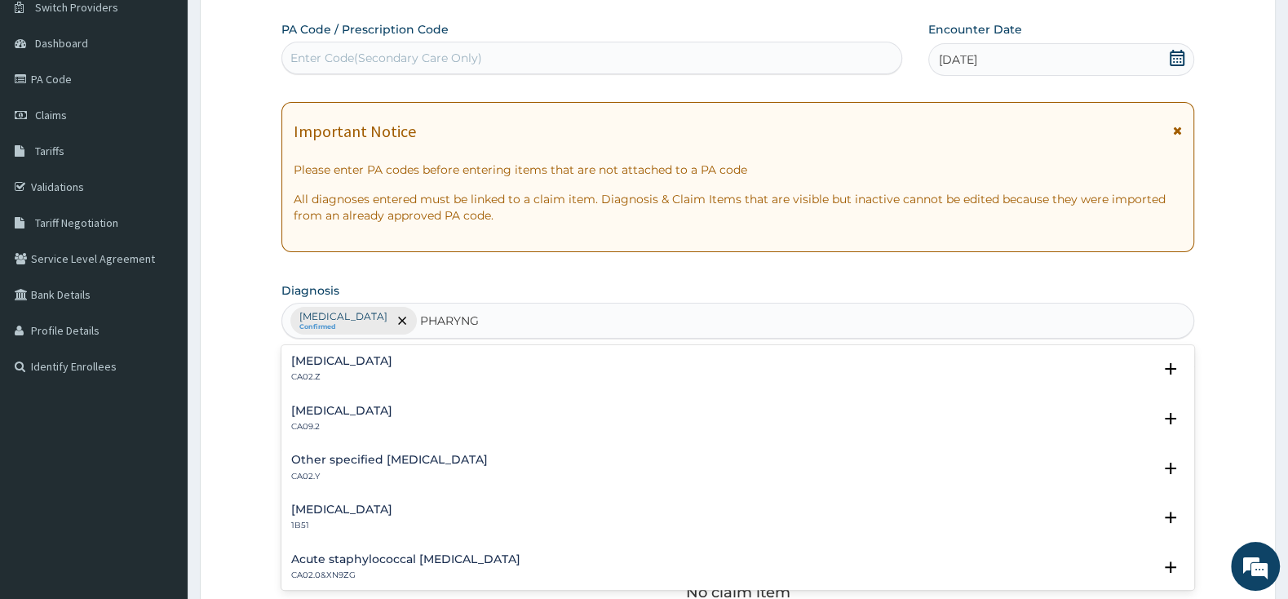
click at [392, 358] on h4 "[MEDICAL_DATA]" at bounding box center [341, 361] width 101 height 12
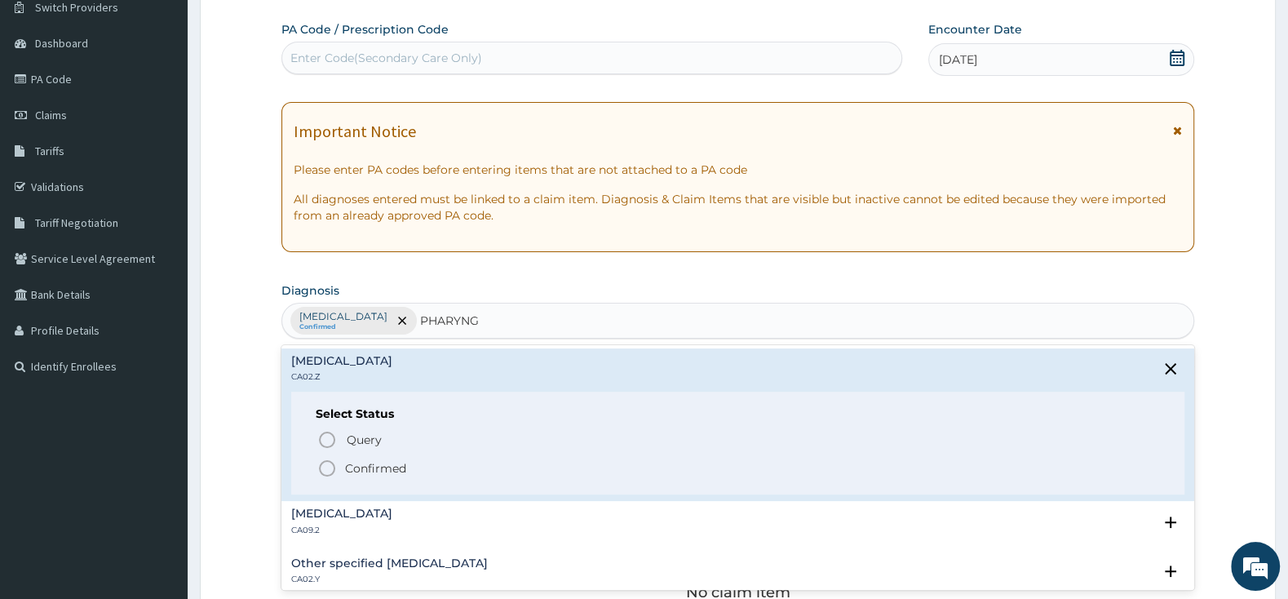
click at [338, 469] on span "Confirmed" at bounding box center [738, 468] width 843 height 20
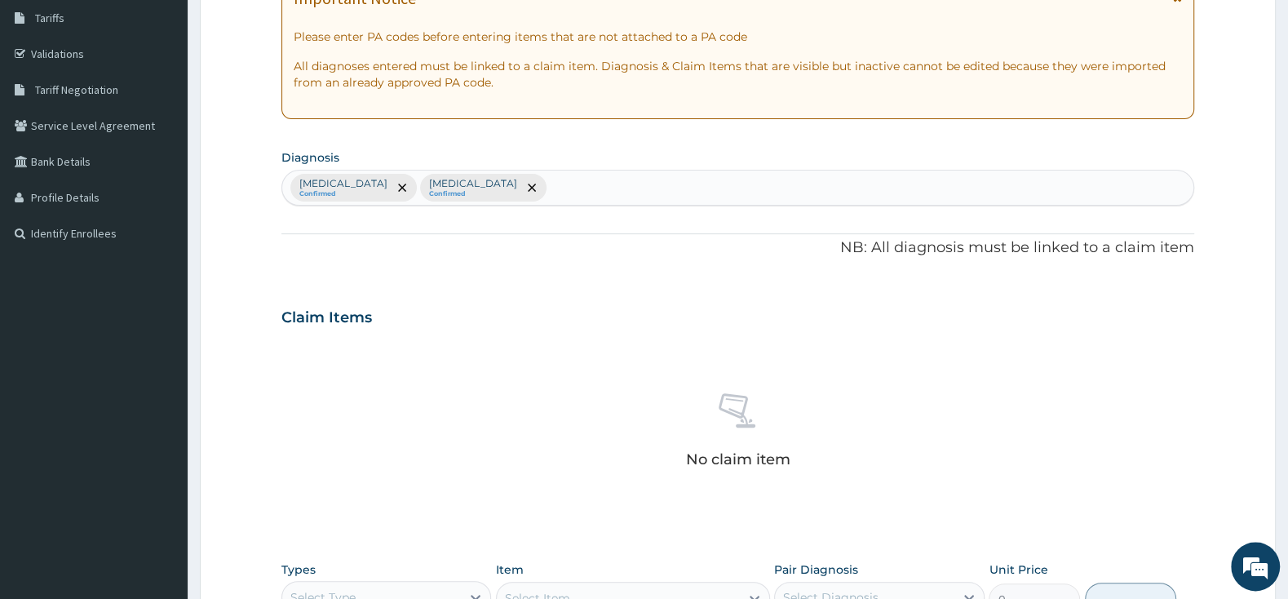
scroll to position [392, 0]
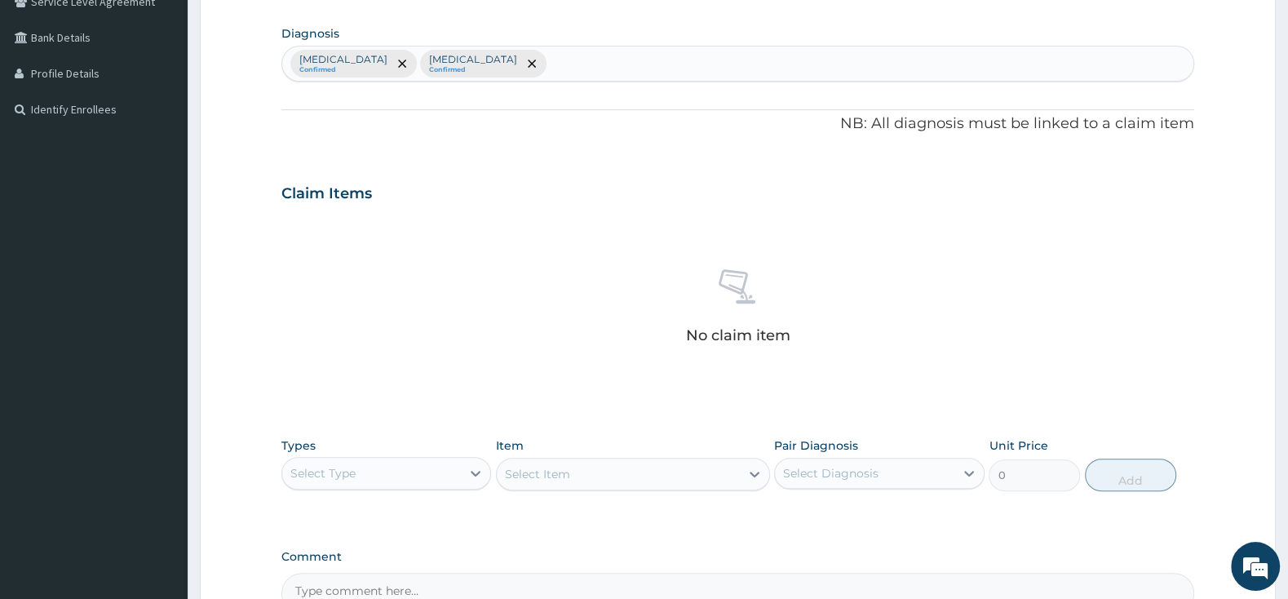
click at [457, 468] on div "Select Type" at bounding box center [371, 473] width 179 height 26
drag, startPoint x: 431, startPoint y: 569, endPoint x: 586, endPoint y: 517, distance: 163.5
click at [432, 569] on div "Procedures" at bounding box center [386, 572] width 210 height 29
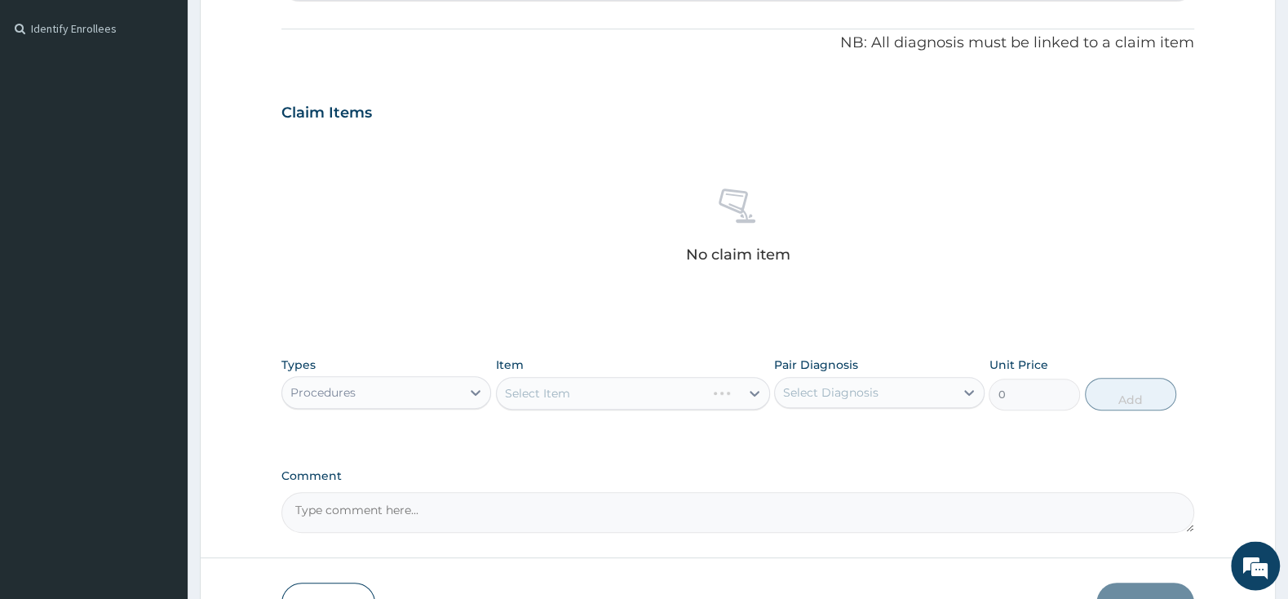
scroll to position [563, 0]
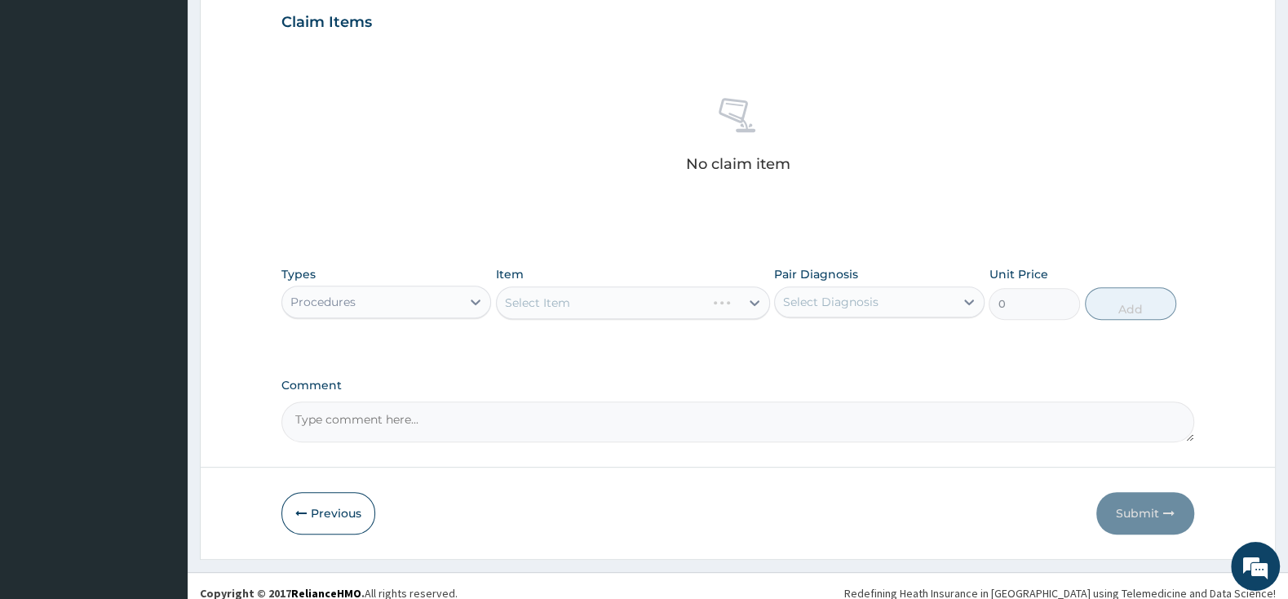
click at [693, 309] on div "Select Item" at bounding box center [633, 302] width 274 height 33
drag, startPoint x: 461, startPoint y: 293, endPoint x: 470, endPoint y: 321, distance: 29.1
click at [461, 294] on div "Procedures" at bounding box center [371, 302] width 179 height 26
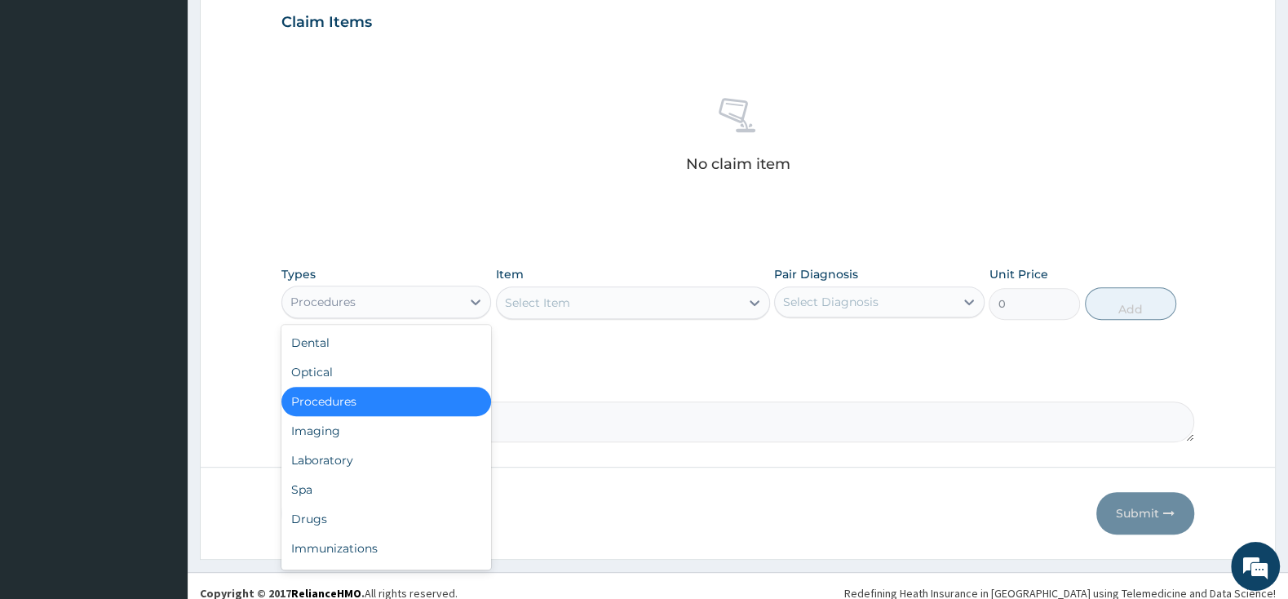
click at [550, 300] on div "Select Item" at bounding box center [537, 302] width 65 height 16
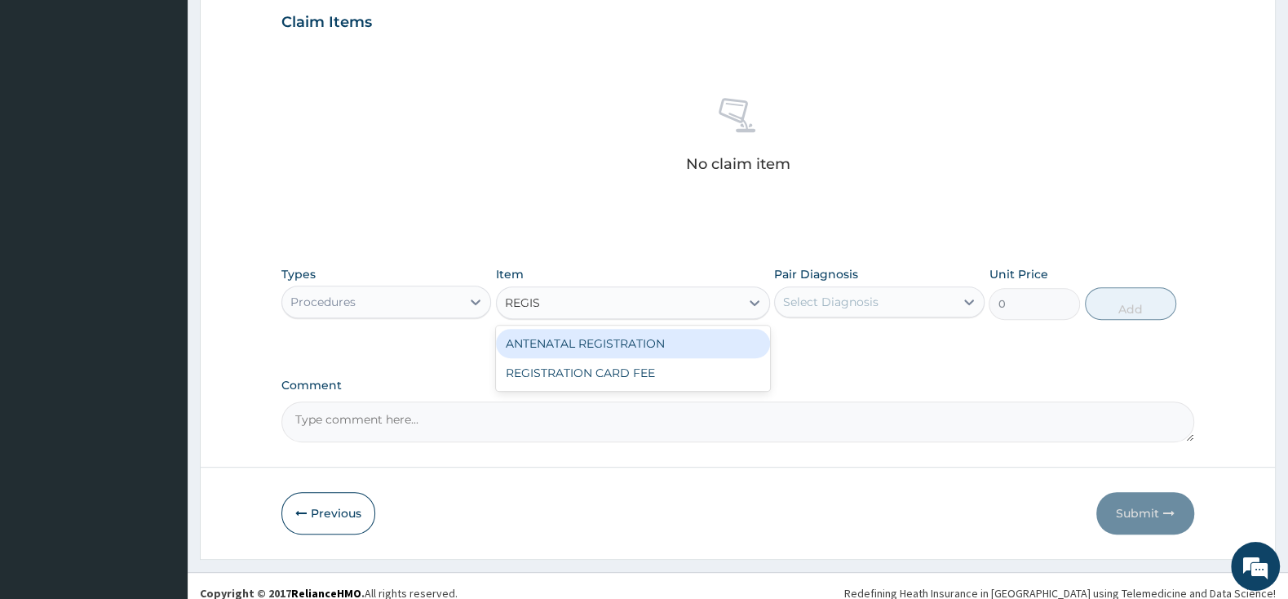
type input "REGIST"
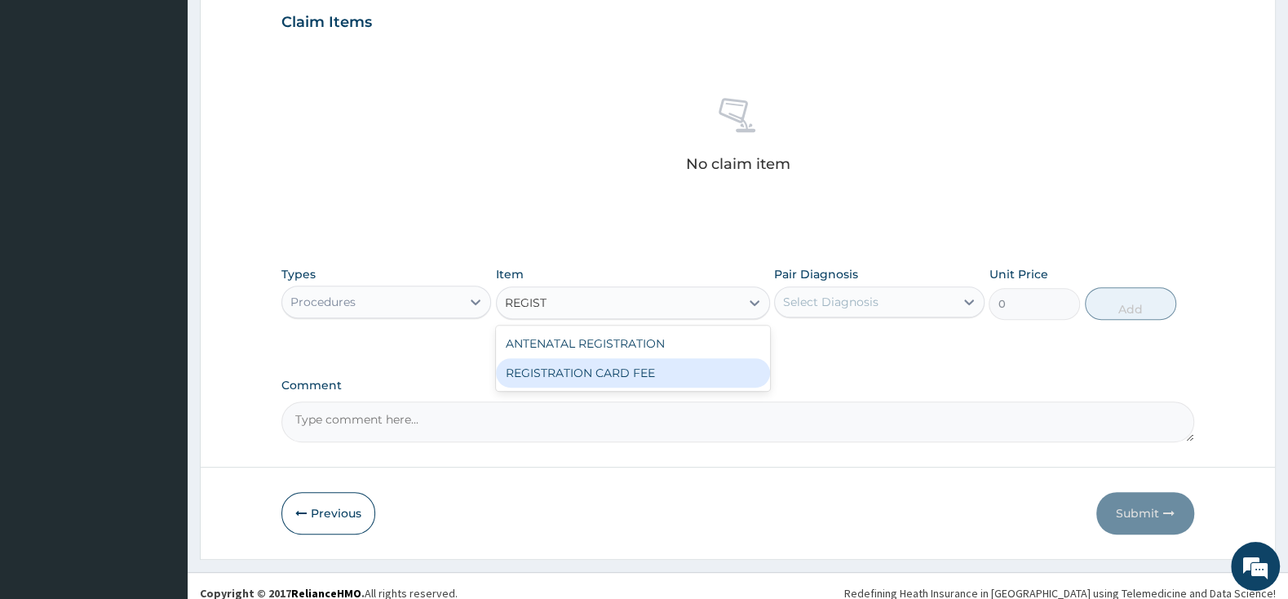
click at [657, 370] on div "REGISTRATION CARD FEE" at bounding box center [633, 372] width 274 height 29
type input "2000"
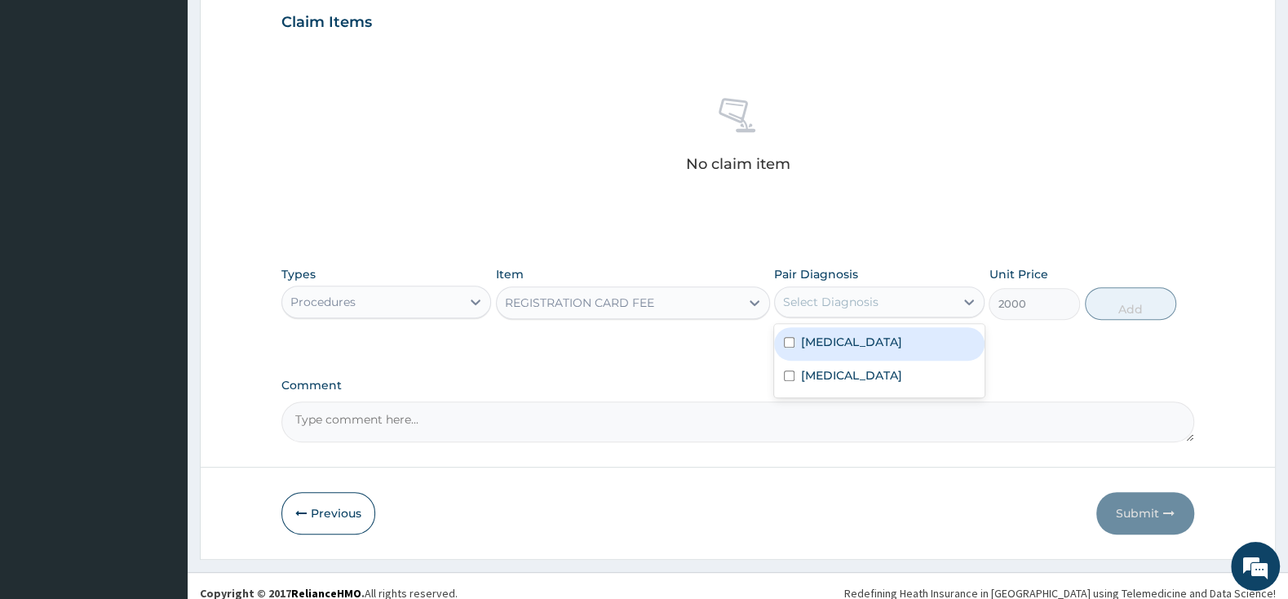
drag, startPoint x: 845, startPoint y: 298, endPoint x: 844, endPoint y: 330, distance: 32.6
click at [847, 298] on div "Select Diagnosis" at bounding box center [830, 302] width 95 height 16
drag, startPoint x: 795, startPoint y: 350, endPoint x: 798, endPoint y: 362, distance: 12.5
click at [794, 347] on input "checkbox" at bounding box center [789, 342] width 11 height 11
checkbox input "true"
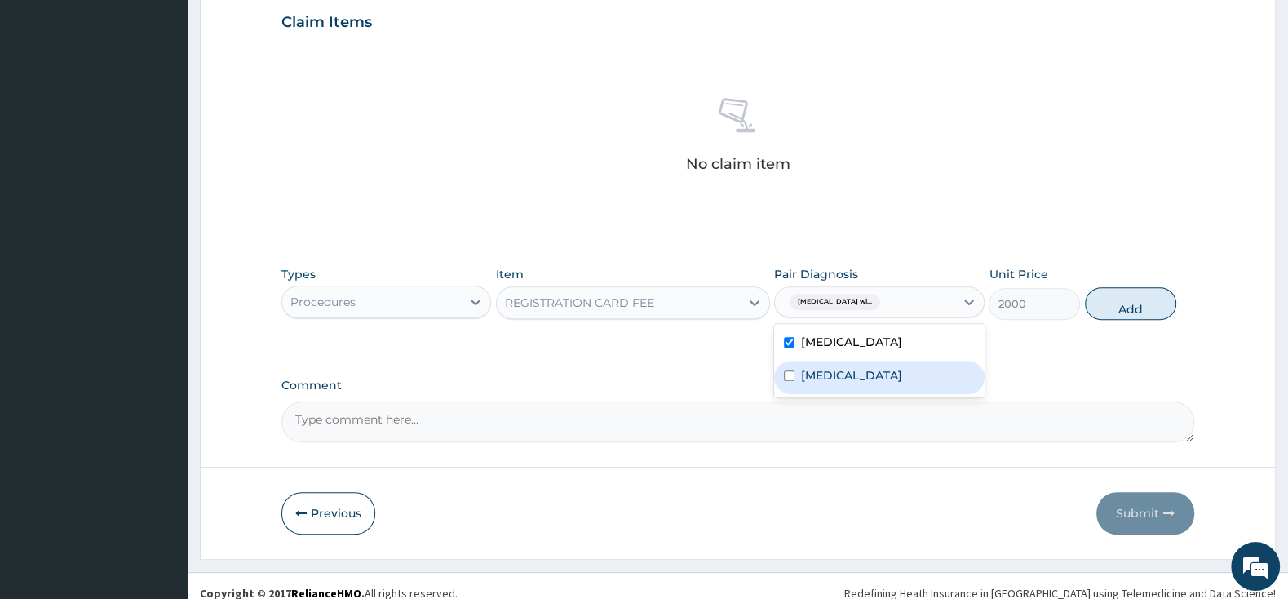
drag, startPoint x: 796, startPoint y: 396, endPoint x: 848, endPoint y: 396, distance: 52.2
click at [795, 394] on div "Acute pharyngitis, unspecified" at bounding box center [879, 377] width 210 height 33
checkbox input "true"
drag, startPoint x: 1138, startPoint y: 312, endPoint x: 1082, endPoint y: 338, distance: 61.7
click at [1135, 313] on button "Add" at bounding box center [1130, 303] width 91 height 33
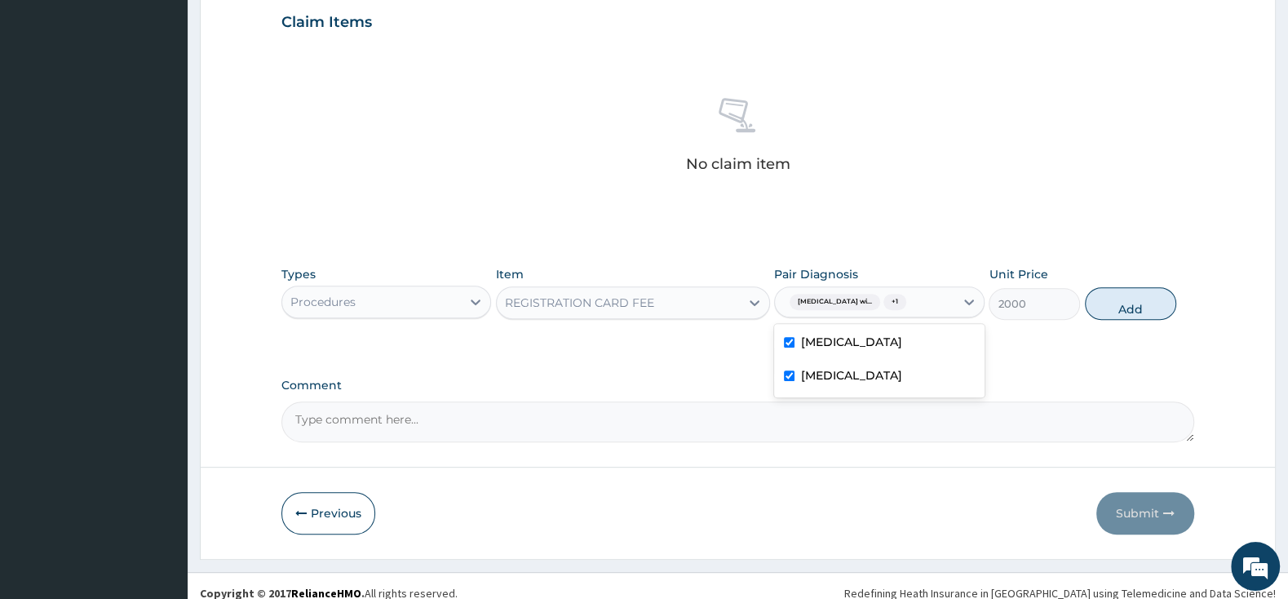
type input "0"
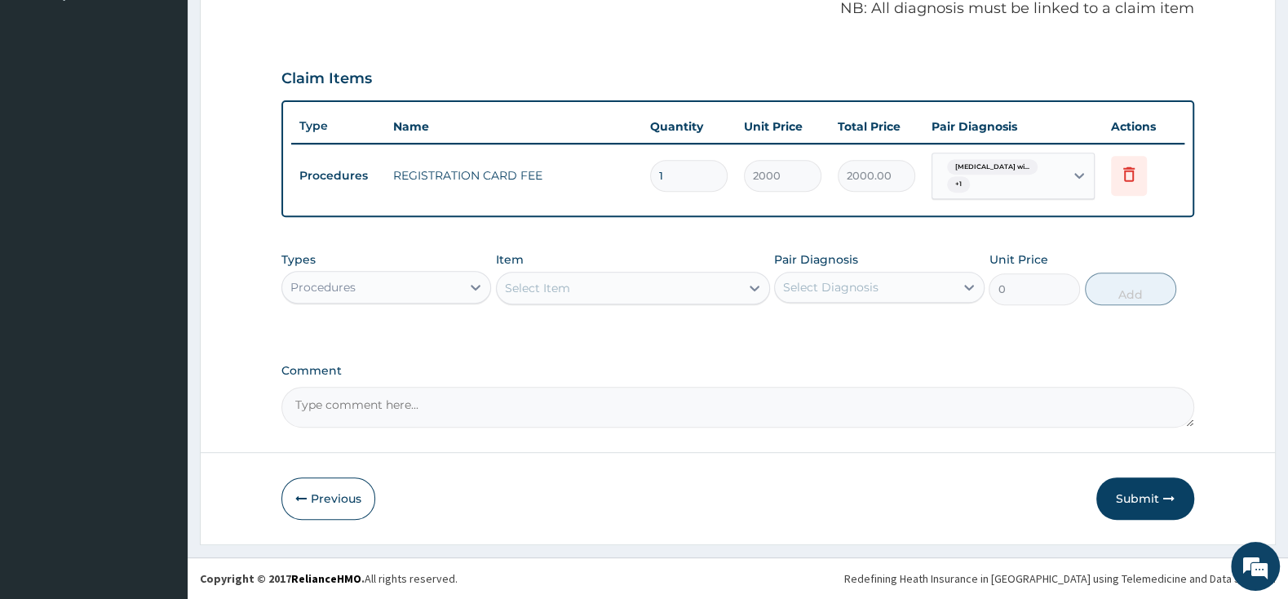
scroll to position [507, 0]
click at [661, 289] on div "Select Item" at bounding box center [618, 288] width 243 height 26
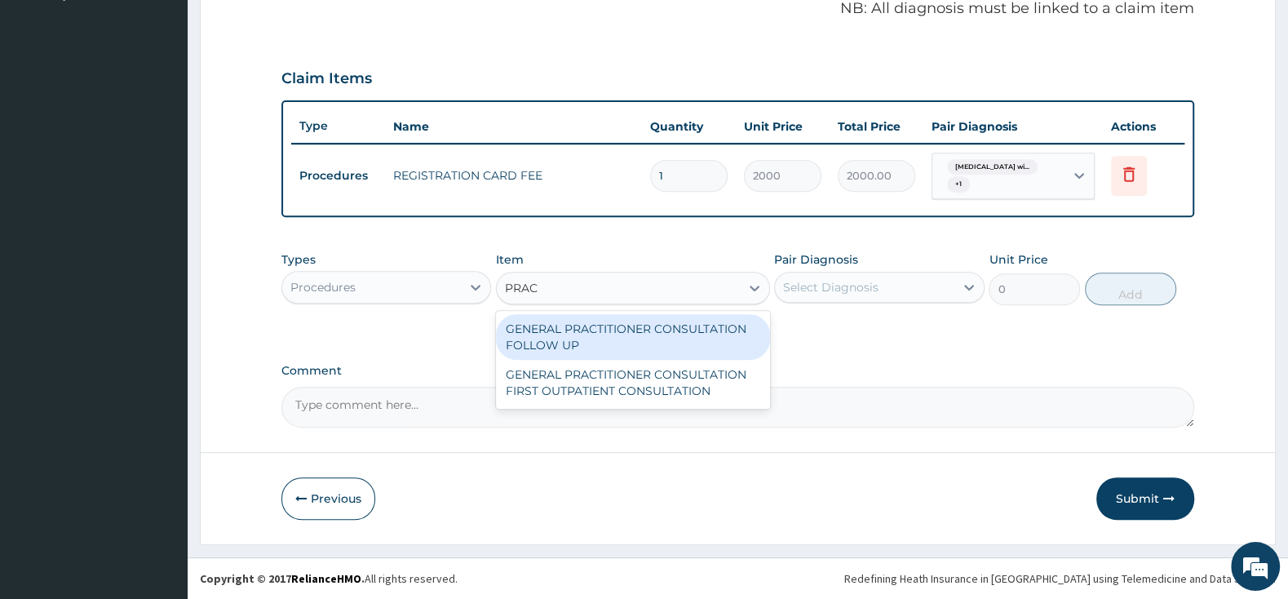
type input "PRACT"
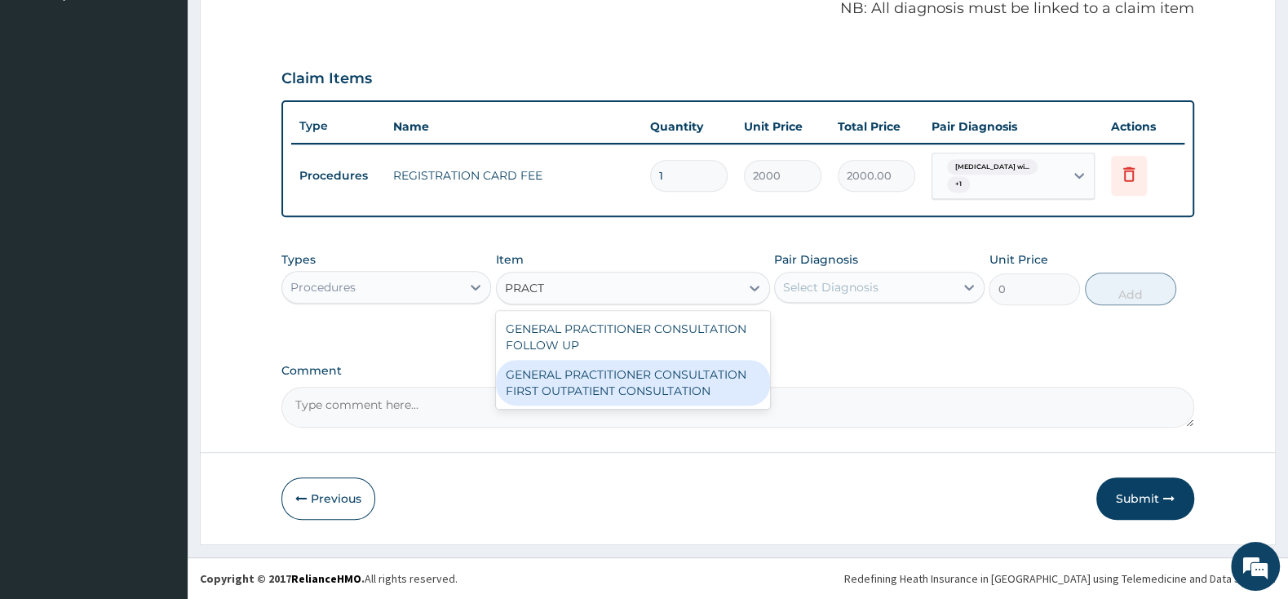
click at [729, 388] on div "GENERAL PRACTITIONER CONSULTATION FIRST OUTPATIENT CONSULTATION" at bounding box center [633, 383] width 274 height 46
type input "3000"
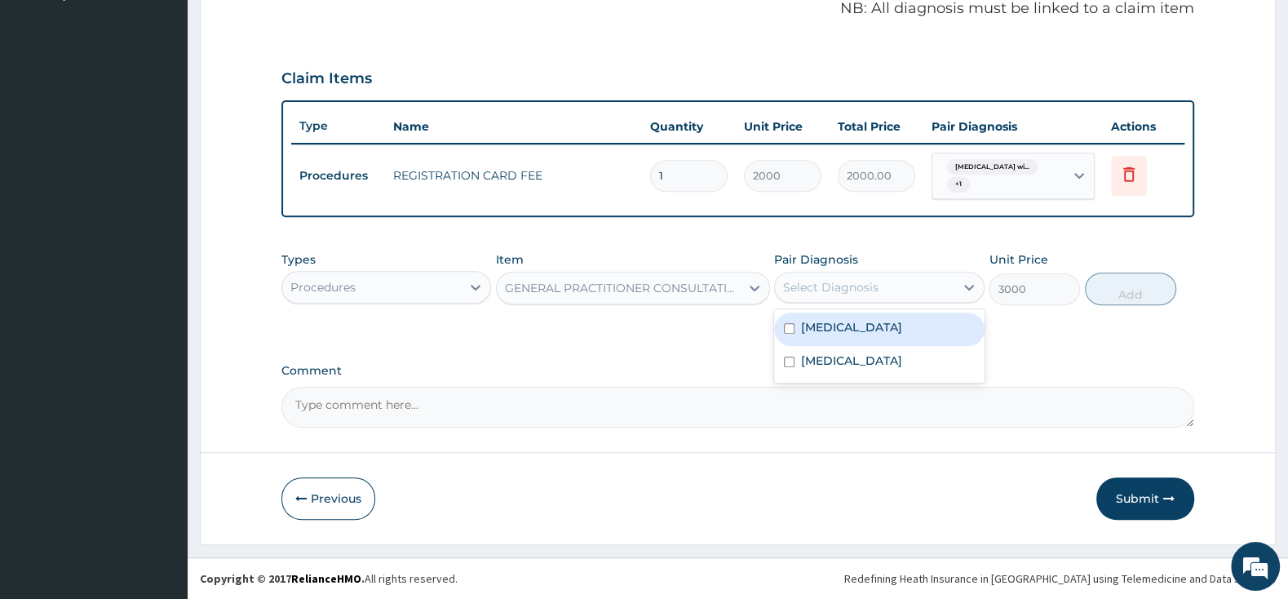
click at [829, 277] on div "Select Diagnosis" at bounding box center [864, 287] width 179 height 26
drag, startPoint x: 786, startPoint y: 326, endPoint x: 796, endPoint y: 372, distance: 46.9
click at [784, 334] on div "Plasmodium malariae malaria without complication" at bounding box center [879, 328] width 210 height 33
checkbox input "true"
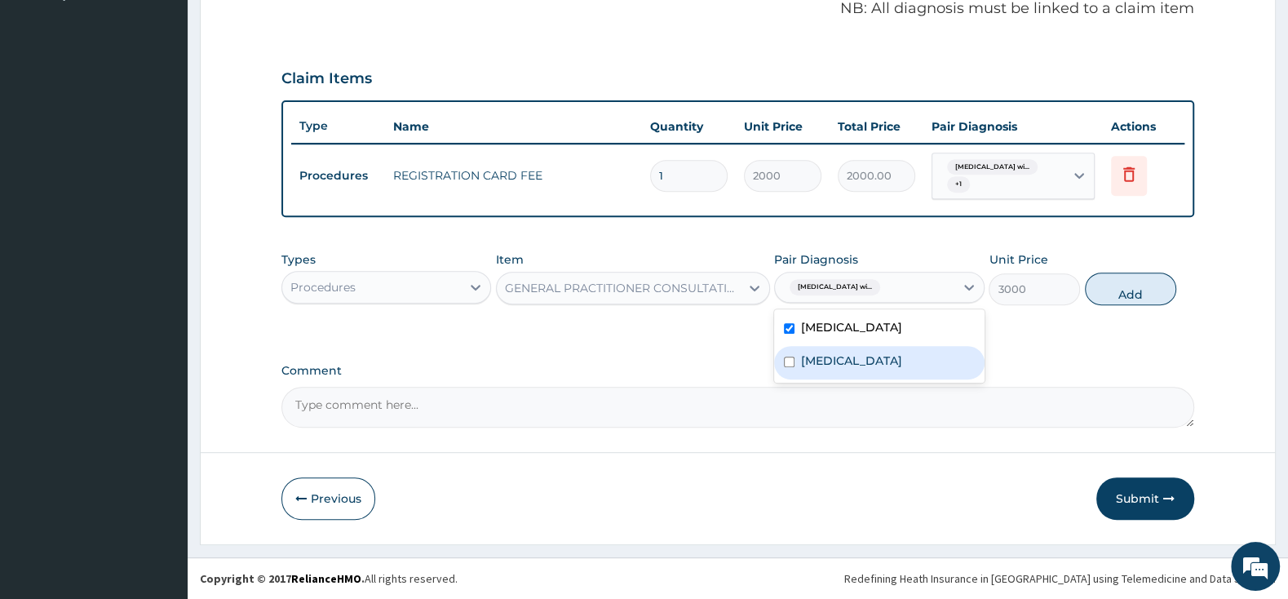
click at [790, 371] on div "Acute pharyngitis, unspecified" at bounding box center [879, 362] width 210 height 33
checkbox input "true"
click at [1122, 299] on button "Add" at bounding box center [1130, 288] width 91 height 33
type input "0"
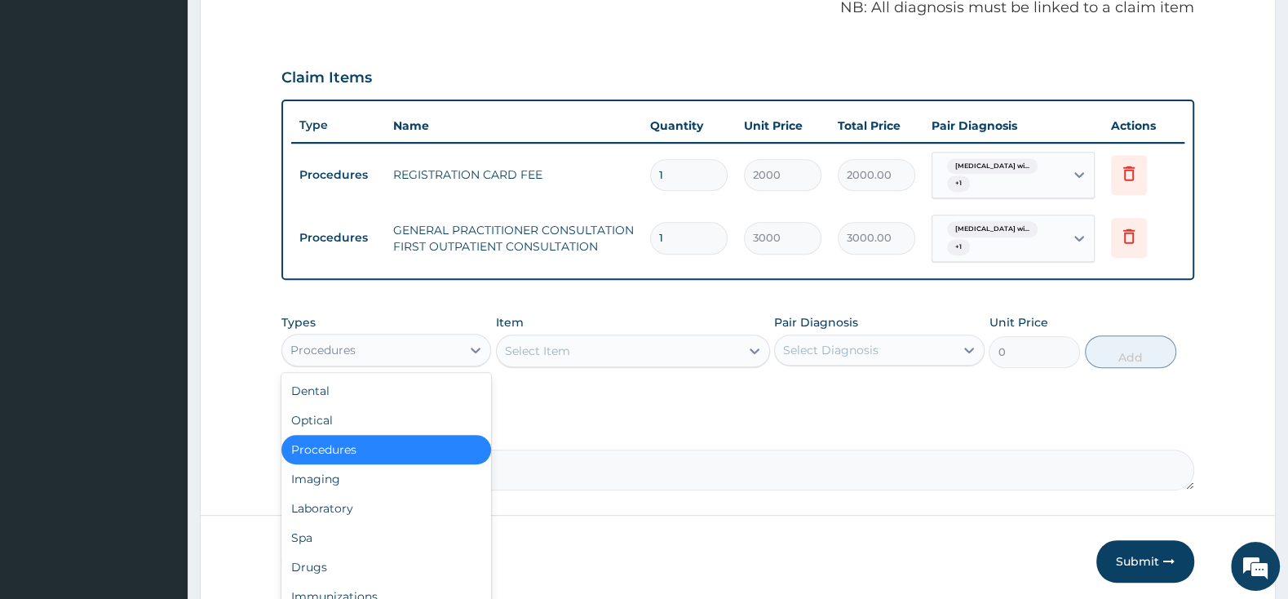
click at [354, 351] on div "Procedures" at bounding box center [322, 350] width 65 height 16
drag, startPoint x: 322, startPoint y: 559, endPoint x: 330, endPoint y: 558, distance: 8.2
click at [325, 559] on div "Drugs" at bounding box center [386, 566] width 210 height 29
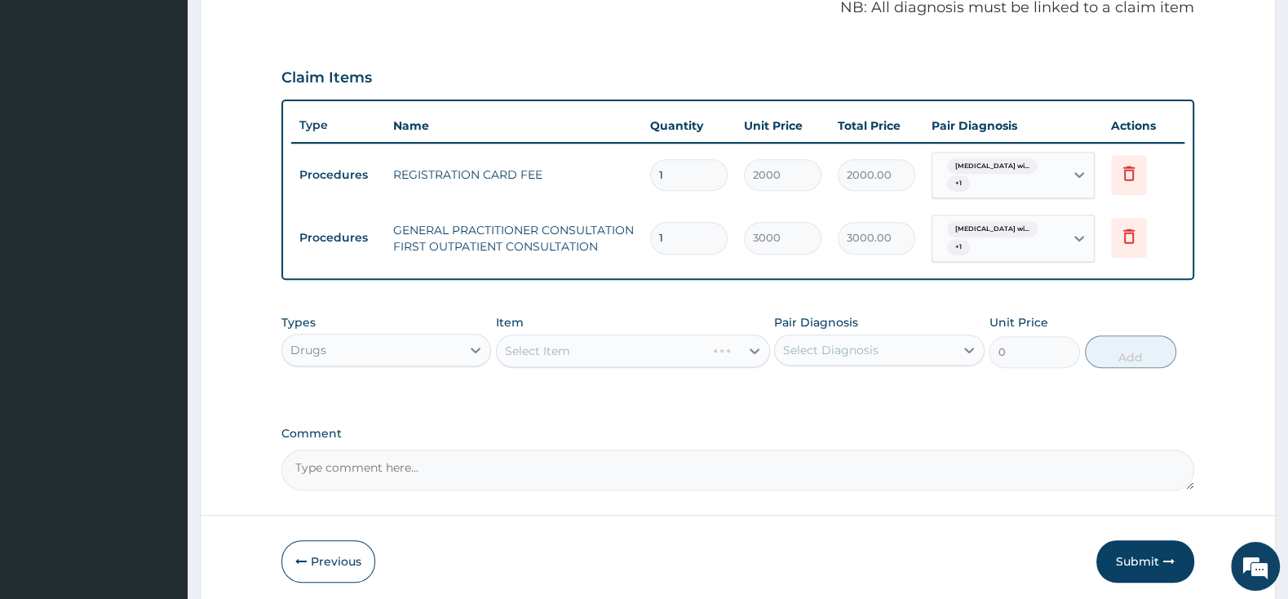
click at [586, 339] on div "Select Item" at bounding box center [633, 350] width 274 height 33
click at [622, 349] on div "Select Item" at bounding box center [633, 350] width 274 height 33
click at [725, 341] on div "Select Item" at bounding box center [618, 351] width 243 height 26
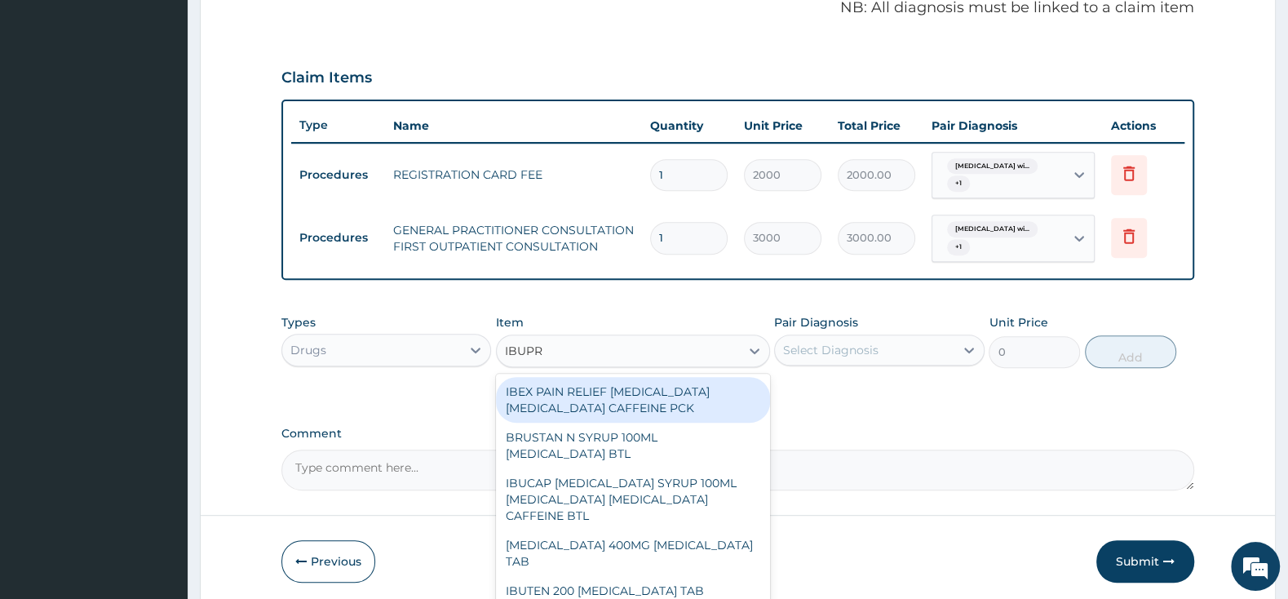
type input "IBUPRO"
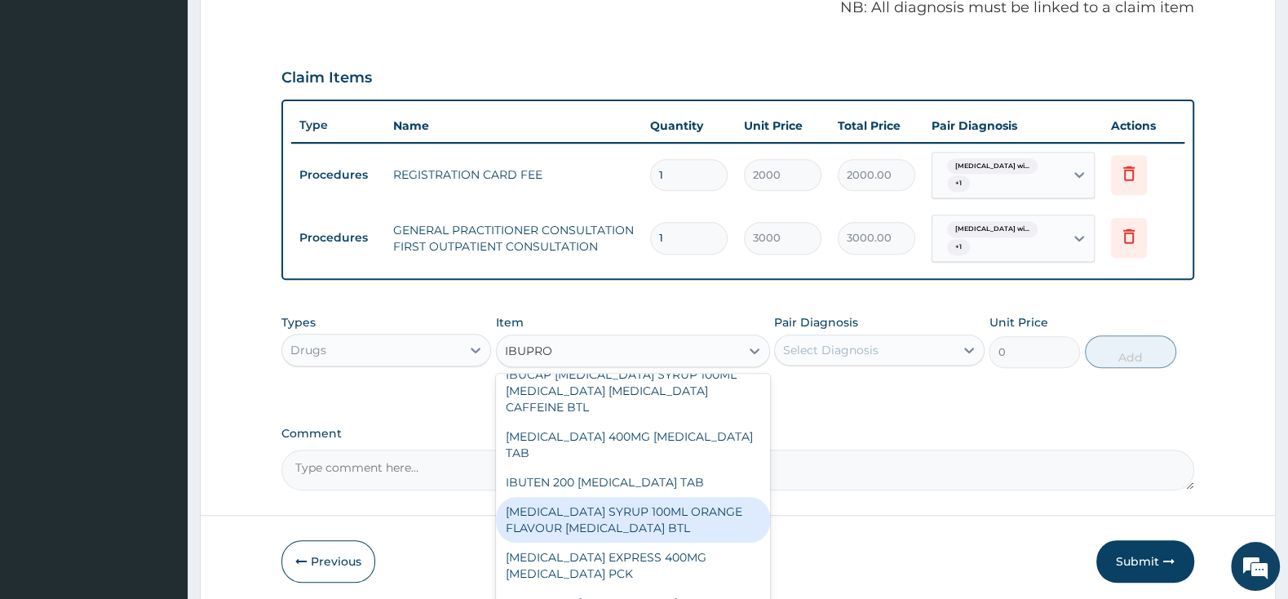
scroll to position [86, 0]
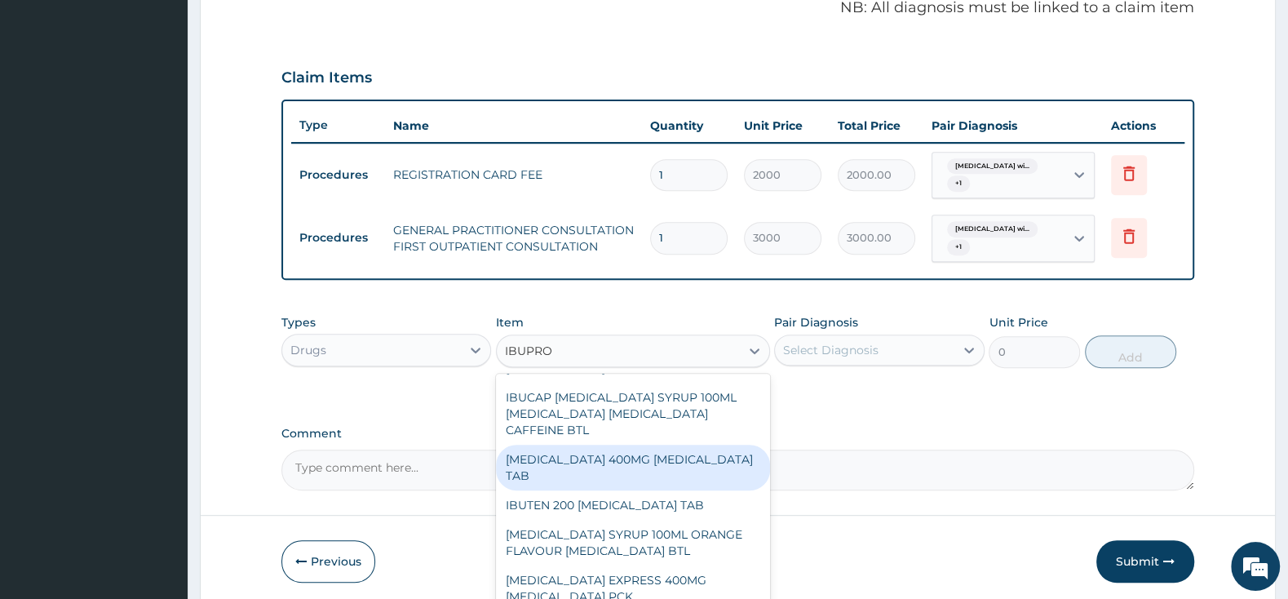
click at [644, 461] on div "IBUPROFEN 400MG IBUPROFEN TAB" at bounding box center [633, 468] width 274 height 46
type input "63.25"
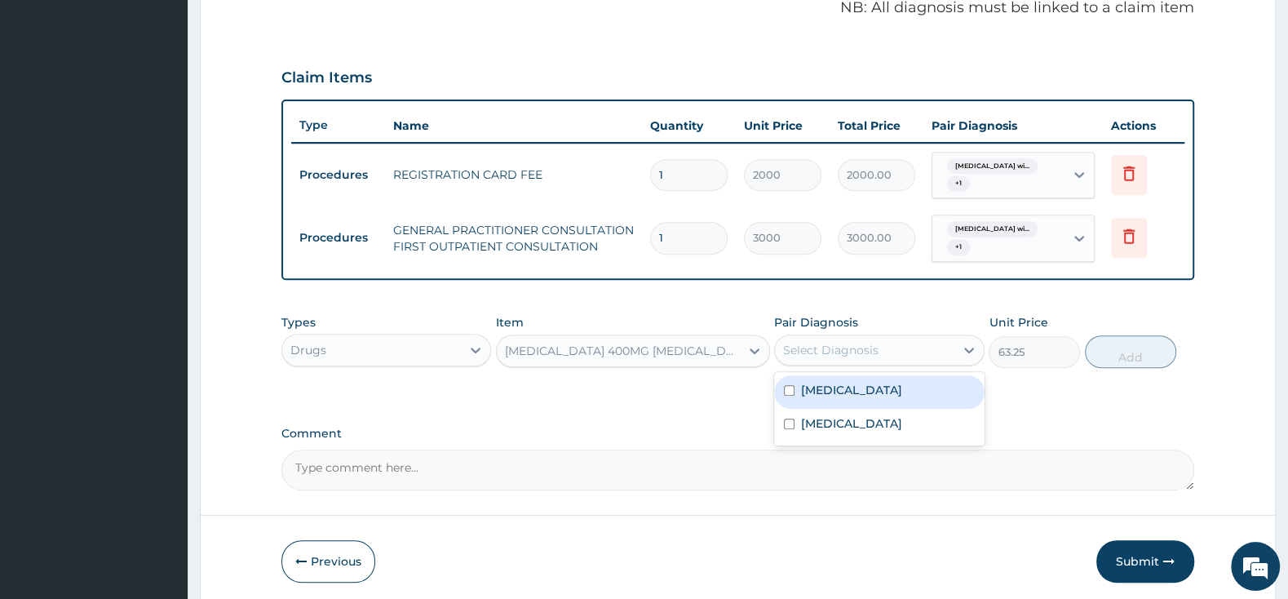
click at [868, 349] on div "Select Diagnosis" at bounding box center [830, 350] width 95 height 16
drag, startPoint x: 790, startPoint y: 388, endPoint x: 796, endPoint y: 455, distance: 67.2
click at [790, 391] on div "Plasmodium malariae malaria without complication" at bounding box center [879, 391] width 210 height 33
checkbox input "true"
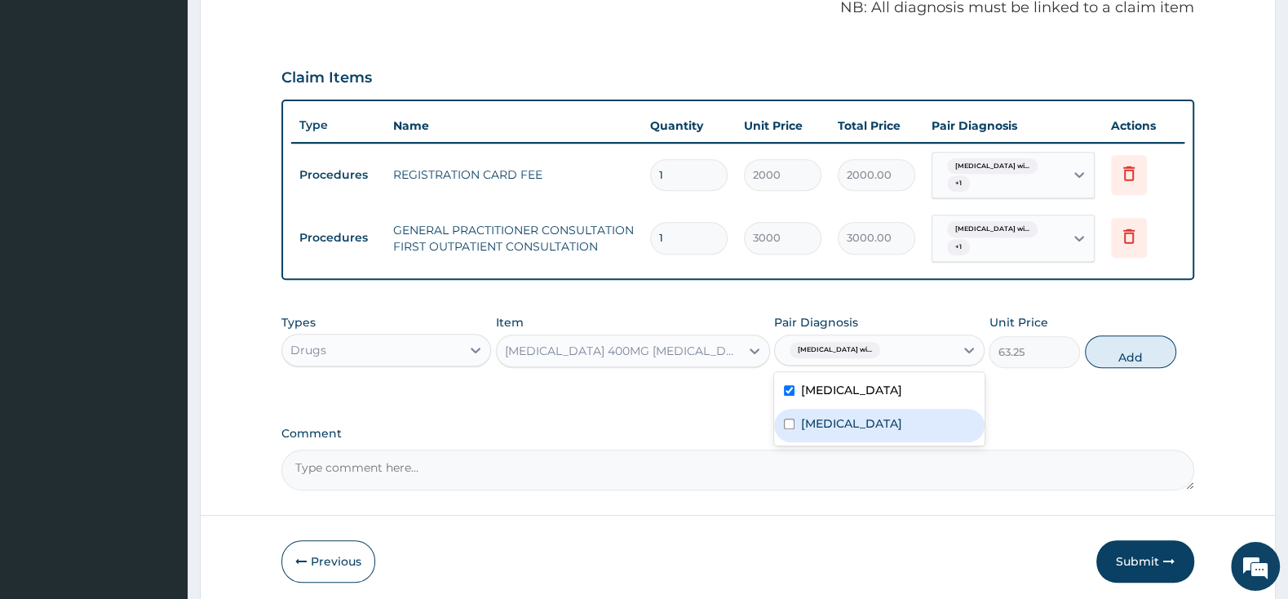
click at [790, 442] on div "Acute pharyngitis, unspecified" at bounding box center [879, 425] width 210 height 33
checkbox input "true"
click at [675, 342] on div "IBUPROFEN 400MG IBUPROFEN TAB" at bounding box center [618, 351] width 243 height 26
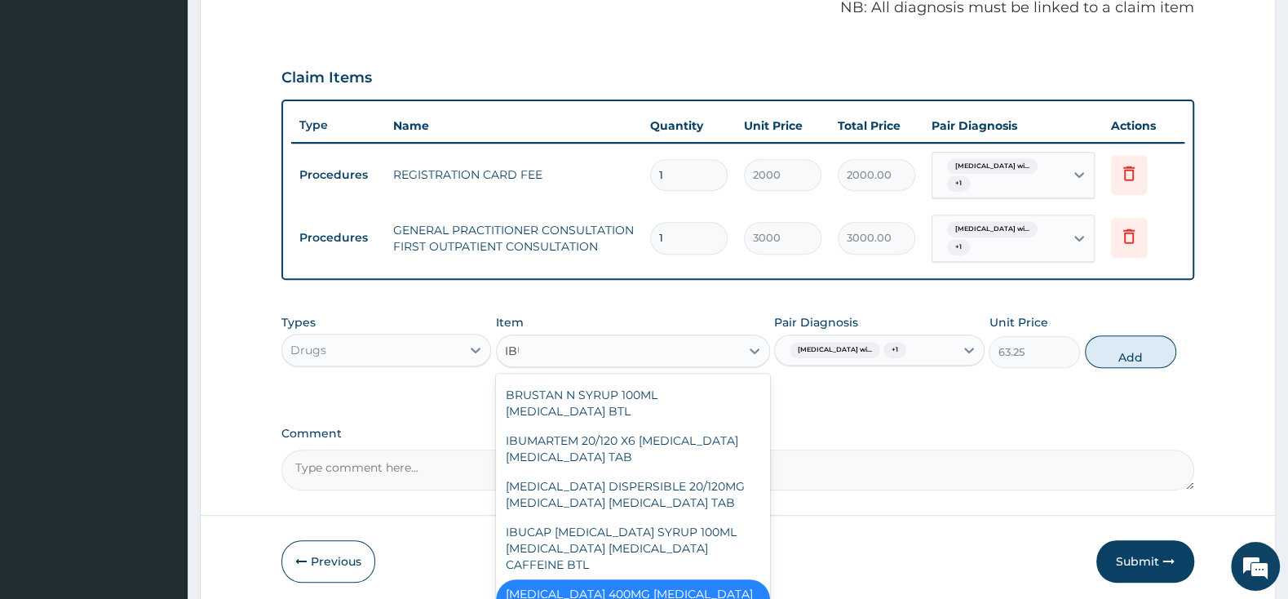
scroll to position [0, 0]
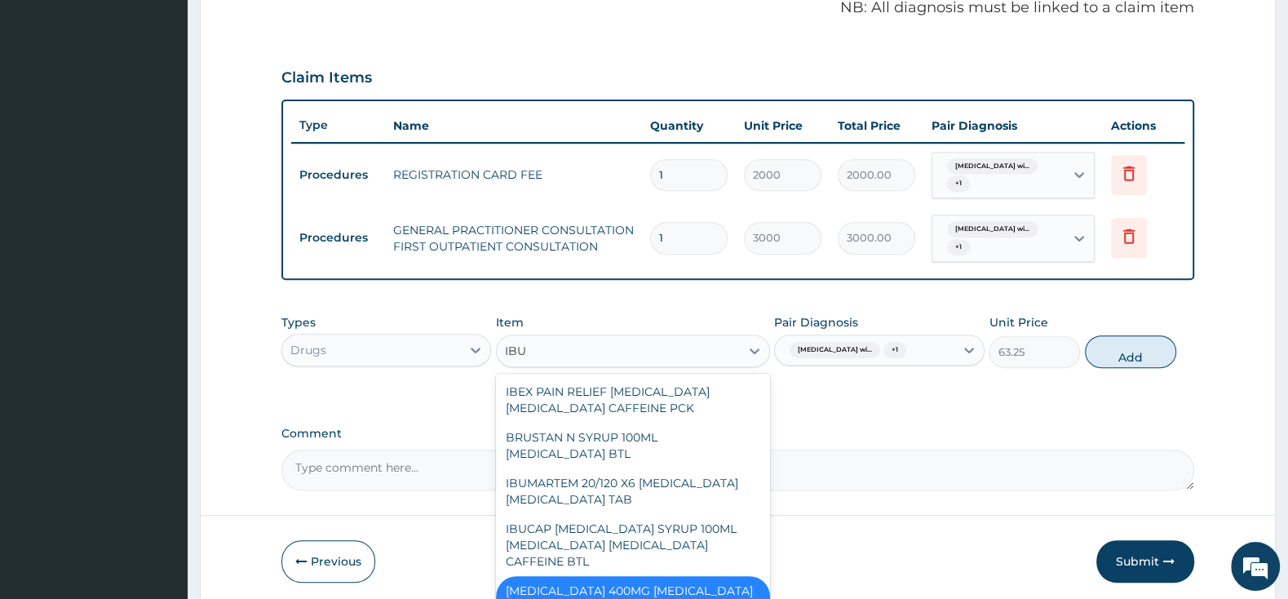
type input "IBUP"
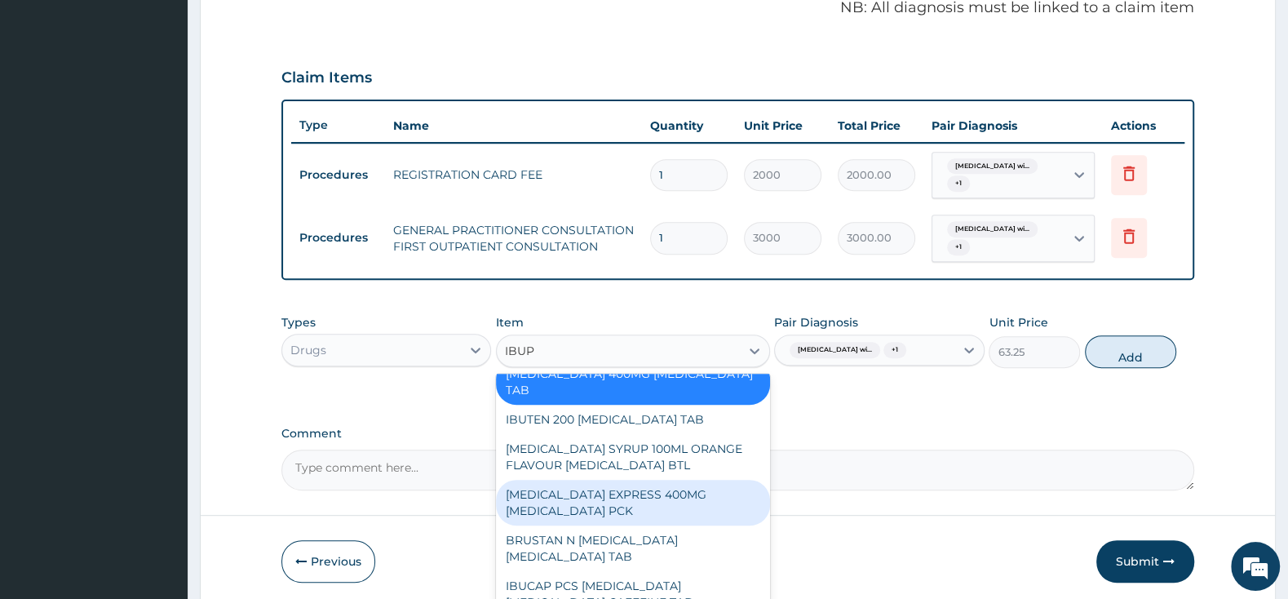
scroll to position [257, 0]
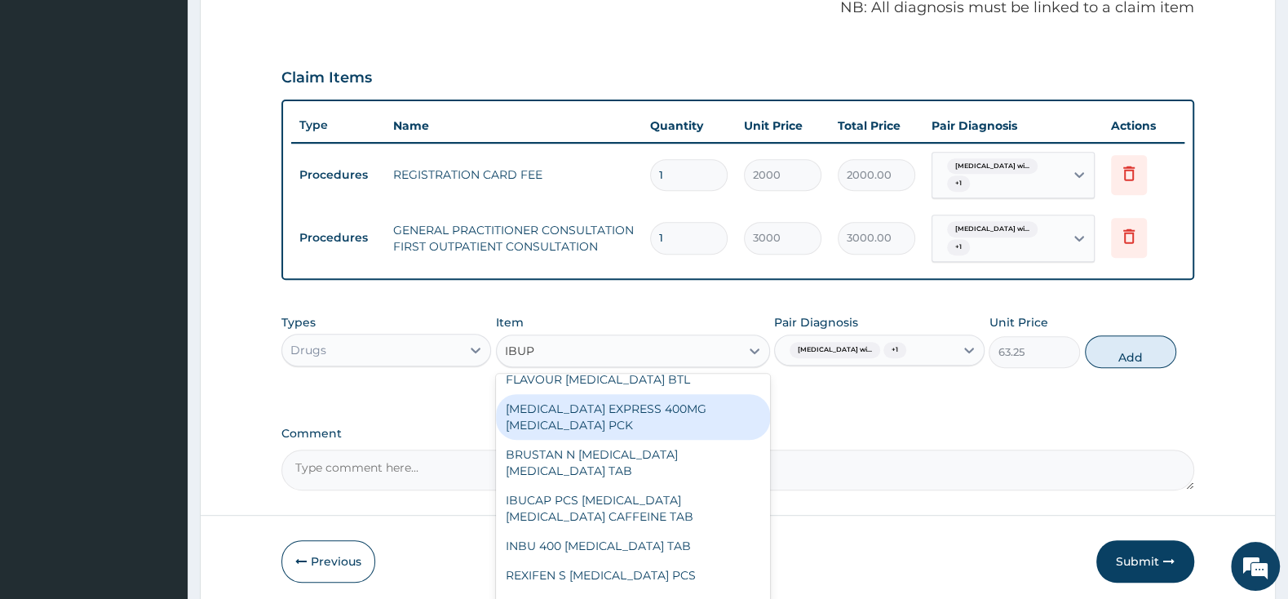
click at [626, 409] on div "NUROFEN EXPRESS 400MG IBUPROFEN PCK" at bounding box center [633, 417] width 274 height 46
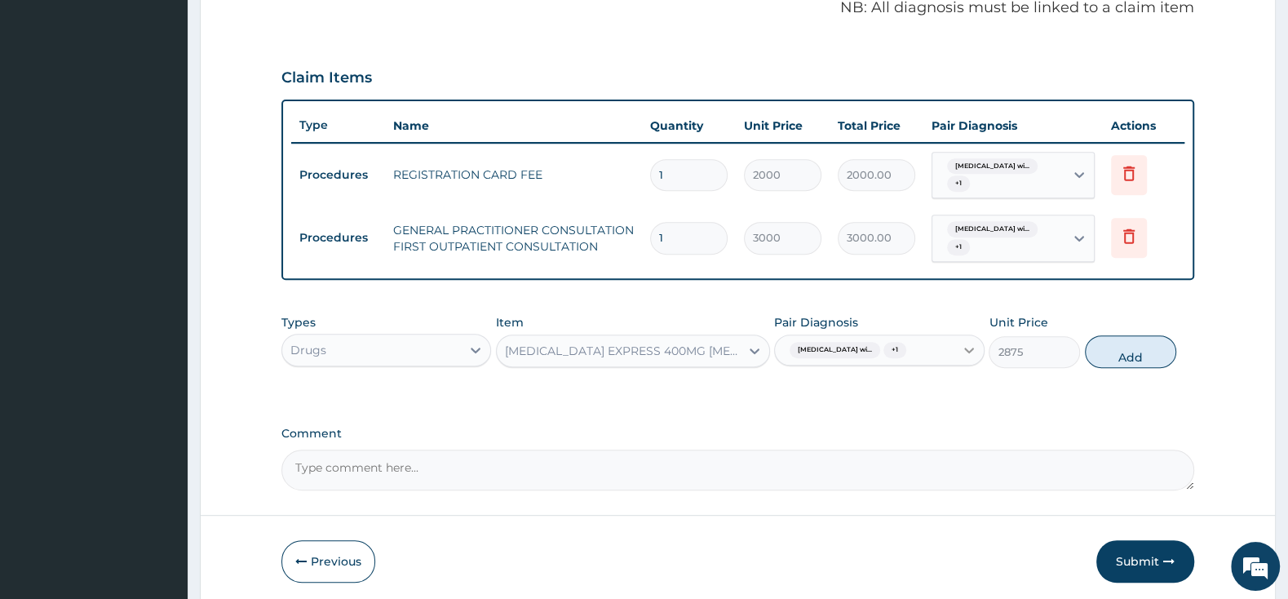
click at [967, 358] on icon at bounding box center [969, 350] width 16 height 16
click at [1154, 367] on button "Add" at bounding box center [1130, 351] width 91 height 33
type input "0"
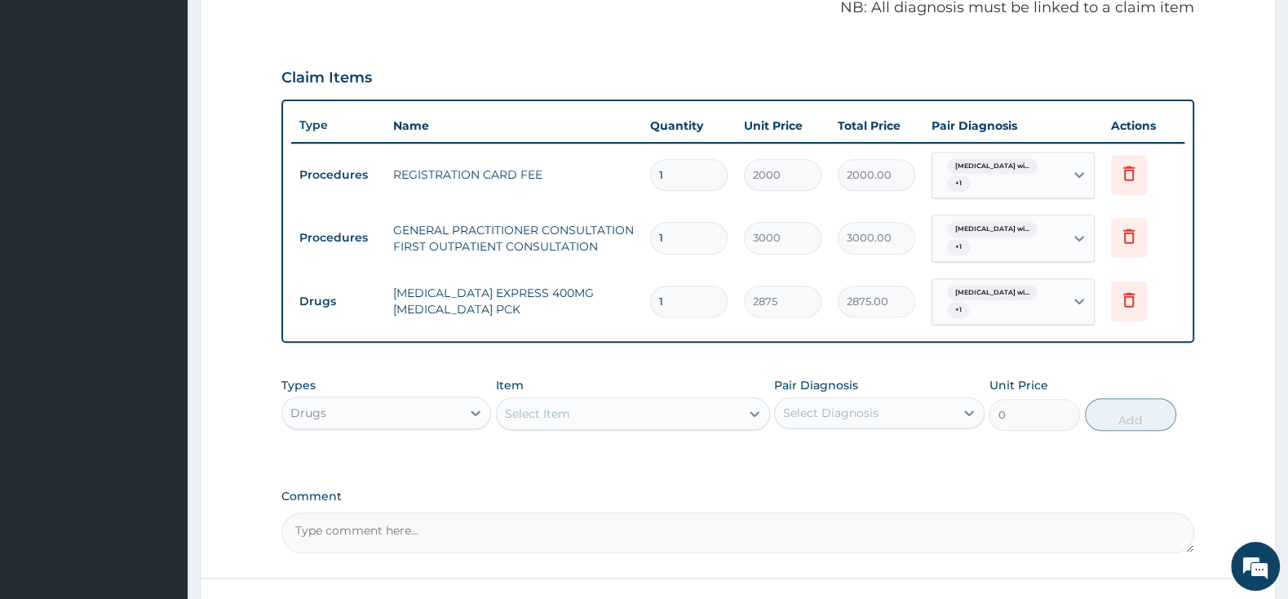
click at [620, 410] on div "Select Item" at bounding box center [618, 413] width 243 height 26
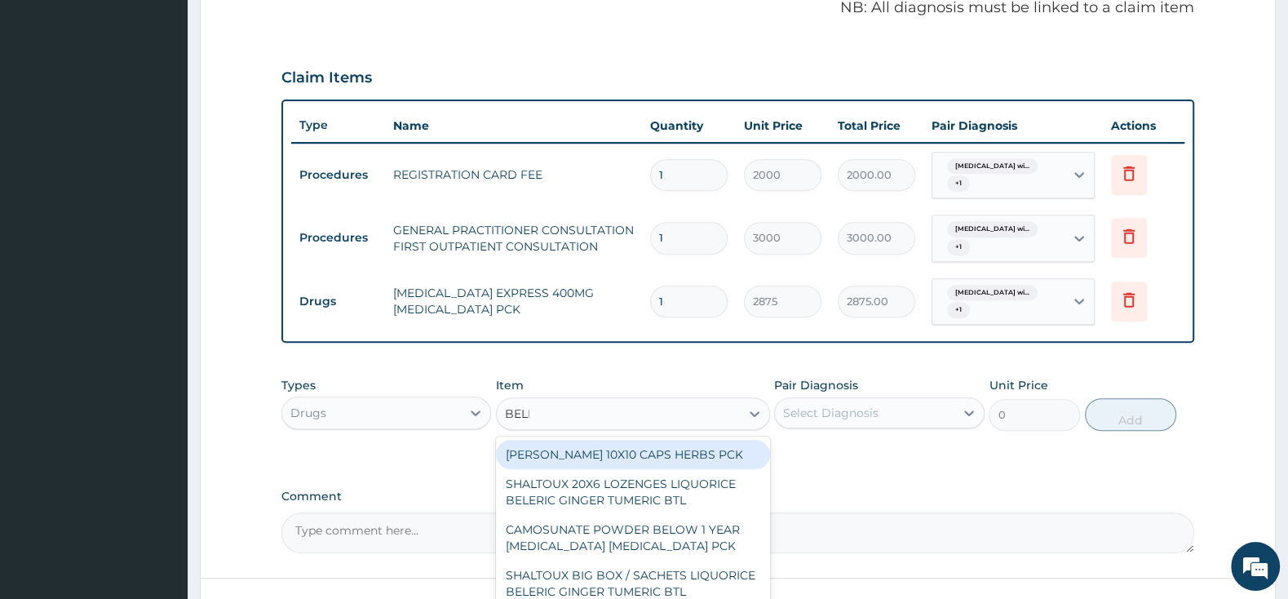
type input "BELLA"
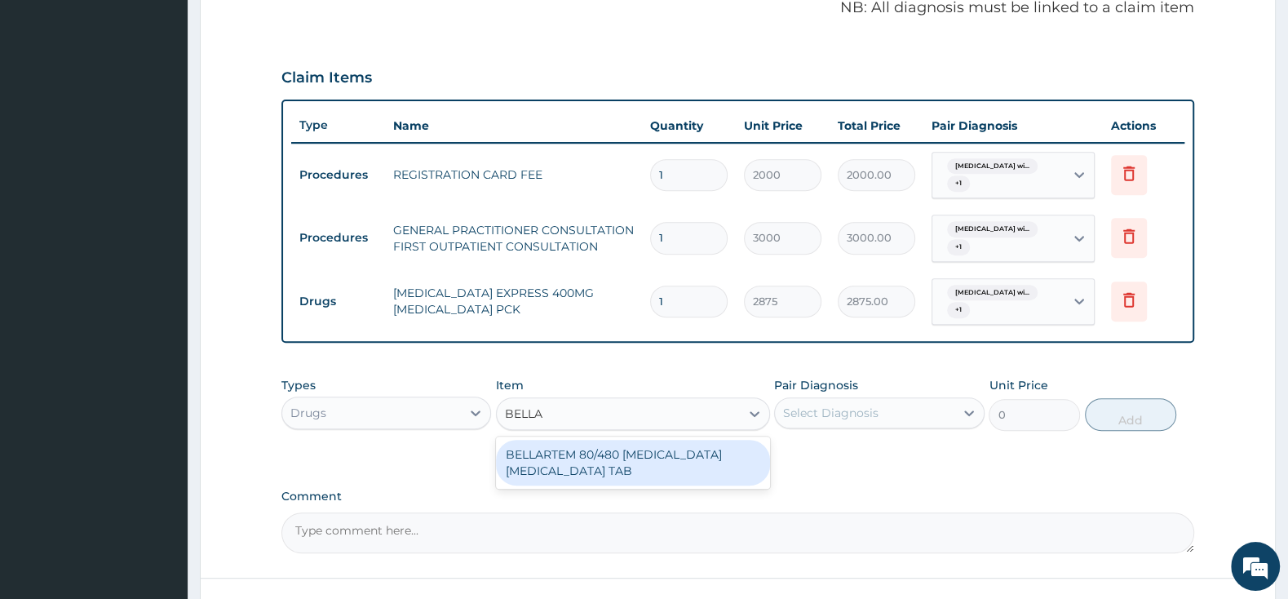
click at [616, 458] on div "BELLARTEM 80/480 ARTEMETHER LUMEFANTRINE TAB" at bounding box center [633, 463] width 274 height 46
type input "379.5"
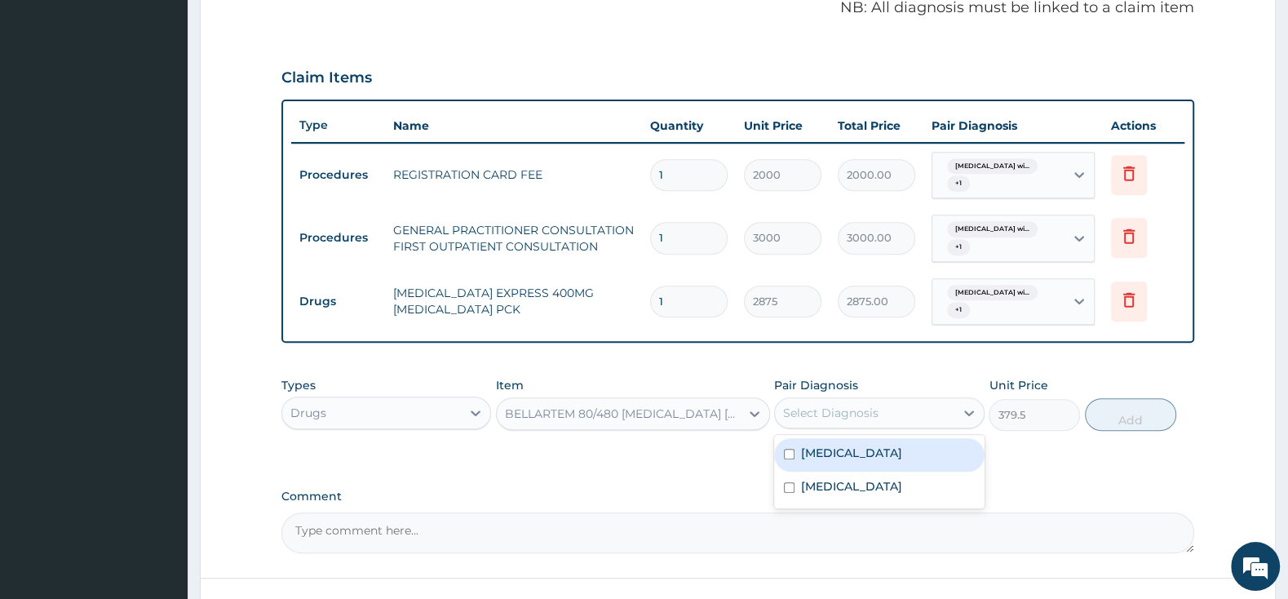
click at [795, 407] on div "Select Diagnosis" at bounding box center [830, 413] width 95 height 16
click at [790, 459] on input "checkbox" at bounding box center [789, 454] width 11 height 11
checkbox input "true"
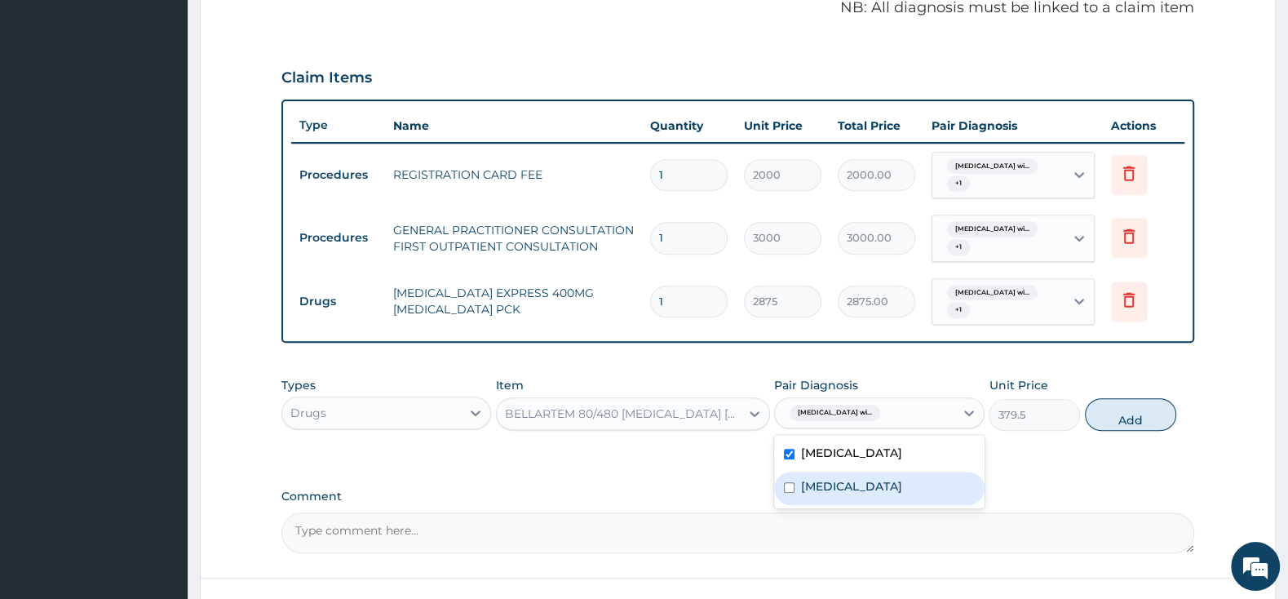
click at [790, 505] on div "Acute pharyngitis, unspecified" at bounding box center [879, 487] width 210 height 33
checkbox input "true"
click at [1130, 427] on button "Add" at bounding box center [1130, 414] width 91 height 33
type input "0"
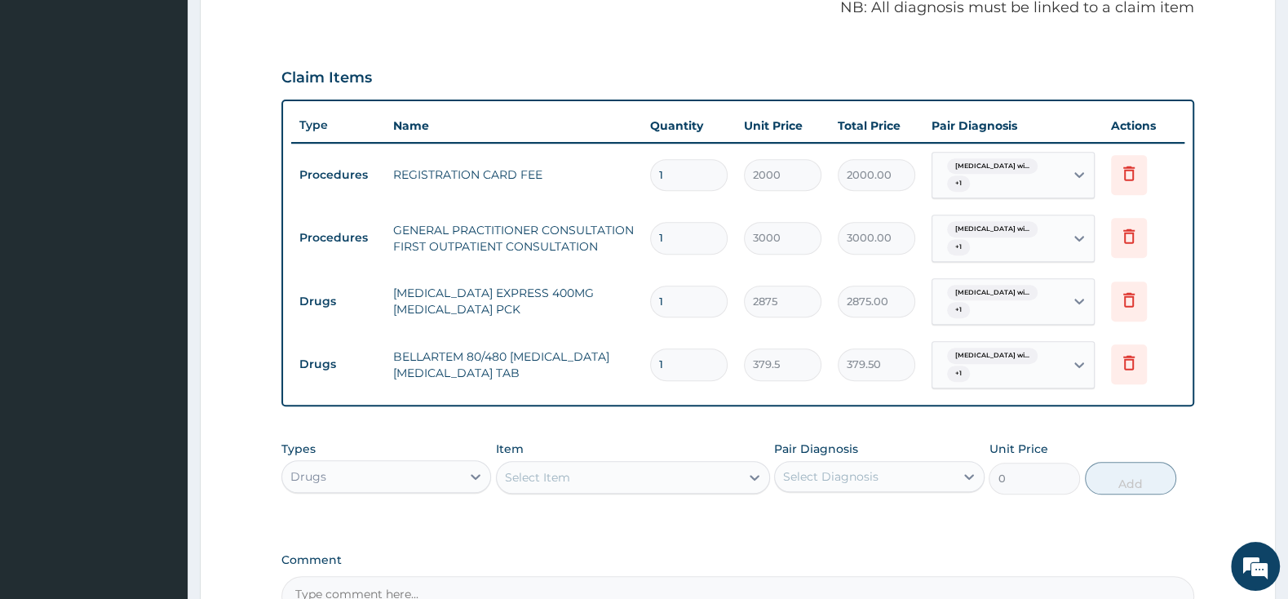
click at [694, 477] on div "Select Item" at bounding box center [618, 477] width 243 height 26
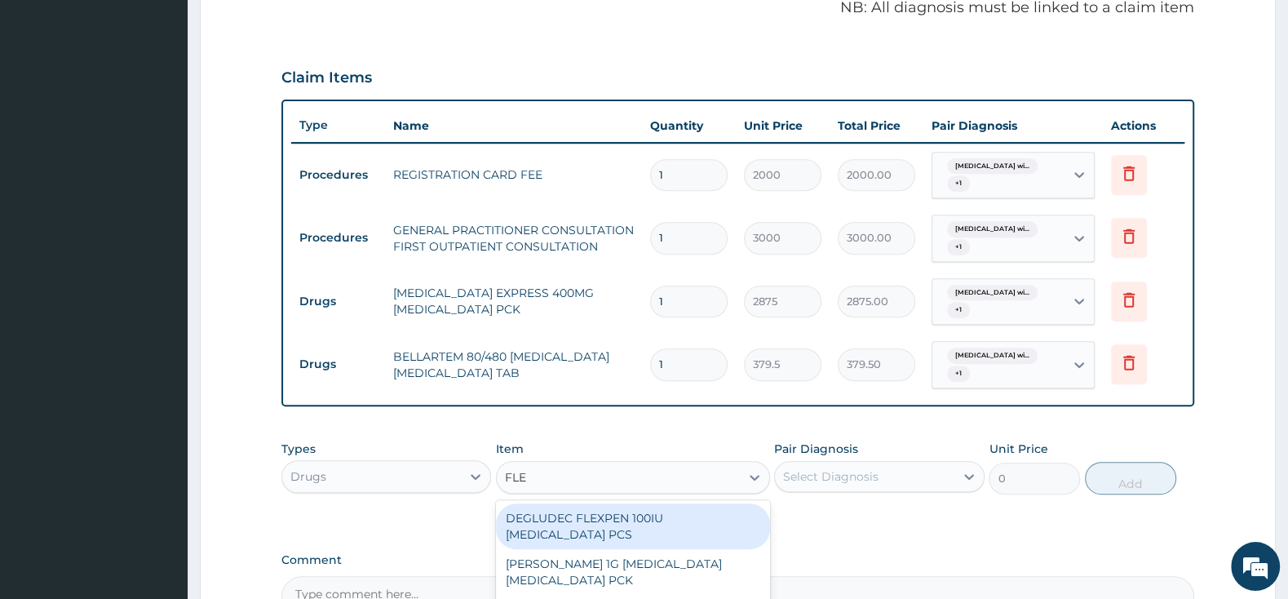
type input "FLEM"
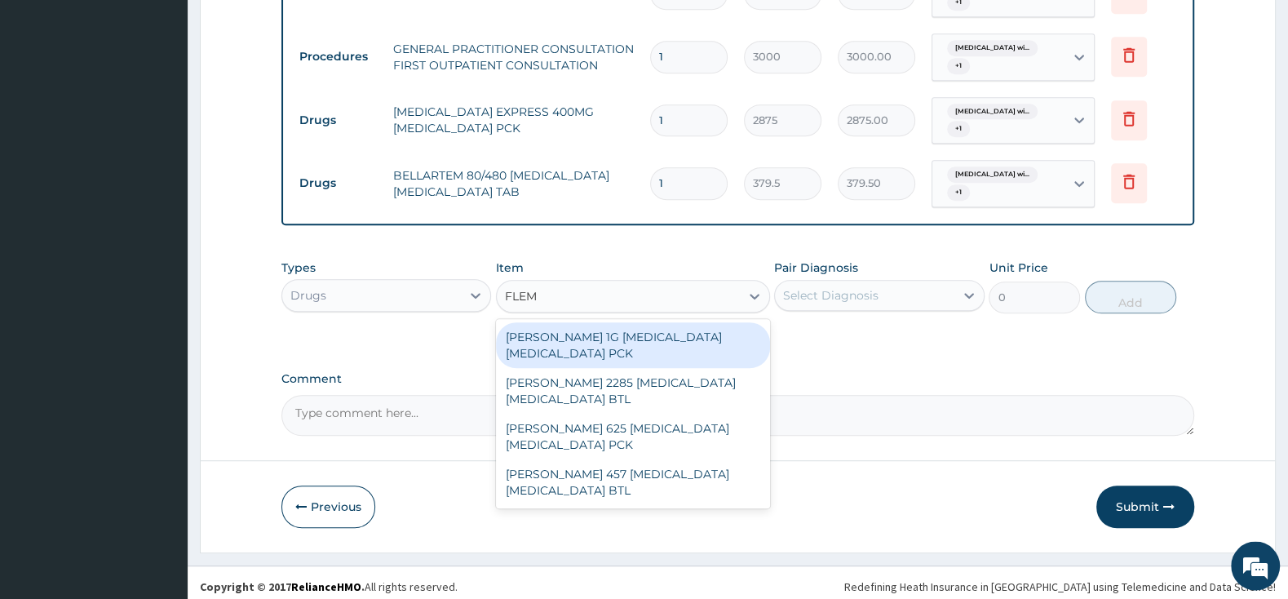
scroll to position [698, 0]
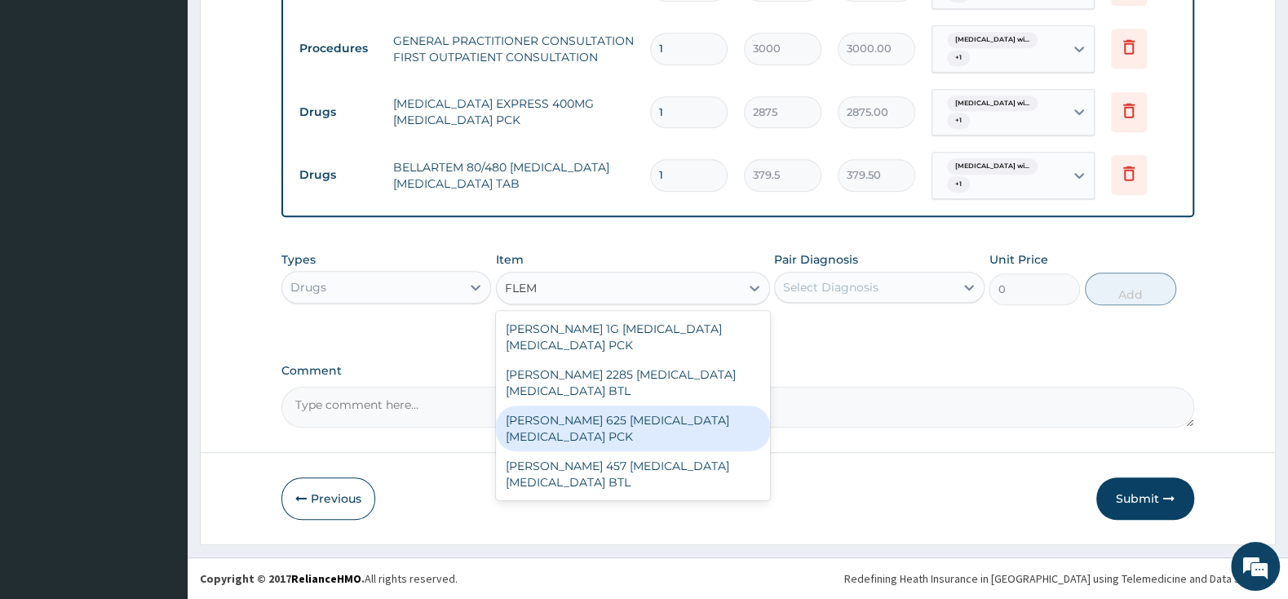
click at [643, 419] on div "FLEMING 625 AMOXICILLIN CLAVULANIC ACID PCK" at bounding box center [633, 428] width 274 height 46
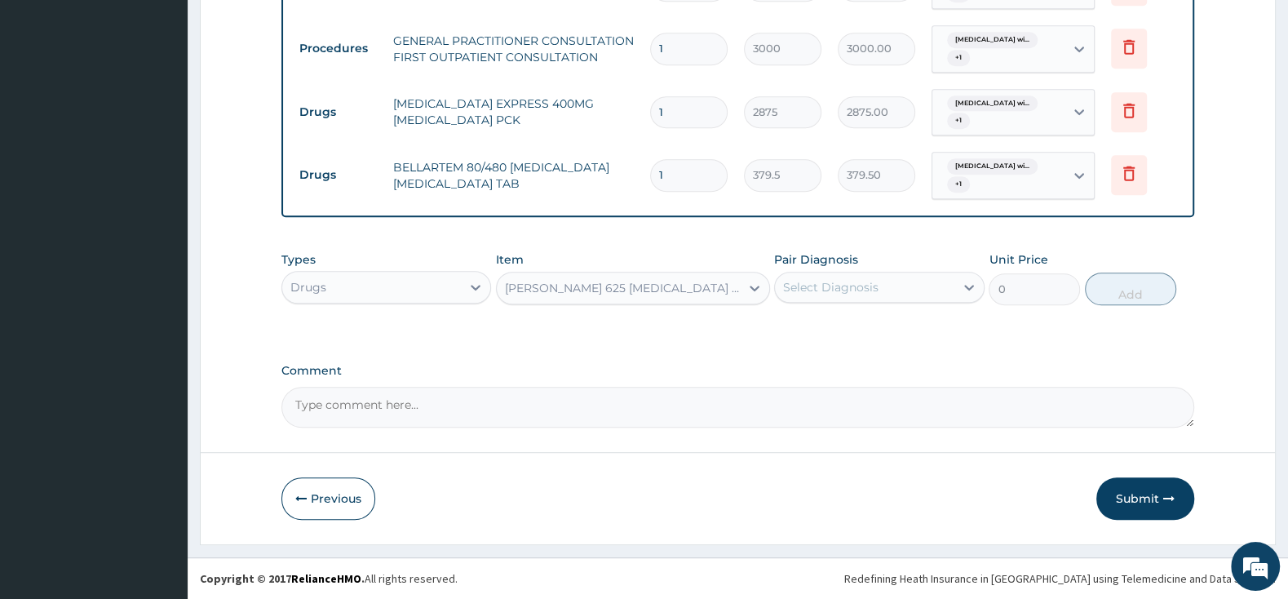
type input "2300"
click at [909, 280] on div "Select Diagnosis" at bounding box center [864, 287] width 179 height 26
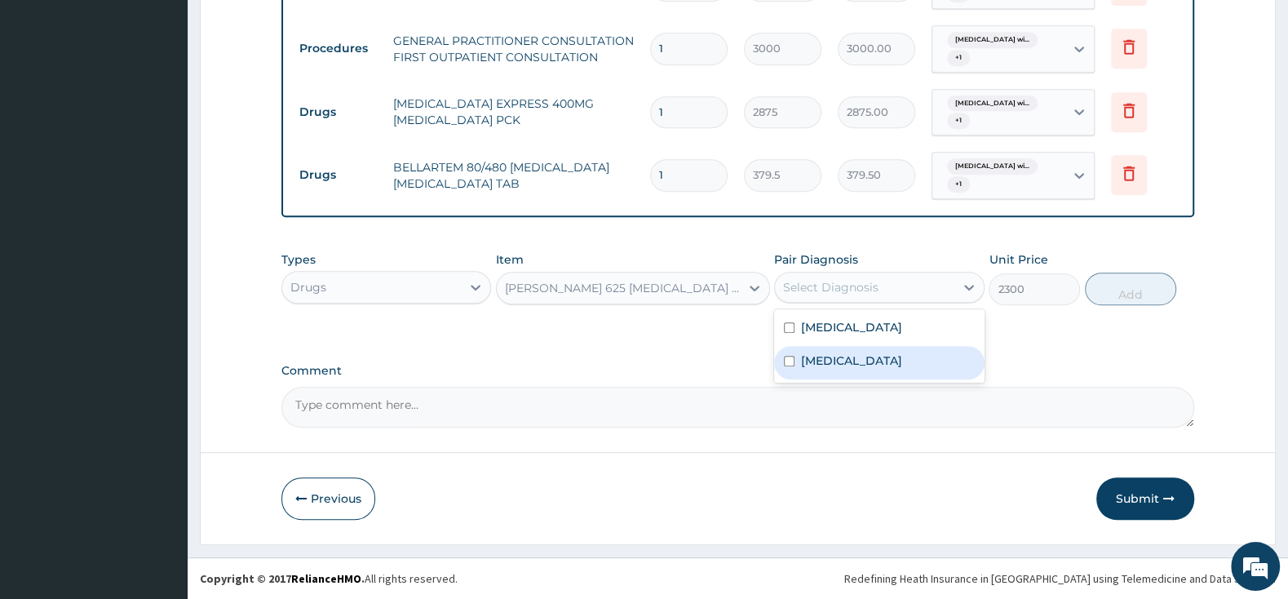
click at [787, 378] on div "Acute pharyngitis, unspecified" at bounding box center [879, 362] width 210 height 33
checkbox input "true"
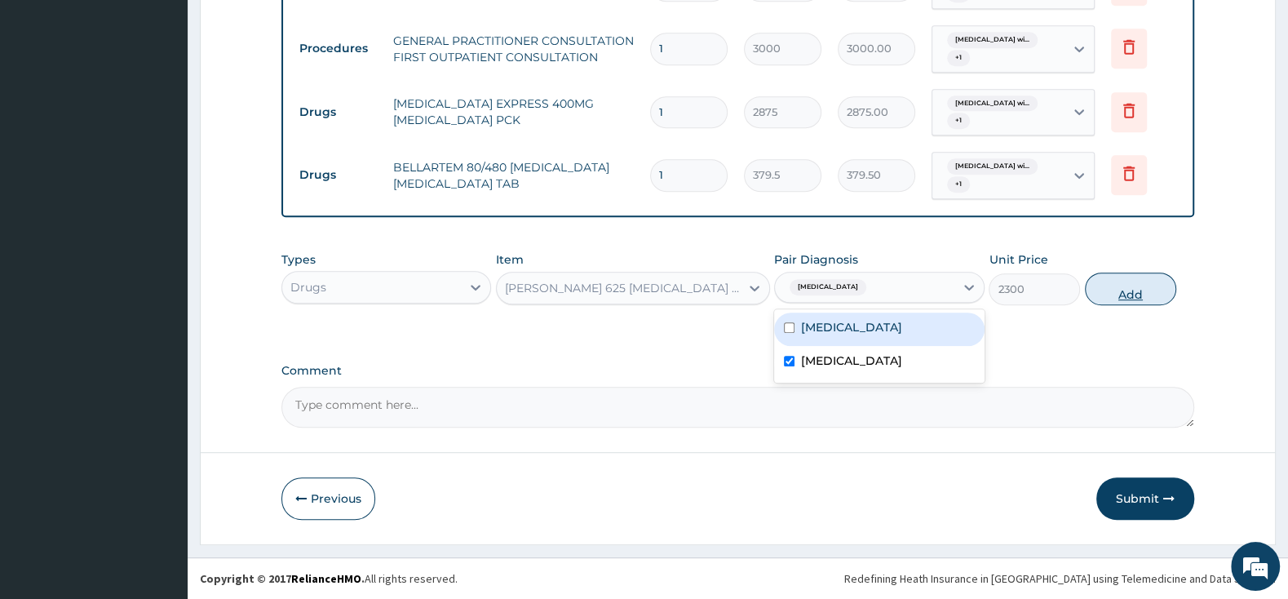
click at [1140, 294] on button "Add" at bounding box center [1130, 288] width 91 height 33
type input "0"
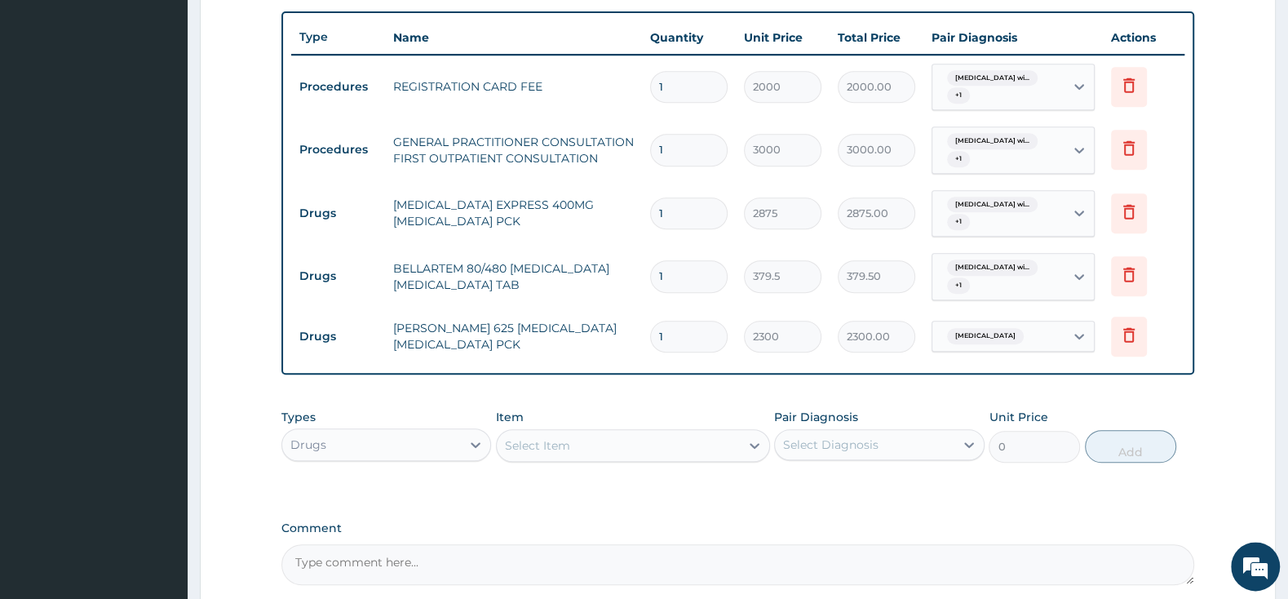
scroll to position [527, 0]
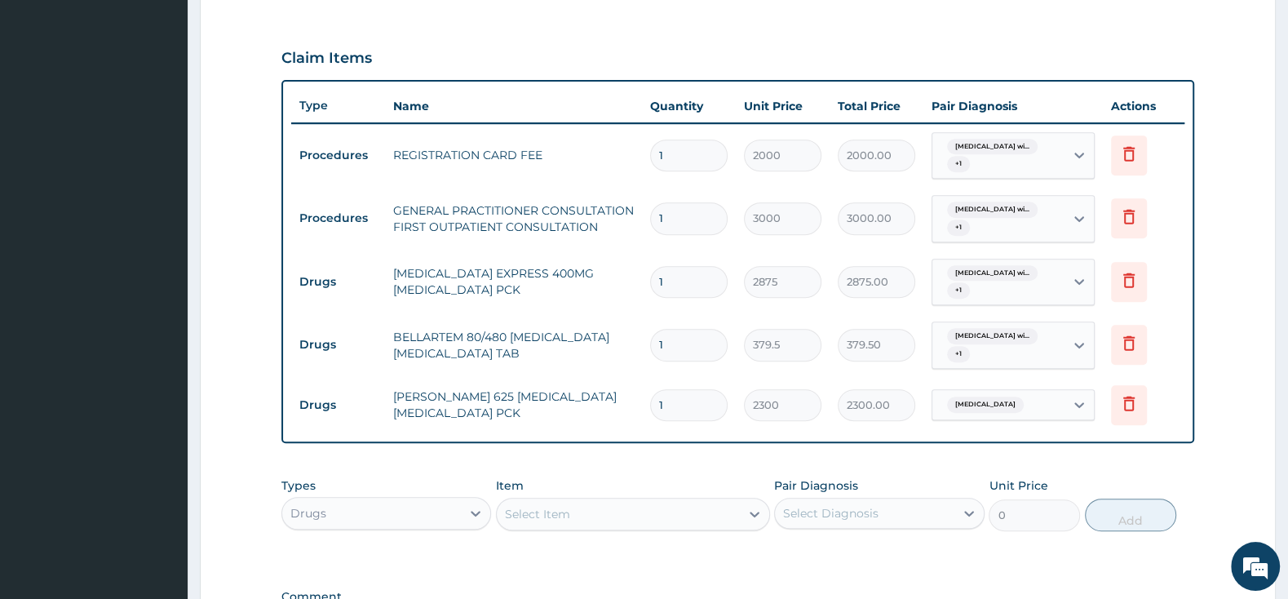
click at [661, 514] on div "Select Item" at bounding box center [618, 514] width 243 height 26
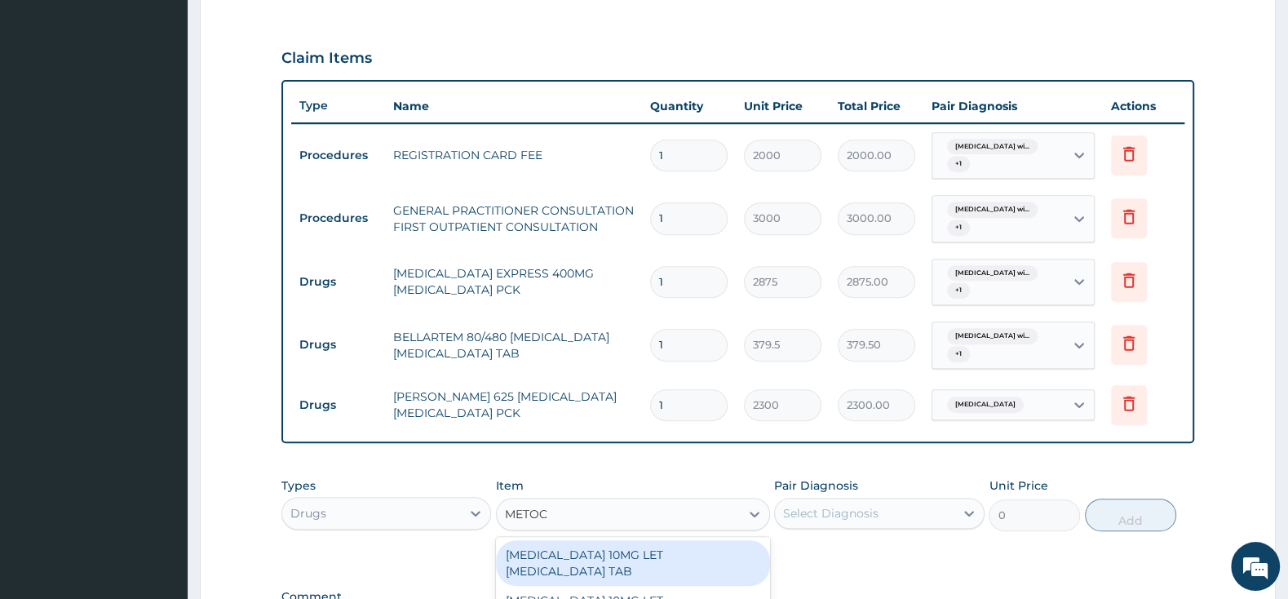
type input "METOCL"
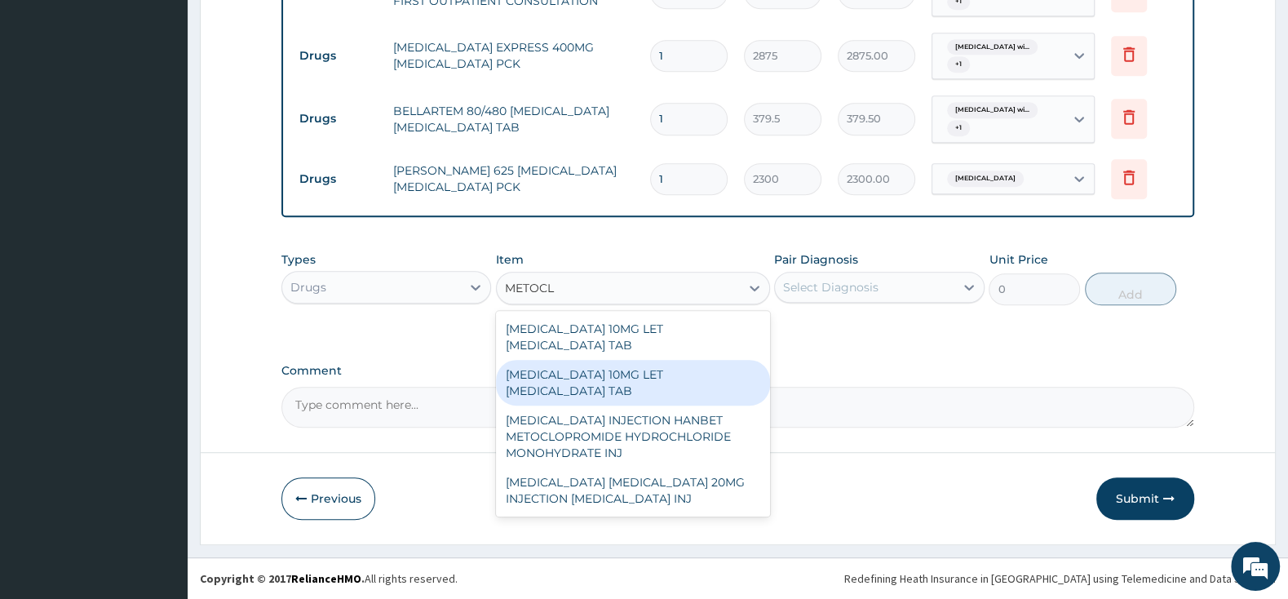
click at [702, 376] on div "MAXOLON 10MG LET METOCLOPRAMIDE TAB" at bounding box center [633, 383] width 274 height 46
type input "2185"
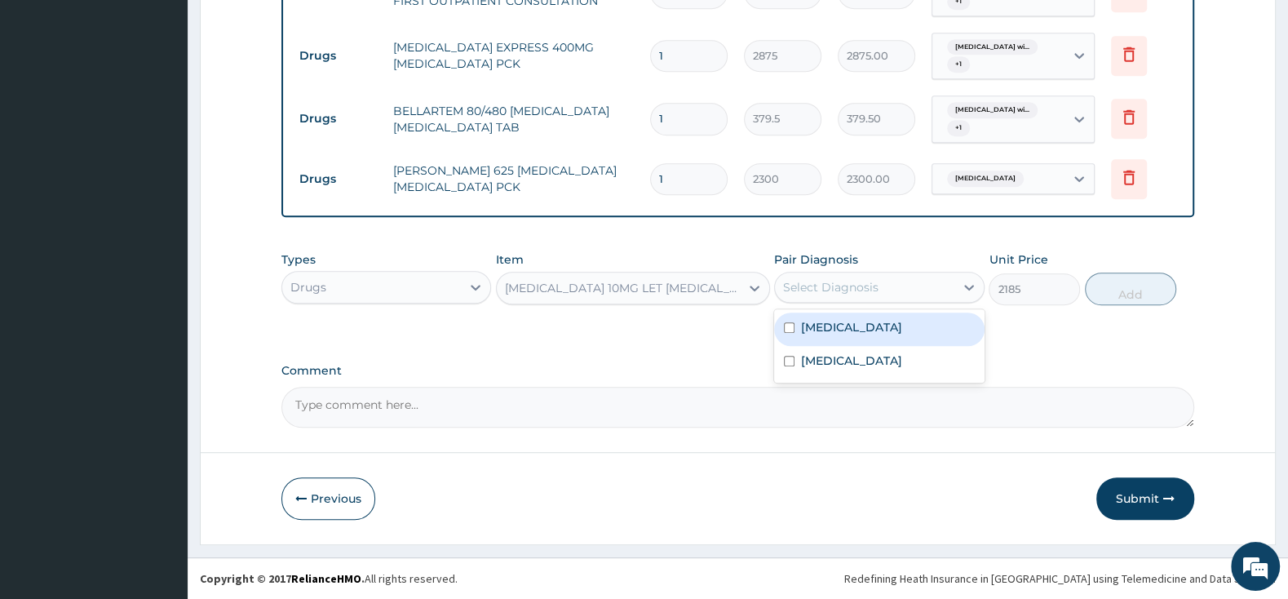
drag, startPoint x: 867, startPoint y: 289, endPoint x: 849, endPoint y: 292, distance: 18.2
click at [865, 285] on div "Select Diagnosis" at bounding box center [830, 287] width 95 height 16
click at [787, 329] on div "Plasmodium malariae malaria without complication" at bounding box center [879, 328] width 210 height 33
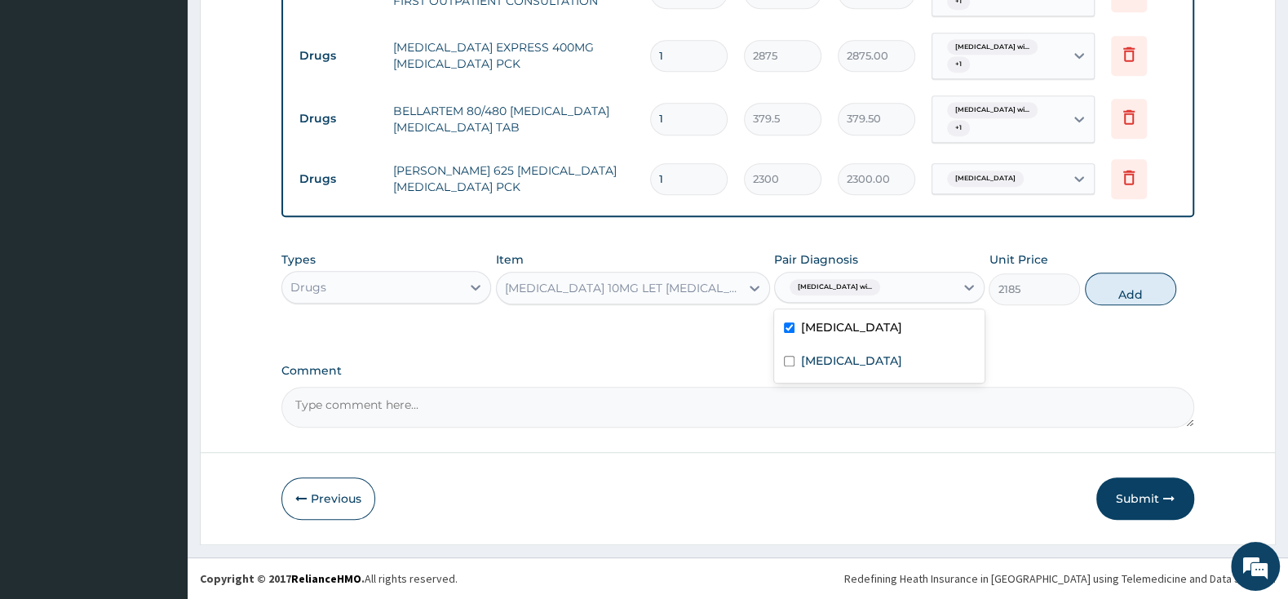
checkbox input "true"
click at [791, 366] on input "checkbox" at bounding box center [789, 361] width 11 height 11
checkbox input "true"
click at [1117, 294] on button "Add" at bounding box center [1130, 288] width 91 height 33
type input "0"
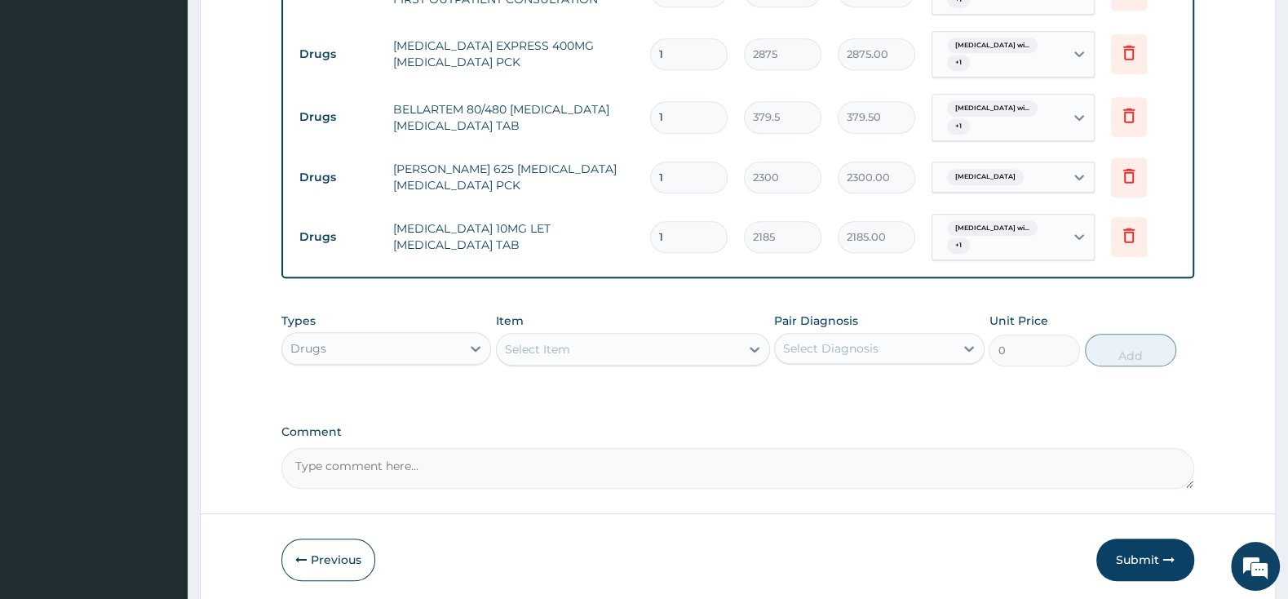
click at [452, 352] on div "Drugs" at bounding box center [371, 348] width 179 height 26
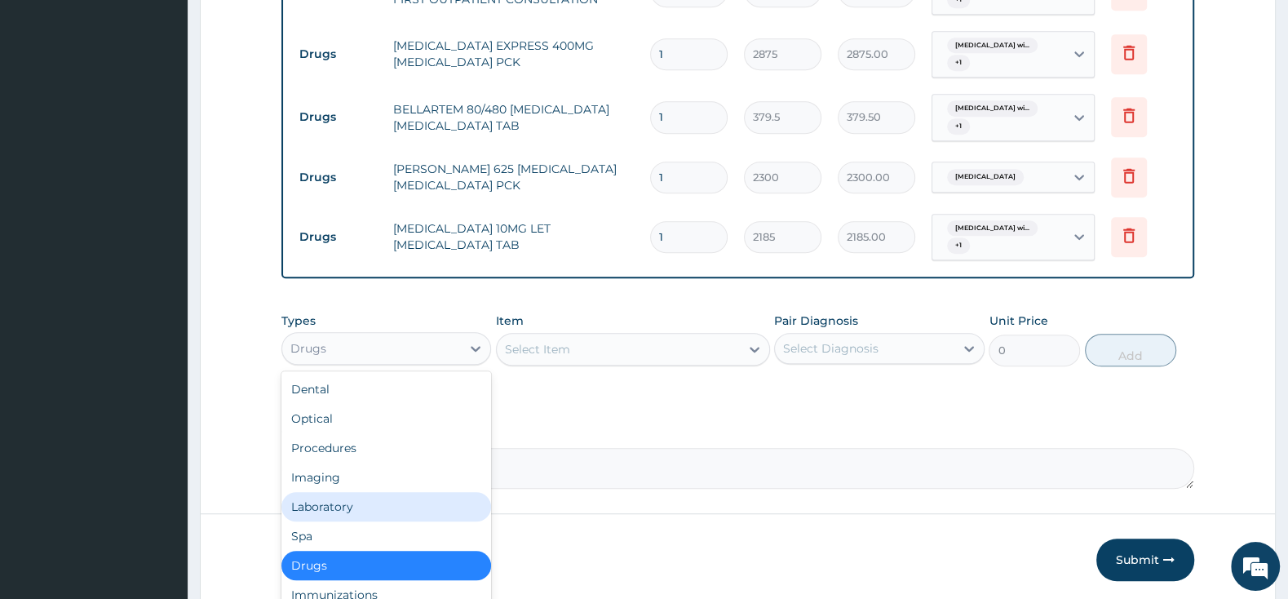
drag, startPoint x: 358, startPoint y: 504, endPoint x: 476, endPoint y: 437, distance: 135.2
click at [361, 504] on div "Laboratory" at bounding box center [386, 506] width 210 height 29
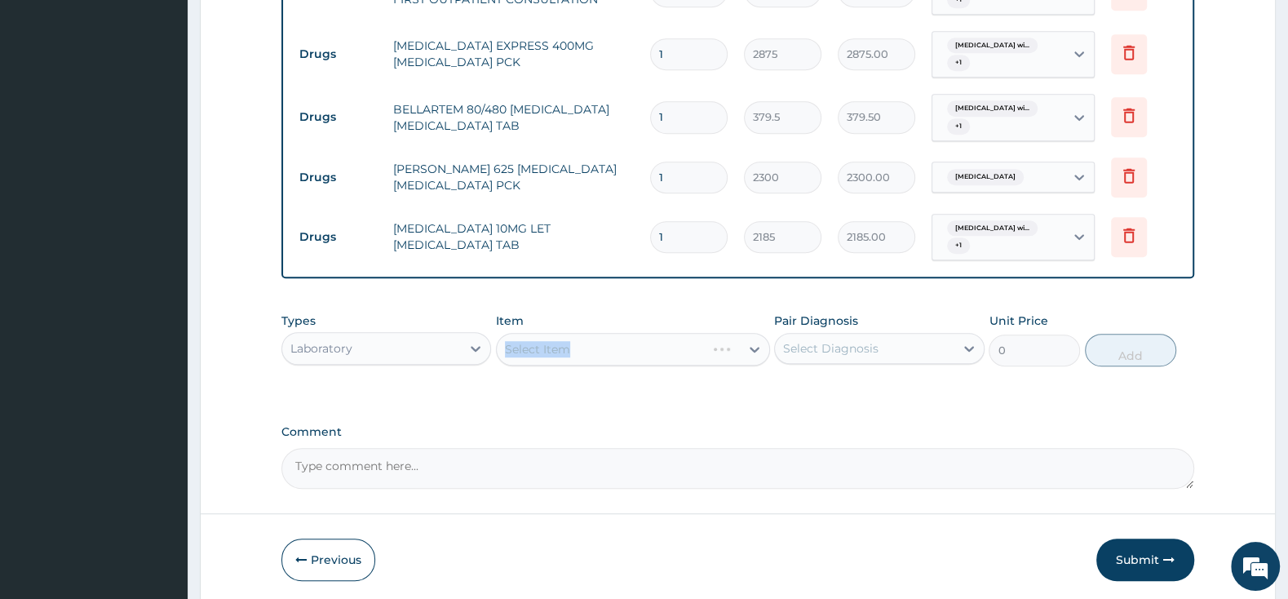
click at [554, 357] on div "Select Item" at bounding box center [633, 349] width 274 height 33
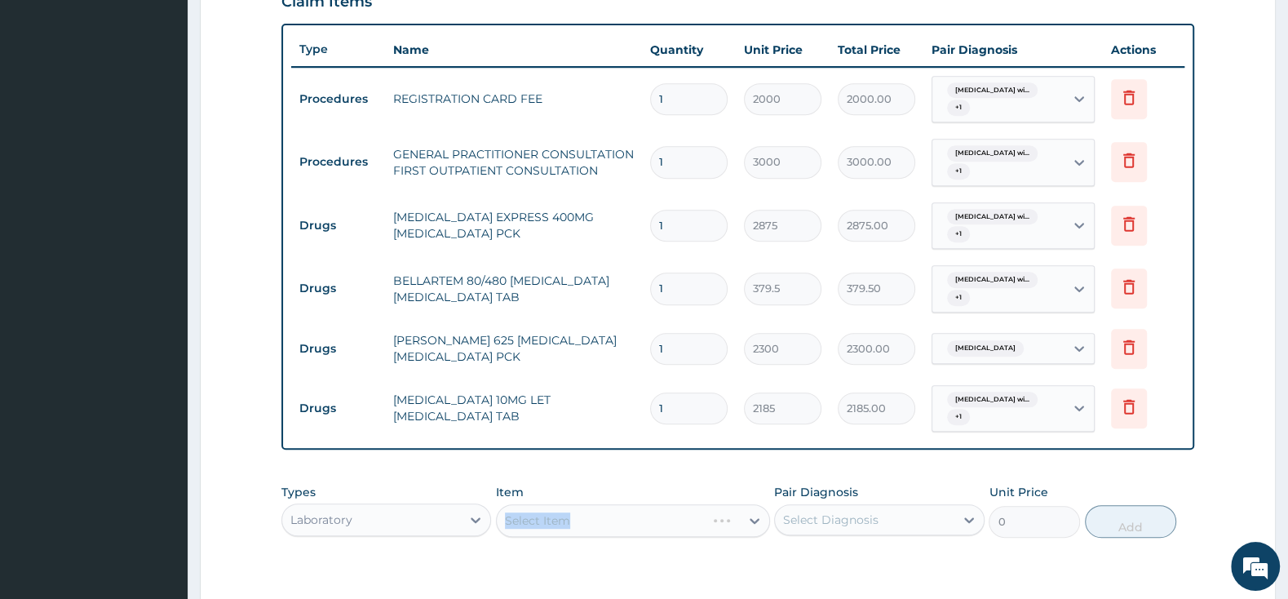
scroll to position [817, 0]
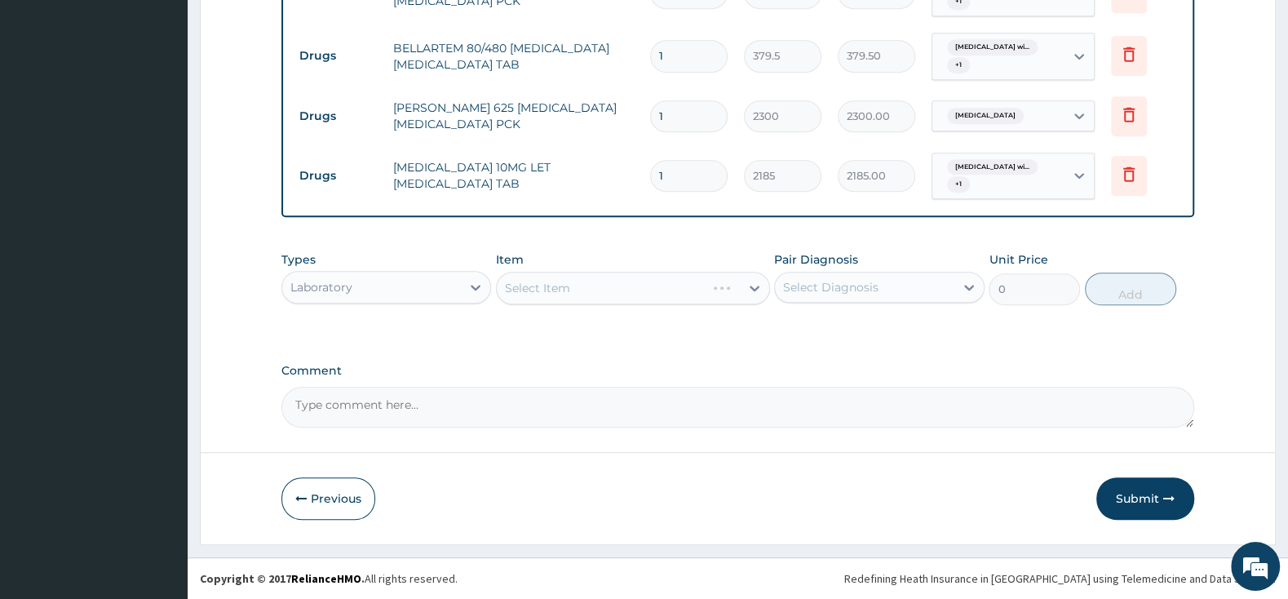
drag, startPoint x: 628, startPoint y: 290, endPoint x: 637, endPoint y: 288, distance: 9.1
click at [629, 290] on div "Select Item" at bounding box center [633, 288] width 274 height 33
click at [637, 285] on div "Select Item" at bounding box center [618, 288] width 243 height 26
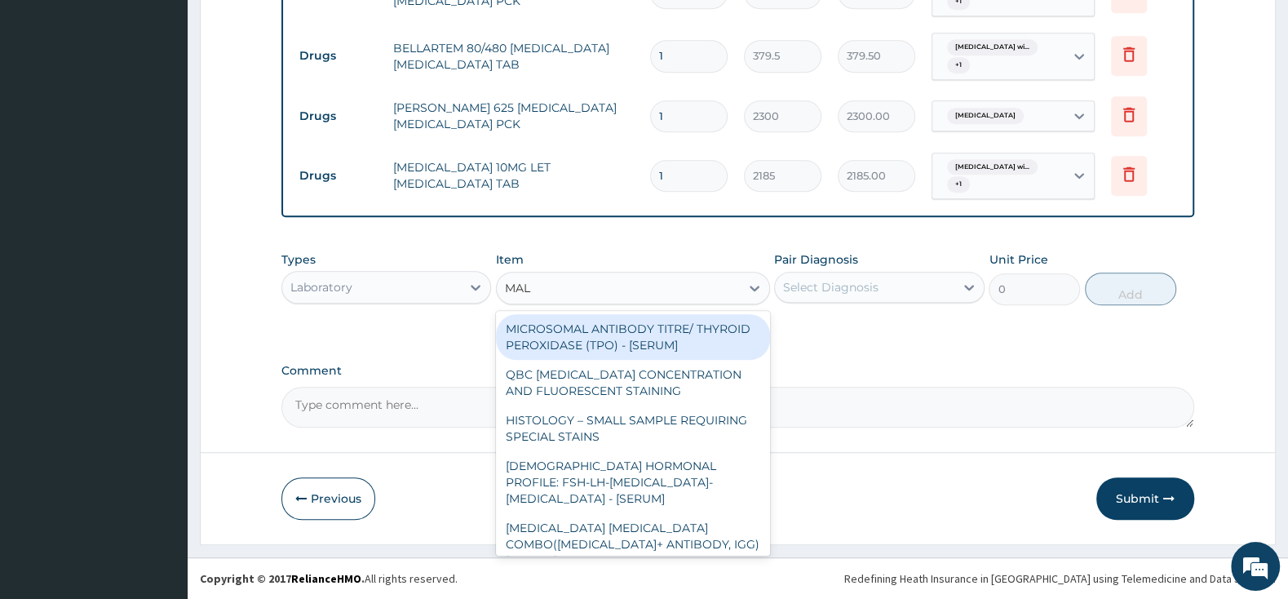
type input "MALA"
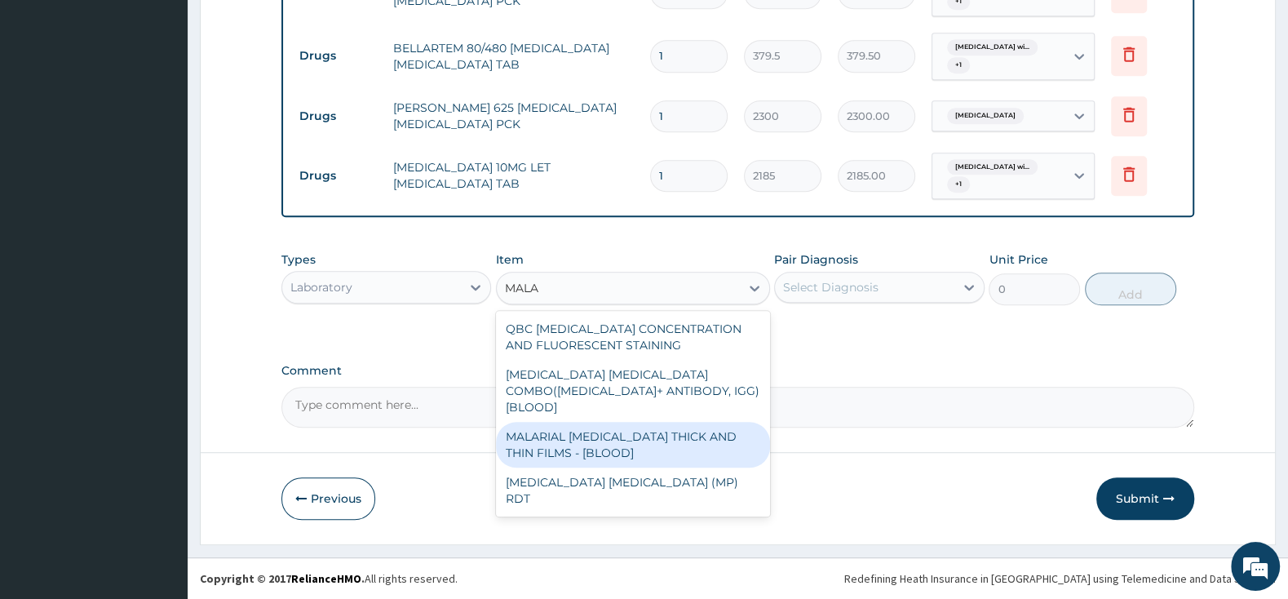
click at [694, 435] on div "MALARIAL PARASITE THICK AND THIN FILMS - [BLOOD]" at bounding box center [633, 445] width 274 height 46
type input "1500"
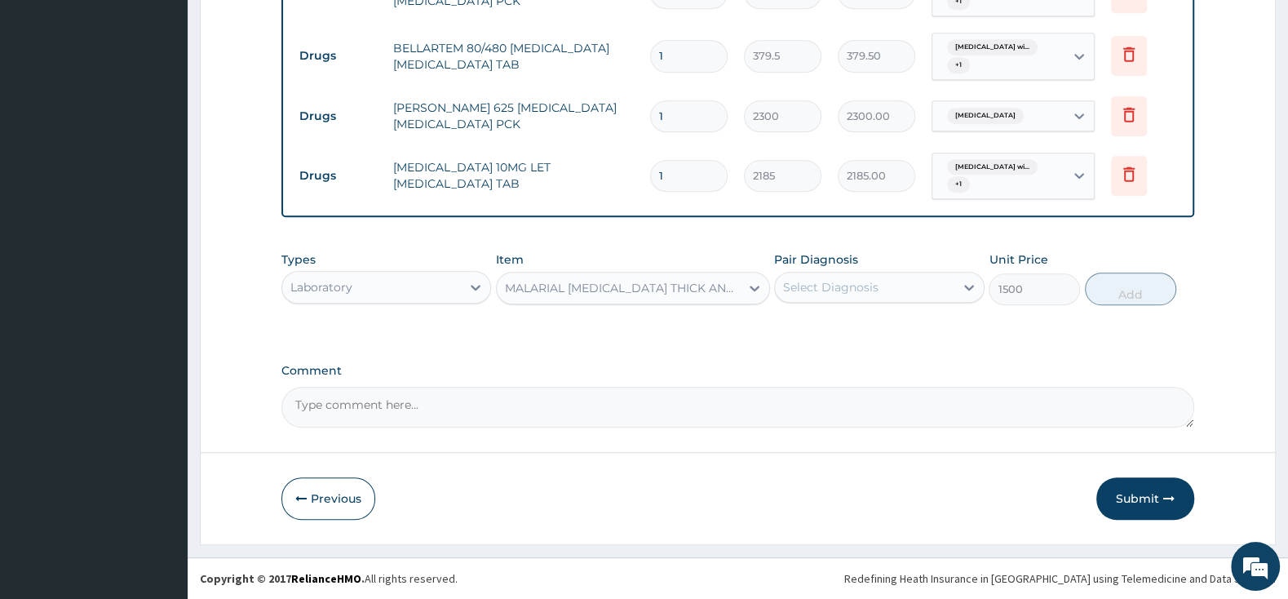
click at [877, 297] on div "Select Diagnosis" at bounding box center [864, 287] width 179 height 26
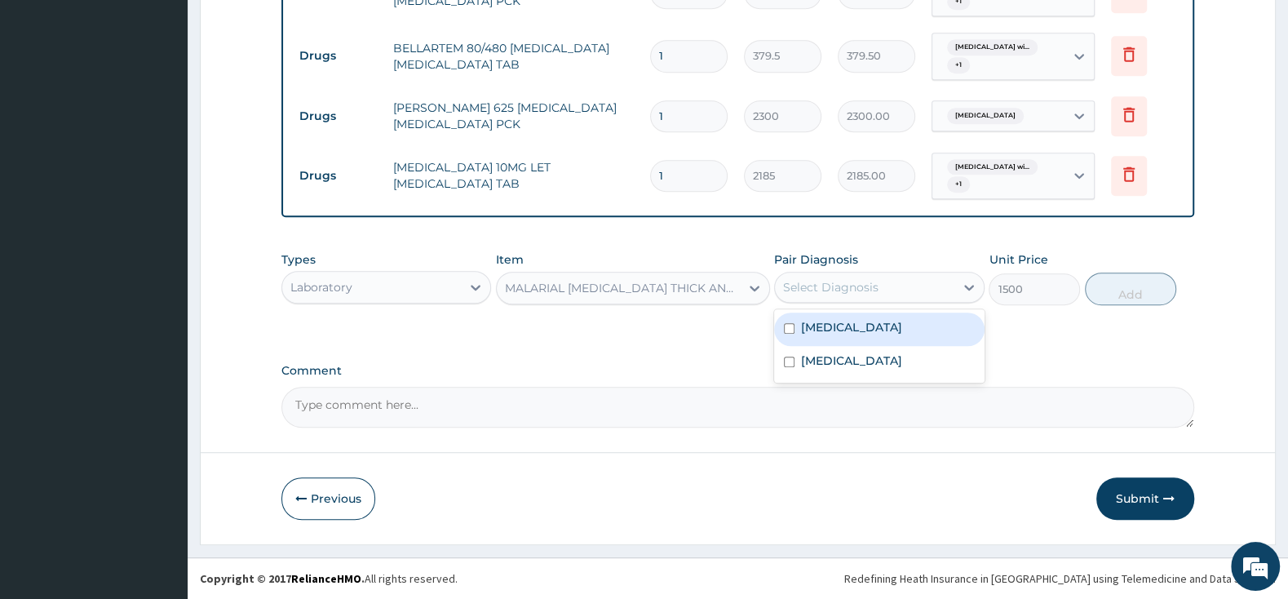
drag, startPoint x: 788, startPoint y: 333, endPoint x: 845, endPoint y: 333, distance: 57.1
click at [792, 333] on input "checkbox" at bounding box center [789, 328] width 11 height 11
checkbox input "true"
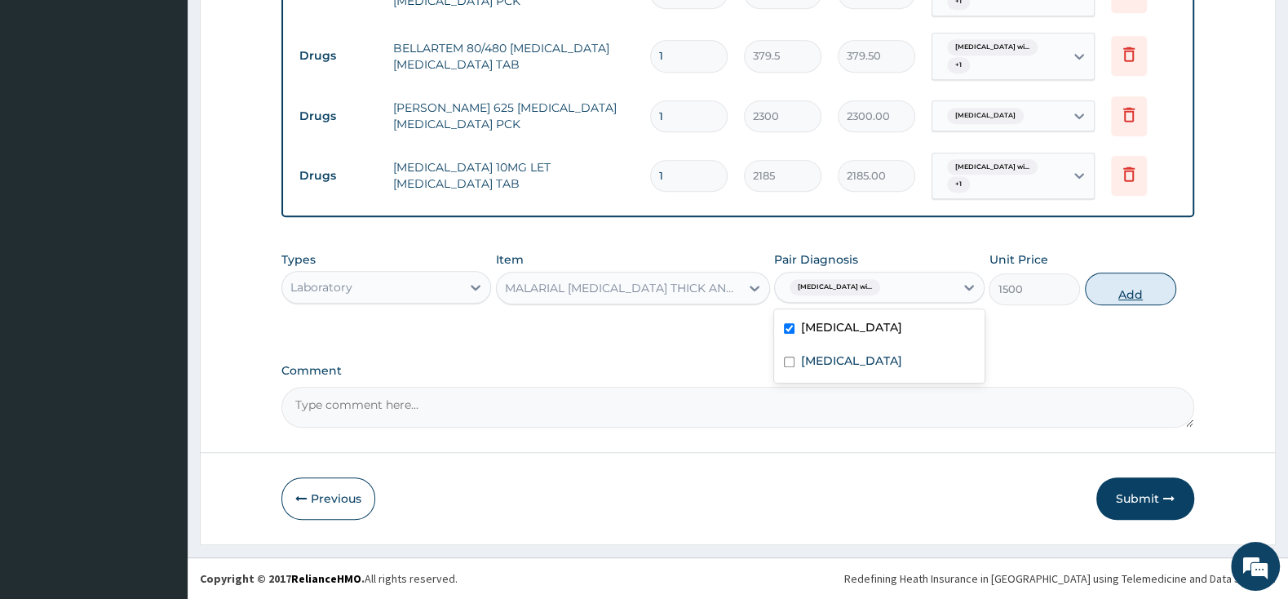
click at [1091, 294] on button "Add" at bounding box center [1130, 288] width 91 height 33
type input "0"
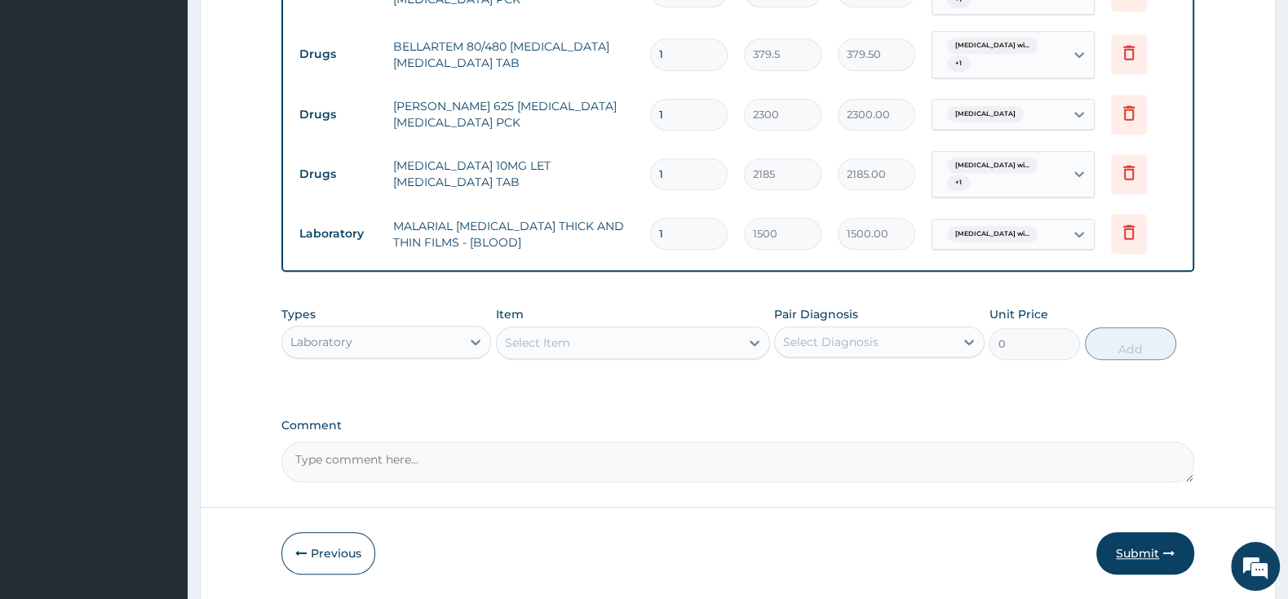
click at [1125, 547] on button "Submit" at bounding box center [1145, 553] width 98 height 42
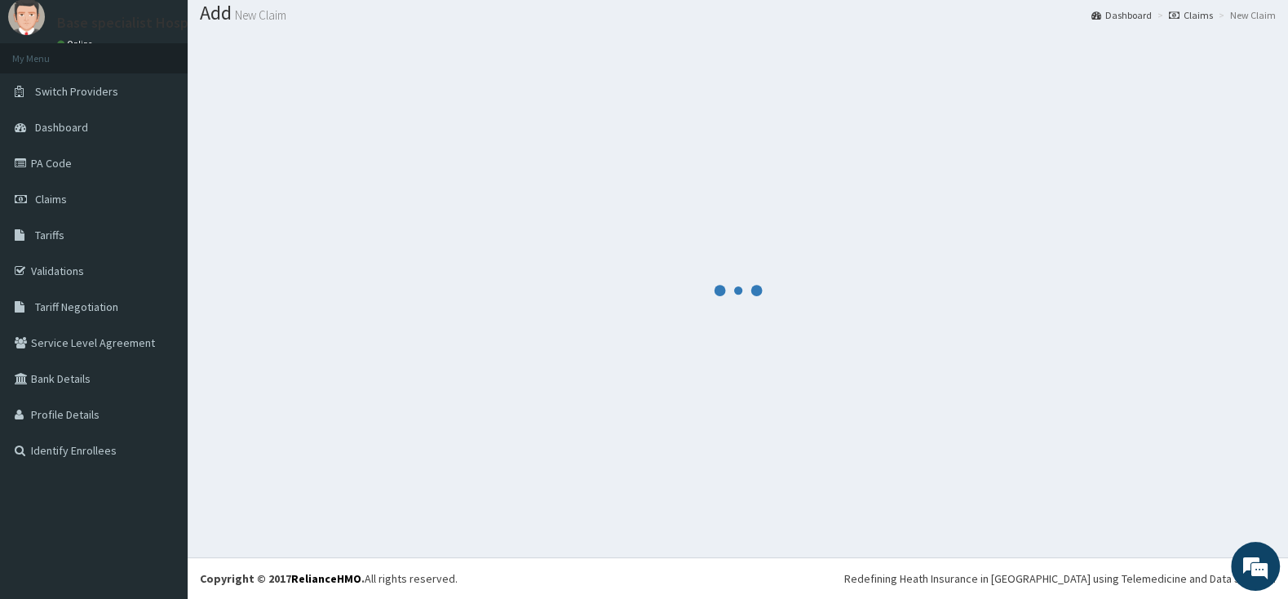
scroll to position [51, 0]
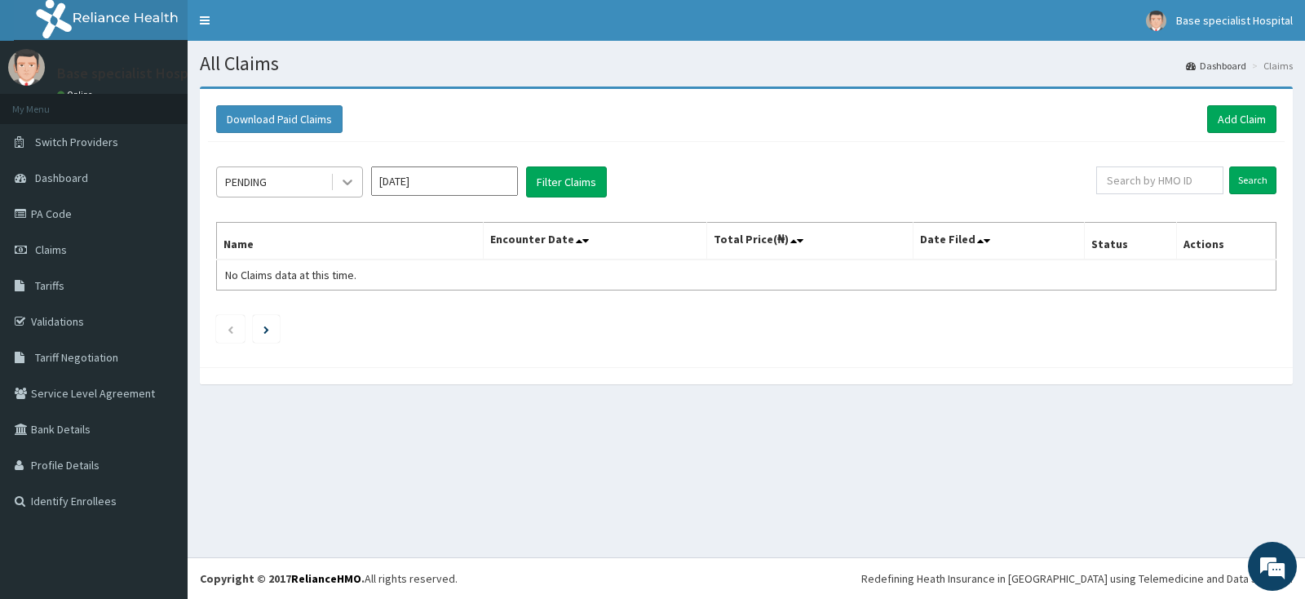
click at [351, 187] on icon at bounding box center [347, 182] width 16 height 16
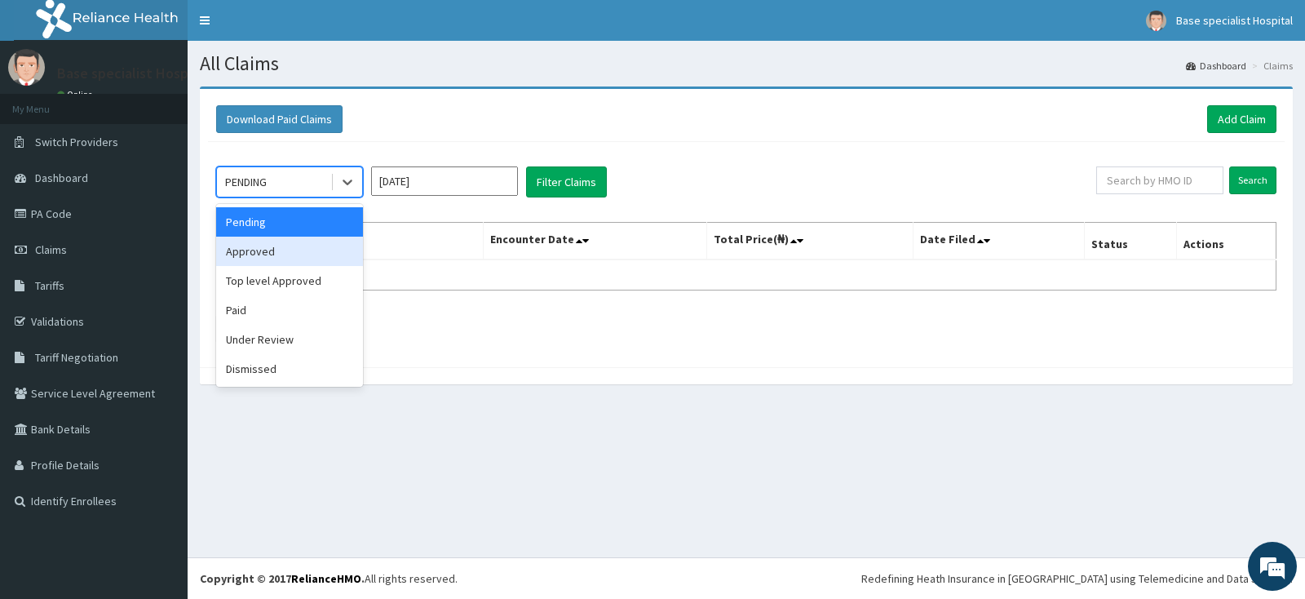
drag, startPoint x: 300, startPoint y: 246, endPoint x: 327, endPoint y: 240, distance: 27.5
click at [304, 245] on div "Approved" at bounding box center [289, 251] width 147 height 29
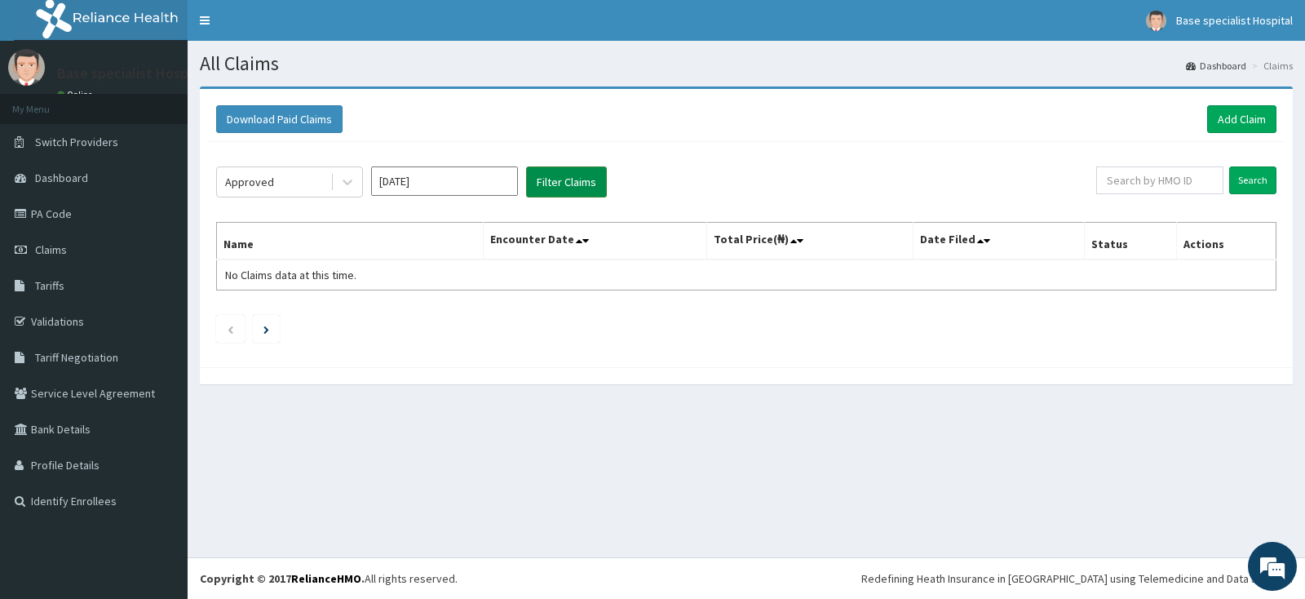
click at [588, 179] on button "Filter Claims" at bounding box center [566, 181] width 81 height 31
